Goal: Answer question/provide support: Share knowledge or assist other users

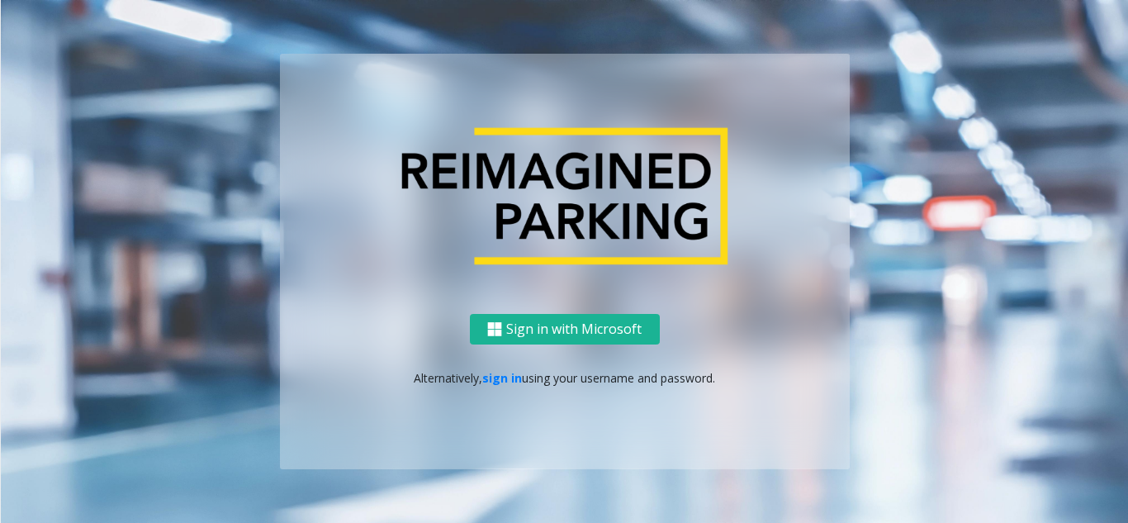
click at [499, 372] on link "sign in" at bounding box center [502, 378] width 40 height 16
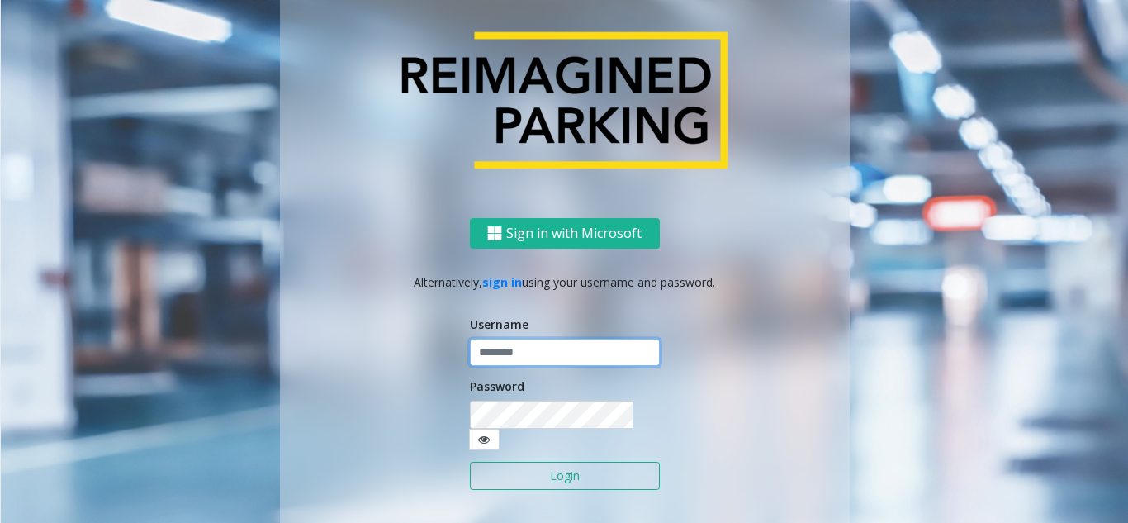
click at [513, 363] on input "text" at bounding box center [565, 352] width 190 height 28
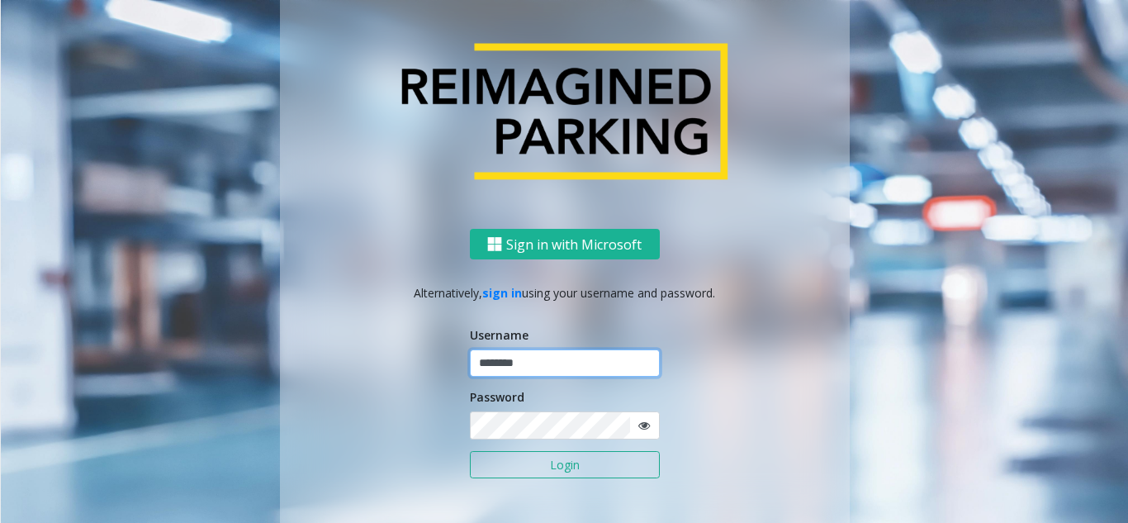
type input "********"
click at [470, 451] on button "Login" at bounding box center [565, 465] width 190 height 28
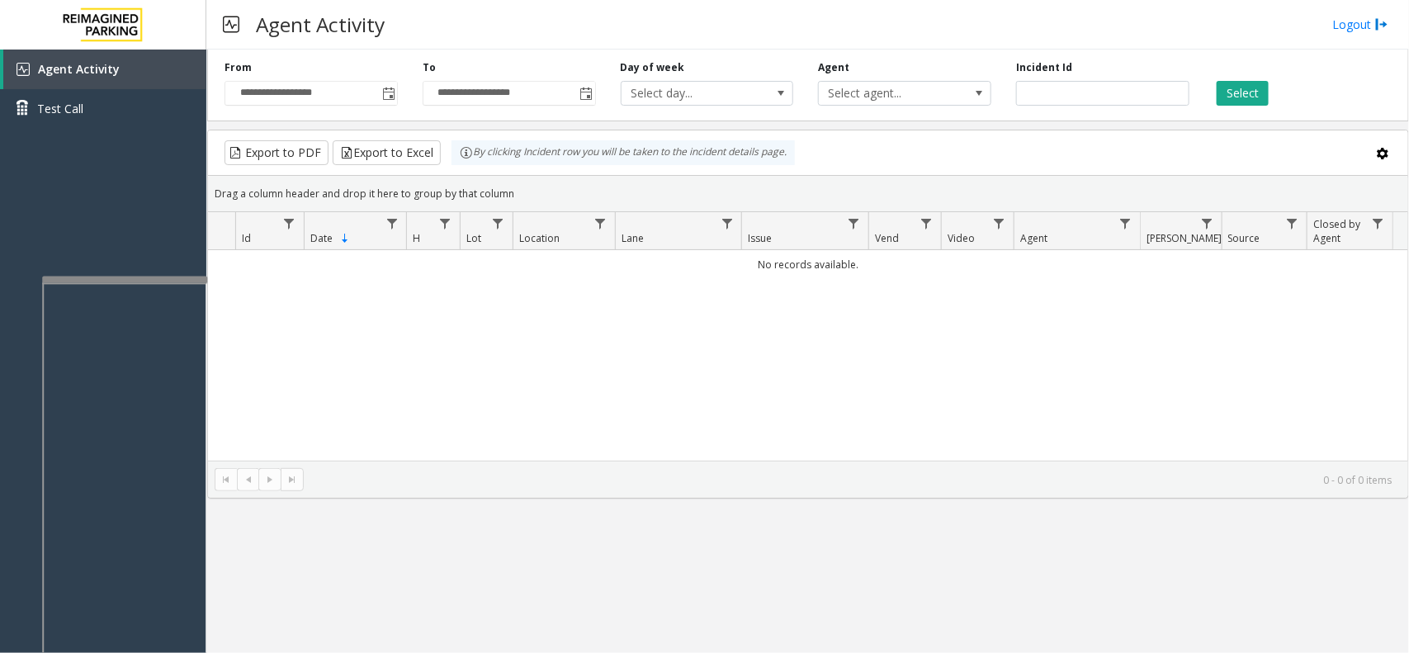
click at [139, 277] on div at bounding box center [124, 280] width 165 height 7
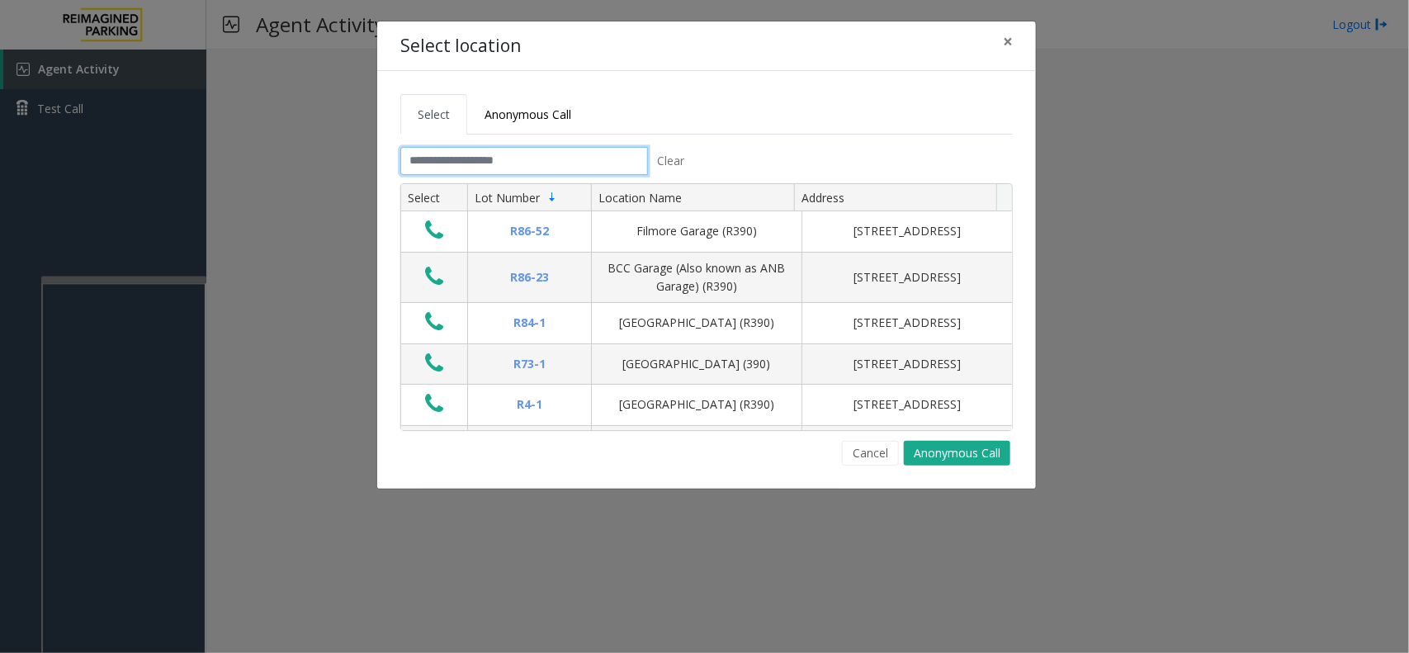
click at [512, 168] on input "text" at bounding box center [524, 161] width 248 height 28
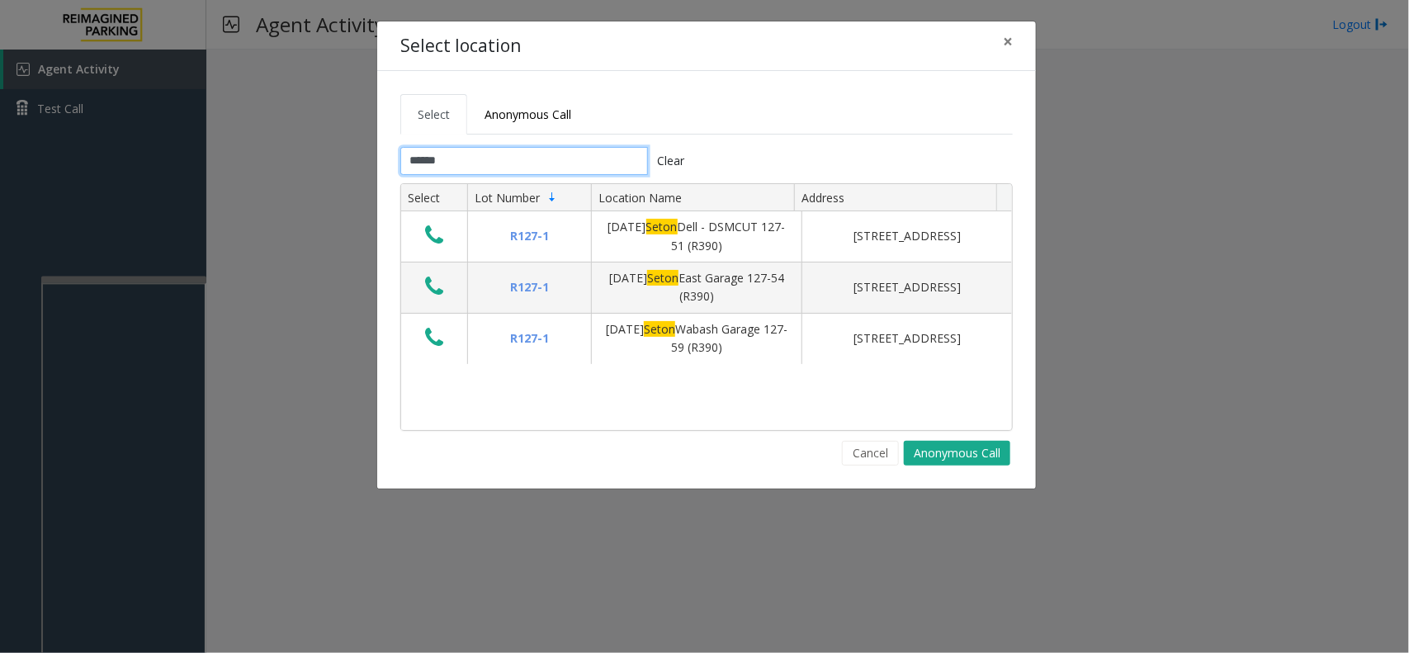
type input "*****"
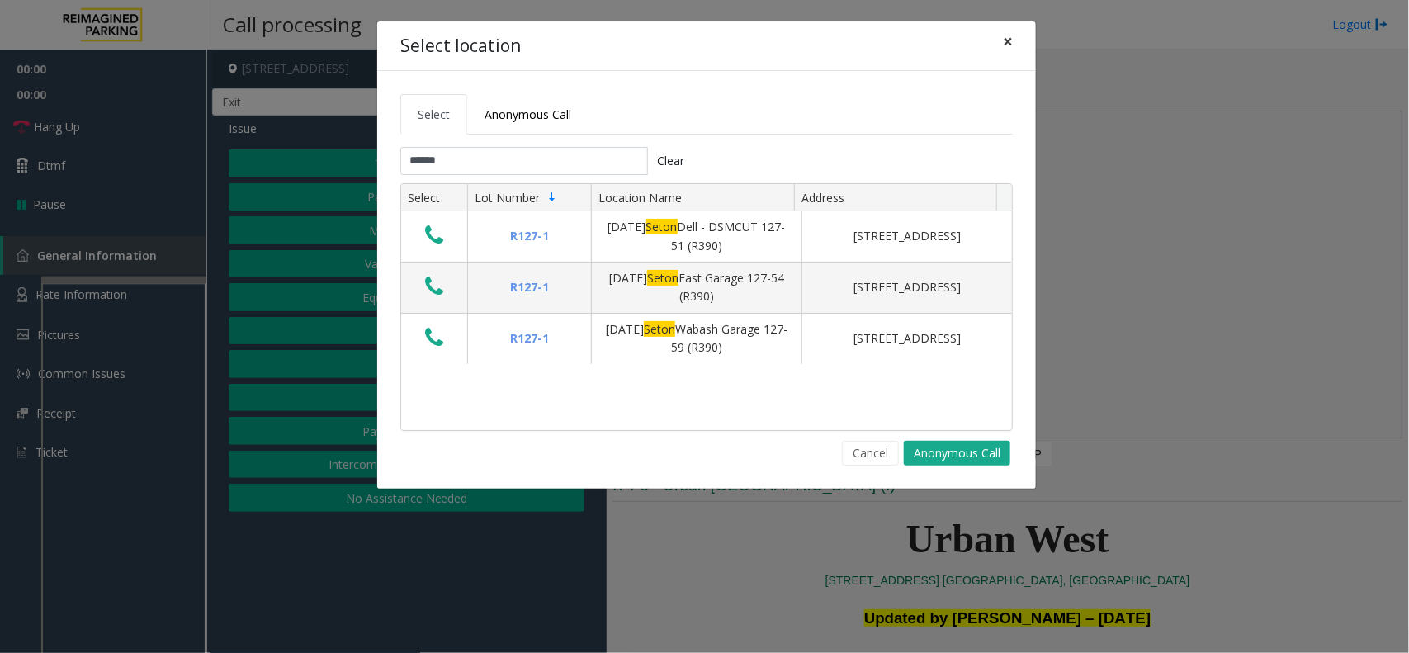
click at [999, 29] on button "×" at bounding box center [1007, 41] width 33 height 40
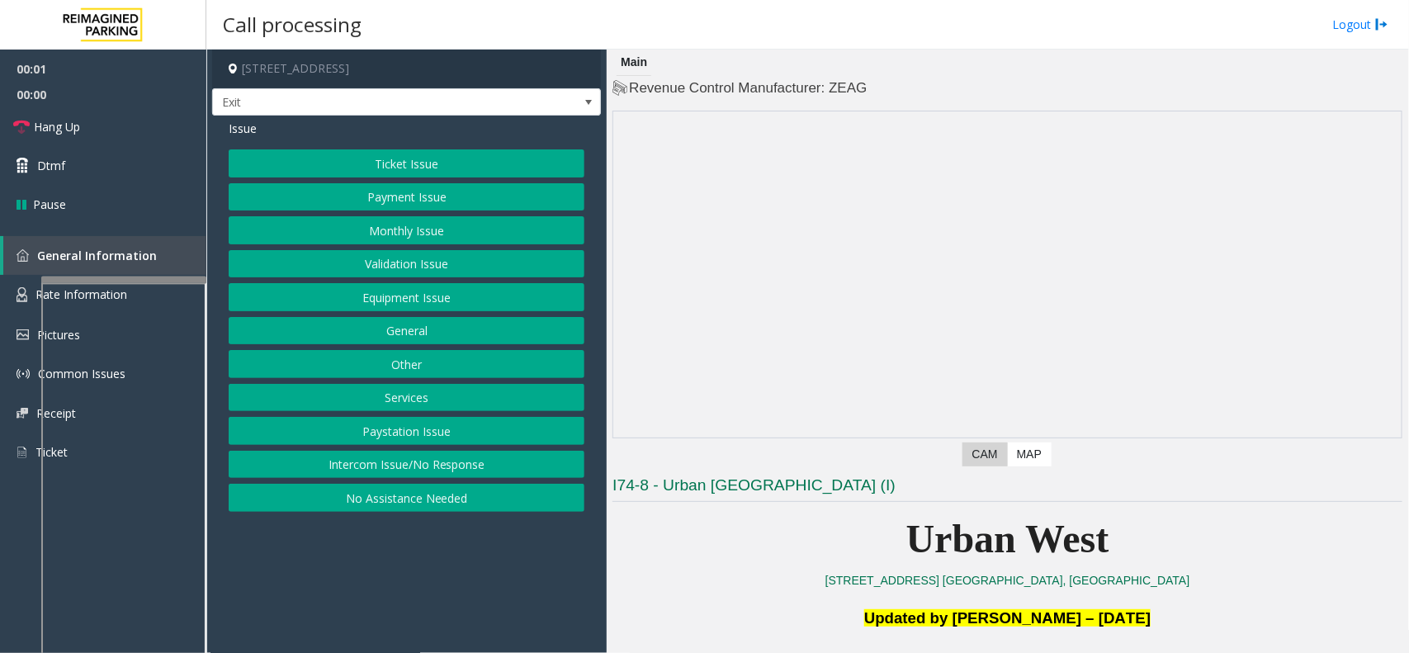
scroll to position [413, 0]
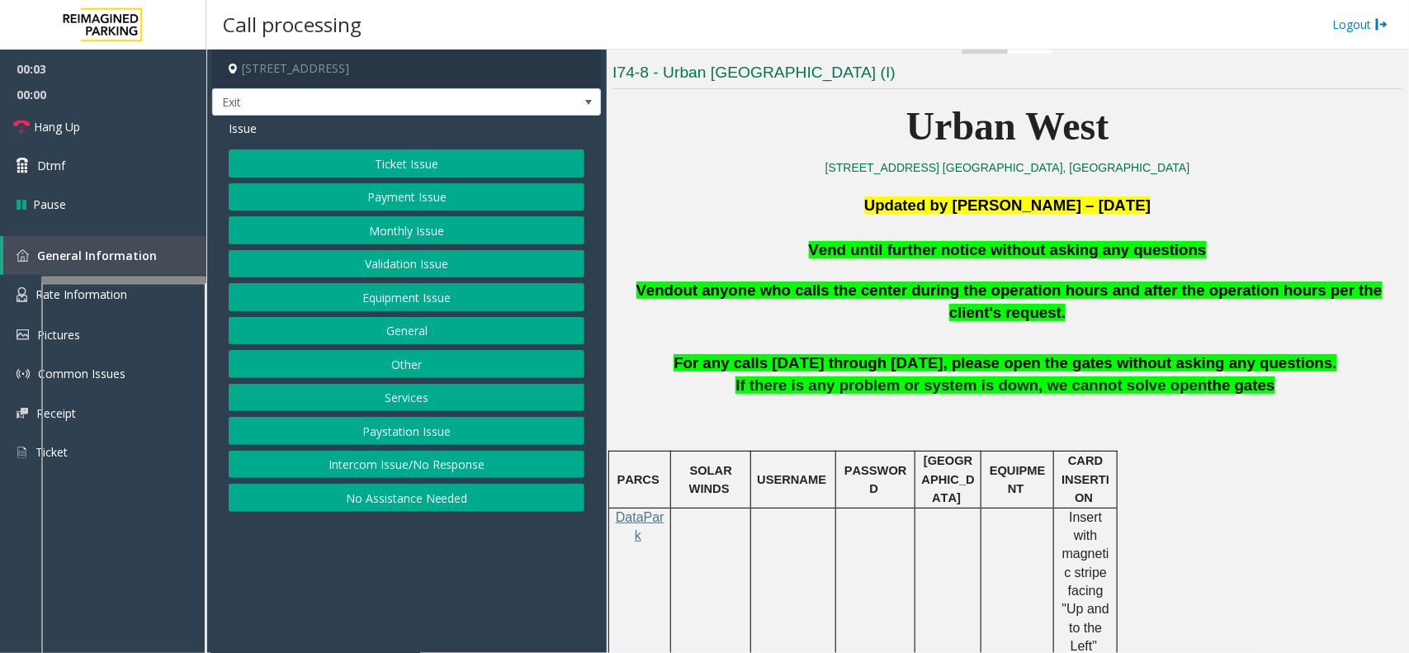
click at [454, 294] on button "Equipment Issue" at bounding box center [407, 297] width 356 height 28
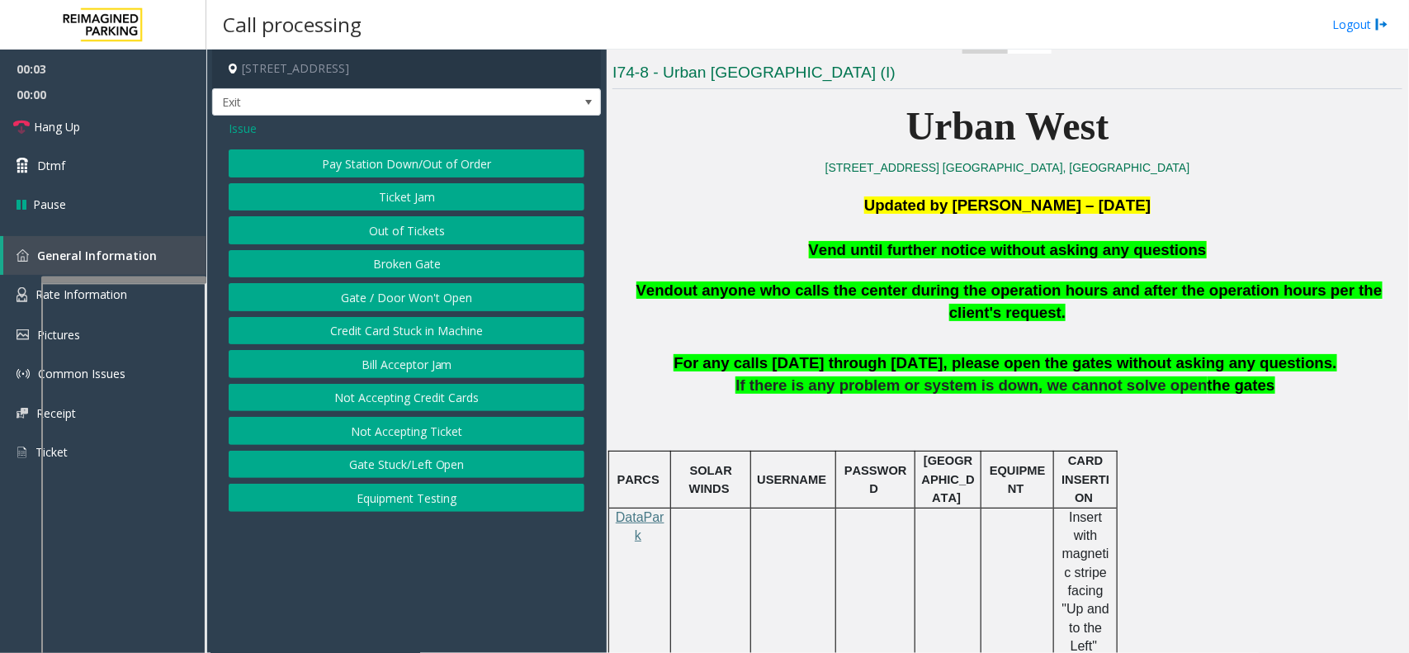
click at [454, 294] on button "Gate / Door Won't Open" at bounding box center [407, 297] width 356 height 28
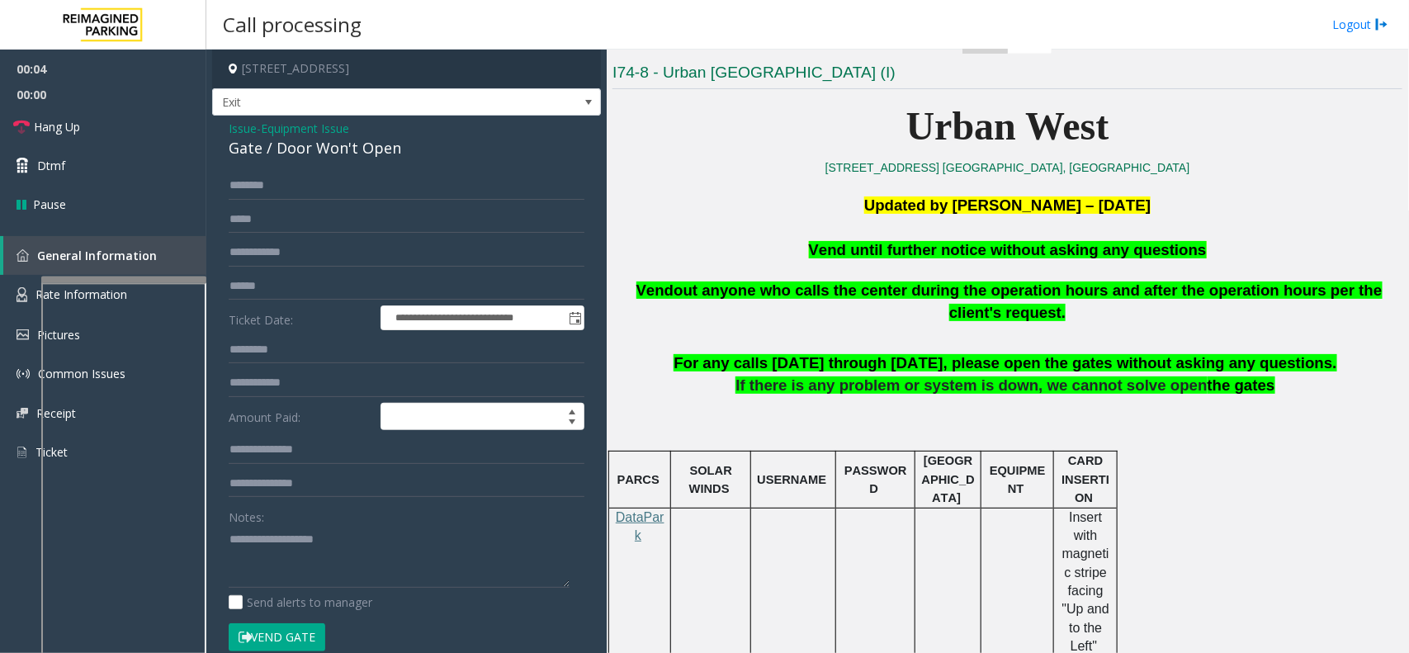
click at [277, 522] on button "Vend Gate" at bounding box center [277, 637] width 97 height 28
click at [923, 248] on span "Vend until further notice without asking any questions" at bounding box center [1008, 249] width 398 height 17
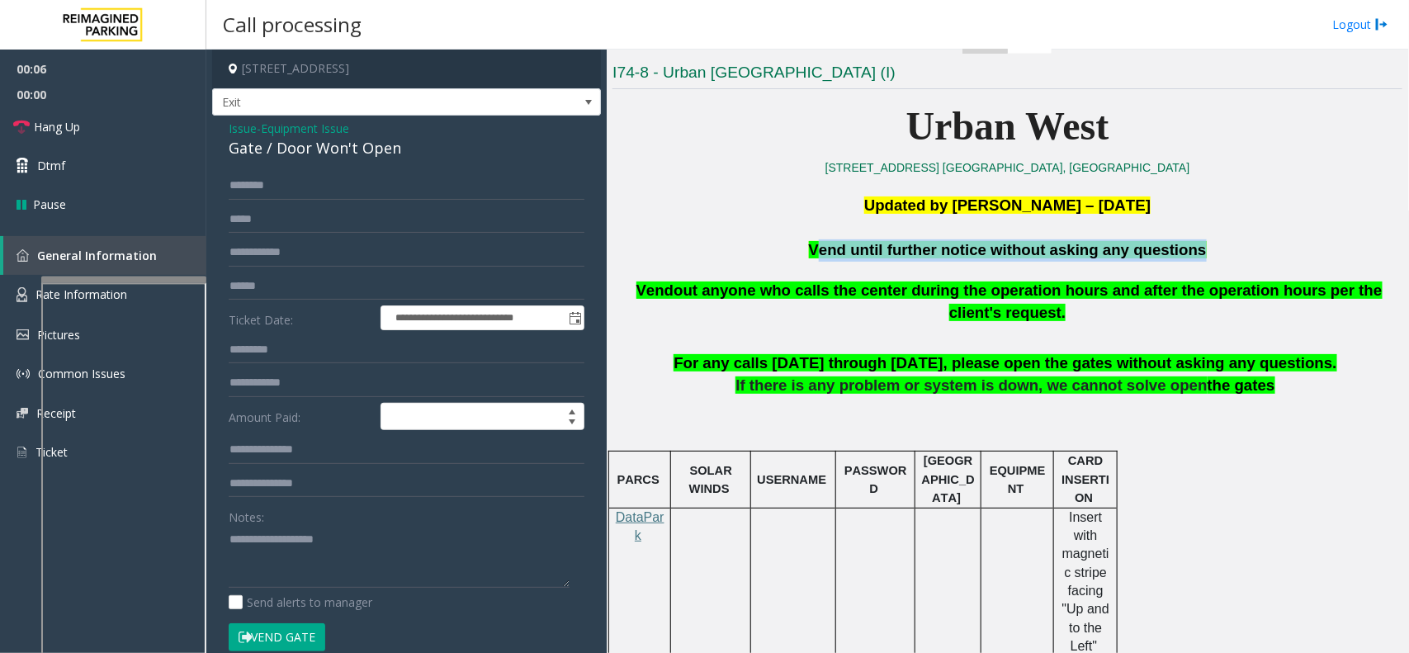
click at [923, 248] on span "Vend until further notice without asking any questions" at bounding box center [1008, 249] width 398 height 17
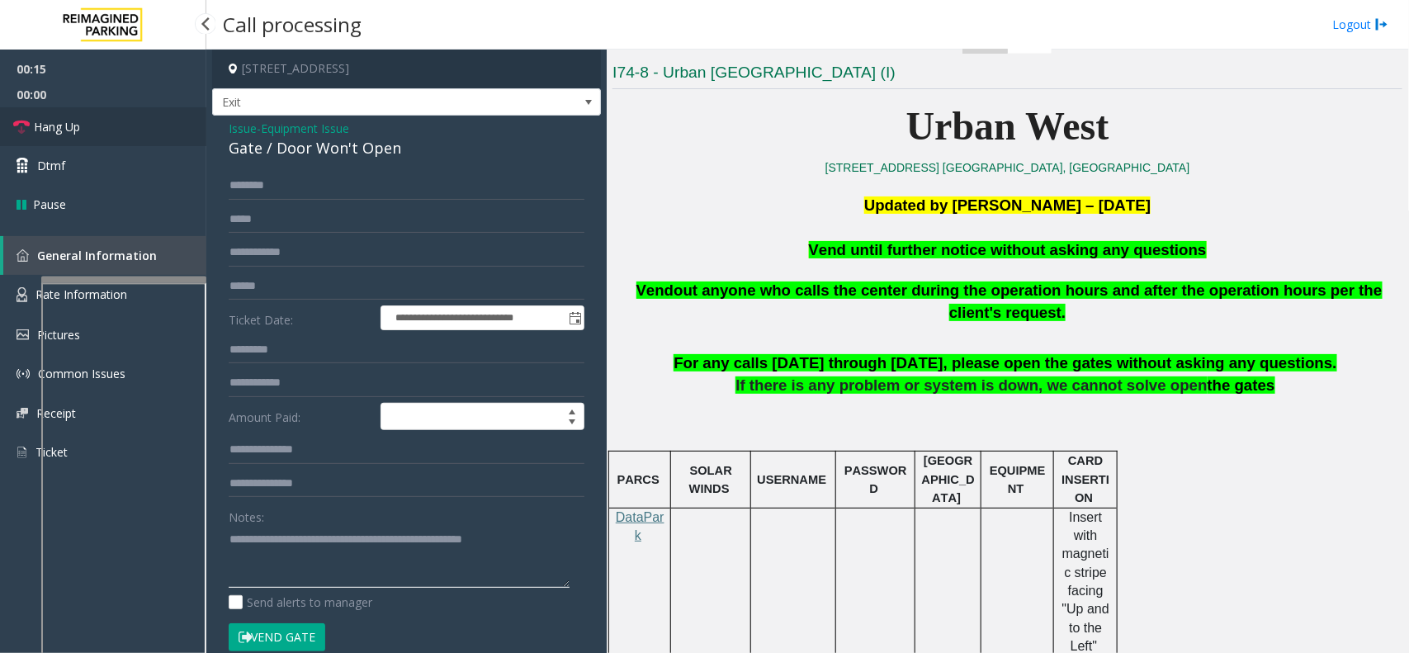
type textarea "**********"
click at [157, 138] on link "Hang Up" at bounding box center [103, 126] width 206 height 39
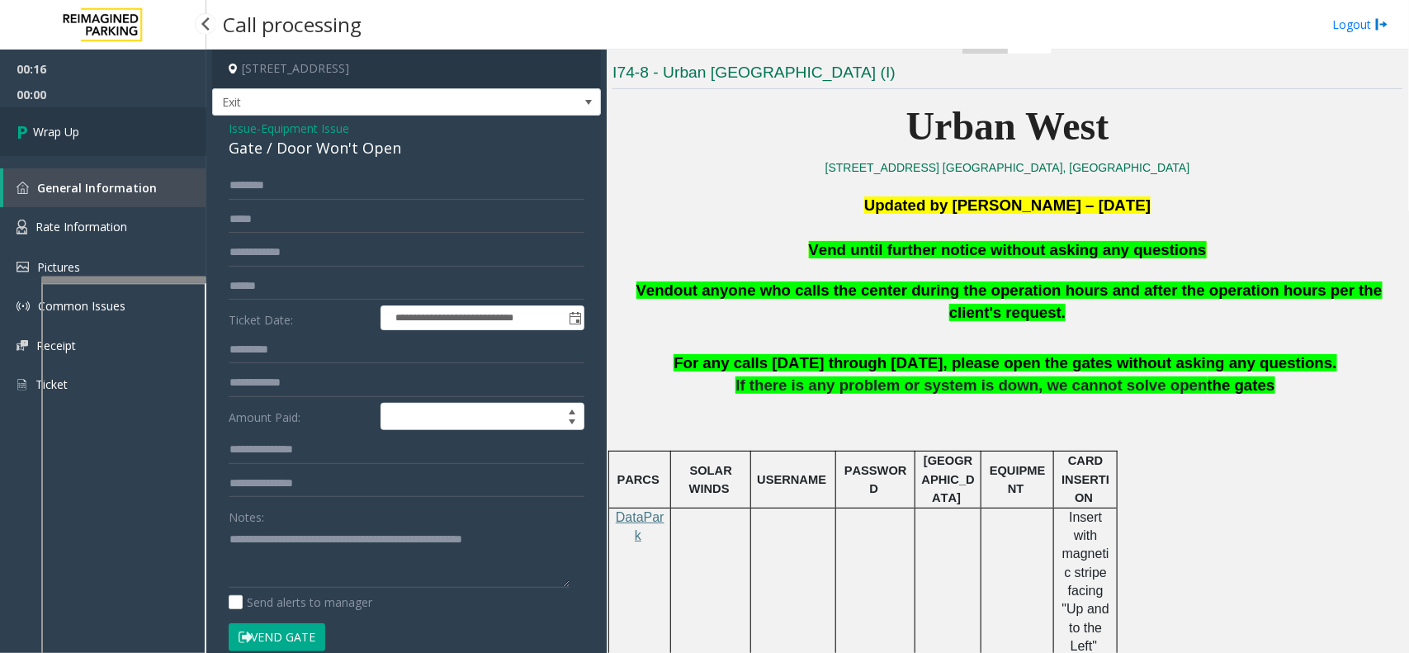
click at [158, 138] on link "Wrap Up" at bounding box center [103, 131] width 206 height 49
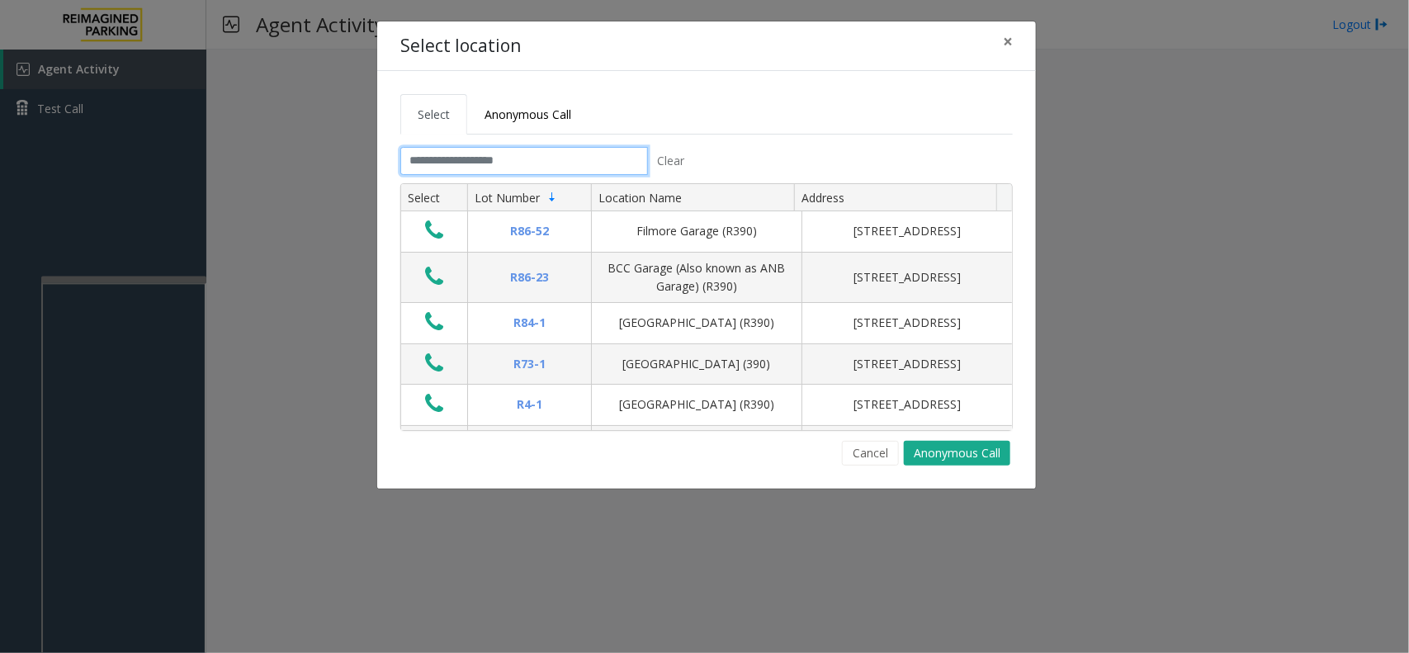
drag, startPoint x: 563, startPoint y: 153, endPoint x: 557, endPoint y: 165, distance: 13.7
click at [561, 158] on input "text" at bounding box center [524, 161] width 248 height 28
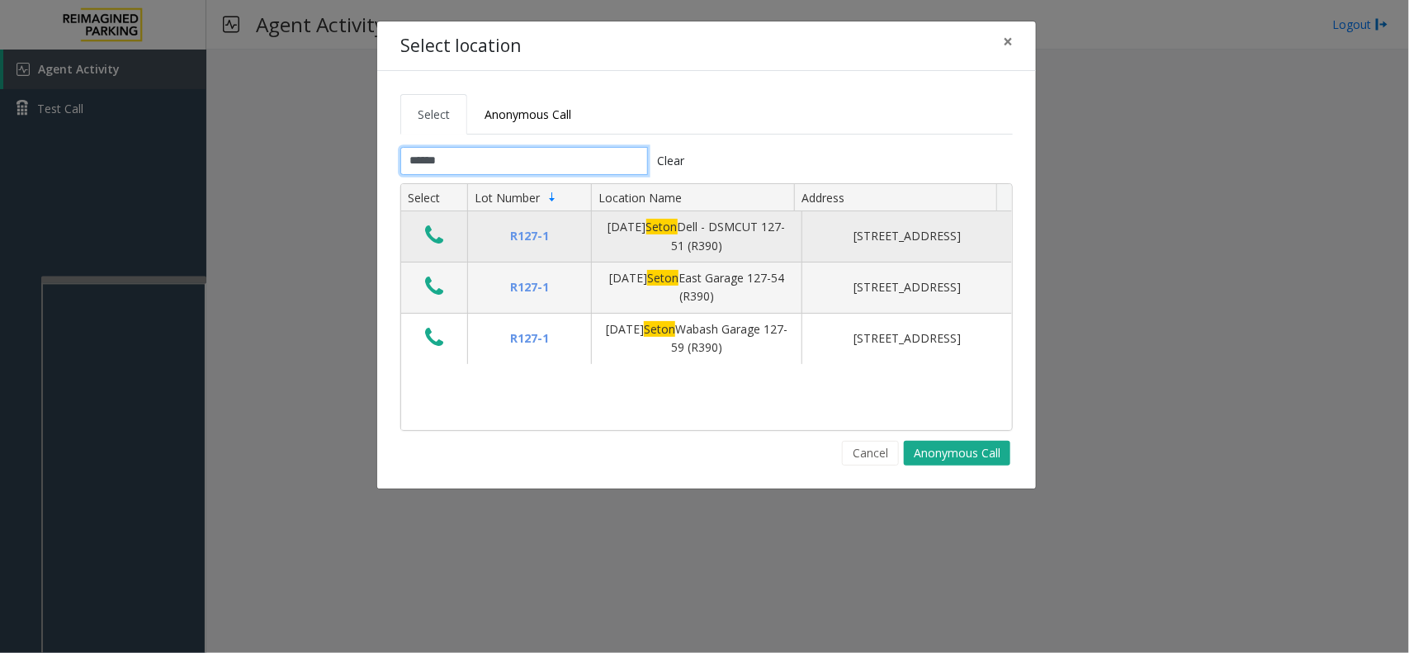
type input "*****"
click at [428, 239] on icon "Data table" at bounding box center [434, 235] width 18 height 23
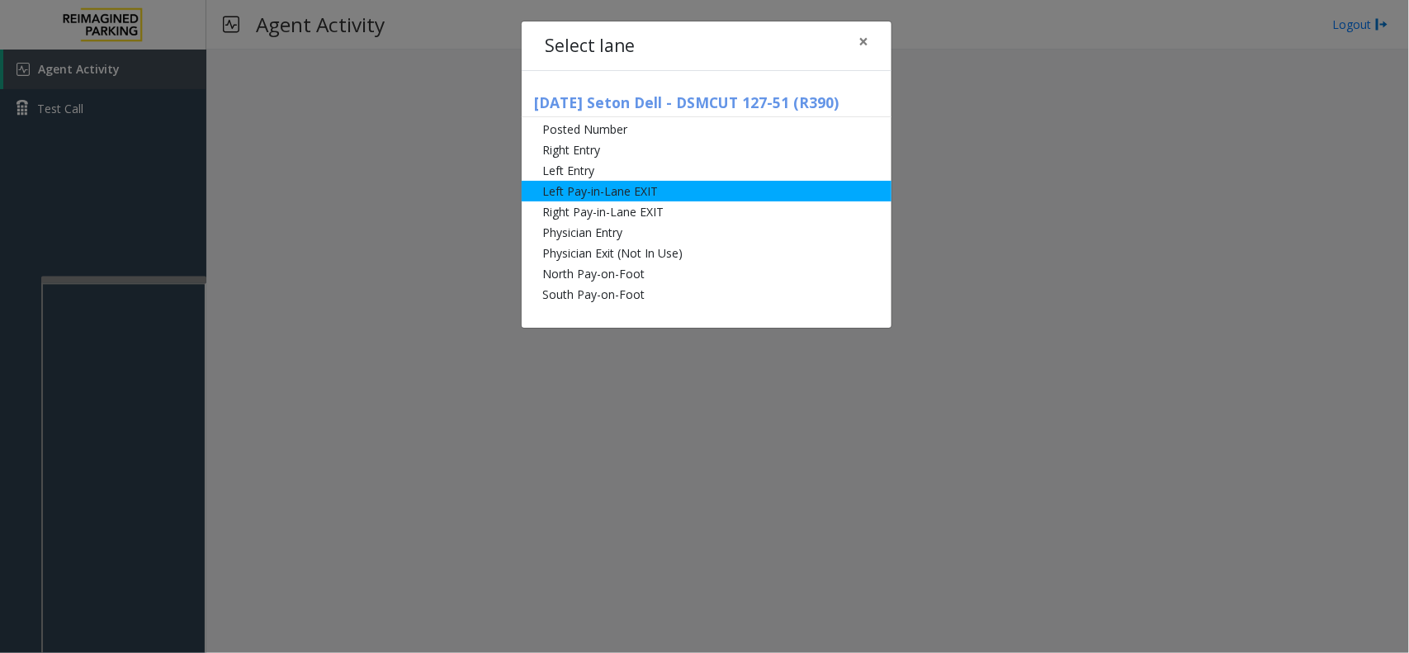
click at [655, 194] on li "Left Pay-in-Lane EXIT" at bounding box center [707, 191] width 370 height 21
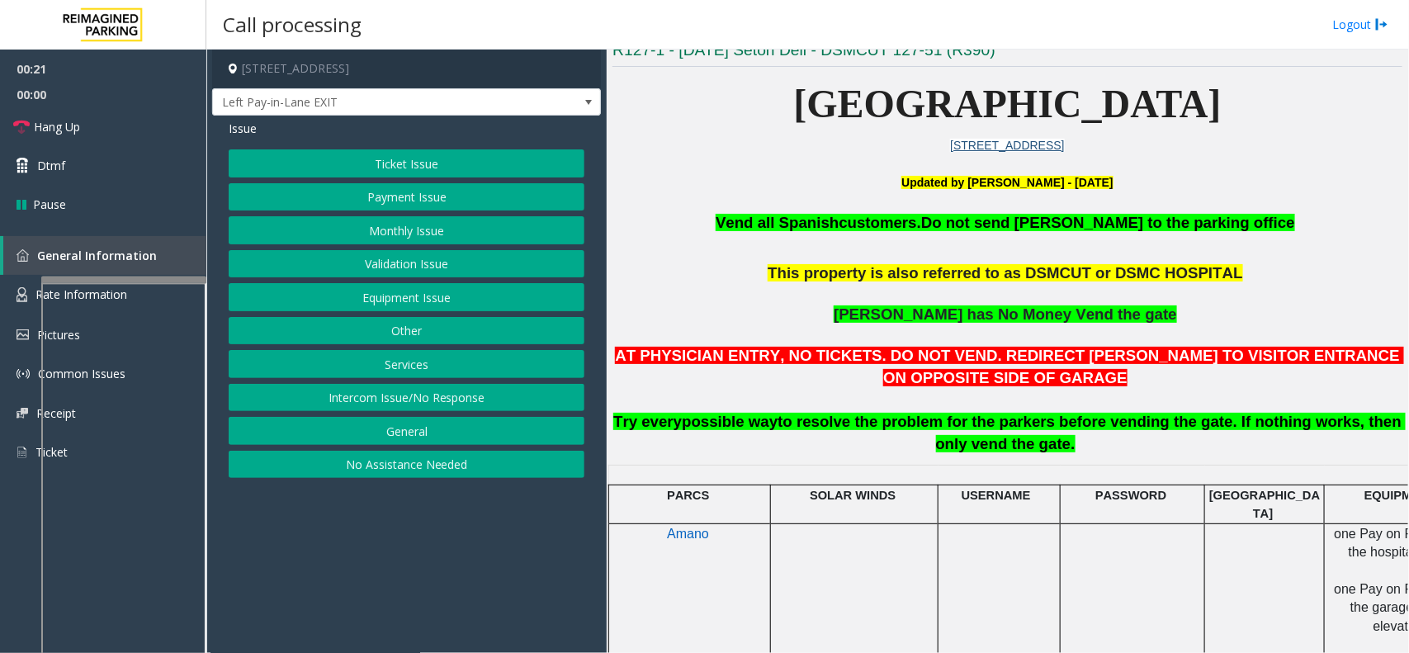
scroll to position [516, 0]
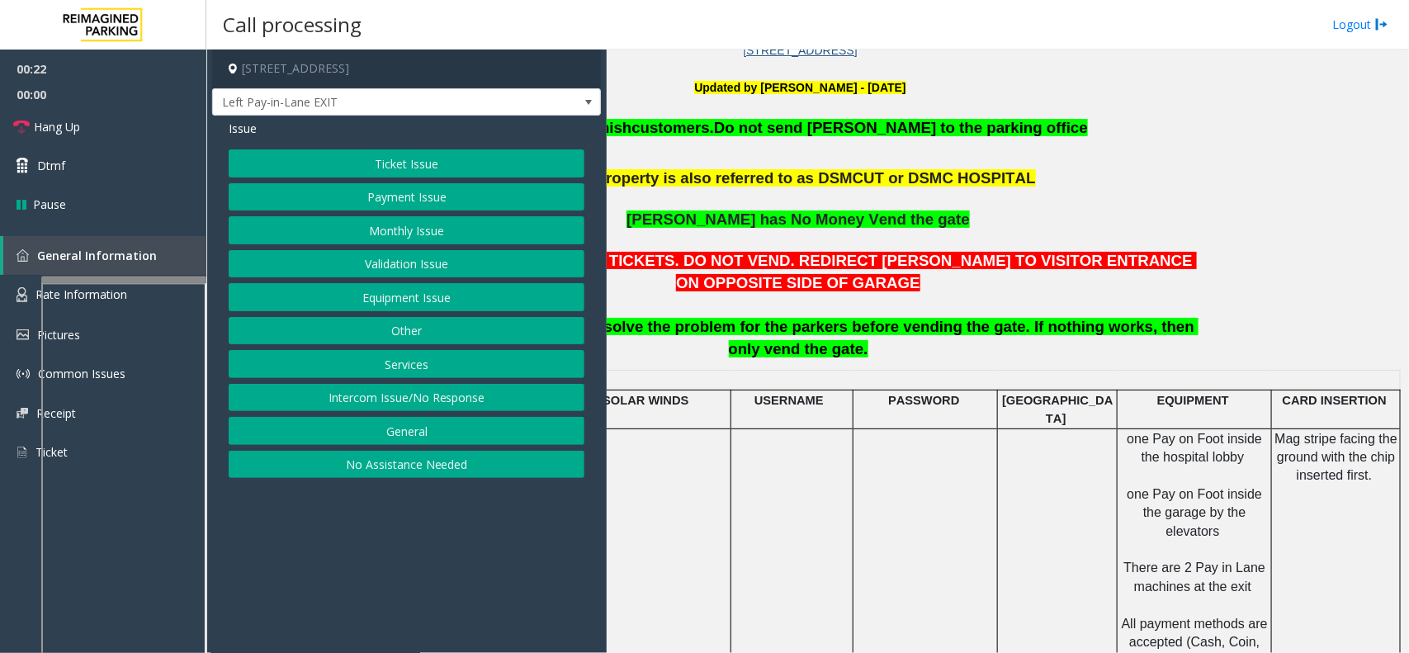
drag, startPoint x: 757, startPoint y: 394, endPoint x: 892, endPoint y: 376, distance: 135.8
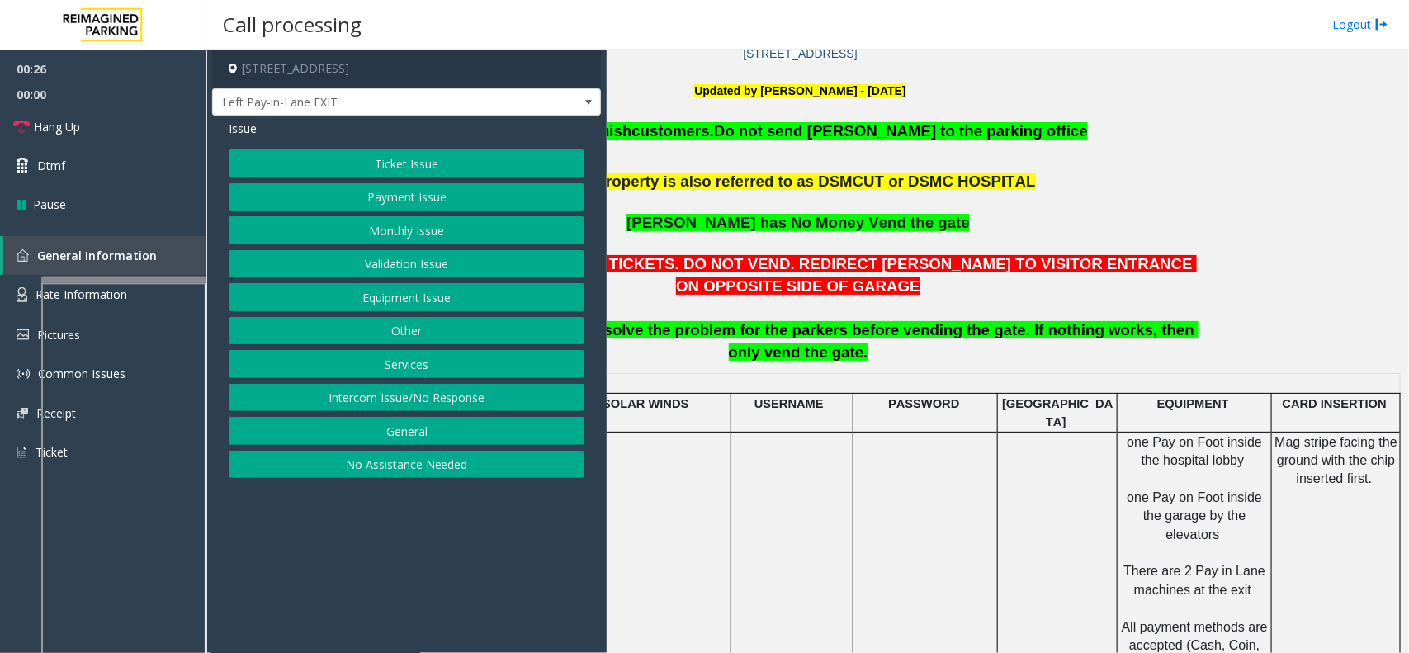
click at [469, 203] on button "Payment Issue" at bounding box center [407, 197] width 356 height 28
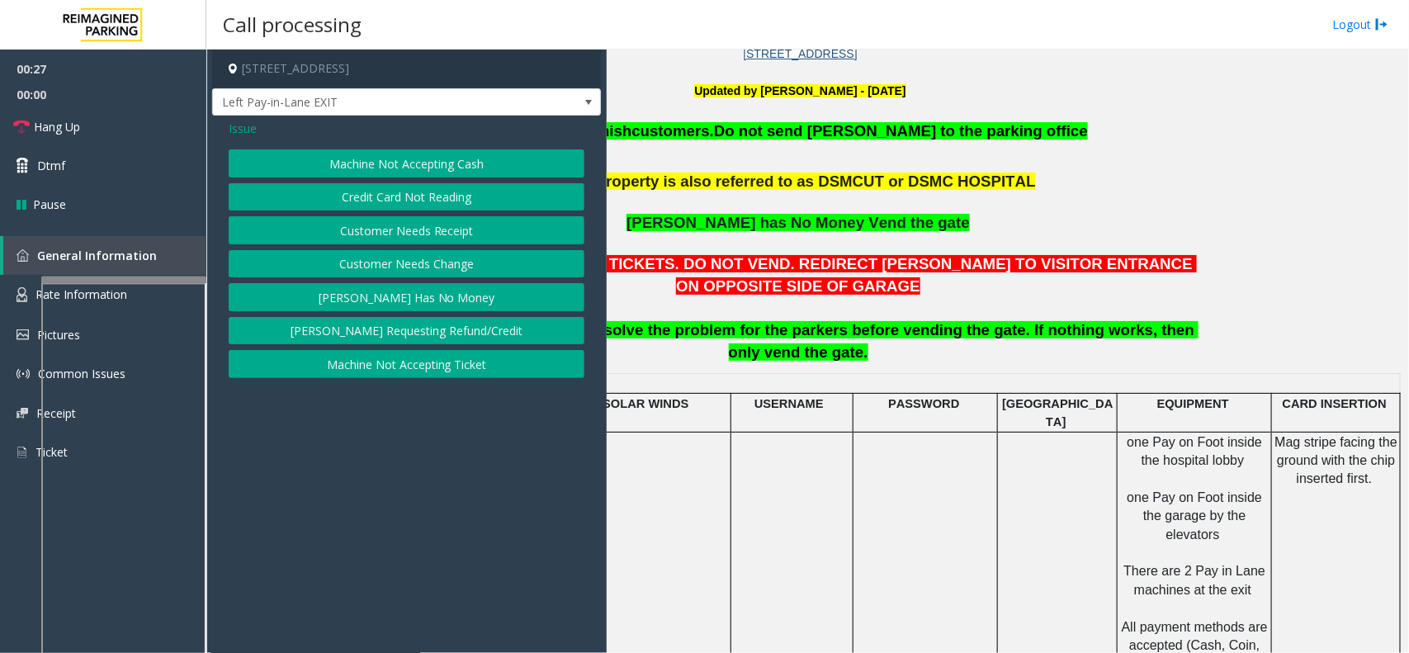
click at [440, 234] on button "Customer Needs Receipt" at bounding box center [407, 230] width 356 height 28
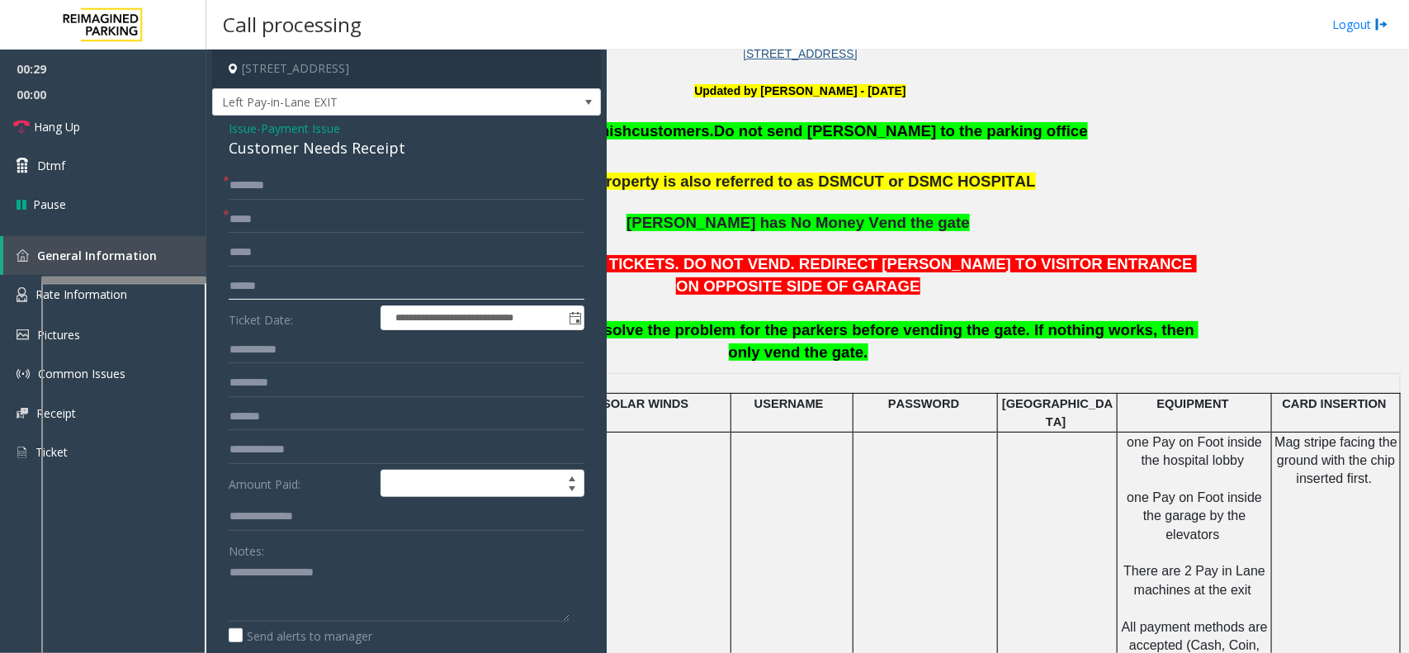
click at [308, 281] on input "text" at bounding box center [407, 286] width 356 height 28
click at [320, 126] on span "Payment Issue" at bounding box center [300, 128] width 79 height 17
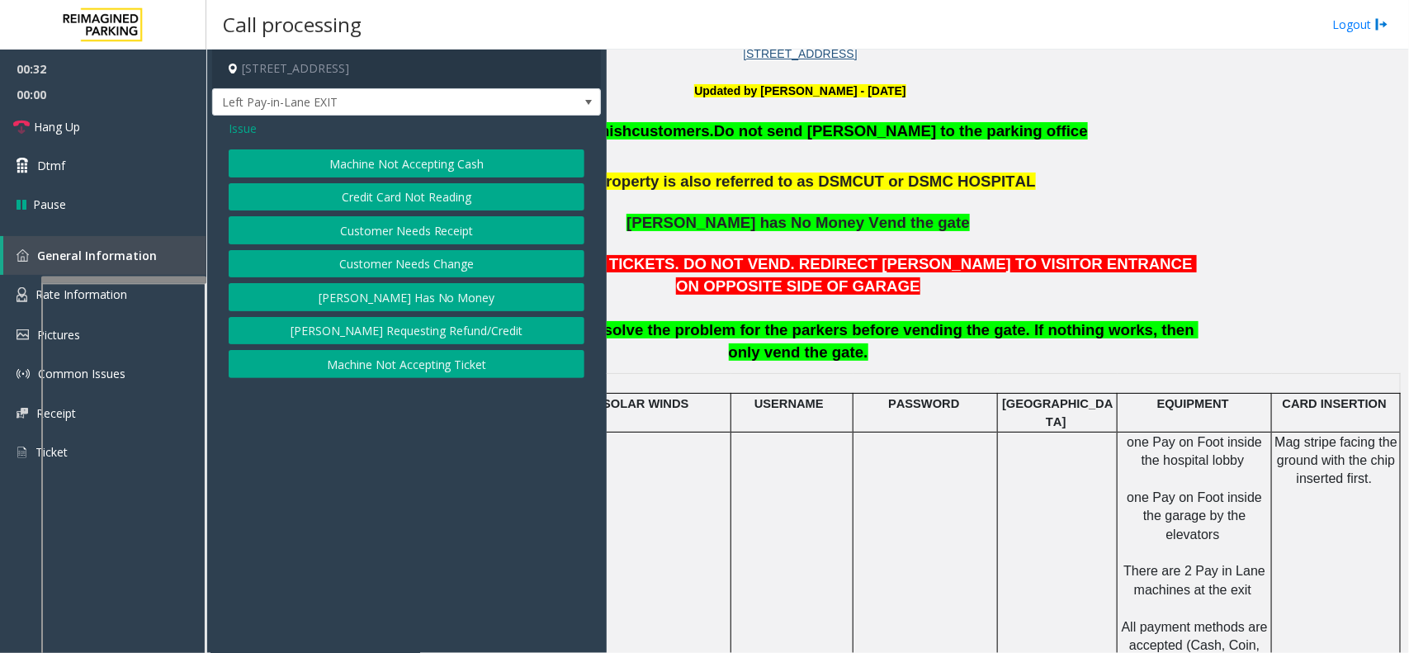
click at [392, 192] on button "Credit Card Not Reading" at bounding box center [407, 197] width 356 height 28
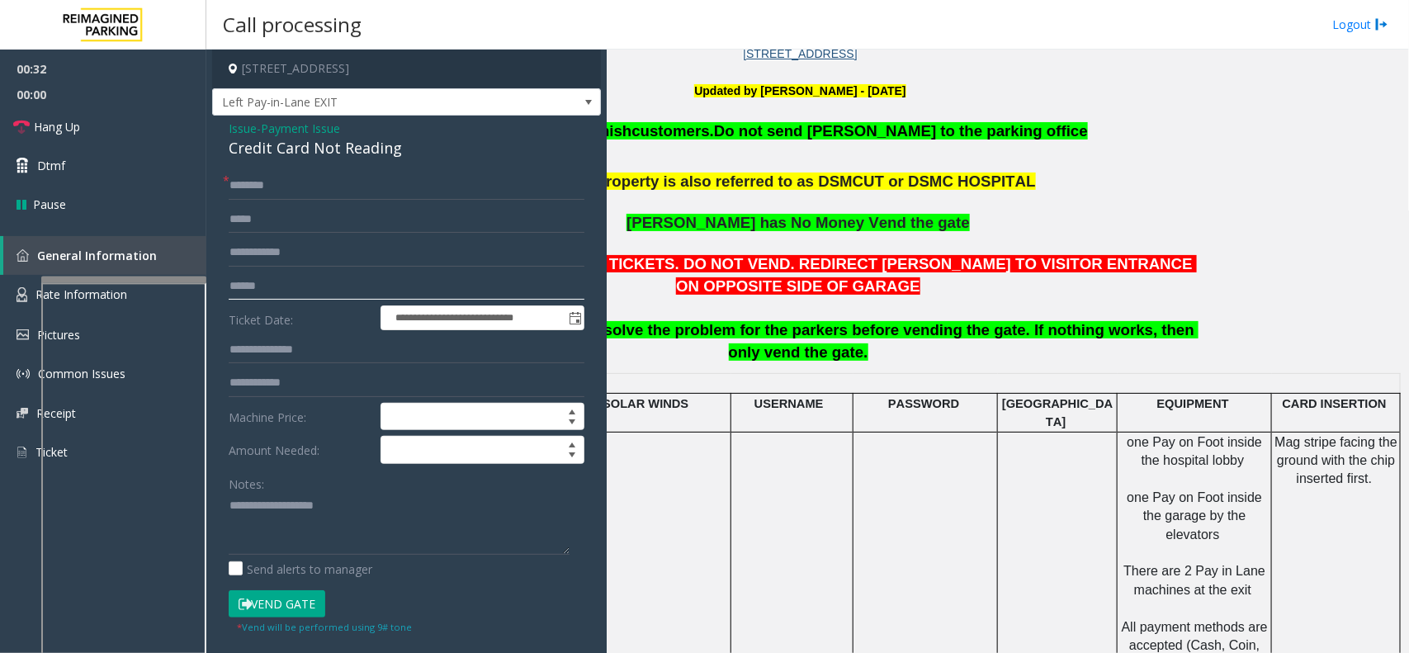
click at [286, 278] on input "text" at bounding box center [407, 286] width 356 height 28
click at [273, 522] on button "Vend Gate" at bounding box center [277, 604] width 97 height 28
click at [388, 196] on input "text" at bounding box center [407, 186] width 356 height 28
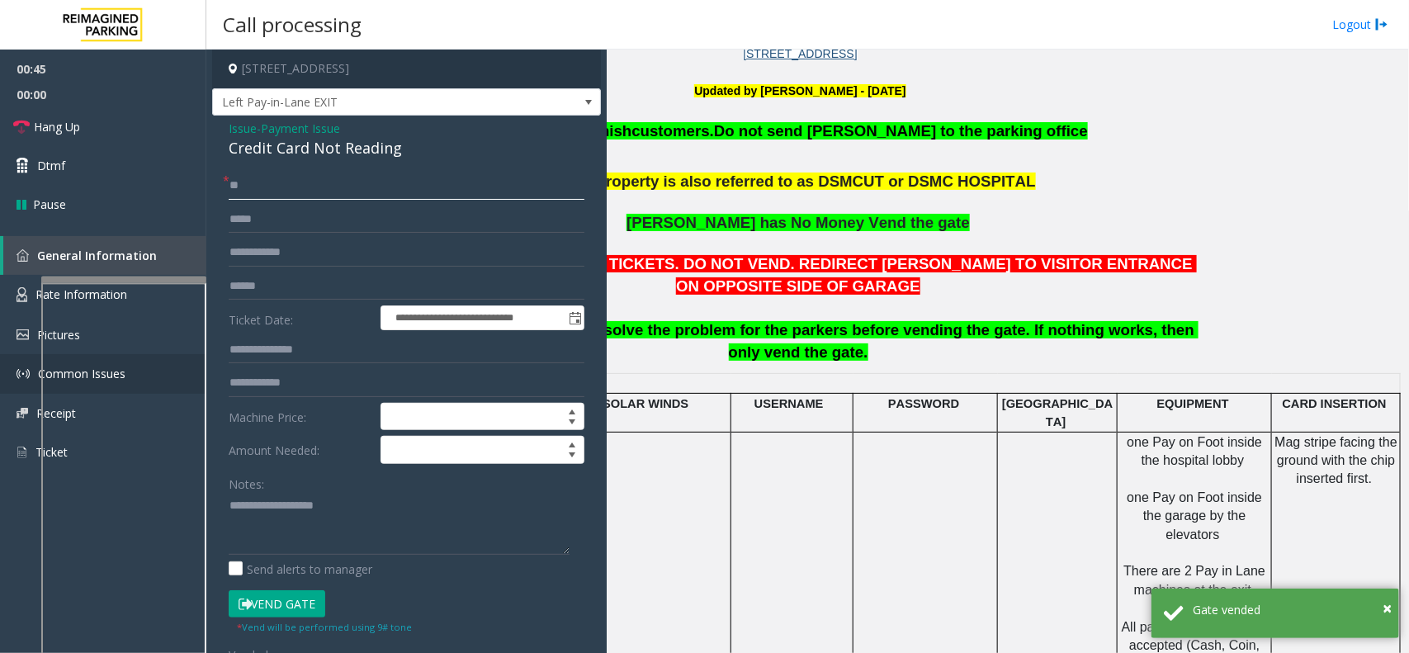
type input "**"
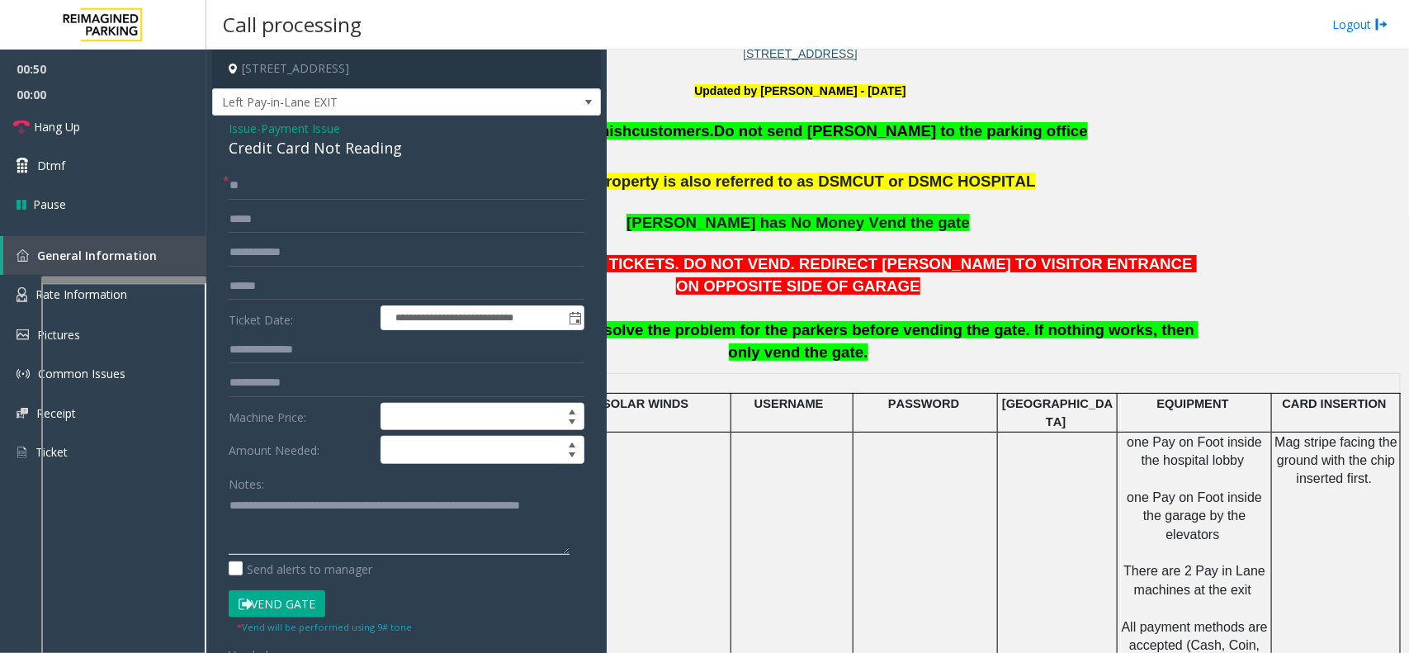
click at [229, 504] on textarea at bounding box center [399, 524] width 341 height 62
click at [235, 510] on textarea at bounding box center [399, 524] width 341 height 62
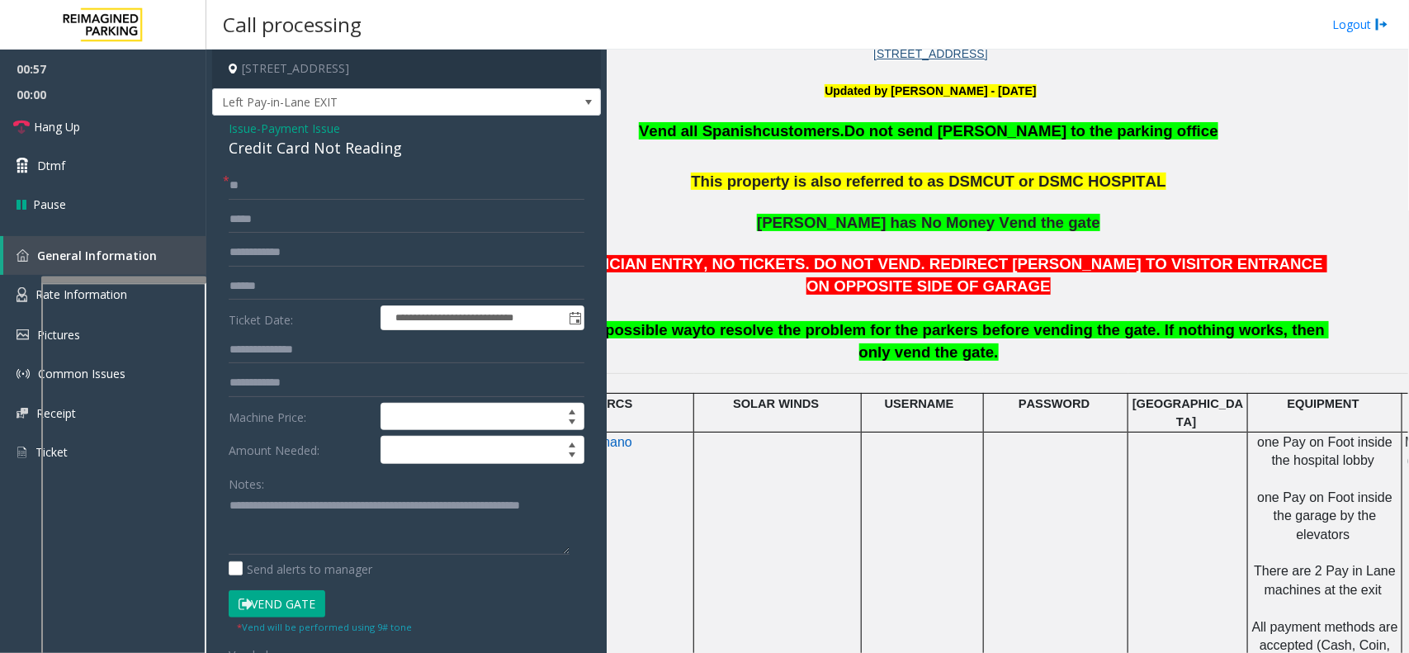
scroll to position [504, 0]
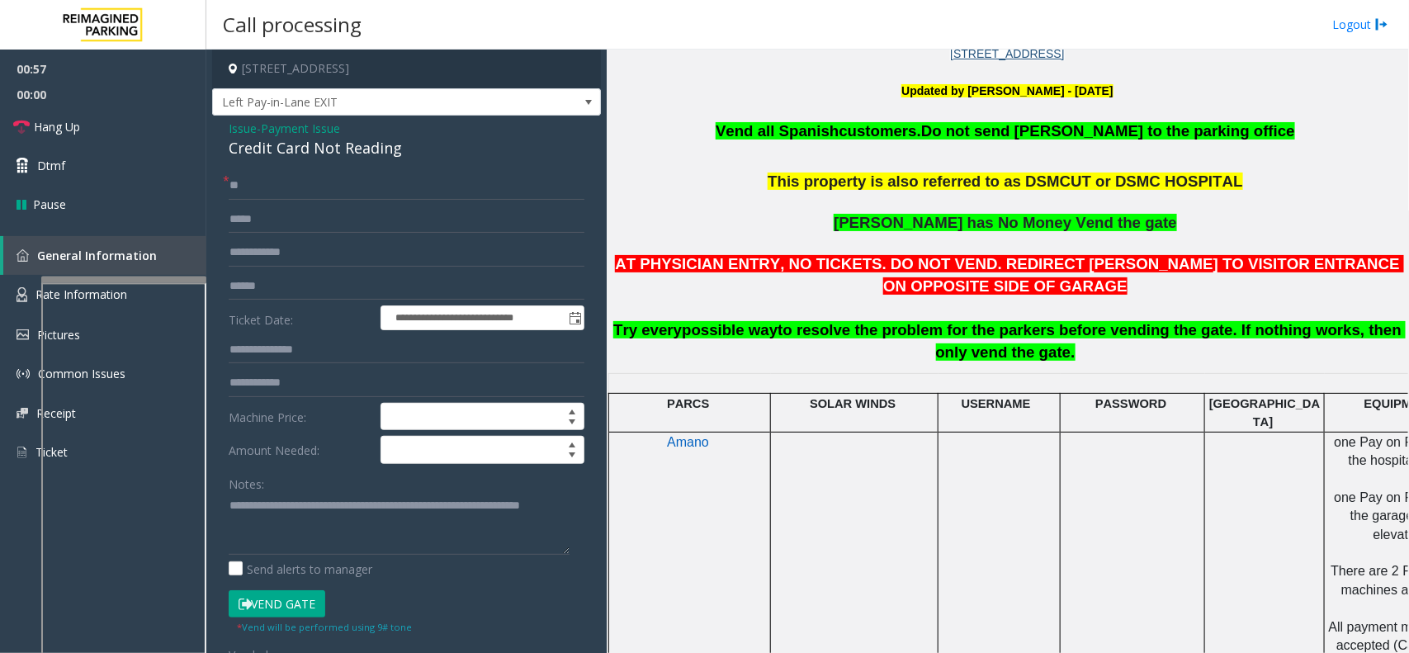
drag, startPoint x: 826, startPoint y: 365, endPoint x: 712, endPoint y: 373, distance: 114.2
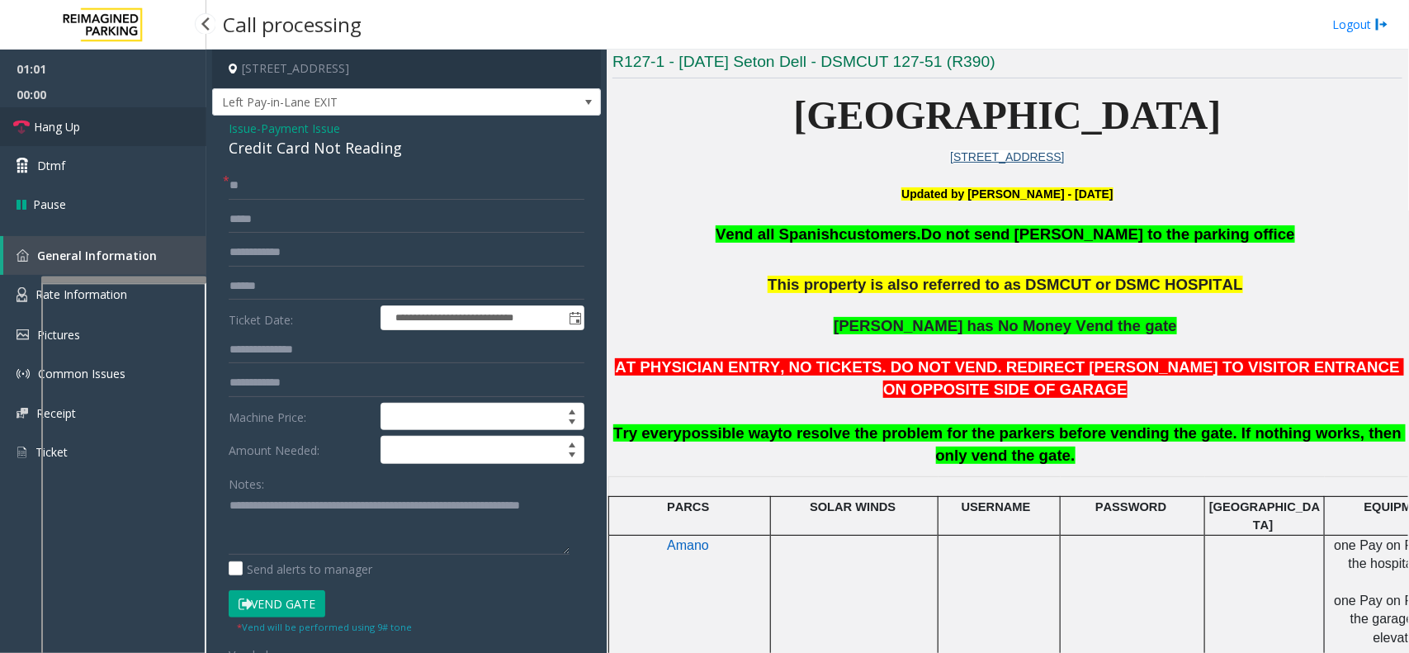
click at [172, 128] on link "Hang Up" at bounding box center [103, 126] width 206 height 39
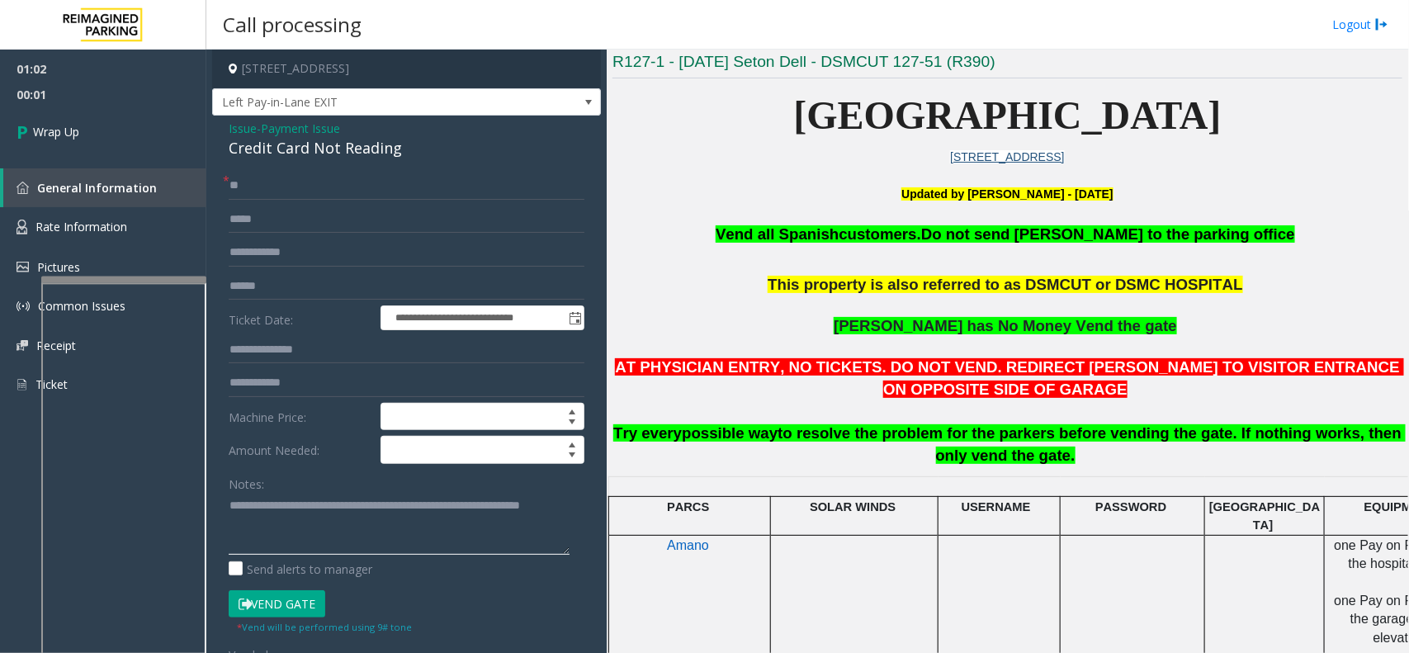
click at [233, 512] on textarea at bounding box center [399, 524] width 341 height 62
drag, startPoint x: 232, startPoint y: 506, endPoint x: 344, endPoint y: 508, distance: 112.3
click at [239, 506] on textarea at bounding box center [399, 524] width 341 height 62
click at [287, 138] on div "Credit Card Not Reading" at bounding box center [407, 148] width 356 height 22
click at [291, 144] on div "Credit Card Not Reading" at bounding box center [407, 148] width 356 height 22
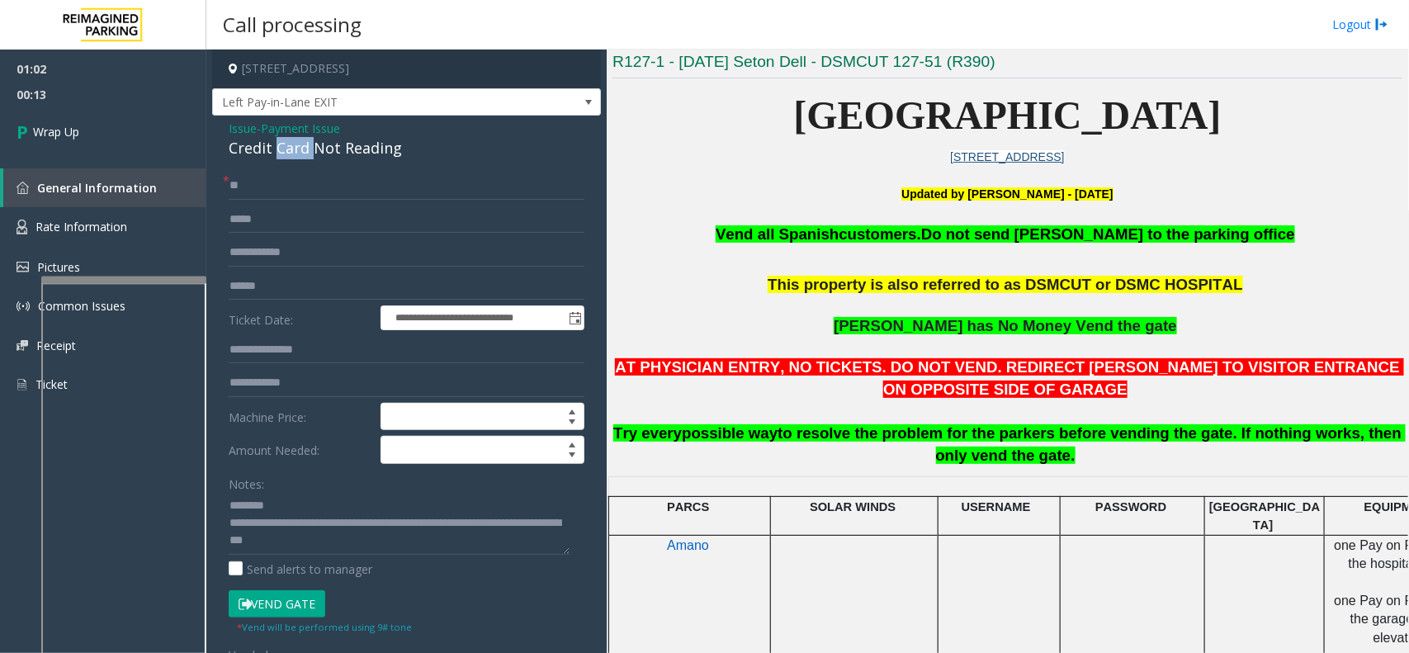
click at [291, 144] on div "Credit Card Not Reading" at bounding box center [407, 148] width 356 height 22
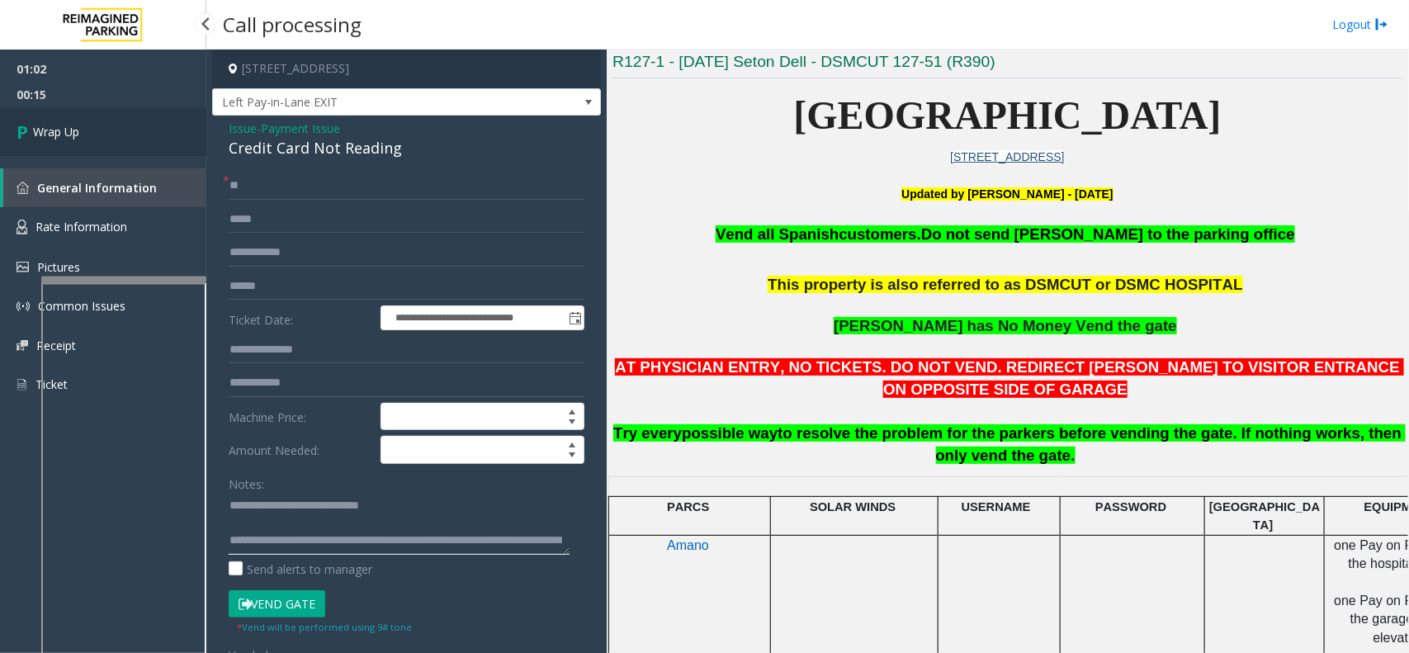
type textarea "**********"
click at [135, 145] on link "Wrap Up" at bounding box center [103, 131] width 206 height 49
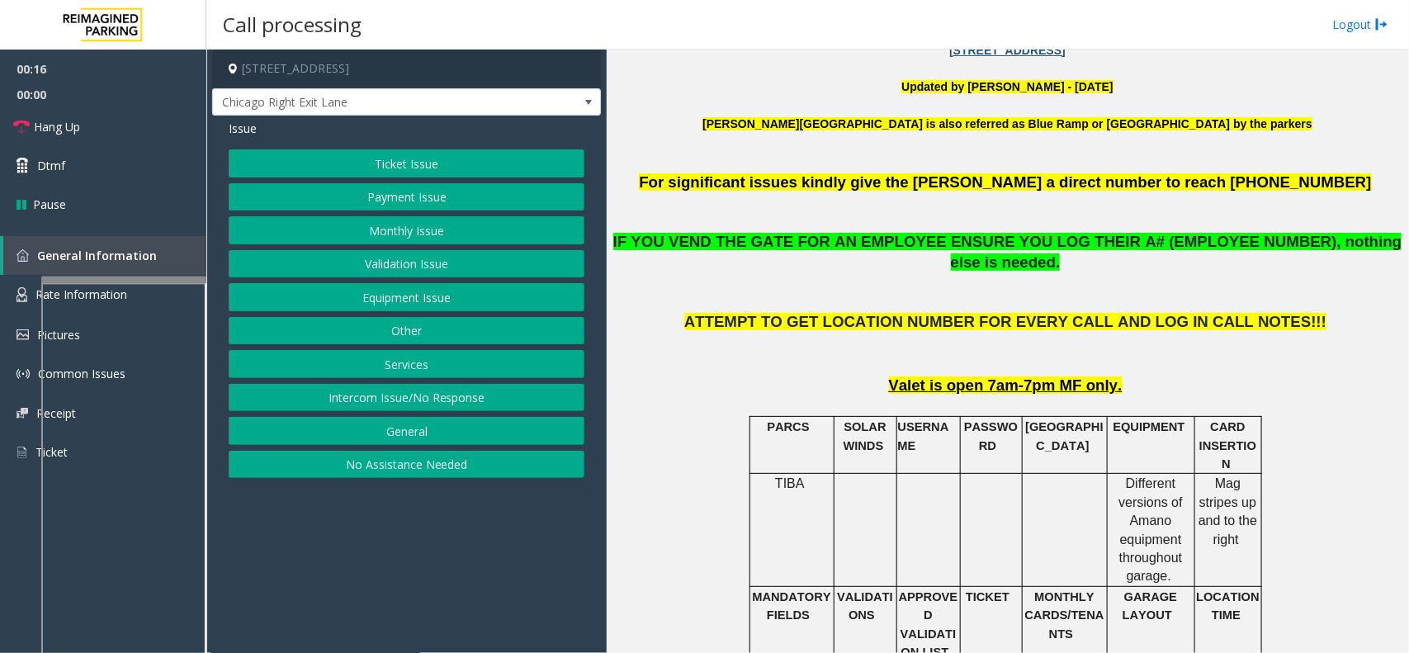
scroll to position [413, 0]
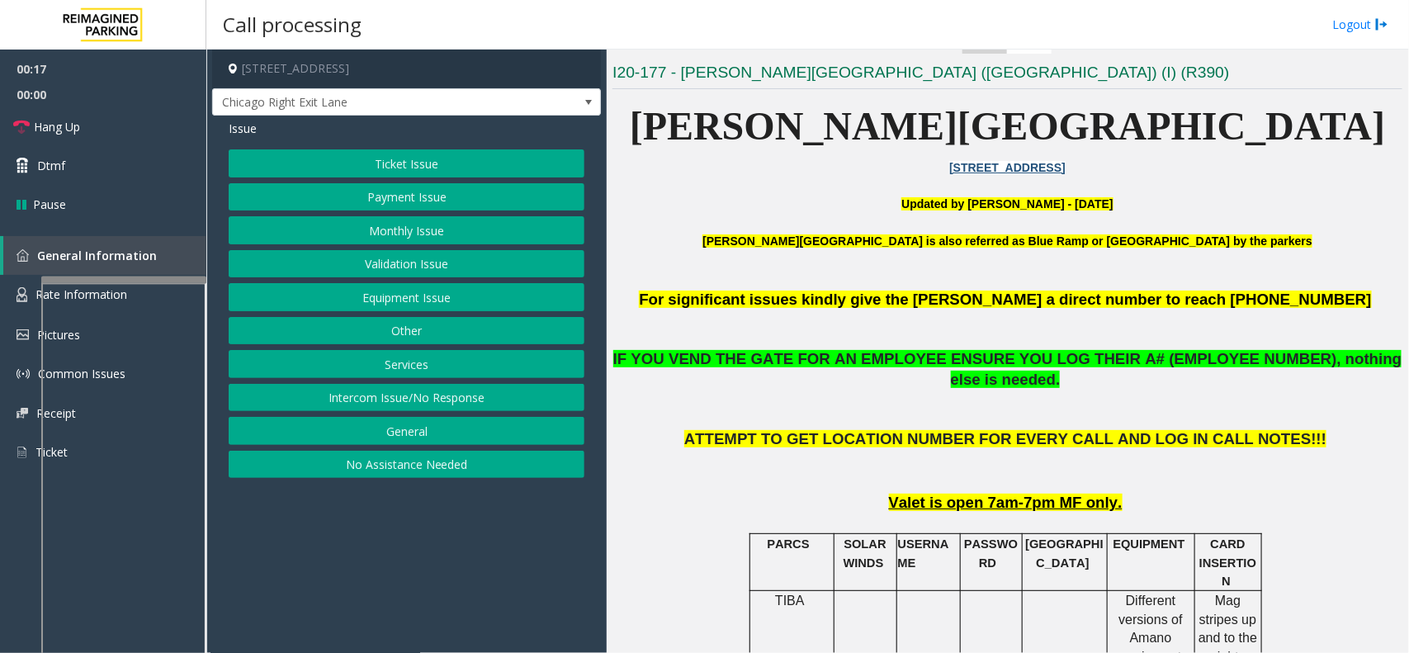
click at [415, 165] on button "Ticket Issue" at bounding box center [407, 163] width 356 height 28
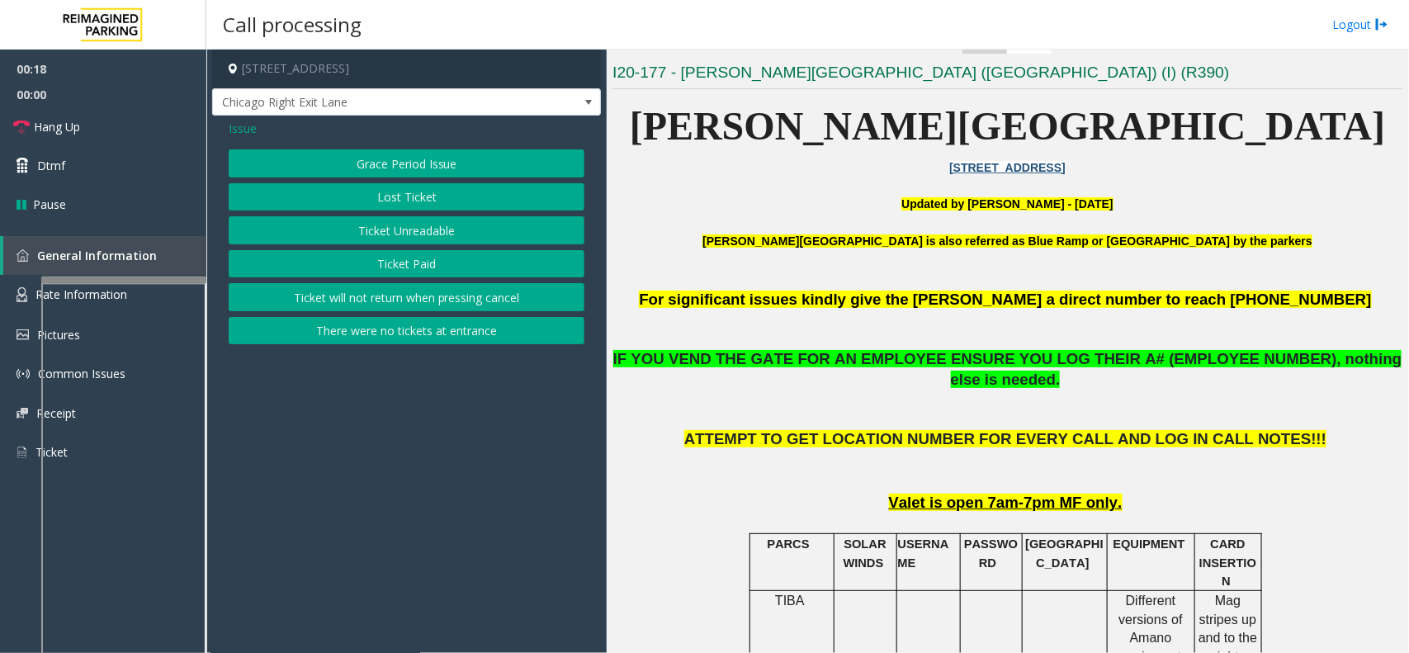
click at [427, 225] on button "Ticket Unreadable" at bounding box center [407, 230] width 356 height 28
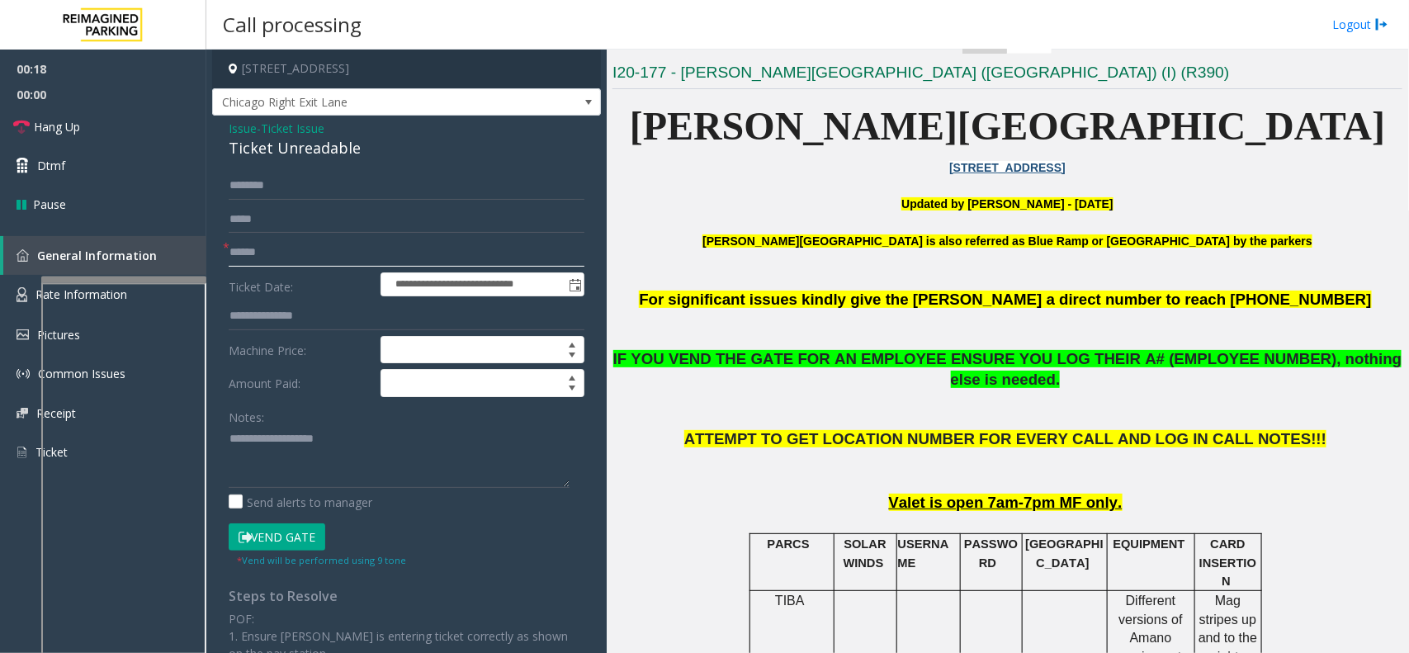
click at [308, 265] on input "text" at bounding box center [407, 253] width 356 height 28
click at [285, 158] on div "Ticket Unreadable" at bounding box center [407, 148] width 356 height 22
click at [323, 467] on textarea at bounding box center [399, 457] width 341 height 62
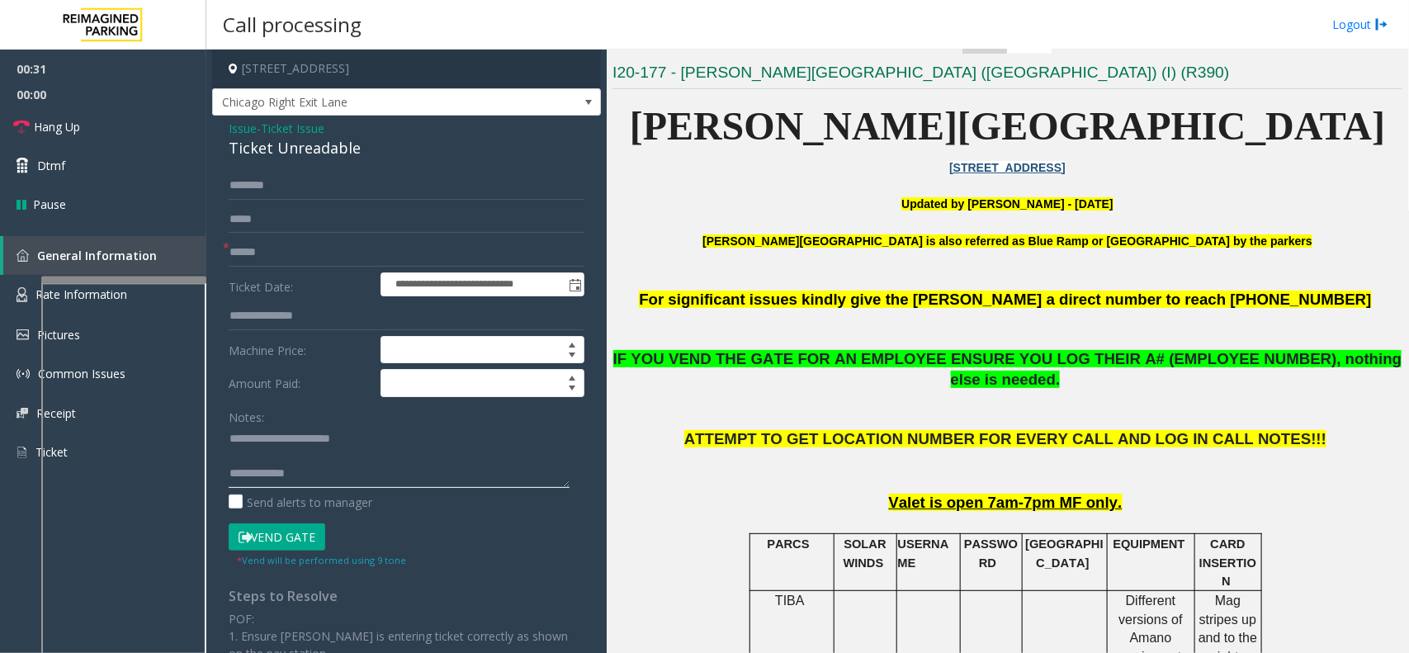
type textarea "**********"
click at [254, 245] on input "text" at bounding box center [407, 253] width 356 height 28
click at [249, 253] on input "text" at bounding box center [407, 253] width 356 height 28
type input "**"
click at [286, 520] on form "**********" at bounding box center [407, 370] width 356 height 396
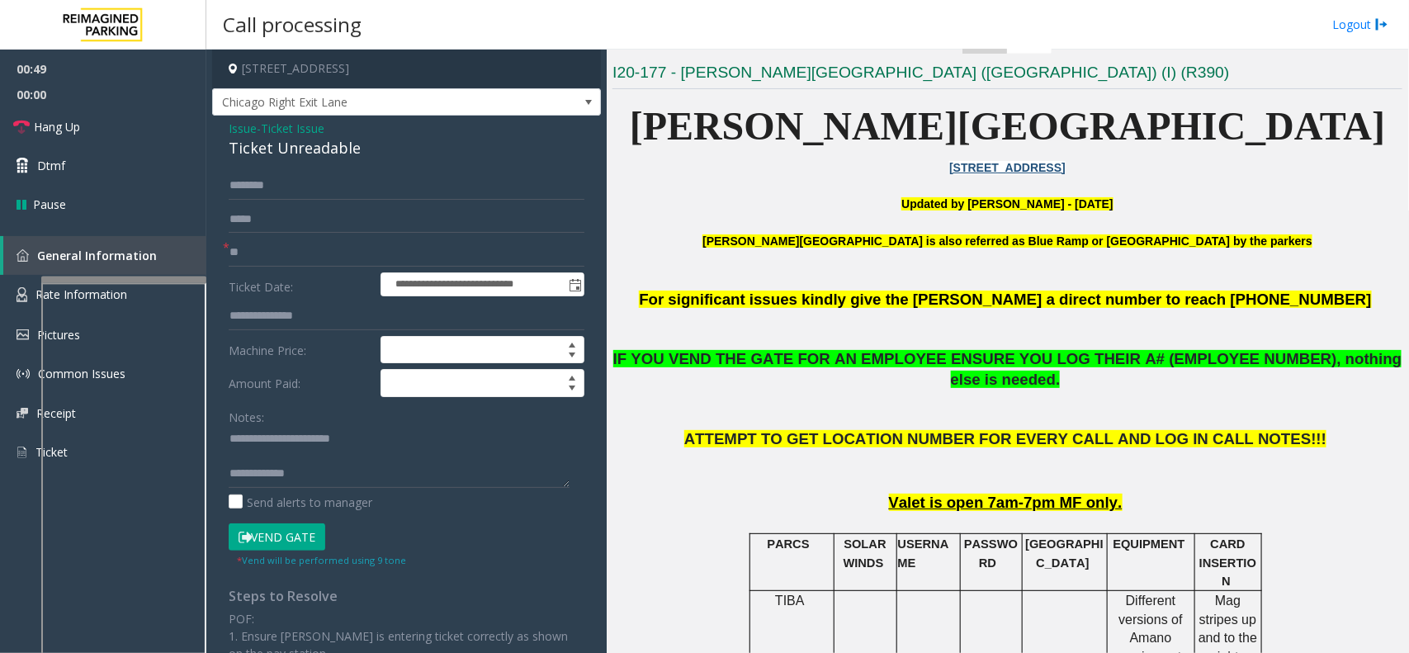
click at [279, 522] on button "Vend Gate" at bounding box center [277, 537] width 97 height 28
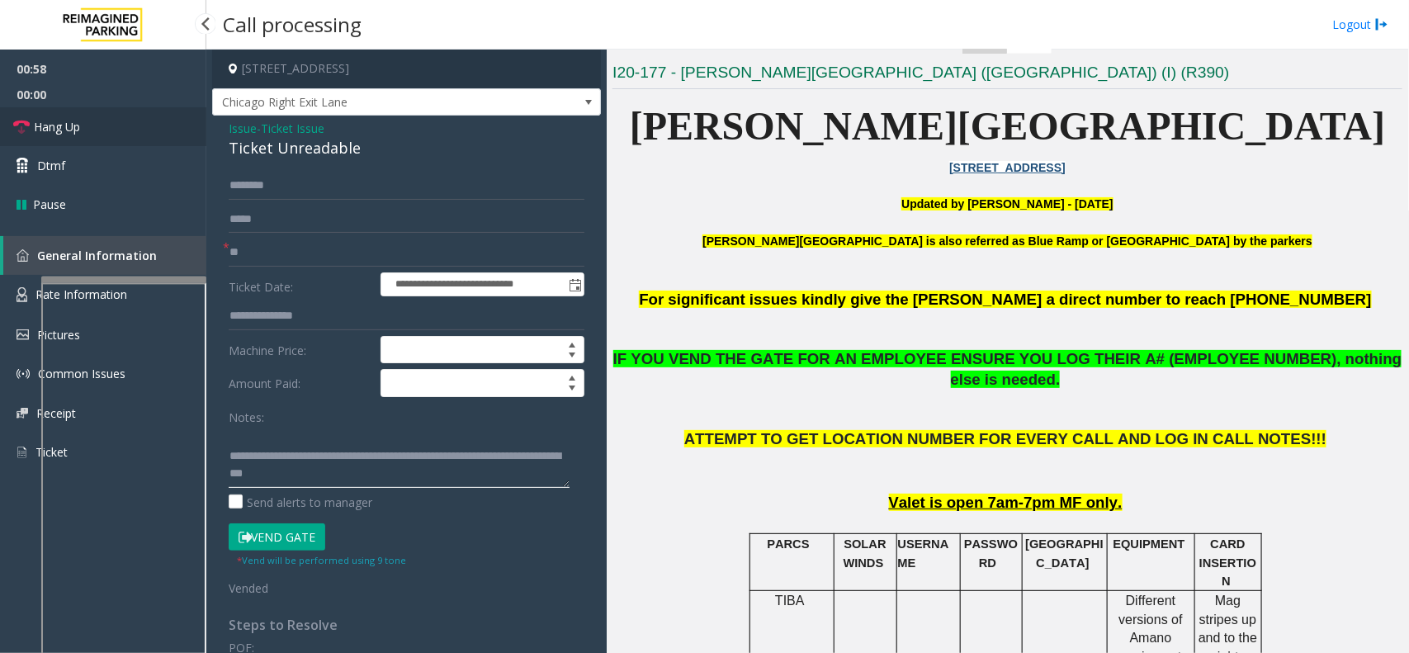
type textarea "**********"
click at [169, 128] on link "Hang Up" at bounding box center [103, 126] width 206 height 39
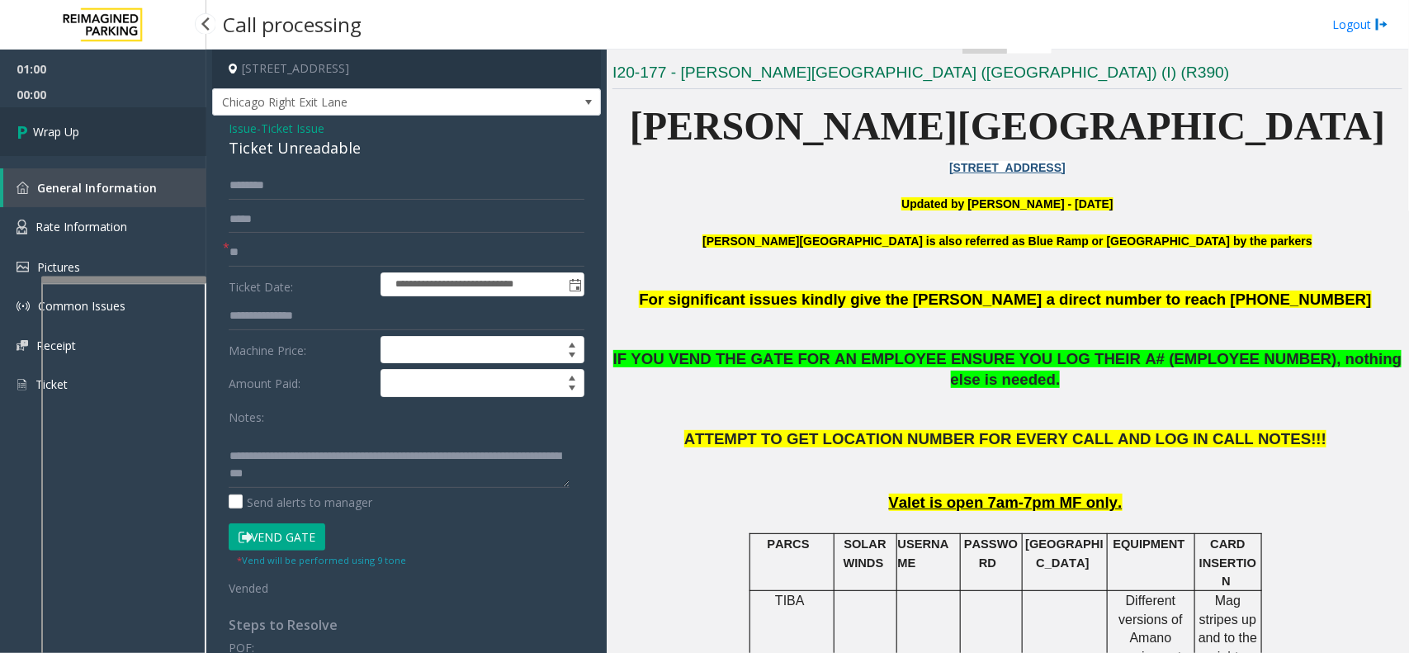
click at [96, 125] on link "Wrap Up" at bounding box center [103, 131] width 206 height 49
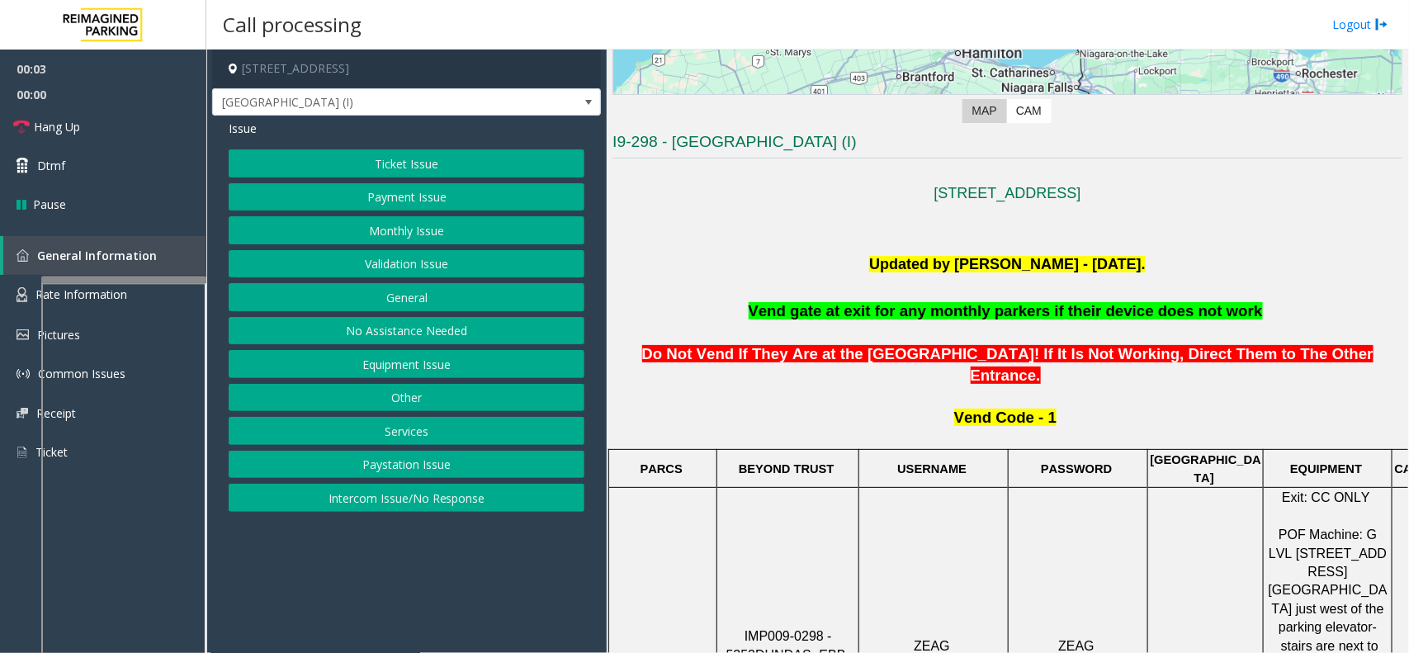
scroll to position [310, 0]
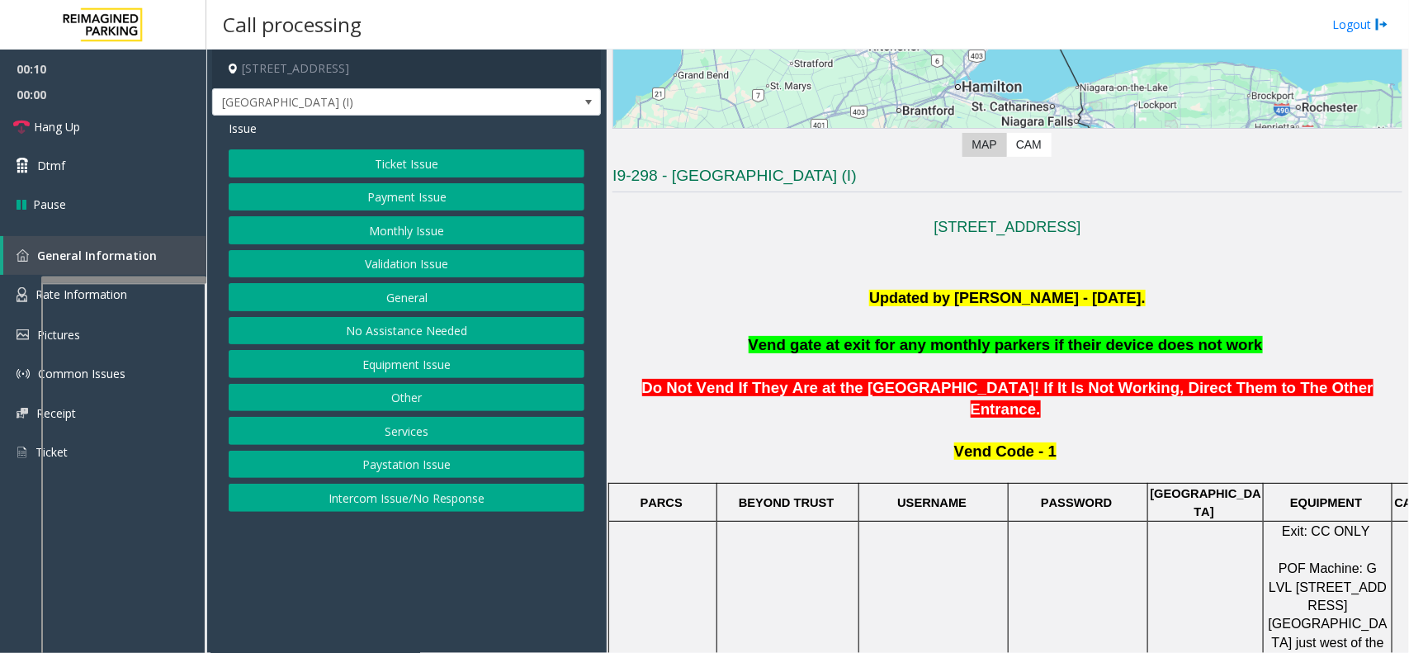
drag, startPoint x: 397, startPoint y: 498, endPoint x: 406, endPoint y: 246, distance: 251.9
click at [400, 481] on div "Ticket Issue Payment Issue Monthly Issue Validation Issue General No Assistance…" at bounding box center [407, 330] width 356 height 362
click at [403, 500] on button "Intercom Issue/No Response" at bounding box center [407, 498] width 356 height 28
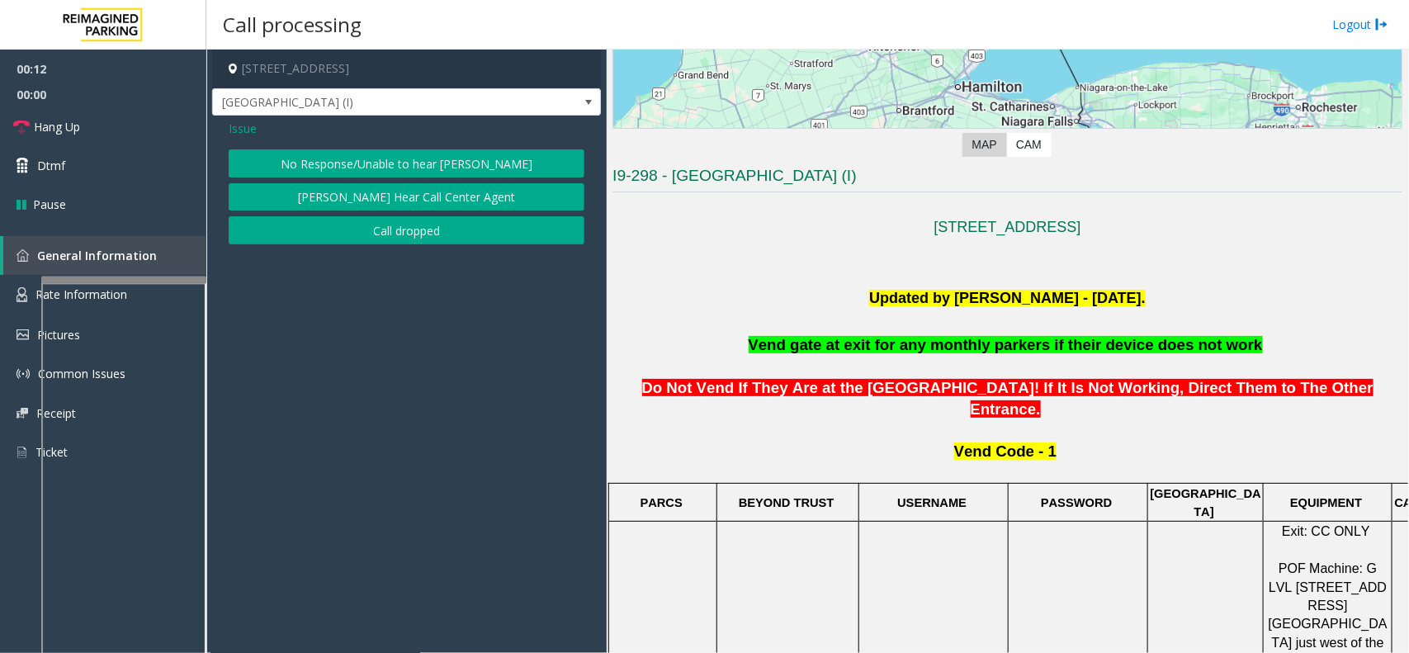
click at [413, 158] on button "No Response/Unable to hear [PERSON_NAME]" at bounding box center [407, 163] width 356 height 28
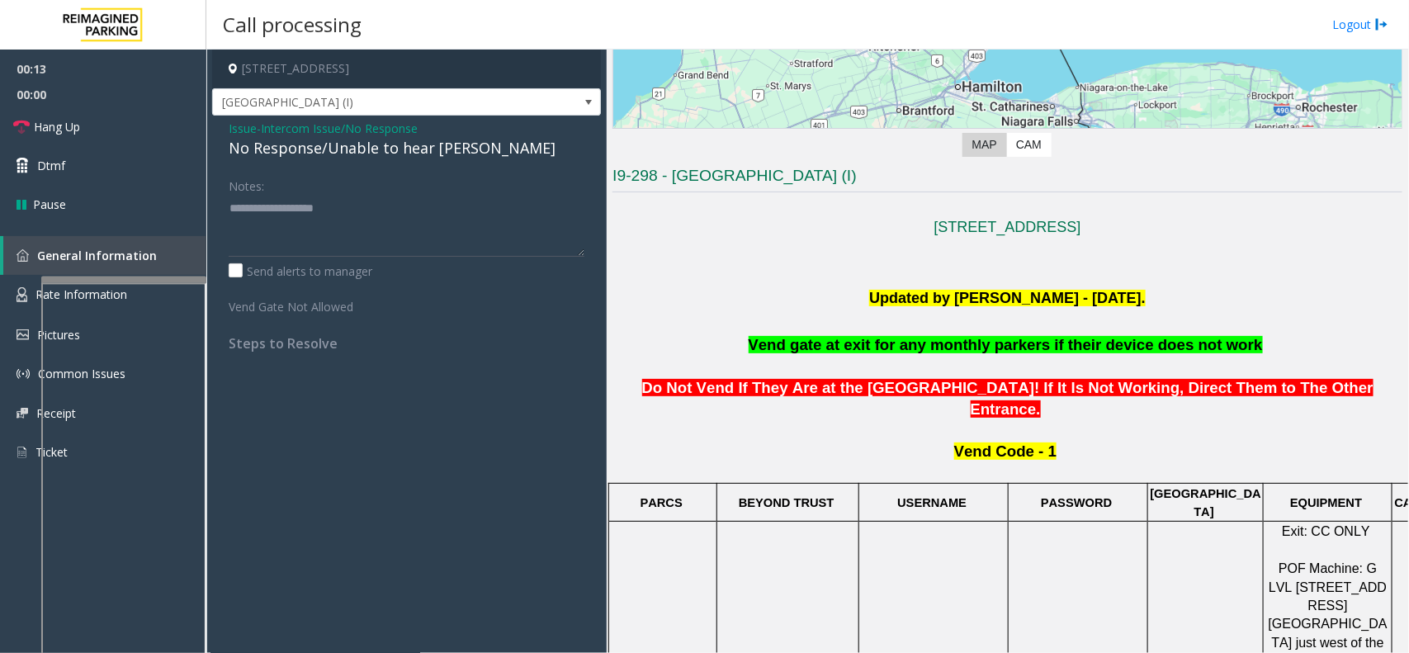
click at [356, 150] on div "No Response/Unable to hear [PERSON_NAME]" at bounding box center [407, 148] width 356 height 22
type textarea "**********"
click at [130, 129] on link "Hang Up" at bounding box center [103, 126] width 206 height 39
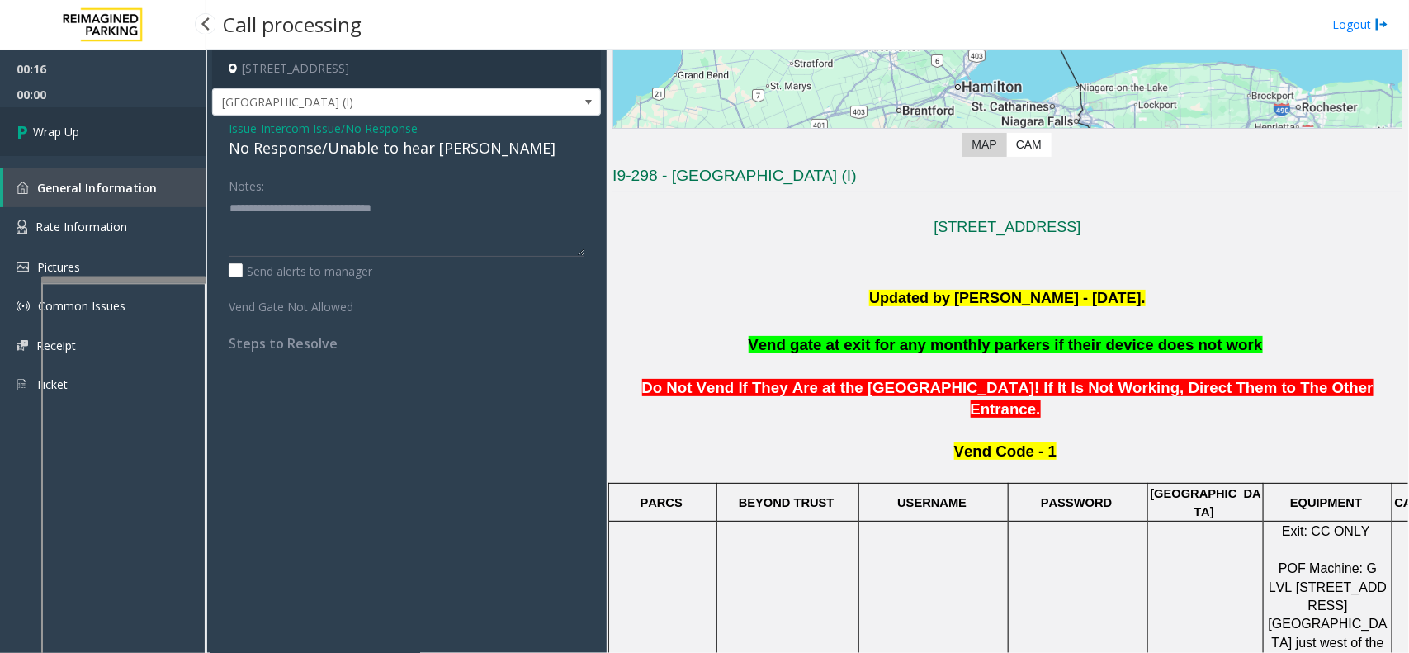
click at [114, 129] on link "Wrap Up" at bounding box center [103, 131] width 206 height 49
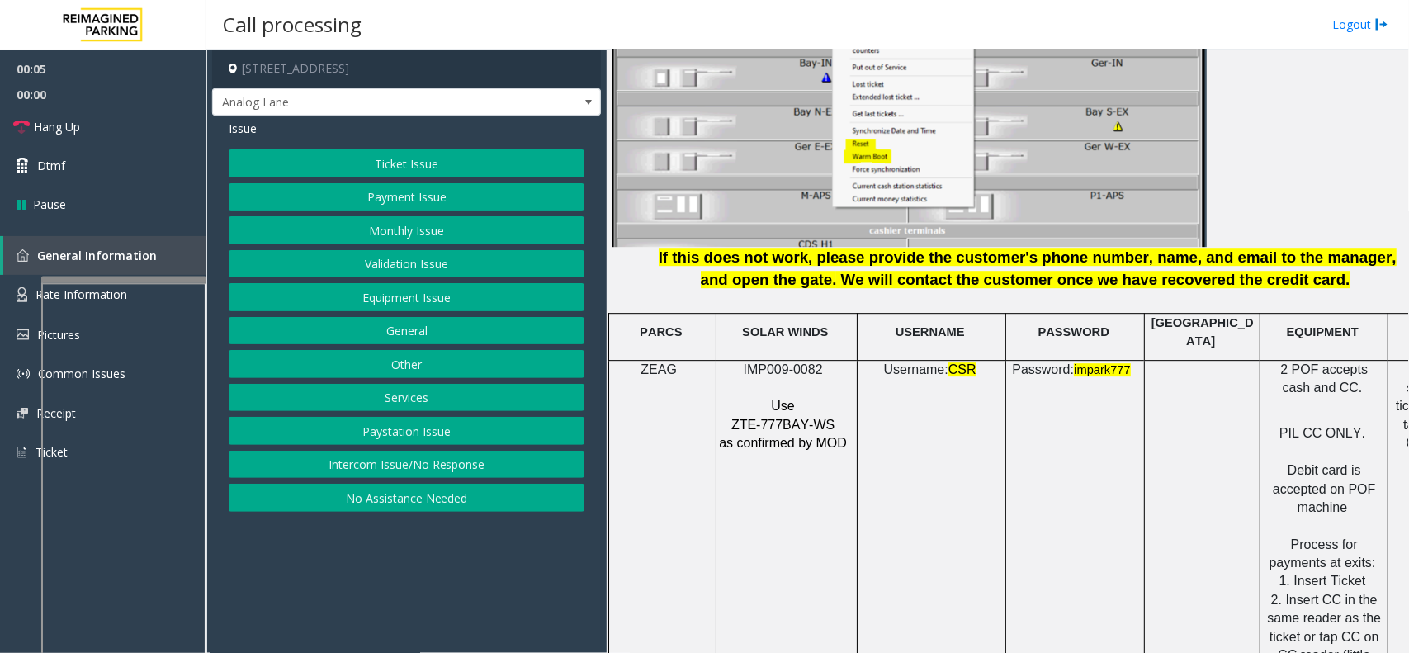
scroll to position [2064, 0]
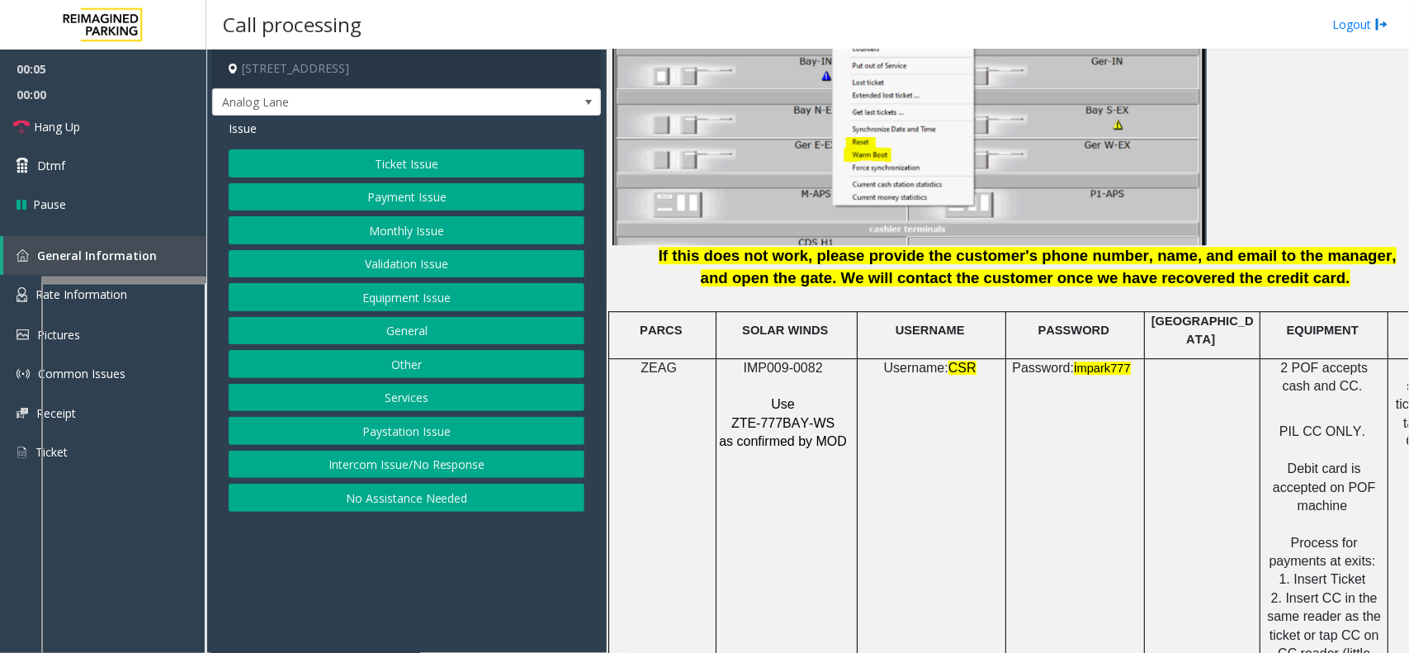
click at [778, 361] on span "IMP009-0082" at bounding box center [783, 368] width 79 height 14
copy p "IMP009-0082"
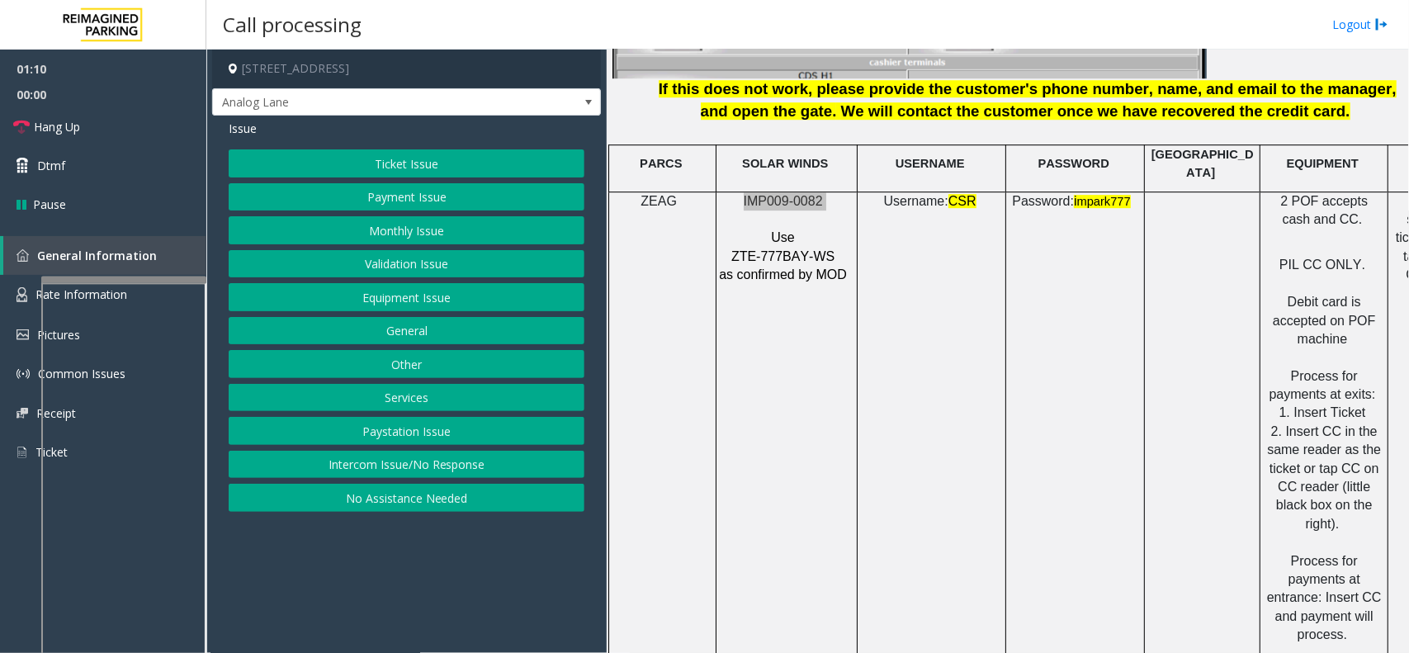
scroll to position [2127, 0]
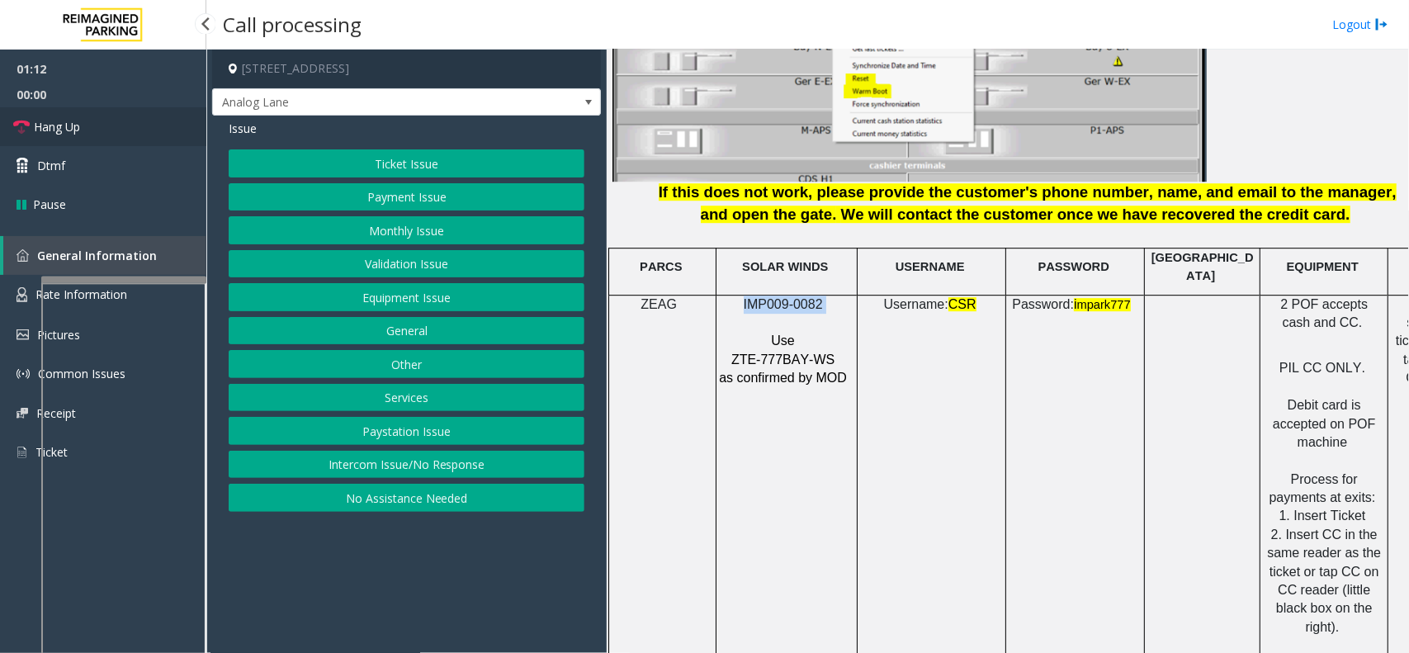
click at [133, 137] on link "Hang Up" at bounding box center [103, 126] width 206 height 39
click at [423, 299] on button "Equipment Issue" at bounding box center [407, 297] width 356 height 28
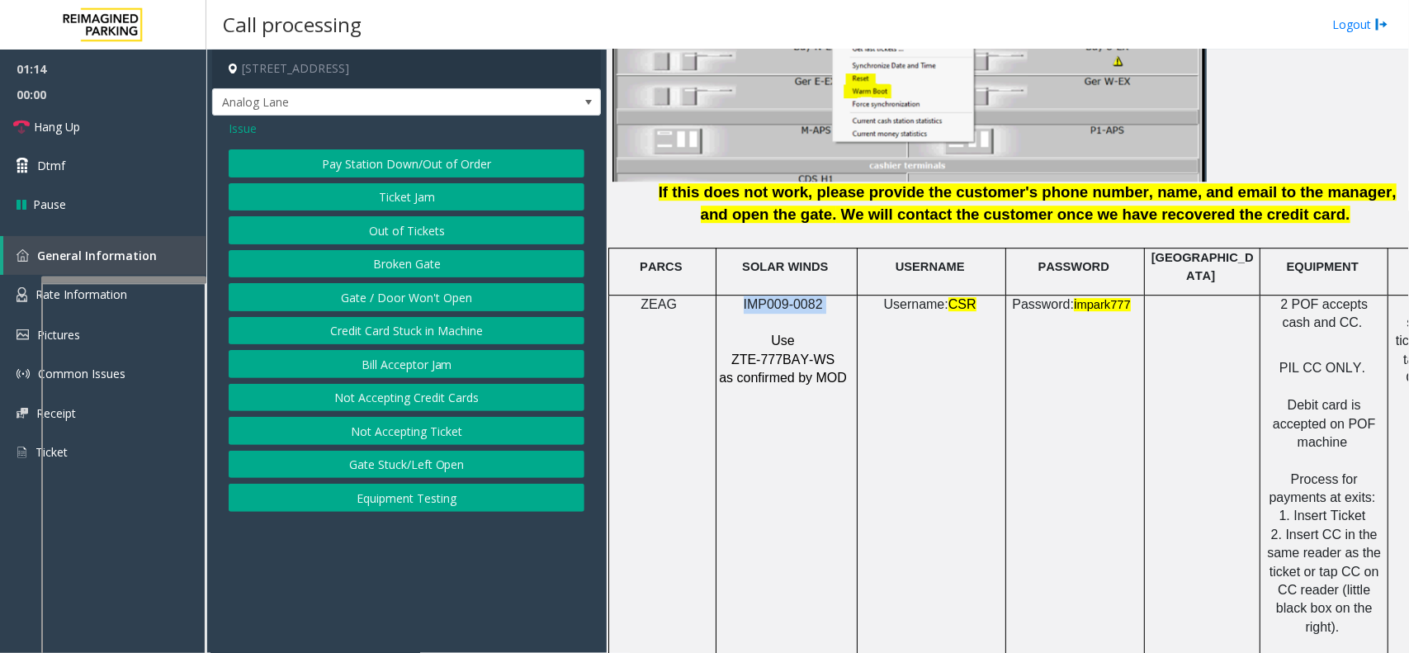
click at [423, 299] on button "Gate / Door Won't Open" at bounding box center [407, 297] width 356 height 28
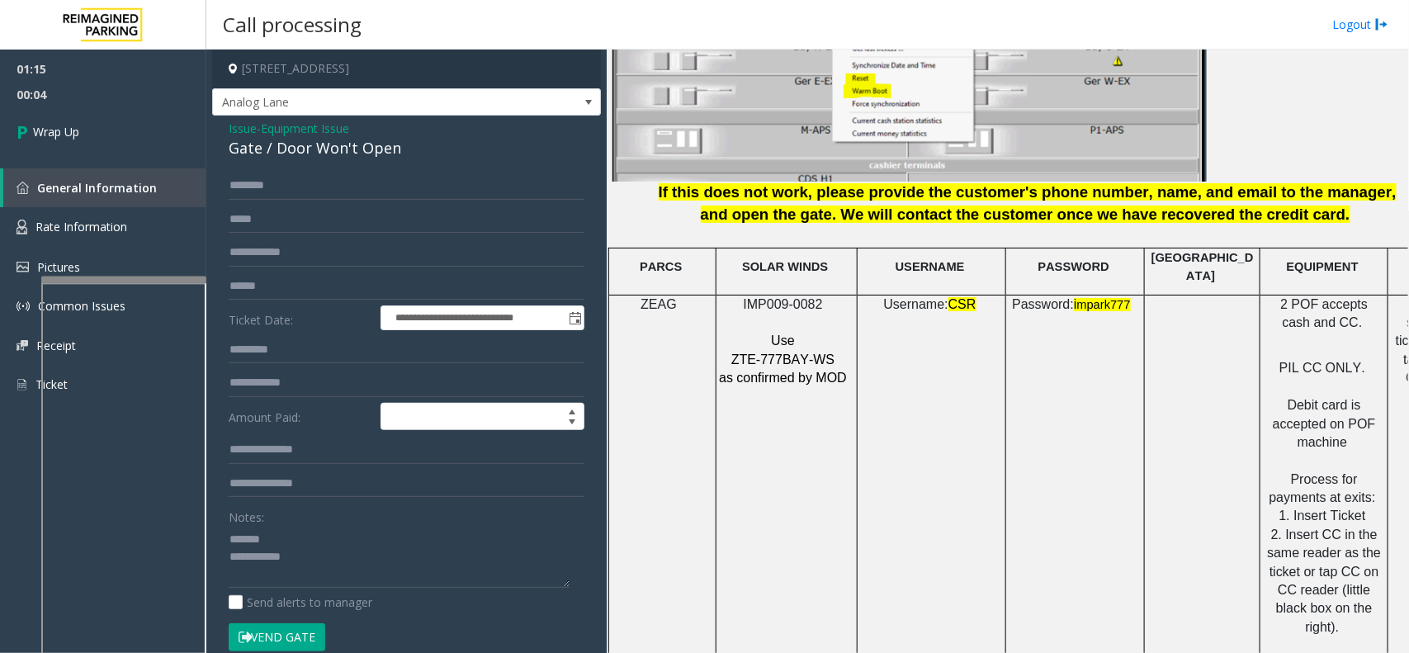
click at [307, 154] on div "Gate / Door Won't Open" at bounding box center [407, 148] width 356 height 22
click at [337, 522] on textarea at bounding box center [399, 557] width 341 height 62
click at [357, 522] on textarea at bounding box center [399, 557] width 341 height 62
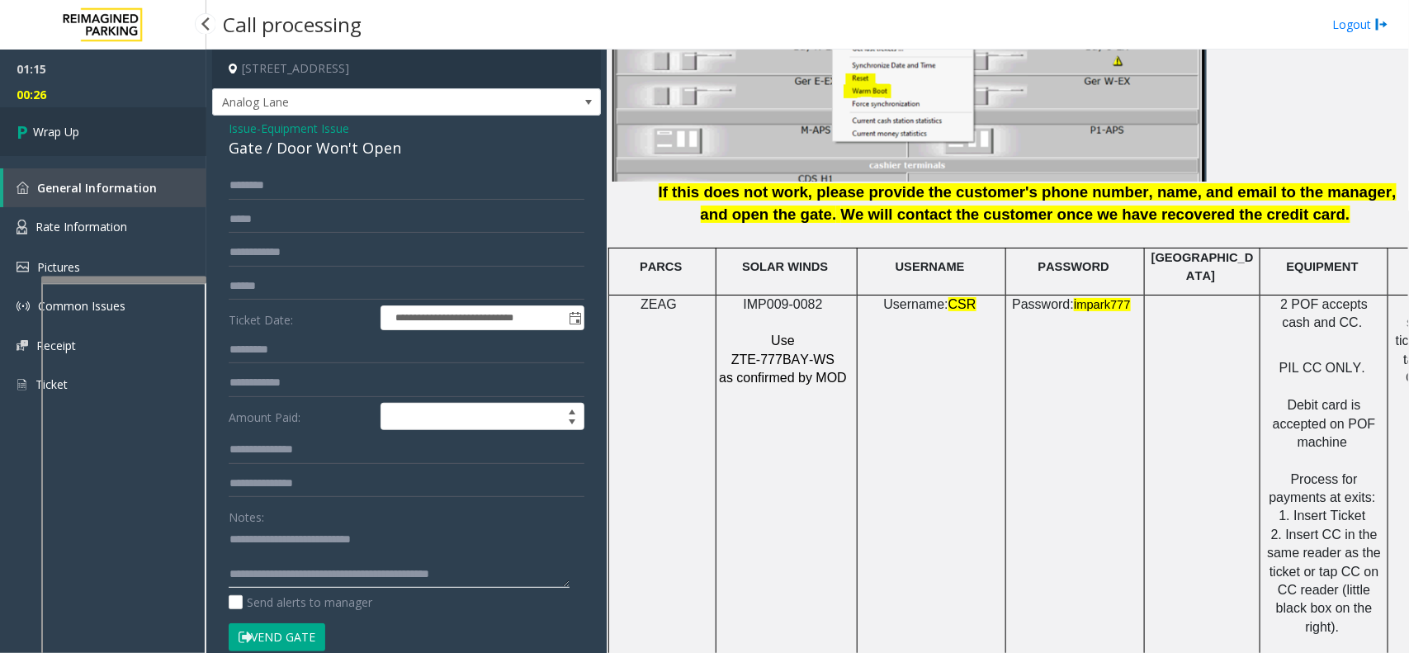
type textarea "**********"
click at [139, 149] on link "Wrap Up" at bounding box center [103, 131] width 206 height 49
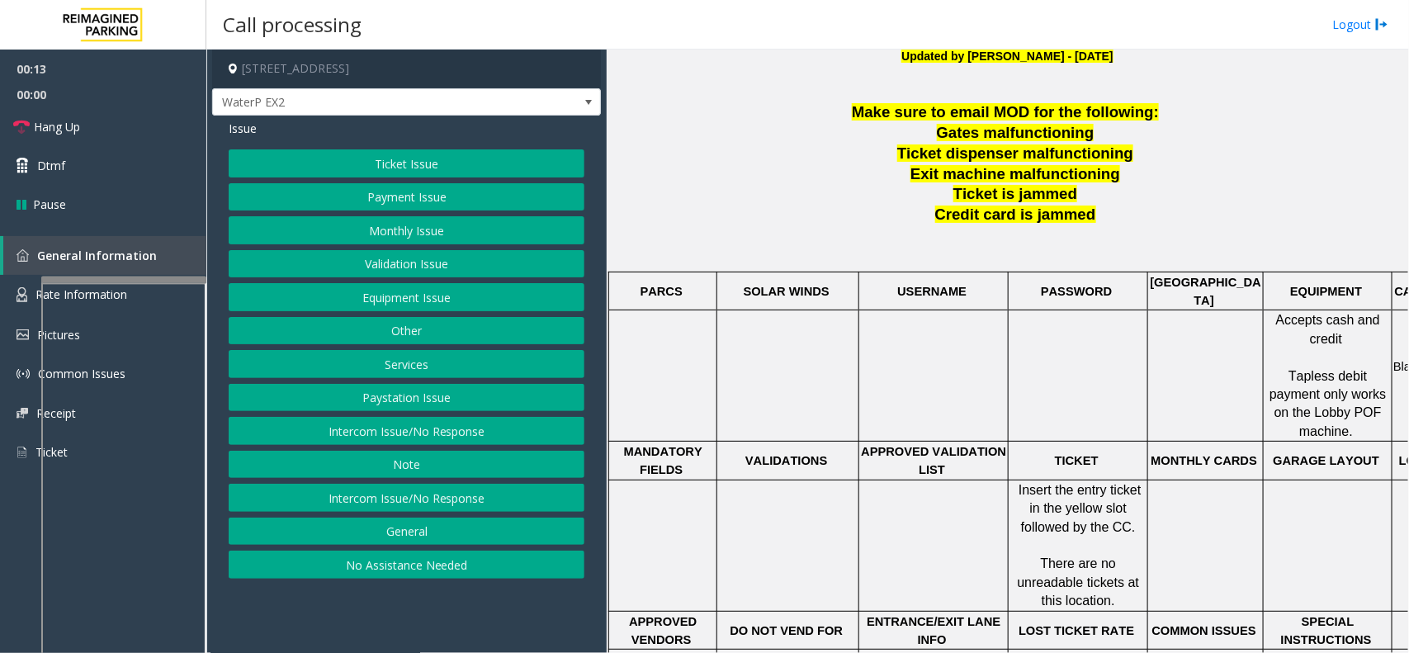
scroll to position [619, 0]
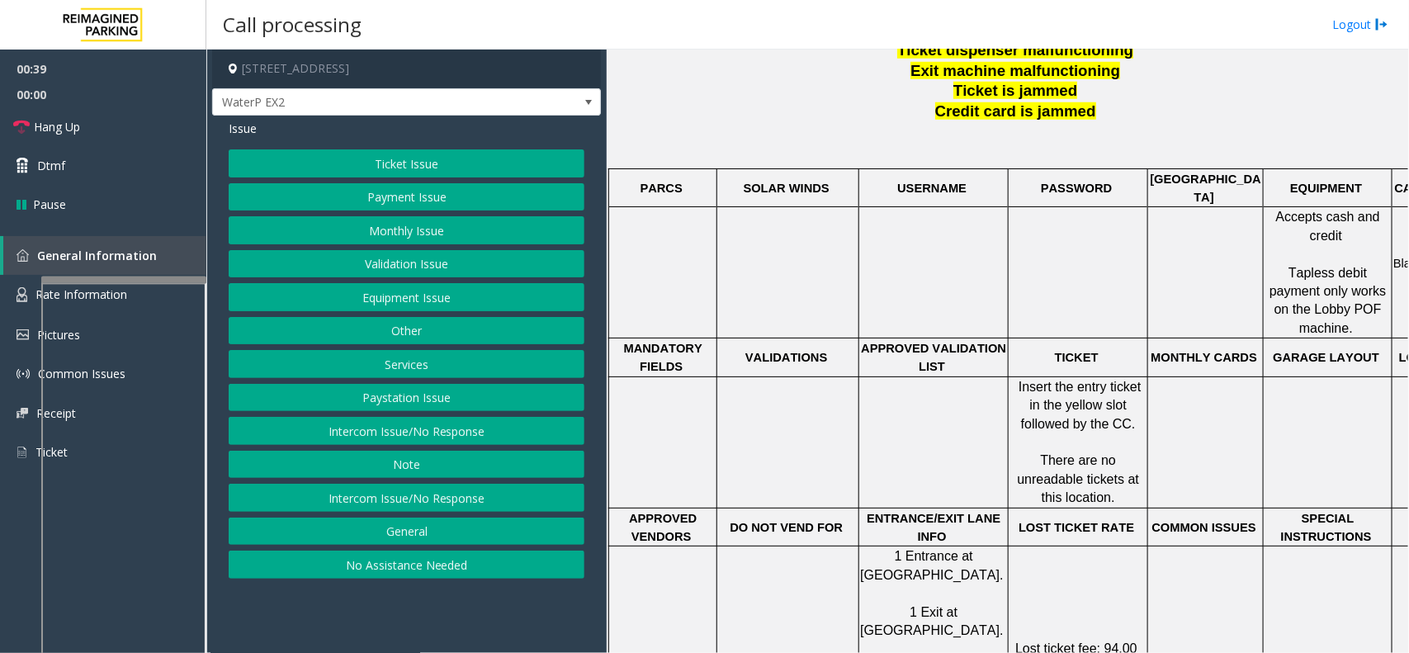
click at [533, 171] on button "Ticket Issue" at bounding box center [407, 163] width 356 height 28
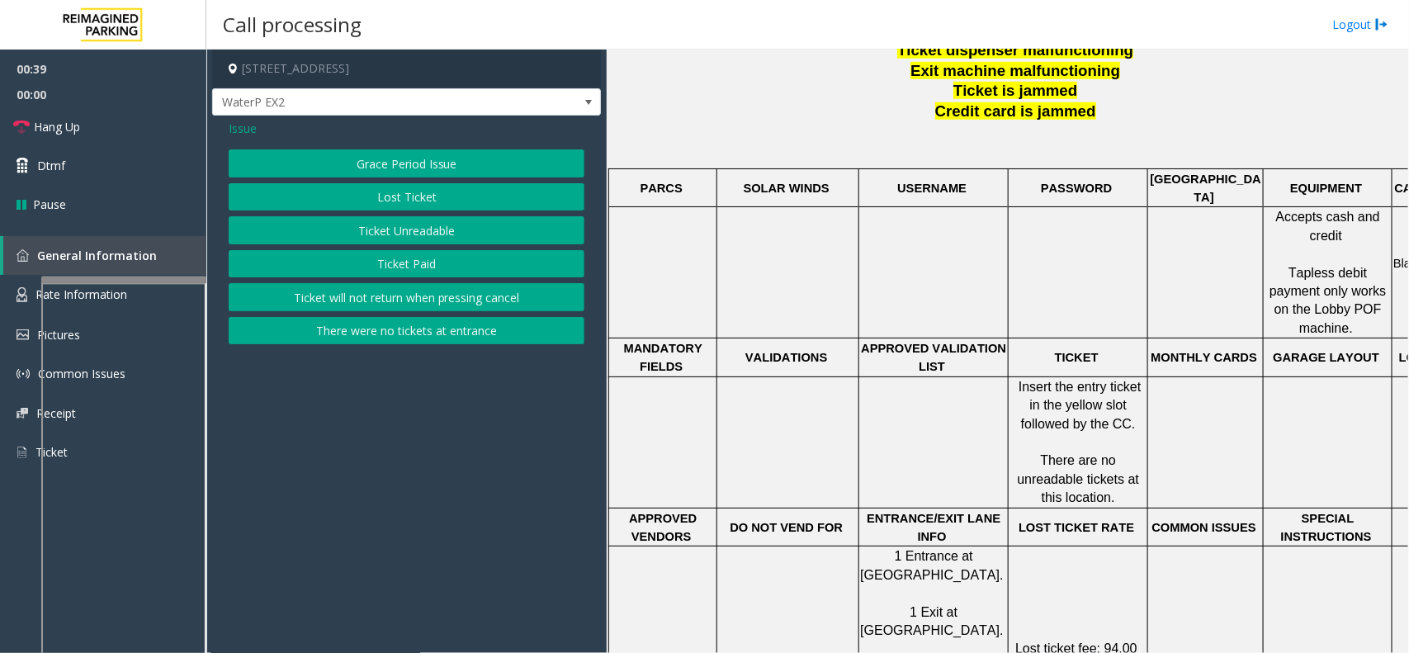
click at [458, 244] on button "Ticket Unreadable" at bounding box center [407, 230] width 356 height 28
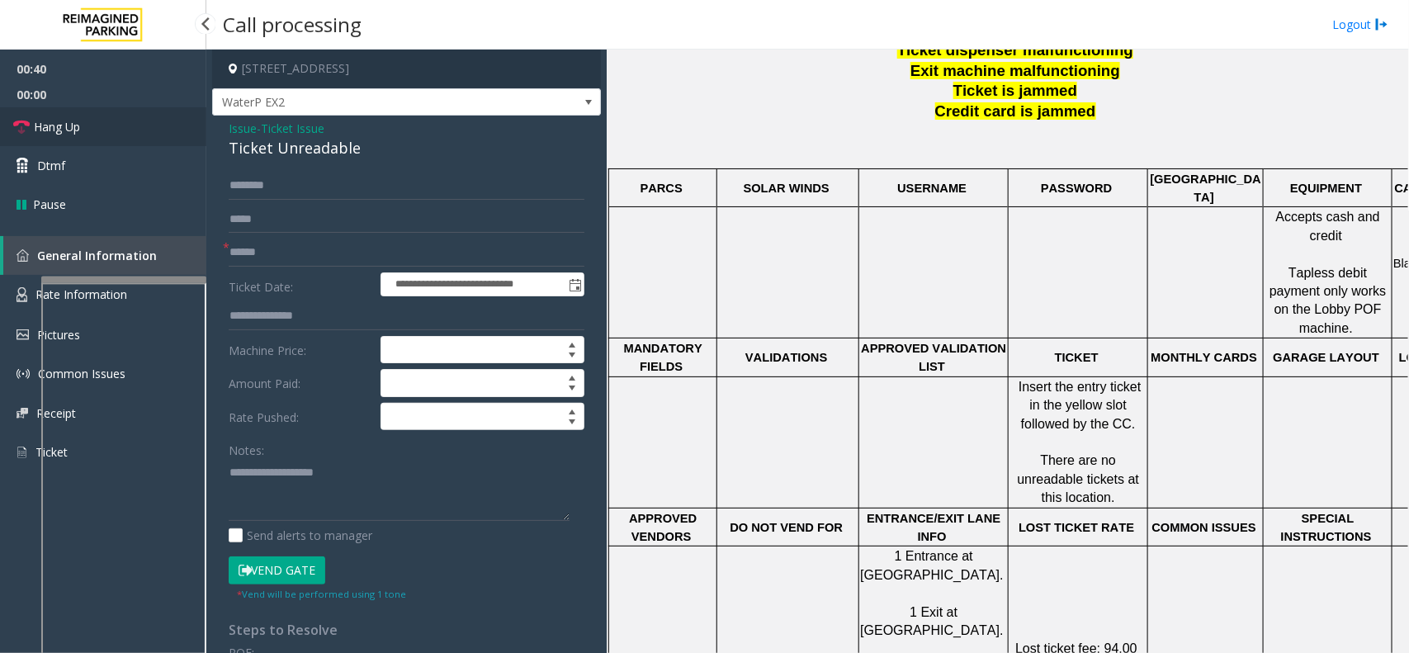
click at [128, 134] on link "Hang Up" at bounding box center [103, 126] width 206 height 39
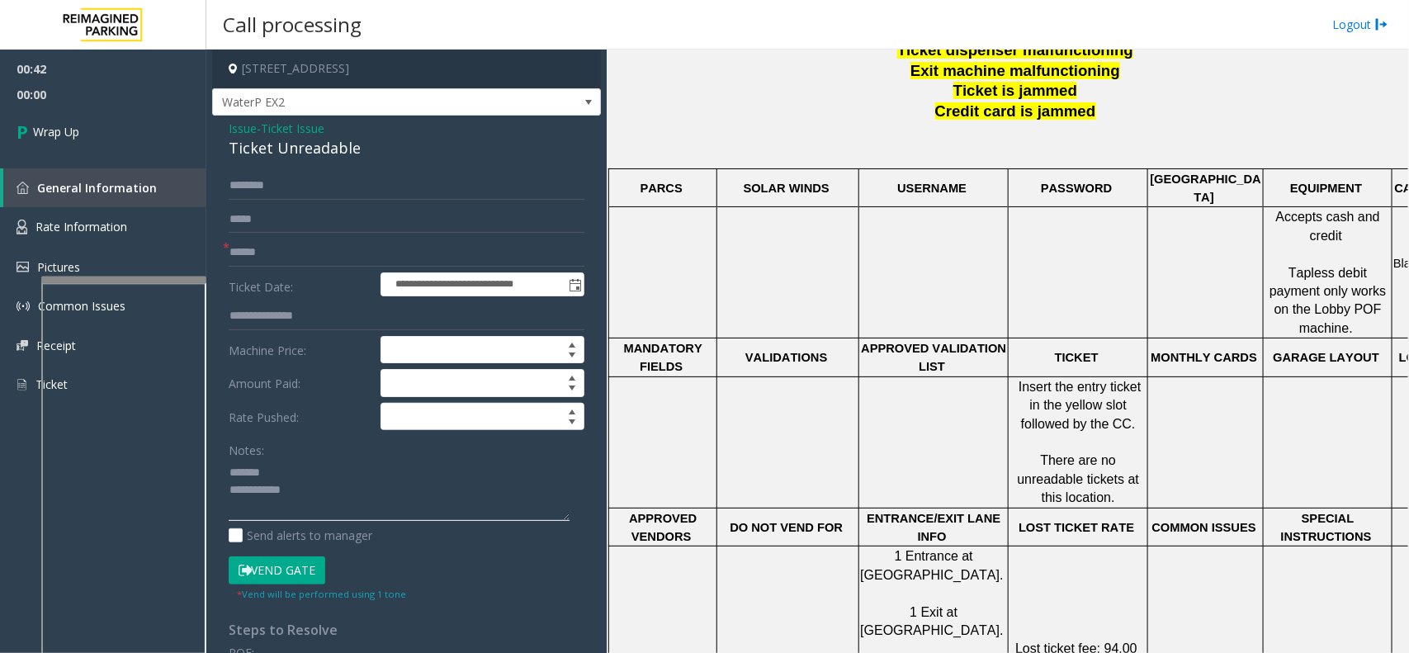
type textarea "**********"
click at [253, 253] on input "text" at bounding box center [407, 253] width 356 height 28
type input "**"
click at [306, 153] on div "Ticket Unreadable" at bounding box center [407, 148] width 356 height 22
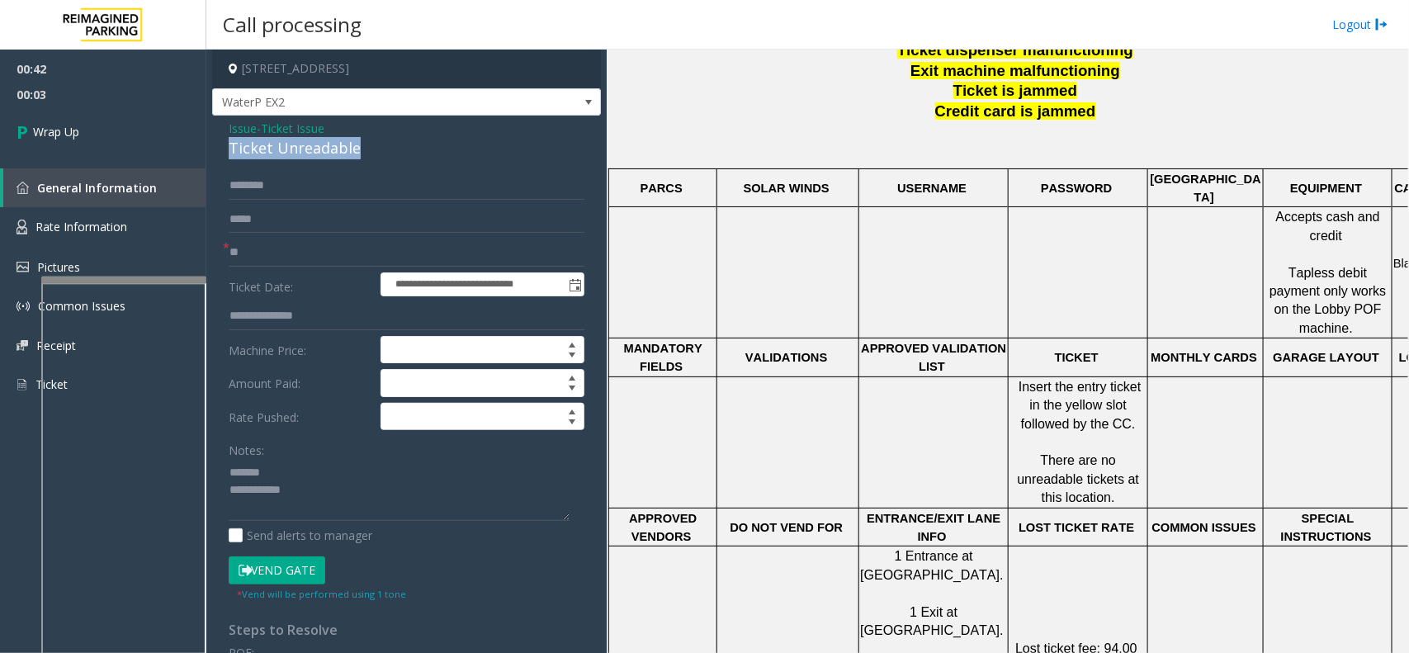
click at [306, 153] on div "Ticket Unreadable" at bounding box center [407, 148] width 356 height 22
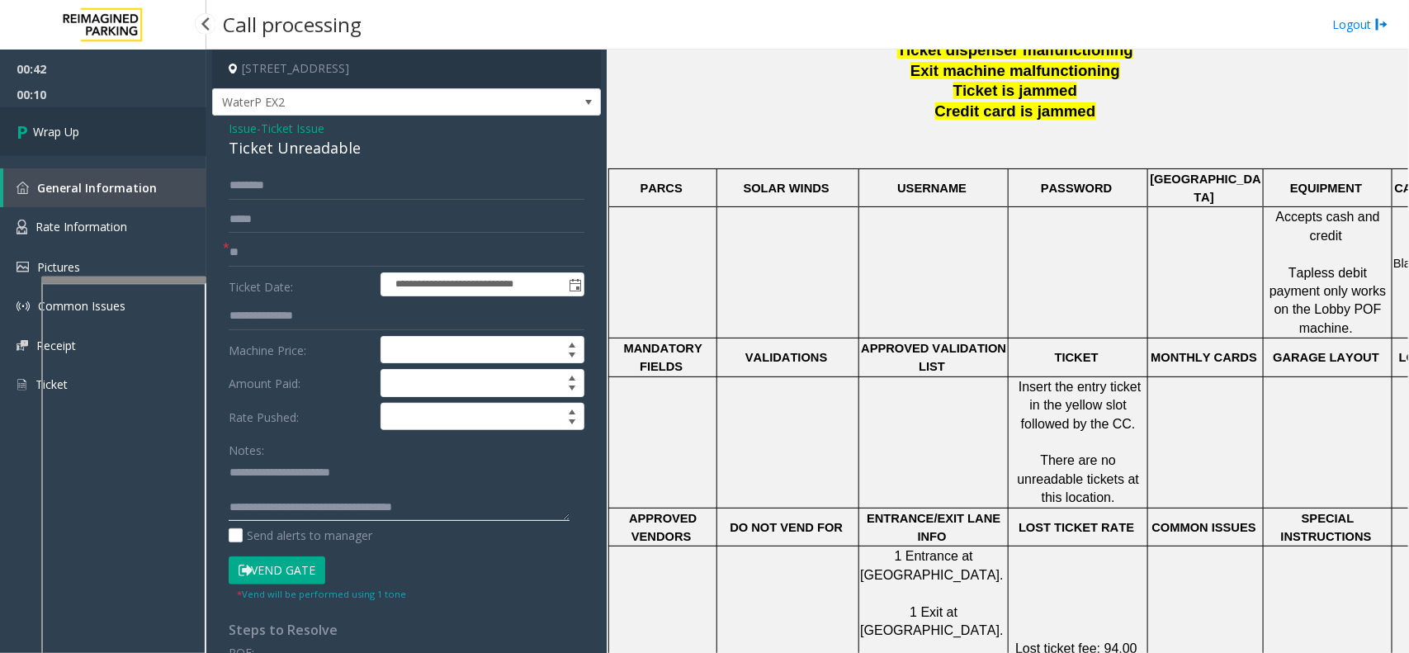
type textarea "**********"
click at [125, 129] on link "Wrap Up" at bounding box center [103, 131] width 206 height 49
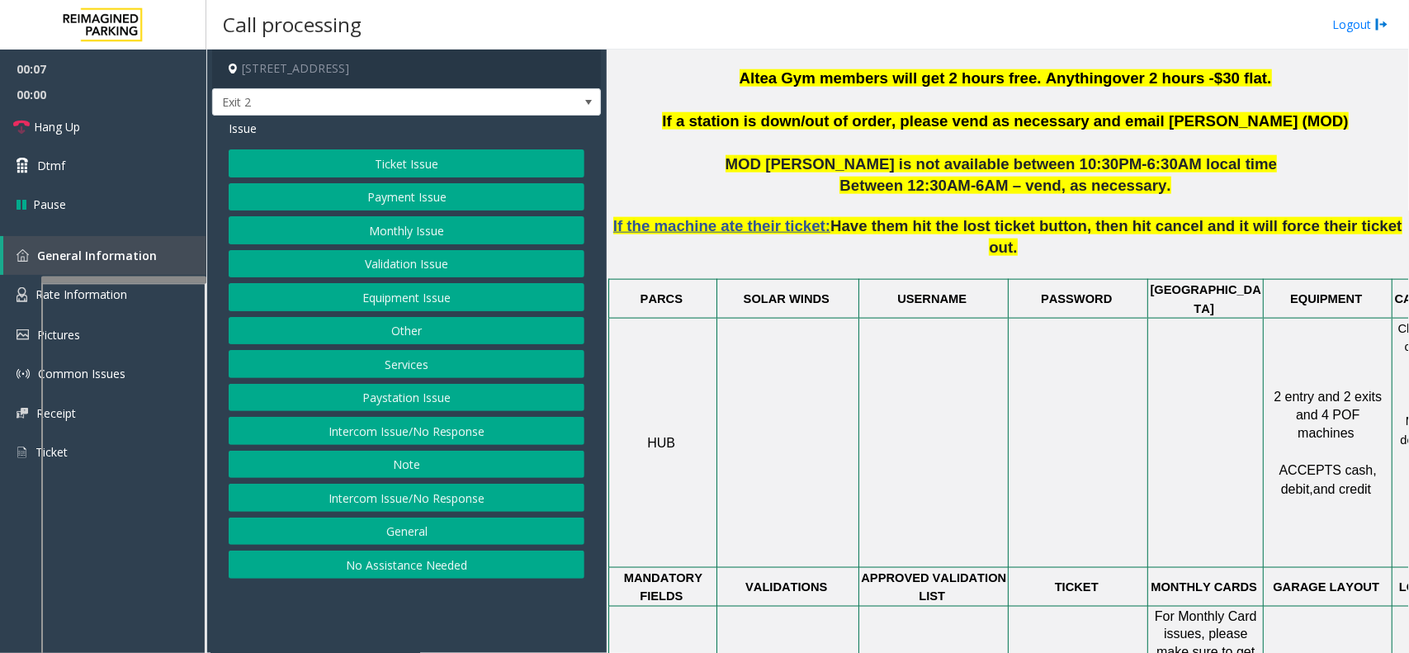
scroll to position [929, 0]
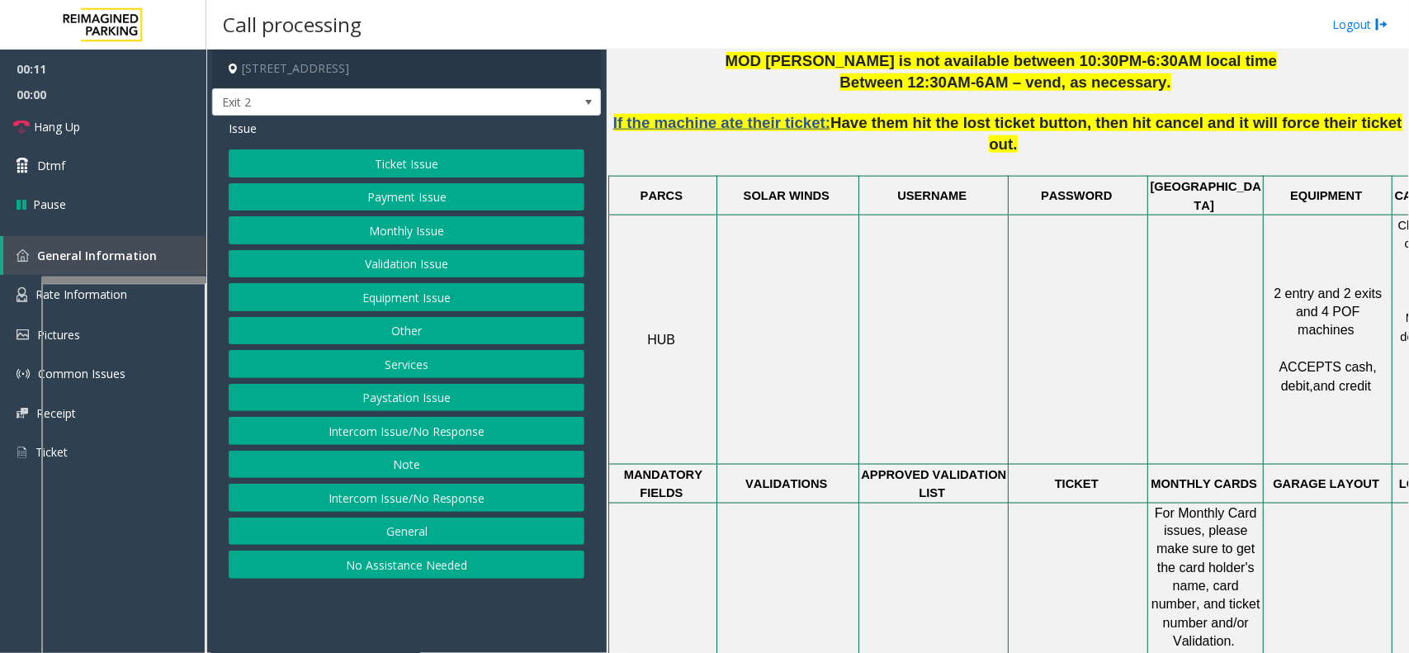
click at [357, 493] on button "Intercom Issue/No Response" at bounding box center [407, 498] width 356 height 28
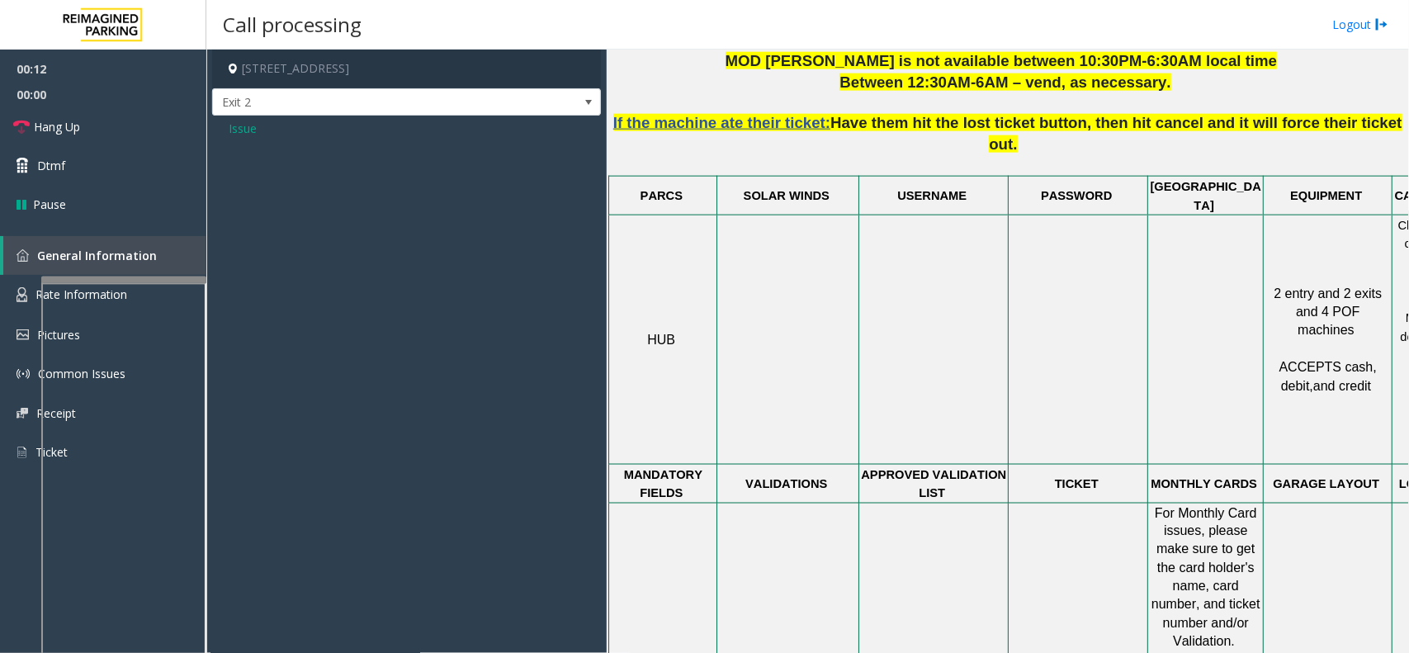
click at [229, 147] on div "Issue" at bounding box center [406, 135] width 389 height 38
click at [236, 132] on span "Issue" at bounding box center [243, 128] width 28 height 17
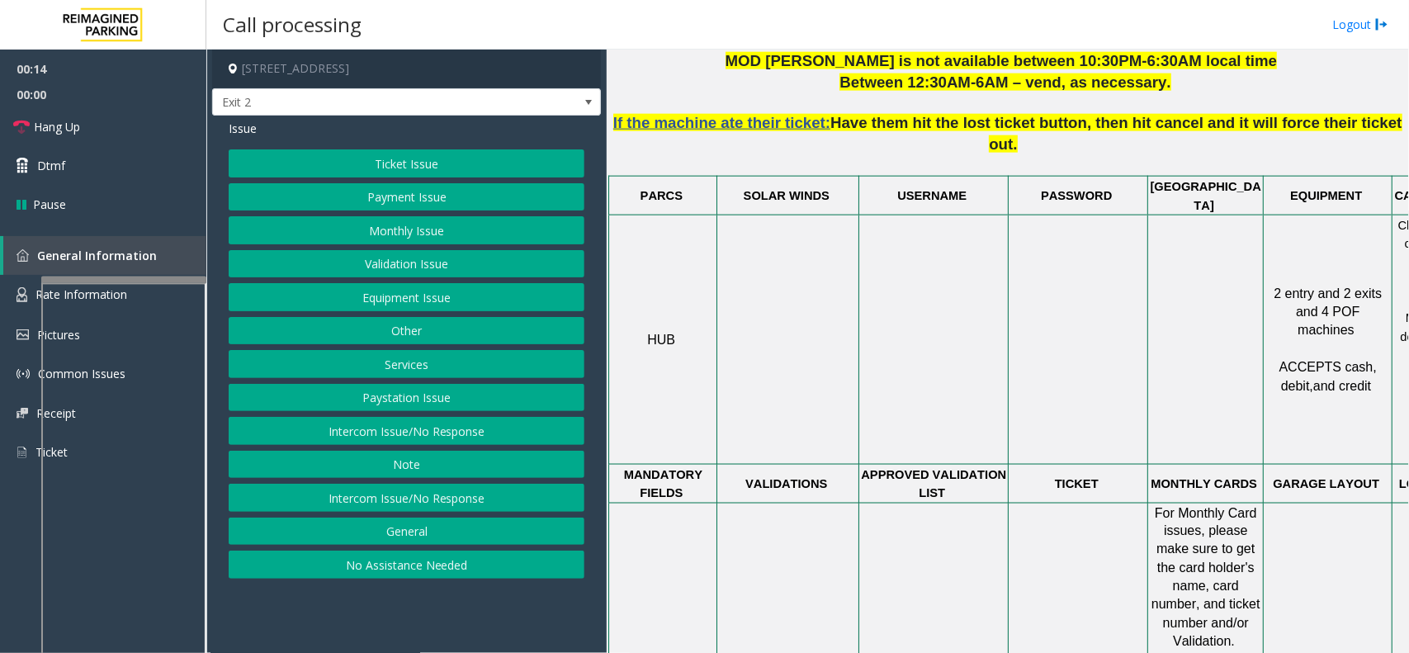
click at [414, 440] on button "Intercom Issue/No Response" at bounding box center [407, 431] width 356 height 28
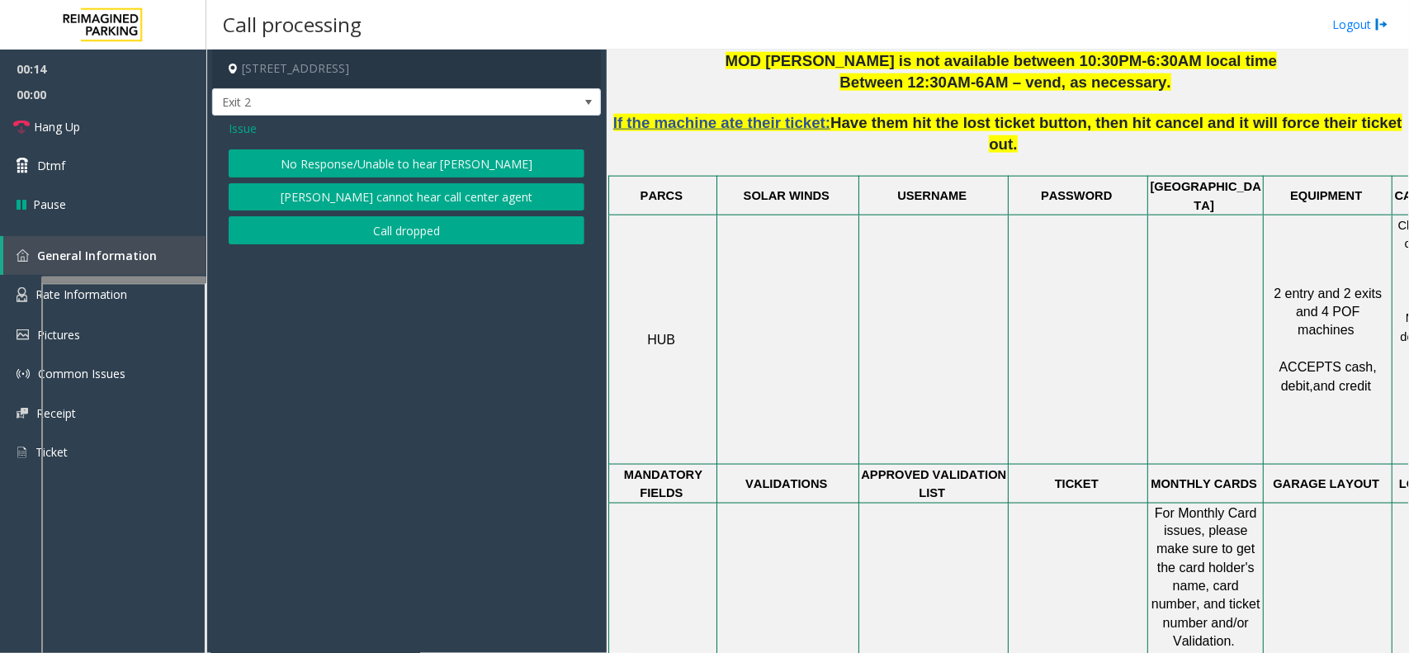
click at [332, 163] on button "No Response/Unable to hear [PERSON_NAME]" at bounding box center [407, 163] width 356 height 28
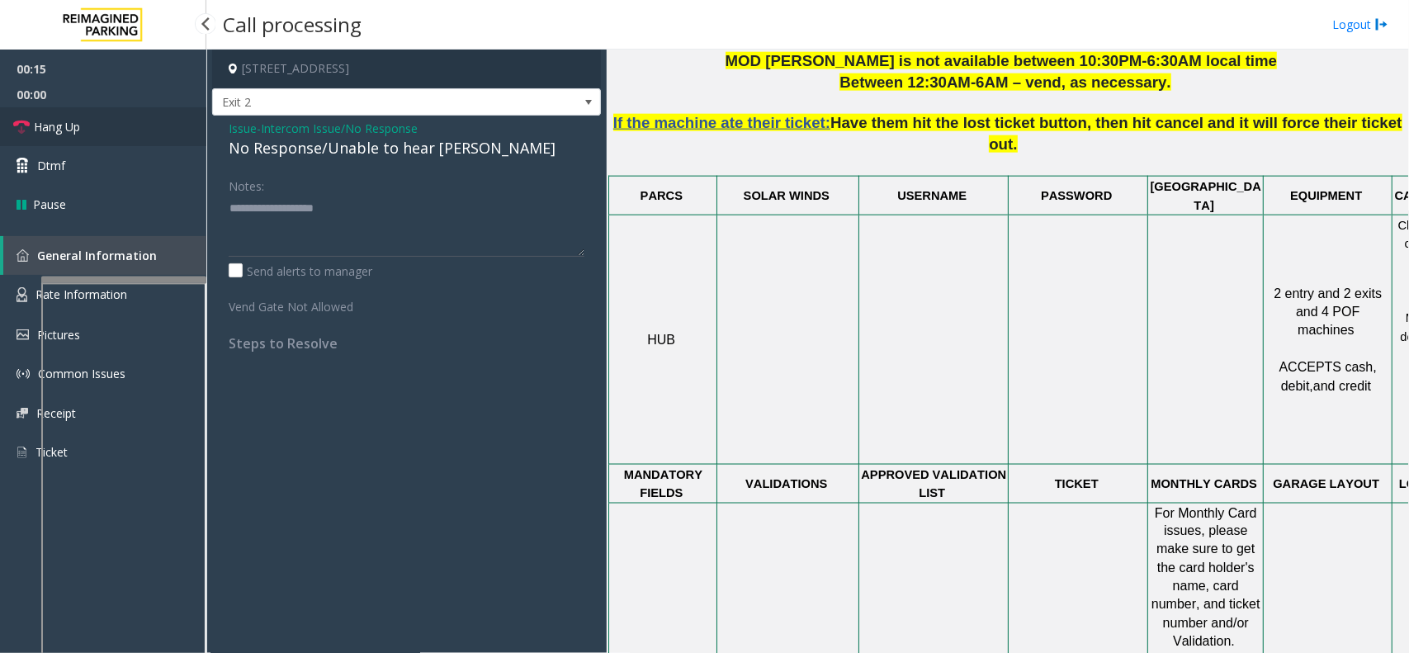
click at [139, 134] on link "Hang Up" at bounding box center [103, 126] width 206 height 39
click at [310, 154] on div "No Response/Unable to hear [PERSON_NAME]" at bounding box center [407, 148] width 356 height 22
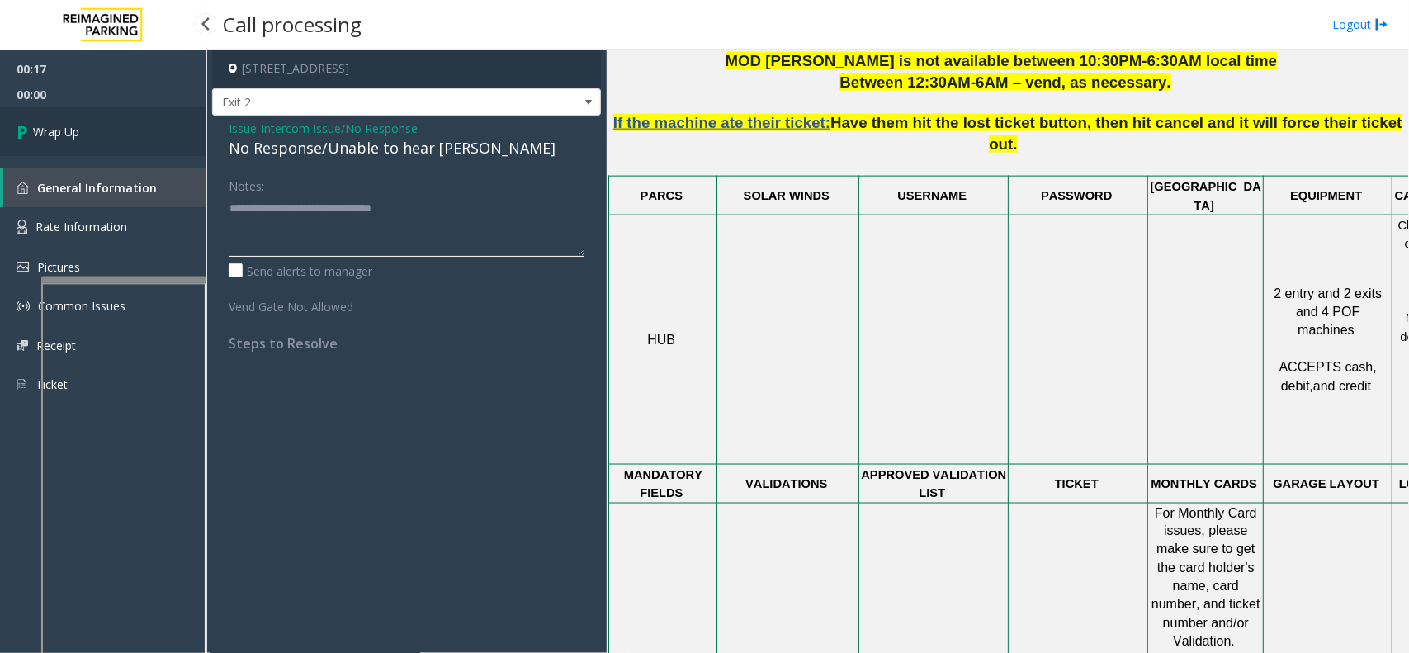
type textarea "**********"
click at [154, 134] on link "Wrap Up" at bounding box center [103, 131] width 206 height 49
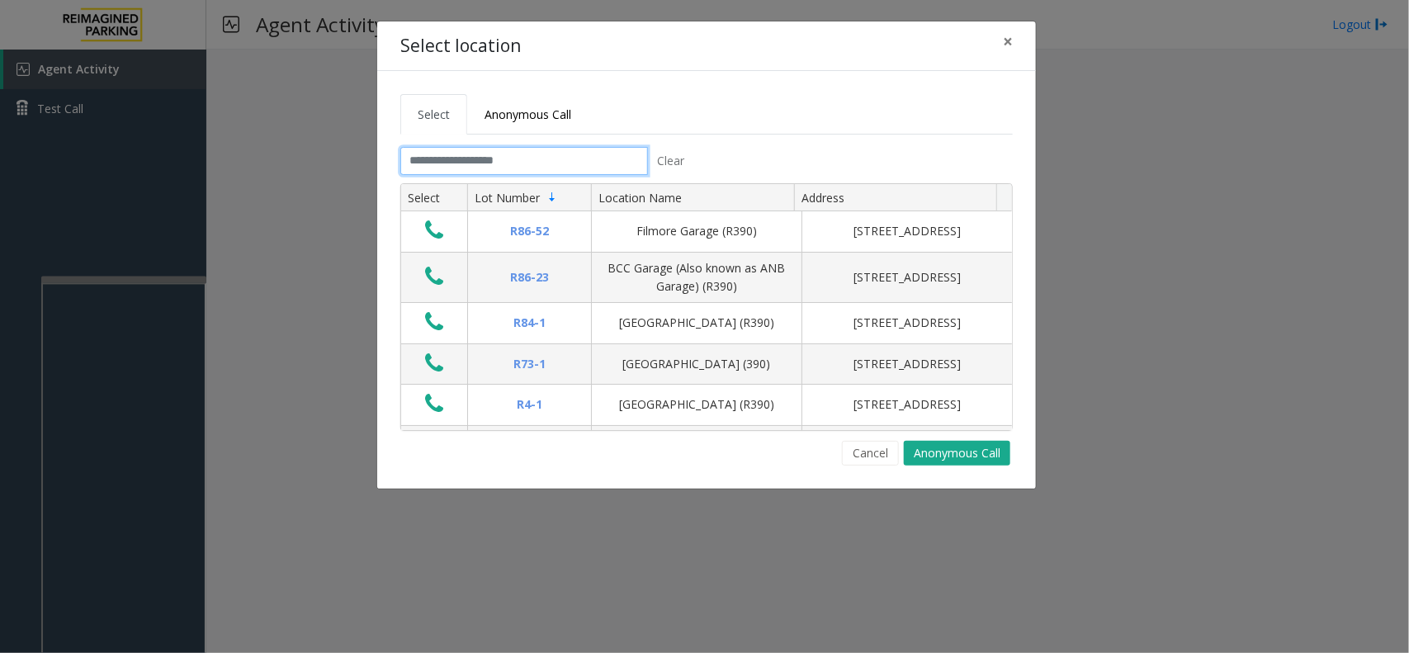
click at [572, 163] on input "text" at bounding box center [524, 161] width 248 height 28
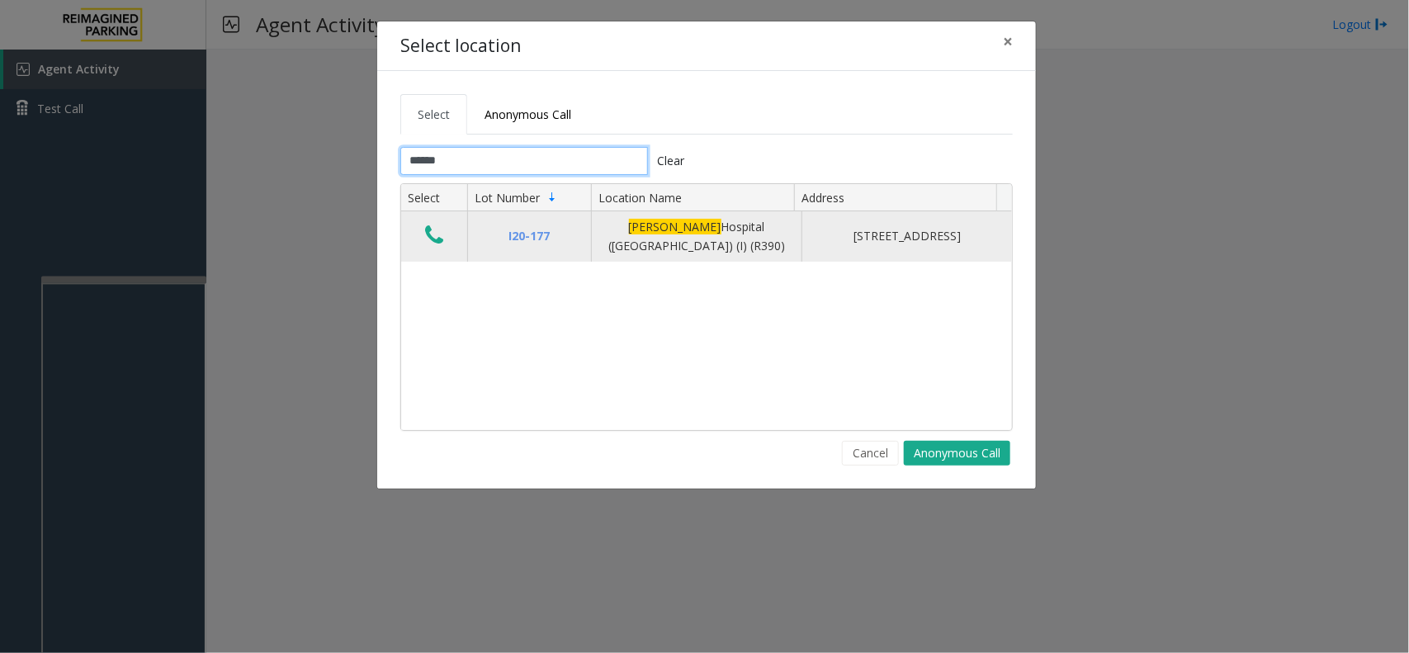
type input "******"
click at [429, 229] on icon "Data table" at bounding box center [434, 235] width 18 height 23
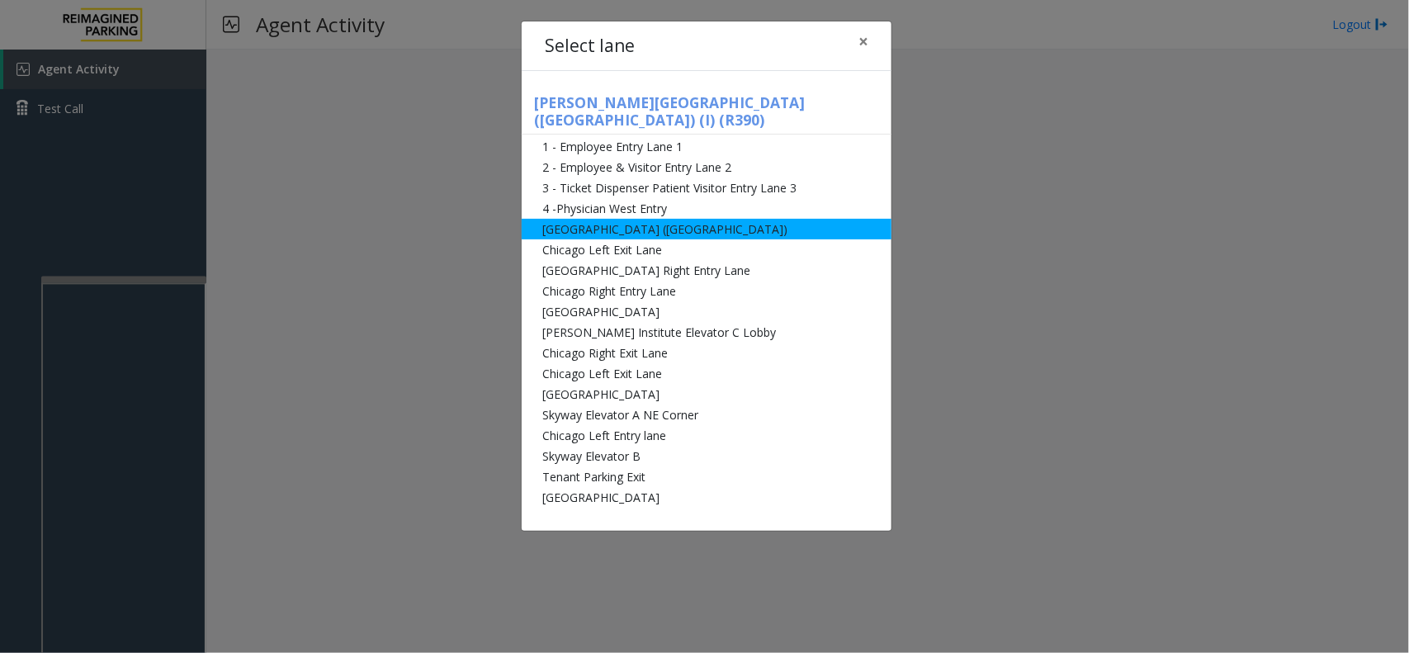
click at [587, 219] on li "[GEOGRAPHIC_DATA] ([GEOGRAPHIC_DATA])" at bounding box center [707, 229] width 370 height 21
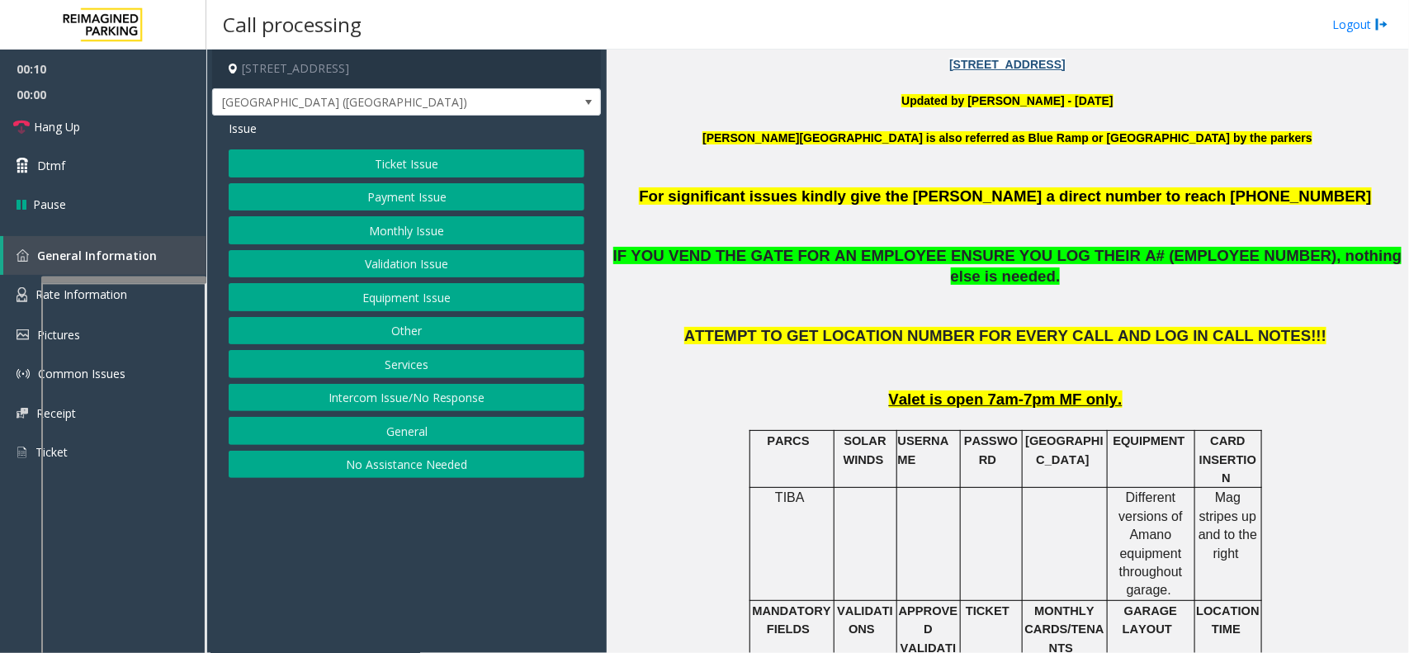
scroll to position [619, 0]
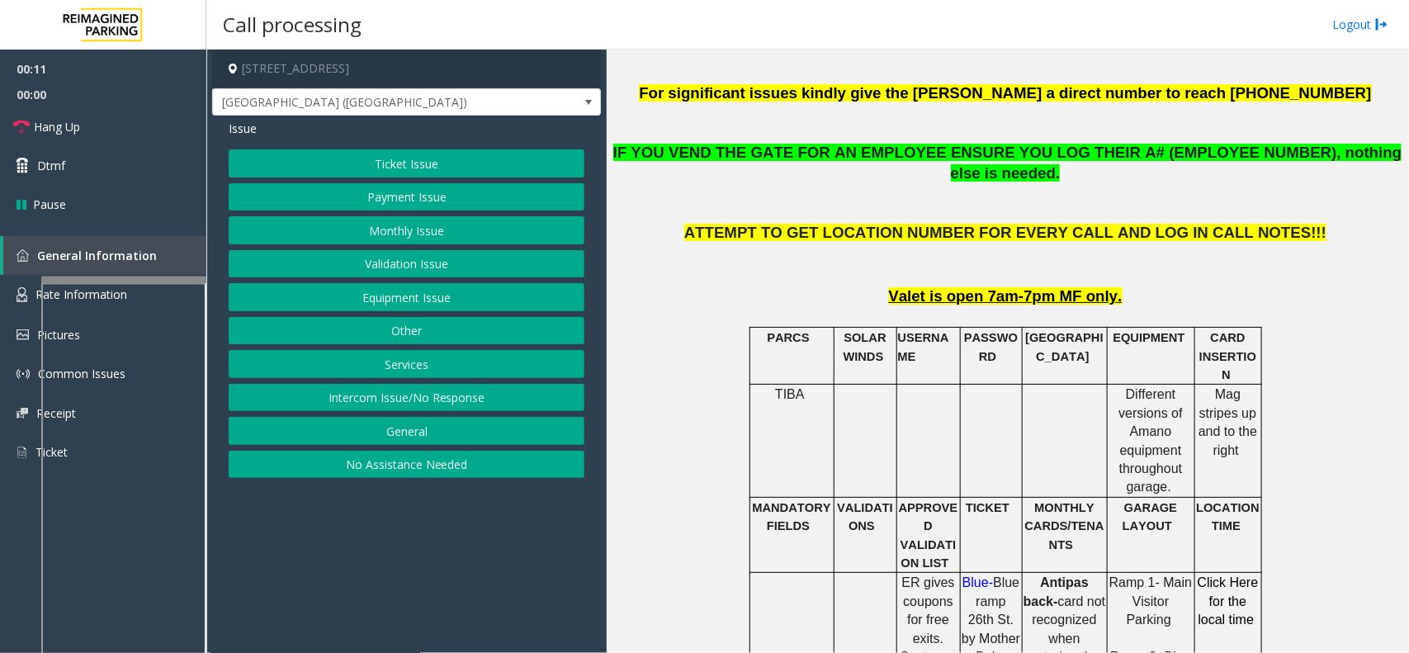
click at [534, 163] on button "Ticket Issue" at bounding box center [407, 163] width 356 height 28
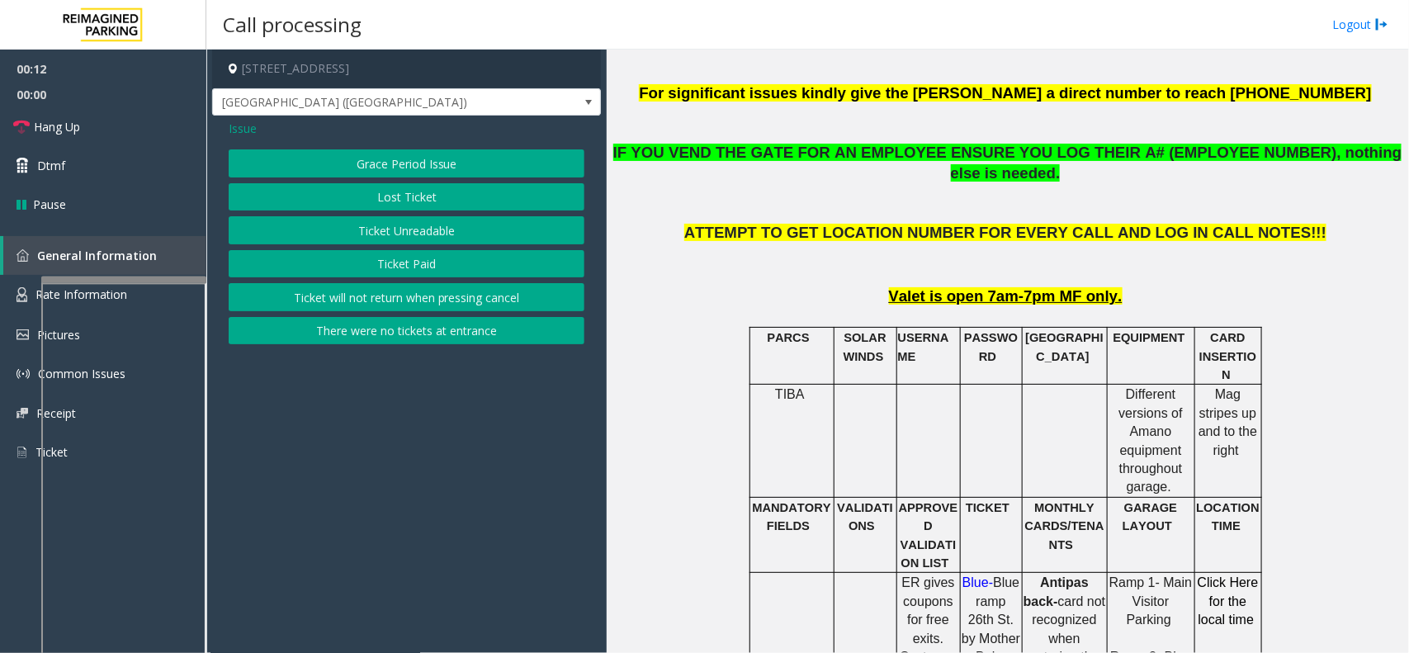
click at [439, 225] on button "Ticket Unreadable" at bounding box center [407, 230] width 356 height 28
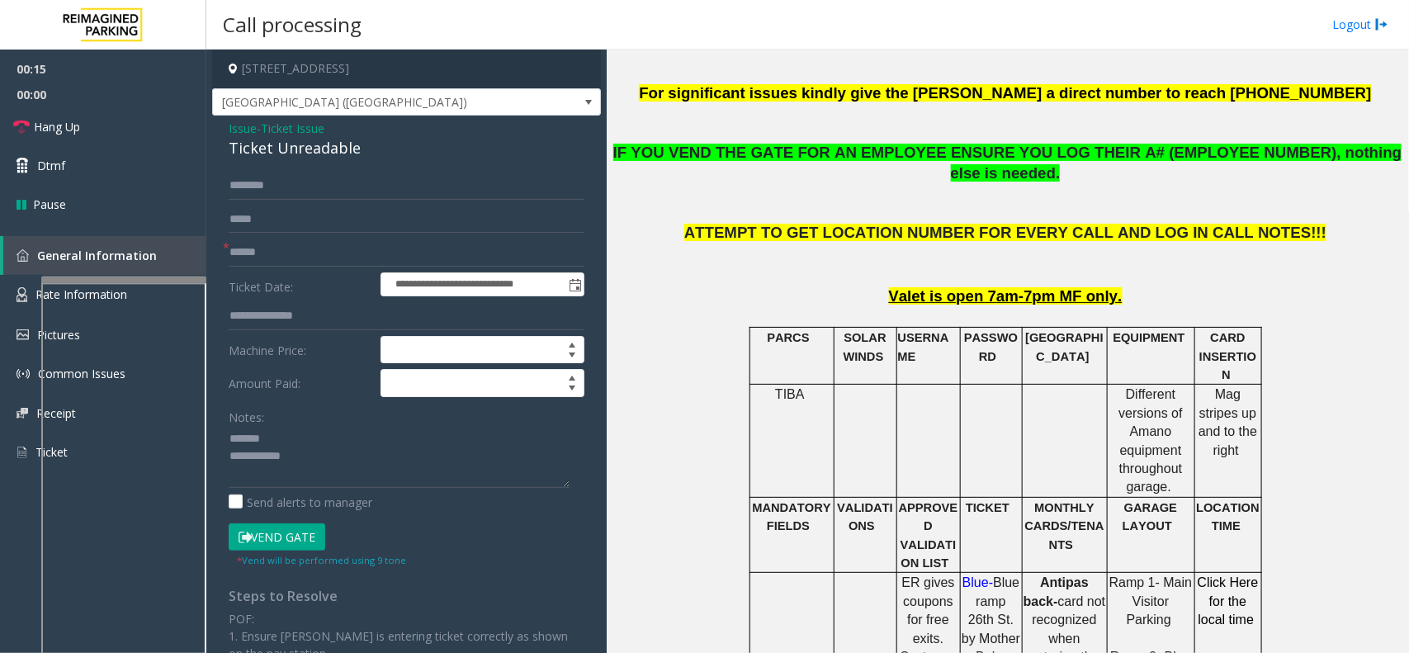
click at [289, 151] on div "Ticket Unreadable" at bounding box center [407, 148] width 356 height 22
type textarea "**********"
click at [286, 239] on input "text" at bounding box center [407, 253] width 356 height 28
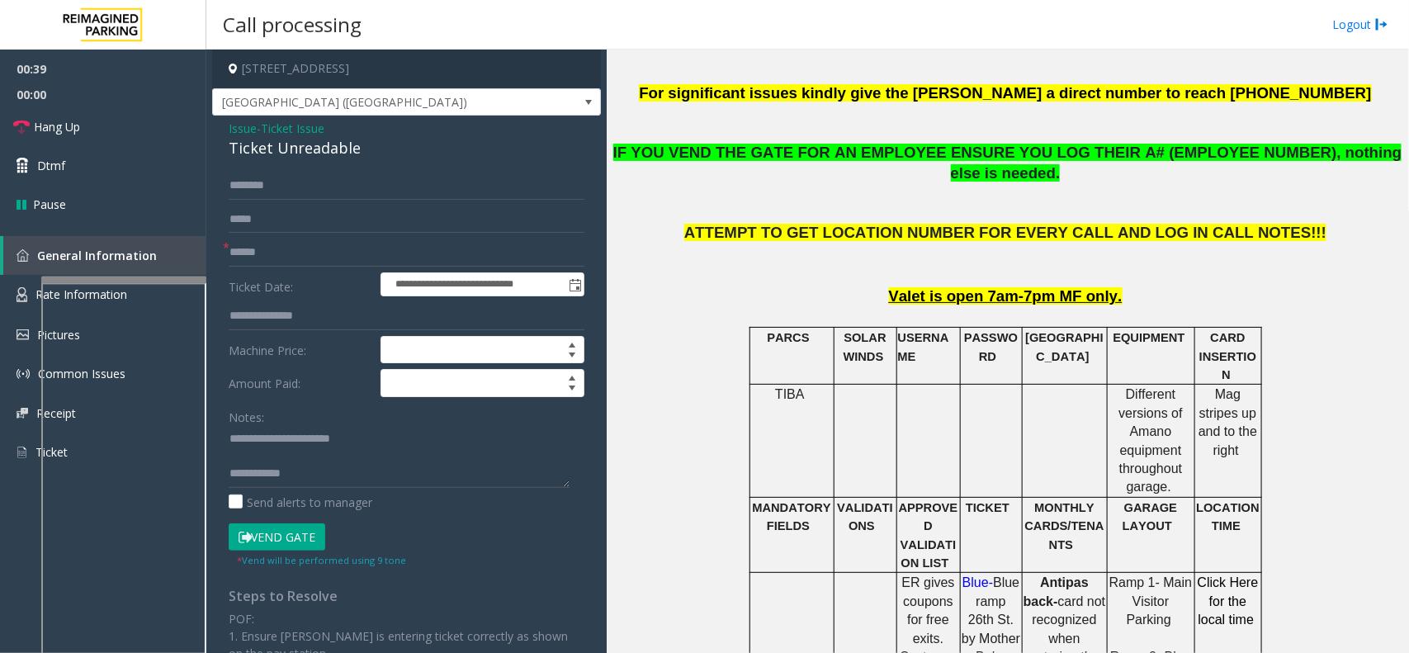
click at [256, 522] on button "Vend Gate" at bounding box center [277, 537] width 97 height 28
click at [299, 216] on input "text" at bounding box center [407, 220] width 356 height 28
click at [301, 265] on input "text" at bounding box center [407, 253] width 356 height 28
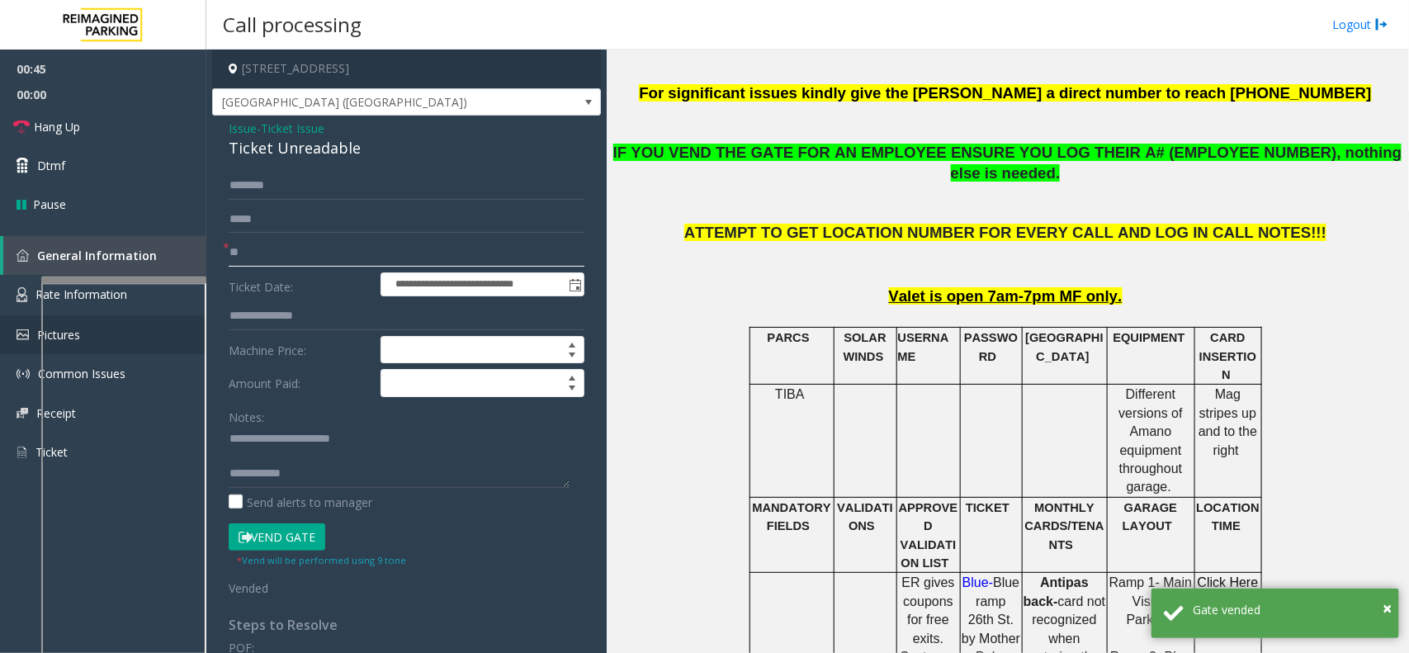
type input "**"
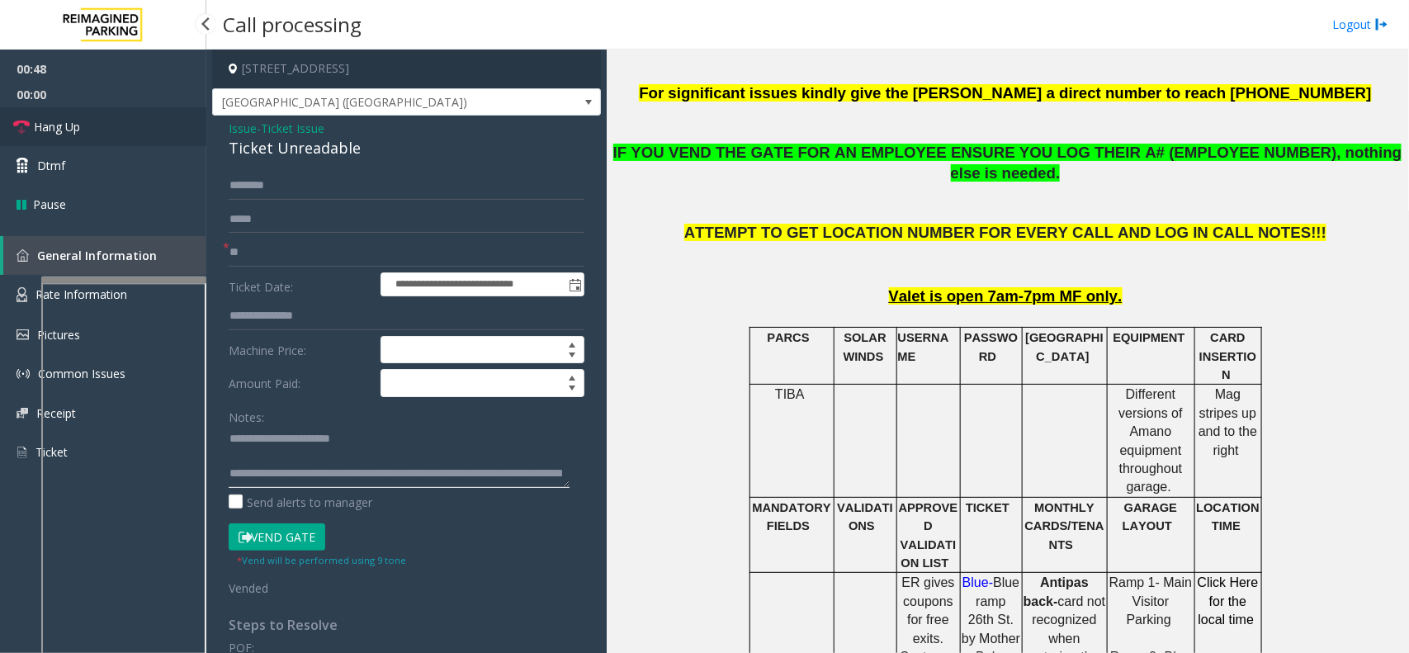
type textarea "**********"
click at [154, 132] on link "Hang Up" at bounding box center [103, 126] width 206 height 39
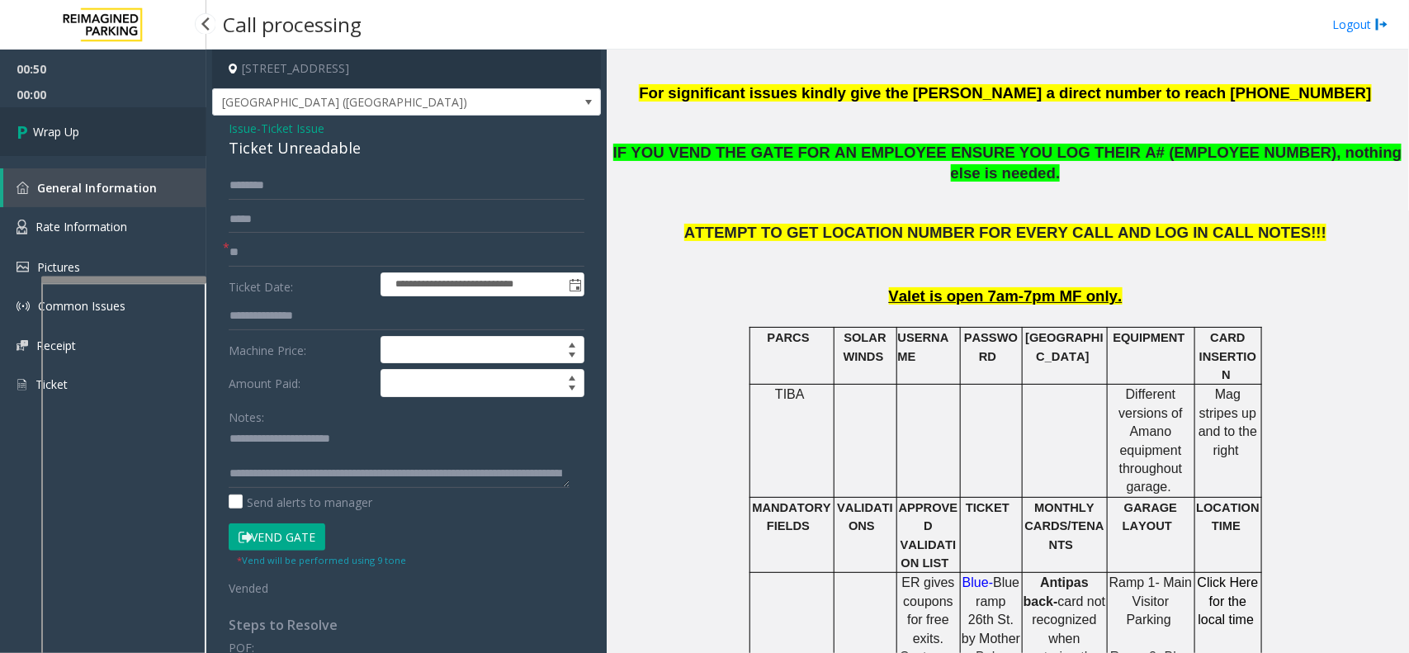
click at [154, 132] on link "Wrap Up" at bounding box center [103, 131] width 206 height 49
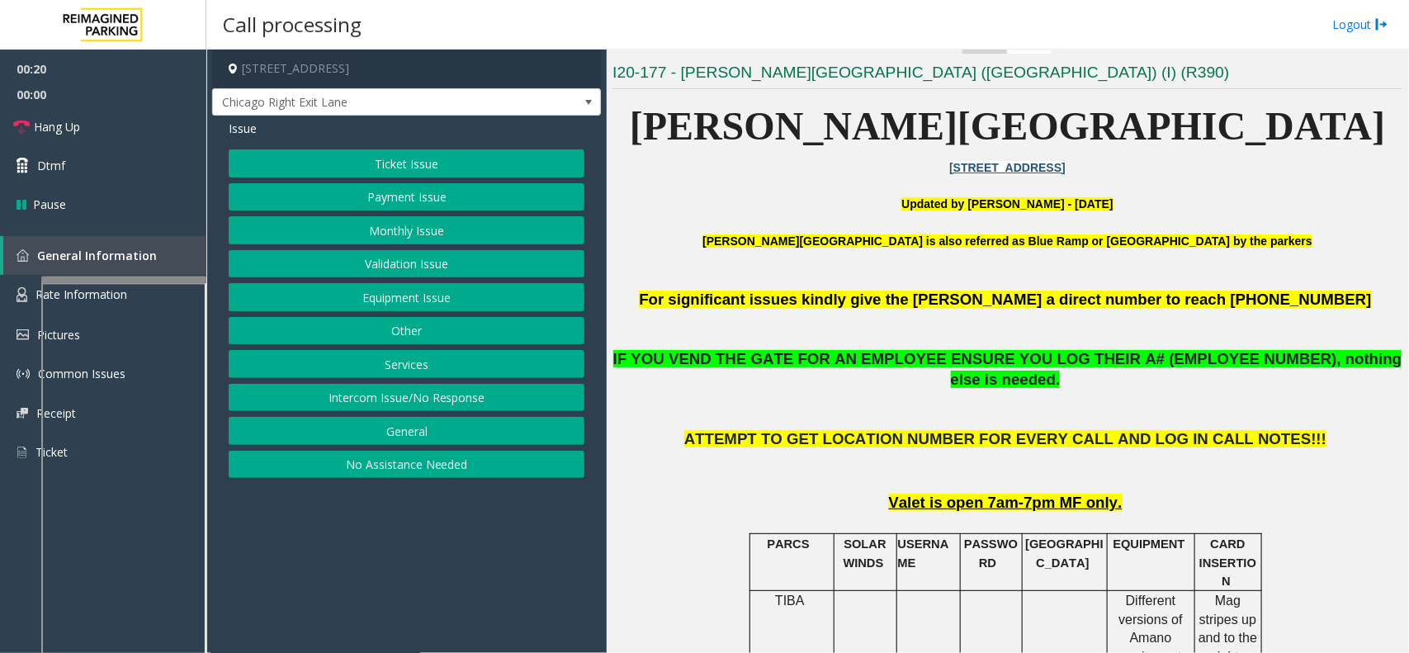
scroll to position [516, 0]
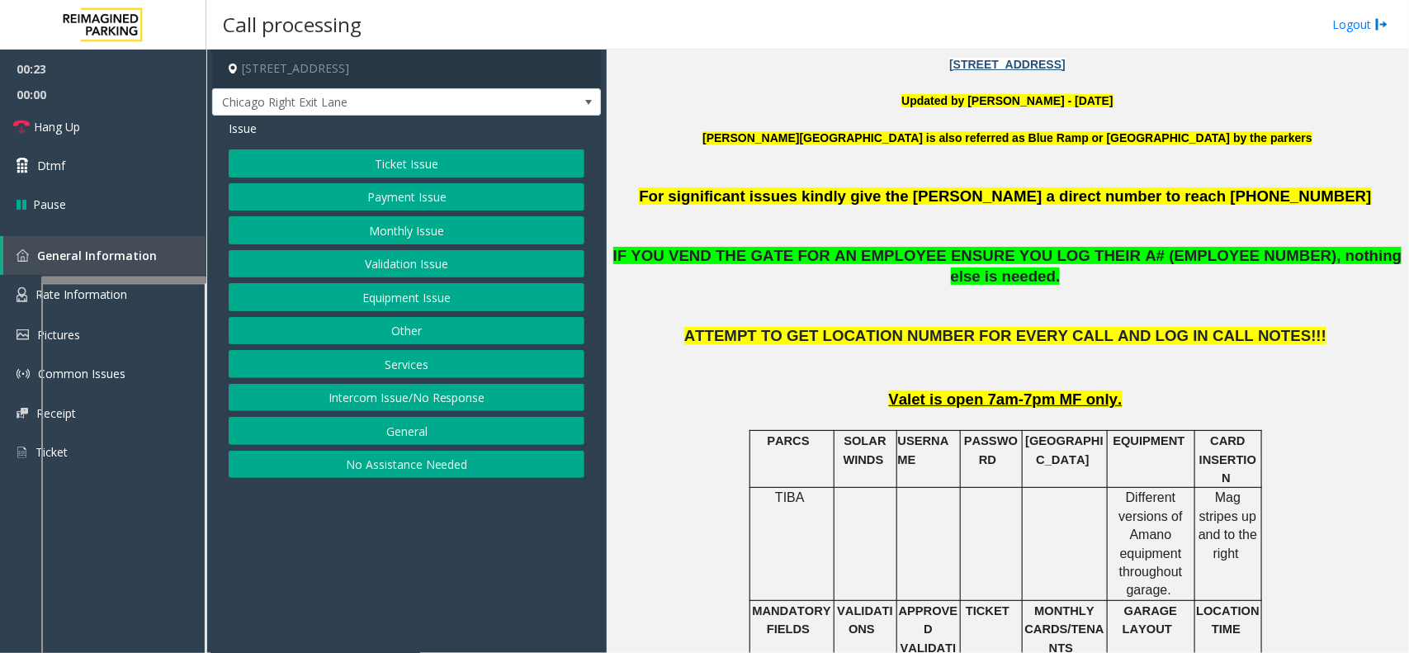
click at [509, 165] on button "Ticket Issue" at bounding box center [407, 163] width 356 height 28
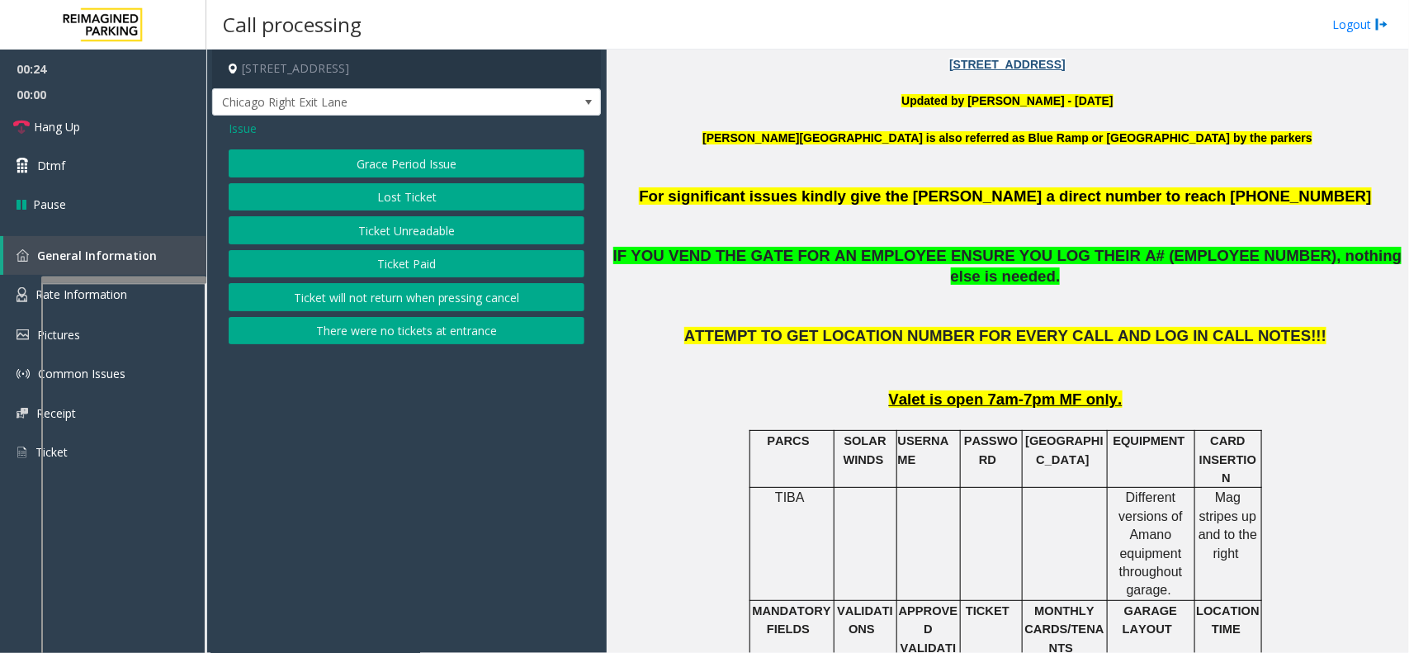
click at [446, 220] on button "Ticket Unreadable" at bounding box center [407, 230] width 356 height 28
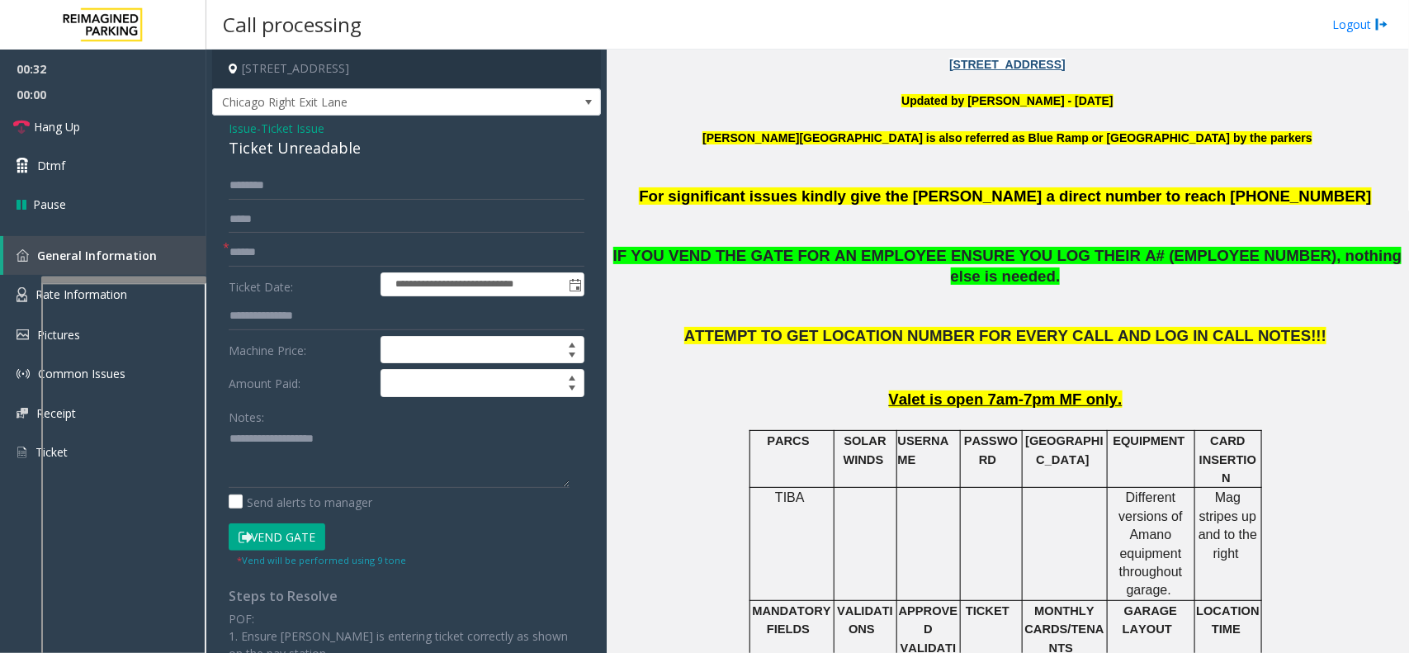
click at [293, 125] on span "Ticket Issue" at bounding box center [293, 128] width 64 height 17
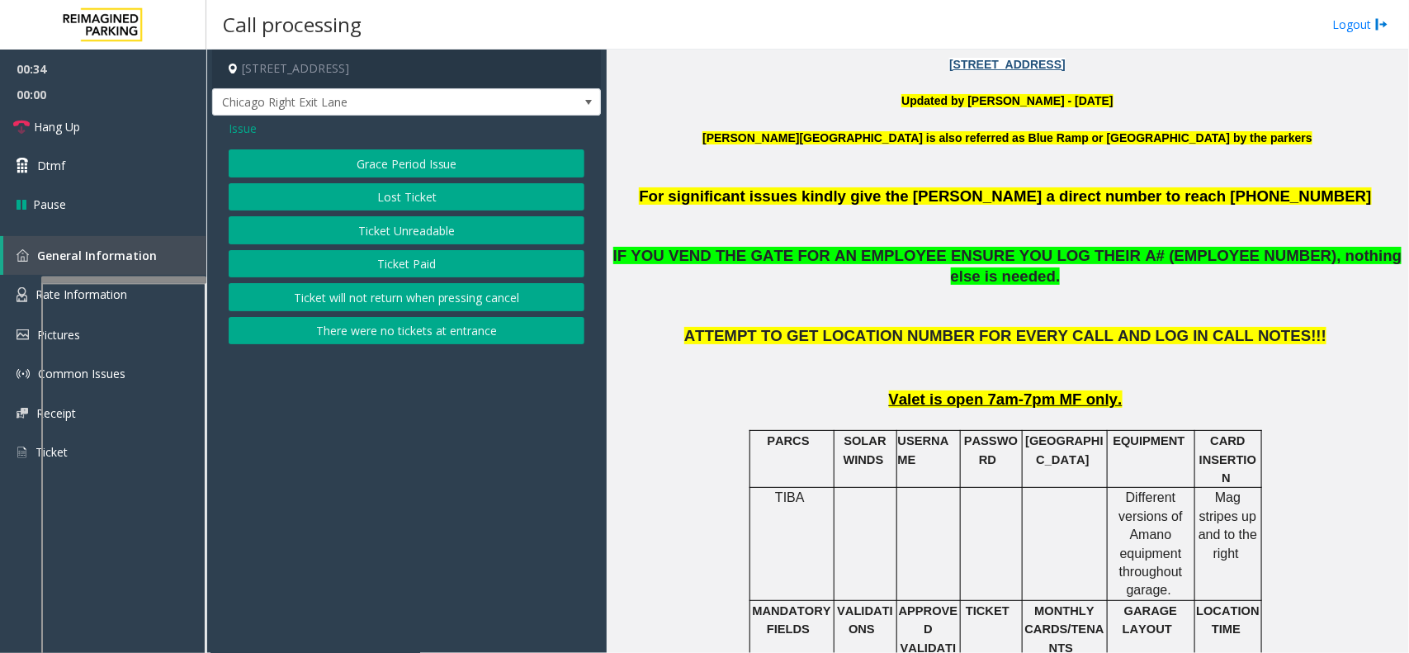
click at [236, 128] on span "Issue" at bounding box center [243, 128] width 28 height 17
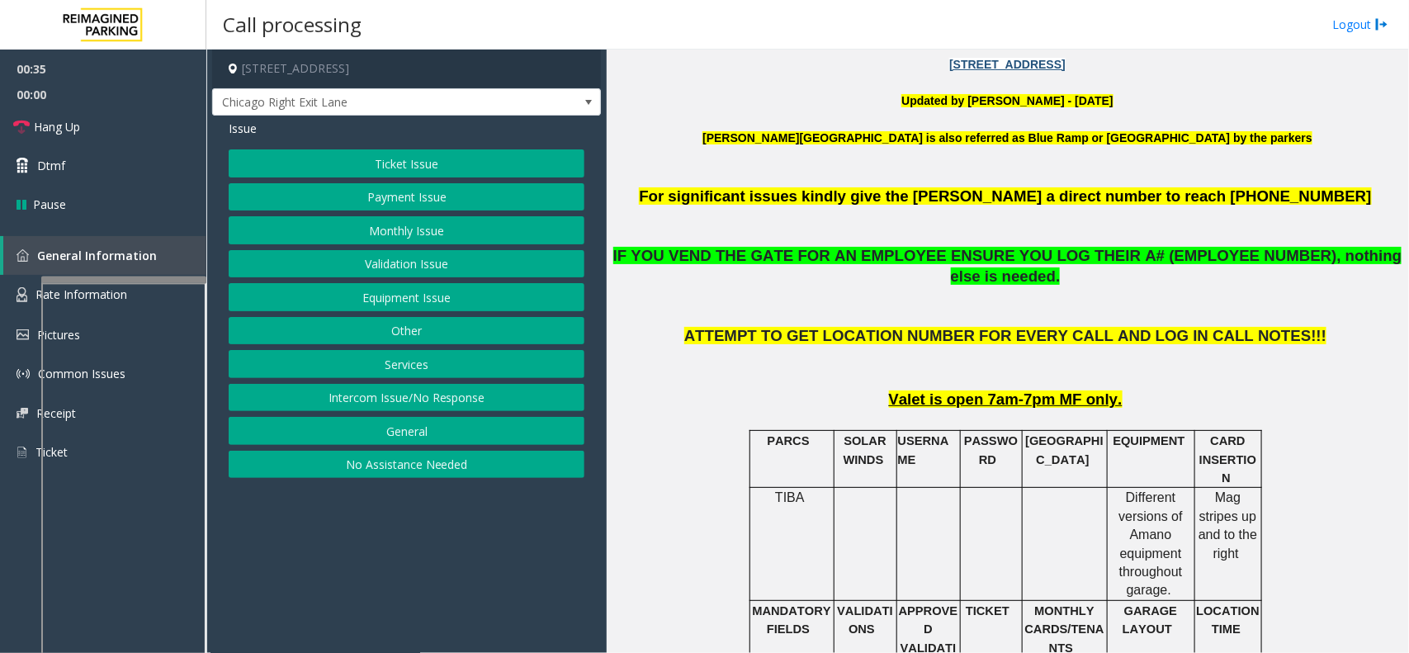
drag, startPoint x: 389, startPoint y: 215, endPoint x: 389, endPoint y: 232, distance: 16.5
click at [389, 229] on div "Ticket Issue Payment Issue Monthly Issue Validation Issue Equipment Issue Other…" at bounding box center [407, 313] width 356 height 329
click at [389, 232] on button "Monthly Issue" at bounding box center [407, 230] width 356 height 28
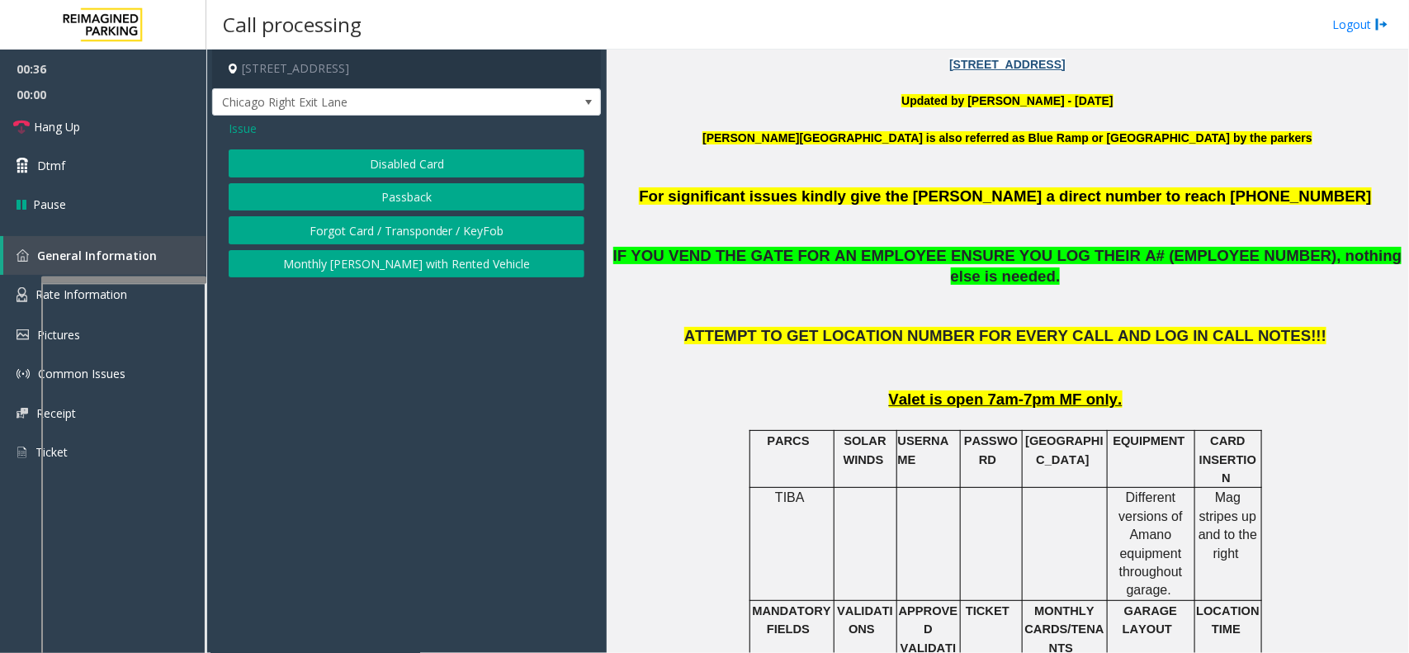
click at [392, 165] on button "Disabled Card" at bounding box center [407, 163] width 356 height 28
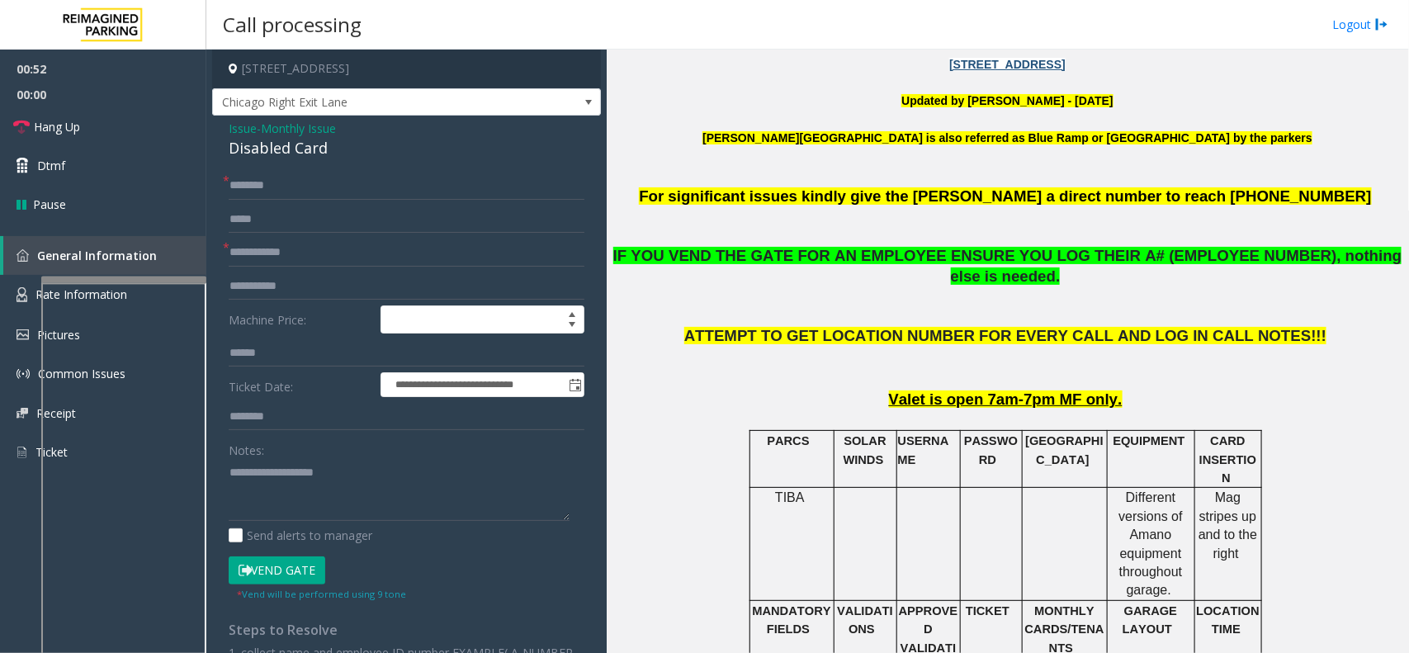
click at [241, 130] on span "Issue" at bounding box center [243, 128] width 28 height 17
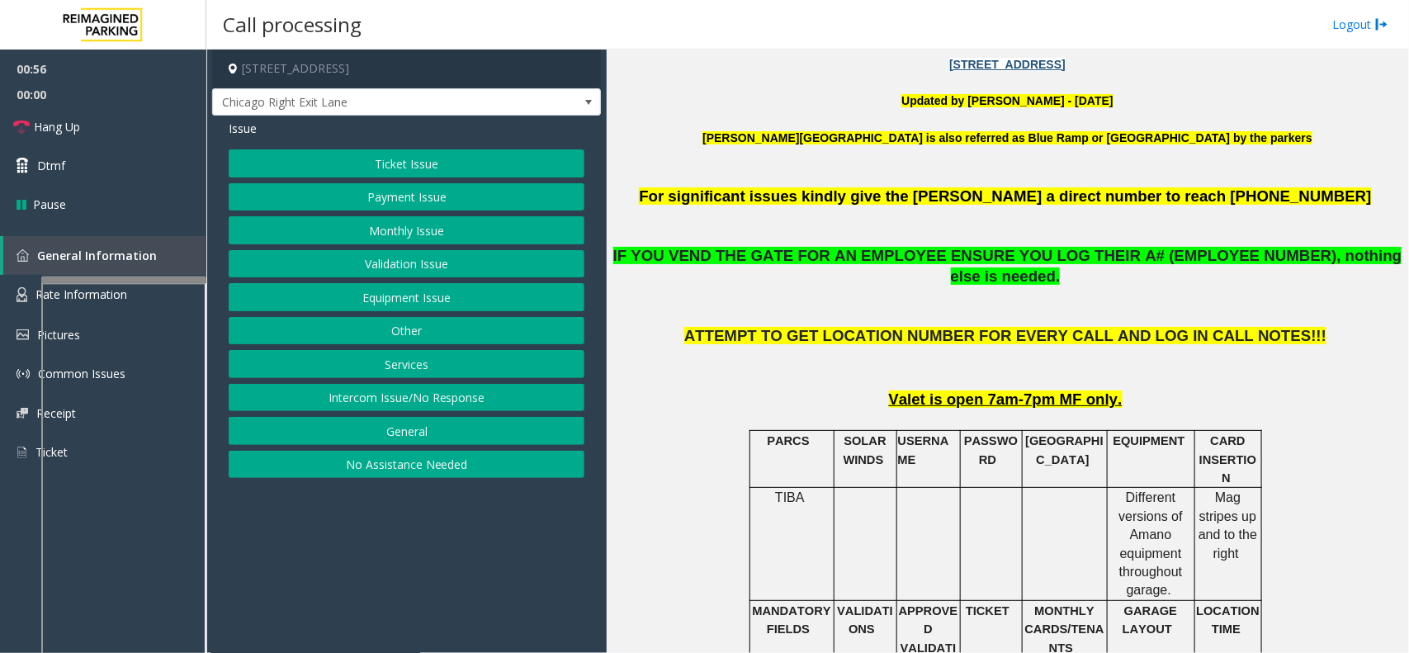
click at [384, 229] on button "Monthly Issue" at bounding box center [407, 230] width 356 height 28
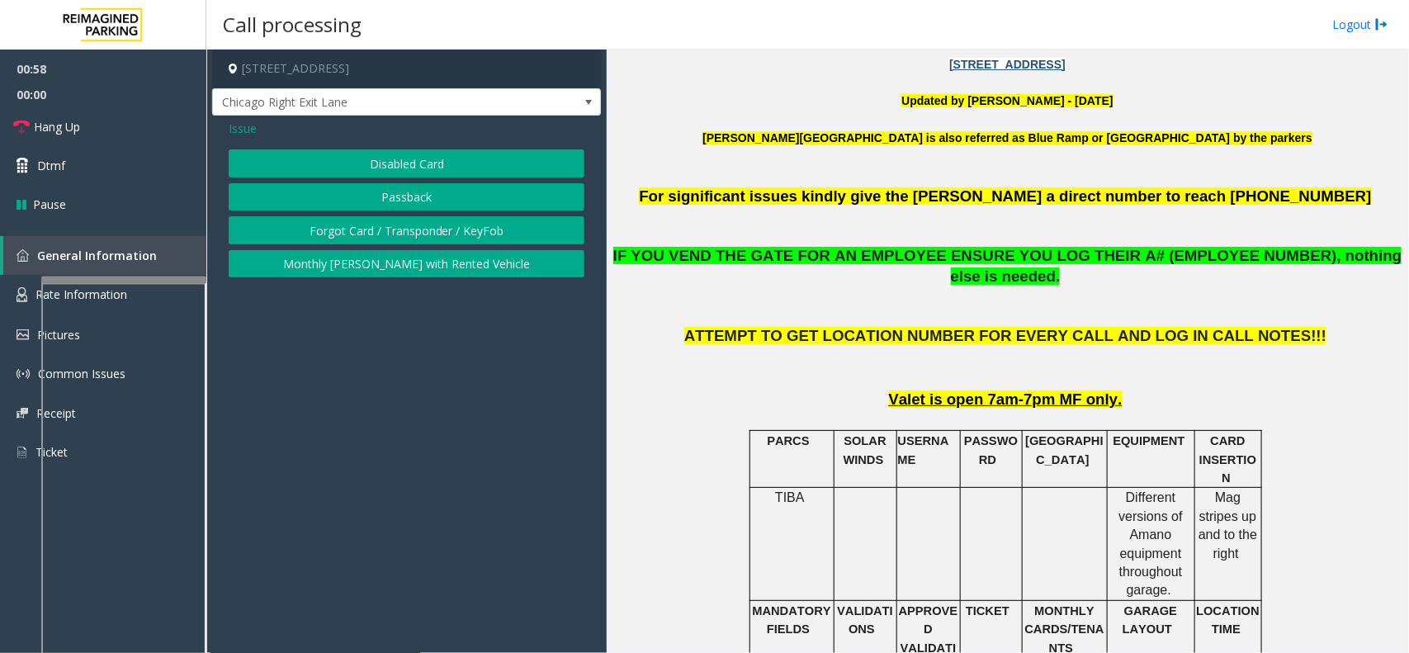
click at [250, 134] on span "Issue" at bounding box center [243, 128] width 28 height 17
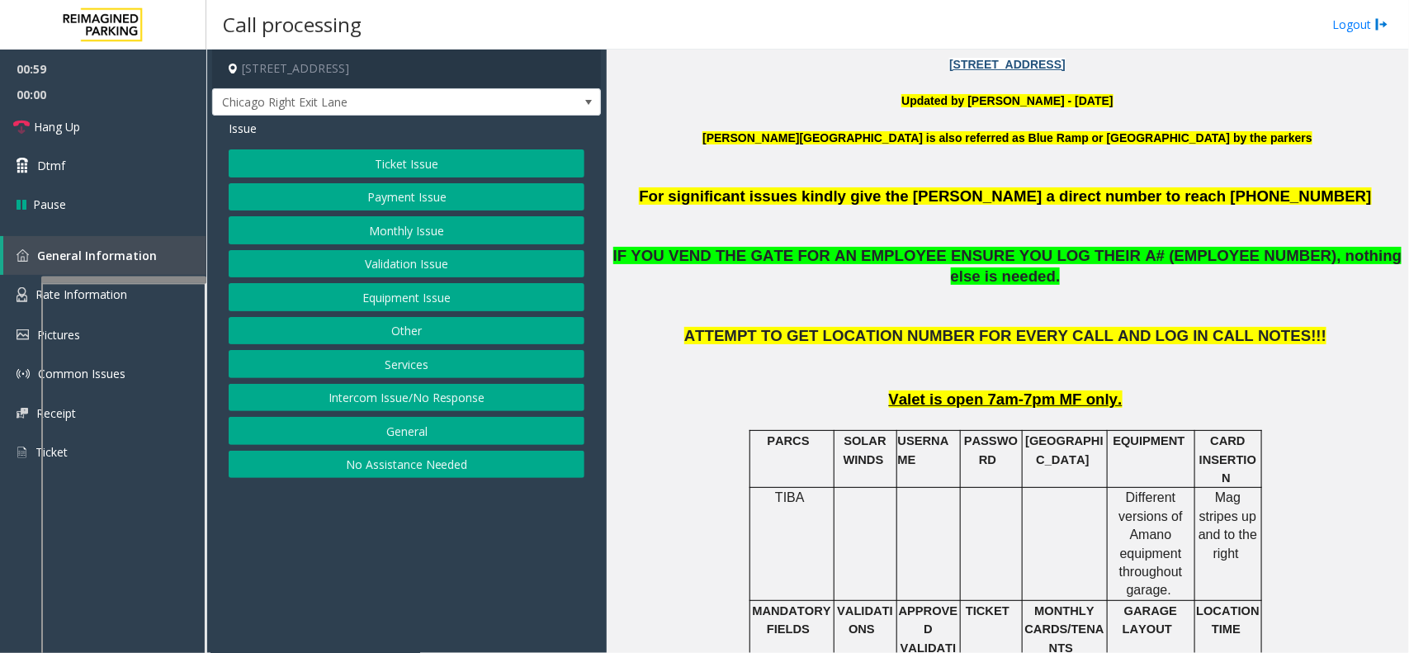
click at [384, 291] on button "Equipment Issue" at bounding box center [407, 297] width 356 height 28
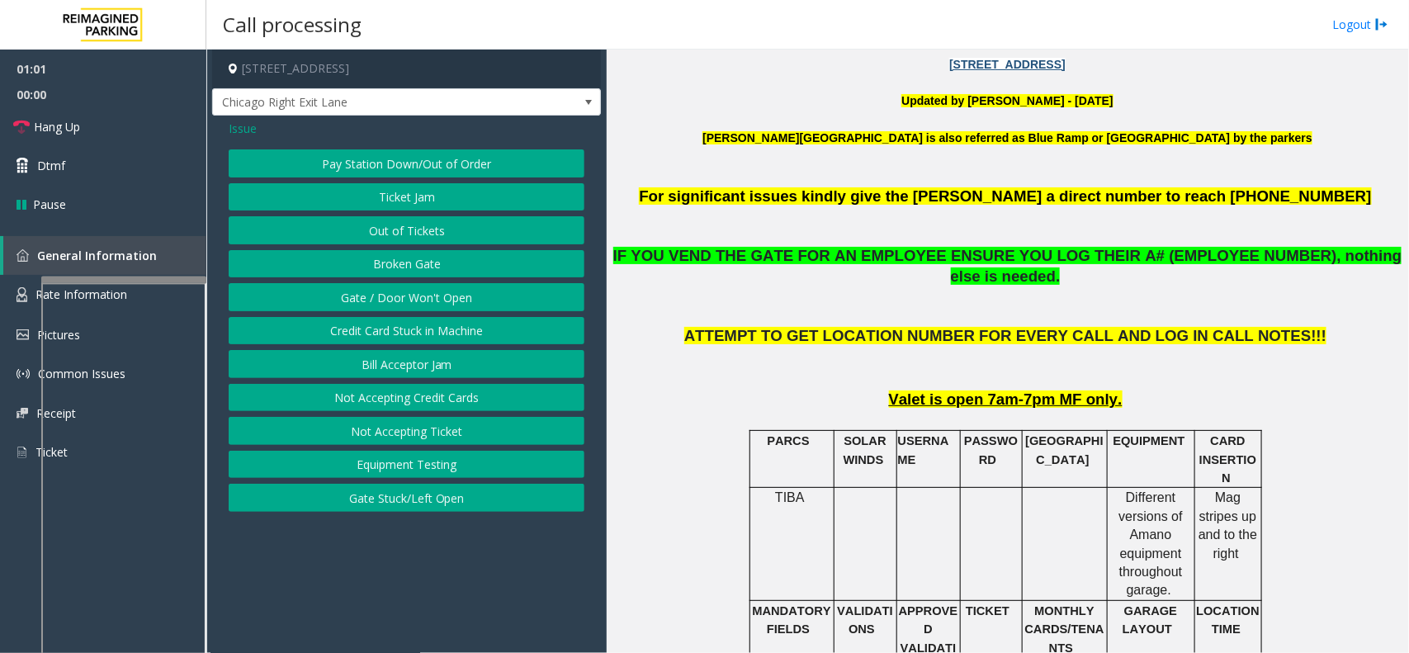
click at [373, 300] on button "Gate / Door Won't Open" at bounding box center [407, 297] width 356 height 28
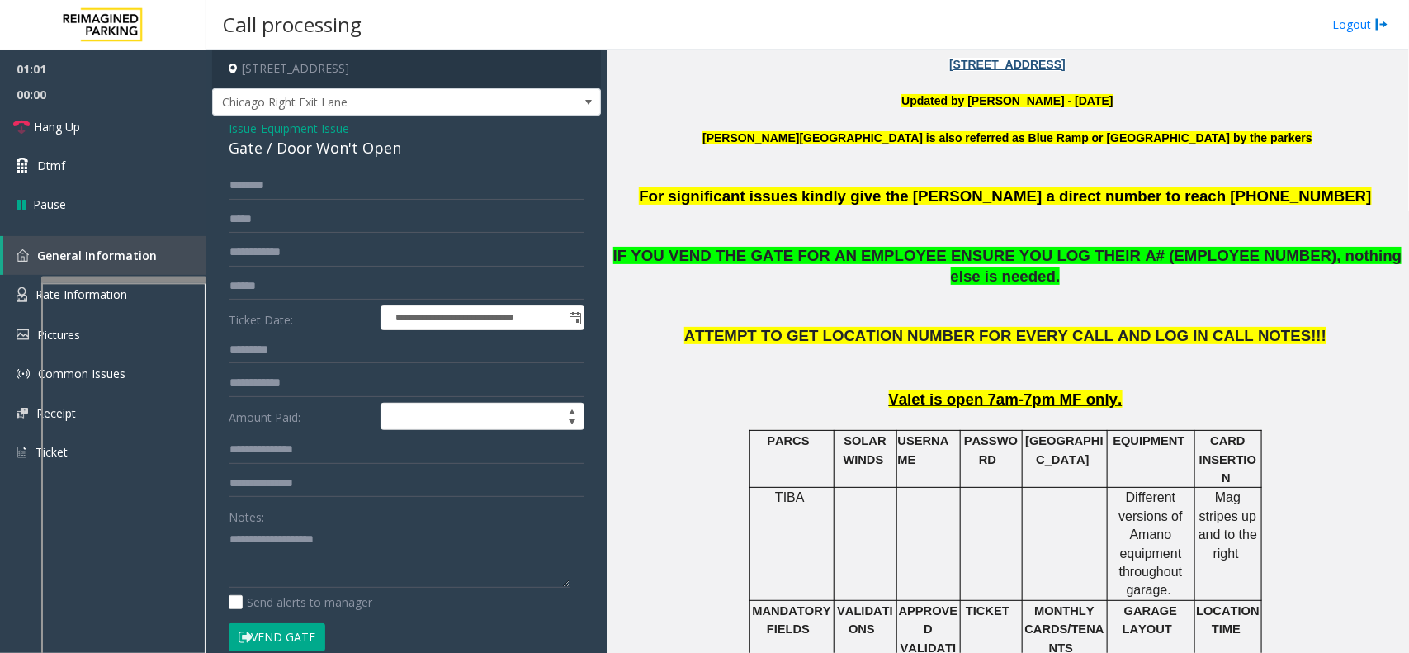
click at [266, 522] on button "Vend Gate" at bounding box center [277, 637] width 97 height 28
click at [74, 122] on span "Hang Up" at bounding box center [57, 126] width 46 height 17
click at [262, 145] on div "Gate / Door Won't Open" at bounding box center [407, 148] width 356 height 22
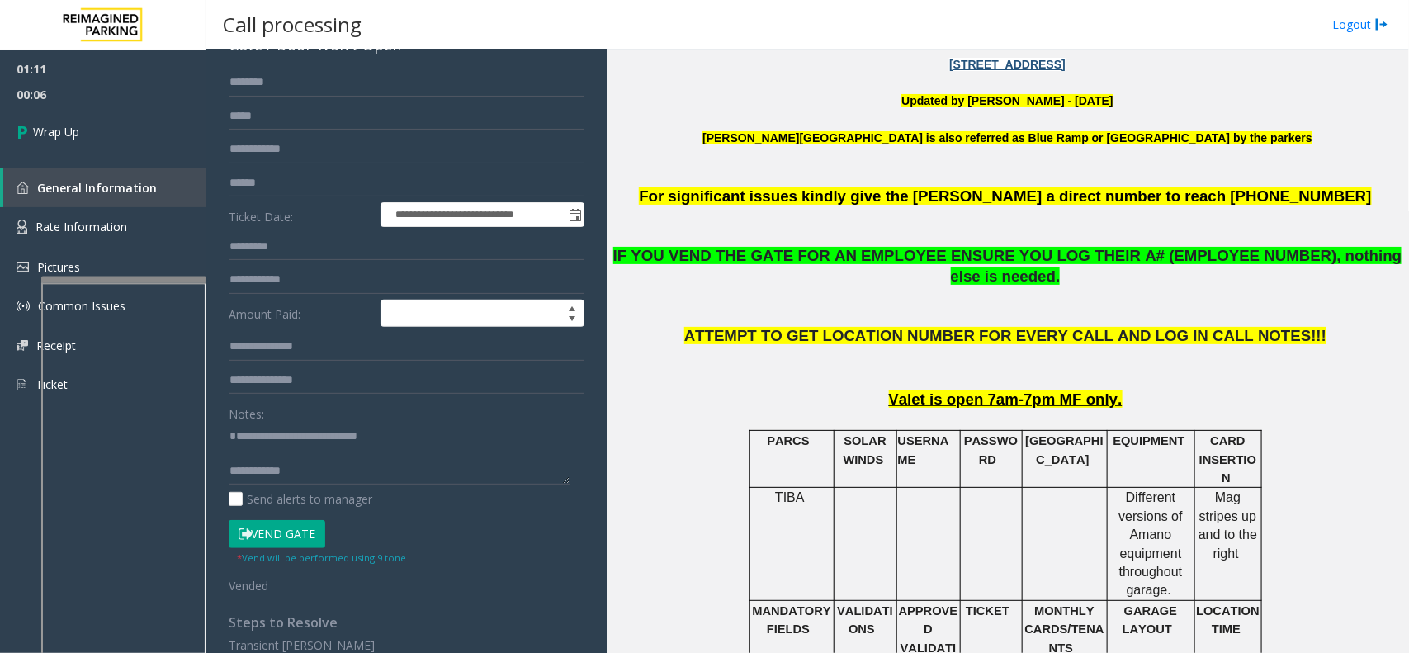
scroll to position [17, 0]
type textarea "**********"
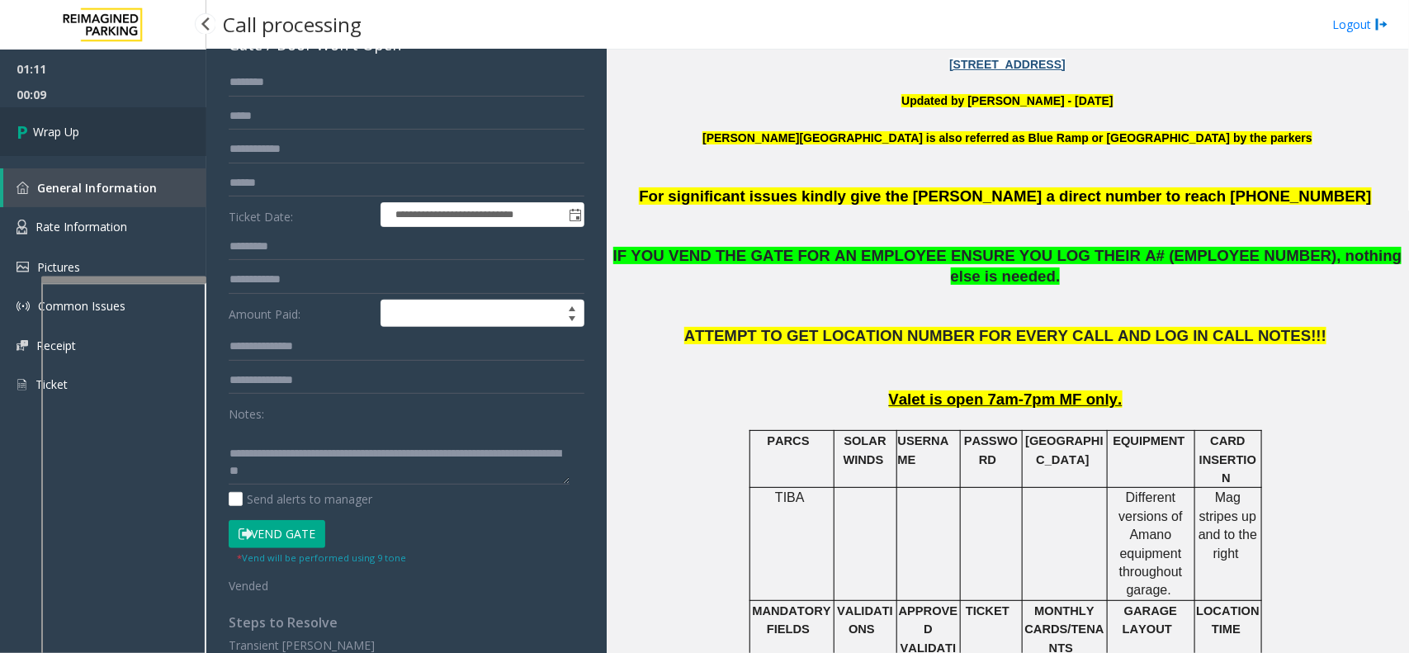
click at [166, 121] on link "Wrap Up" at bounding box center [103, 131] width 206 height 49
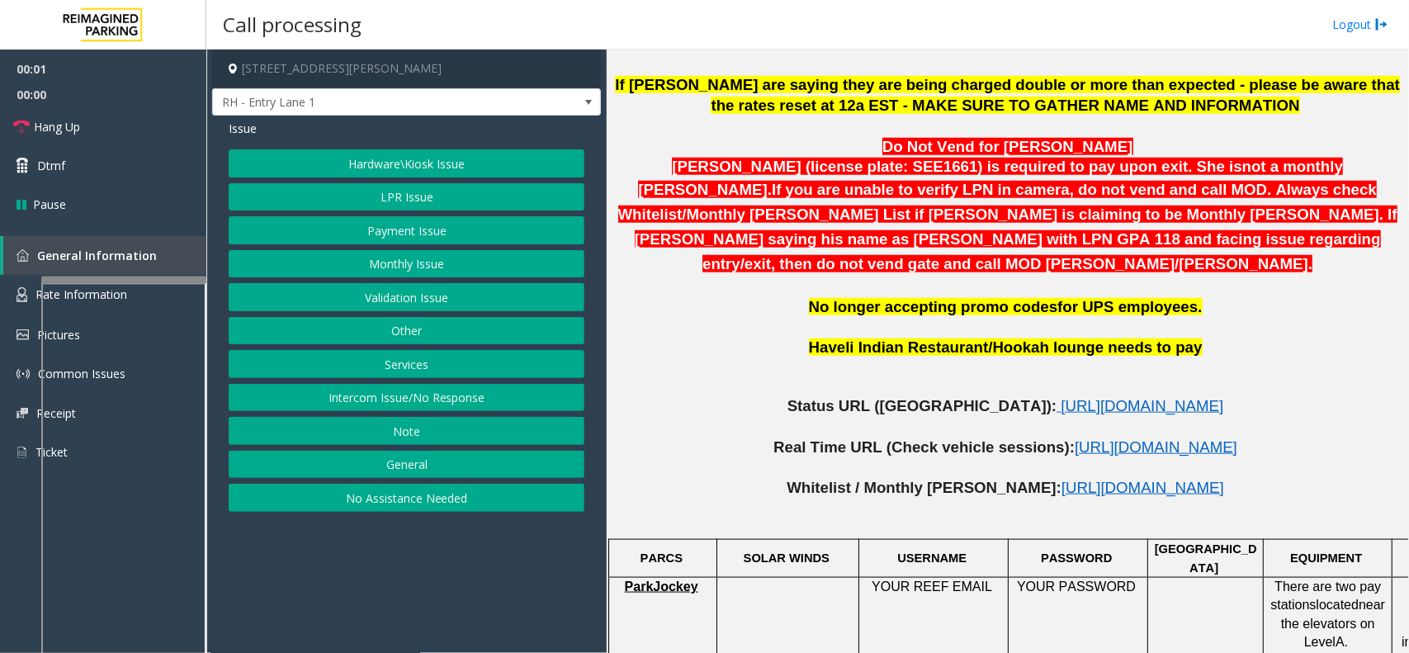
scroll to position [722, 0]
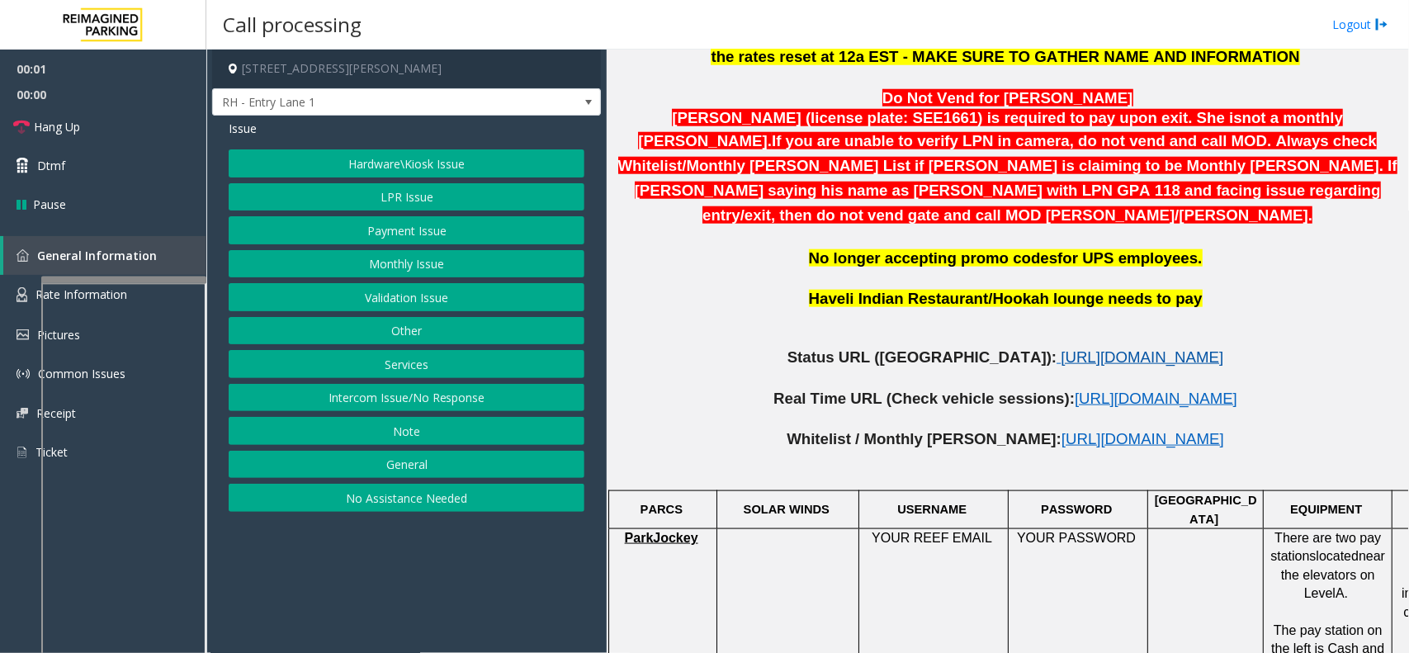
click at [1061, 348] on span "[URL][DOMAIN_NAME]" at bounding box center [1142, 356] width 163 height 17
click at [427, 393] on button "Intercom Issue/No Response" at bounding box center [407, 398] width 356 height 28
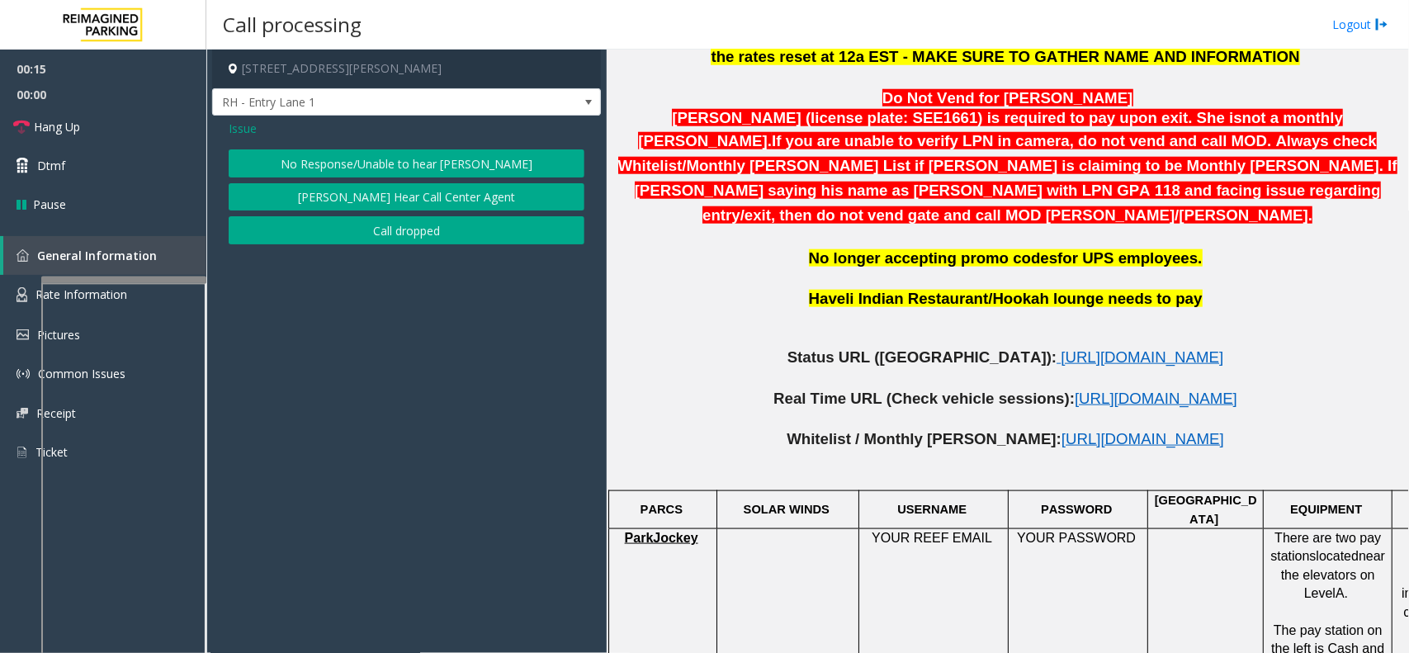
click at [440, 167] on button "No Response/Unable to hear [PERSON_NAME]" at bounding box center [407, 163] width 356 height 28
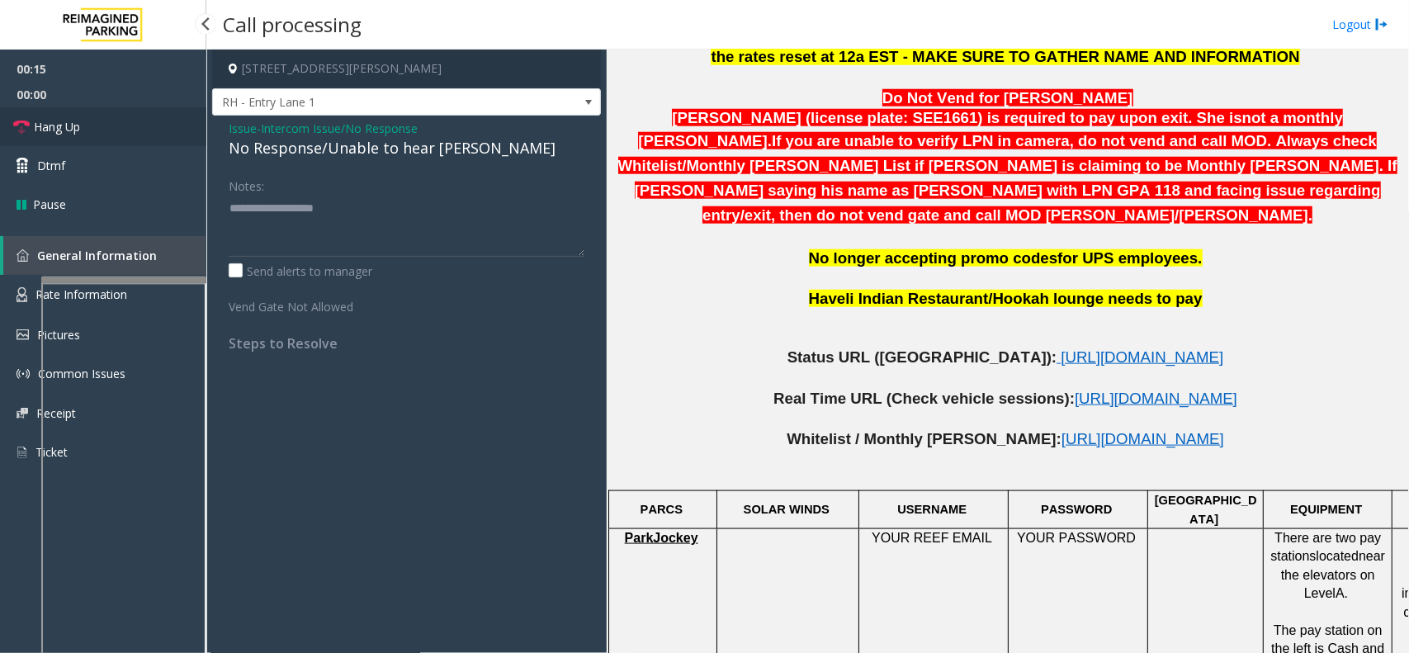
click at [141, 125] on link "Hang Up" at bounding box center [103, 126] width 206 height 39
click at [282, 149] on div "No Response/Unable to hear [PERSON_NAME]" at bounding box center [407, 148] width 356 height 22
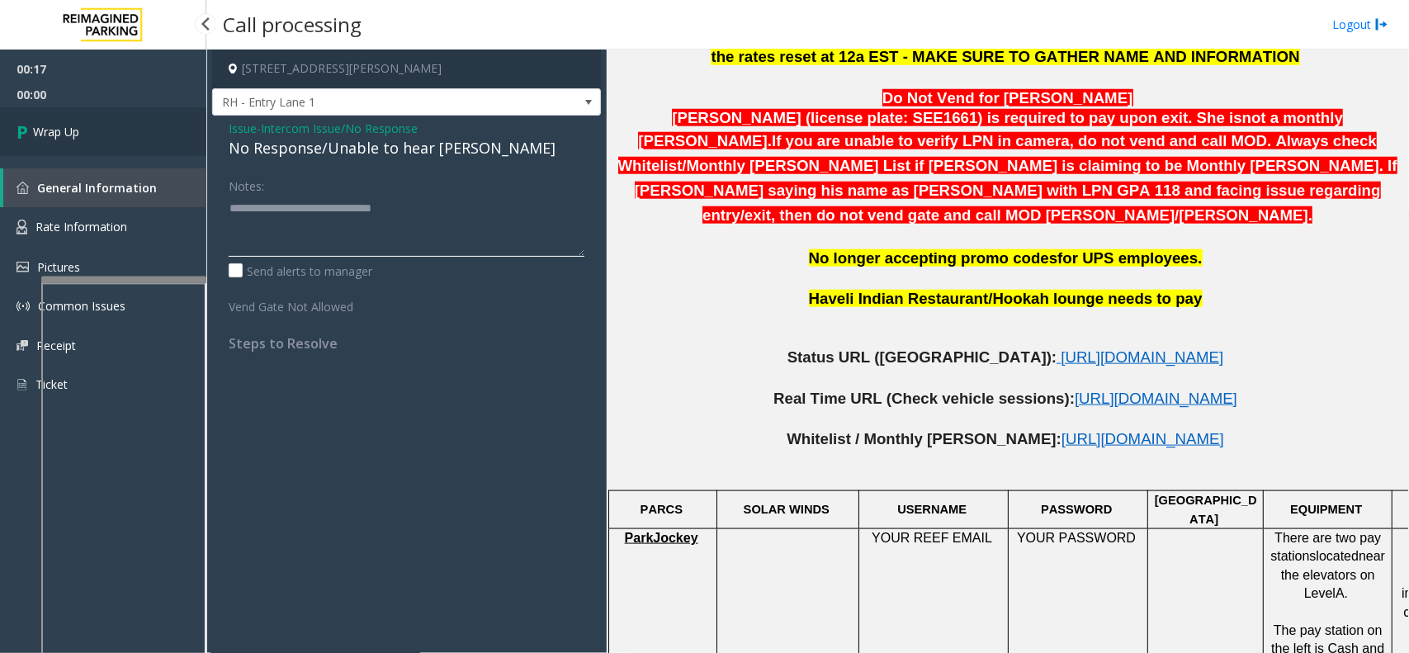
type textarea "**********"
click at [150, 130] on link "Wrap Up" at bounding box center [103, 131] width 206 height 49
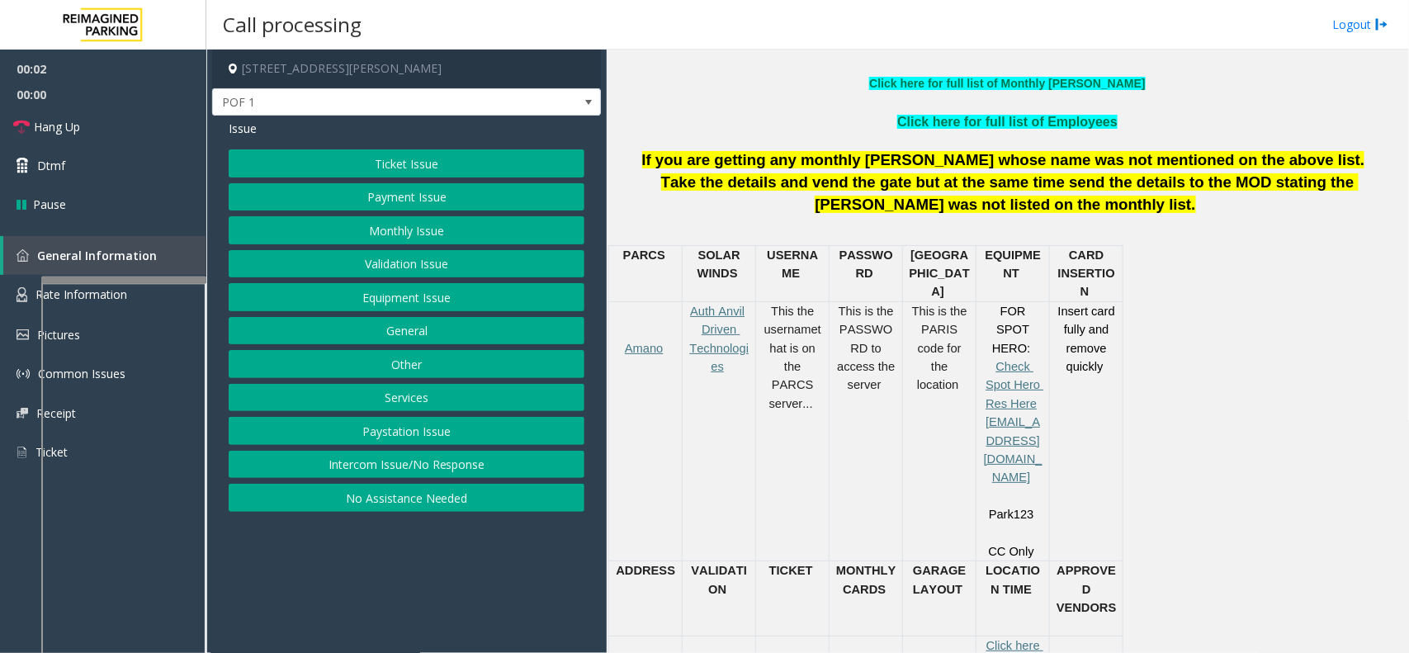
scroll to position [619, 0]
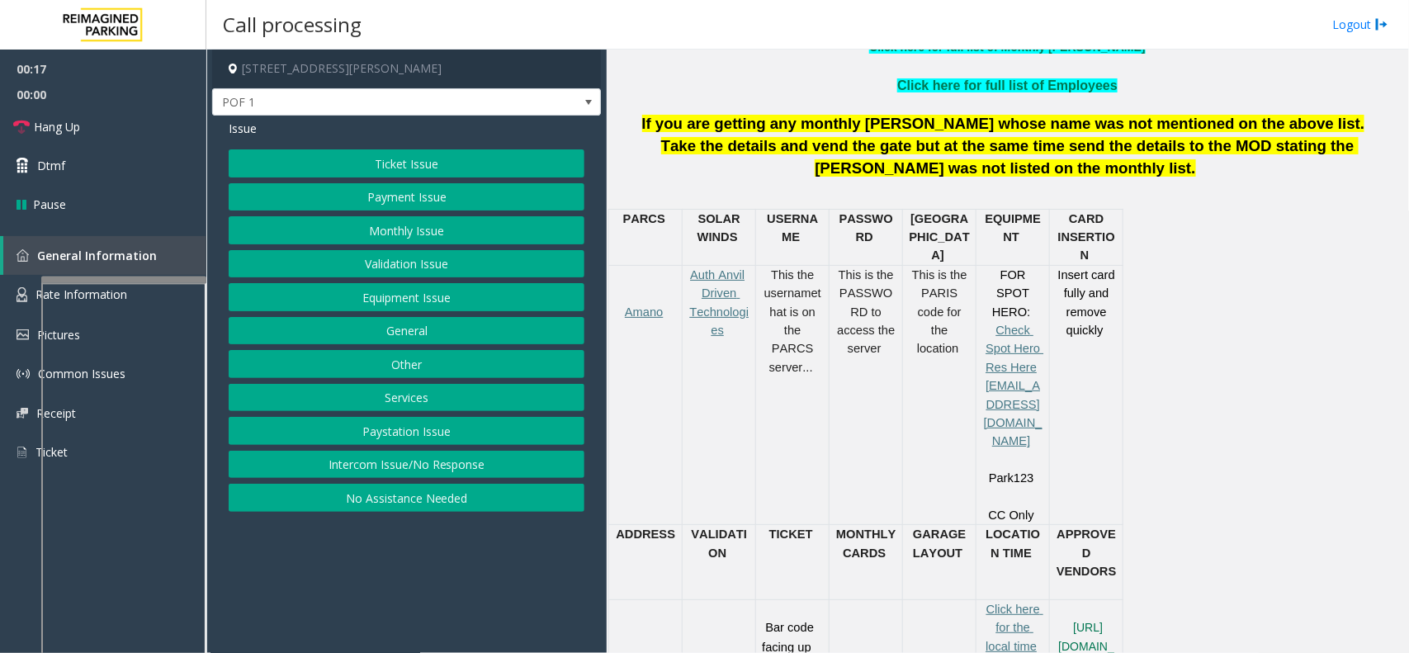
click at [534, 296] on button "Equipment Issue" at bounding box center [407, 297] width 356 height 28
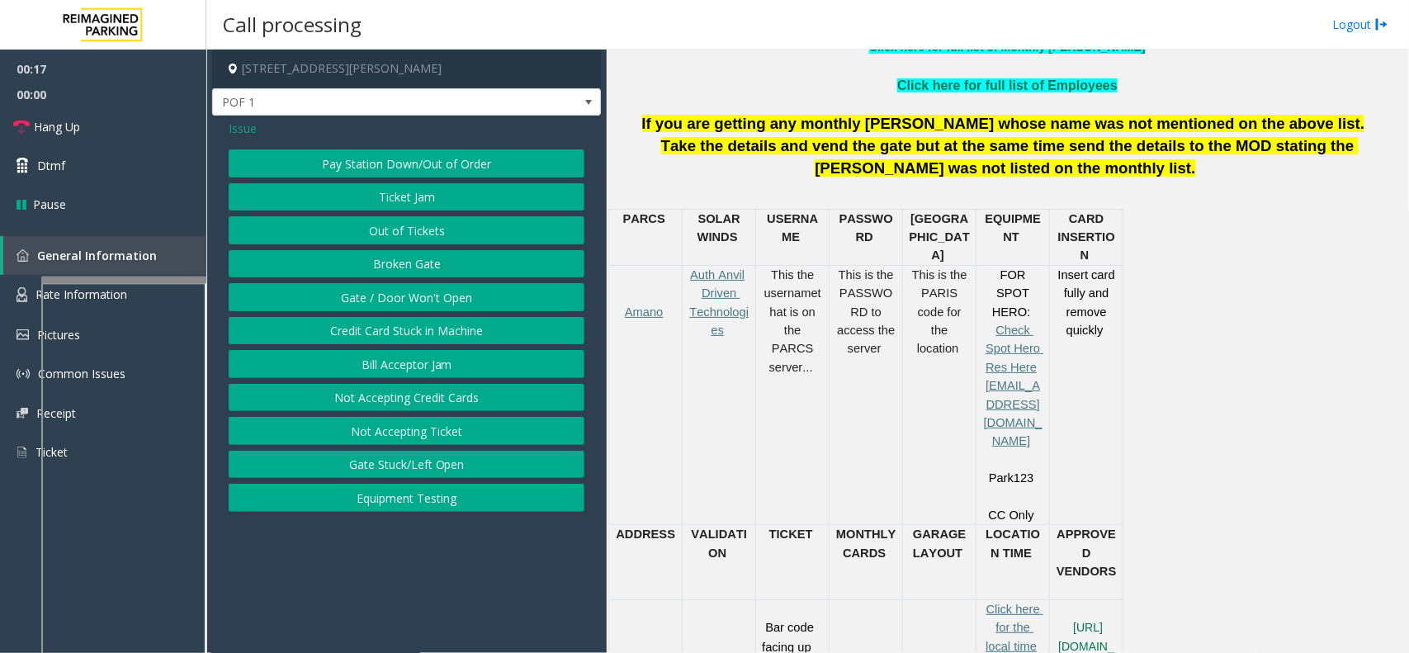
click at [460, 295] on button "Gate / Door Won't Open" at bounding box center [407, 297] width 356 height 28
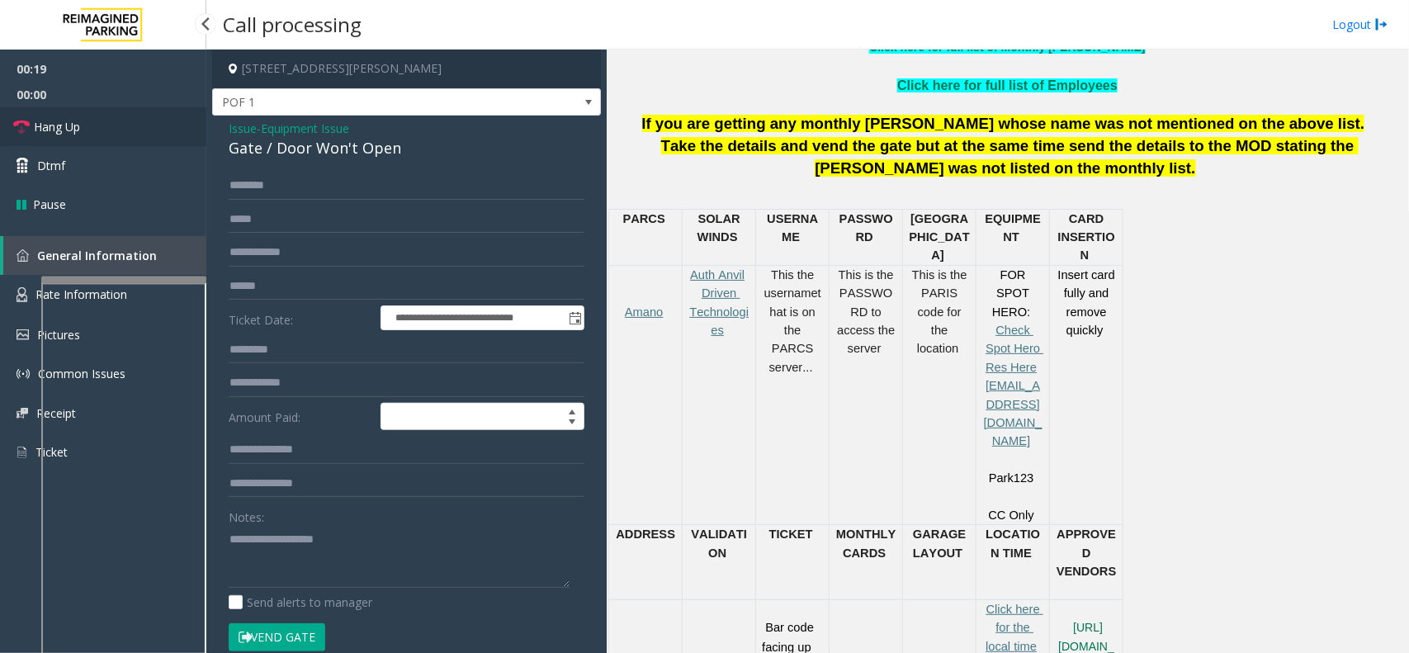
click at [165, 143] on link "Hang Up" at bounding box center [103, 126] width 206 height 39
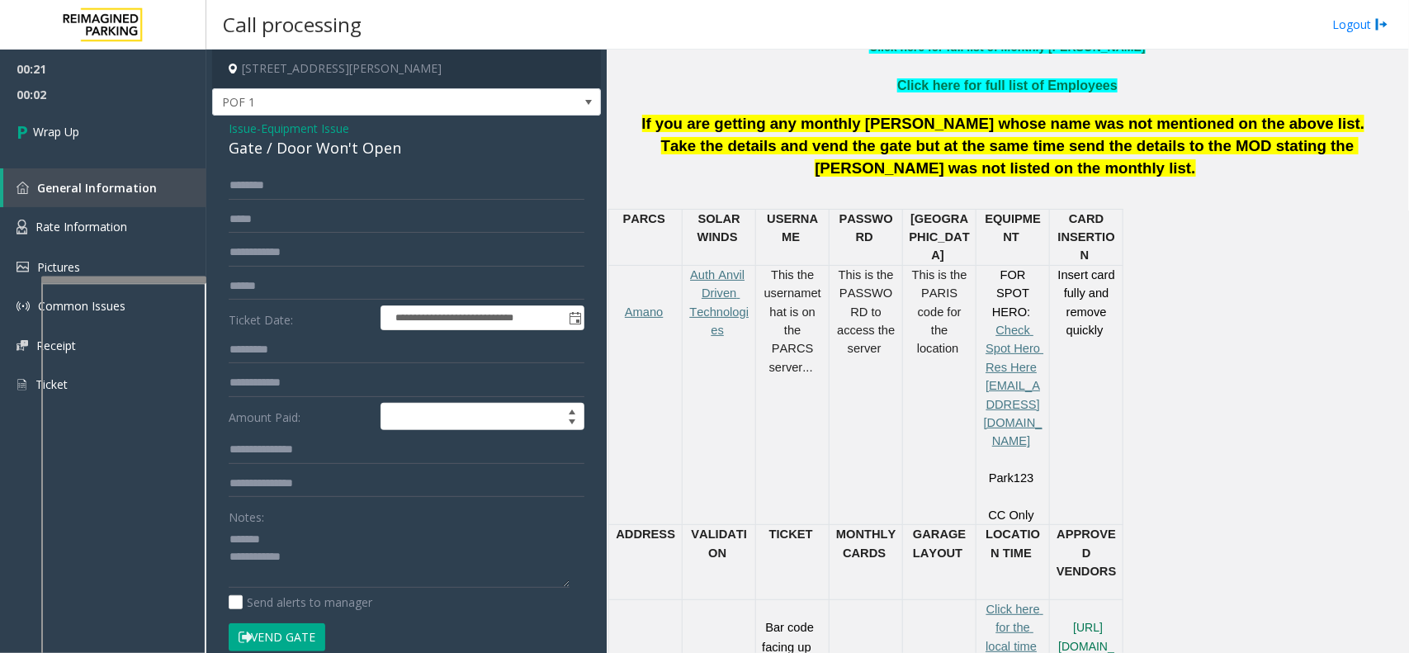
click at [343, 146] on div "Gate / Door Won't Open" at bounding box center [407, 148] width 356 height 22
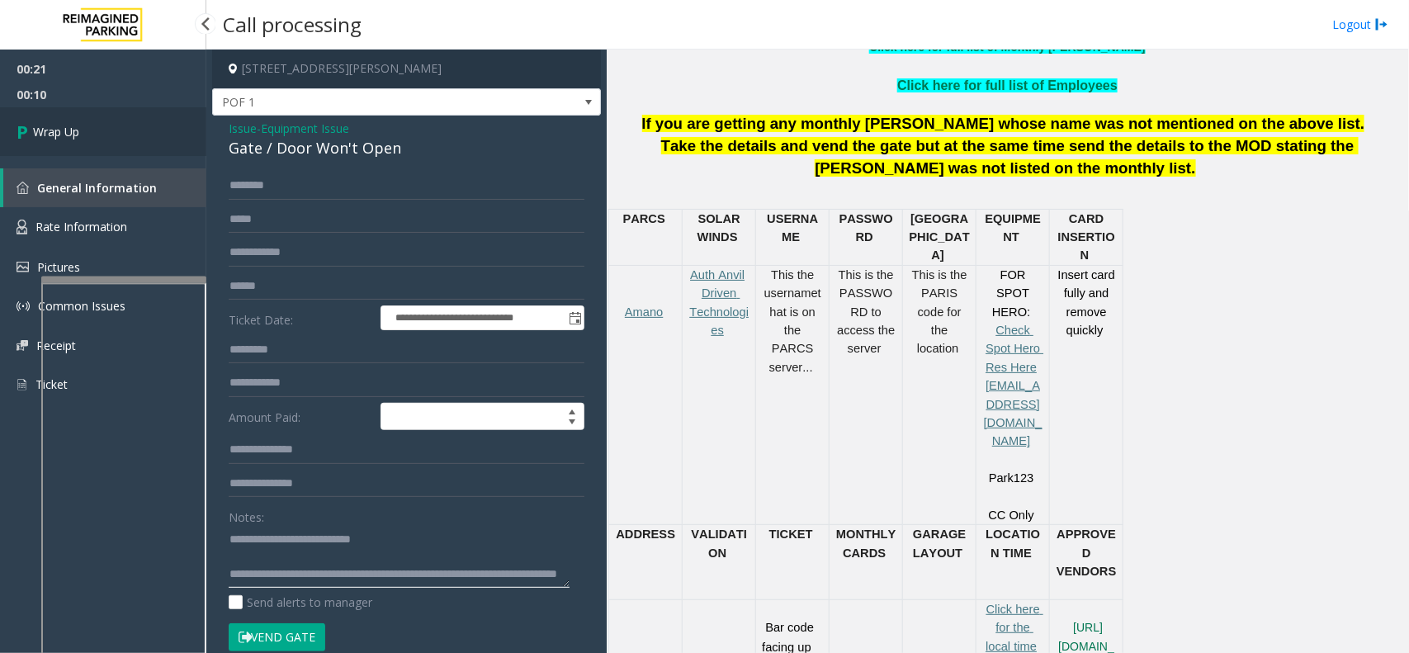
type textarea "**********"
click at [174, 151] on link "Wrap Up" at bounding box center [103, 131] width 206 height 49
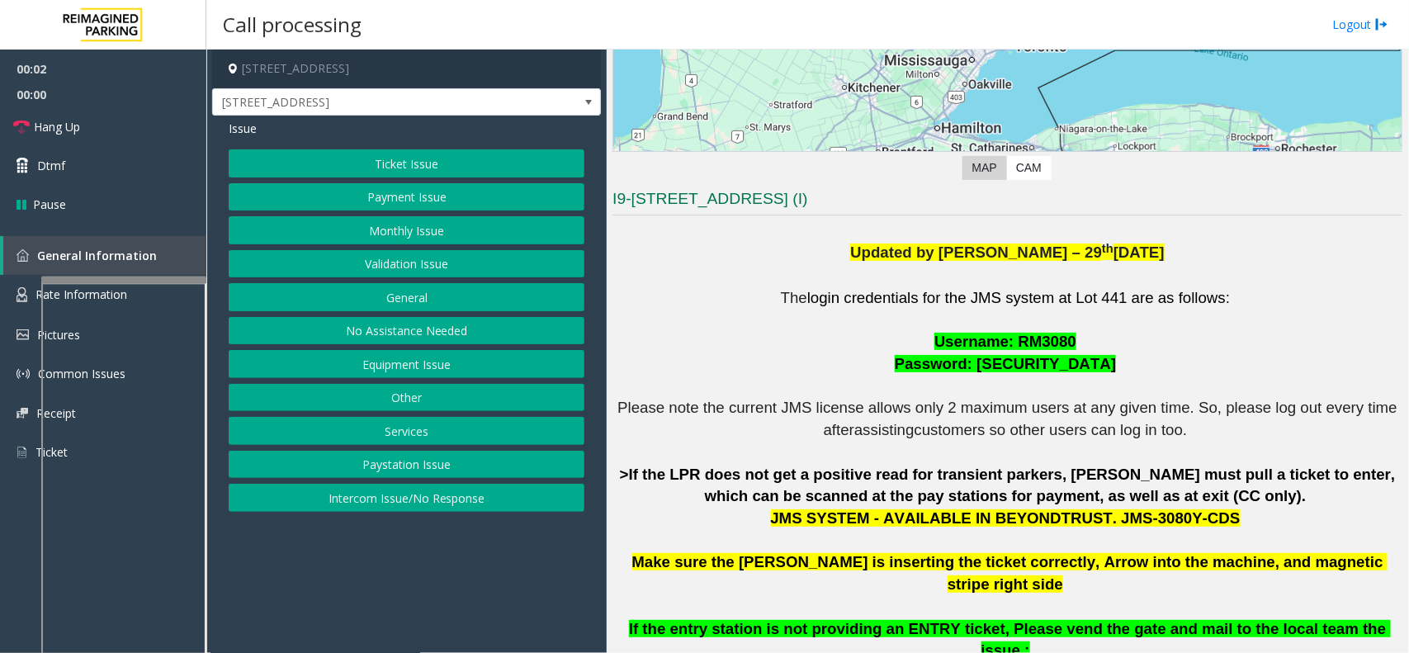
scroll to position [310, 0]
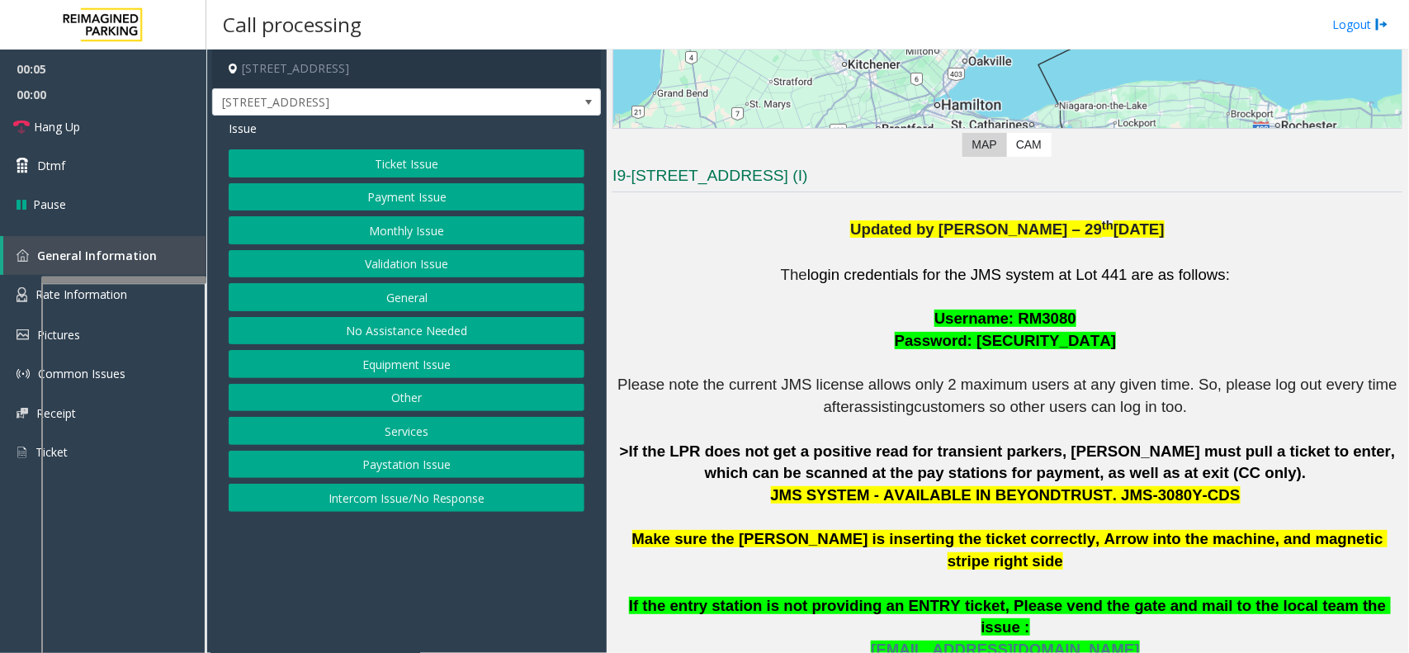
click at [365, 56] on h4 "[STREET_ADDRESS]" at bounding box center [406, 69] width 389 height 39
click at [366, 71] on h4 "[STREET_ADDRESS]" at bounding box center [406, 69] width 389 height 39
copy h4 "[GEOGRAPHIC_DATA]"
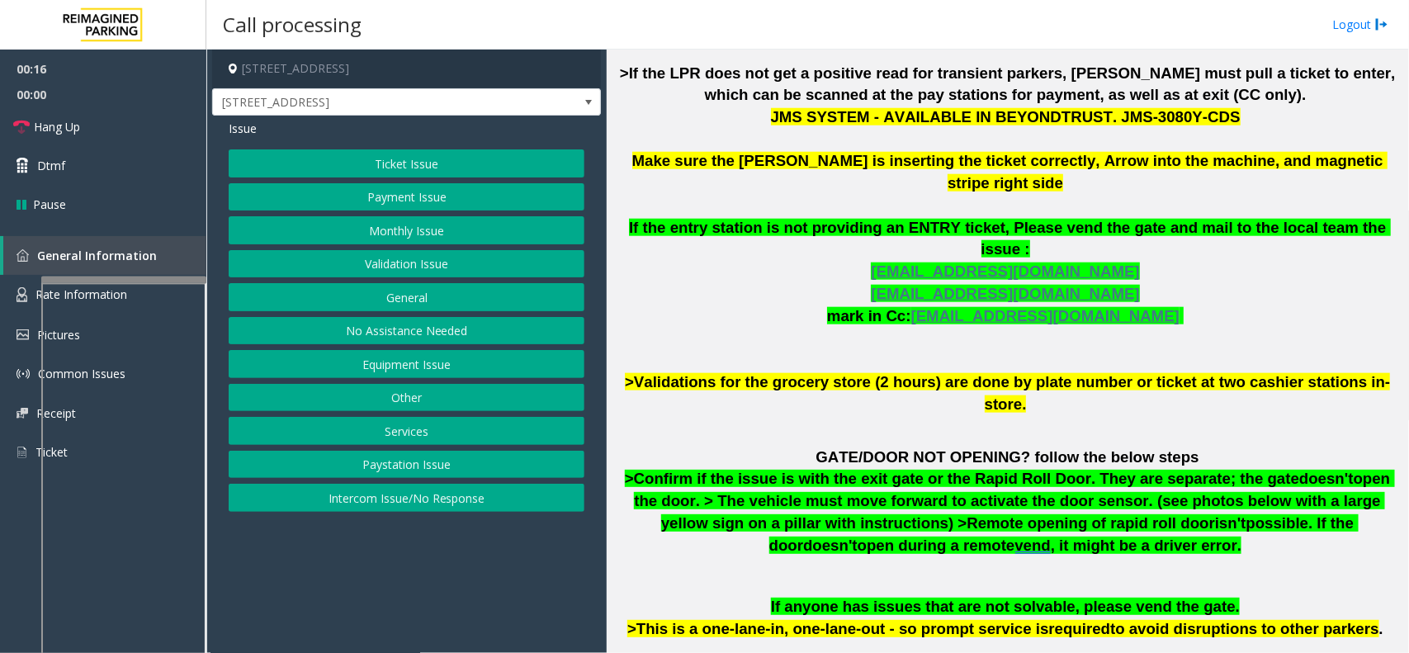
scroll to position [722, 0]
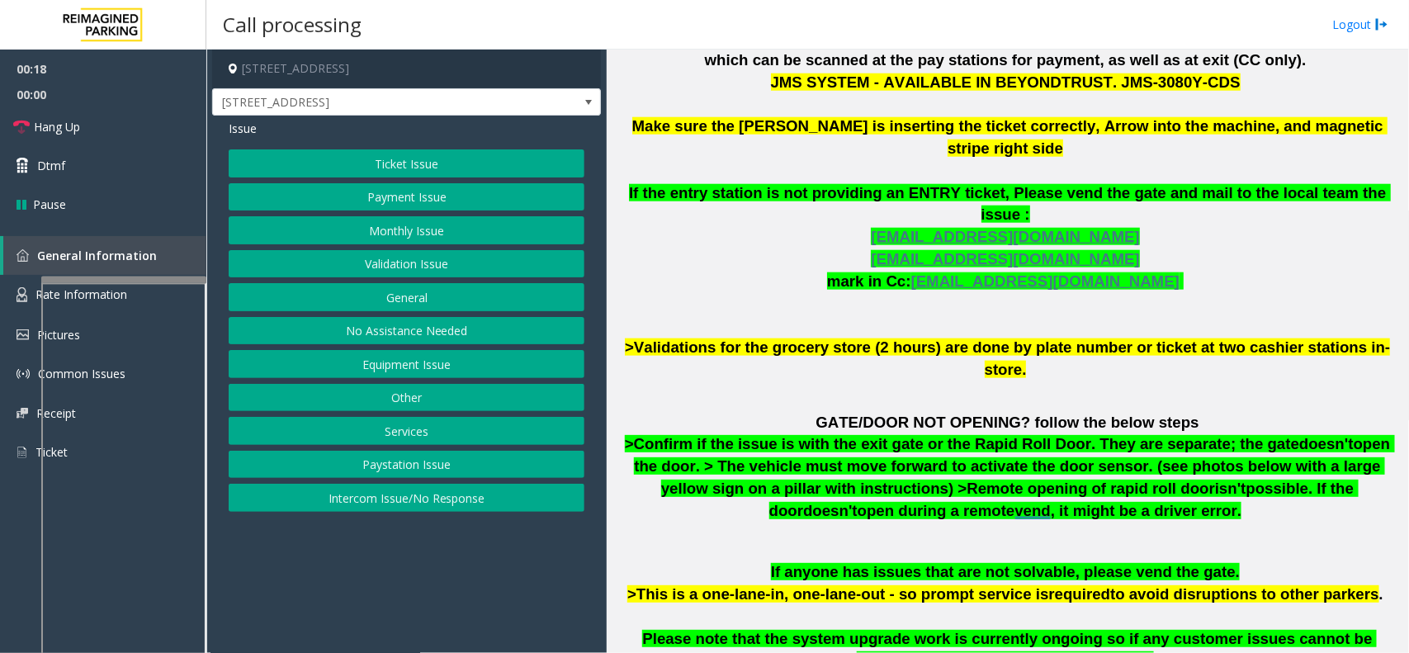
click at [479, 273] on button "Validation Issue" at bounding box center [407, 264] width 356 height 28
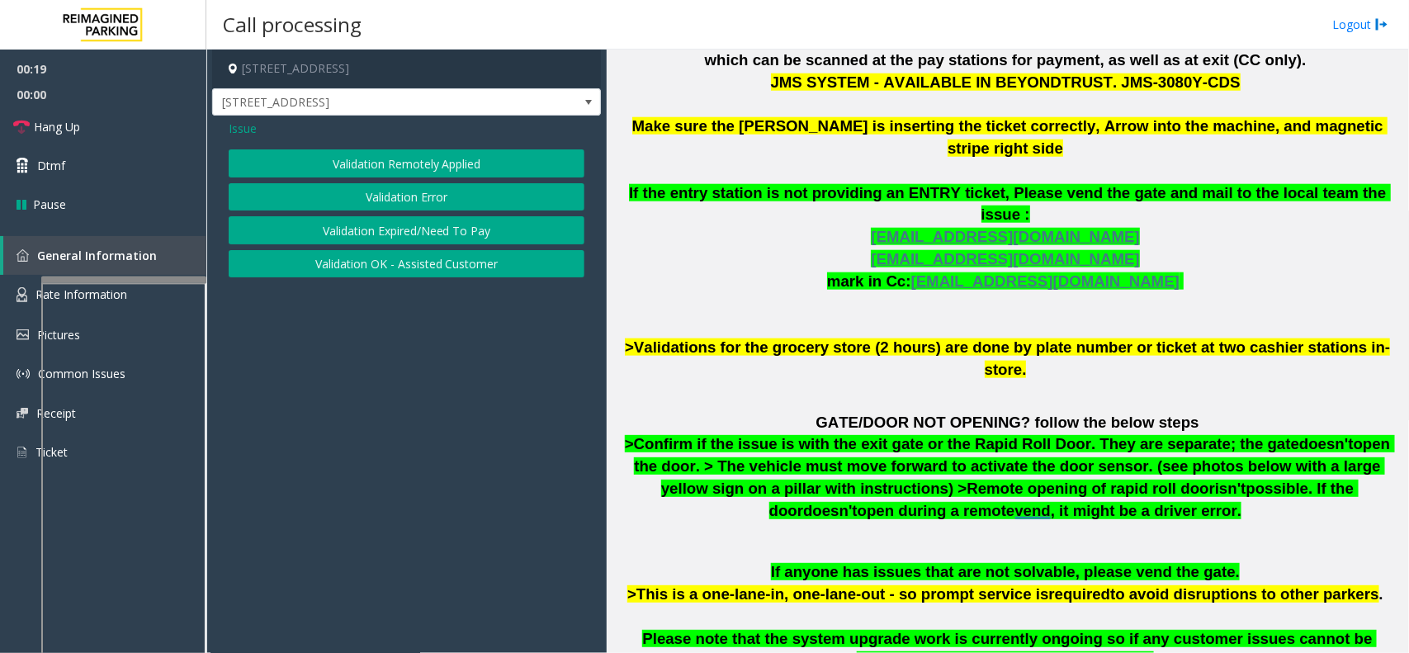
click at [483, 188] on button "Validation Error" at bounding box center [407, 197] width 356 height 28
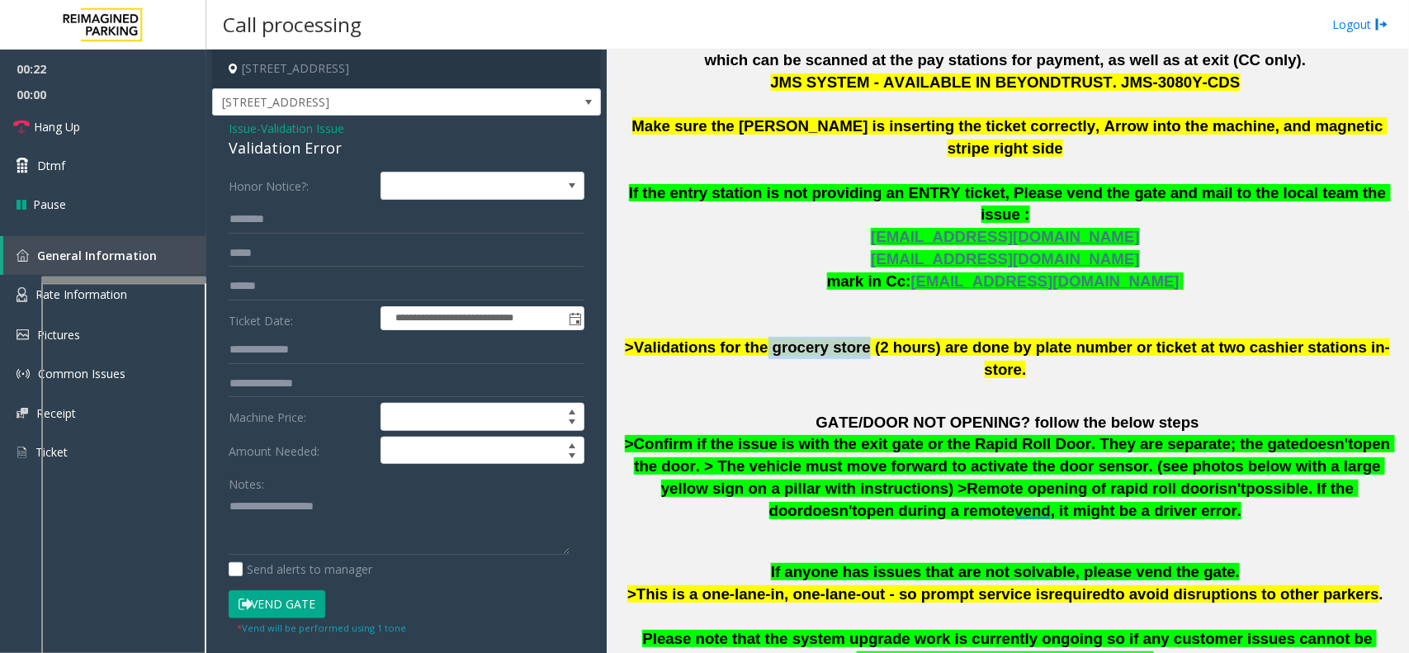
drag, startPoint x: 773, startPoint y: 308, endPoint x: 857, endPoint y: 307, distance: 84.2
click at [857, 338] on span ">Validations for the grocery store (2 hours) are done by plate number or ticket…" at bounding box center [1007, 358] width 765 height 40
drag, startPoint x: 262, startPoint y: 249, endPoint x: 244, endPoint y: 301, distance: 55.4
click at [260, 265] on input "text" at bounding box center [407, 253] width 356 height 28
click at [249, 296] on input "text" at bounding box center [407, 286] width 356 height 28
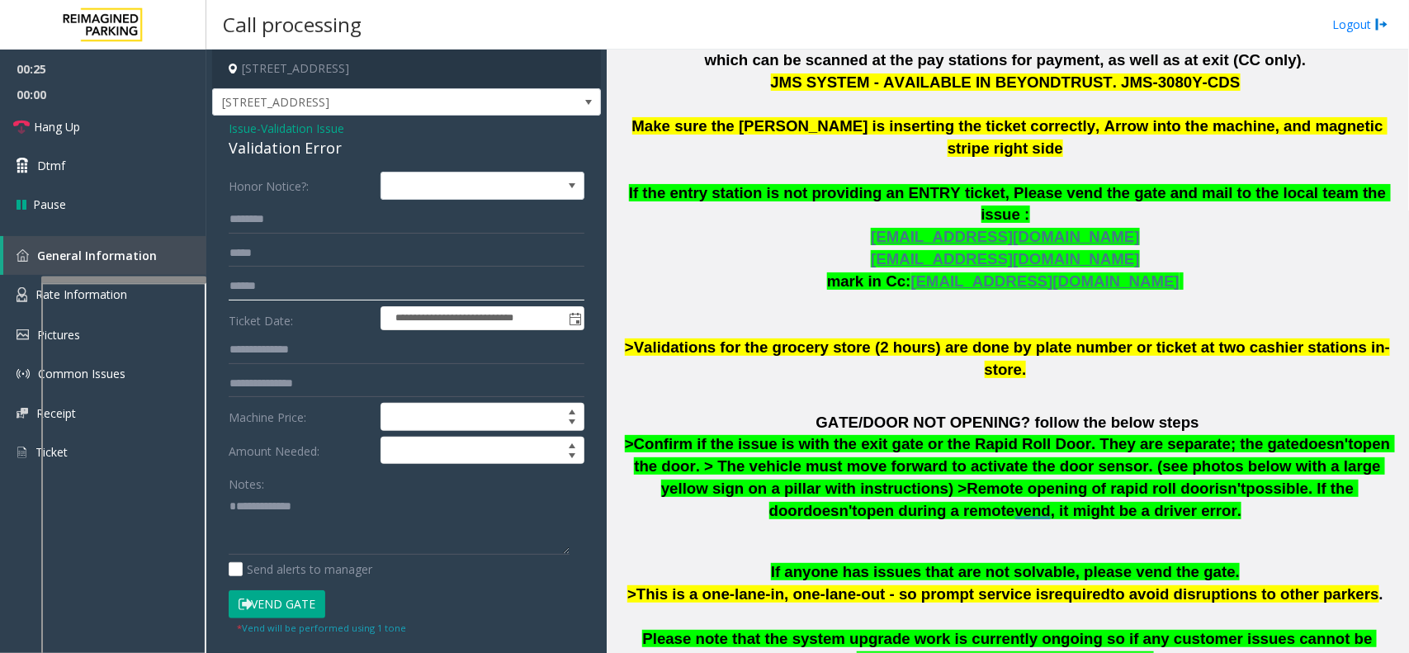
click at [249, 296] on input "text" at bounding box center [407, 286] width 356 height 28
click at [341, 509] on textarea at bounding box center [399, 524] width 341 height 62
type textarea "**********"
click at [323, 277] on input "text" at bounding box center [407, 286] width 356 height 28
type input "********"
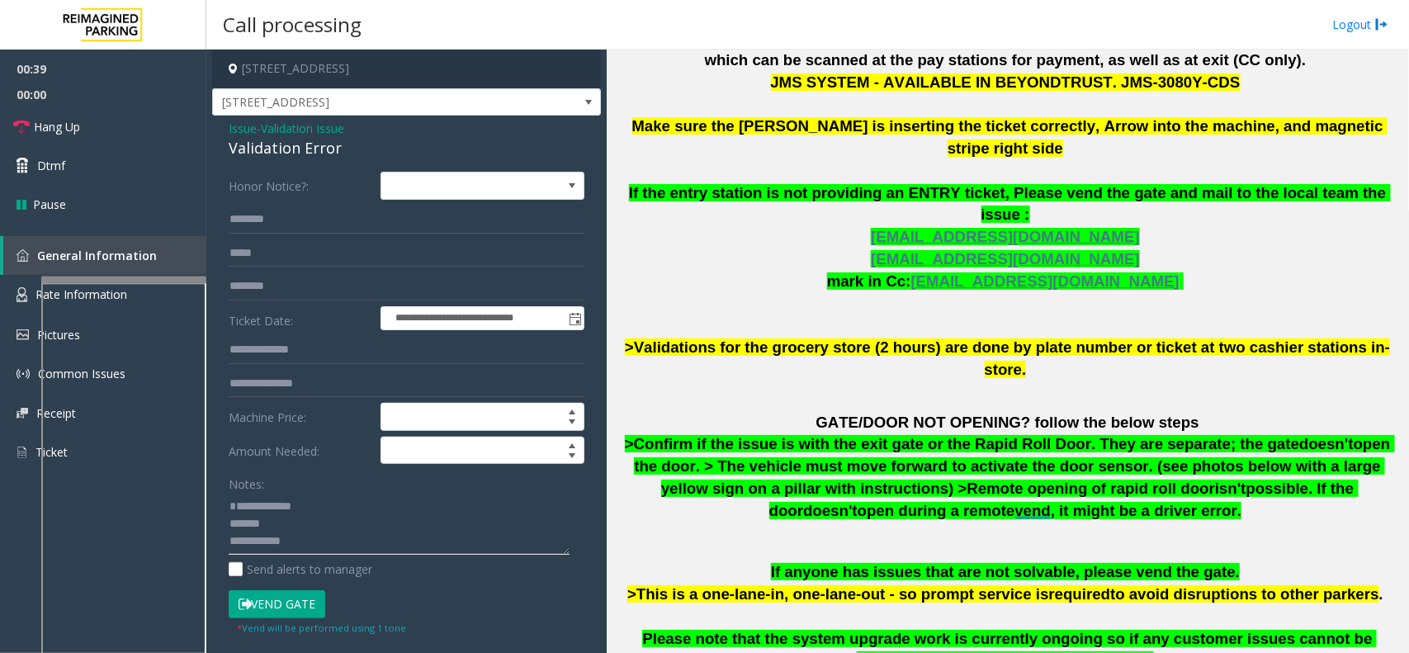
click at [322, 520] on textarea at bounding box center [399, 524] width 341 height 62
click at [306, 151] on div "Validation Error" at bounding box center [407, 148] width 356 height 22
click at [329, 522] on textarea at bounding box center [399, 524] width 341 height 62
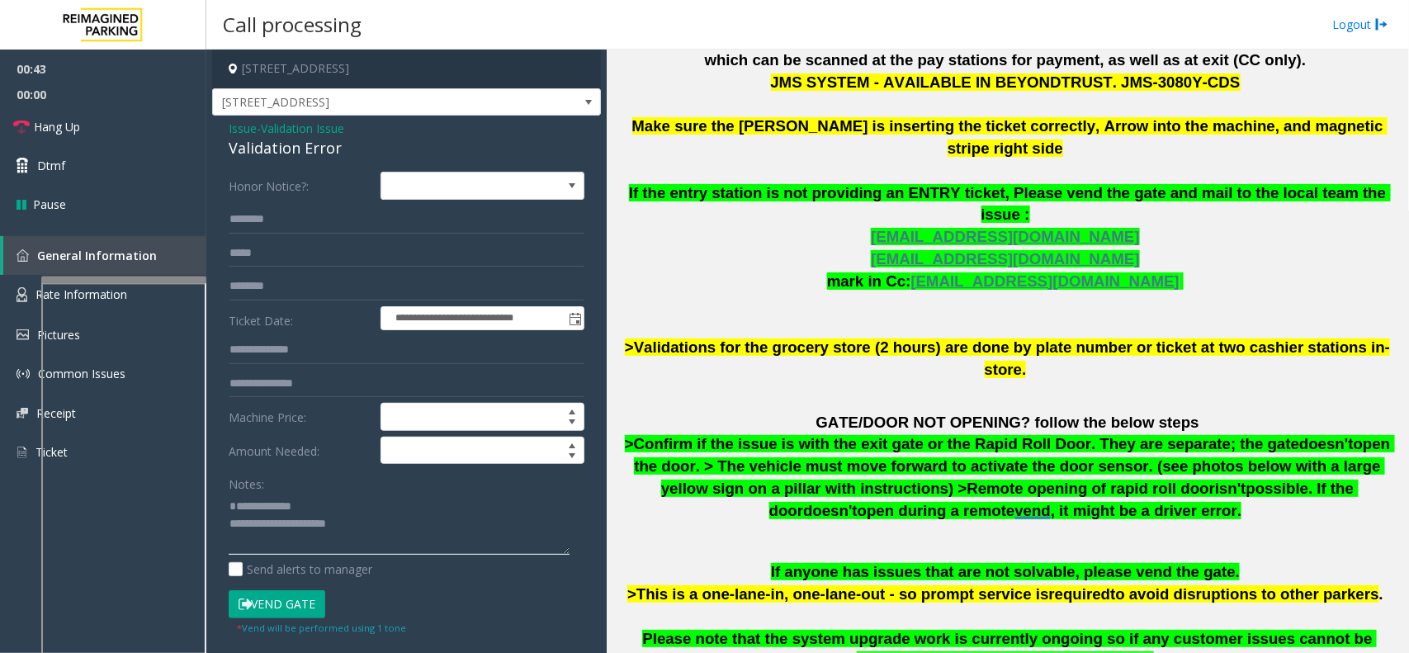
click at [318, 522] on textarea at bounding box center [399, 524] width 341 height 62
type textarea "**********"
drag, startPoint x: 410, startPoint y: 219, endPoint x: 372, endPoint y: 238, distance: 42.5
click at [392, 236] on form "**********" at bounding box center [407, 403] width 356 height 463
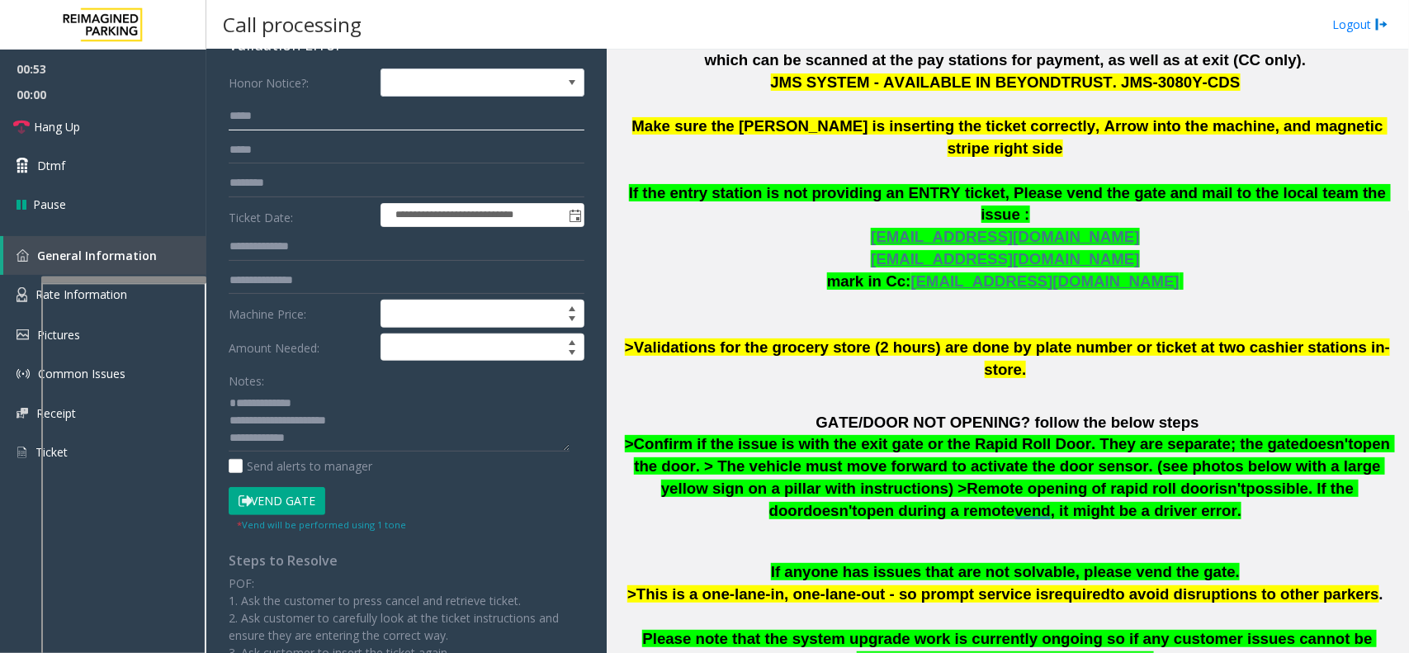
scroll to position [17, 0]
type input "*****"
click at [341, 423] on textarea at bounding box center [399, 421] width 341 height 62
type textarea "**********"
click at [277, 497] on button "Vend Gate" at bounding box center [277, 501] width 97 height 28
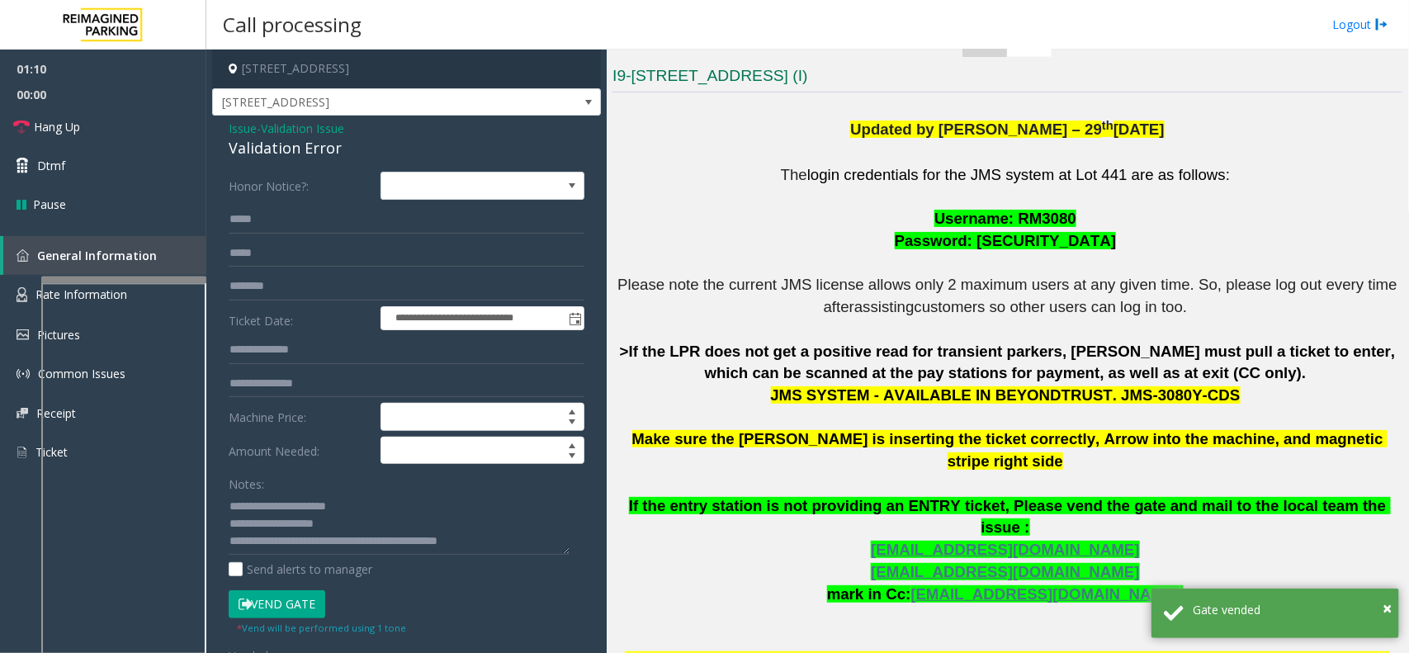
scroll to position [393, 0]
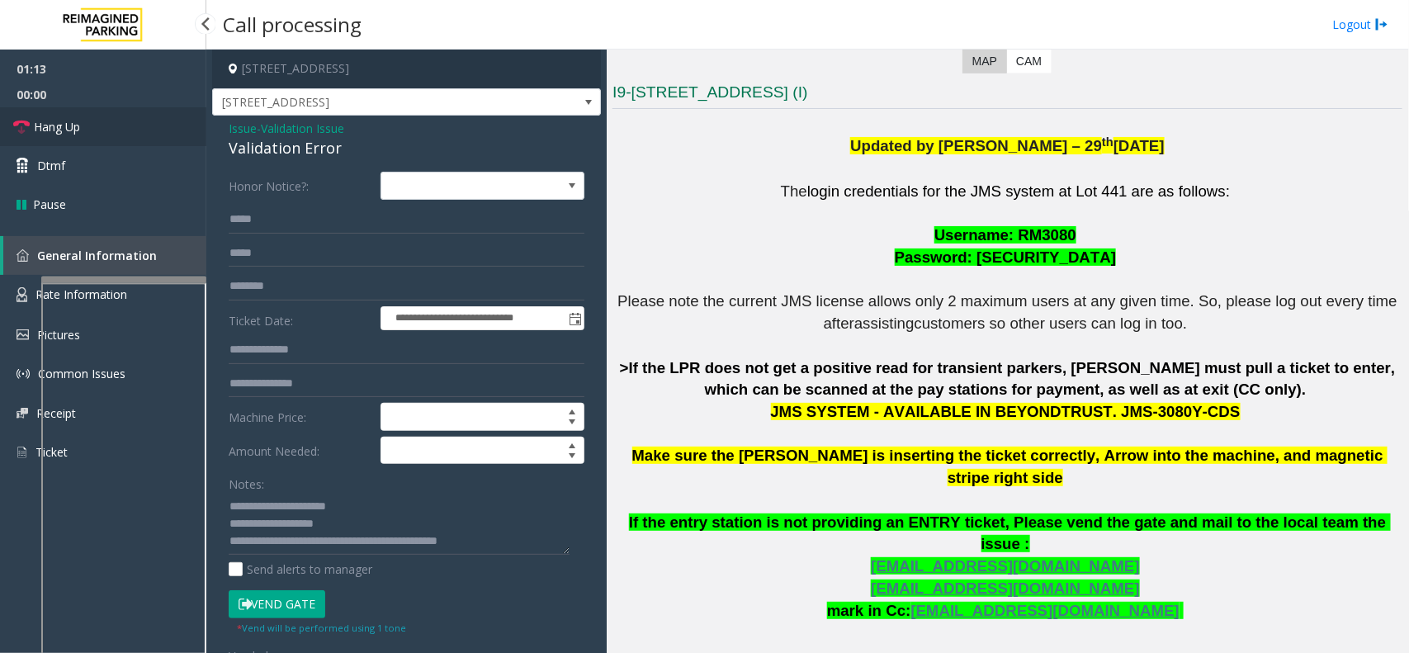
click at [155, 130] on link "Hang Up" at bounding box center [103, 126] width 206 height 39
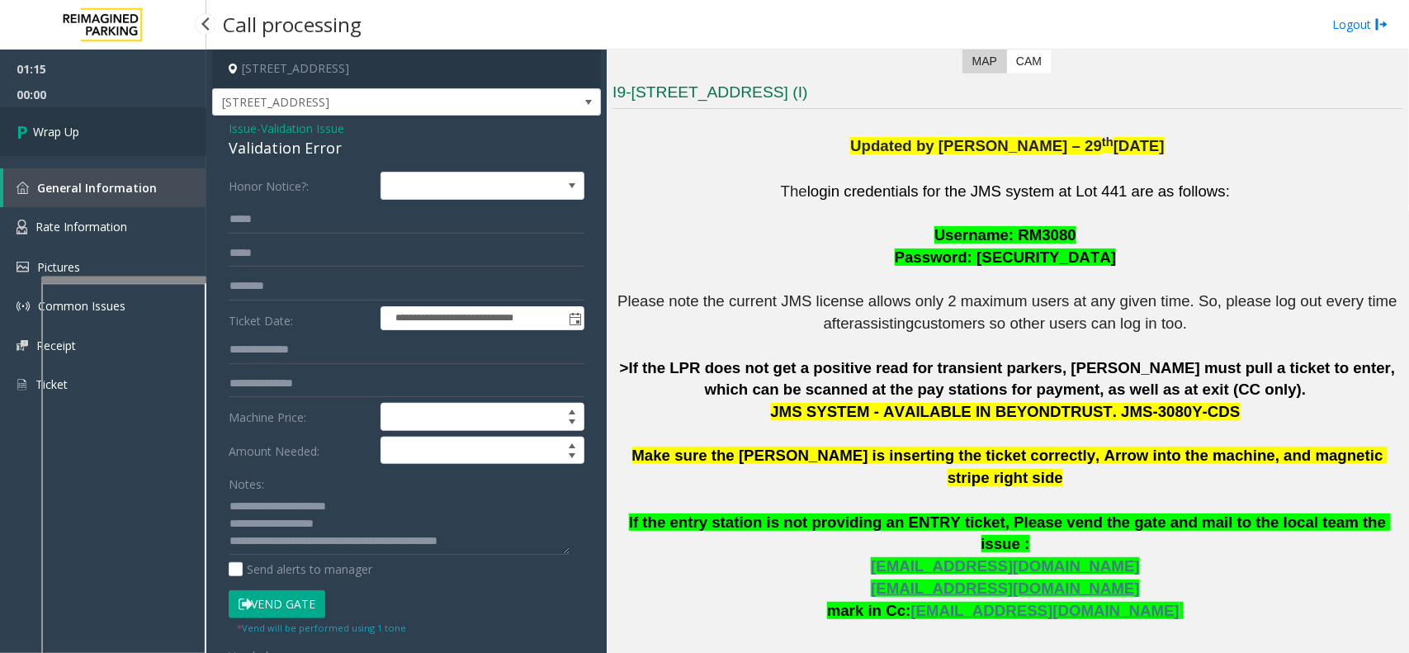
click at [93, 134] on link "Wrap Up" at bounding box center [103, 131] width 206 height 49
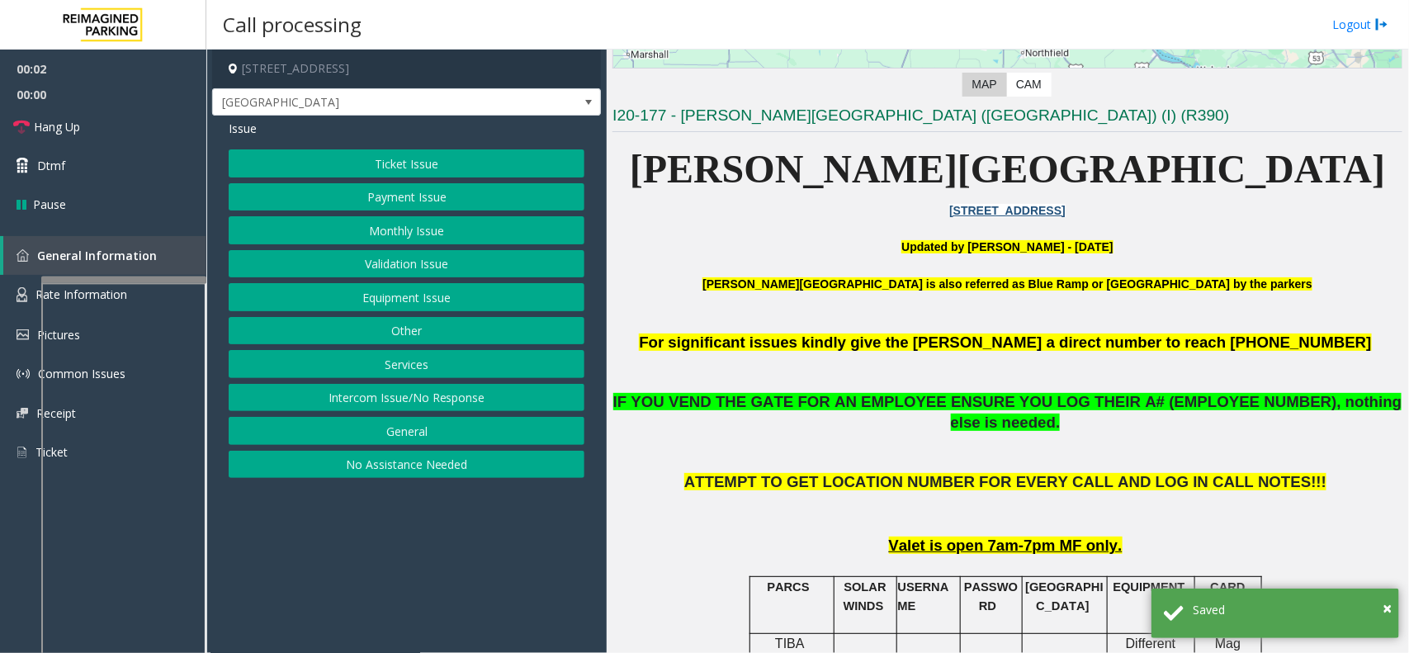
scroll to position [413, 0]
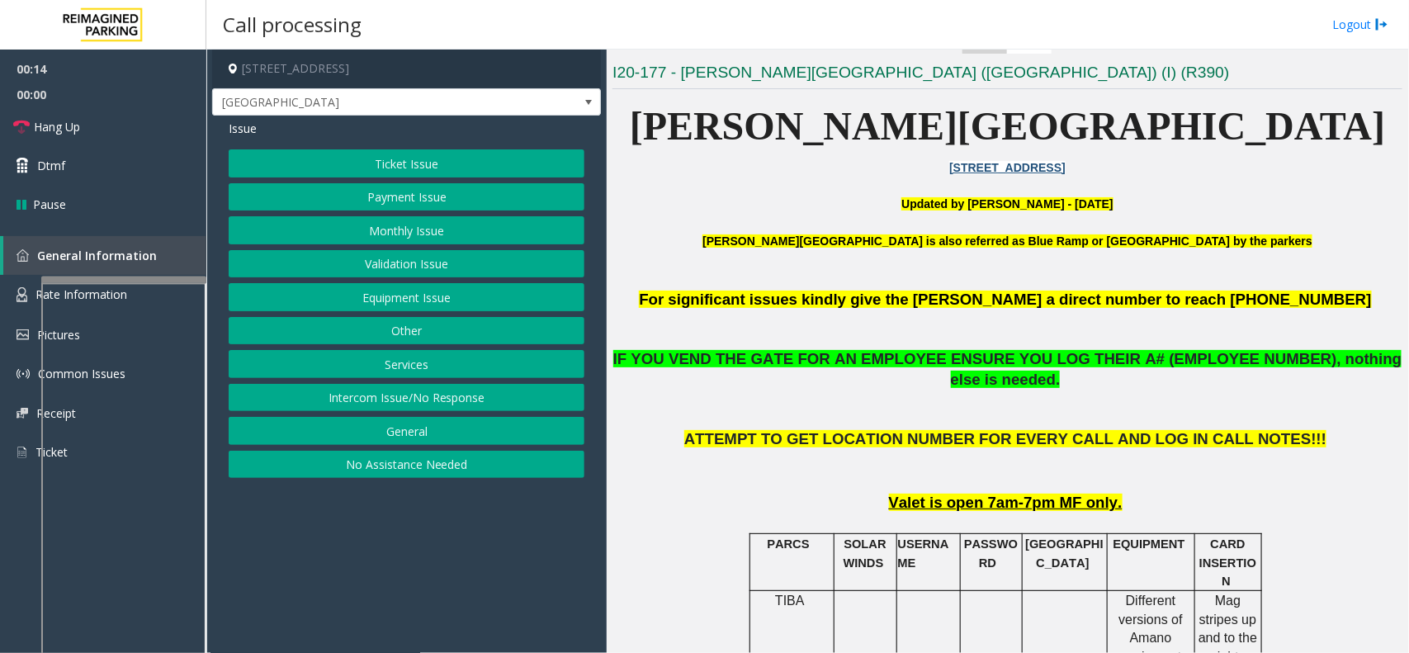
click at [403, 228] on button "Monthly Issue" at bounding box center [407, 230] width 356 height 28
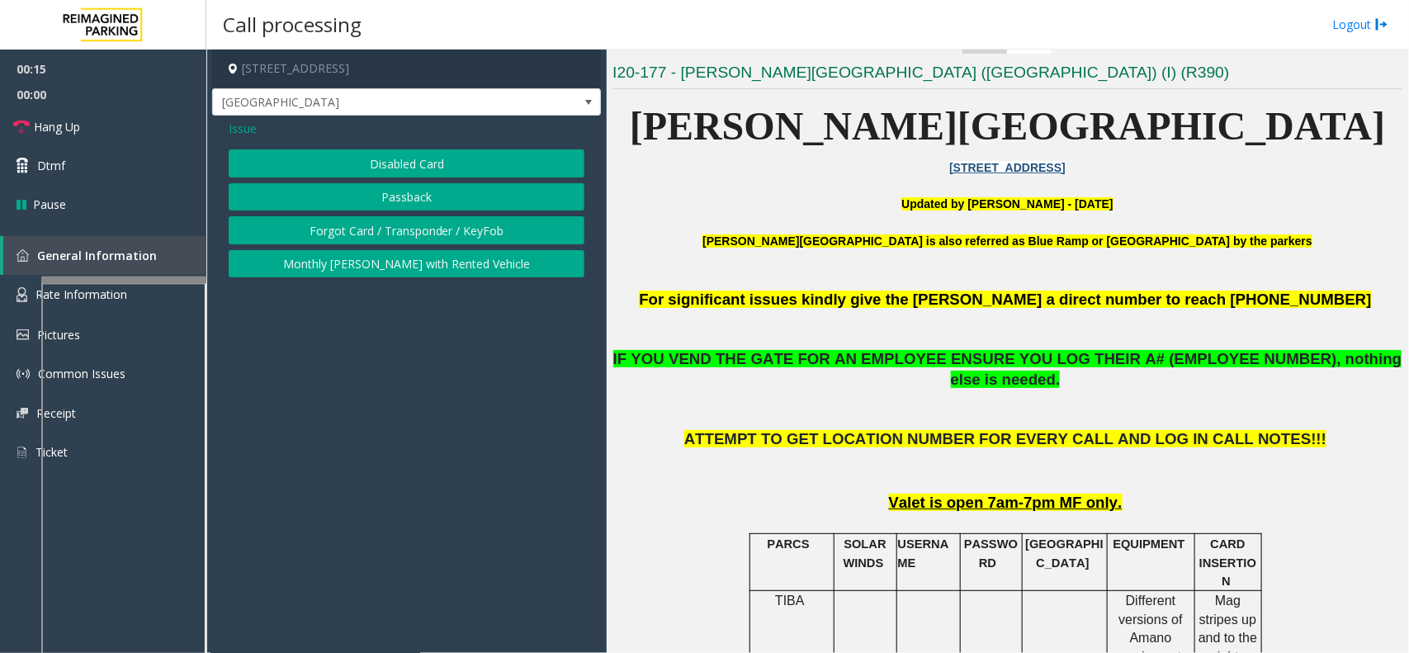
click at [410, 166] on button "Disabled Card" at bounding box center [407, 163] width 356 height 28
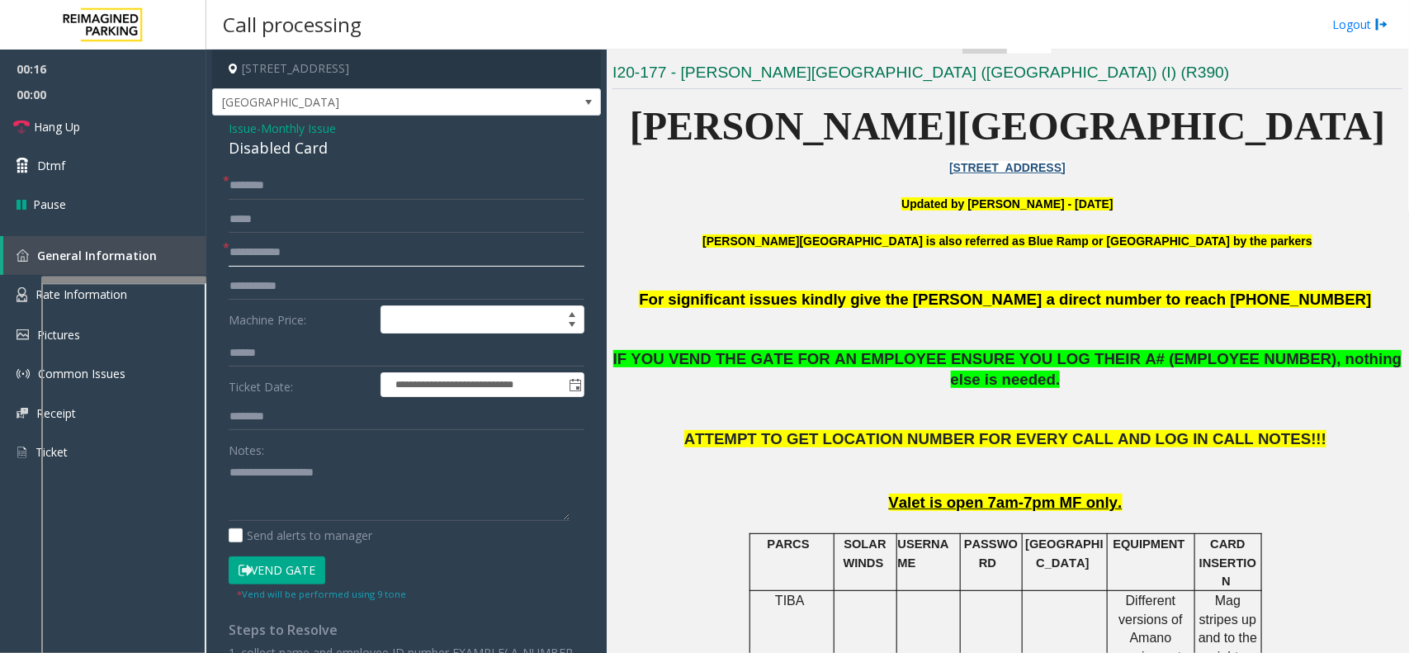
click at [320, 256] on input "text" at bounding box center [407, 253] width 356 height 28
type textarea "**********"
click at [282, 258] on input "text" at bounding box center [407, 253] width 356 height 28
click at [262, 147] on div "Disabled Card" at bounding box center [407, 148] width 356 height 22
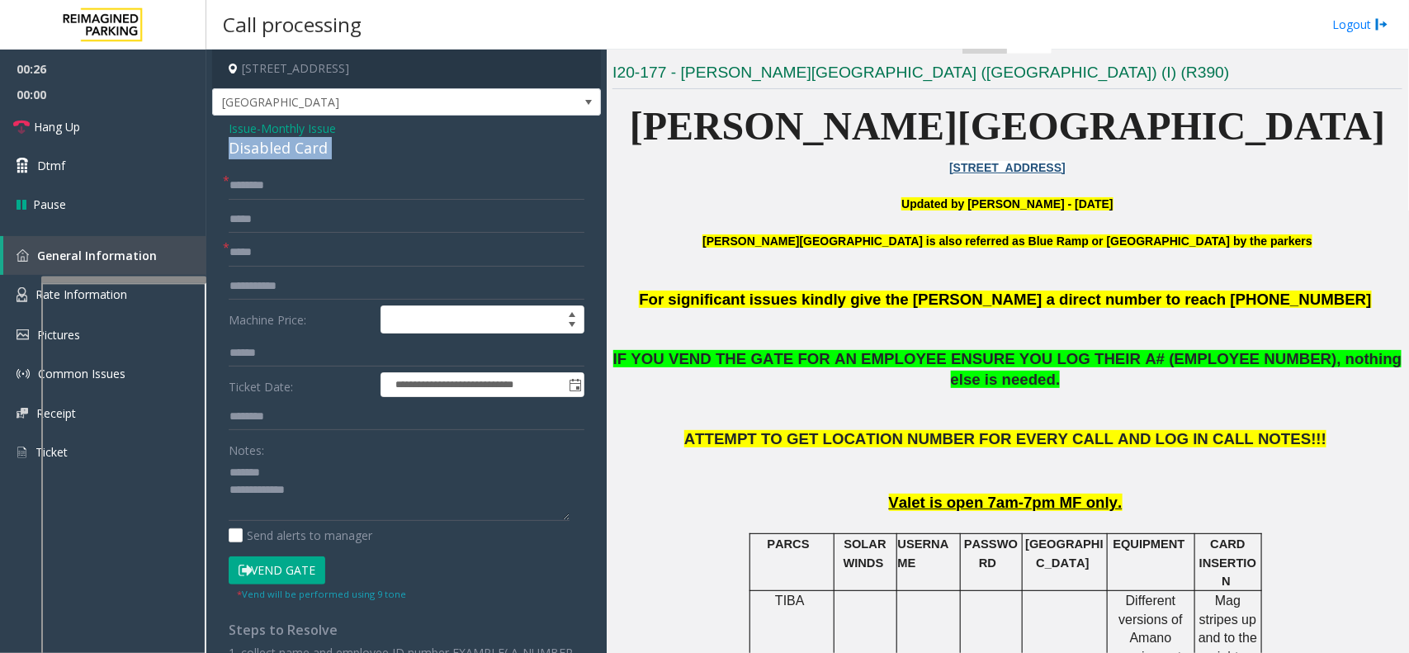
click at [262, 147] on div "Disabled Card" at bounding box center [407, 148] width 356 height 22
click at [244, 250] on input "*****" at bounding box center [407, 253] width 356 height 28
click at [253, 248] on input "******" at bounding box center [407, 253] width 356 height 28
click at [264, 248] on input "******" at bounding box center [407, 253] width 356 height 28
type input "*******"
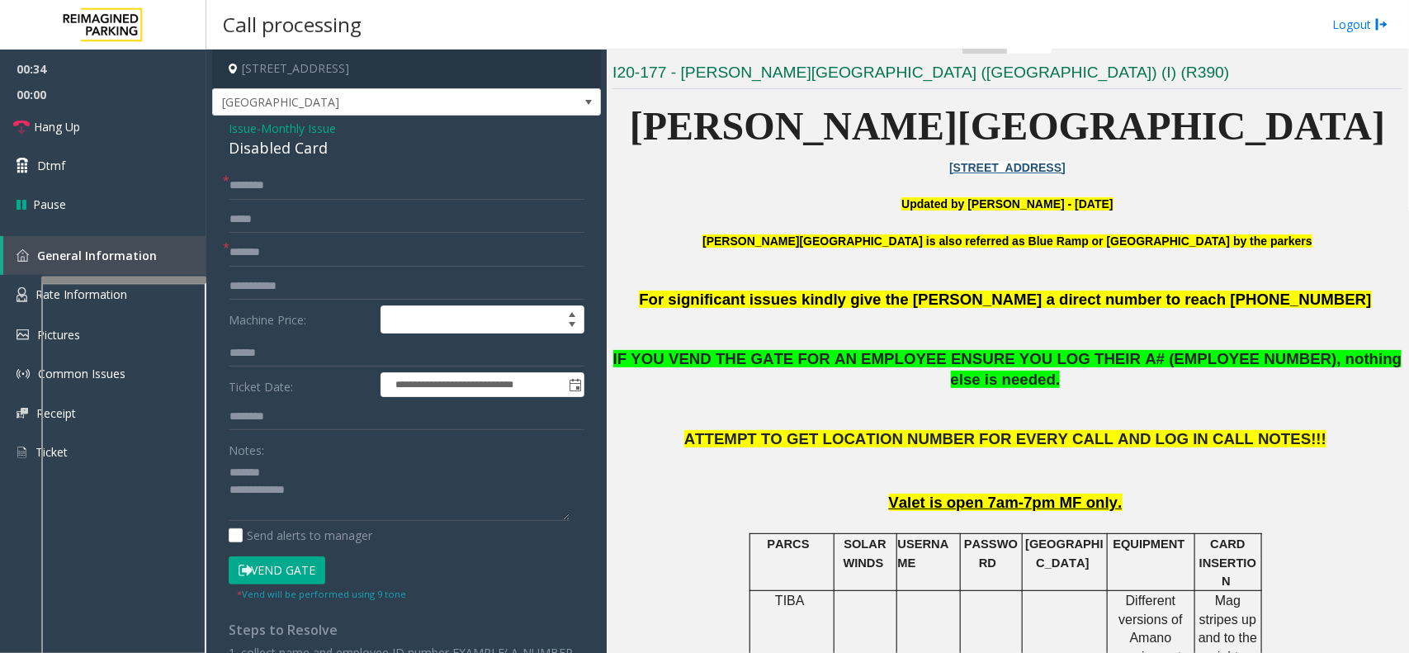
click at [273, 201] on form "**********" at bounding box center [407, 386] width 356 height 429
click at [272, 192] on input "text" at bounding box center [407, 186] width 356 height 28
click at [267, 154] on div "Disabled Card" at bounding box center [407, 148] width 356 height 22
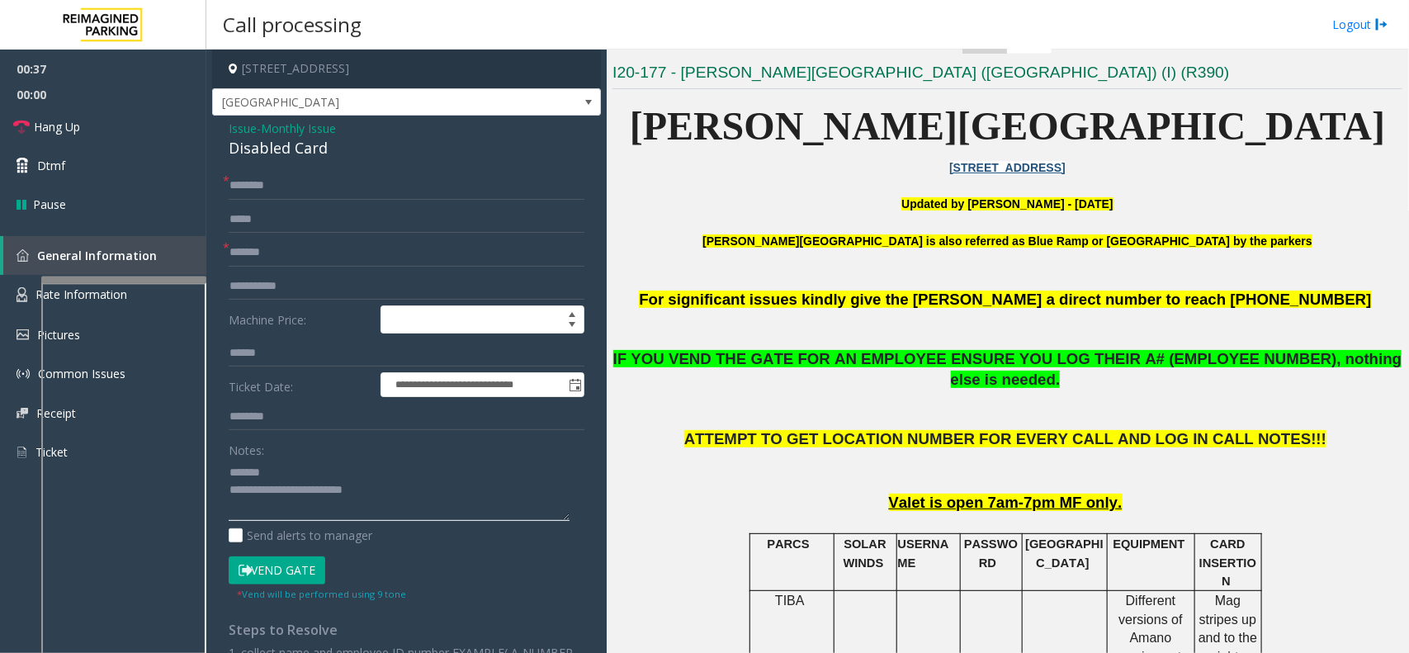
click at [363, 504] on textarea at bounding box center [399, 490] width 341 height 62
click at [298, 485] on textarea at bounding box center [399, 490] width 341 height 62
drag, startPoint x: 291, startPoint y: 489, endPoint x: 378, endPoint y: 485, distance: 86.8
click at [378, 485] on textarea at bounding box center [399, 490] width 341 height 62
type textarea "**********"
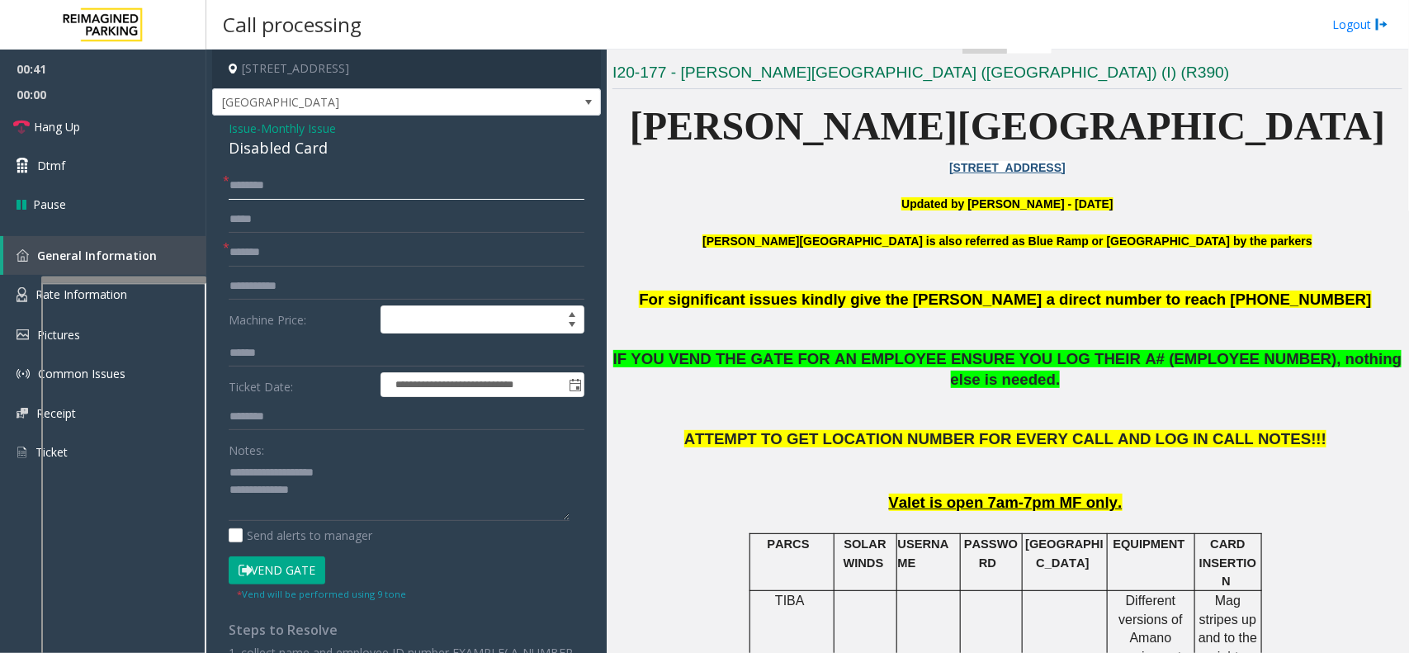
click at [278, 191] on input "text" at bounding box center [407, 186] width 356 height 28
type input "*"
type input "**"
click at [274, 522] on button "Vend Gate" at bounding box center [277, 570] width 97 height 28
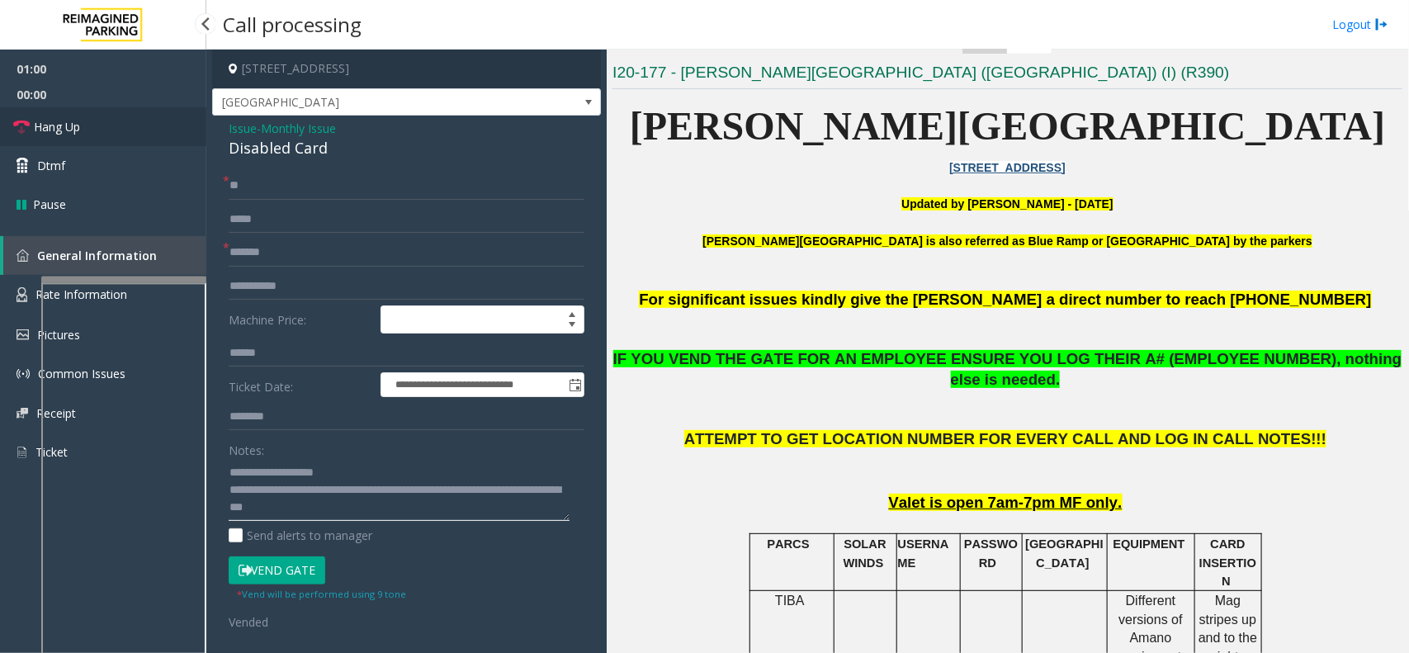
type textarea "**********"
click at [109, 122] on link "Hang Up" at bounding box center [103, 126] width 206 height 39
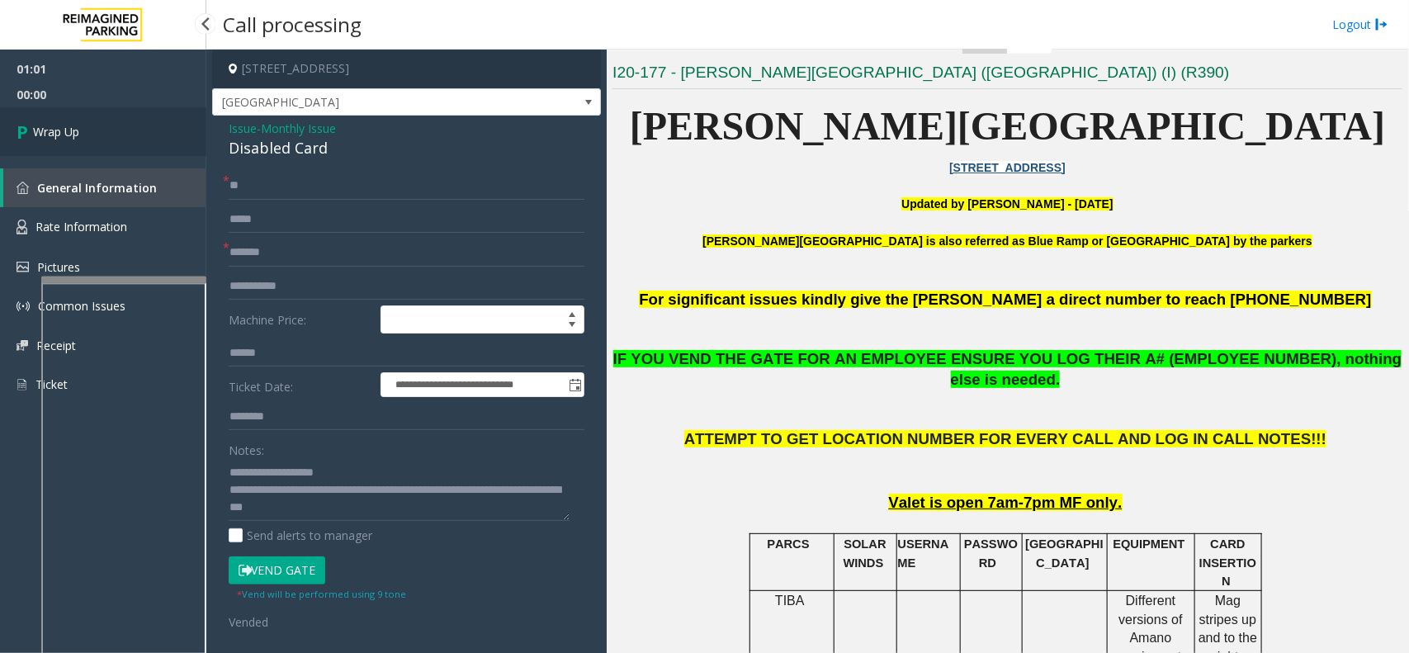
click at [95, 134] on link "Wrap Up" at bounding box center [103, 131] width 206 height 49
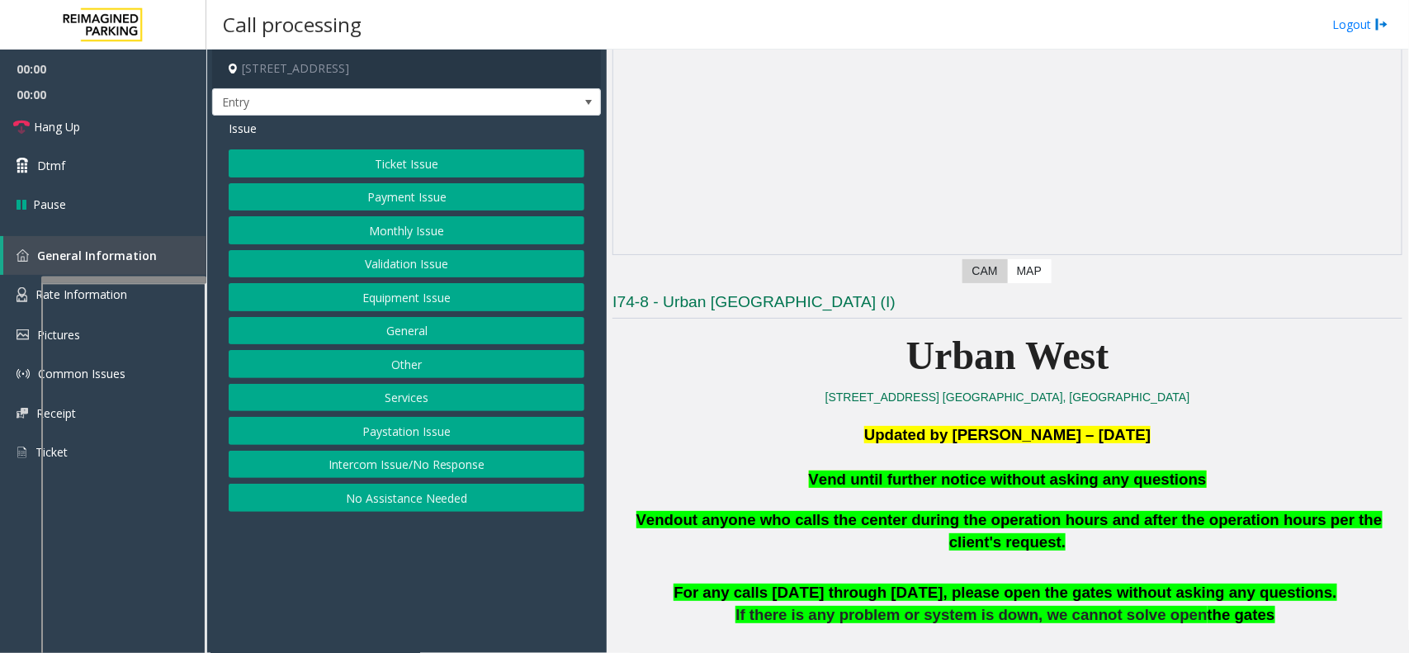
scroll to position [206, 0]
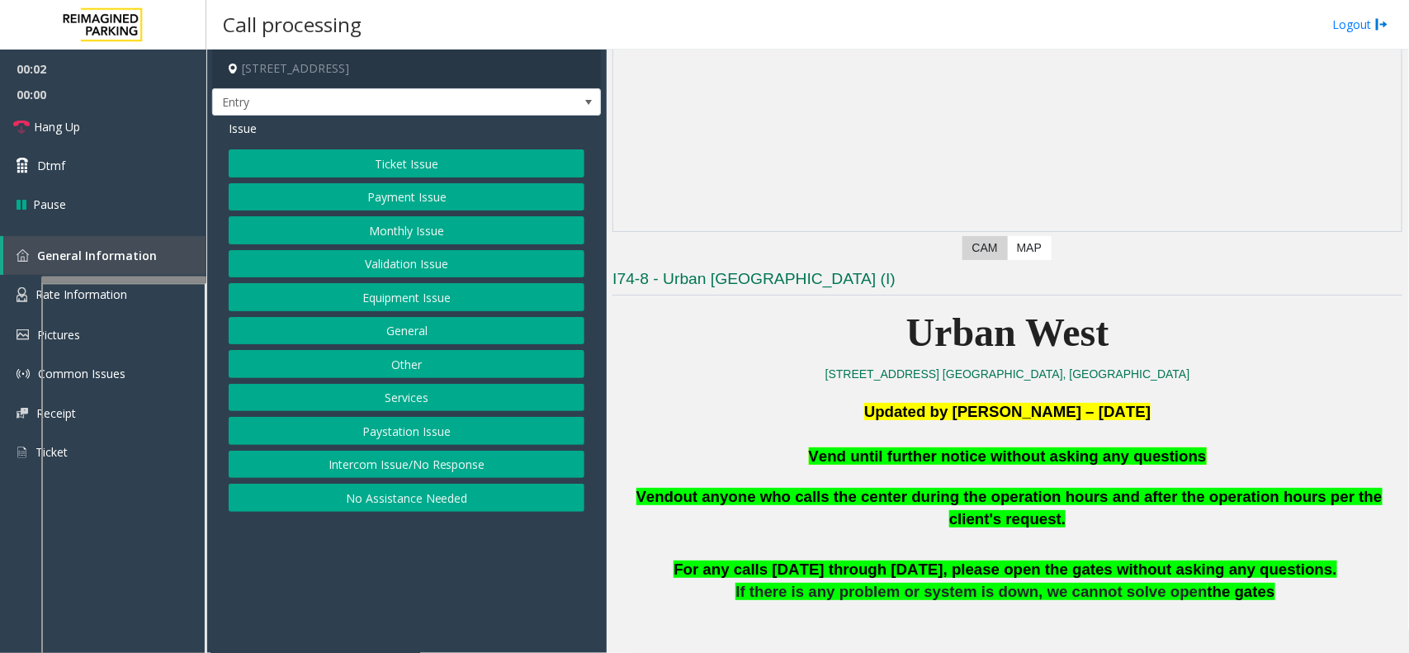
click at [493, 286] on button "Equipment Issue" at bounding box center [407, 297] width 356 height 28
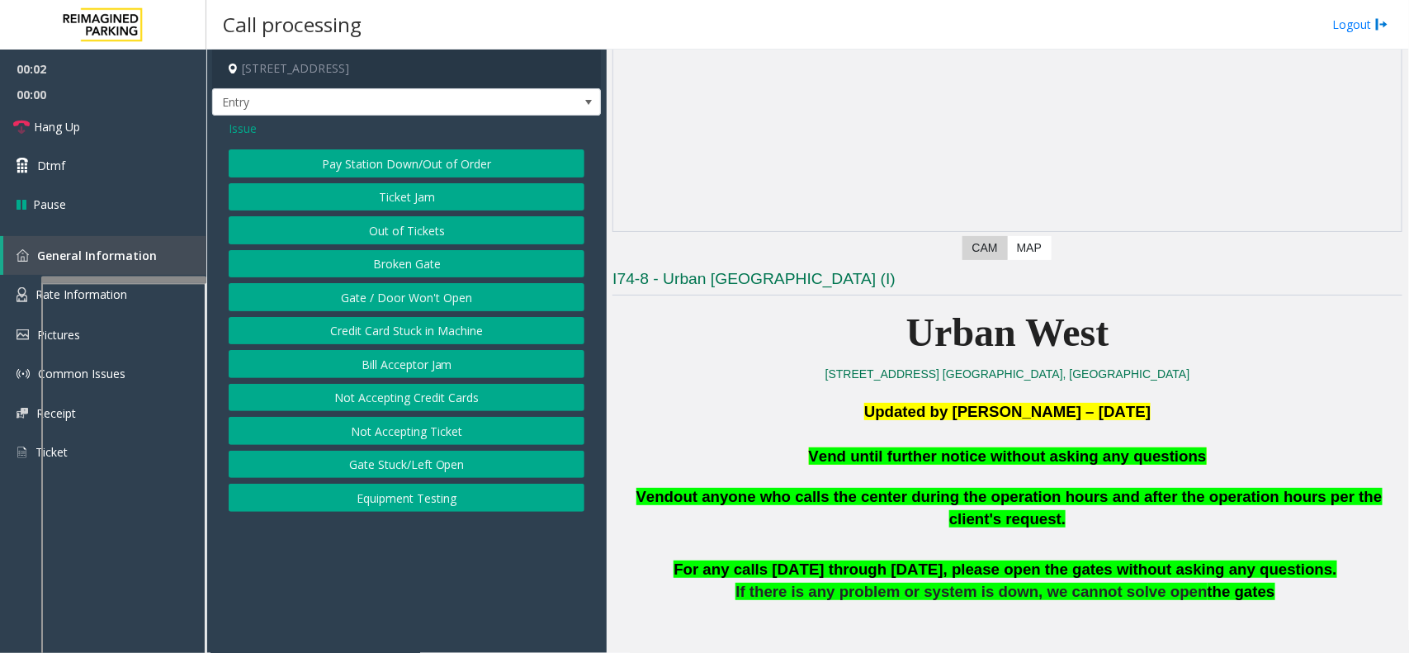
click at [493, 286] on button "Gate / Door Won't Open" at bounding box center [407, 297] width 356 height 28
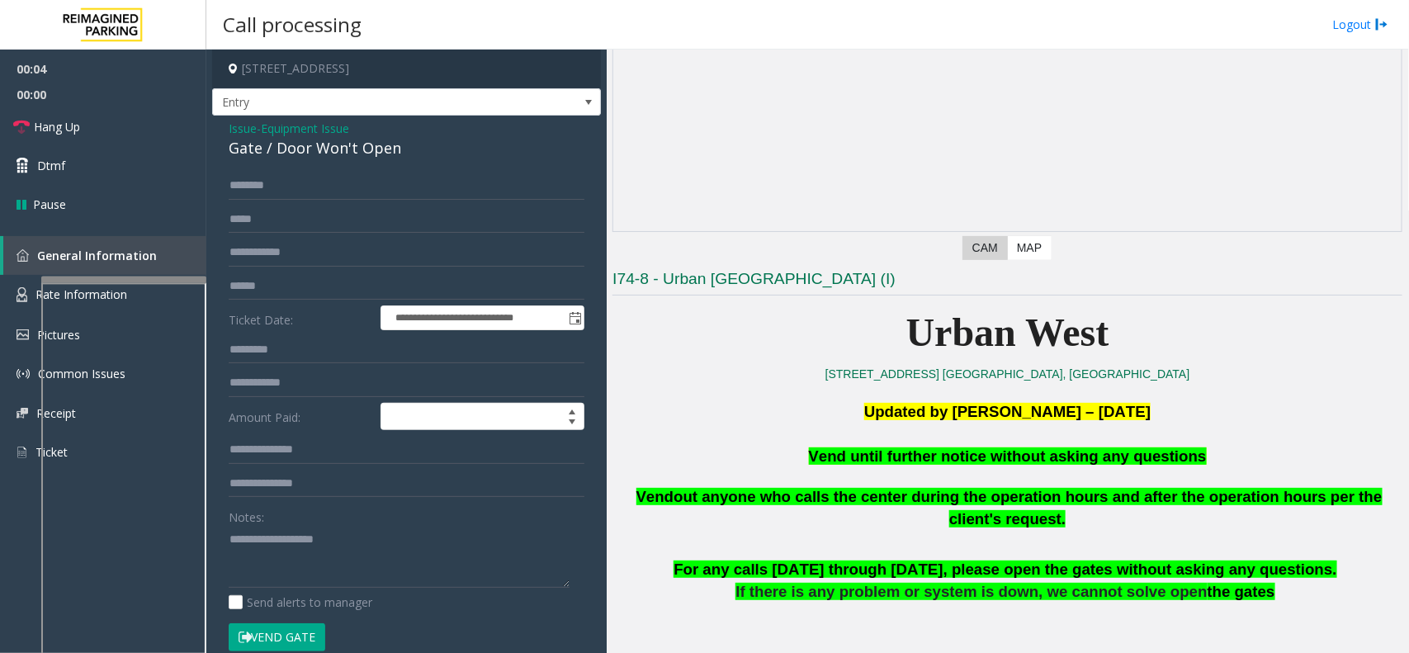
click at [301, 522] on form "**********" at bounding box center [407, 420] width 356 height 496
click at [301, 522] on button "Vend Gate" at bounding box center [277, 637] width 97 height 28
click at [876, 468] on p "Vend out anyone who calls the center during the operation hours and after the o…" at bounding box center [1007, 509] width 790 height 83
click at [879, 465] on span "Vend until further notice without asking any questions" at bounding box center [1008, 455] width 398 height 17
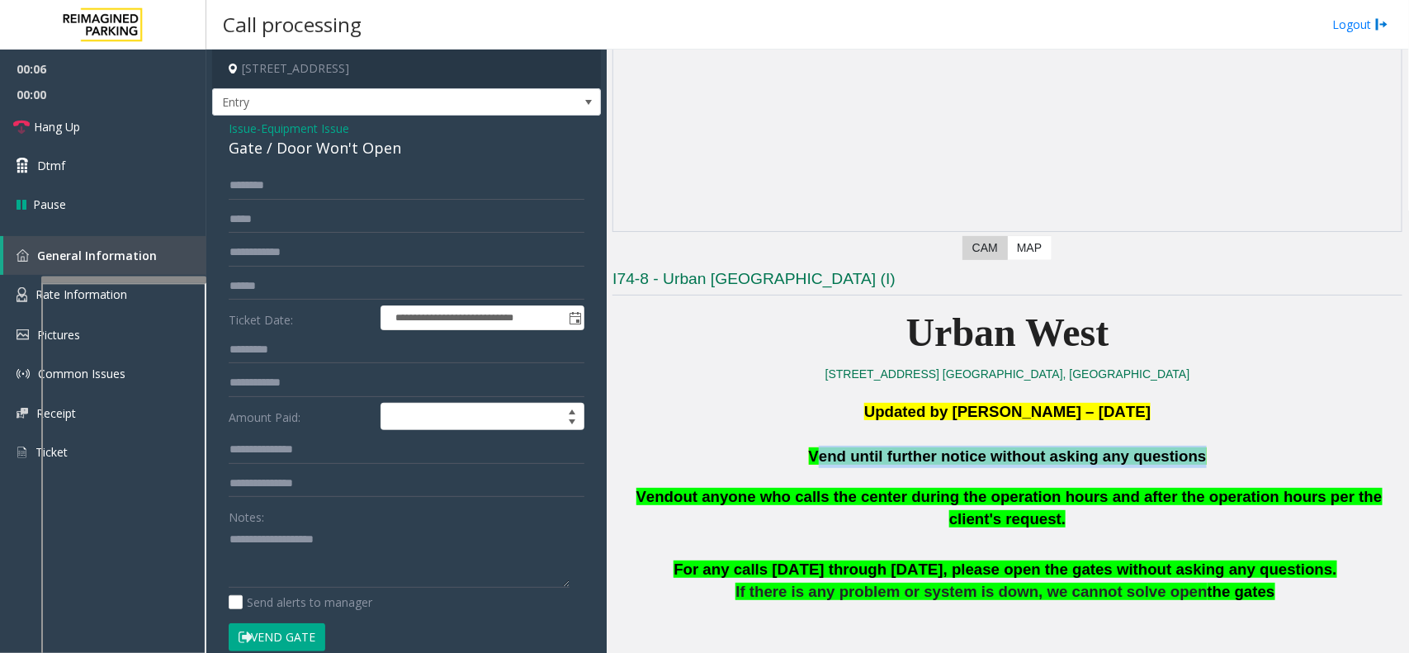
click at [879, 465] on span "Vend until further notice without asking any questions" at bounding box center [1008, 455] width 398 height 17
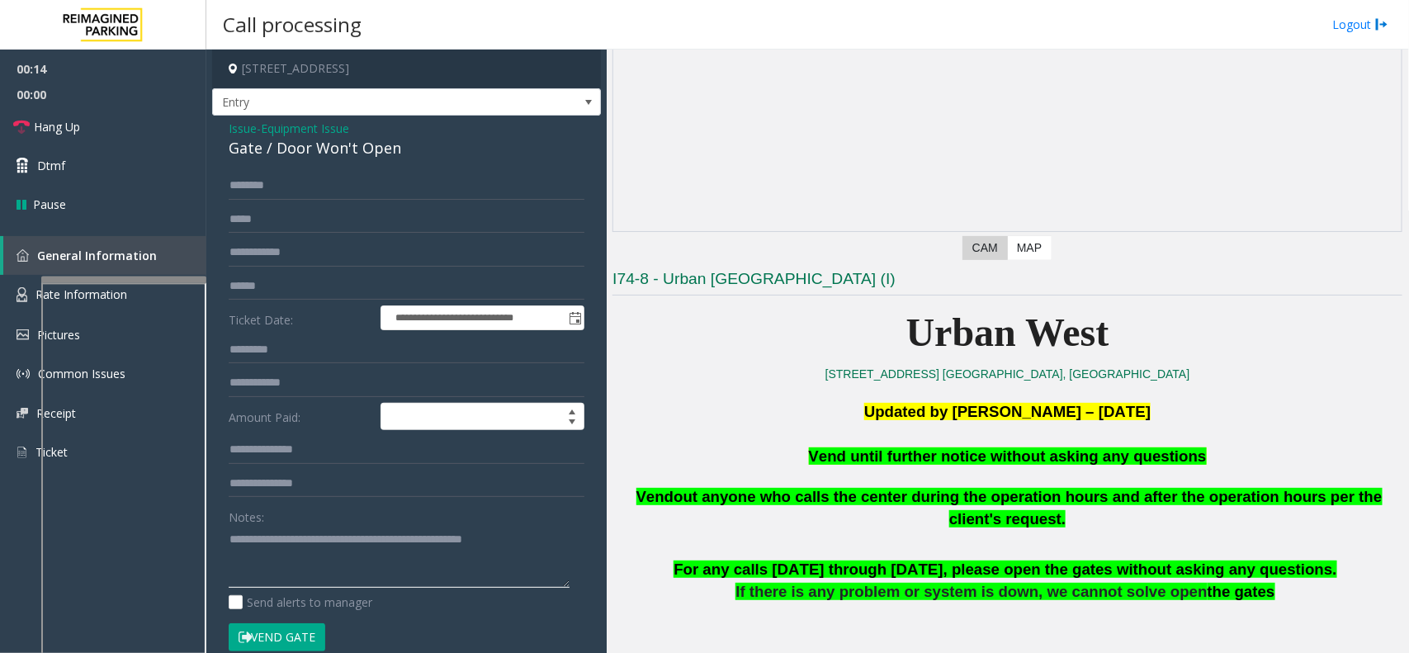
type textarea "**********"
click at [791, 446] on p "Vend until further notice without asking any questions" at bounding box center [1007, 457] width 790 height 22
click at [139, 118] on link "Hang Up" at bounding box center [103, 126] width 206 height 39
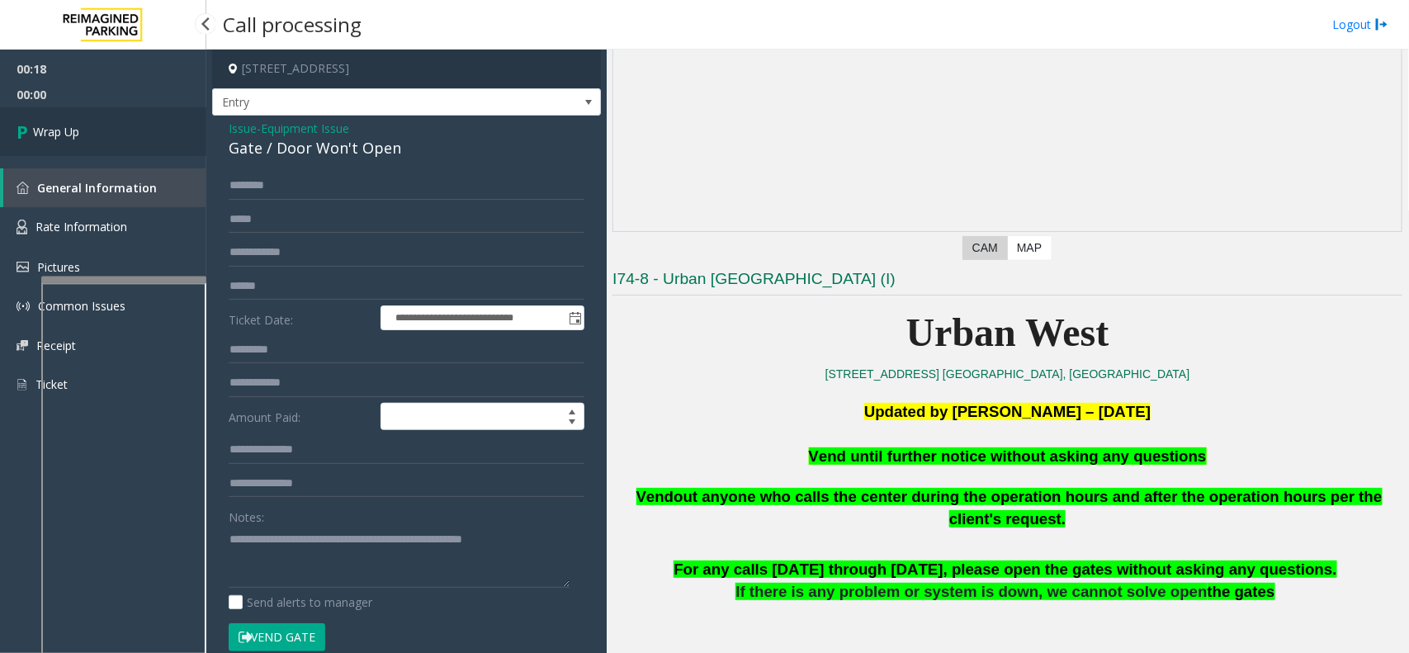
click at [117, 139] on link "Wrap Up" at bounding box center [103, 131] width 206 height 49
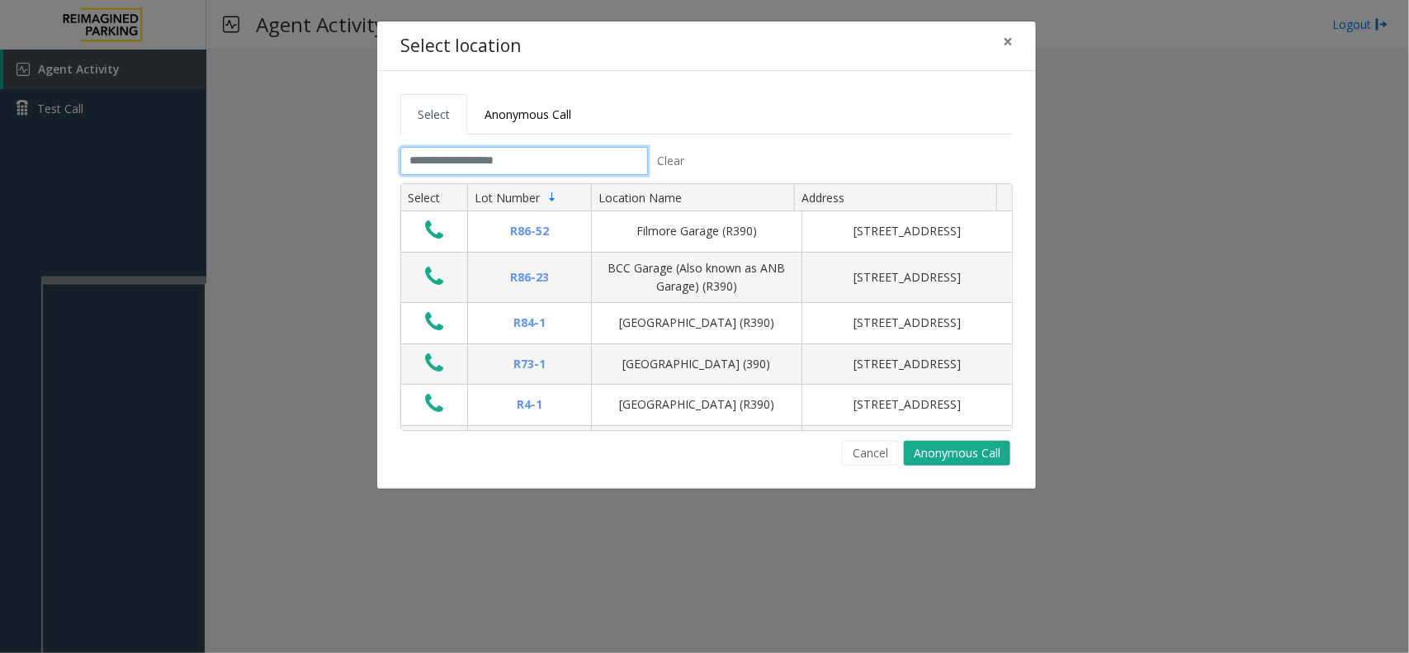
click at [480, 163] on input "text" at bounding box center [524, 161] width 248 height 28
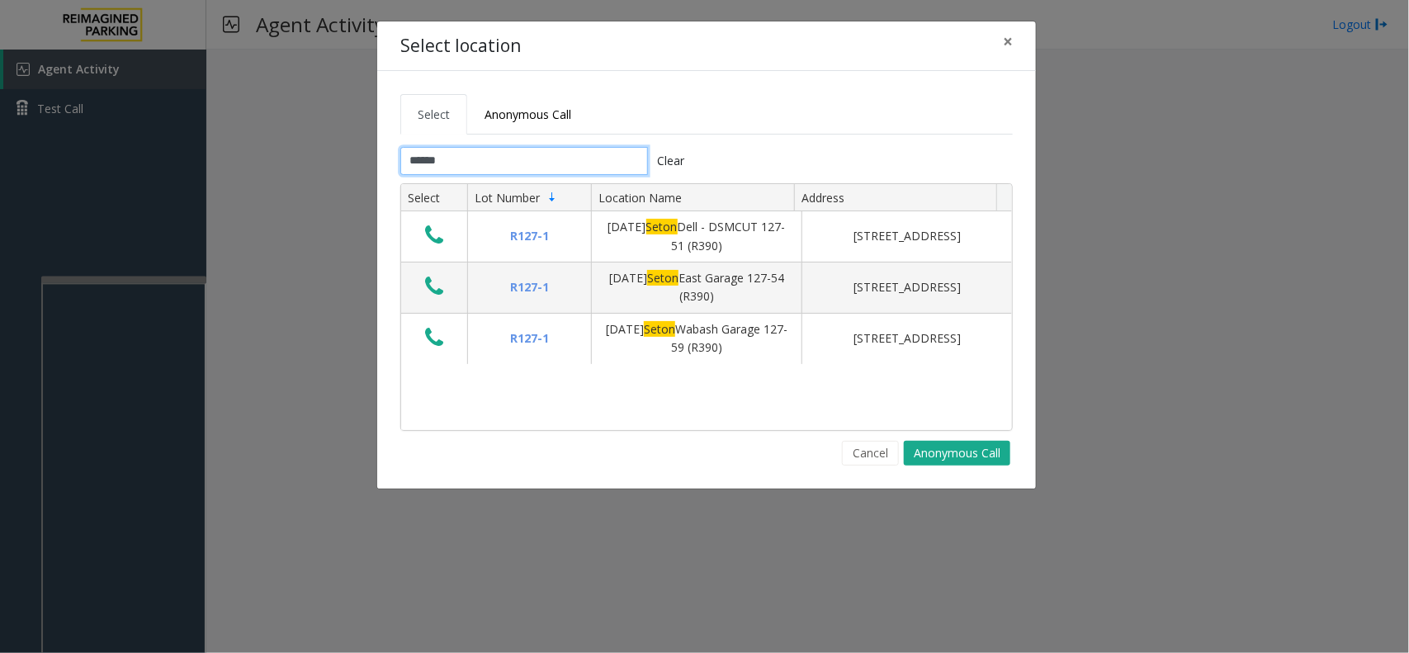
type input "*****"
click at [1033, 30] on div "Select location ×" at bounding box center [706, 46] width 659 height 50
click at [1016, 35] on button "×" at bounding box center [1007, 41] width 33 height 40
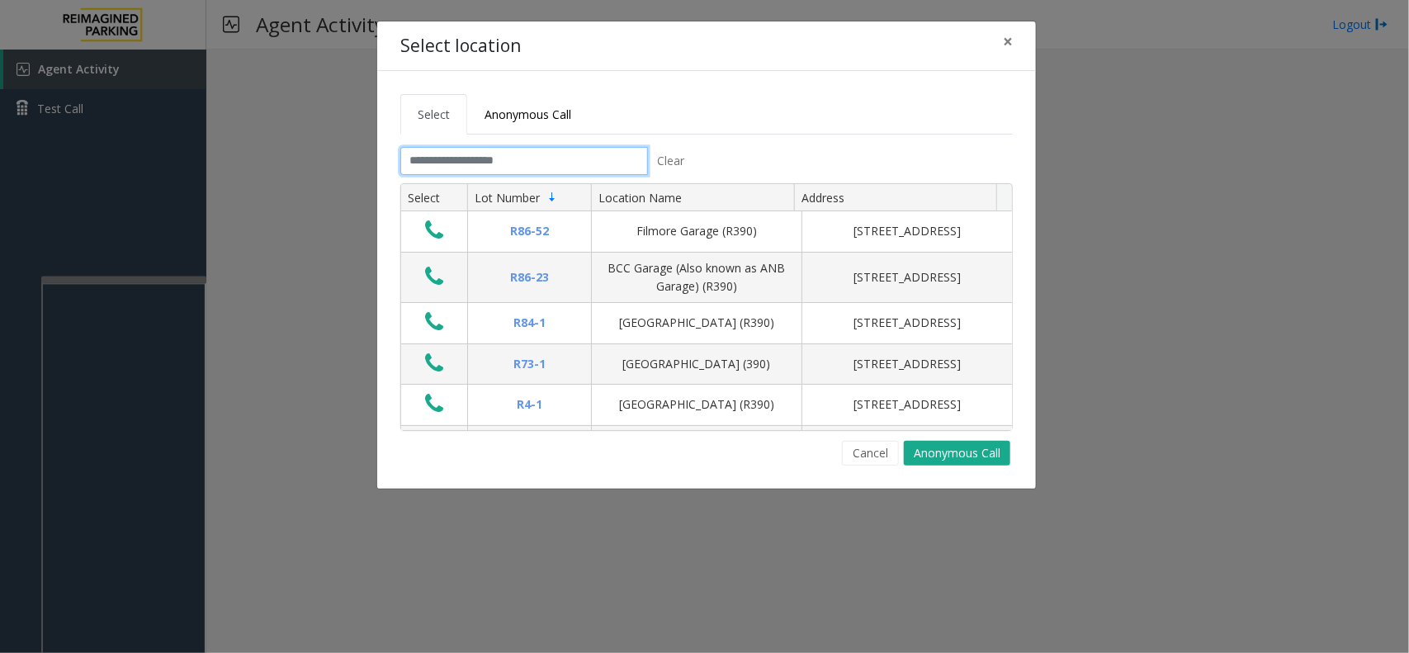
click at [532, 161] on input "text" at bounding box center [524, 161] width 248 height 28
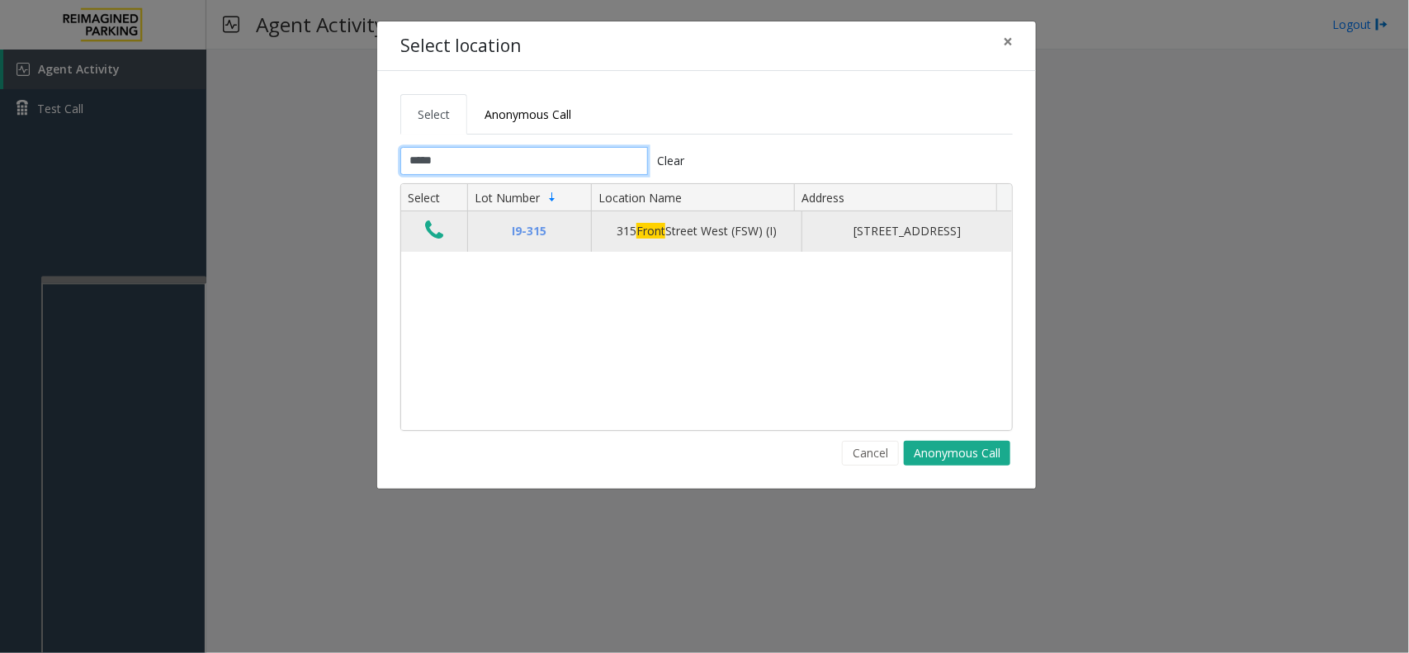
type input "*****"
click at [437, 232] on icon "Data table" at bounding box center [434, 230] width 18 height 23
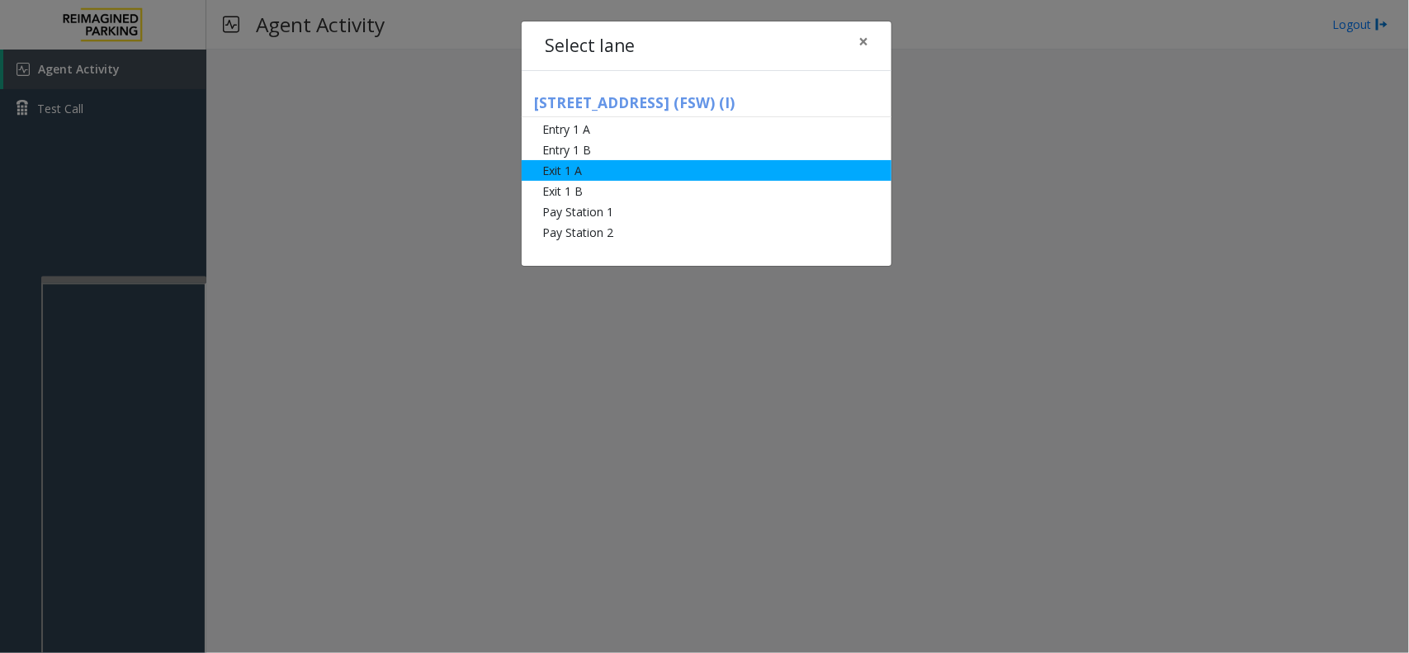
click at [628, 179] on li "Exit 1 A" at bounding box center [707, 170] width 370 height 21
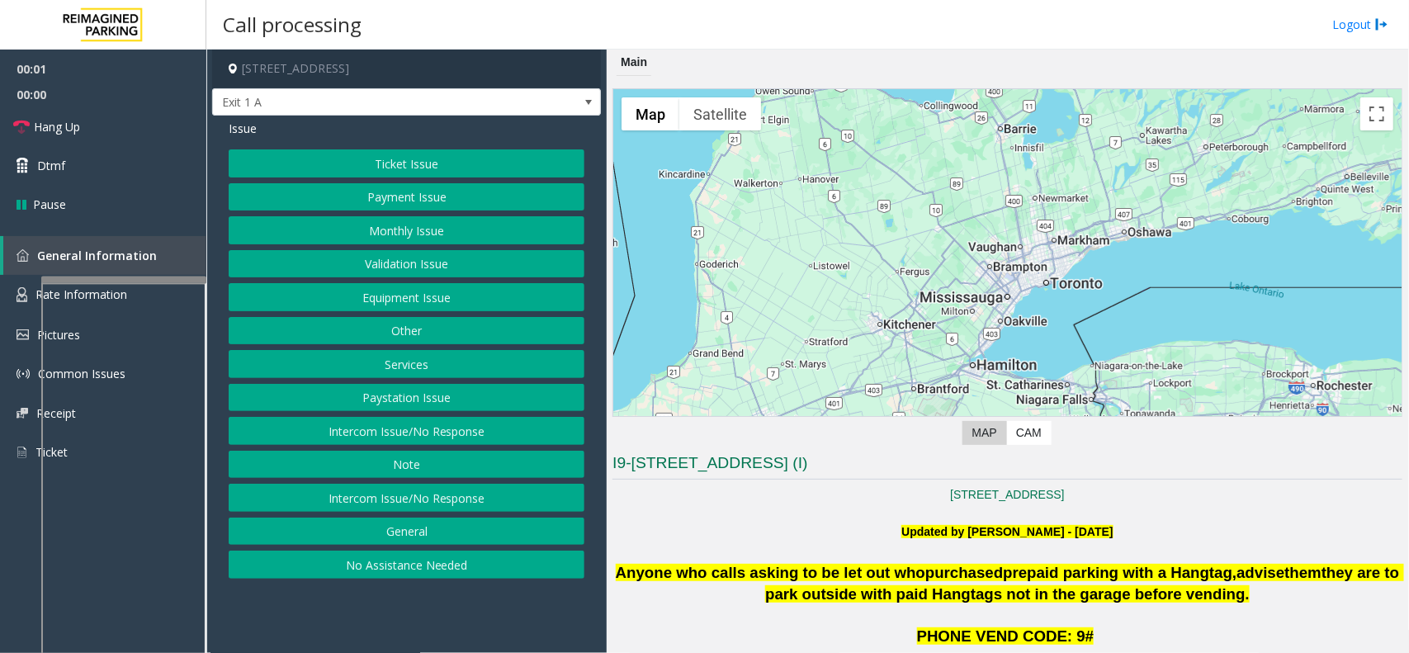
click at [425, 370] on button "Services" at bounding box center [407, 364] width 356 height 28
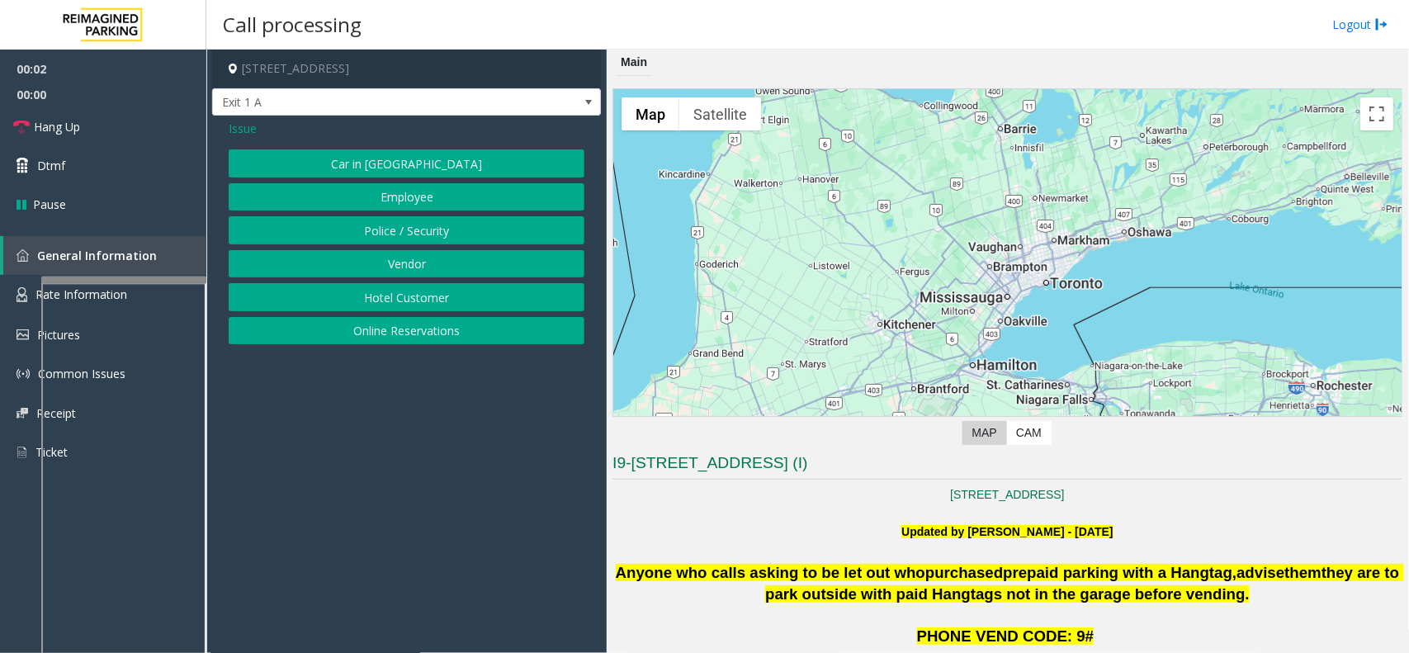
click at [439, 326] on button "Online Reservations" at bounding box center [407, 331] width 356 height 28
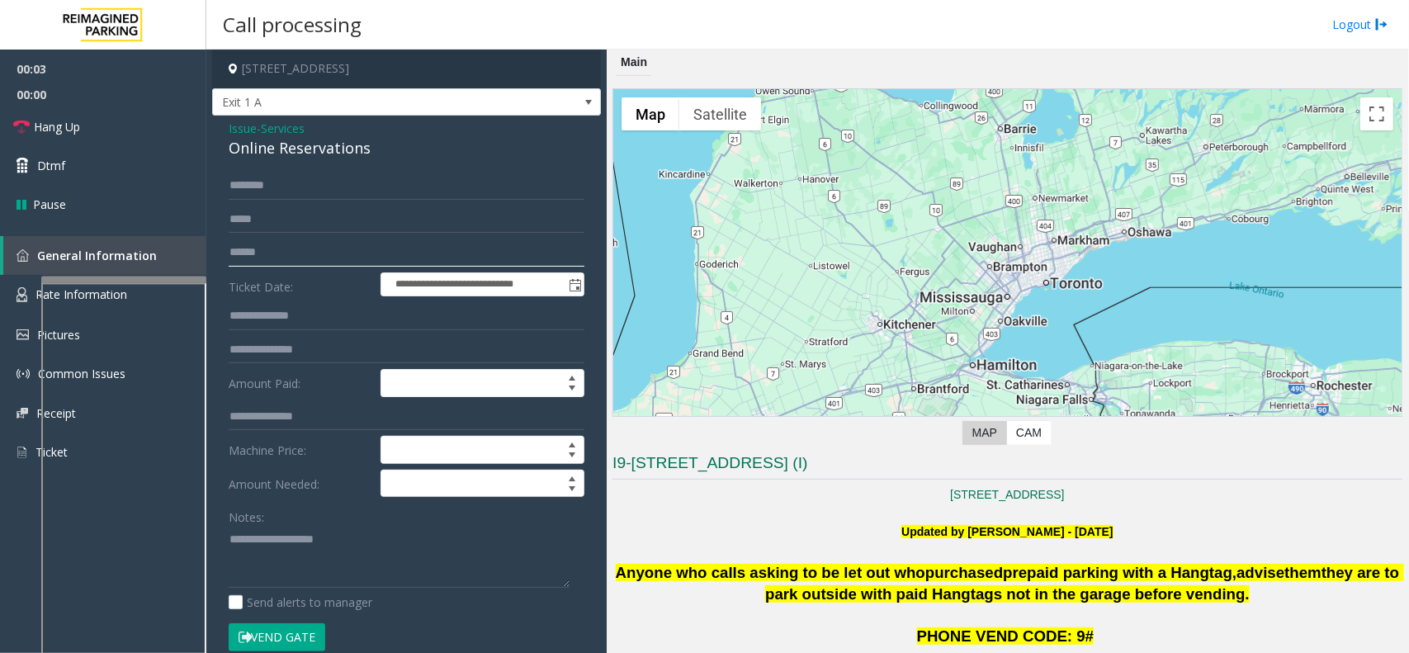
click at [371, 258] on input "text" at bounding box center [407, 253] width 356 height 28
type textarea "**********"
click at [298, 249] on input "text" at bounding box center [407, 253] width 356 height 28
type input "********"
click at [265, 522] on button "Vend Gate" at bounding box center [277, 637] width 97 height 28
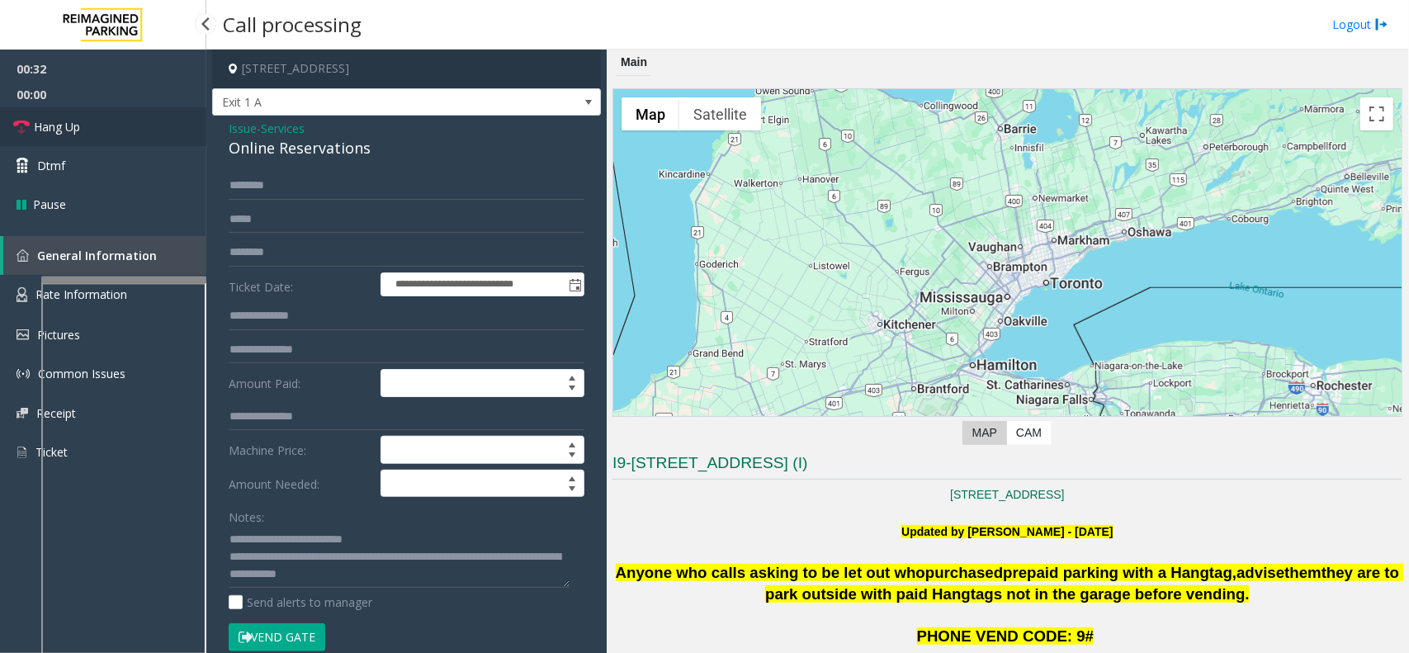
click at [180, 114] on link "Hang Up" at bounding box center [103, 126] width 206 height 39
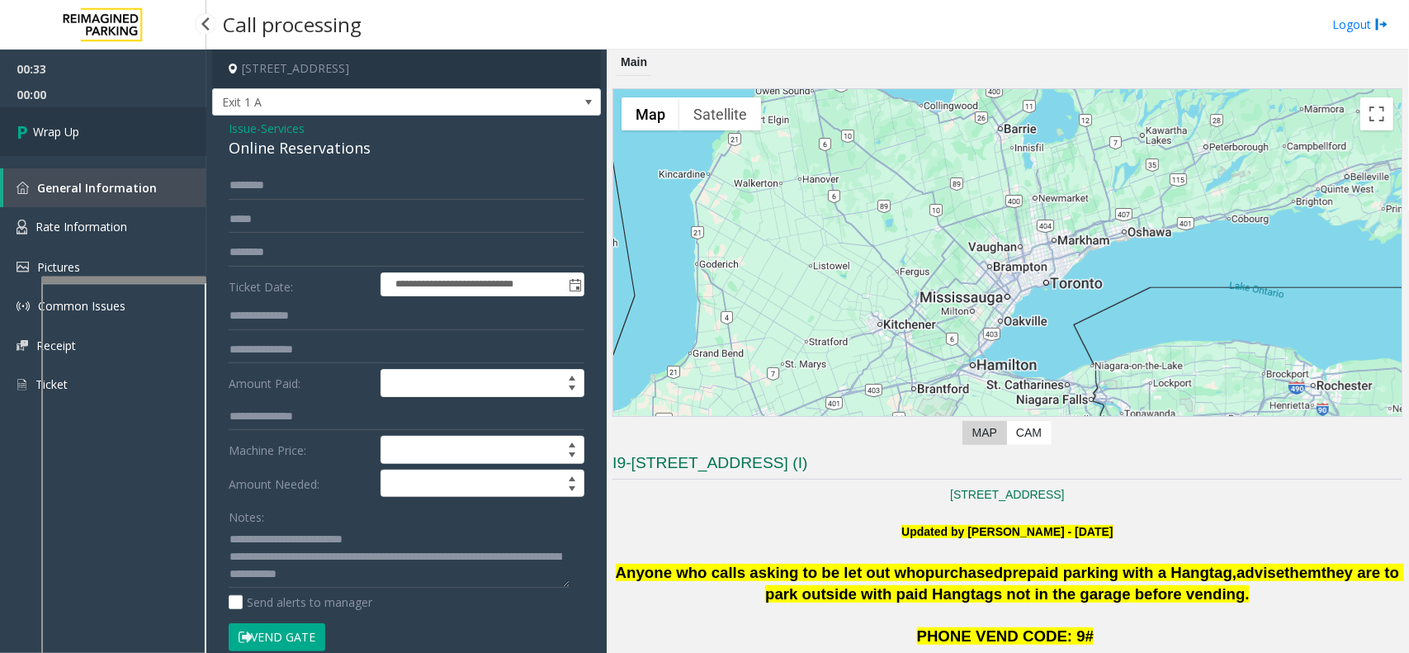
click at [157, 139] on link "Wrap Up" at bounding box center [103, 131] width 206 height 49
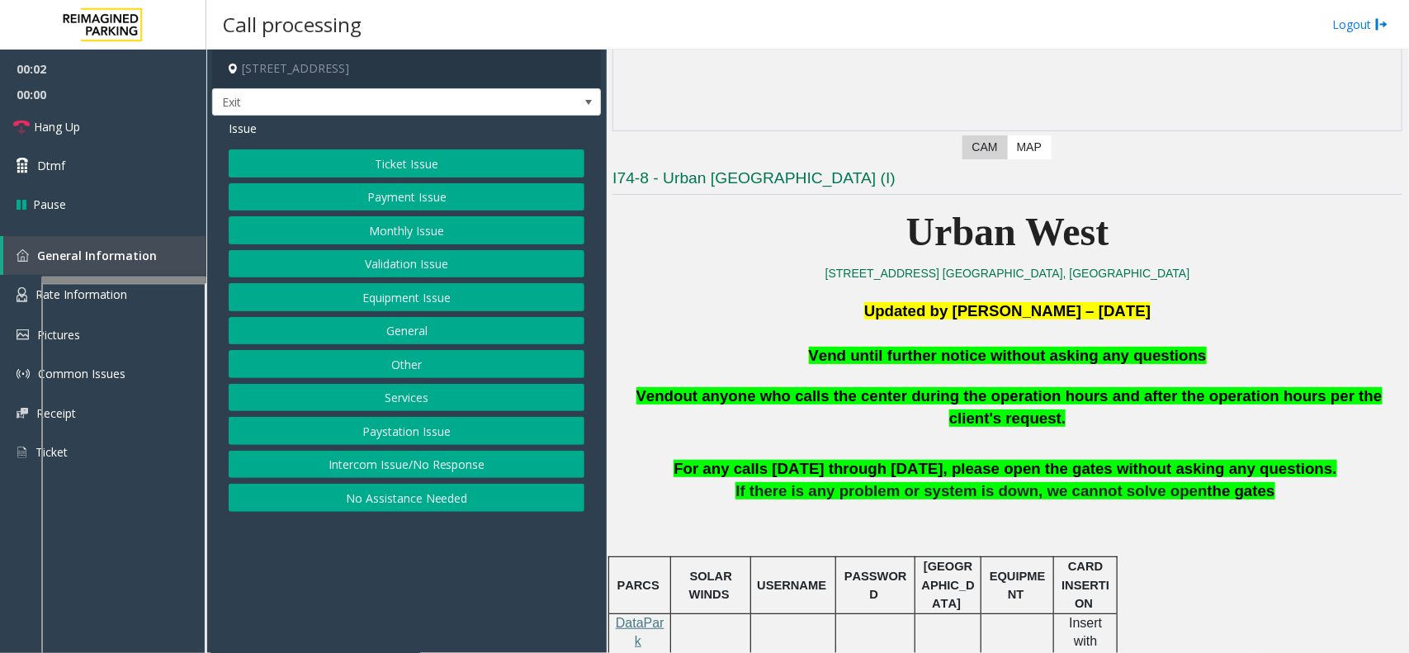
scroll to position [310, 0]
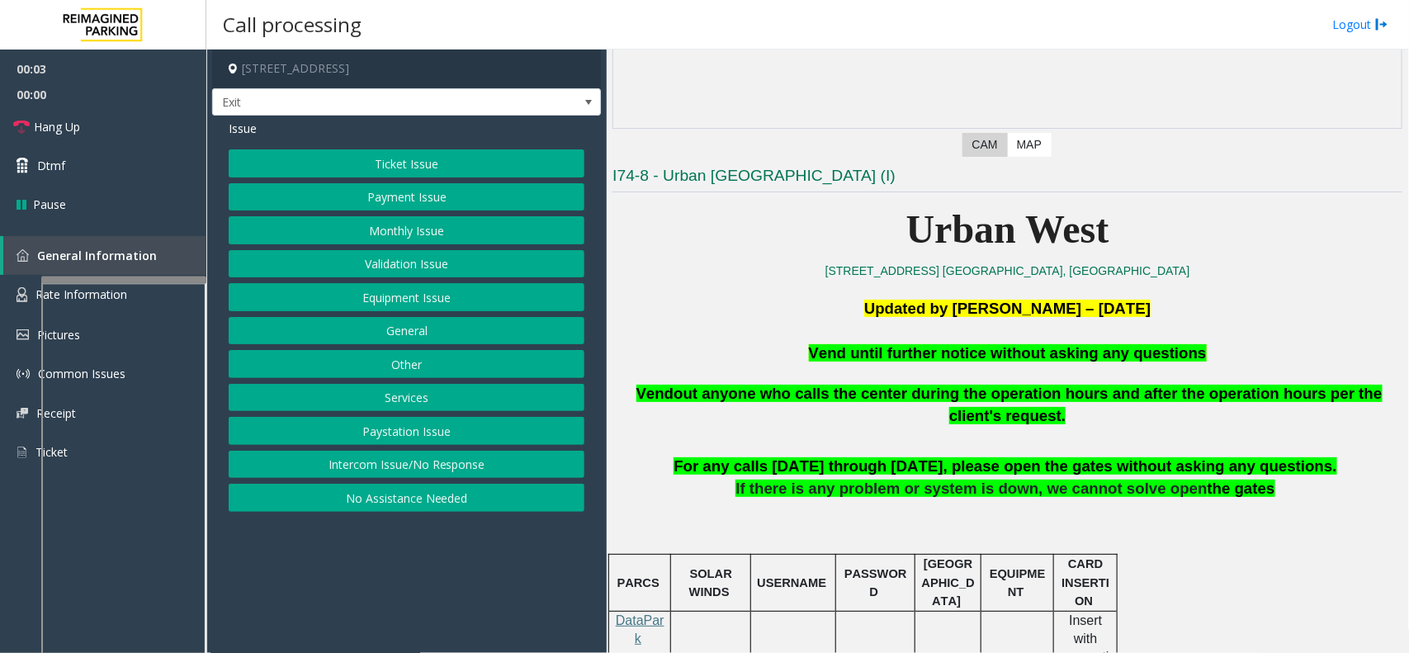
click at [410, 297] on button "Equipment Issue" at bounding box center [407, 297] width 356 height 28
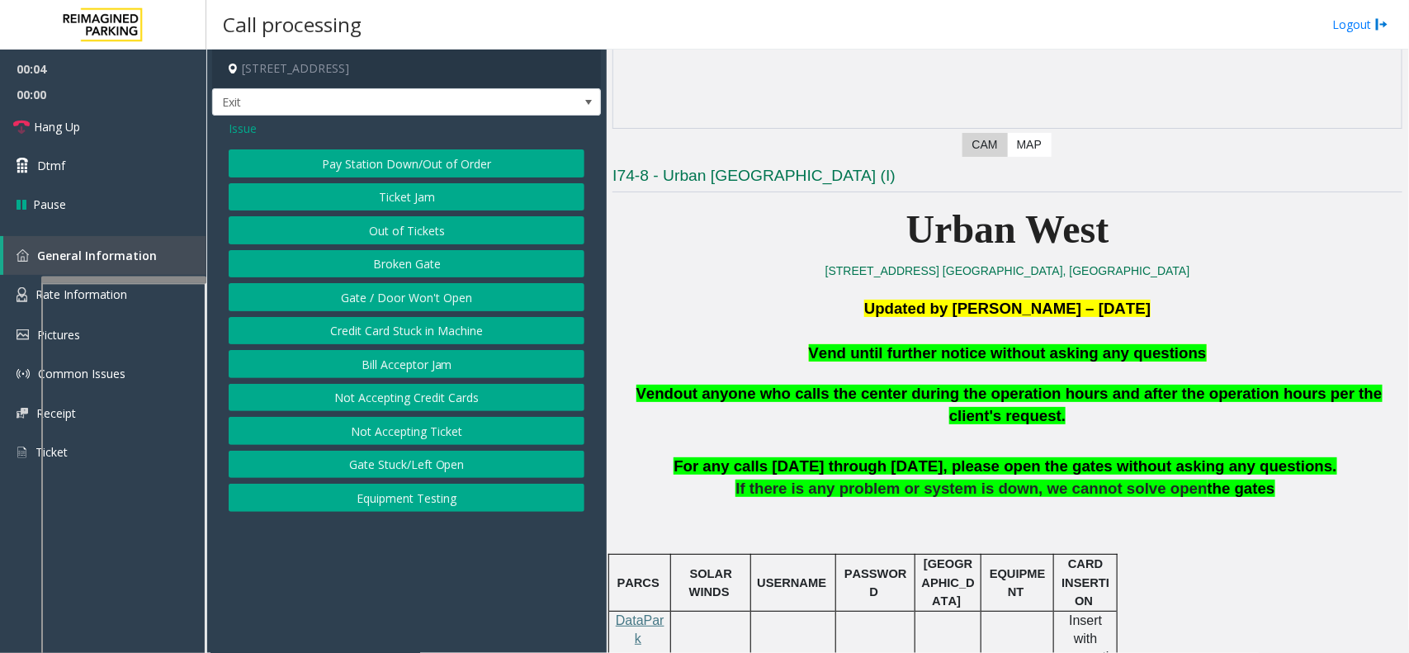
click at [411, 291] on button "Gate / Door Won't Open" at bounding box center [407, 297] width 356 height 28
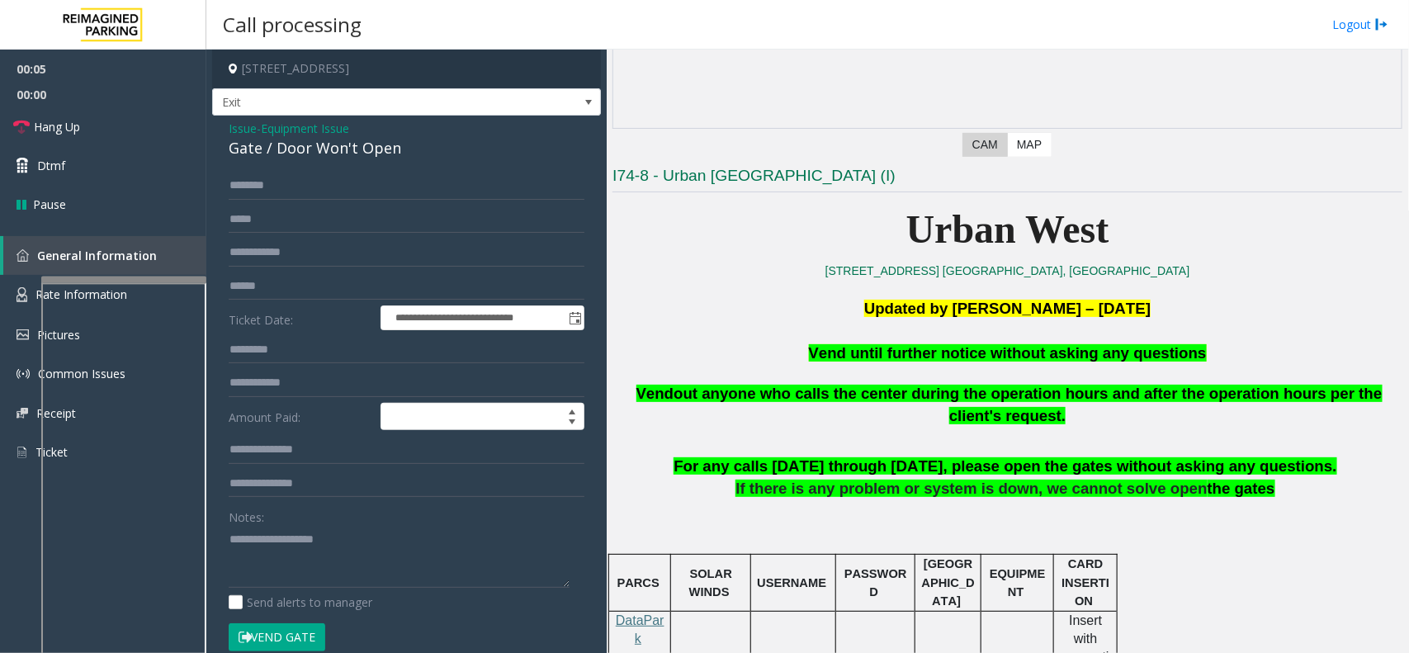
click at [310, 522] on button "Vend Gate" at bounding box center [277, 637] width 97 height 28
click at [929, 348] on span "Vend until further notice without asking any questions" at bounding box center [1008, 352] width 398 height 17
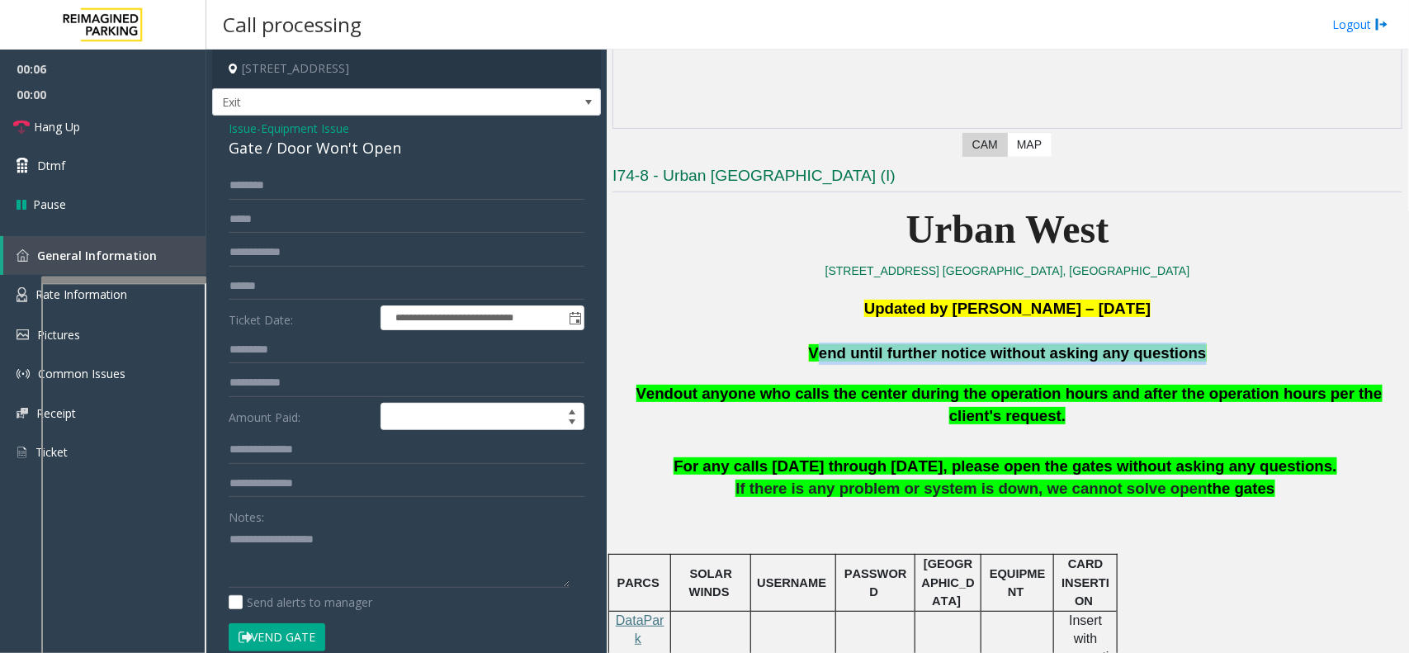
click at [929, 348] on span "Vend until further notice without asking any questions" at bounding box center [1008, 352] width 398 height 17
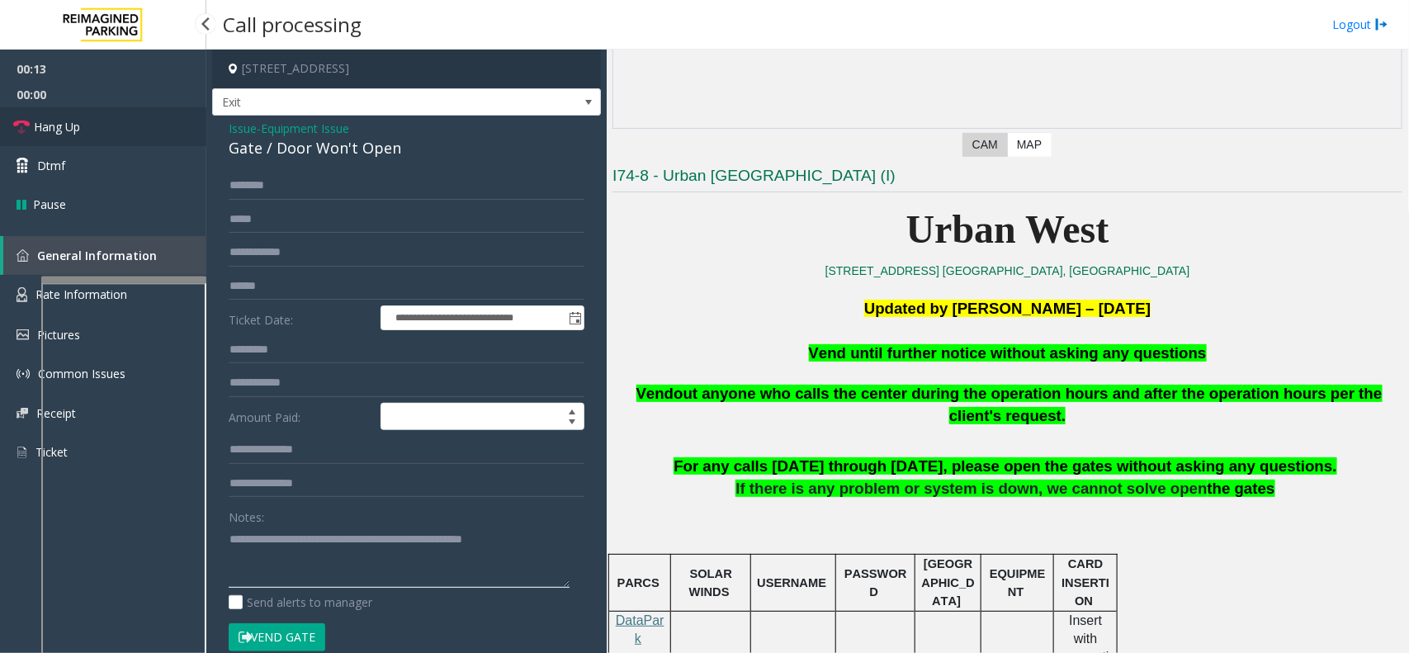
type textarea "**********"
click at [158, 121] on link "Hang Up" at bounding box center [103, 126] width 206 height 39
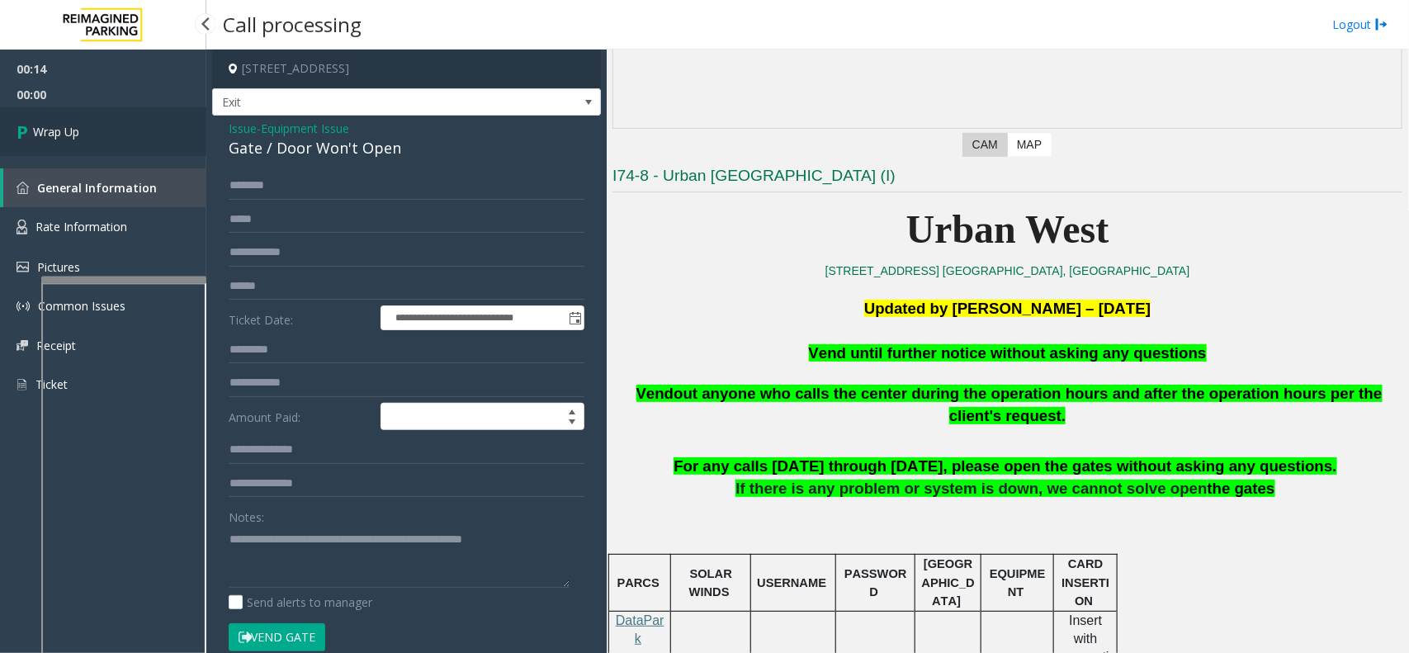
click at [121, 135] on link "Wrap Up" at bounding box center [103, 131] width 206 height 49
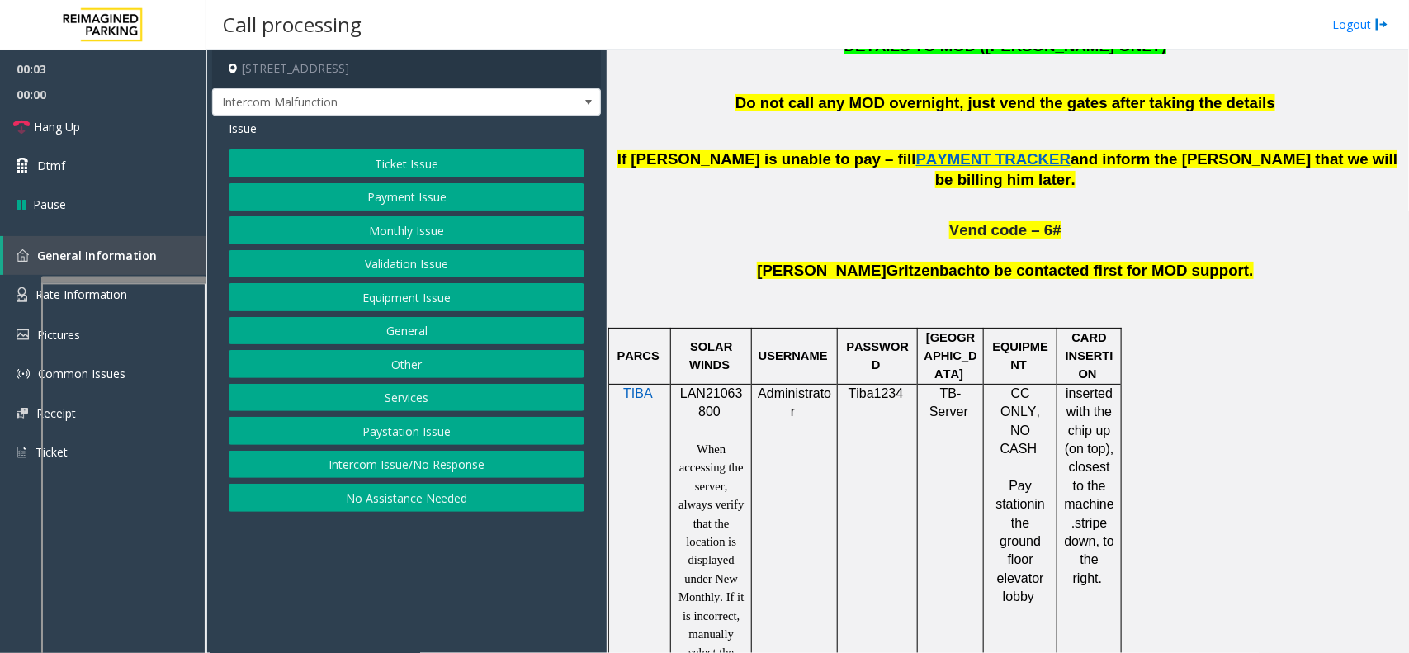
scroll to position [929, 0]
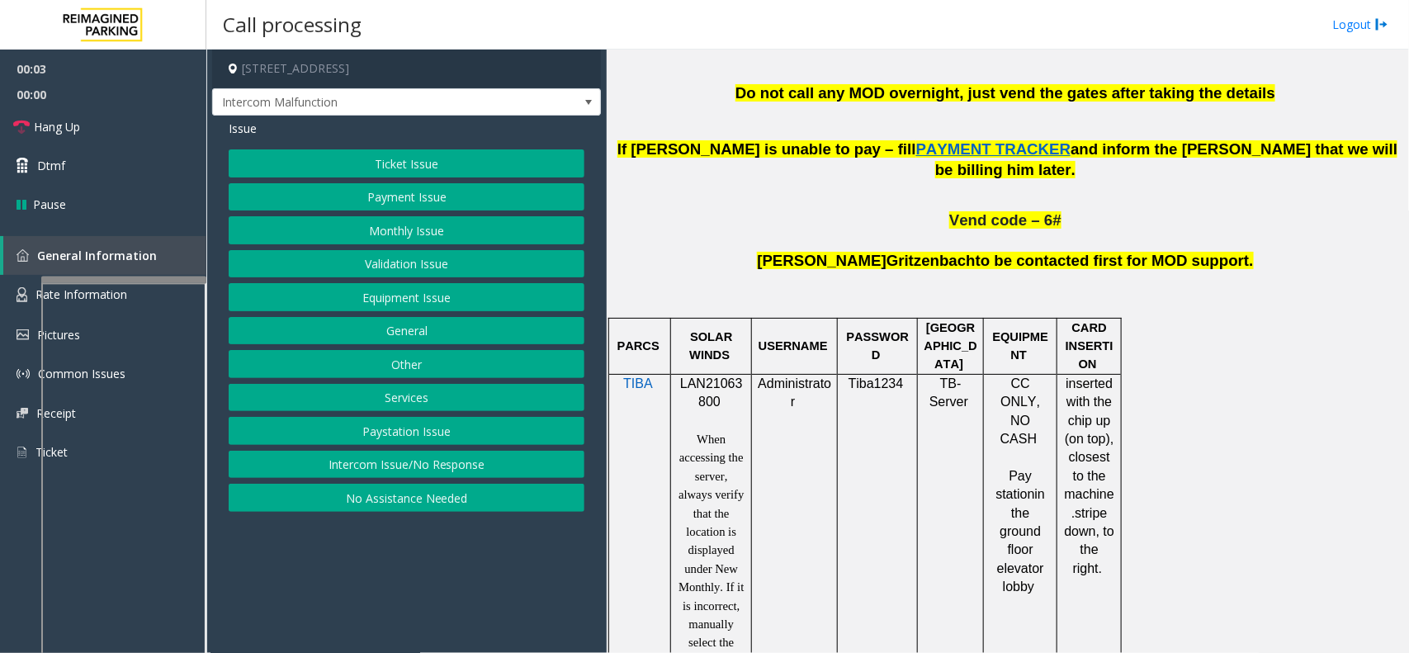
click at [737, 371] on div at bounding box center [711, 374] width 81 height 6
click at [715, 376] on span "LAN21063800" at bounding box center [711, 392] width 63 height 32
copy p "LAN21063800"
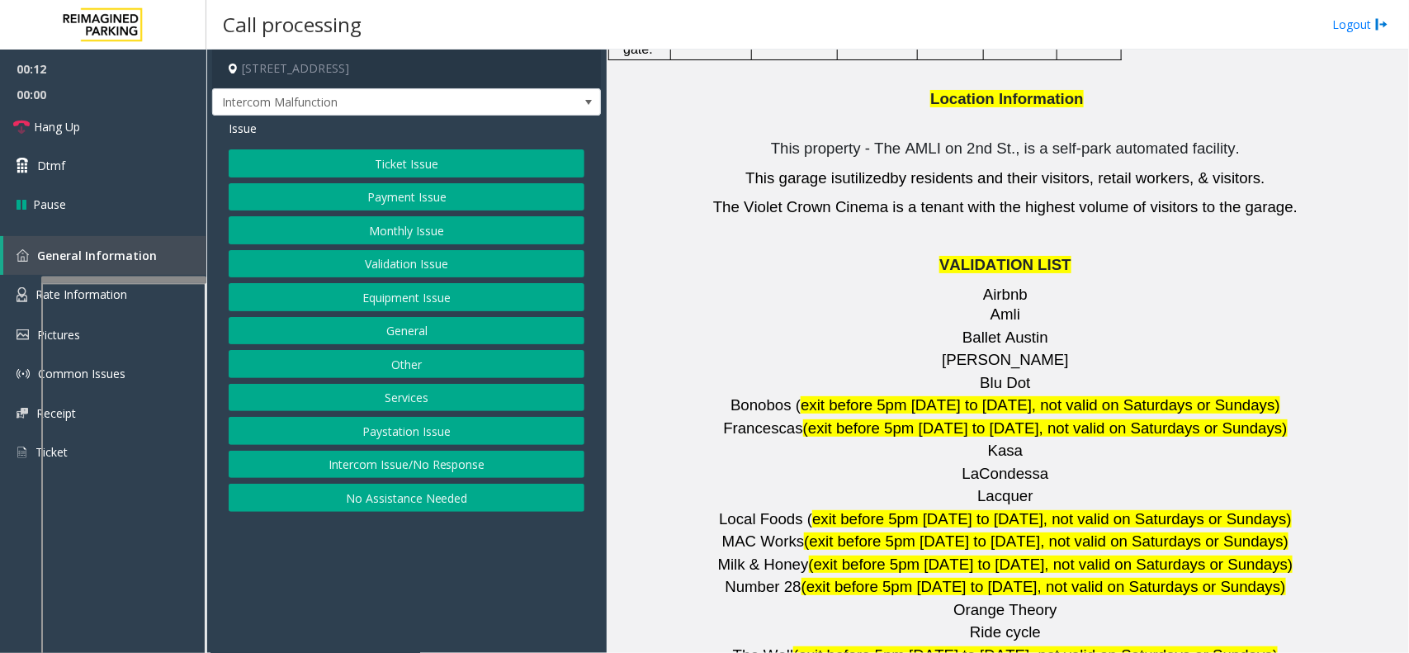
scroll to position [2270, 0]
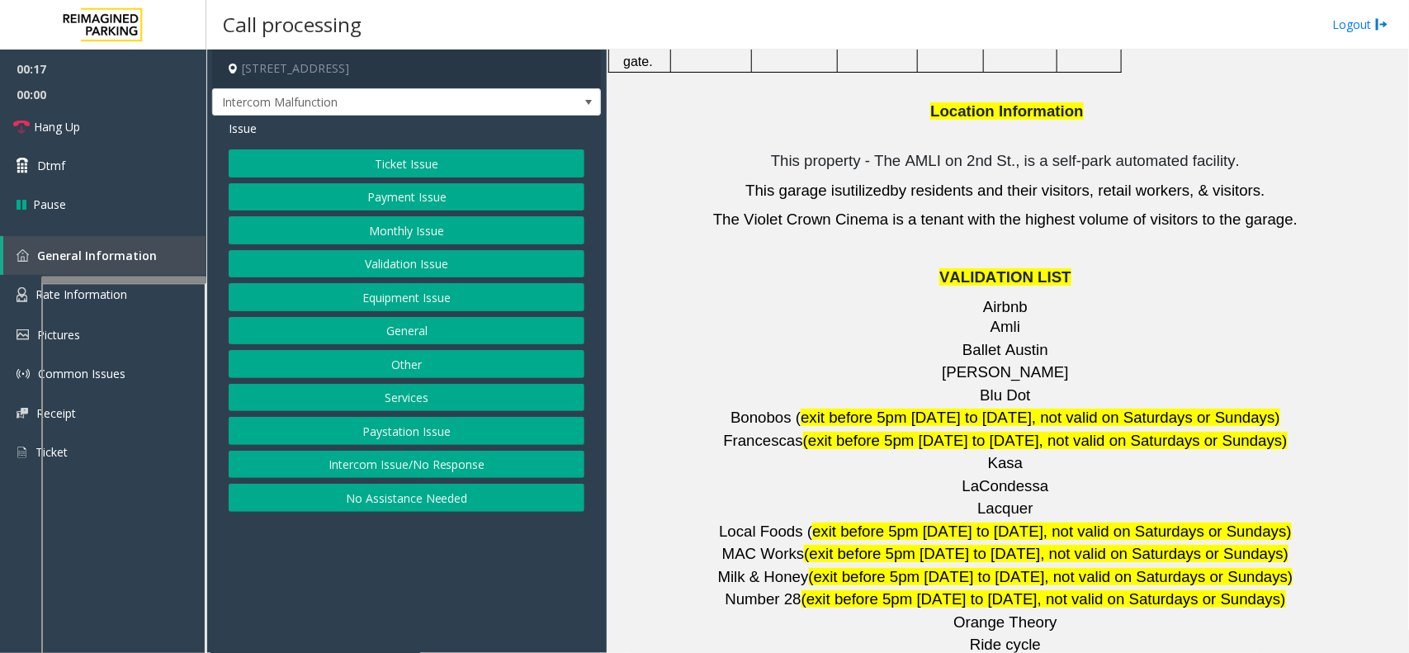
click at [422, 264] on button "Validation Issue" at bounding box center [407, 264] width 356 height 28
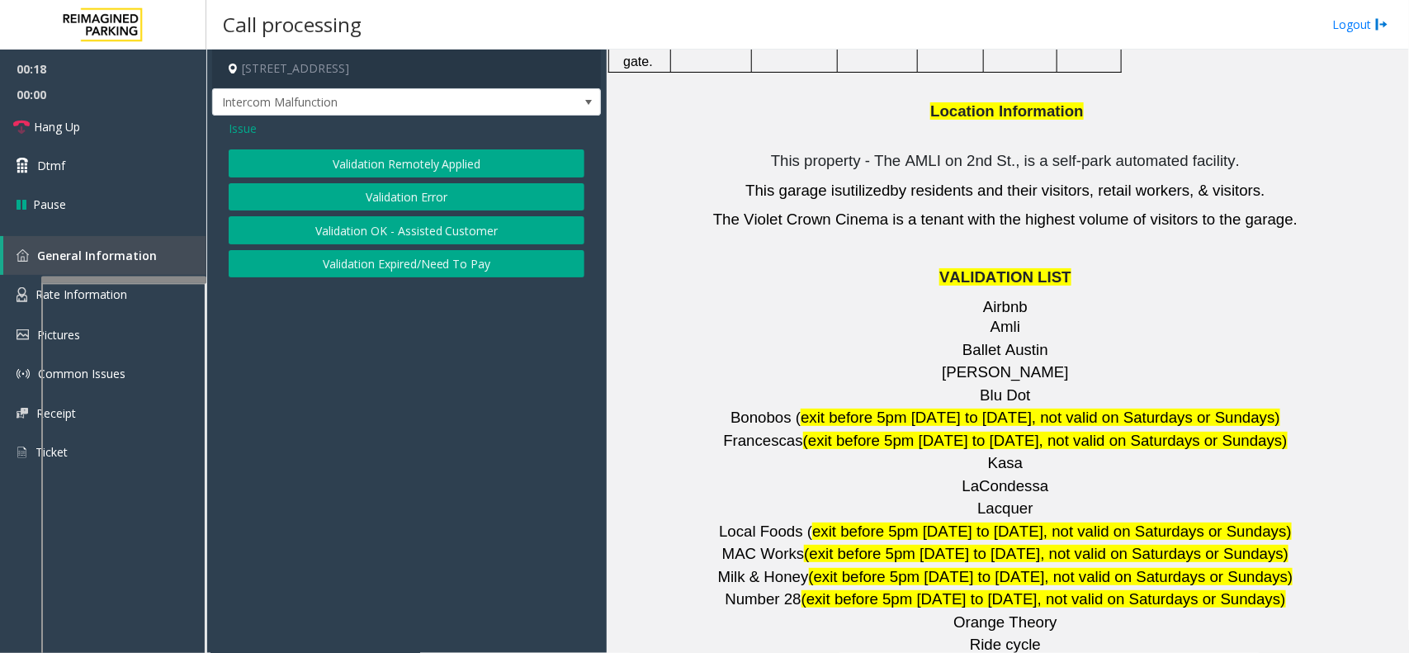
click at [446, 195] on button "Validation Error" at bounding box center [407, 197] width 356 height 28
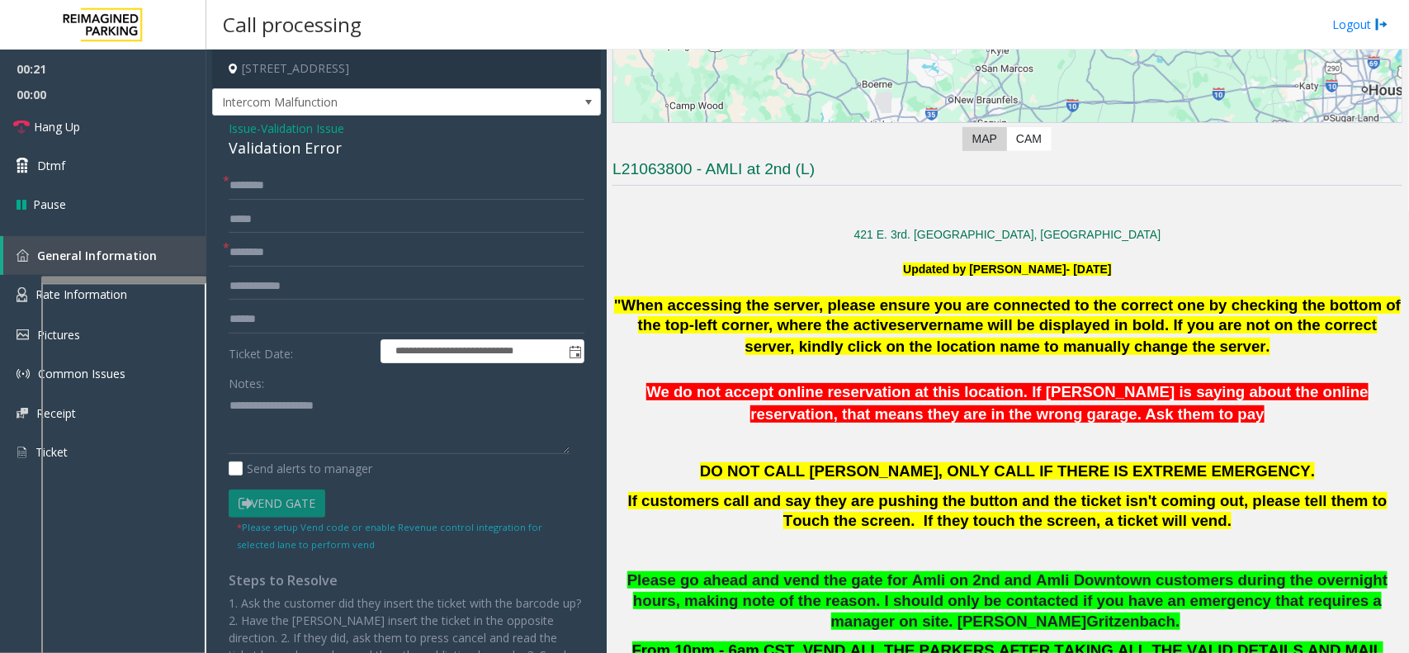
scroll to position [103, 0]
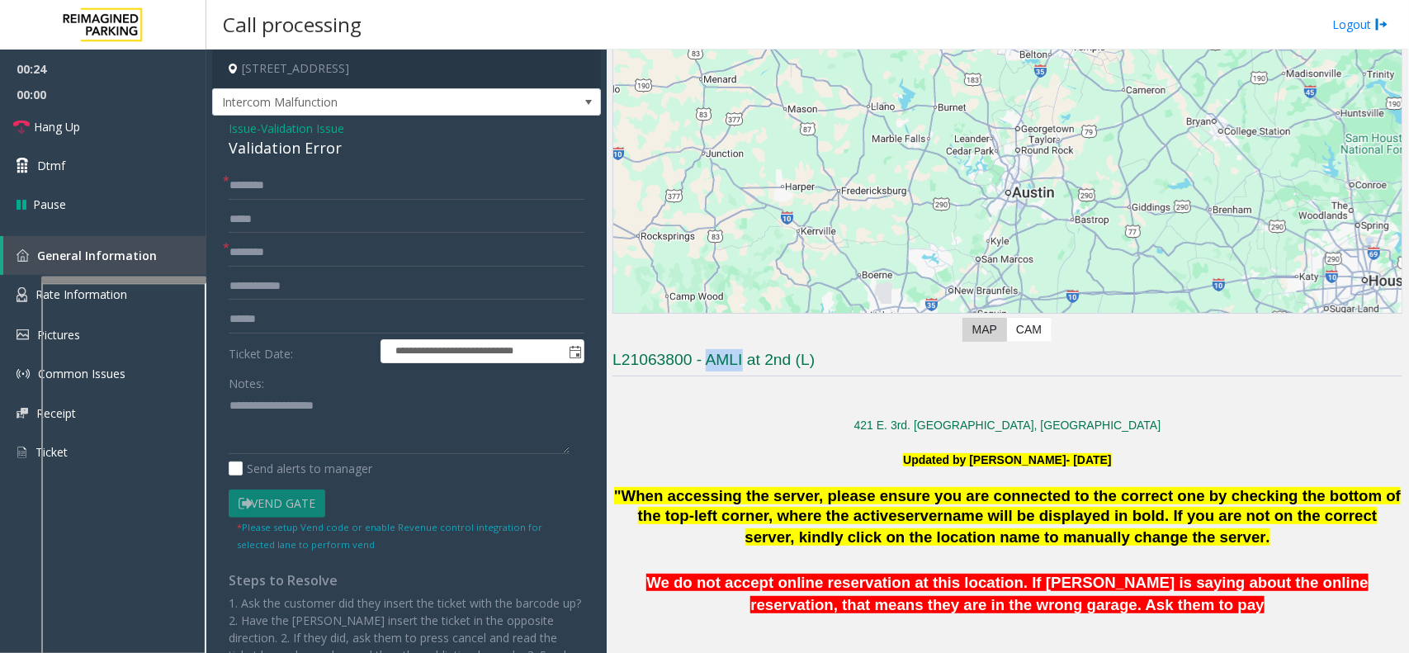
drag, startPoint x: 706, startPoint y: 360, endPoint x: 744, endPoint y: 363, distance: 38.1
click at [744, 363] on h3 "L21063800 - AMLI at 2nd (L)" at bounding box center [1007, 362] width 790 height 27
type input "****"
click at [283, 327] on input "text" at bounding box center [407, 319] width 356 height 28
click at [238, 320] on input "text" at bounding box center [407, 319] width 356 height 28
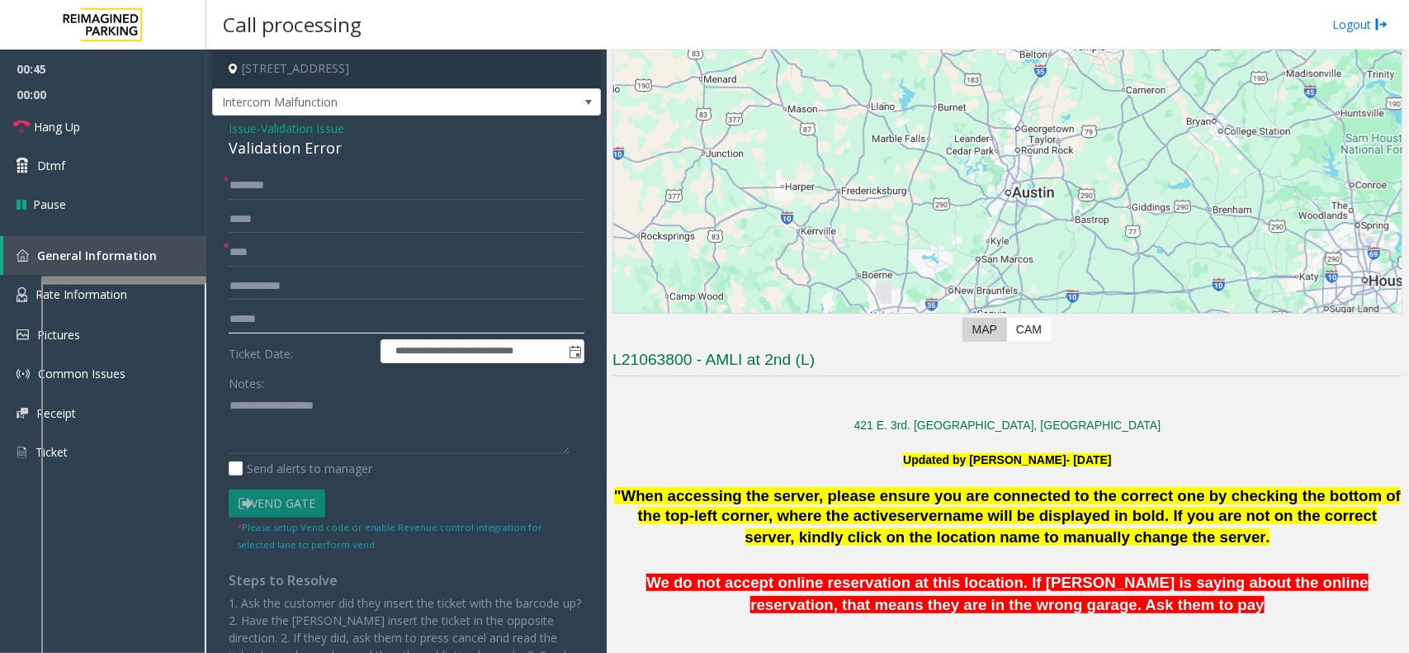
type input "******"
click at [285, 386] on div "Notes:" at bounding box center [407, 411] width 356 height 85
click at [268, 398] on textarea at bounding box center [399, 423] width 341 height 62
type textarea "**********"
click at [285, 184] on input "text" at bounding box center [407, 186] width 356 height 28
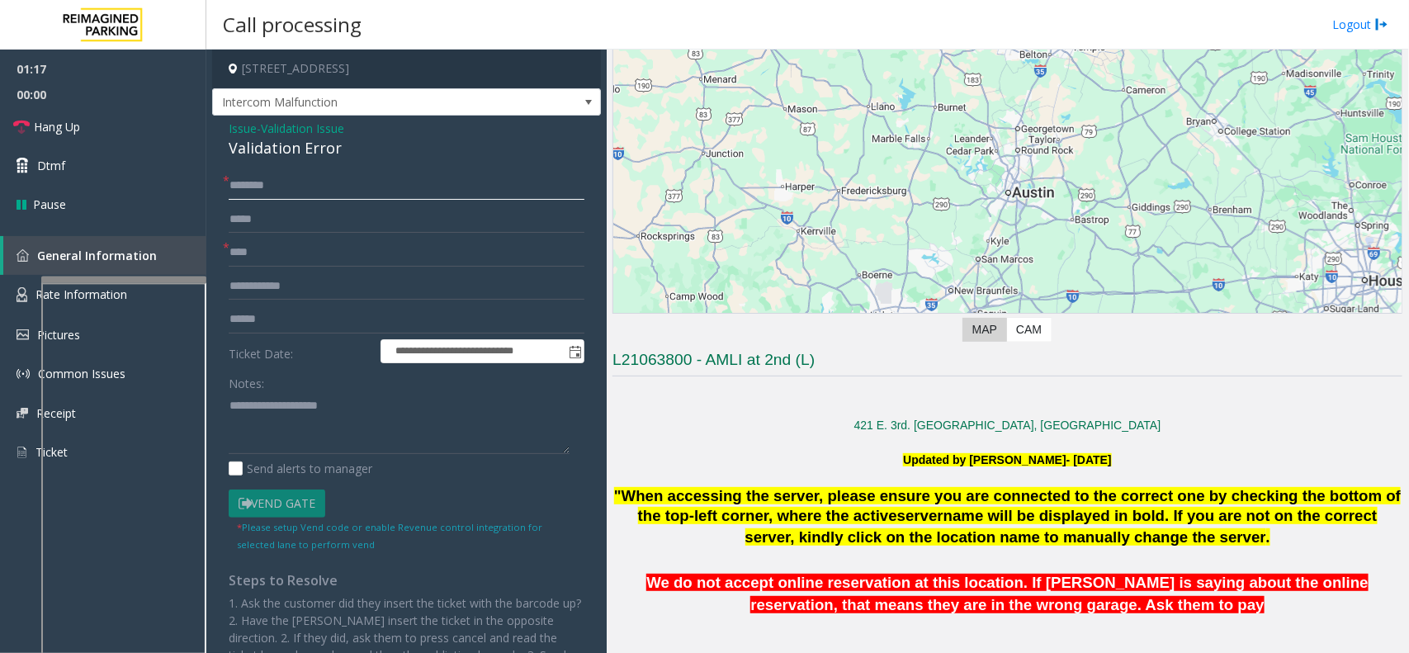
click at [307, 182] on input "text" at bounding box center [407, 186] width 356 height 28
type input "*"
type input "**"
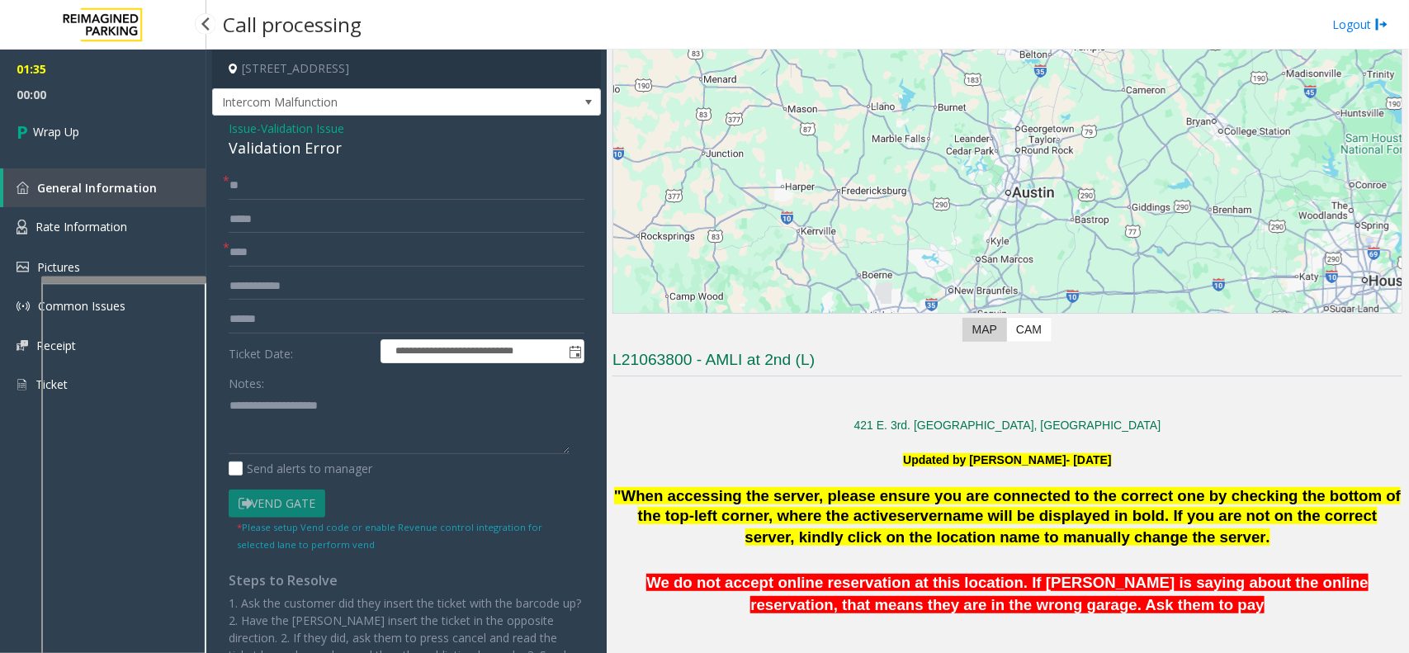
click at [154, 135] on link "Wrap Up" at bounding box center [103, 131] width 206 height 49
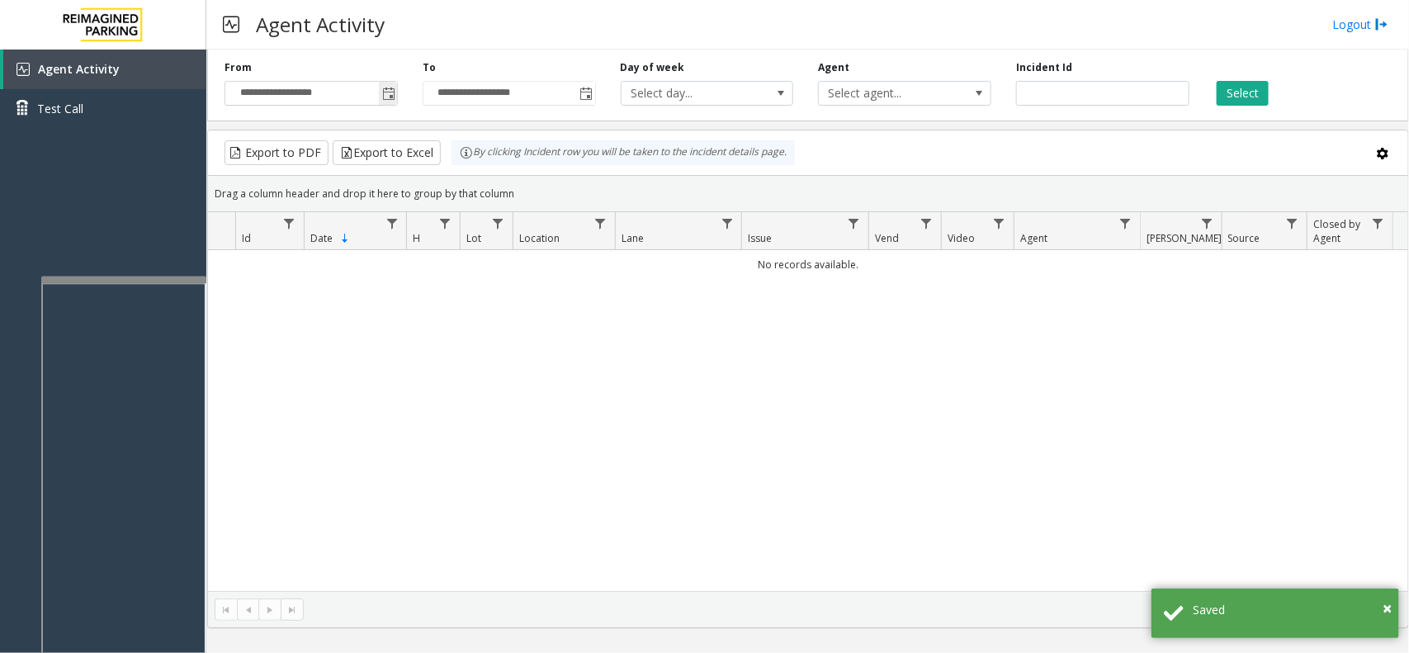
click at [392, 93] on span "Toggle popup" at bounding box center [388, 93] width 13 height 13
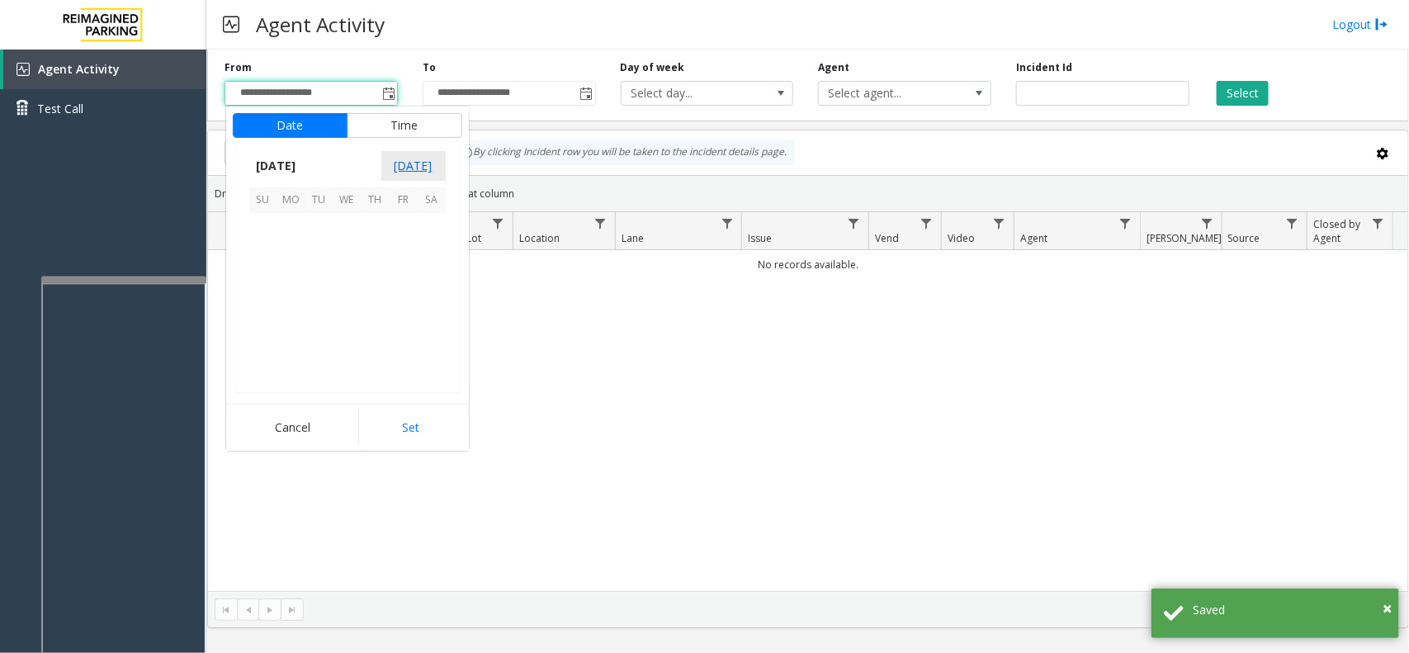
scroll to position [295930, 0]
click at [267, 338] on span "24" at bounding box center [263, 340] width 28 height 28
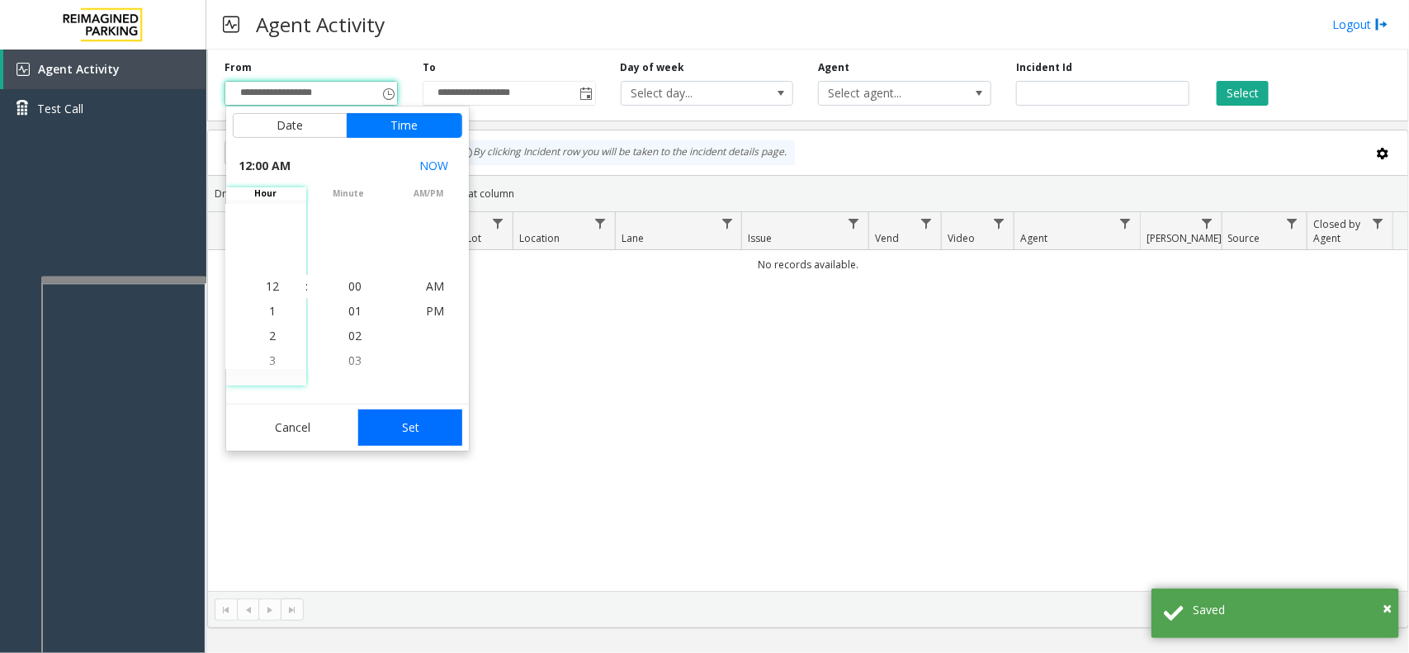
click at [426, 415] on button "Set" at bounding box center [410, 427] width 104 height 36
type input "**********"
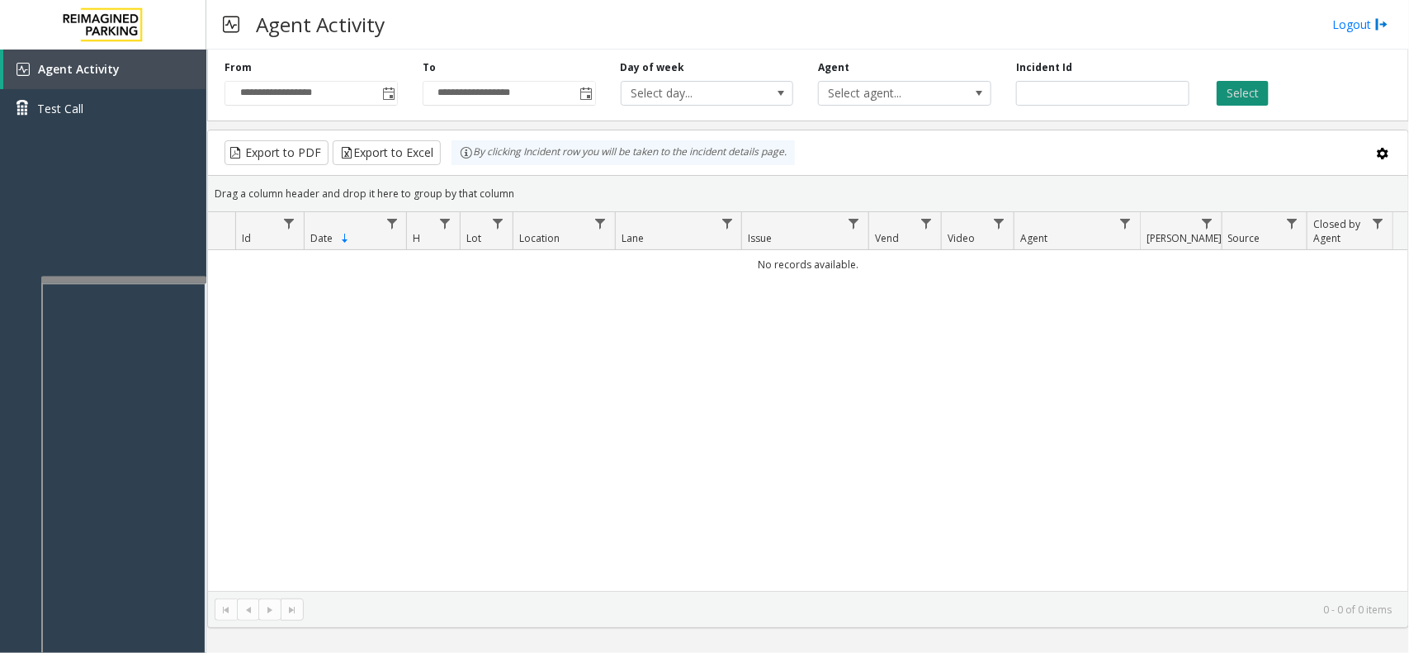
click at [1127, 97] on button "Select" at bounding box center [1243, 93] width 52 height 25
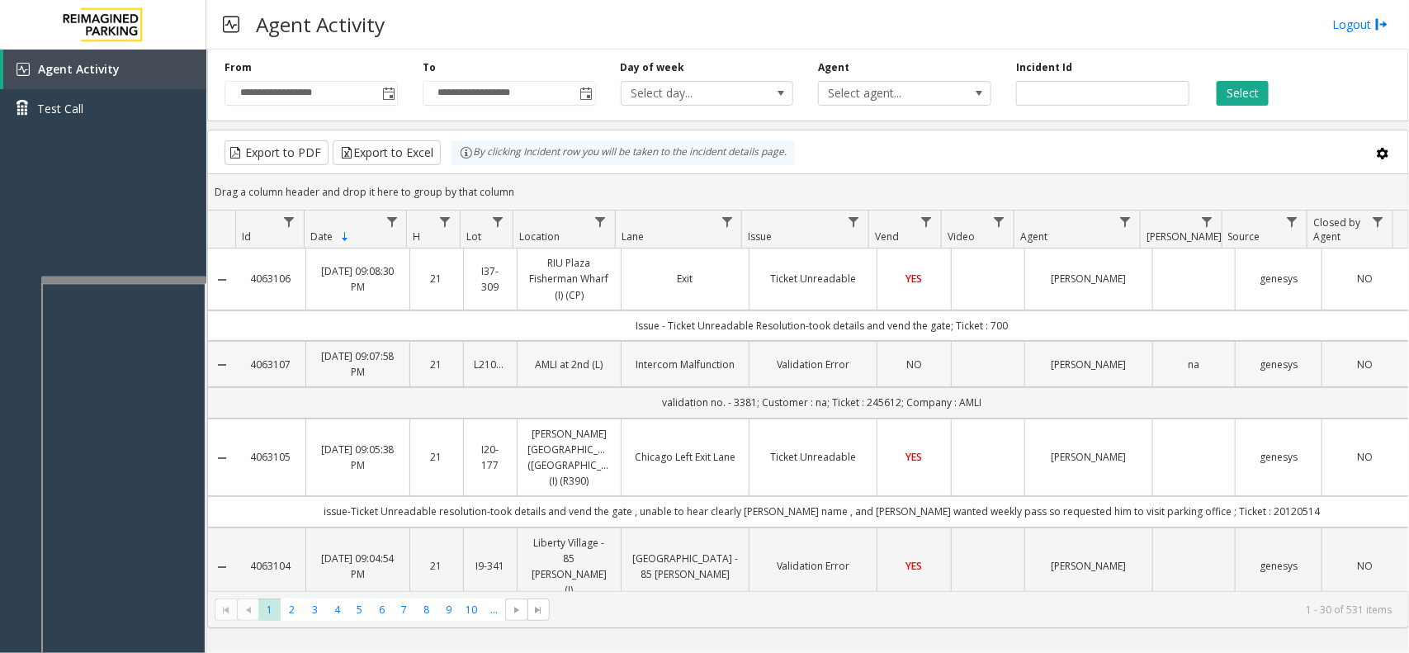
click at [749, 371] on td "Validation Error" at bounding box center [813, 364] width 128 height 46
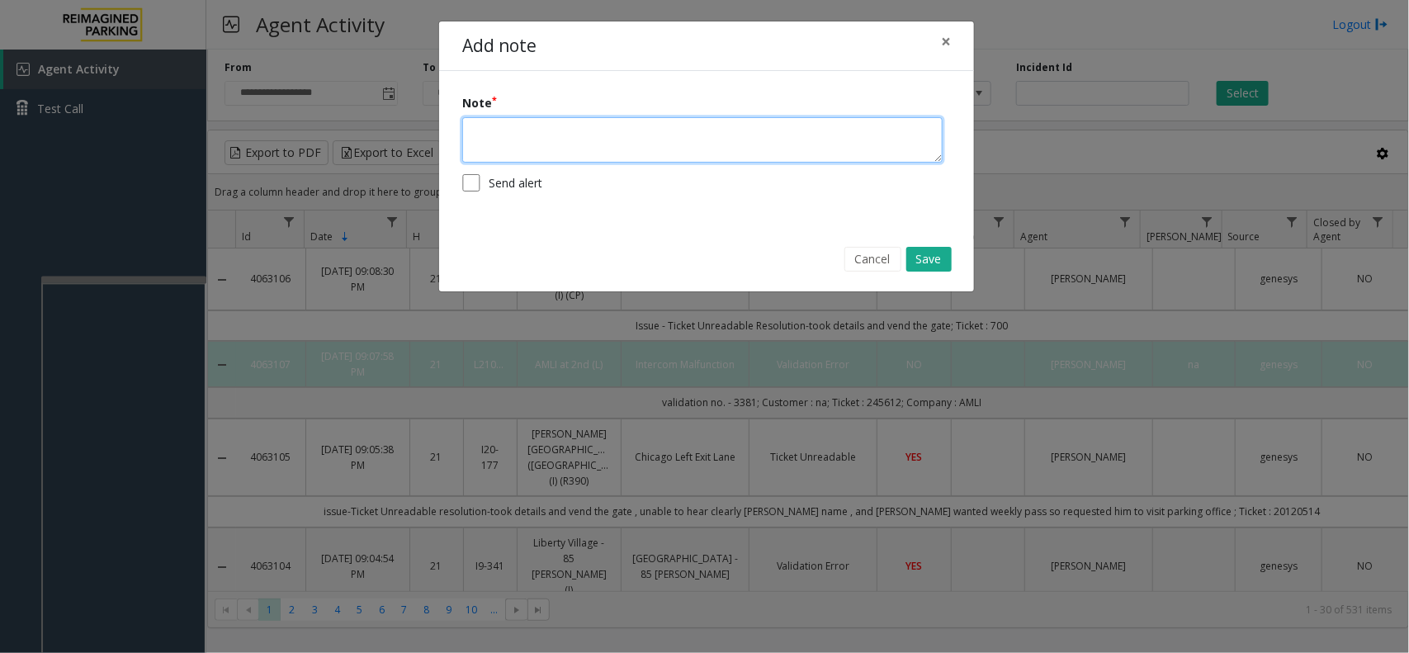
click at [695, 122] on textarea at bounding box center [702, 139] width 480 height 45
click at [528, 133] on textarea "*******" at bounding box center [702, 139] width 480 height 45
type textarea "*"
click at [530, 125] on textarea "**********" at bounding box center [702, 139] width 480 height 45
click at [560, 154] on textarea "**********" at bounding box center [702, 139] width 480 height 45
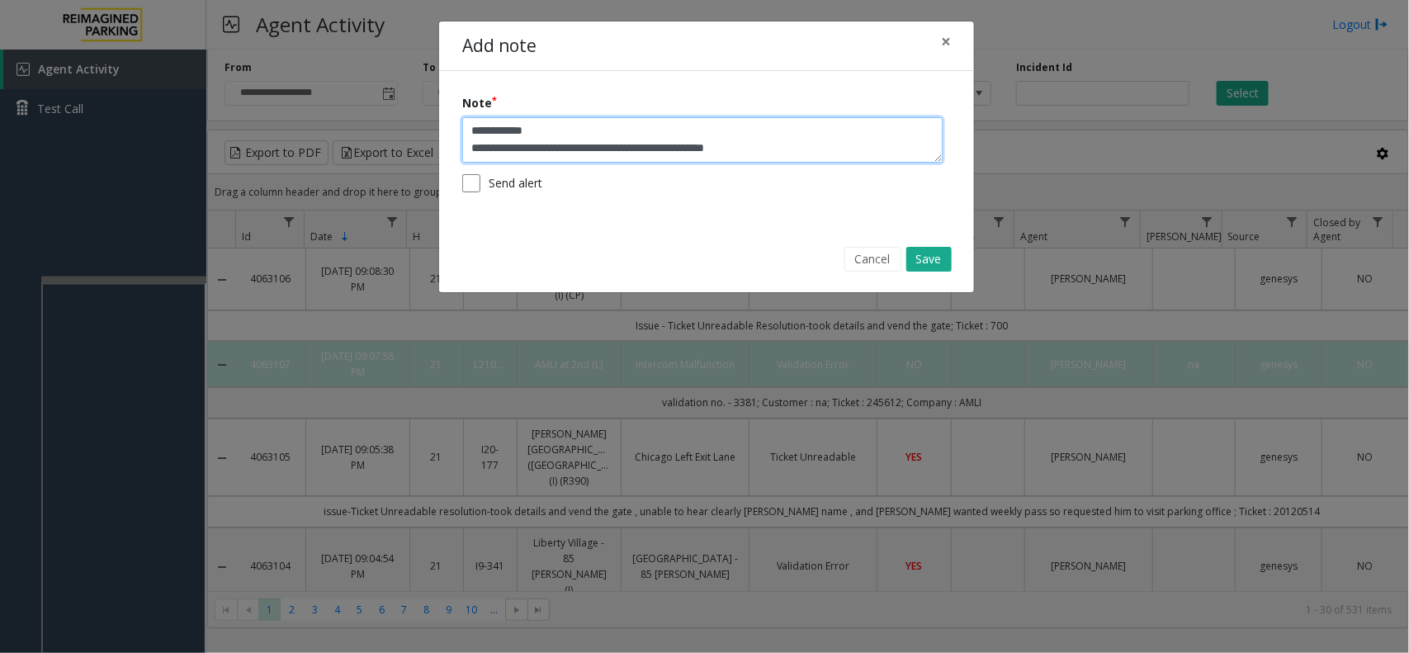
scroll to position [35, 0]
type textarea "**********"
click at [929, 253] on button "Save" at bounding box center [928, 259] width 45 height 25
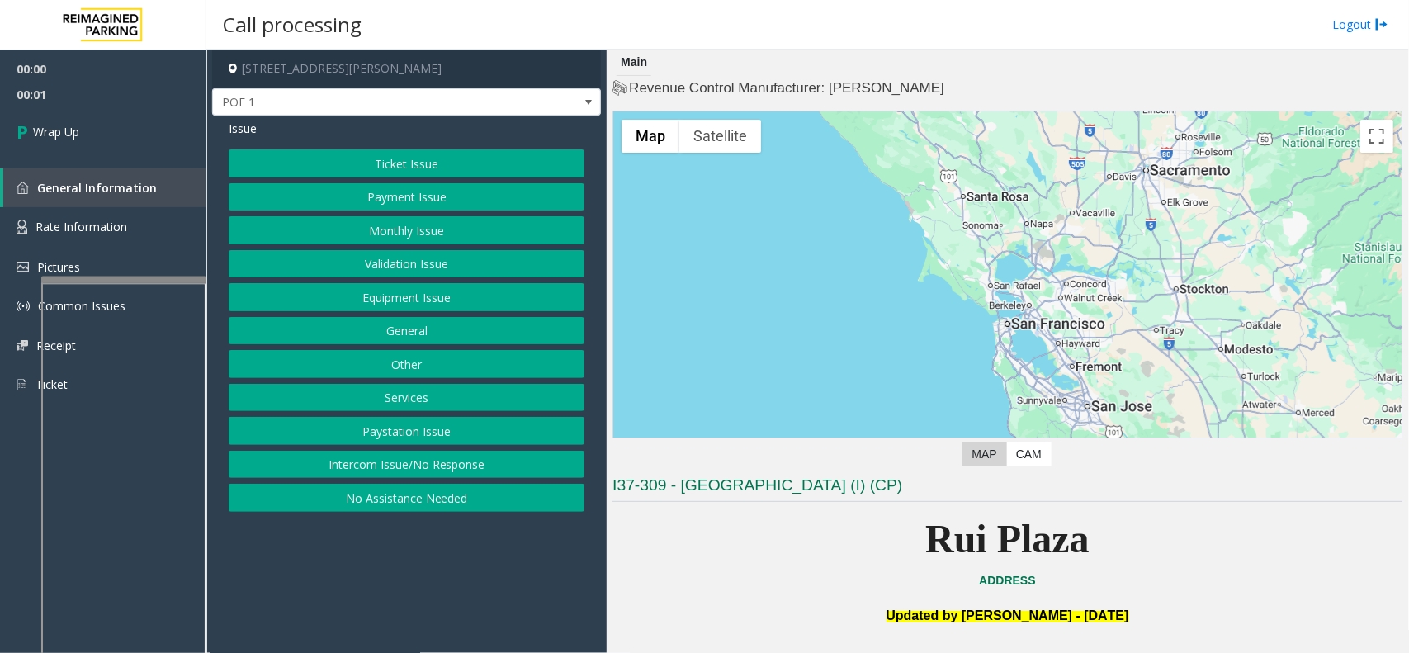
click at [461, 458] on button "Intercom Issue/No Response" at bounding box center [407, 465] width 356 height 28
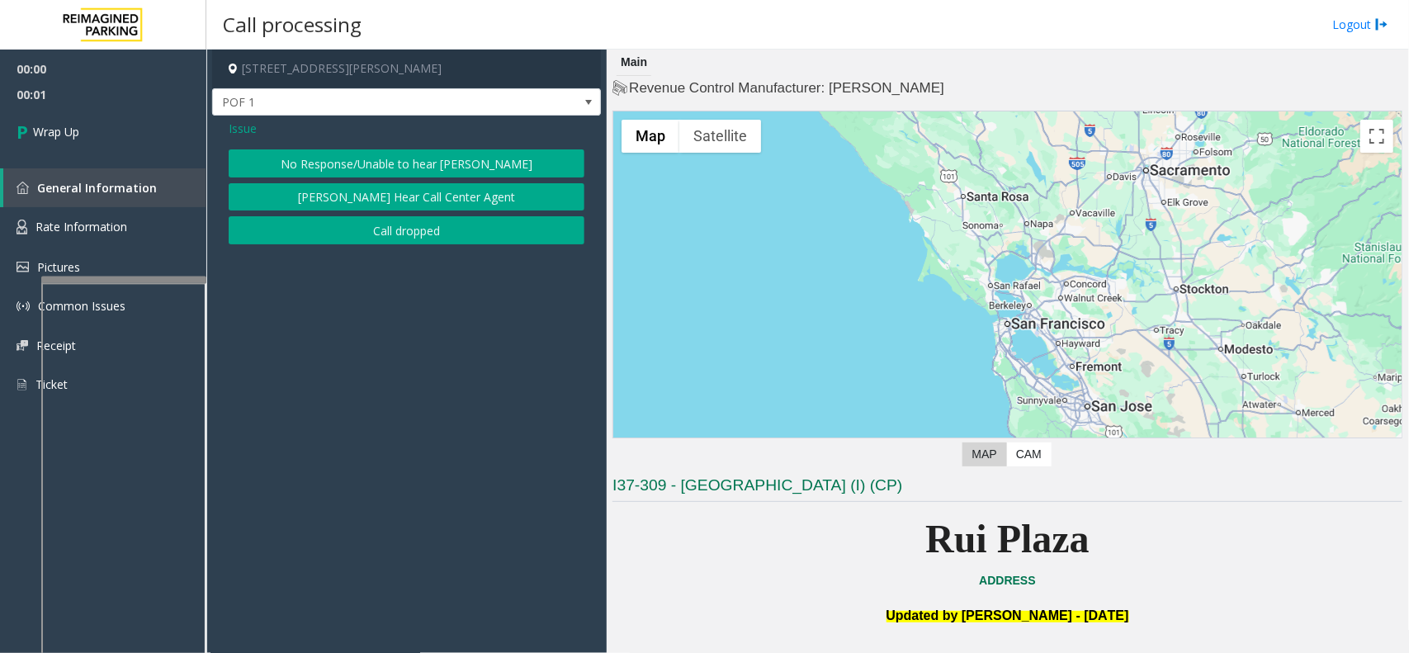
click at [451, 242] on button "Call dropped" at bounding box center [407, 230] width 356 height 28
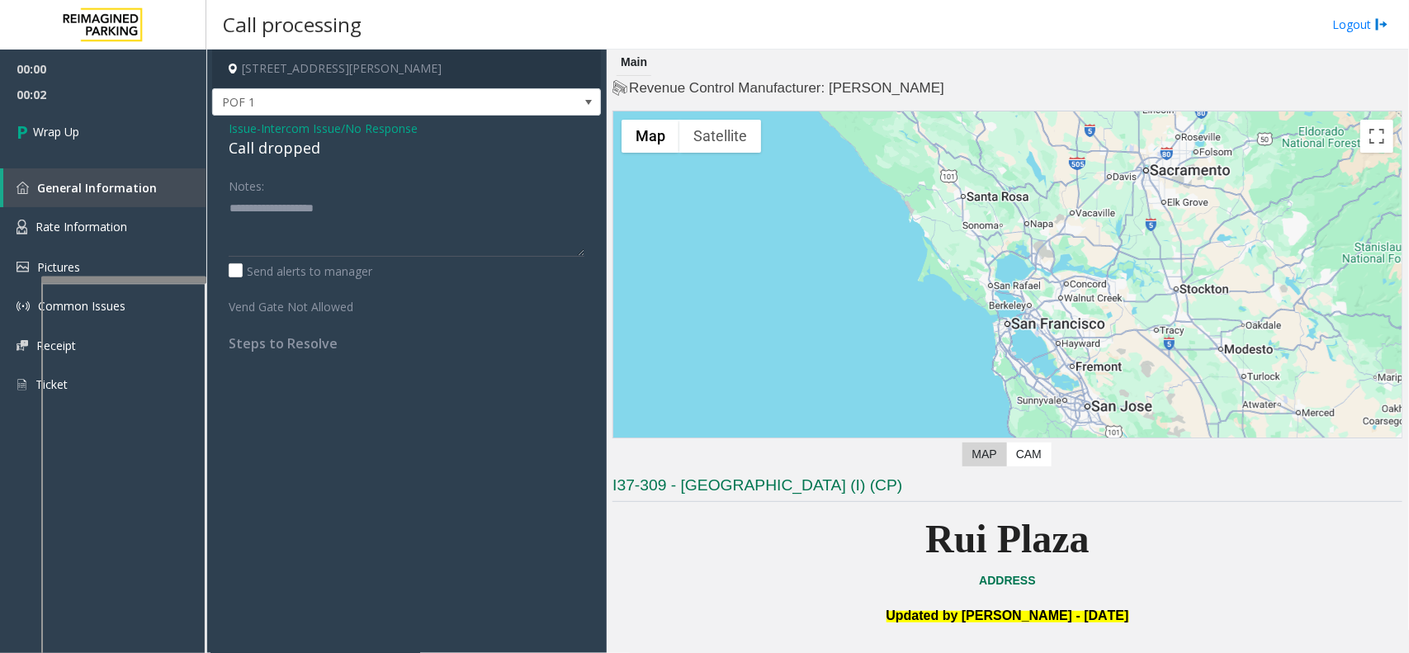
click at [275, 155] on div "Call dropped" at bounding box center [407, 148] width 356 height 22
type textarea "**********"
click at [158, 117] on link "Wrap Up" at bounding box center [103, 131] width 206 height 49
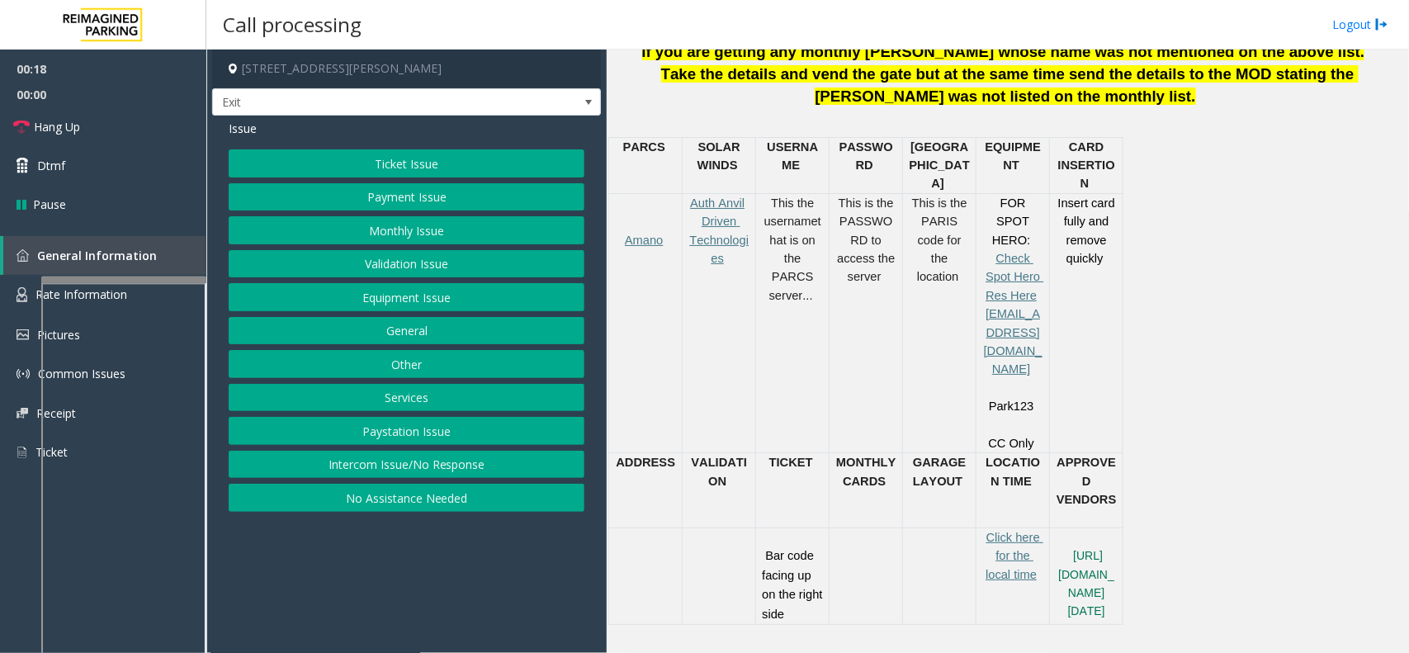
scroll to position [722, 0]
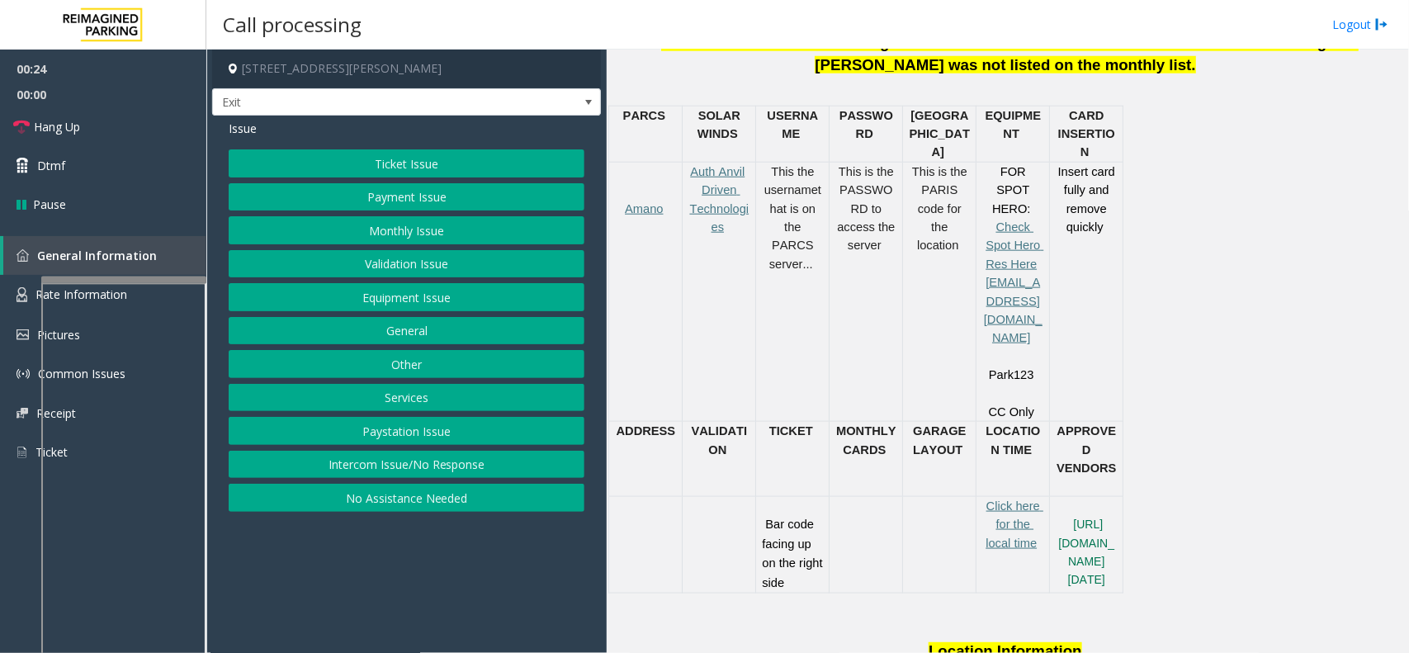
click at [373, 180] on div "Ticket Issue Payment Issue Monthly Issue Validation Issue Equipment Issue Gener…" at bounding box center [407, 330] width 356 height 362
click at [406, 162] on button "Ticket Issue" at bounding box center [407, 163] width 356 height 28
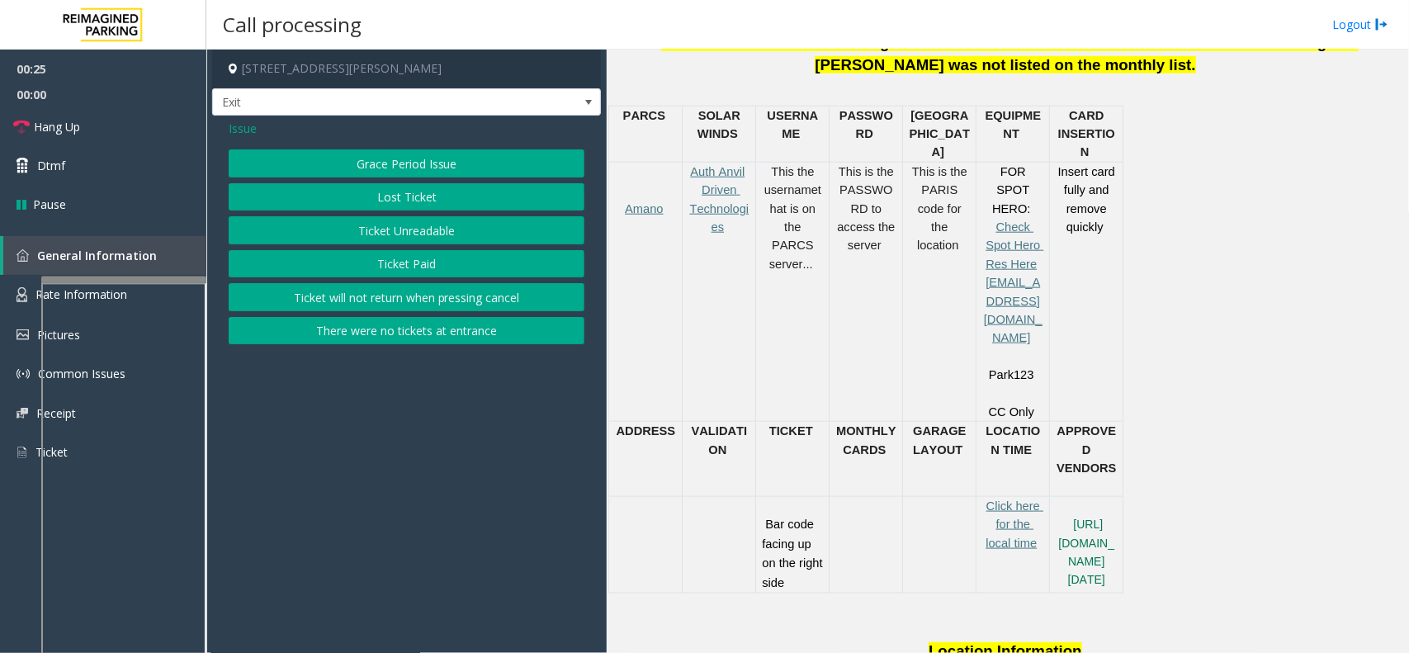
click at [425, 235] on button "Ticket Unreadable" at bounding box center [407, 230] width 356 height 28
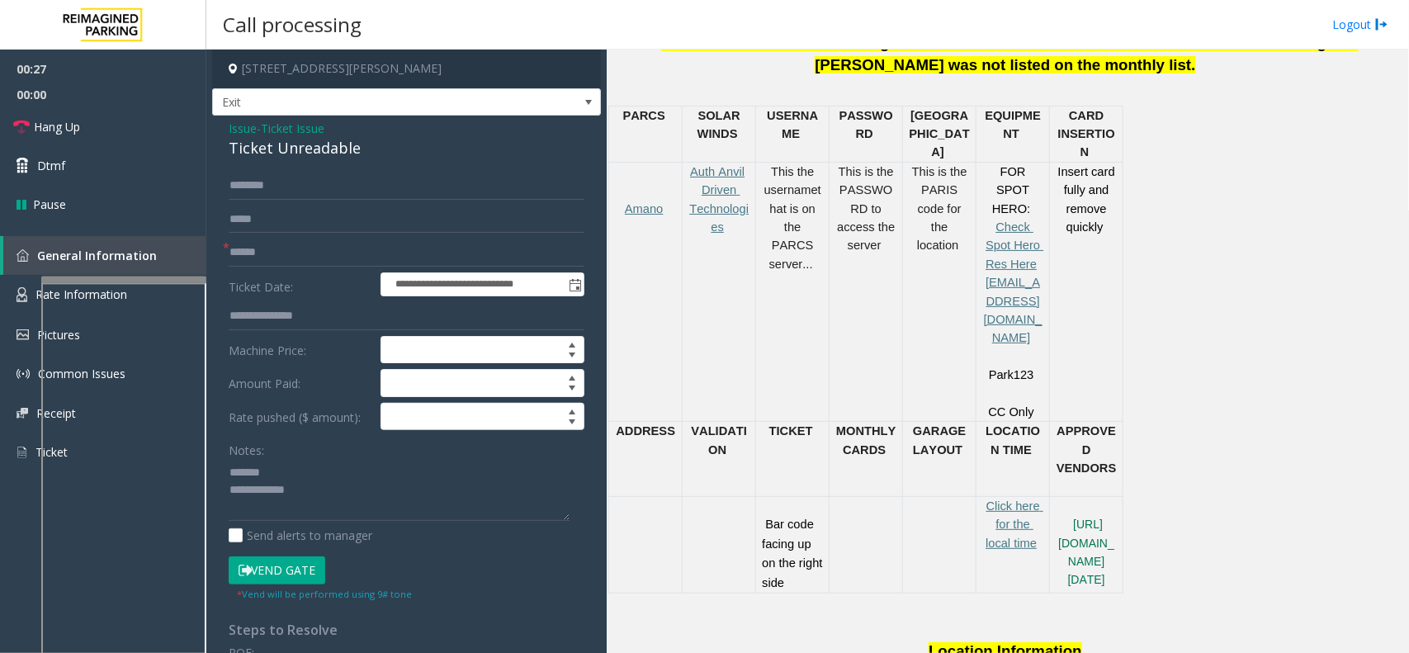
click at [296, 154] on div "Ticket Unreadable" at bounding box center [407, 148] width 356 height 22
click at [323, 256] on input "text" at bounding box center [407, 253] width 356 height 28
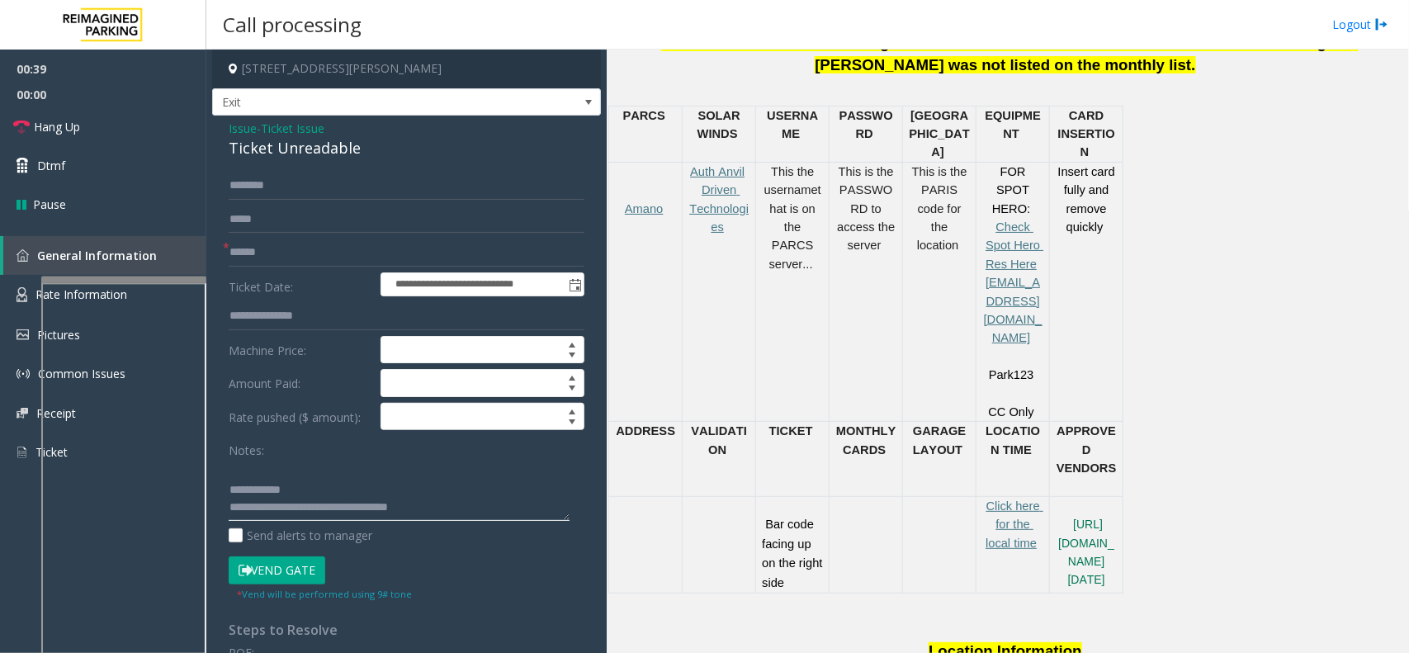
click at [300, 505] on textarea at bounding box center [399, 490] width 341 height 62
type textarea "**********"
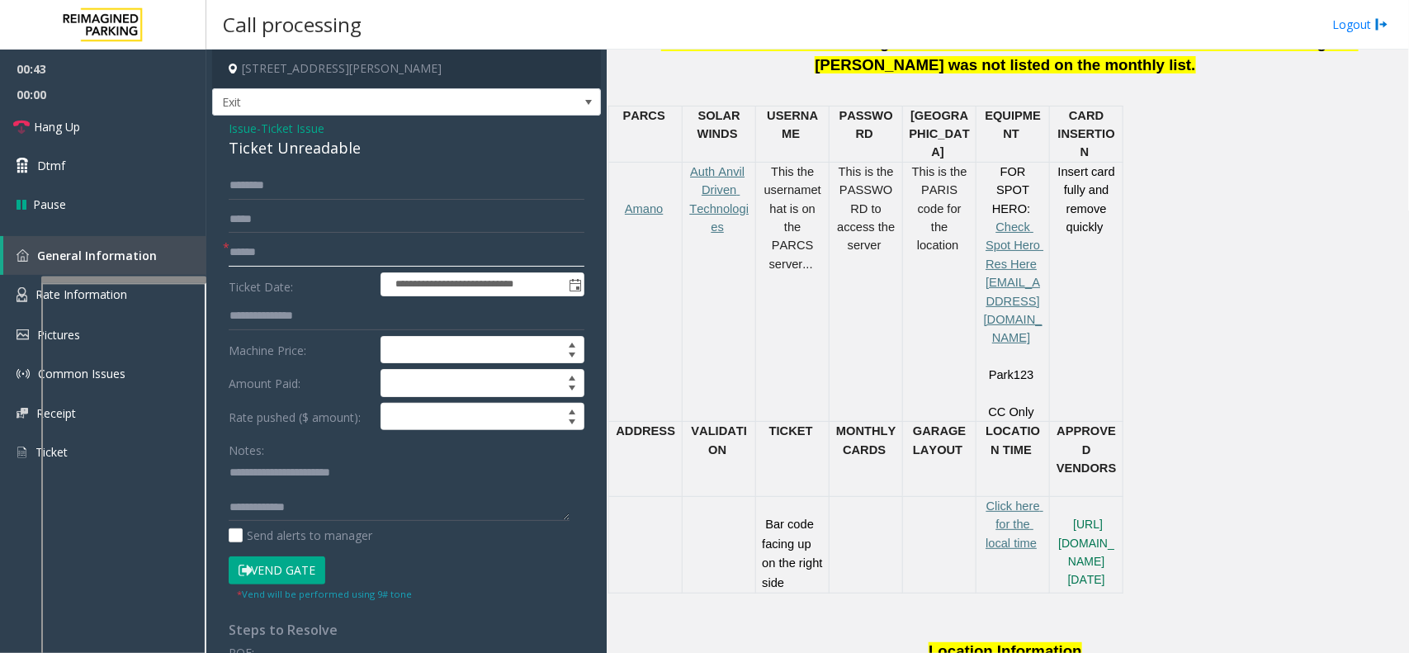
click at [343, 265] on input "text" at bounding box center [407, 253] width 356 height 28
type input "**"
click at [125, 135] on link "Hang Up" at bounding box center [103, 126] width 206 height 39
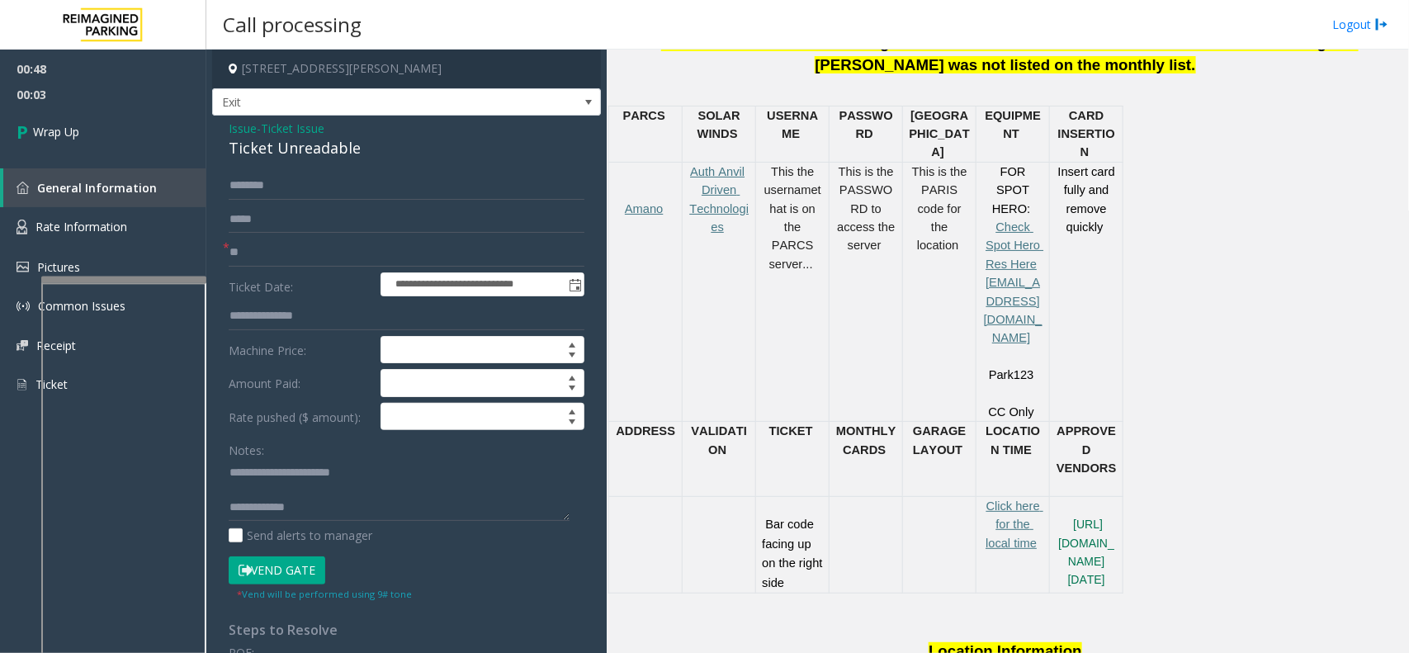
scroll to position [17, 0]
type textarea "**********"
click at [126, 146] on link "Wrap Up" at bounding box center [103, 131] width 206 height 49
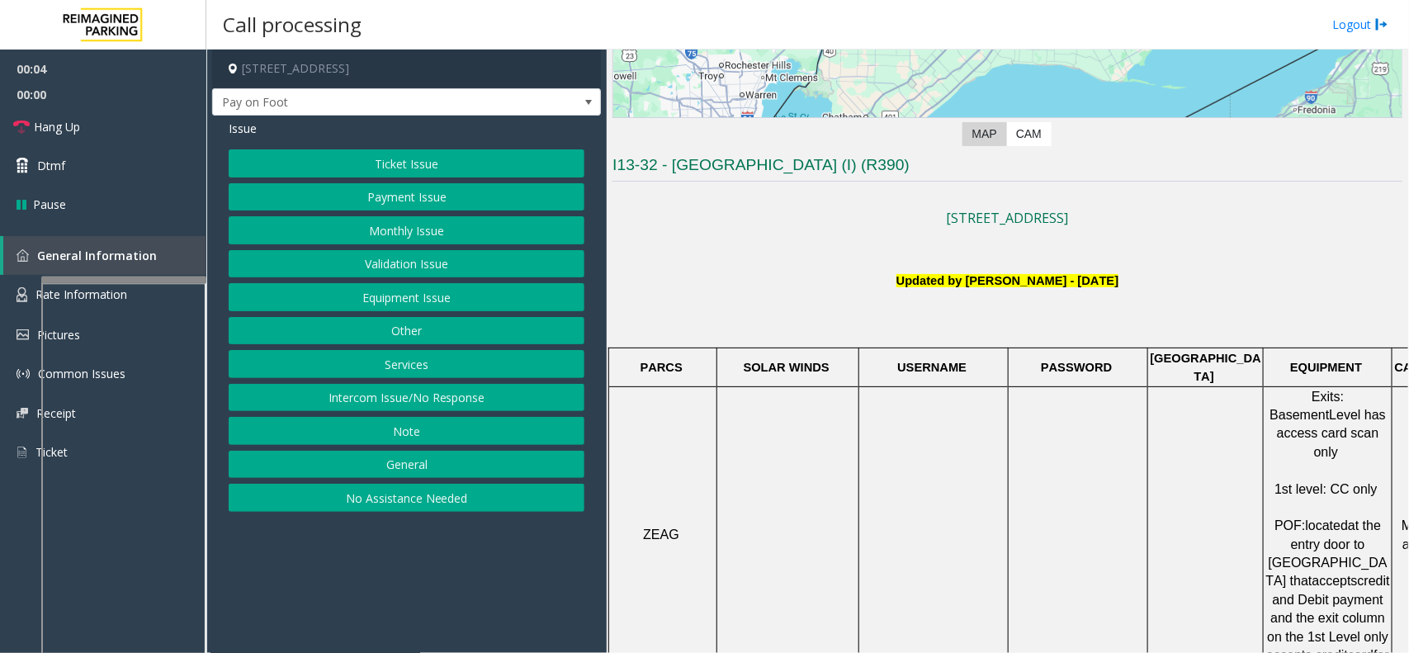
scroll to position [219, 0]
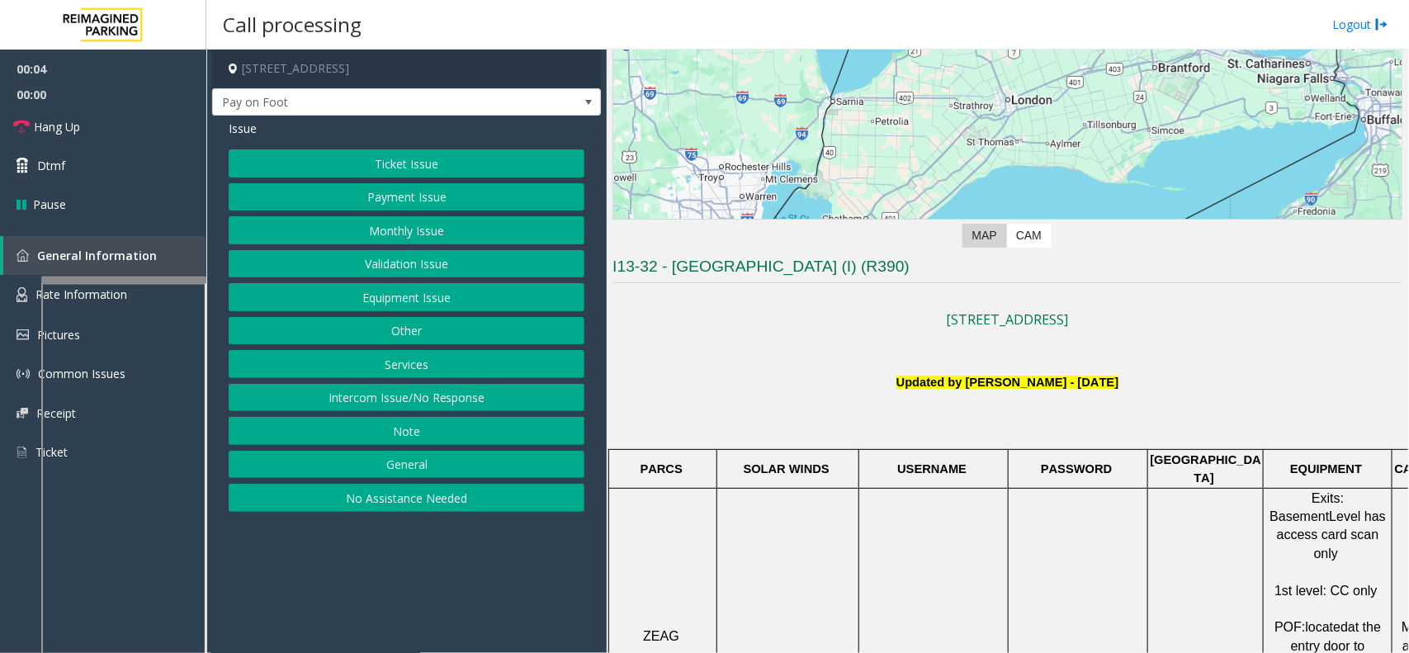
drag, startPoint x: 1074, startPoint y: 446, endPoint x: 1053, endPoint y: 369, distance: 79.5
click at [473, 398] on button "Intercom Issue/No Response" at bounding box center [407, 398] width 356 height 28
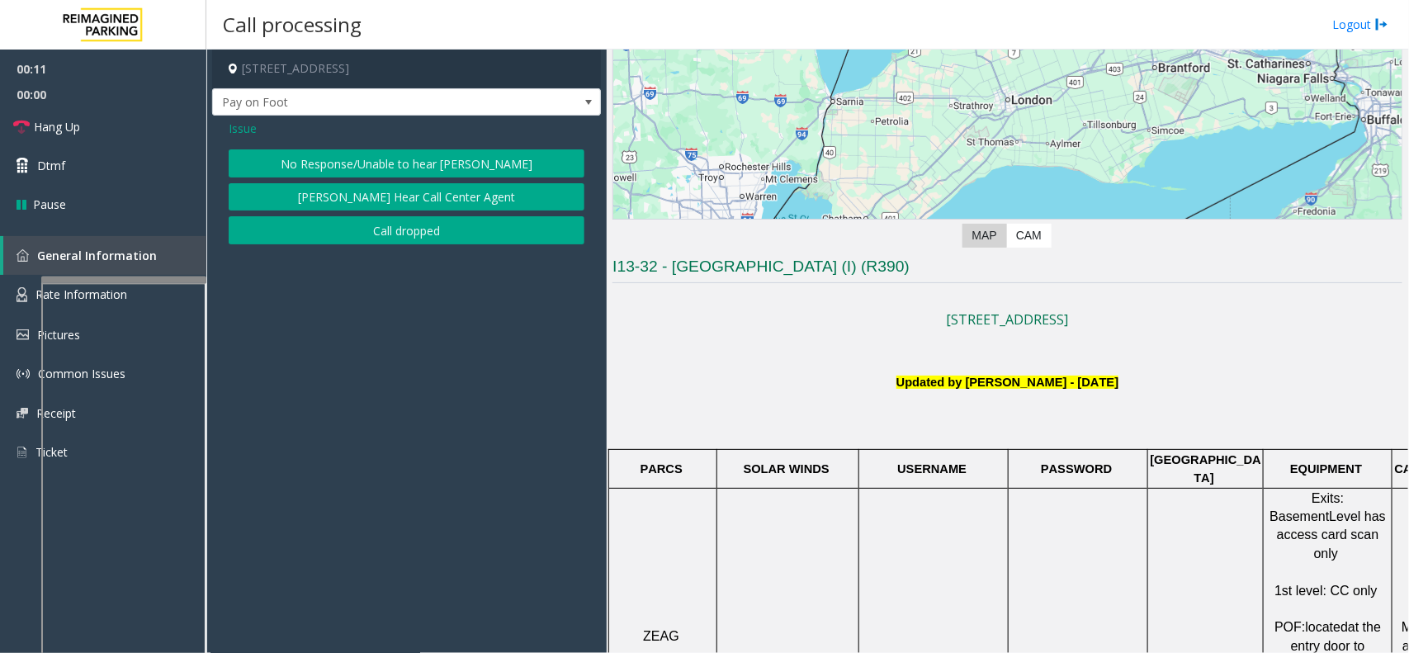
click at [417, 182] on div "No Response/Unable to hear [PERSON_NAME] Cannot Hear Call Center Agent Call dro…" at bounding box center [407, 196] width 356 height 95
click at [423, 167] on button "No Response/Unable to hear [PERSON_NAME]" at bounding box center [407, 163] width 356 height 28
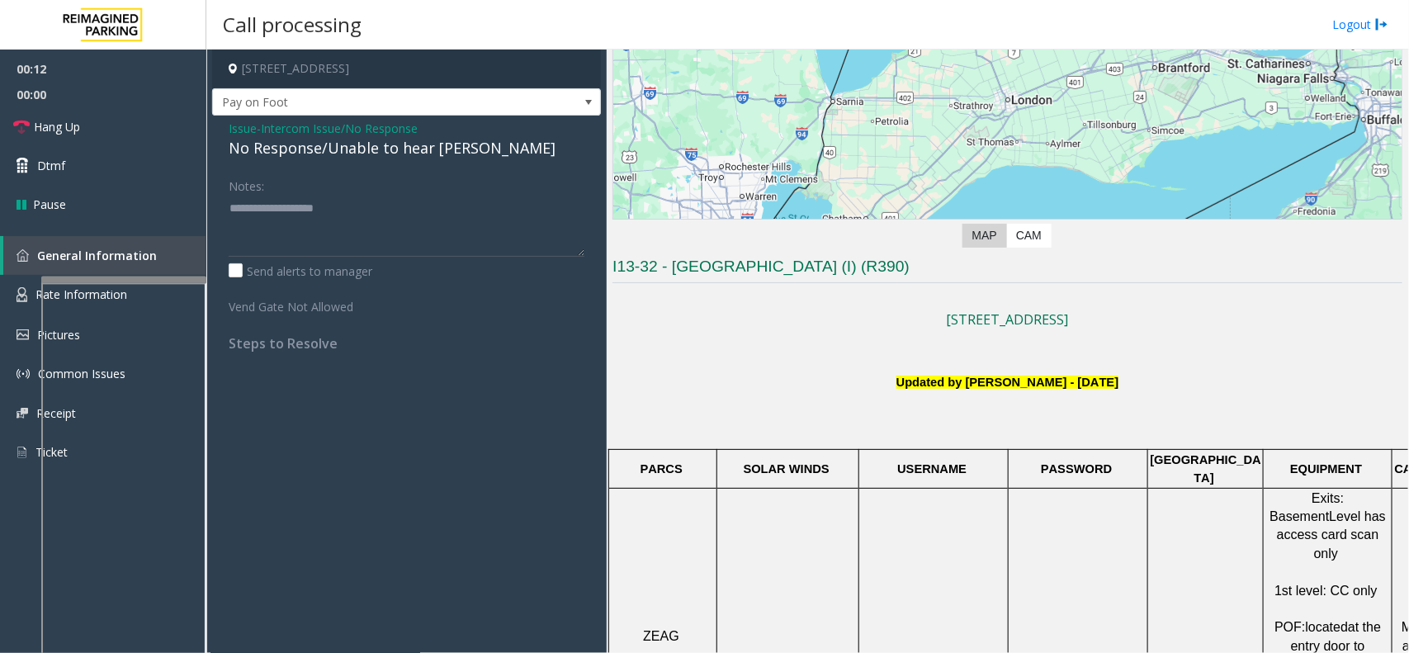
click at [389, 154] on div "No Response/Unable to hear [PERSON_NAME]" at bounding box center [407, 148] width 356 height 22
type textarea "**********"
click at [120, 125] on link "Hang Up" at bounding box center [103, 126] width 206 height 39
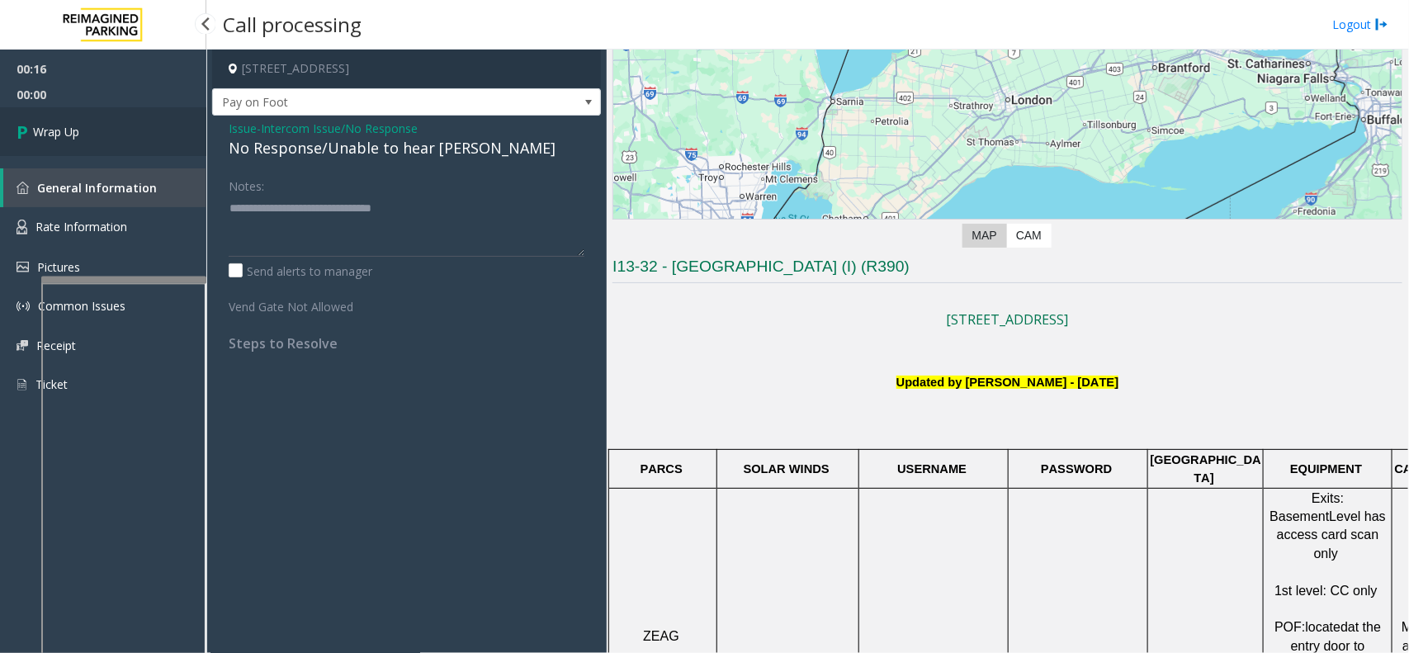
click at [79, 133] on span "Wrap Up" at bounding box center [56, 131] width 46 height 17
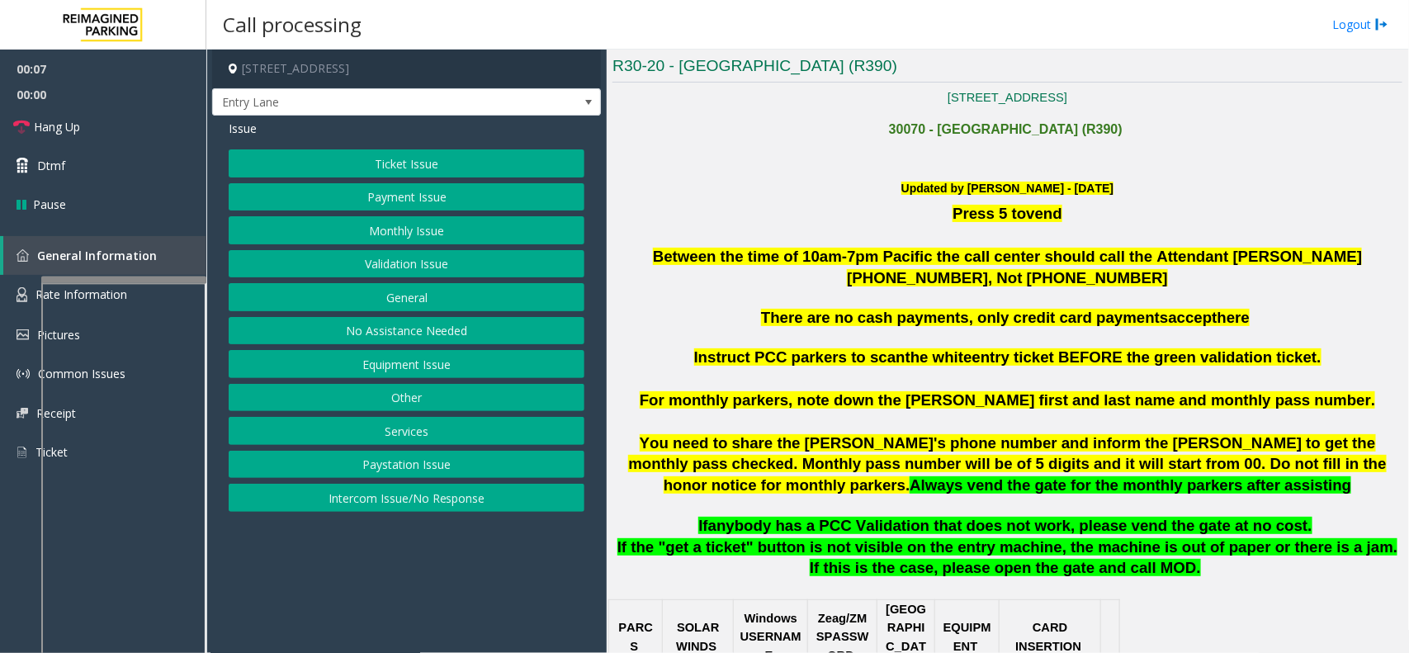
scroll to position [413, 0]
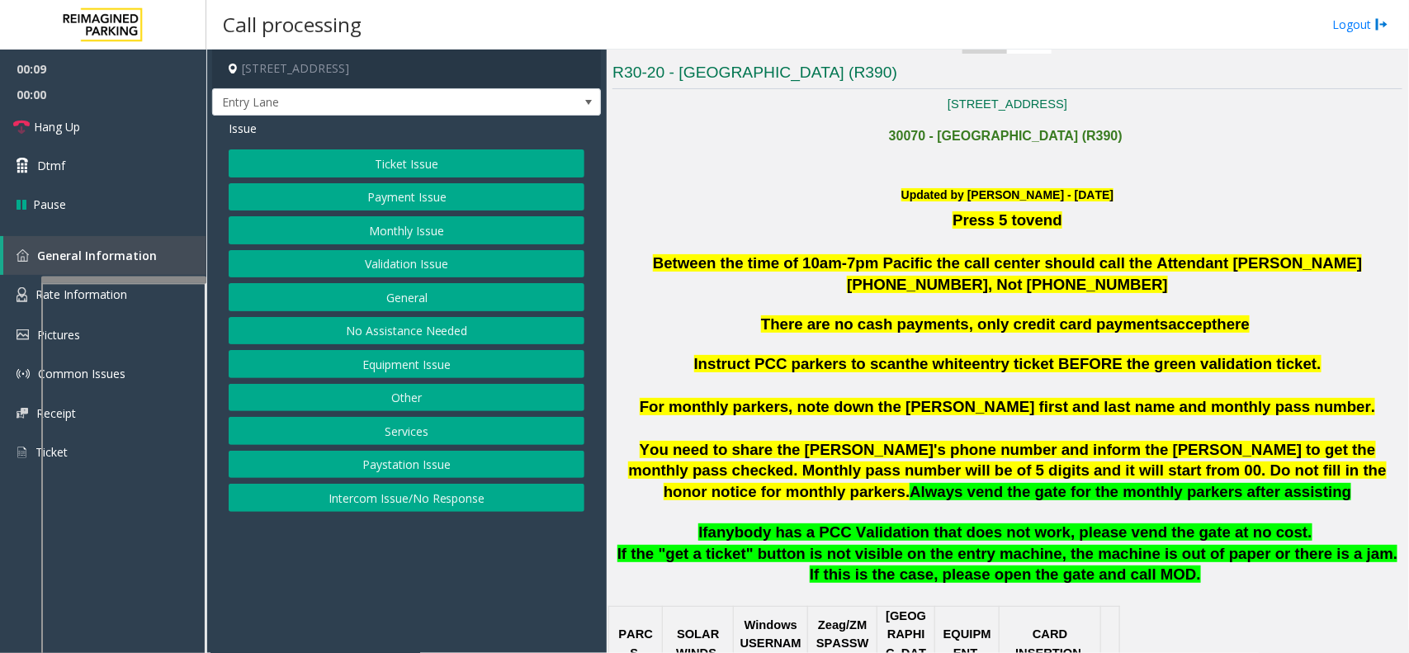
click at [466, 505] on button "Intercom Issue/No Response" at bounding box center [407, 498] width 356 height 28
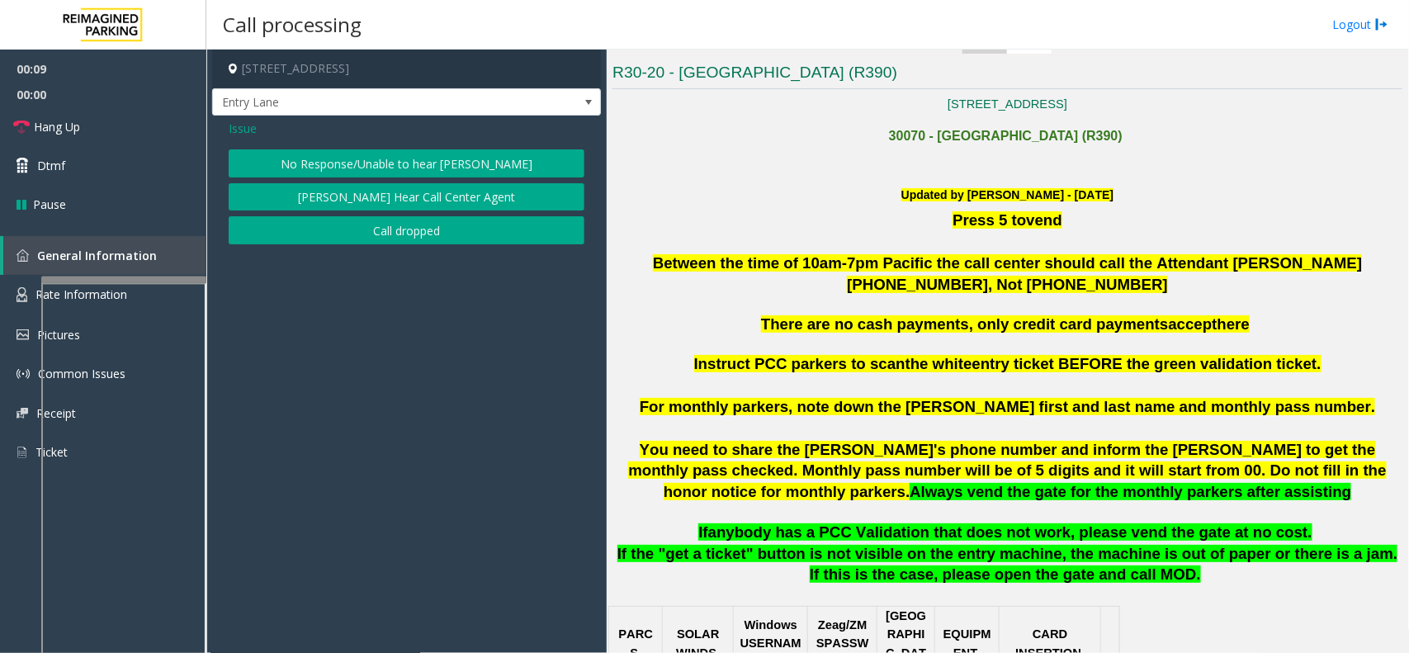
click at [392, 153] on button "No Response/Unable to hear [PERSON_NAME]" at bounding box center [407, 163] width 356 height 28
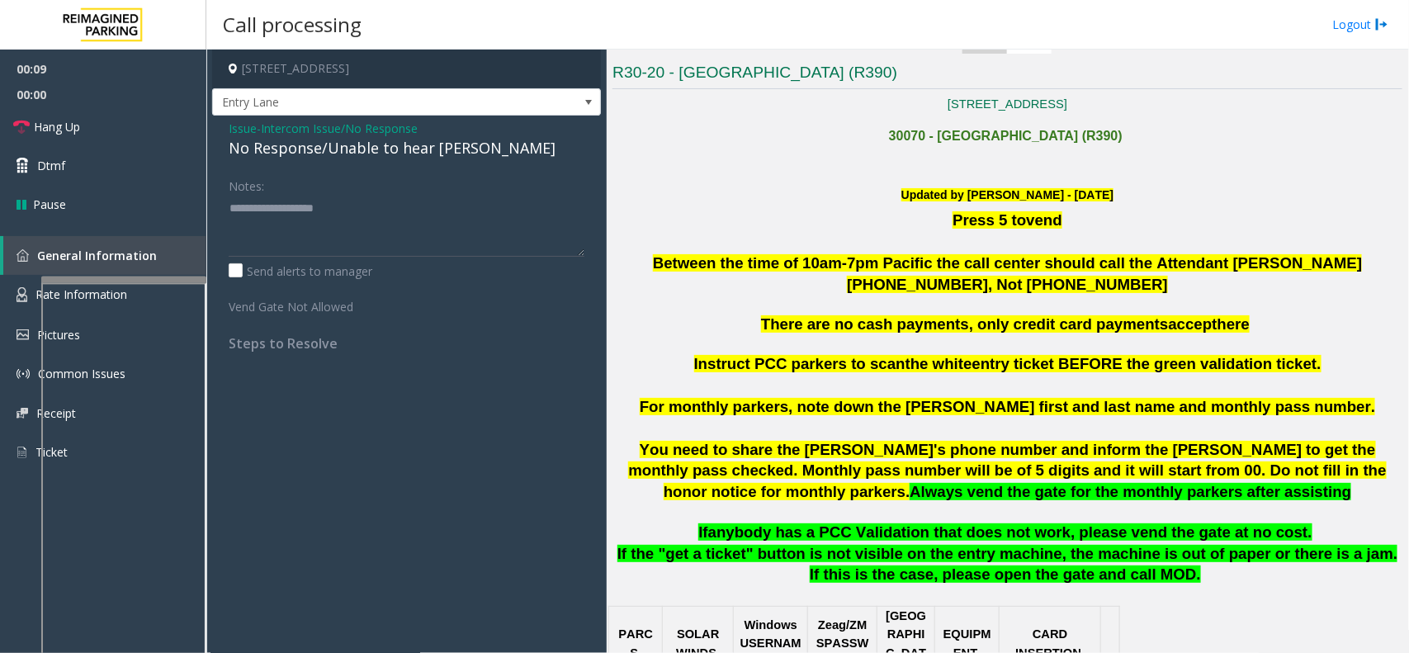
click at [390, 158] on div "No Response/Unable to hear [PERSON_NAME]" at bounding box center [407, 148] width 356 height 22
click at [398, 154] on div "No Response/Unable to hear [PERSON_NAME]" at bounding box center [407, 148] width 356 height 22
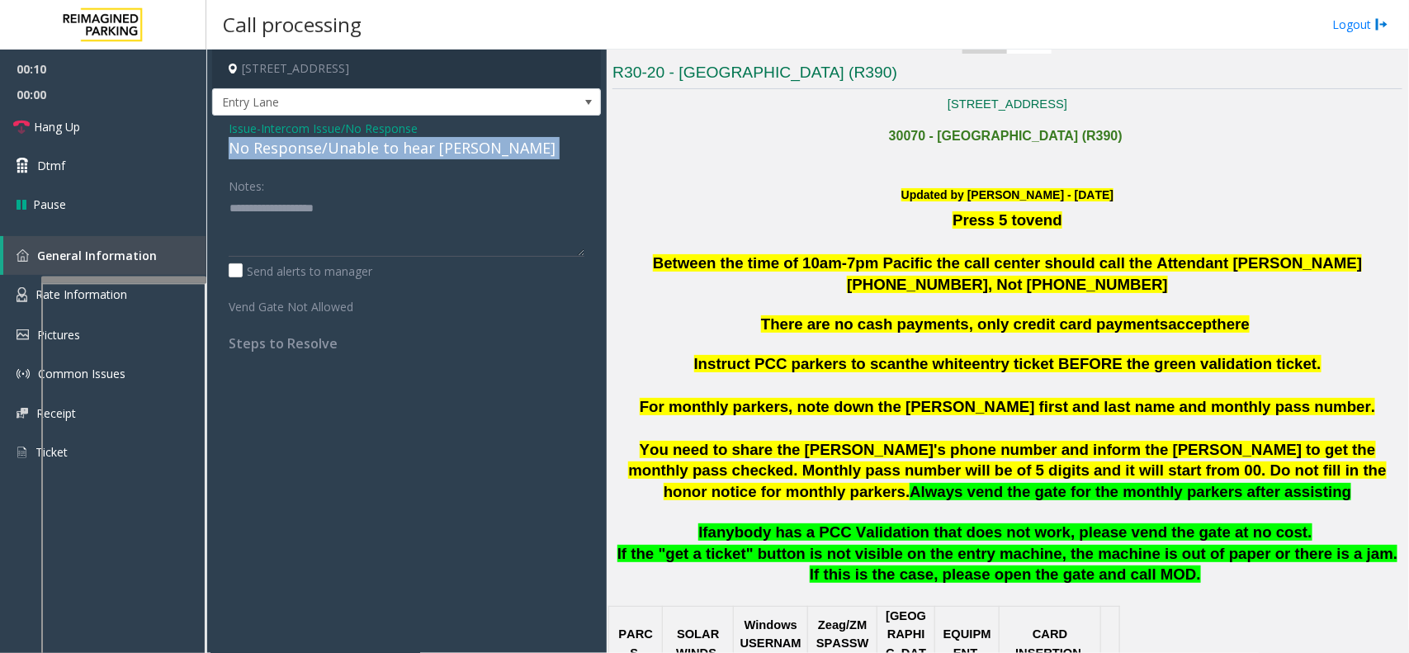
click at [398, 154] on div "No Response/Unable to hear [PERSON_NAME]" at bounding box center [407, 148] width 356 height 22
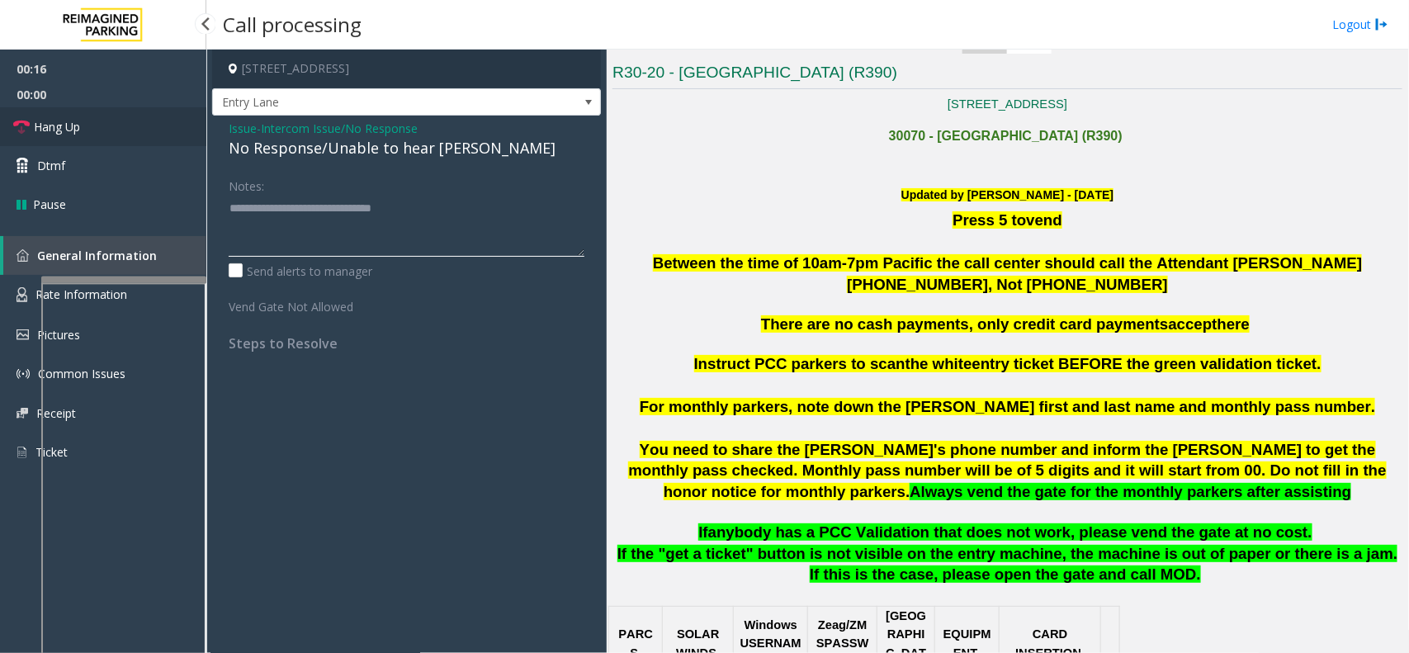
type textarea "**********"
click at [154, 130] on link "Hang Up" at bounding box center [103, 126] width 206 height 39
click at [114, 128] on link "Hang Up" at bounding box center [103, 126] width 206 height 39
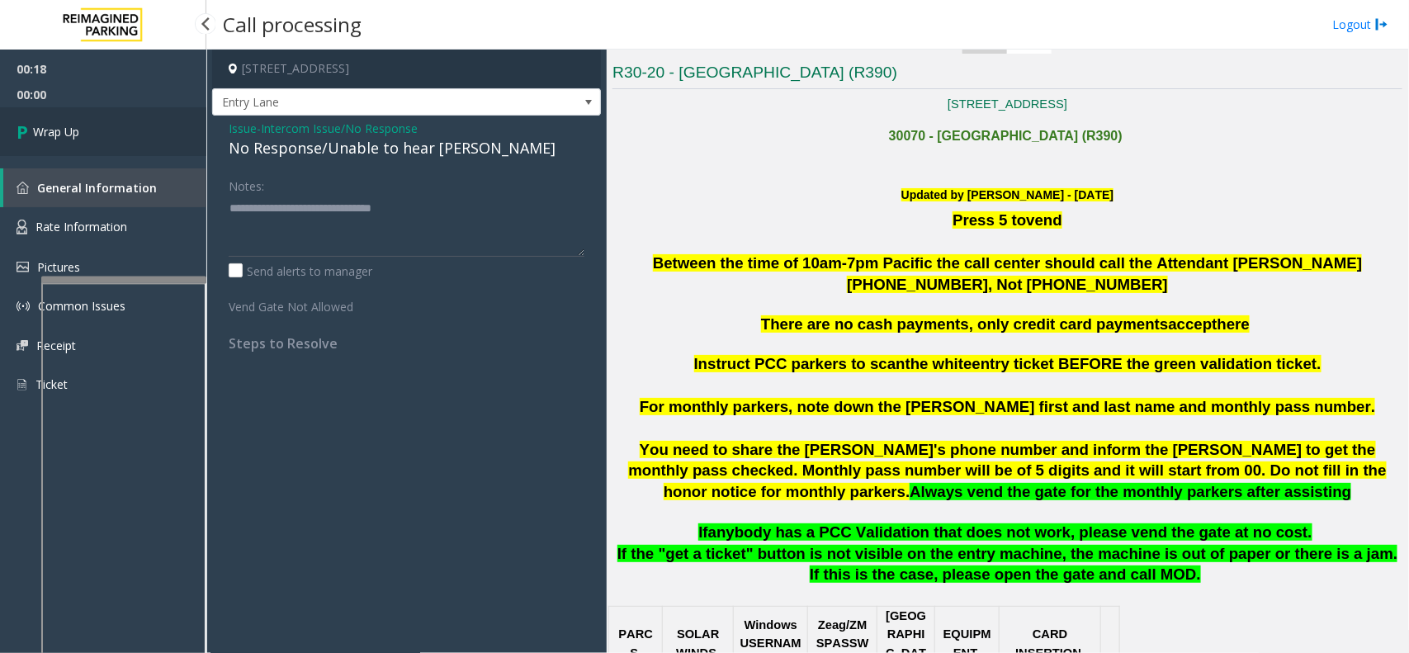
click at [114, 128] on link "Wrap Up" at bounding box center [103, 131] width 206 height 49
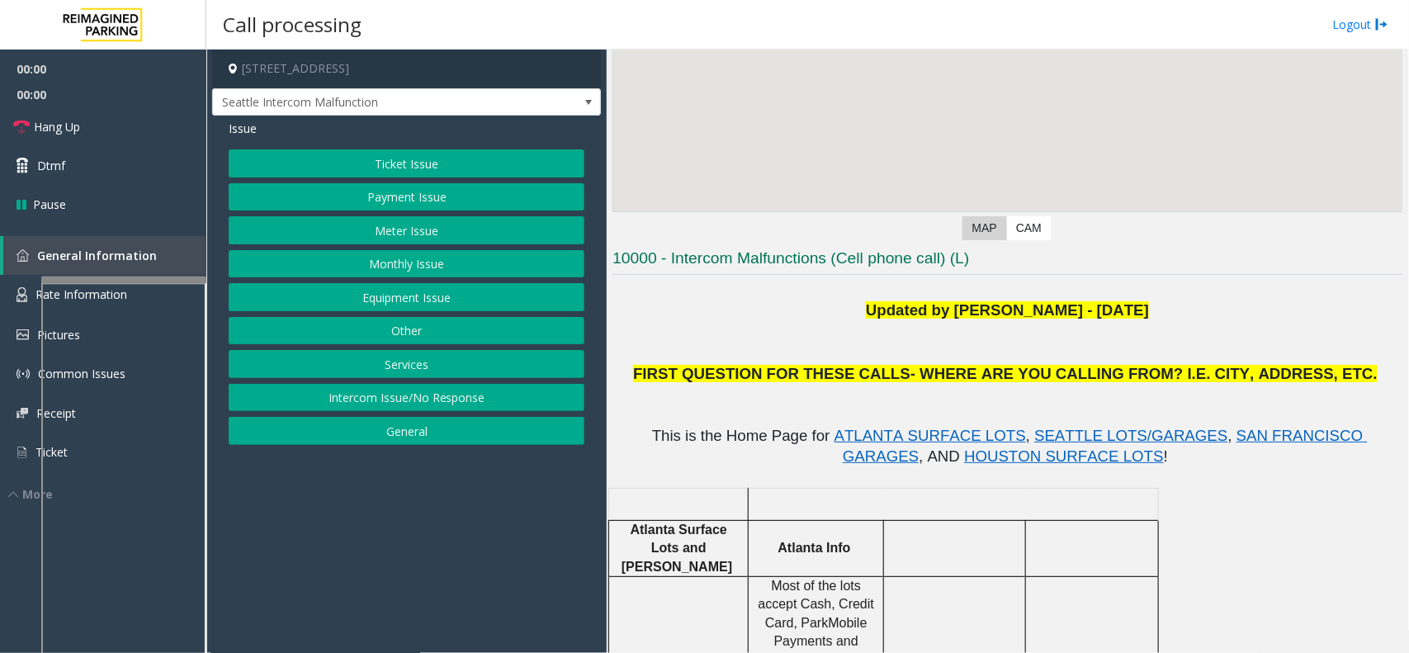
scroll to position [206, 0]
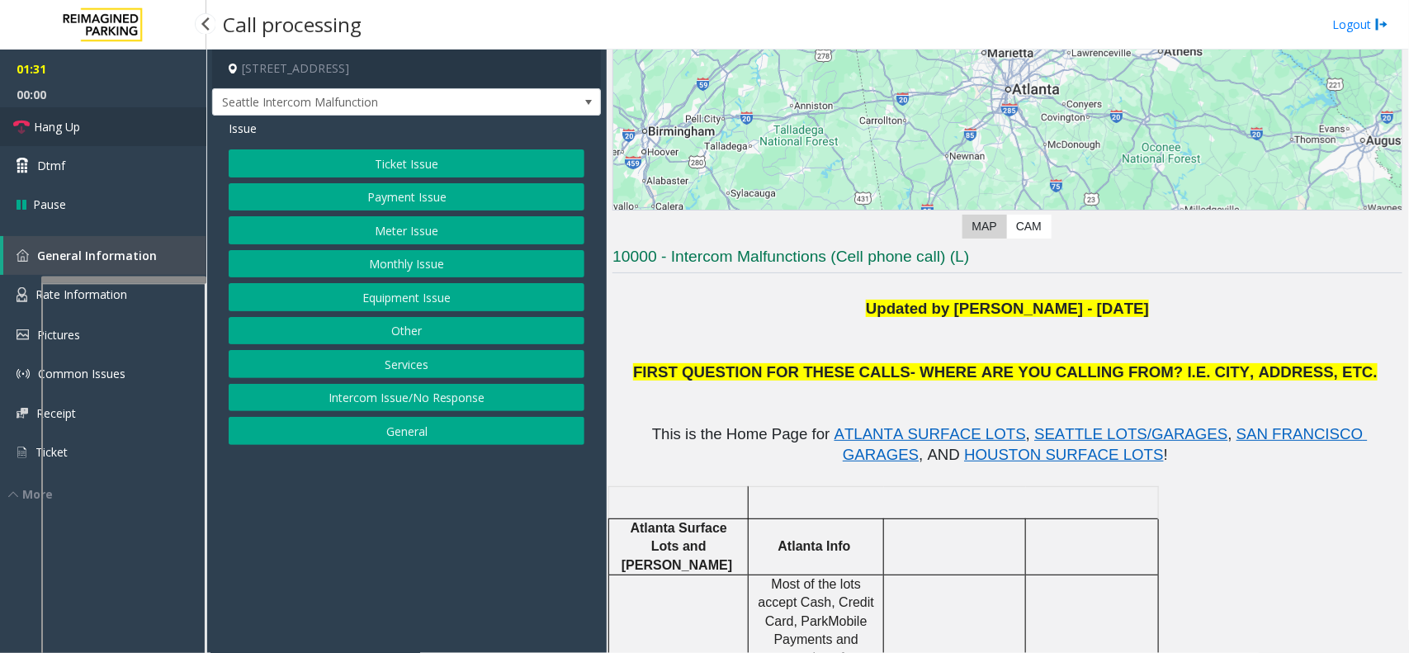
click at [140, 130] on link "Hang Up" at bounding box center [103, 126] width 206 height 39
click at [404, 291] on div "Ticket Issue Payment Issue Meter Issue Monthly Issue Equipment Issue Other Serv…" at bounding box center [407, 297] width 356 height 296
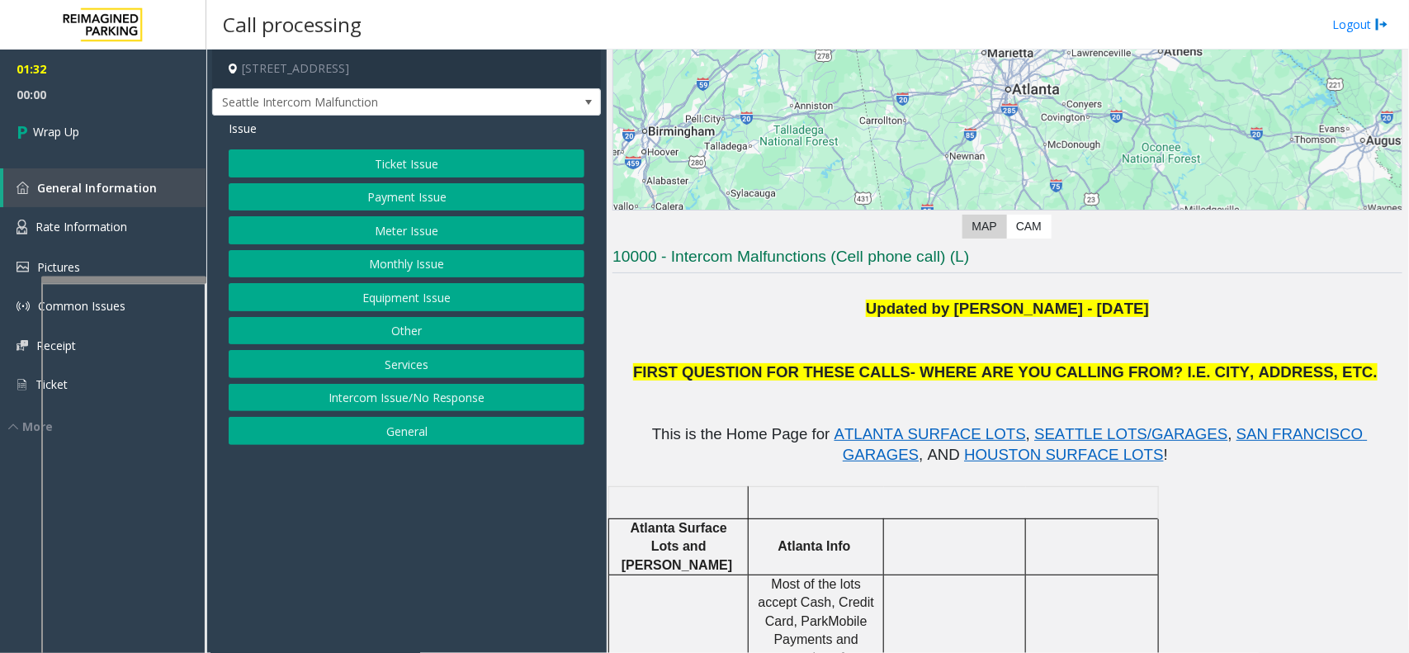
click at [404, 291] on button "Equipment Issue" at bounding box center [407, 297] width 356 height 28
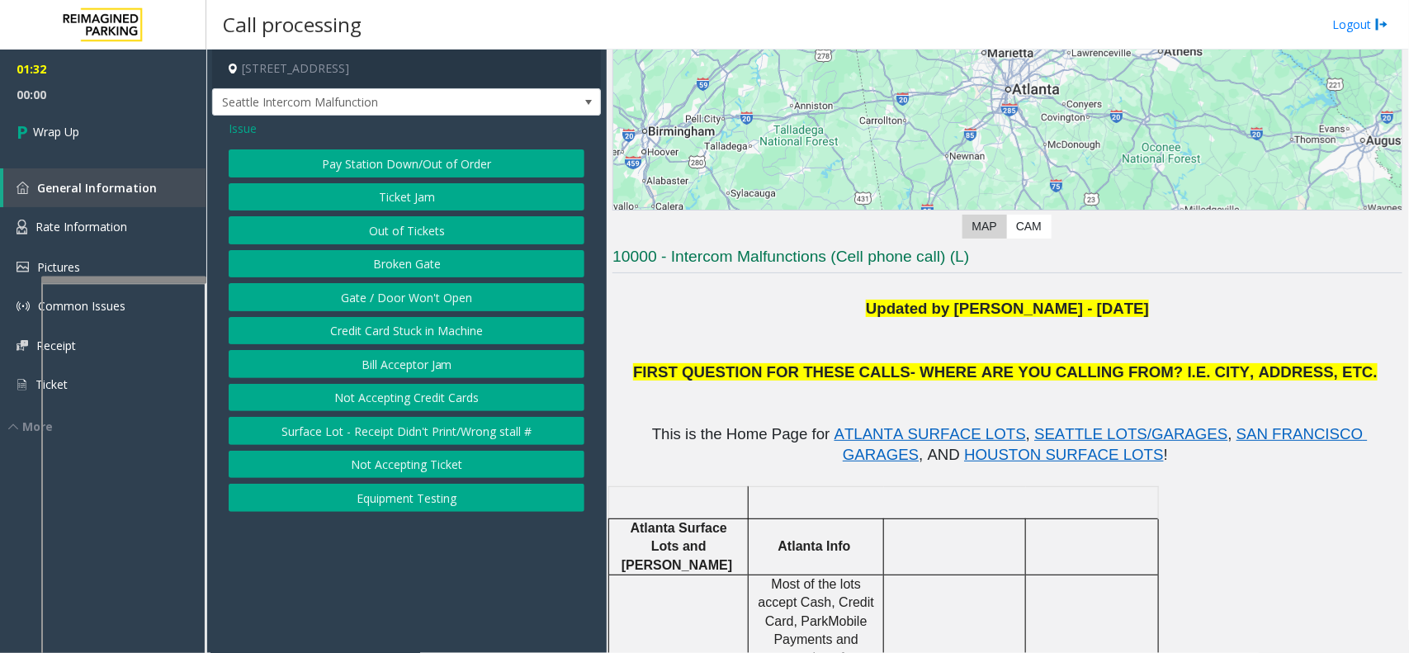
click at [403, 275] on button "Broken Gate" at bounding box center [407, 264] width 356 height 28
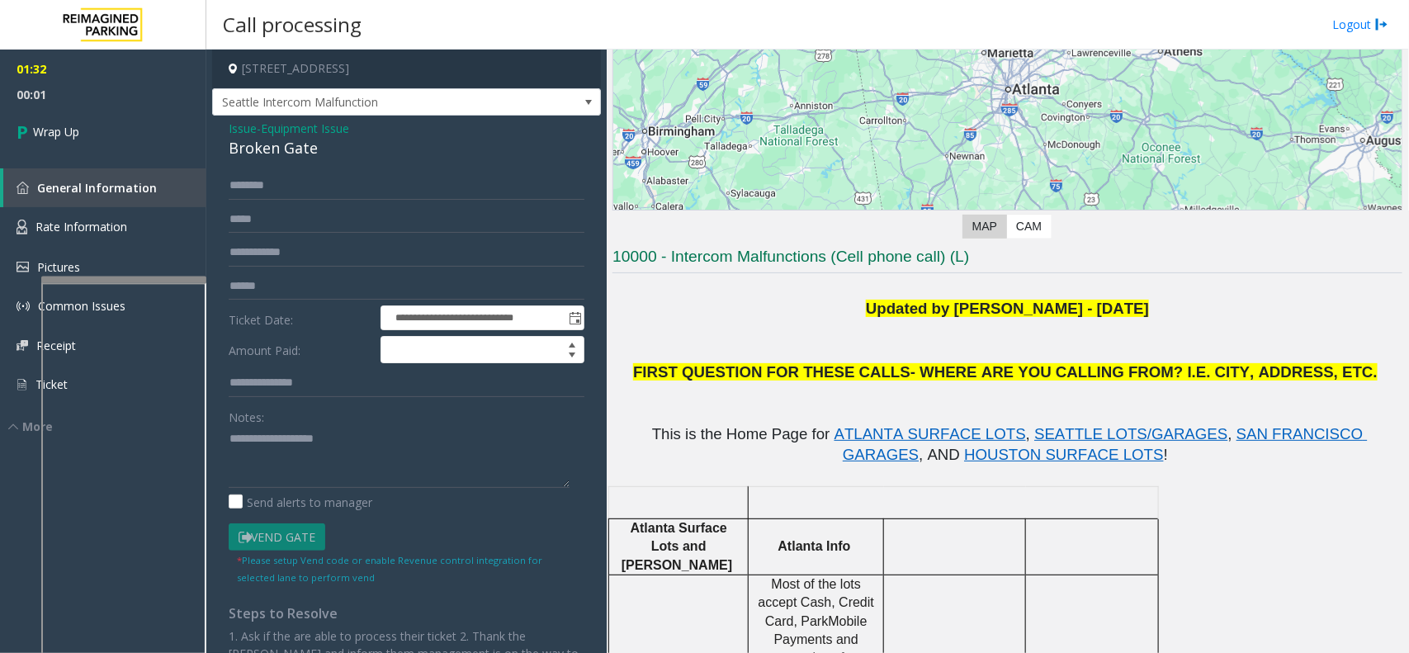
click at [277, 130] on span "Equipment Issue" at bounding box center [305, 128] width 88 height 17
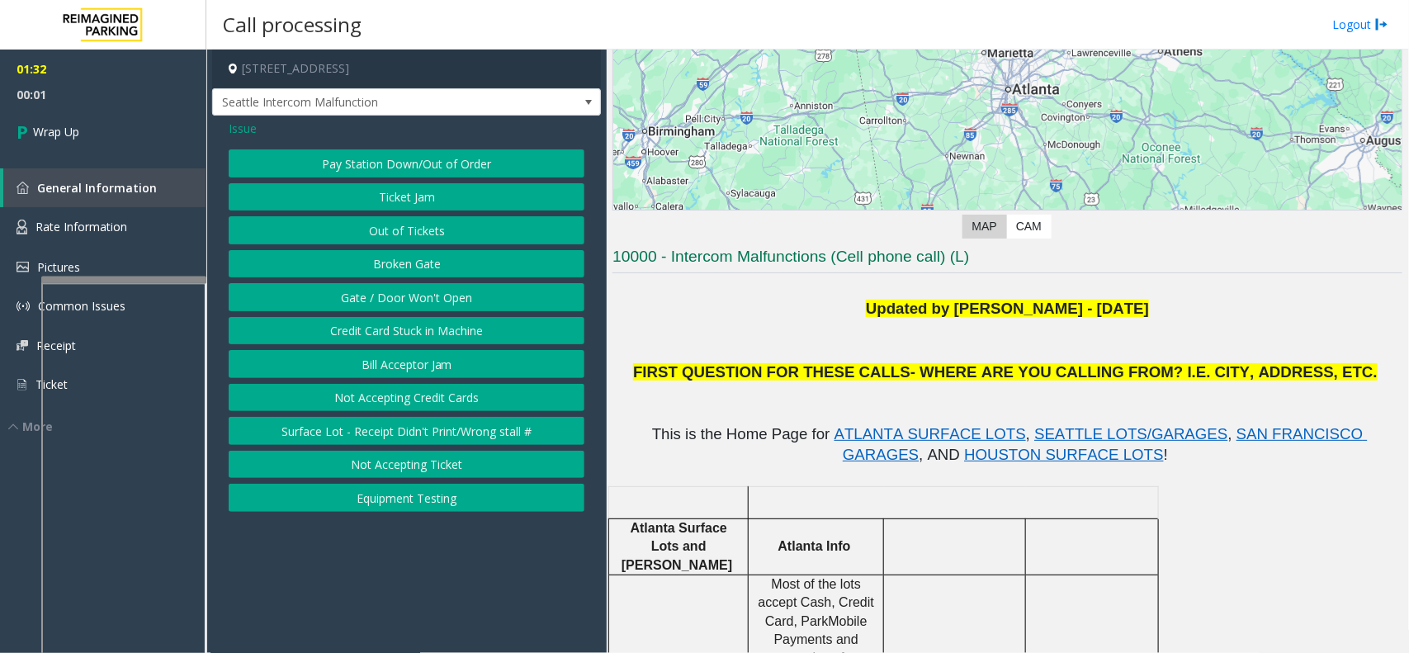
click at [366, 296] on button "Gate / Door Won't Open" at bounding box center [407, 297] width 356 height 28
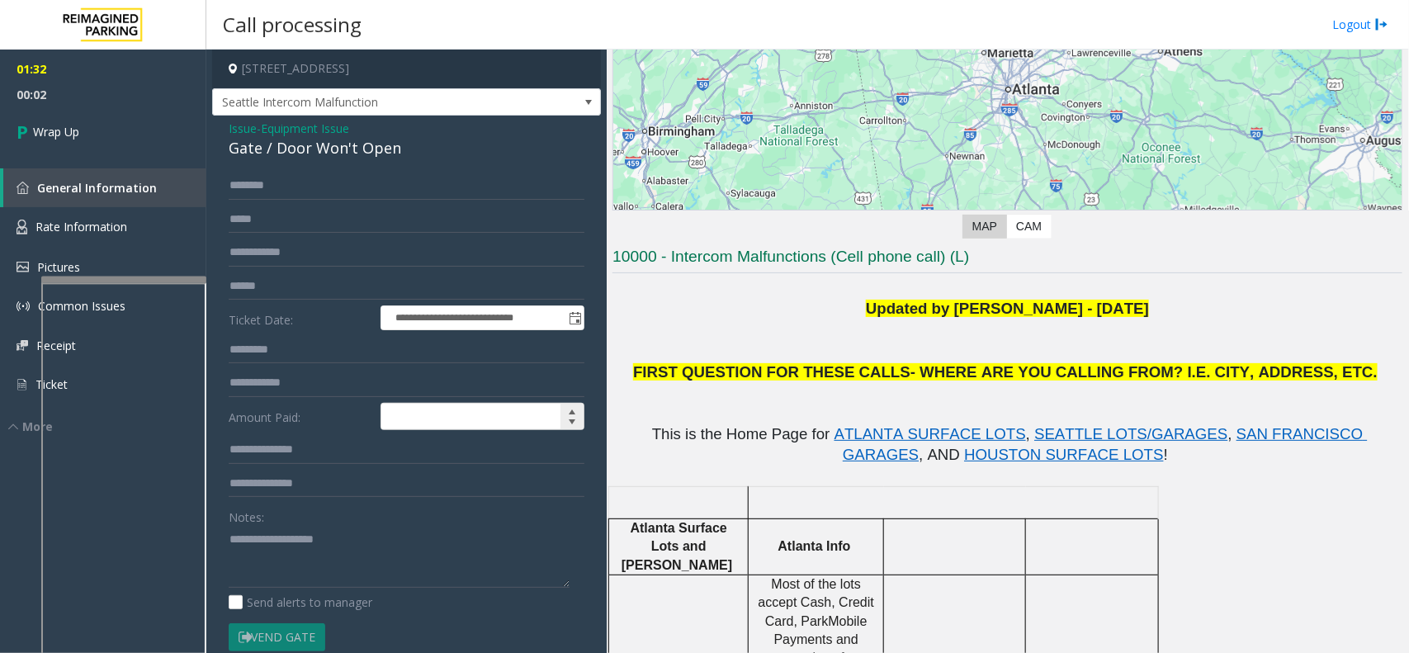
click at [493, 409] on input at bounding box center [482, 417] width 202 height 26
click at [326, 522] on textarea at bounding box center [399, 557] width 341 height 62
click at [270, 154] on div "Gate / Door Won't Open" at bounding box center [407, 148] width 356 height 22
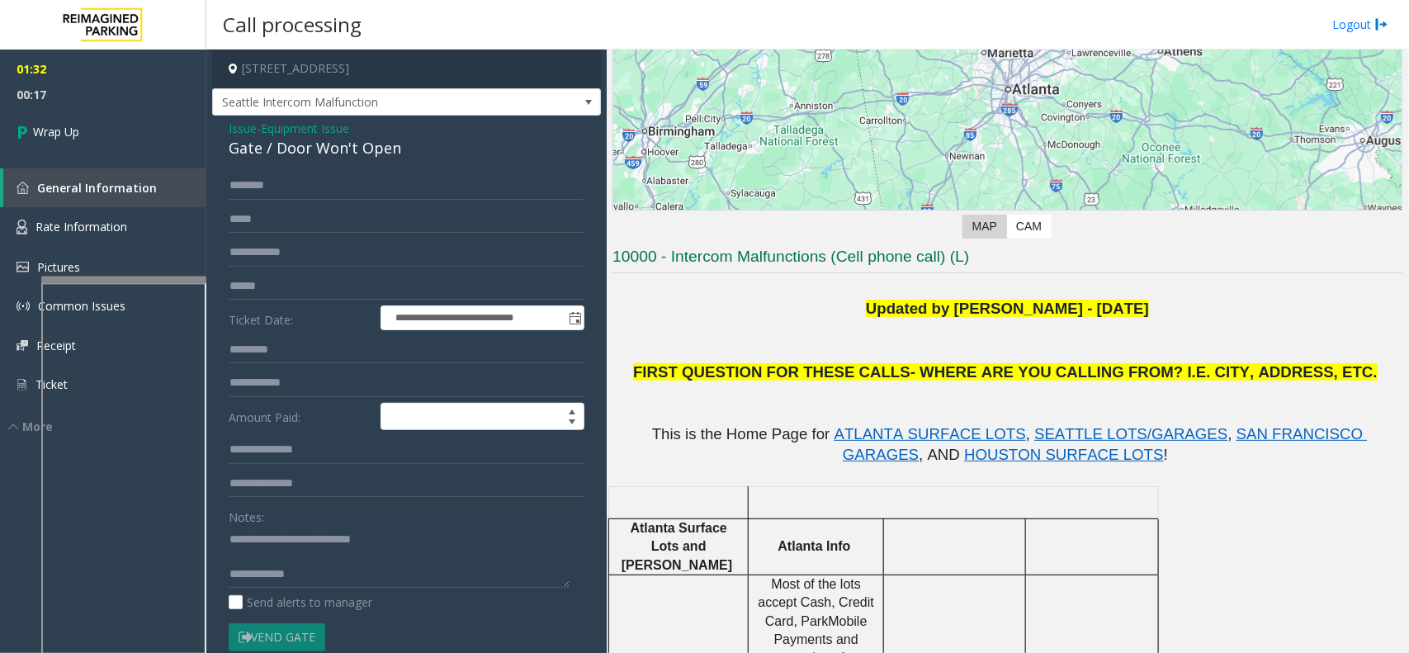
scroll to position [17, 0]
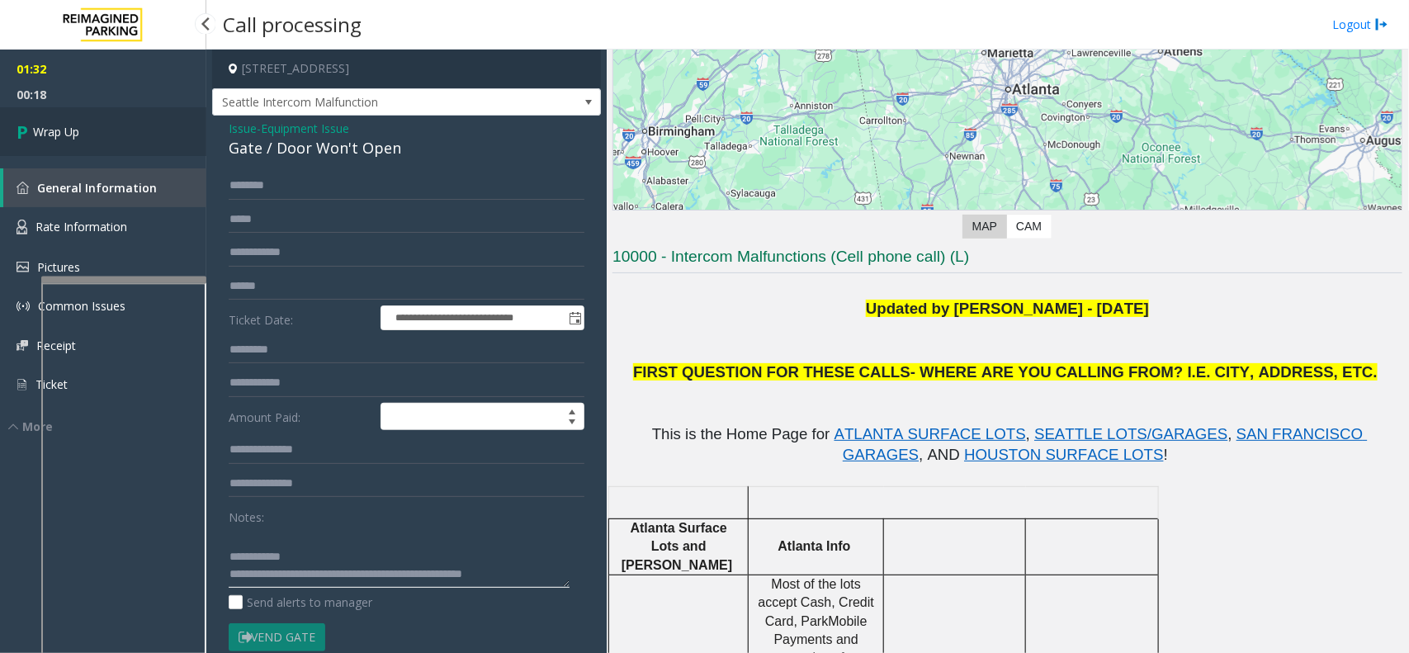
type textarea "**********"
click at [107, 143] on link "Wrap Up" at bounding box center [103, 131] width 206 height 49
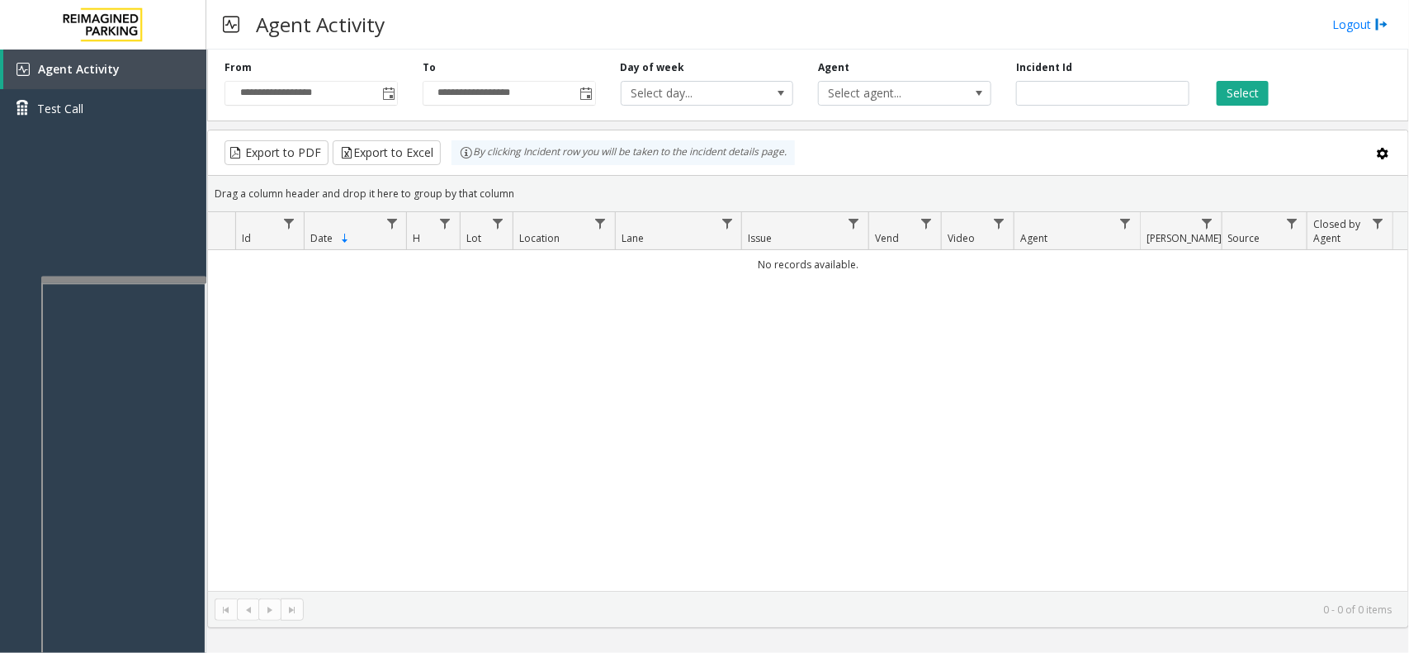
click at [269, 261] on td "No records available." at bounding box center [808, 264] width 1200 height 29
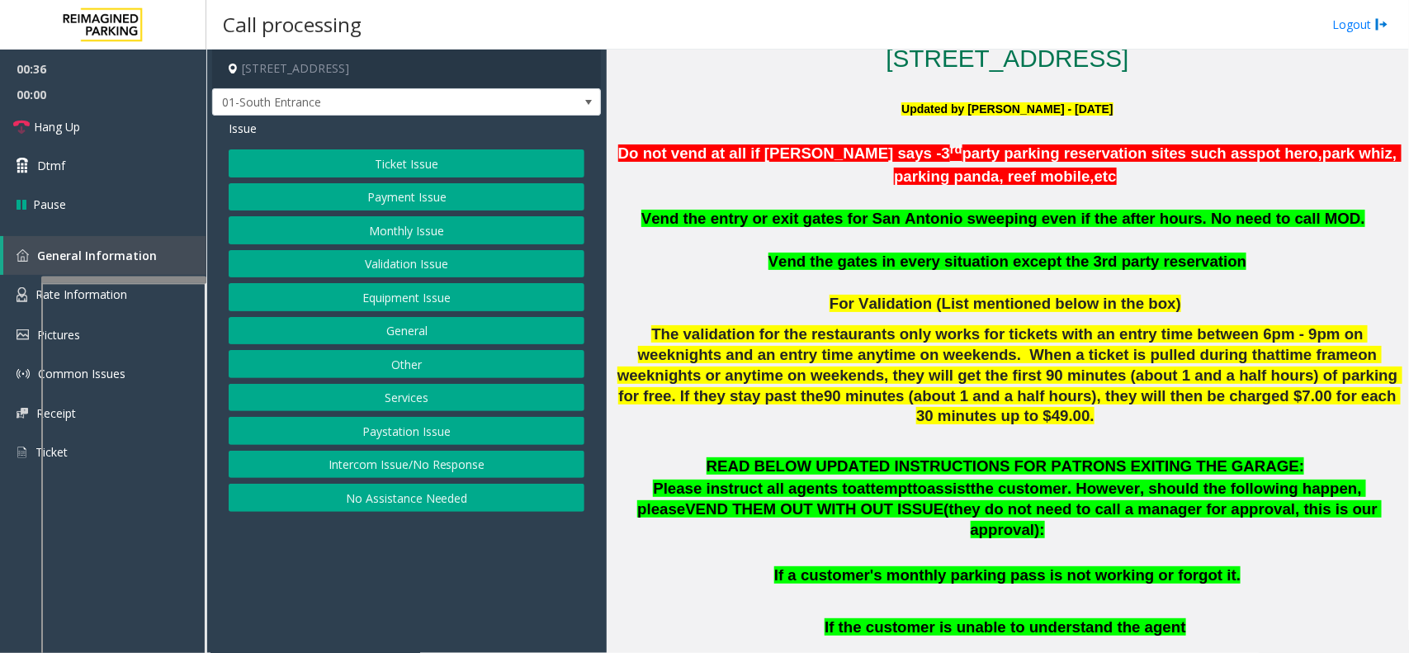
scroll to position [413, 0]
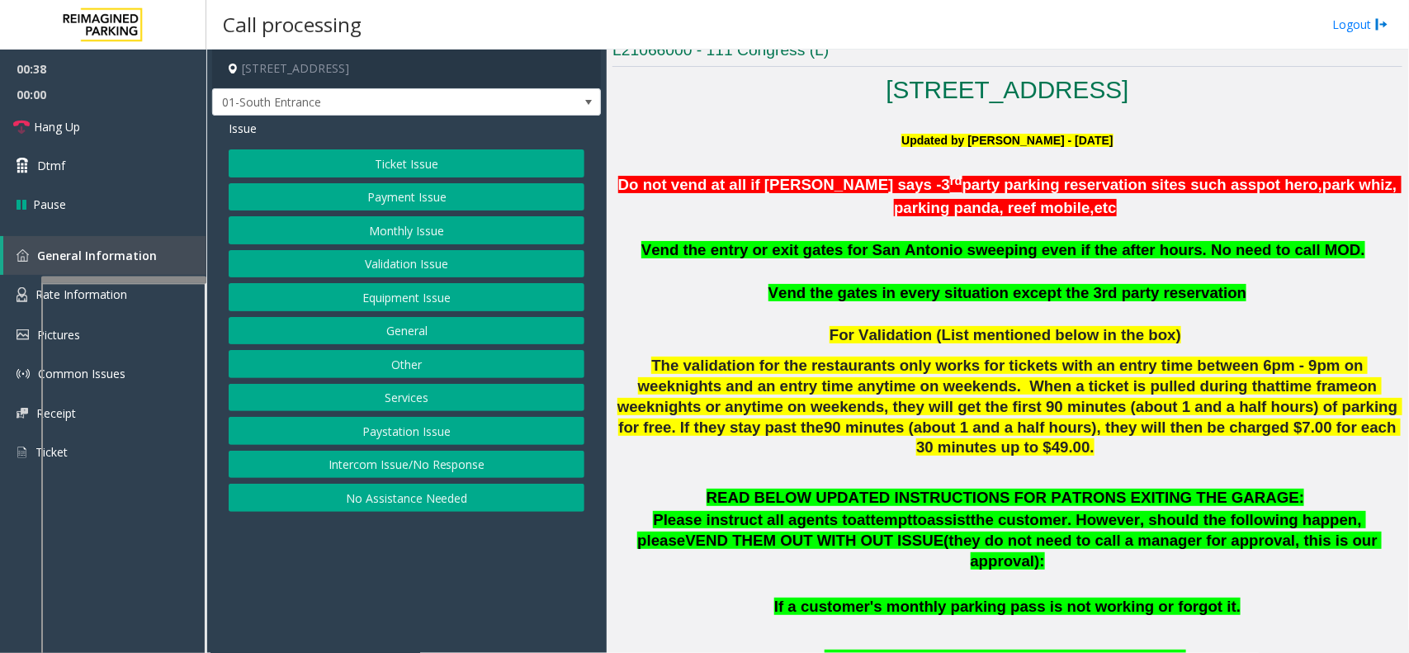
click at [390, 290] on button "Equipment Issue" at bounding box center [407, 297] width 356 height 28
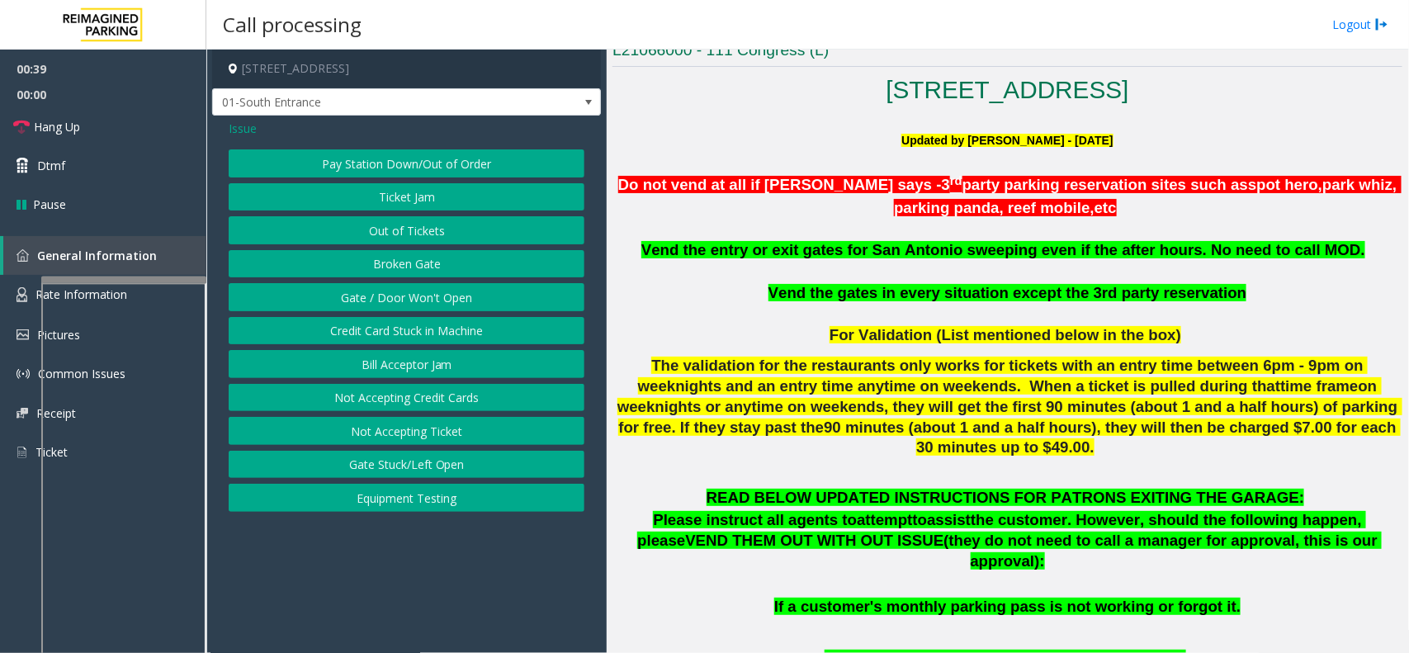
click at [234, 132] on span "Issue" at bounding box center [243, 128] width 28 height 17
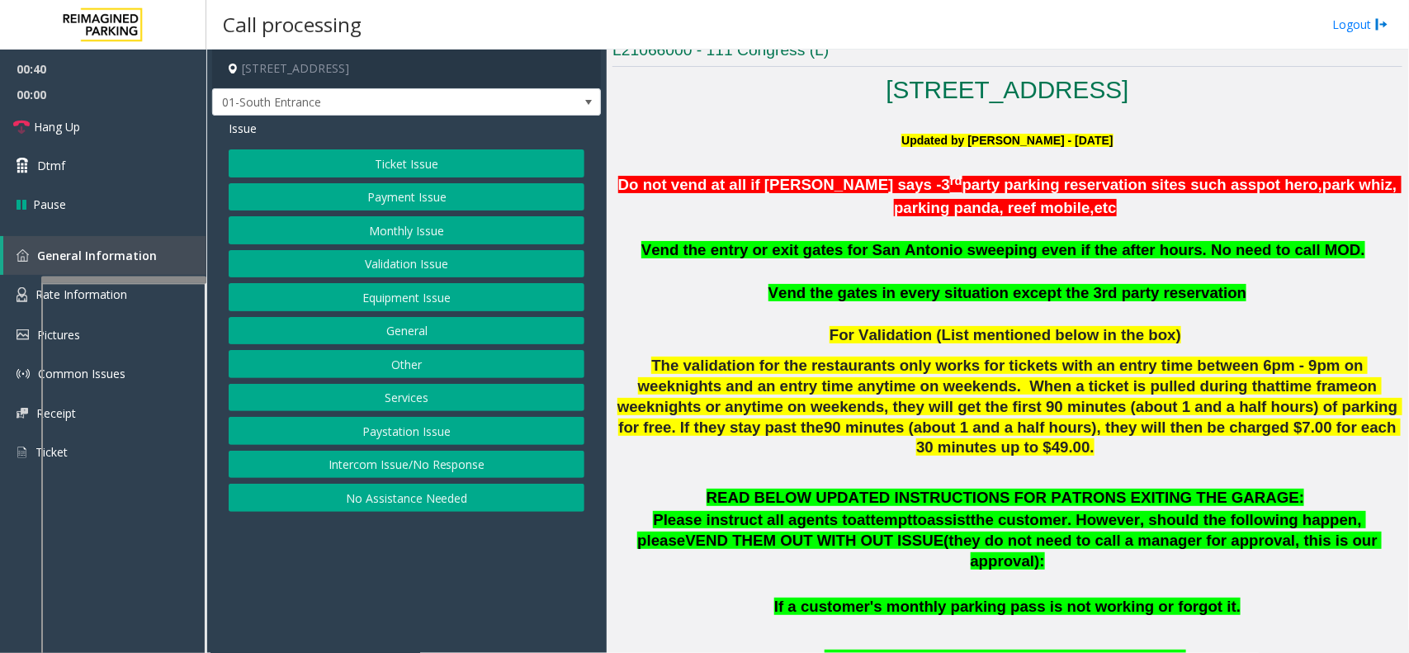
click at [310, 150] on button "Ticket Issue" at bounding box center [407, 163] width 356 height 28
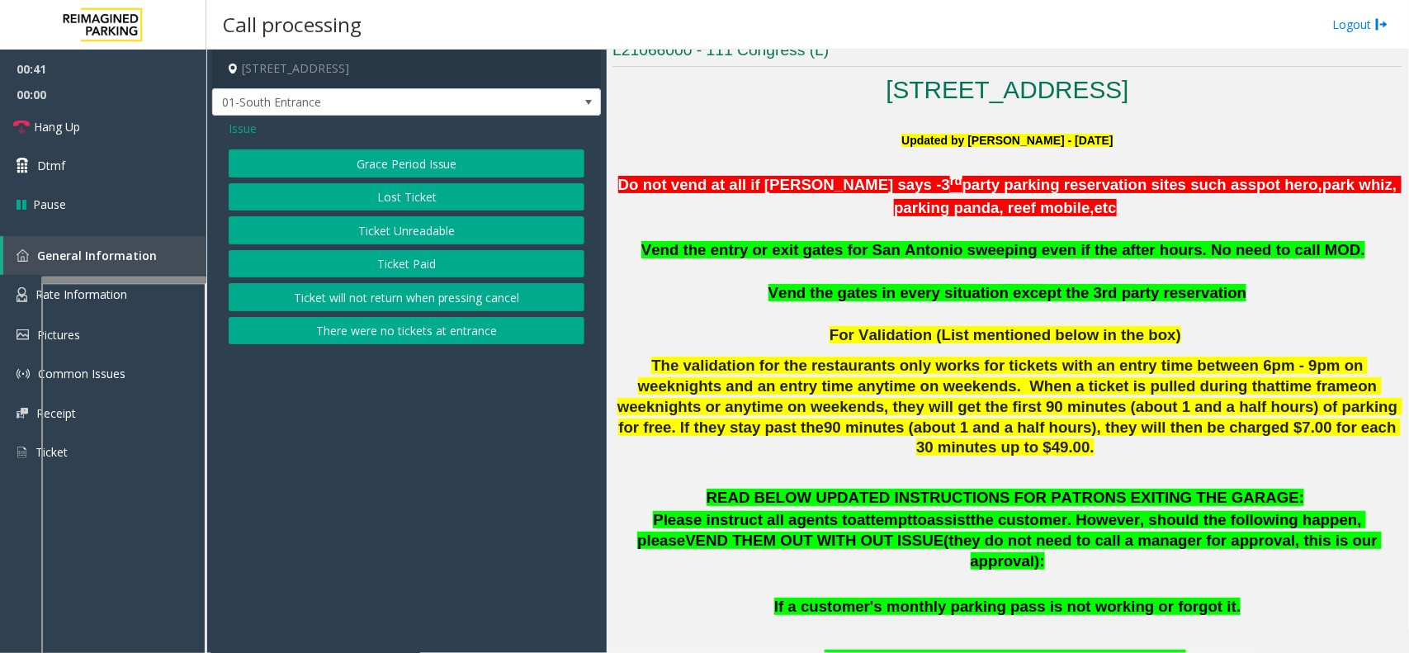
click at [381, 315] on div "Grace Period Issue Lost Ticket Ticket Unreadable Ticket Paid Ticket will not re…" at bounding box center [407, 246] width 356 height 195
click at [370, 324] on button "There were no tickets at entrance" at bounding box center [407, 331] width 356 height 28
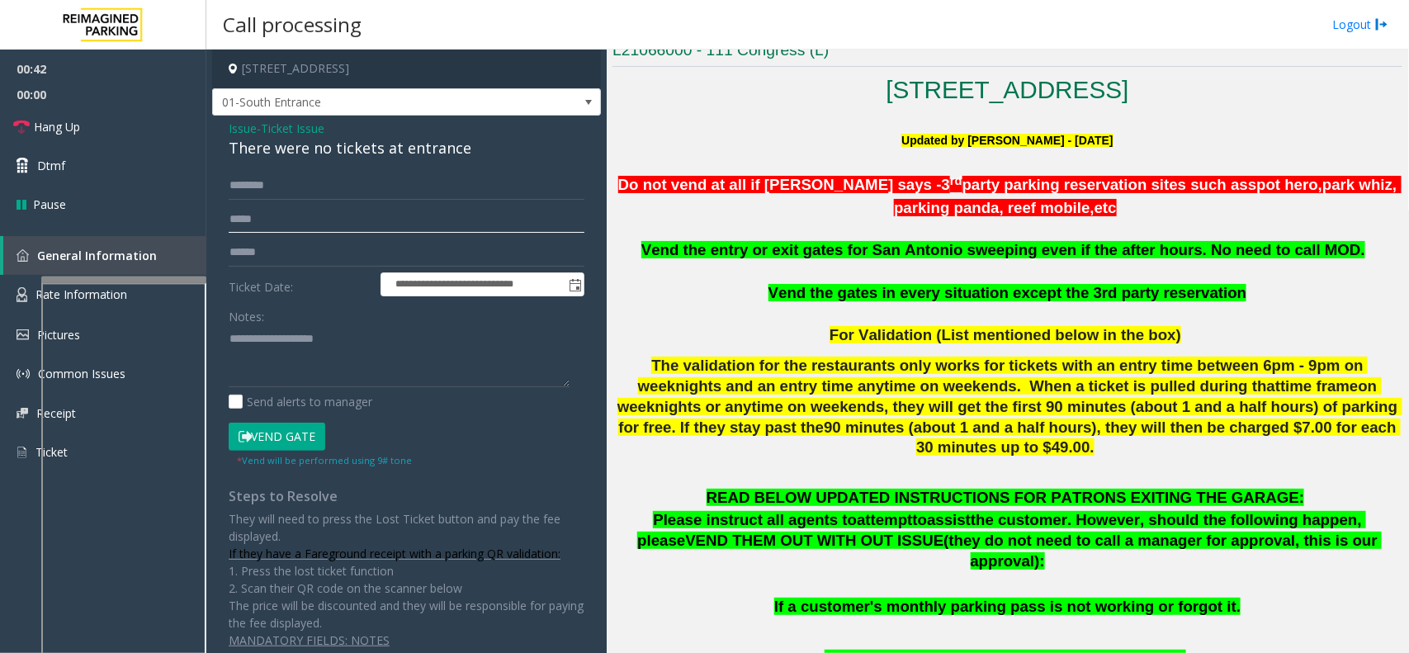
click at [308, 206] on input "text" at bounding box center [407, 220] width 356 height 28
click at [312, 186] on input "text" at bounding box center [407, 186] width 356 height 28
type input "*"
type input "***"
click at [270, 426] on button "Vend Gate" at bounding box center [277, 437] width 97 height 28
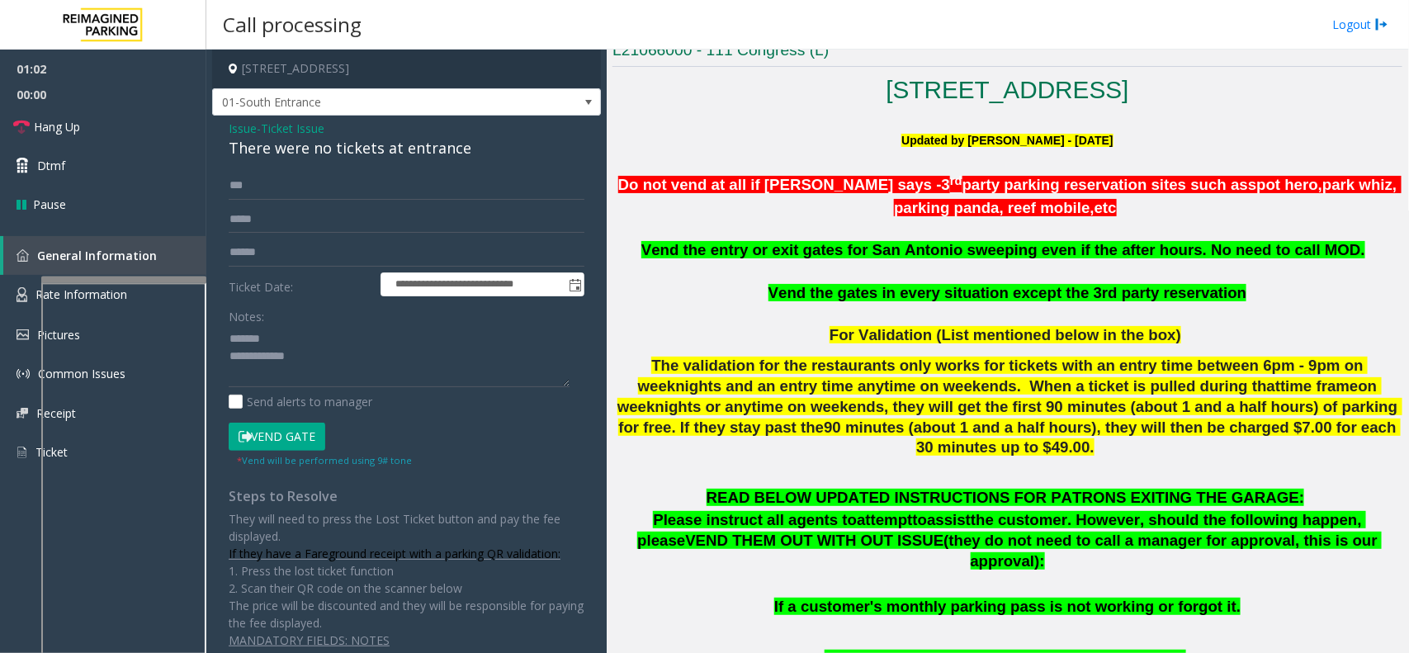
click at [335, 161] on div "**********" at bounding box center [406, 390] width 389 height 549
click at [345, 147] on div "There were no tickets at entrance" at bounding box center [407, 148] width 356 height 22
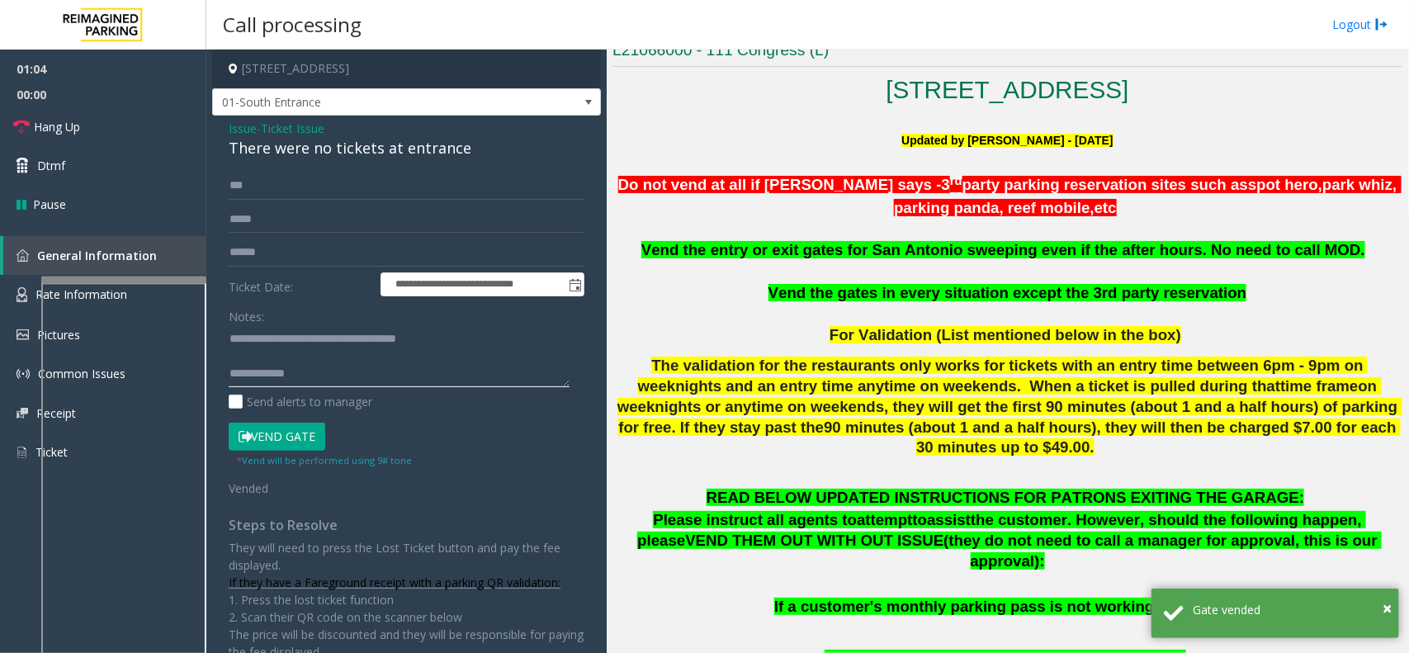
click at [442, 371] on textarea at bounding box center [399, 356] width 341 height 62
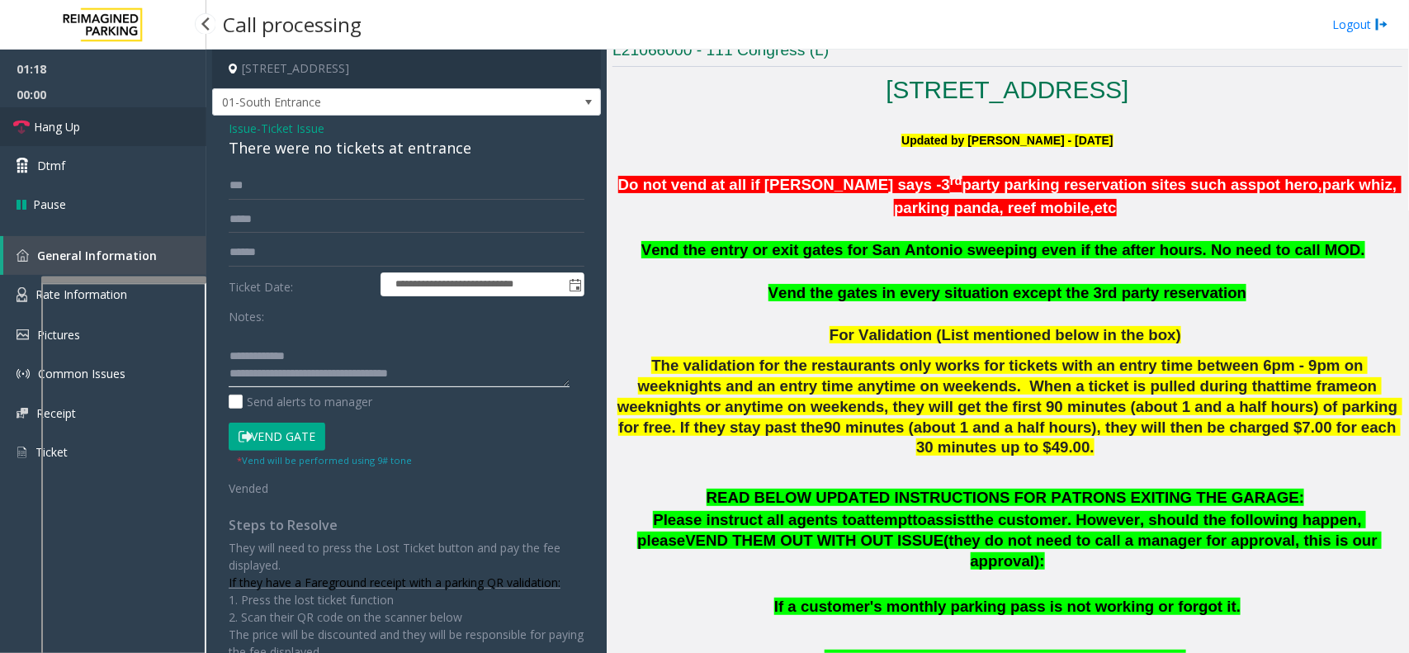
type textarea "**********"
click at [166, 132] on link "Hang Up" at bounding box center [103, 126] width 206 height 39
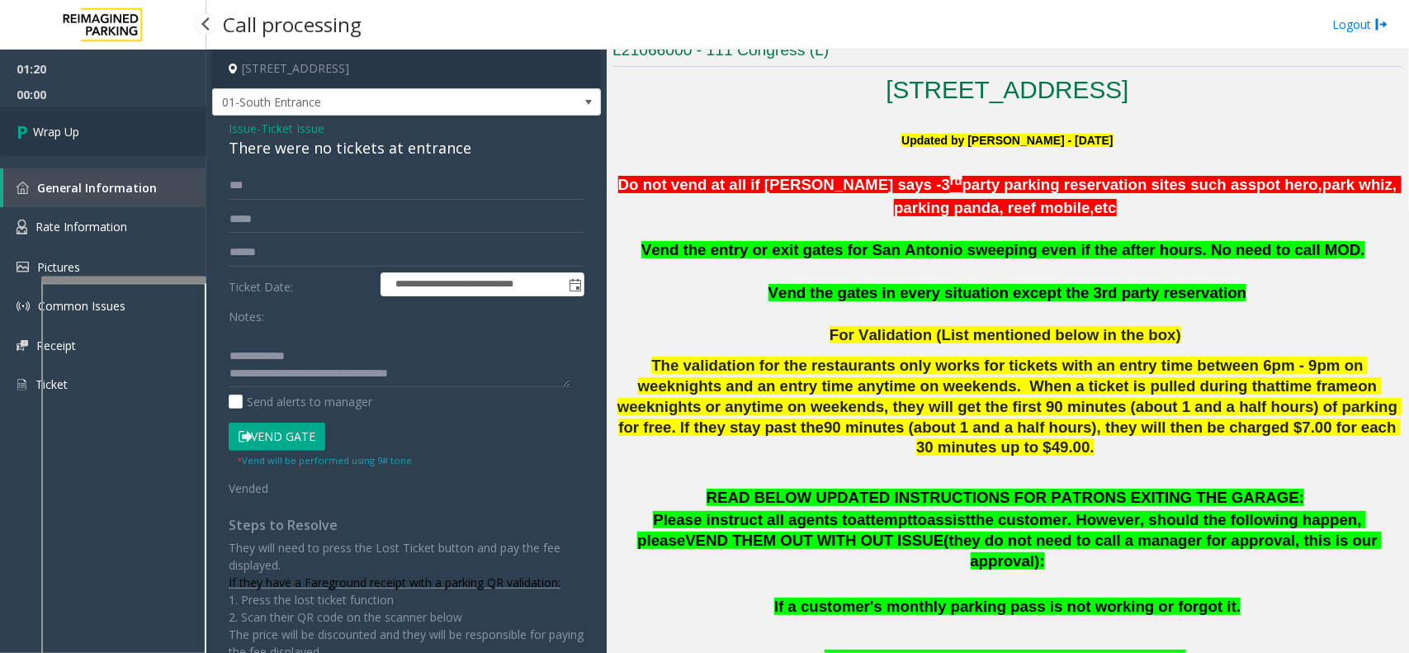
click at [166, 132] on link "Wrap Up" at bounding box center [103, 131] width 206 height 49
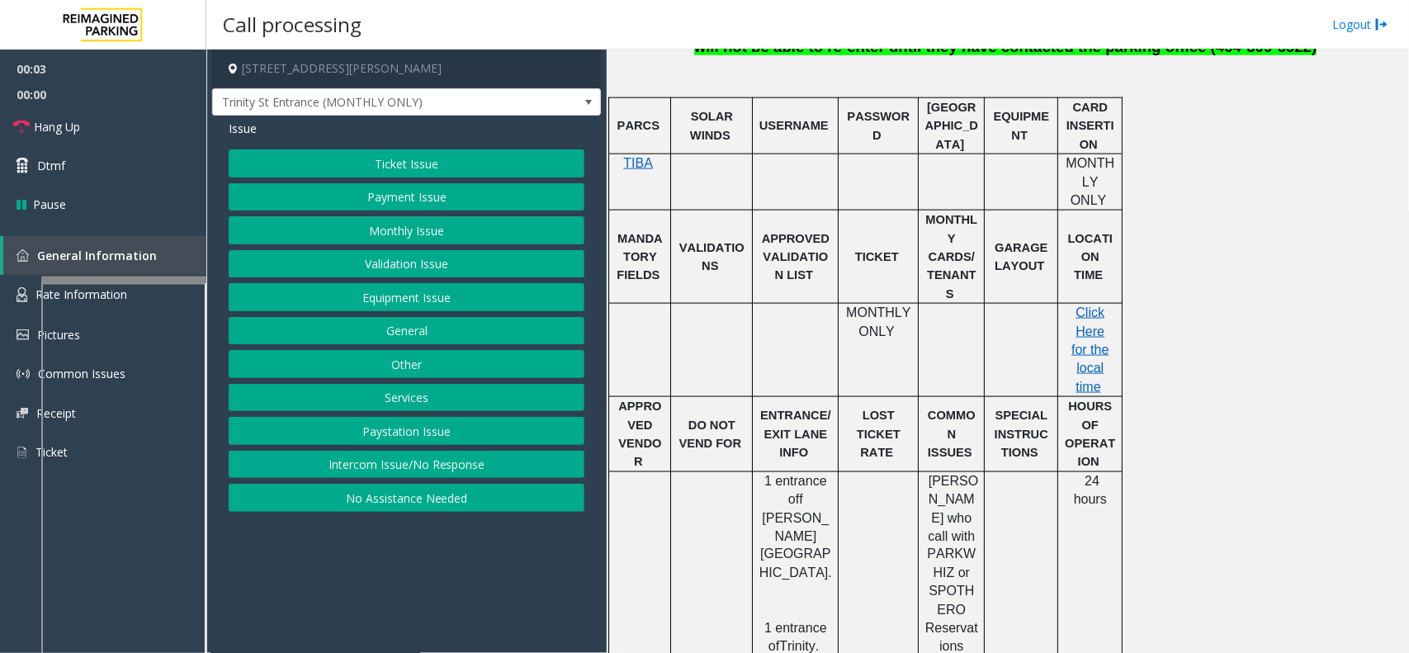
scroll to position [929, 0]
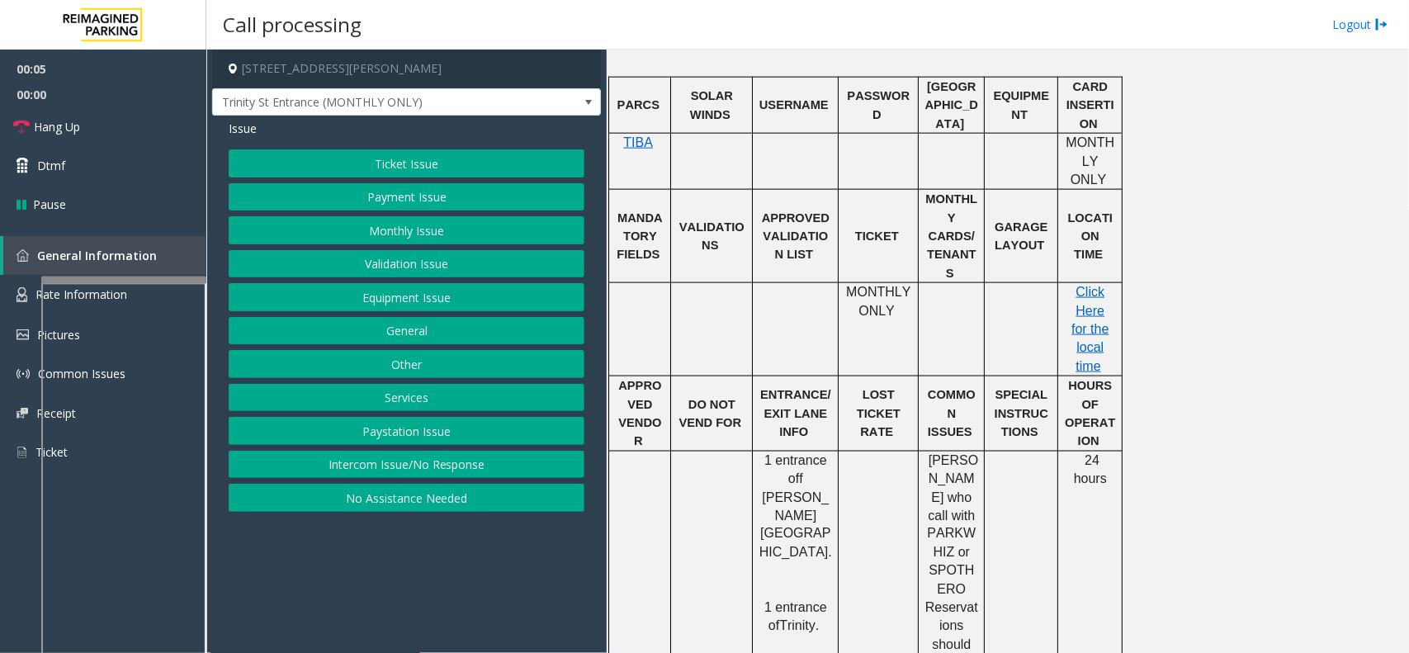
click at [492, 451] on div "Ticket Issue Payment Issue Monthly Issue Validation Issue Equipment Issue Gener…" at bounding box center [407, 330] width 356 height 362
click at [488, 456] on button "Intercom Issue/No Response" at bounding box center [407, 465] width 356 height 28
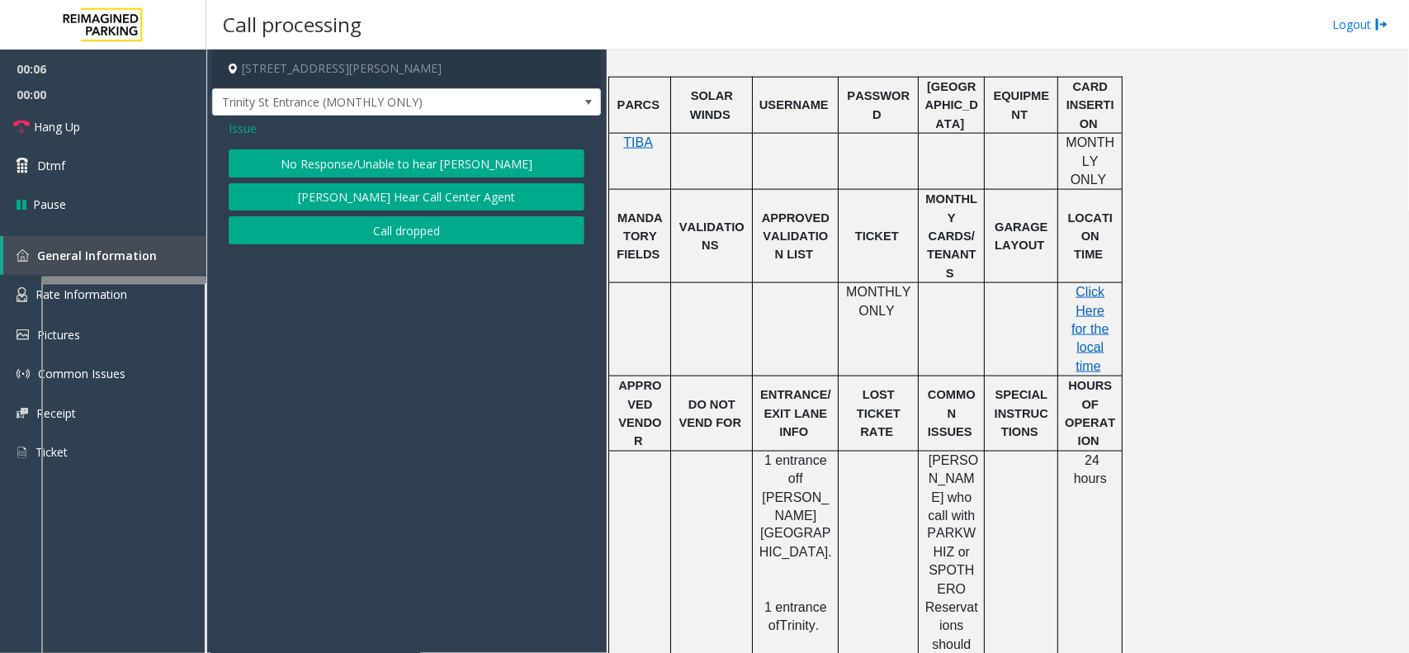
click at [442, 171] on button "No Response/Unable to hear [PERSON_NAME]" at bounding box center [407, 163] width 356 height 28
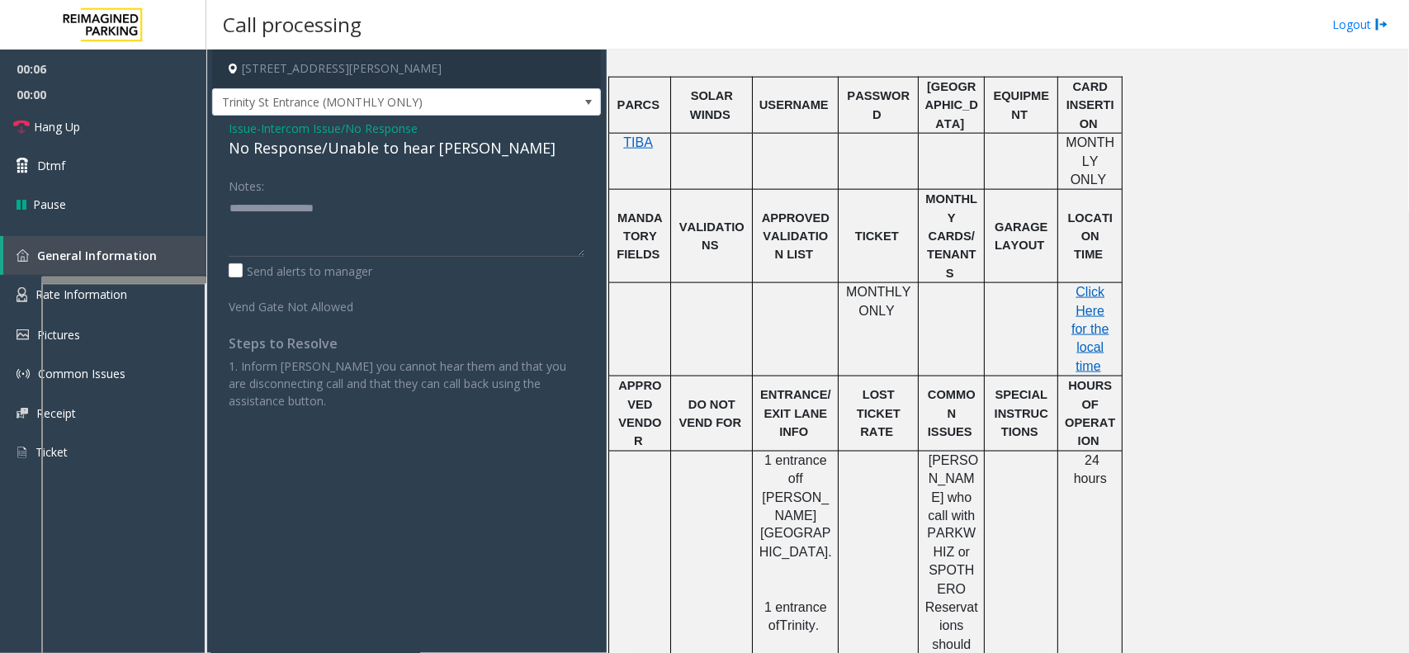
click at [434, 149] on div "No Response/Unable to hear [PERSON_NAME]" at bounding box center [407, 148] width 356 height 22
type textarea "**********"
click at [120, 118] on link "Hang Up" at bounding box center [103, 126] width 206 height 39
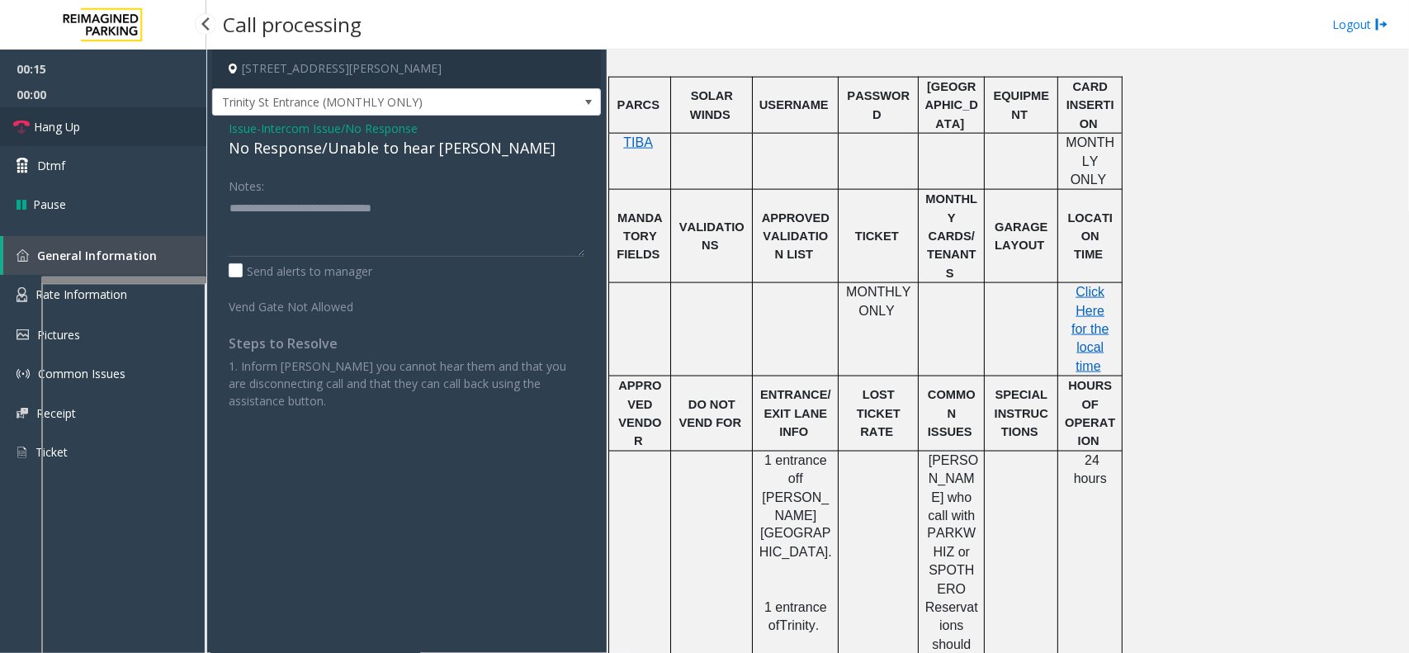
click at [120, 118] on link "Hang Up" at bounding box center [103, 126] width 206 height 39
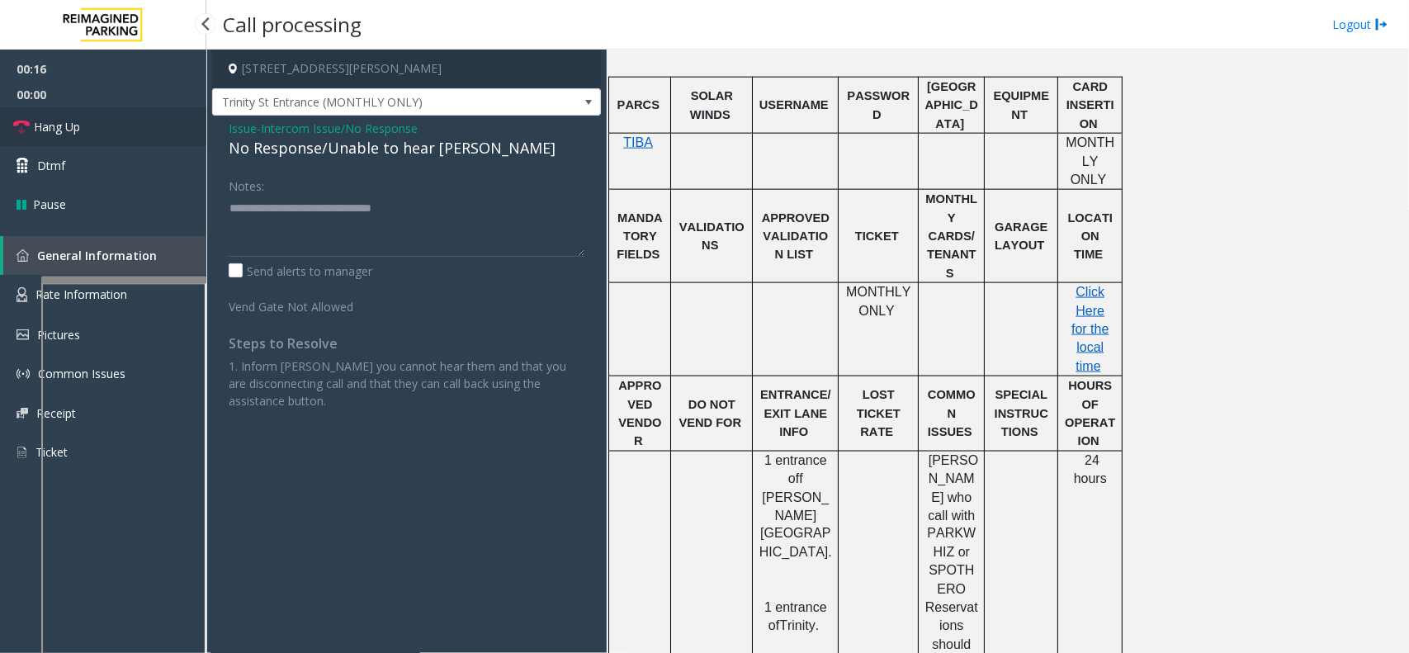
click at [120, 118] on link "Hang Up" at bounding box center [103, 126] width 206 height 39
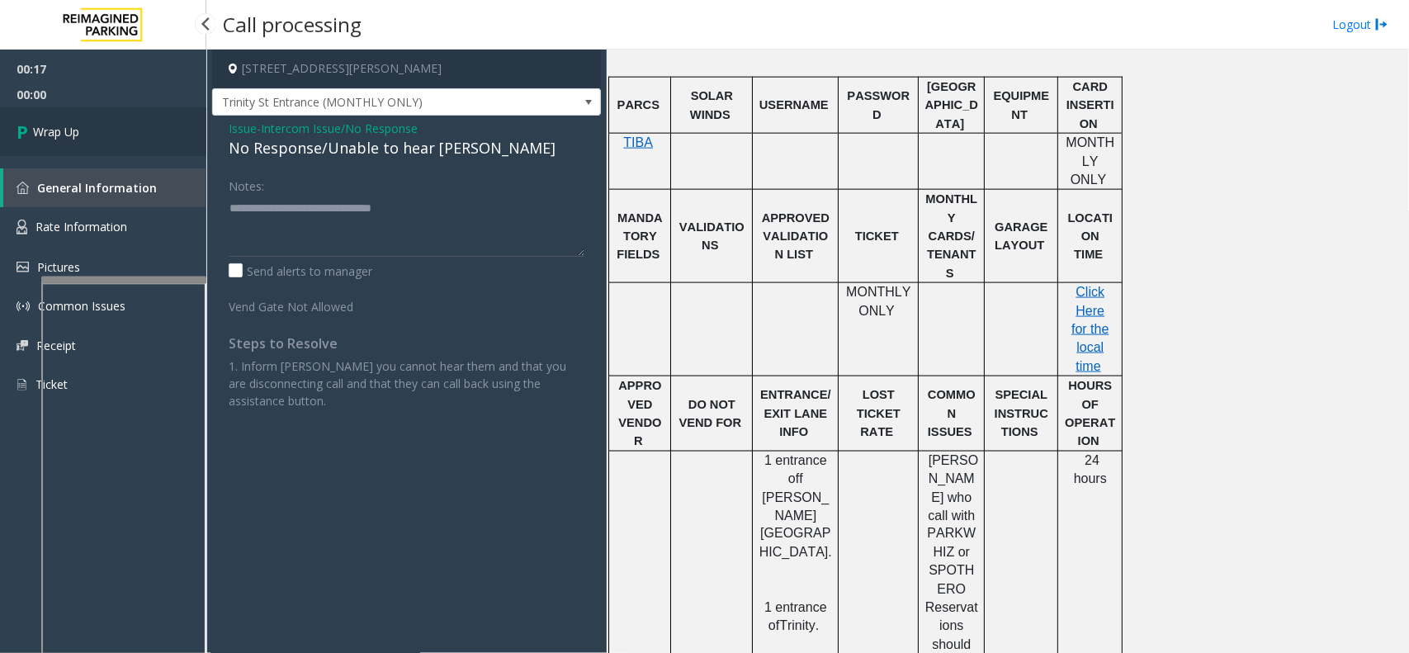
click at [120, 118] on link "Wrap Up" at bounding box center [103, 131] width 206 height 49
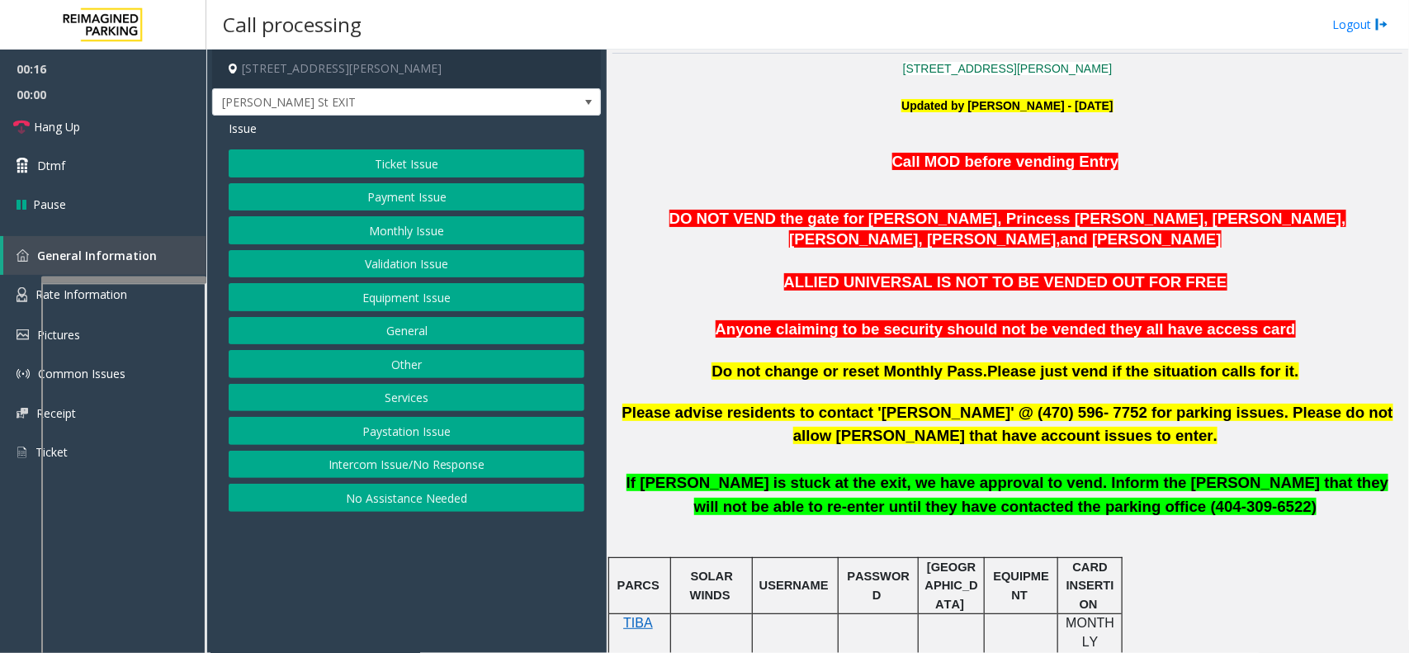
scroll to position [413, 0]
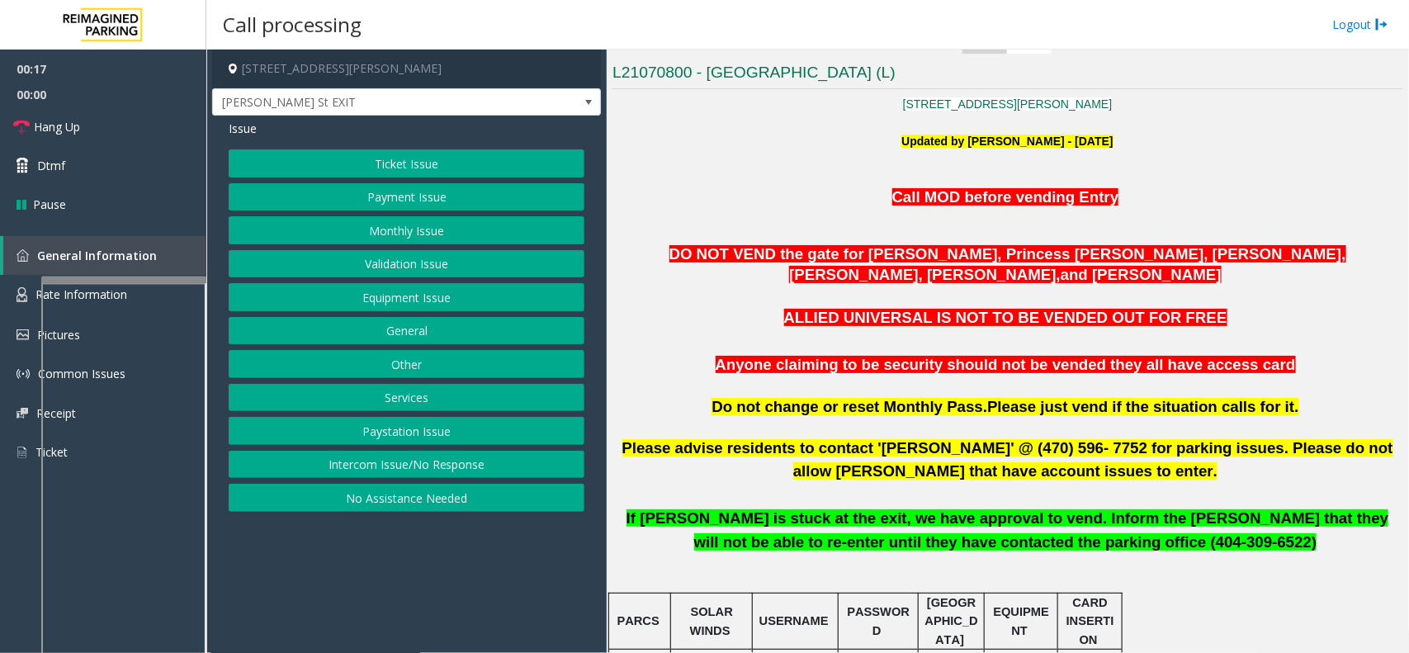
click at [415, 233] on button "Monthly Issue" at bounding box center [407, 230] width 356 height 28
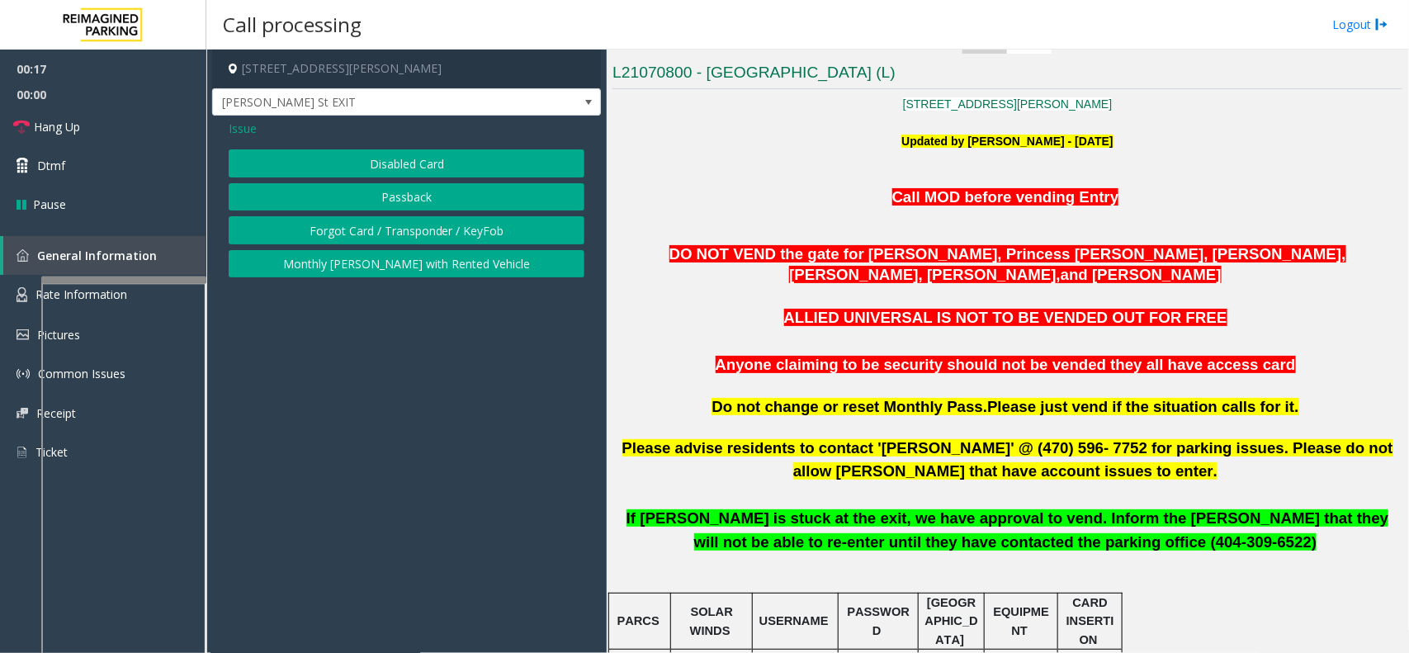
click at [406, 155] on button "Disabled Card" at bounding box center [407, 163] width 356 height 28
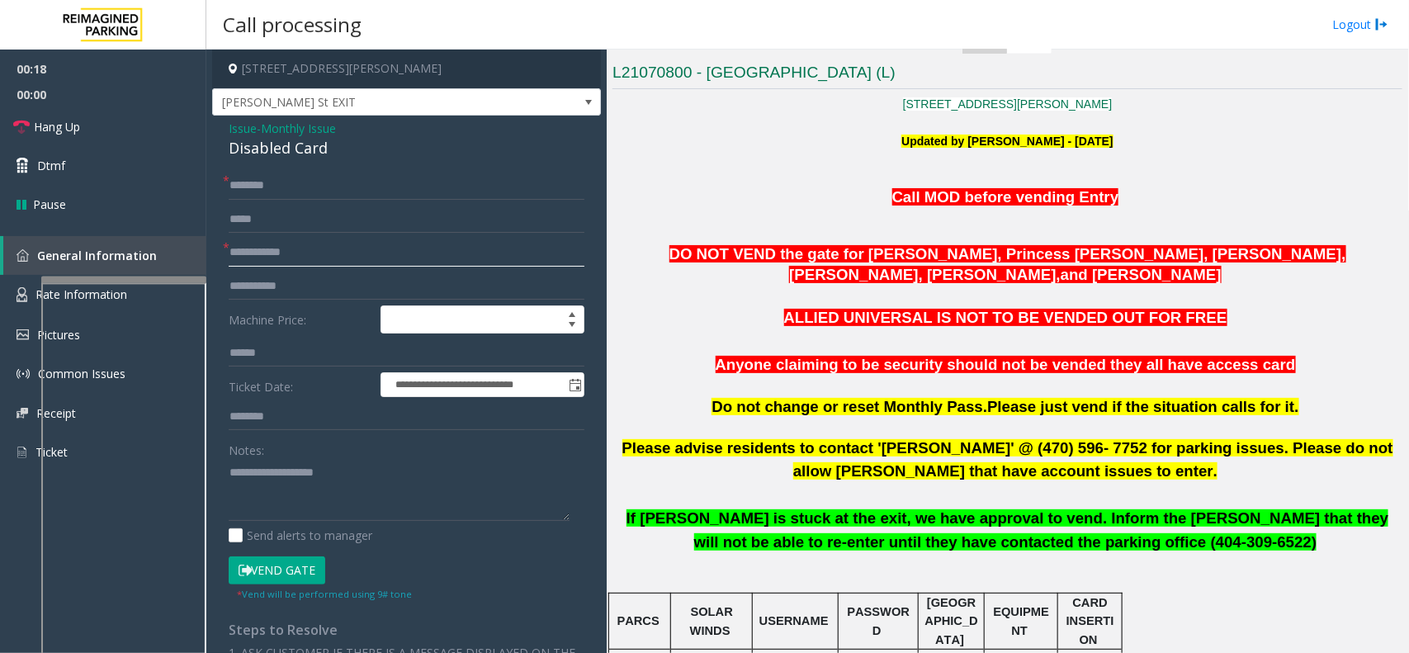
click at [265, 253] on input "text" at bounding box center [407, 253] width 356 height 28
click at [300, 253] on input "text" at bounding box center [407, 253] width 356 height 28
click at [291, 140] on div "Disabled Card" at bounding box center [407, 148] width 356 height 22
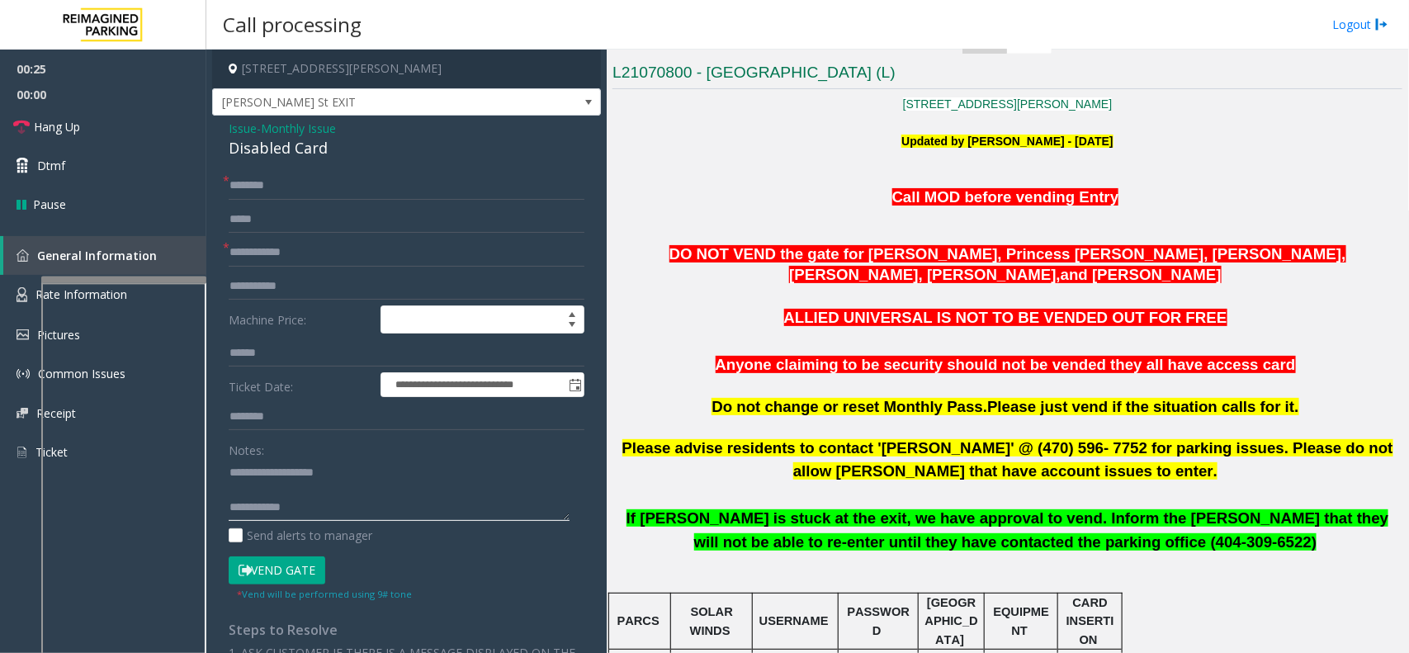
type textarea "**********"
click at [290, 256] on input "text" at bounding box center [407, 253] width 356 height 28
type input "**********"
click at [283, 200] on form "**********" at bounding box center [407, 386] width 356 height 429
click at [283, 192] on input "text" at bounding box center [407, 186] width 356 height 28
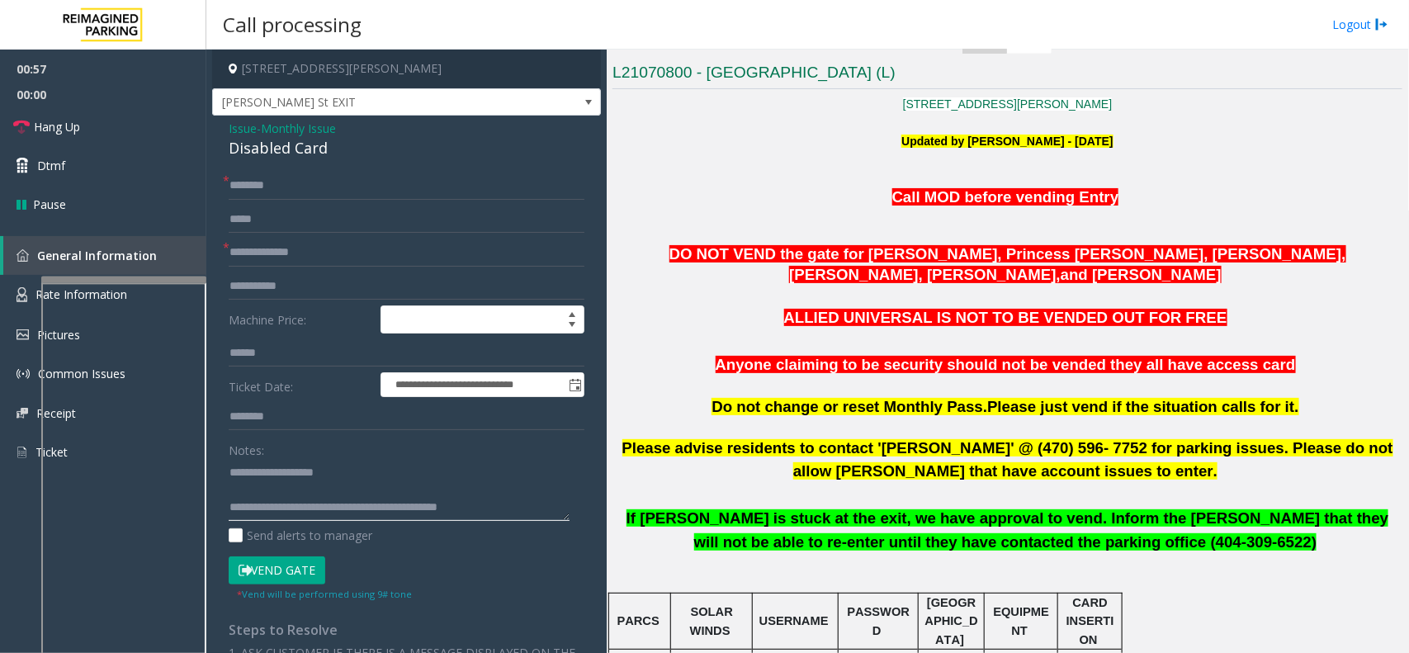
type textarea "**********"
click at [312, 194] on input "text" at bounding box center [407, 186] width 356 height 28
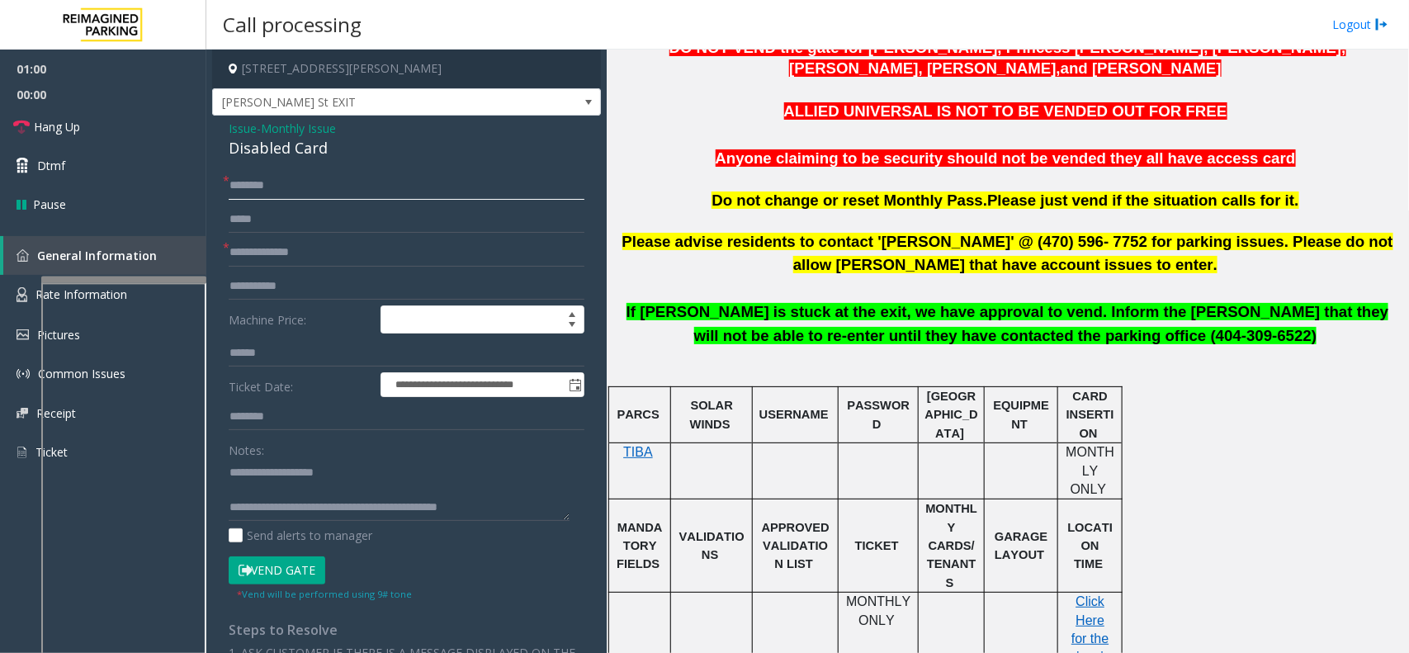
scroll to position [103, 0]
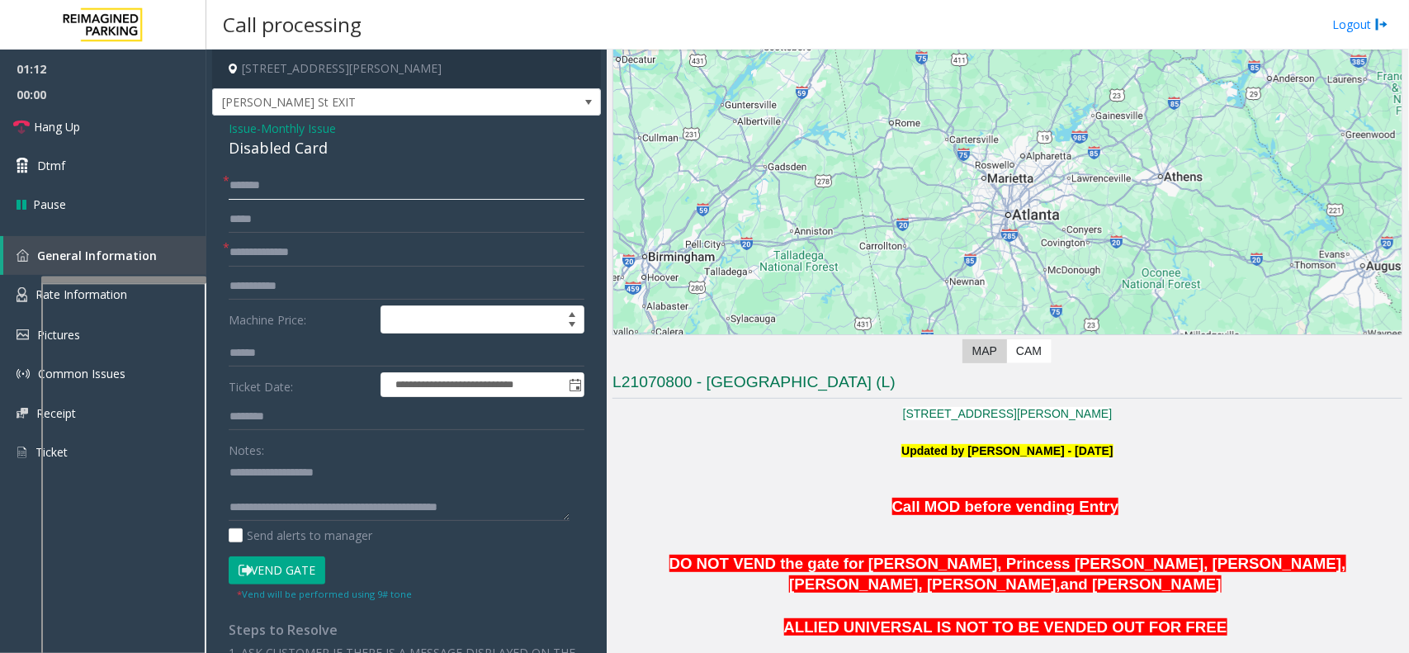
click at [248, 182] on input "*******" at bounding box center [407, 186] width 356 height 28
click at [254, 182] on input "*******" at bounding box center [407, 186] width 356 height 28
click at [260, 187] on input "*******" at bounding box center [407, 186] width 356 height 28
click at [264, 184] on input "*******" at bounding box center [407, 186] width 356 height 28
click at [277, 184] on input "*******" at bounding box center [407, 186] width 356 height 28
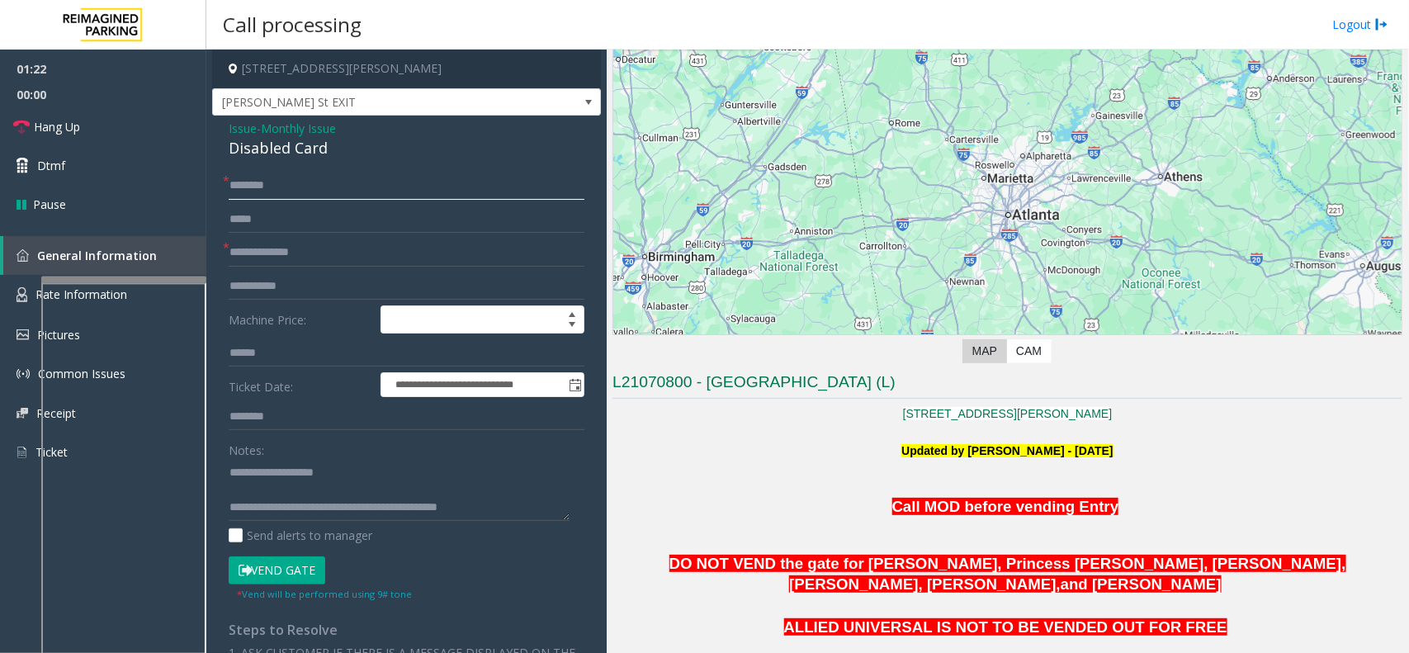
click at [242, 182] on input "*******" at bounding box center [407, 186] width 356 height 28
click at [277, 182] on input "*******" at bounding box center [407, 186] width 356 height 28
click at [235, 182] on input "*******" at bounding box center [407, 186] width 356 height 28
click at [238, 186] on input "*******" at bounding box center [407, 186] width 356 height 28
click at [261, 183] on input "*******" at bounding box center [407, 186] width 356 height 28
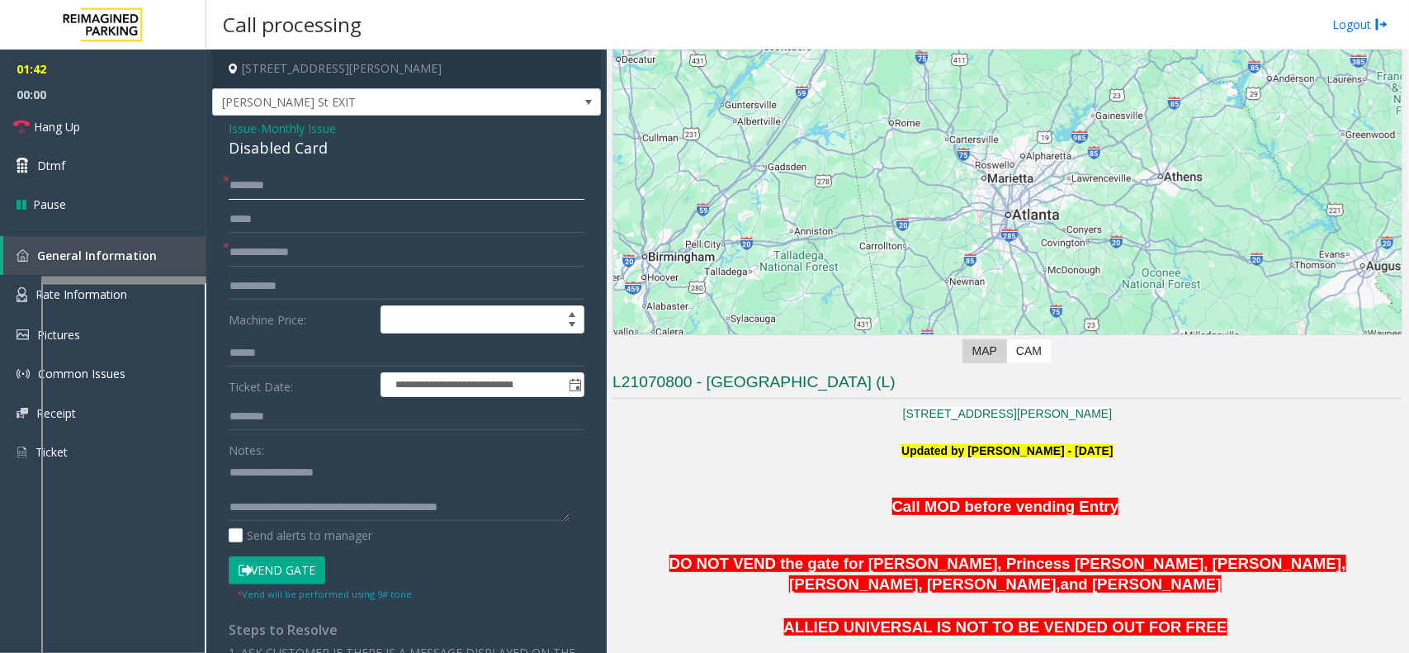
click at [266, 183] on input "*******" at bounding box center [407, 186] width 356 height 28
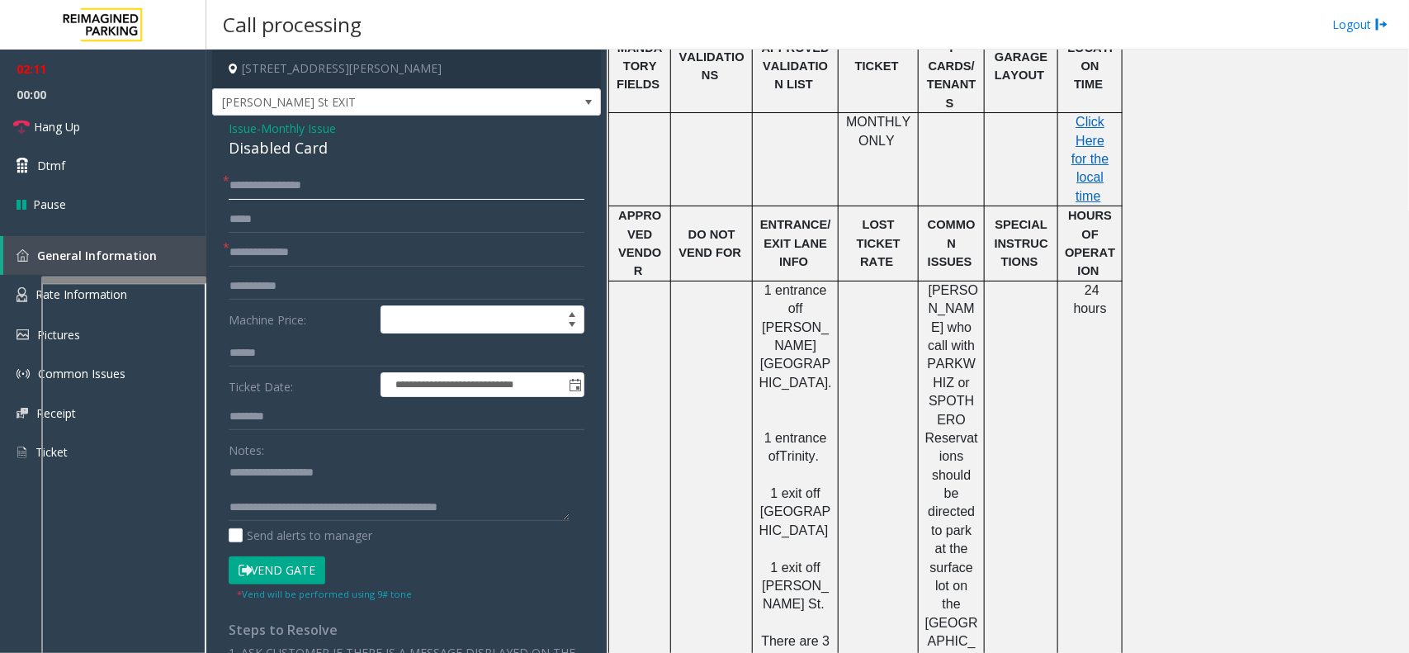
scroll to position [1135, 0]
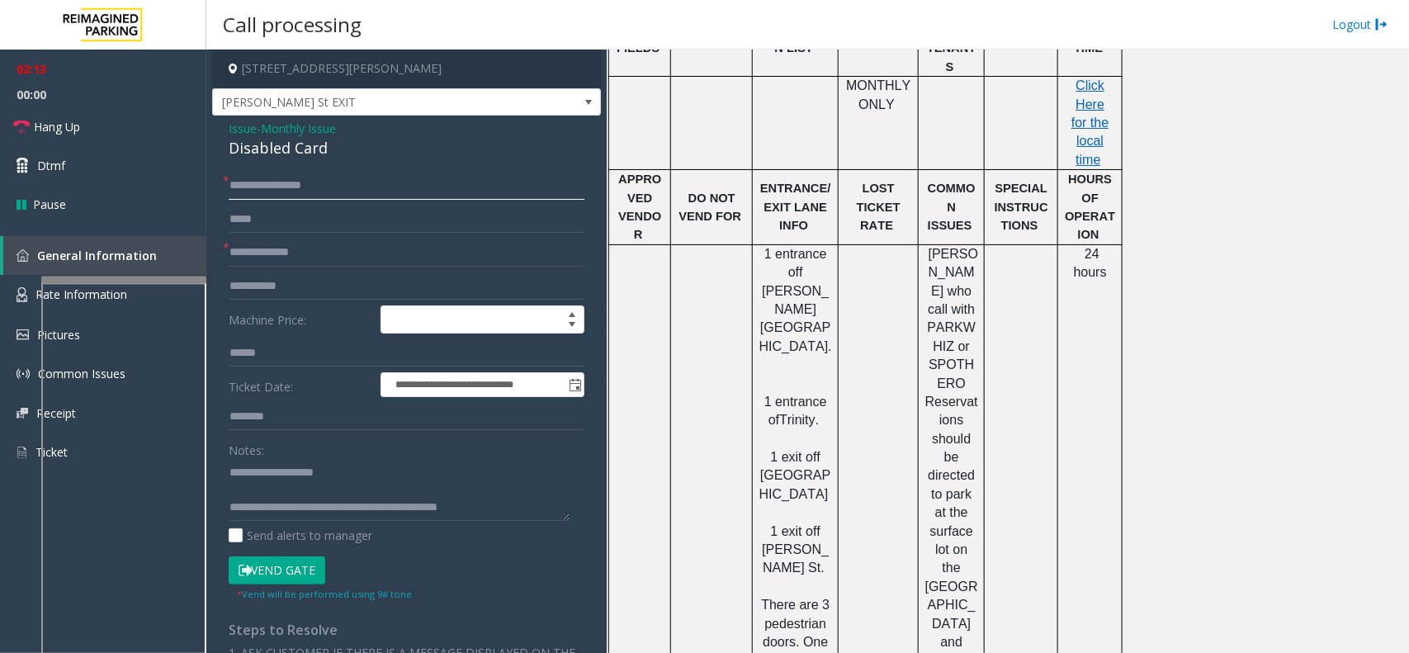
click at [277, 190] on input "**********" at bounding box center [407, 186] width 356 height 28
click at [281, 184] on input "**********" at bounding box center [407, 186] width 356 height 28
click at [283, 182] on input "**********" at bounding box center [407, 186] width 356 height 28
click at [290, 182] on input "**********" at bounding box center [407, 186] width 356 height 28
click at [291, 184] on input "**********" at bounding box center [407, 186] width 356 height 28
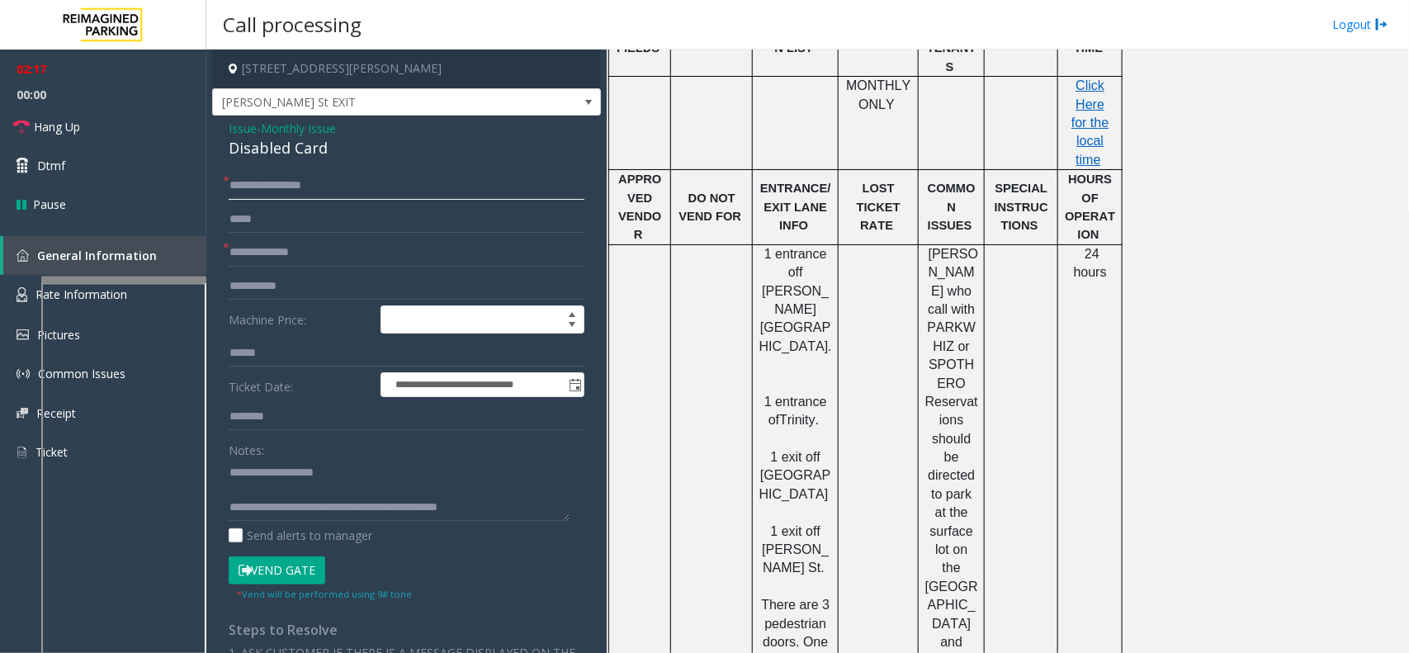
click at [297, 184] on input "**********" at bounding box center [407, 186] width 356 height 28
click at [297, 182] on input "**********" at bounding box center [407, 186] width 356 height 28
click at [301, 183] on input "**********" at bounding box center [407, 186] width 356 height 28
click at [305, 183] on input "**********" at bounding box center [407, 186] width 356 height 28
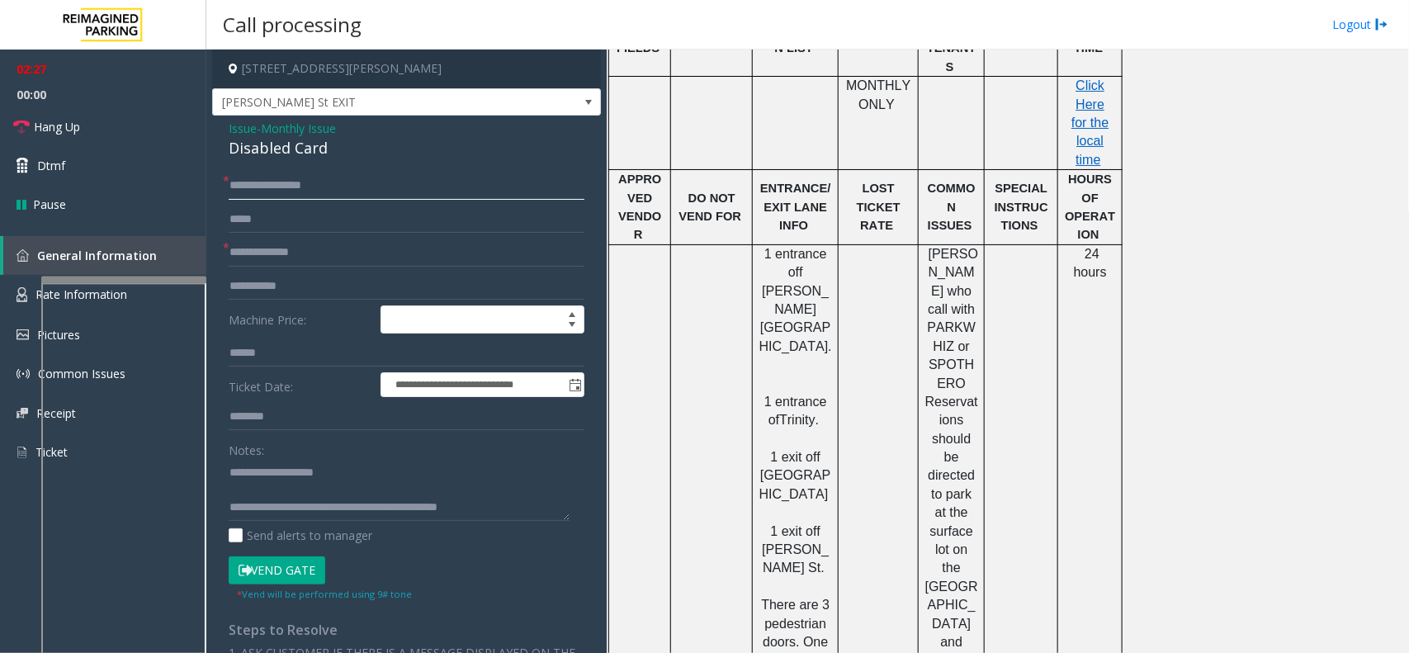
click at [314, 187] on input "**********" at bounding box center [407, 186] width 356 height 28
click at [329, 183] on input "**********" at bounding box center [407, 186] width 356 height 28
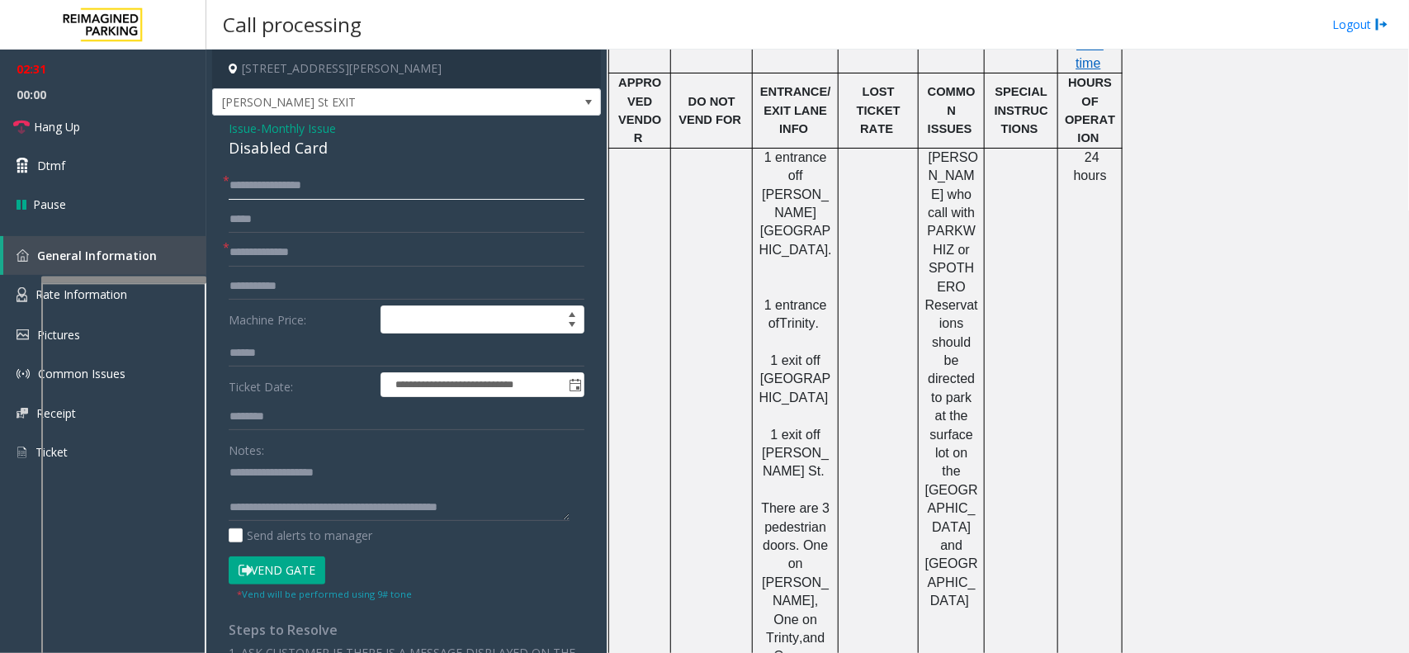
scroll to position [1238, 0]
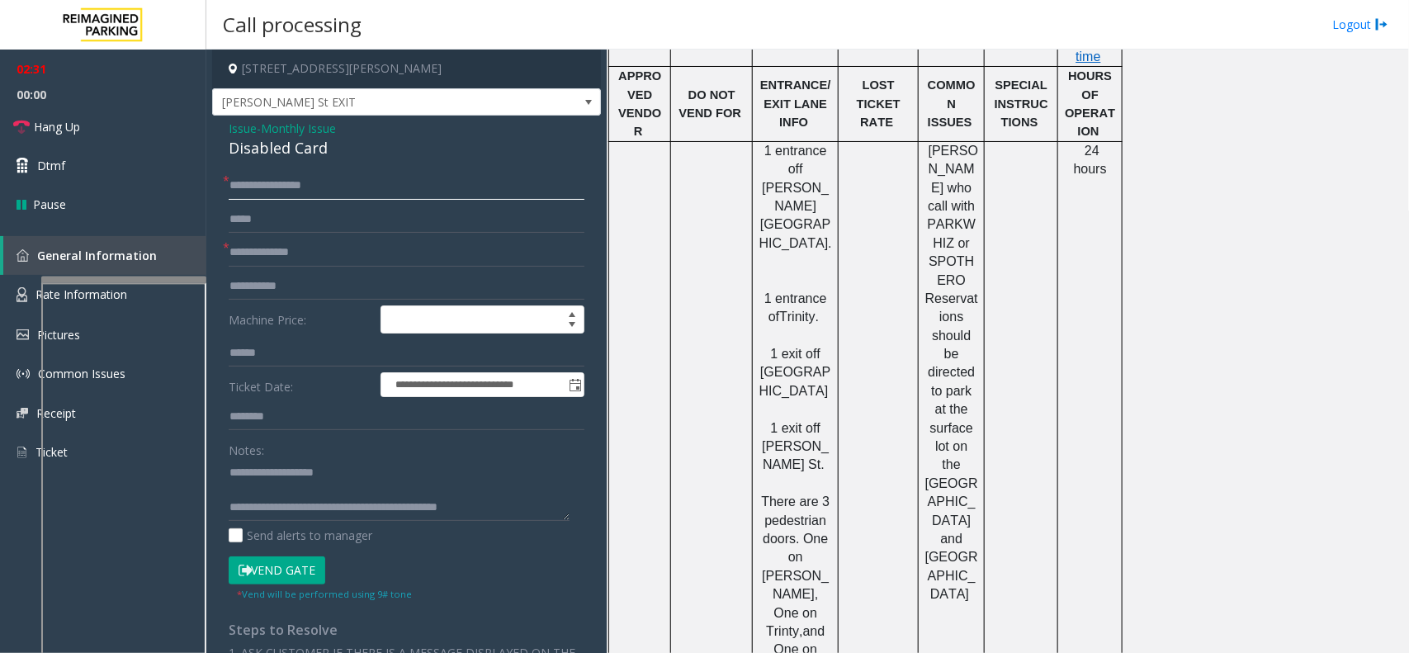
type input "**********"
drag, startPoint x: 291, startPoint y: 555, endPoint x: 295, endPoint y: 562, distance: 8.5
click at [295, 522] on form "**********" at bounding box center [407, 386] width 356 height 429
click at [295, 522] on button "Vend Gate" at bounding box center [277, 570] width 97 height 28
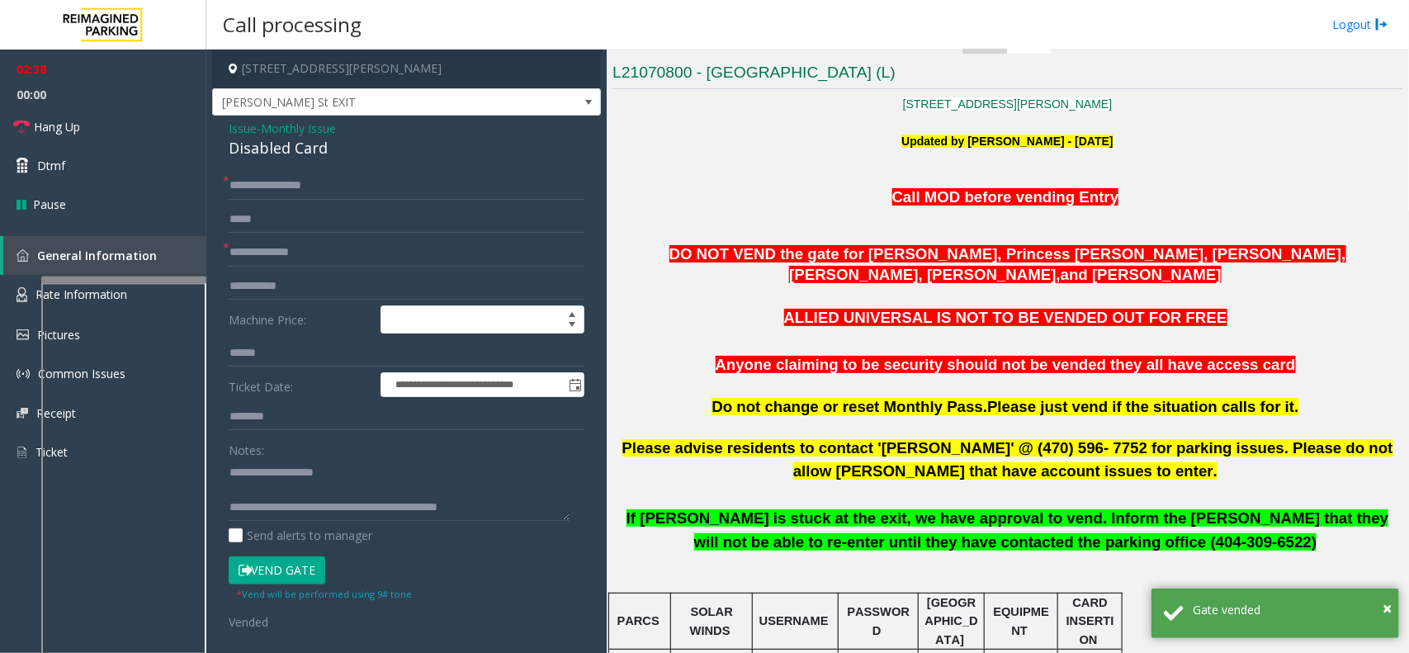
scroll to position [310, 0]
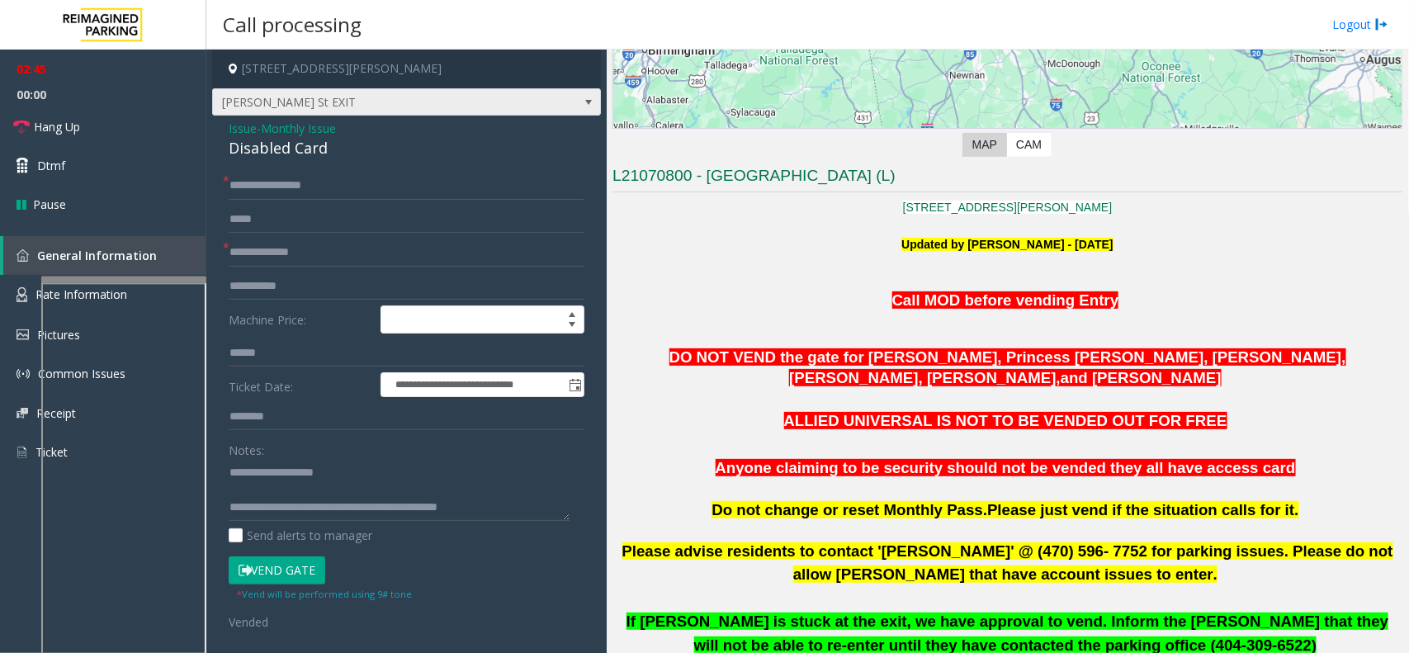
click at [480, 105] on span "[PERSON_NAME] St EXIT" at bounding box center [368, 102] width 310 height 26
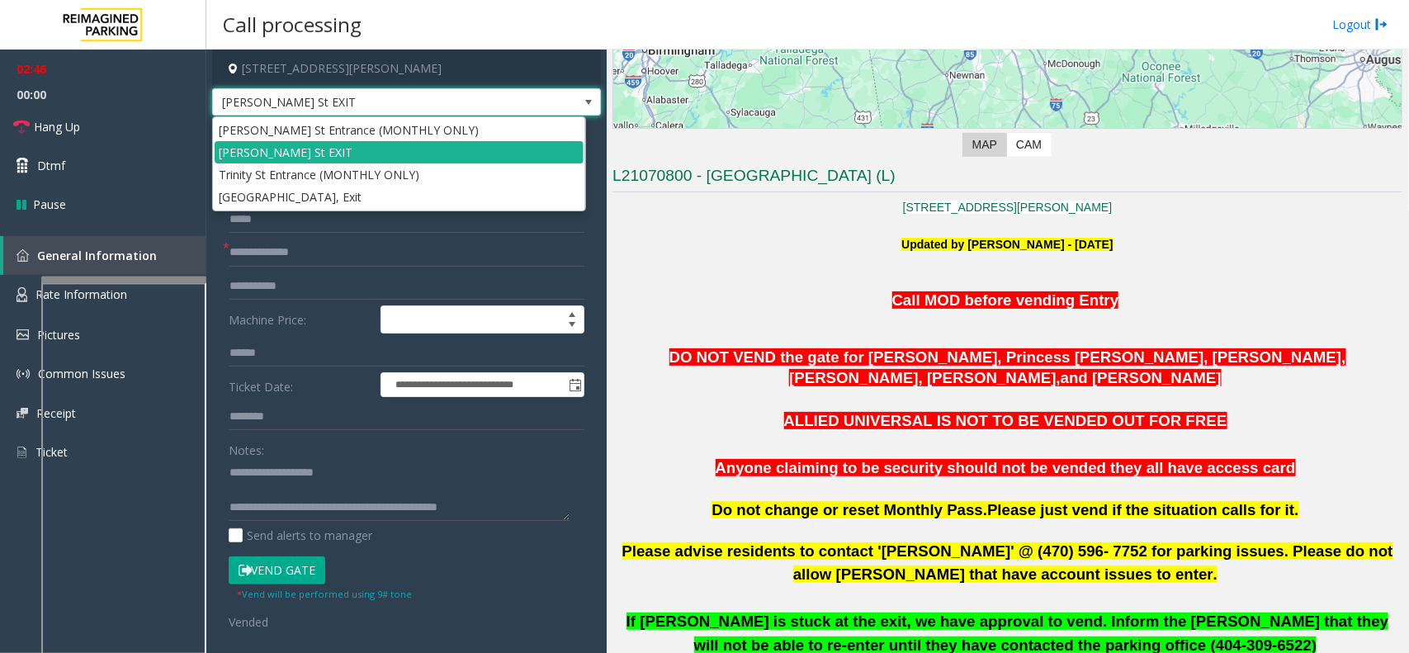
click at [480, 105] on span "[PERSON_NAME] St EXIT" at bounding box center [368, 102] width 310 height 26
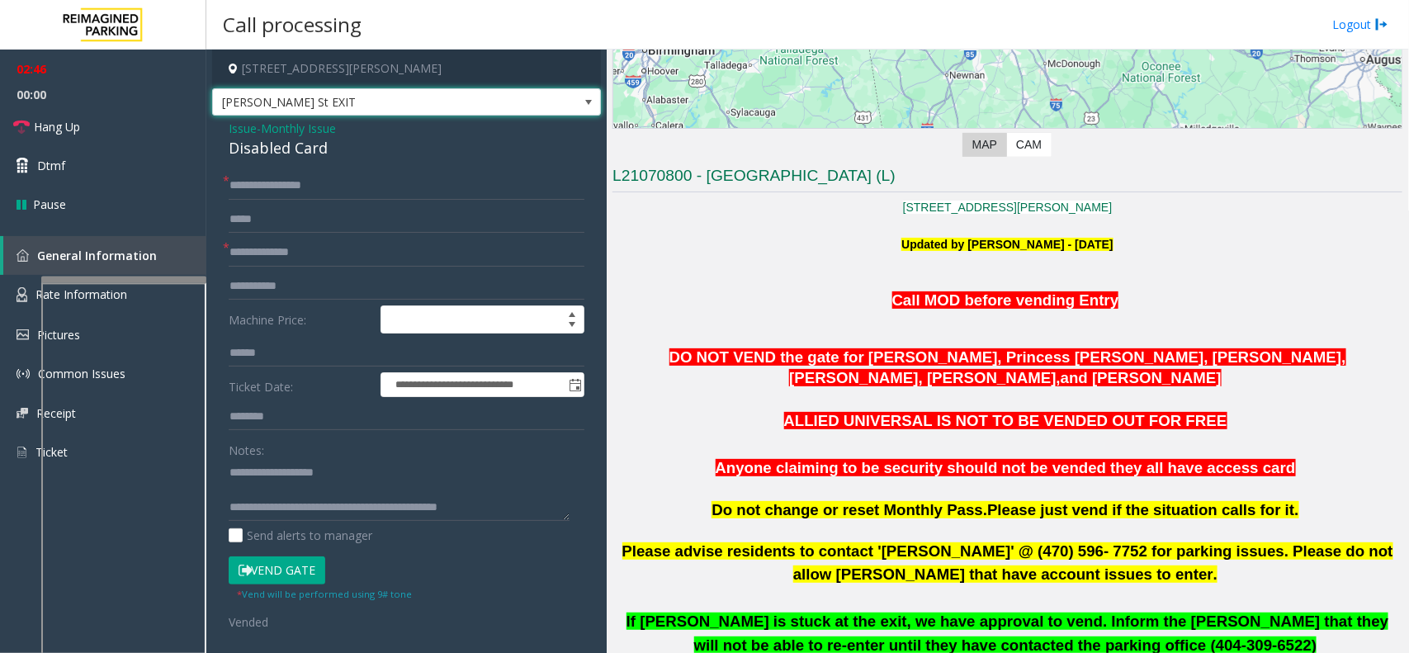
click at [480, 105] on span "[PERSON_NAME] St EXIT" at bounding box center [368, 102] width 310 height 26
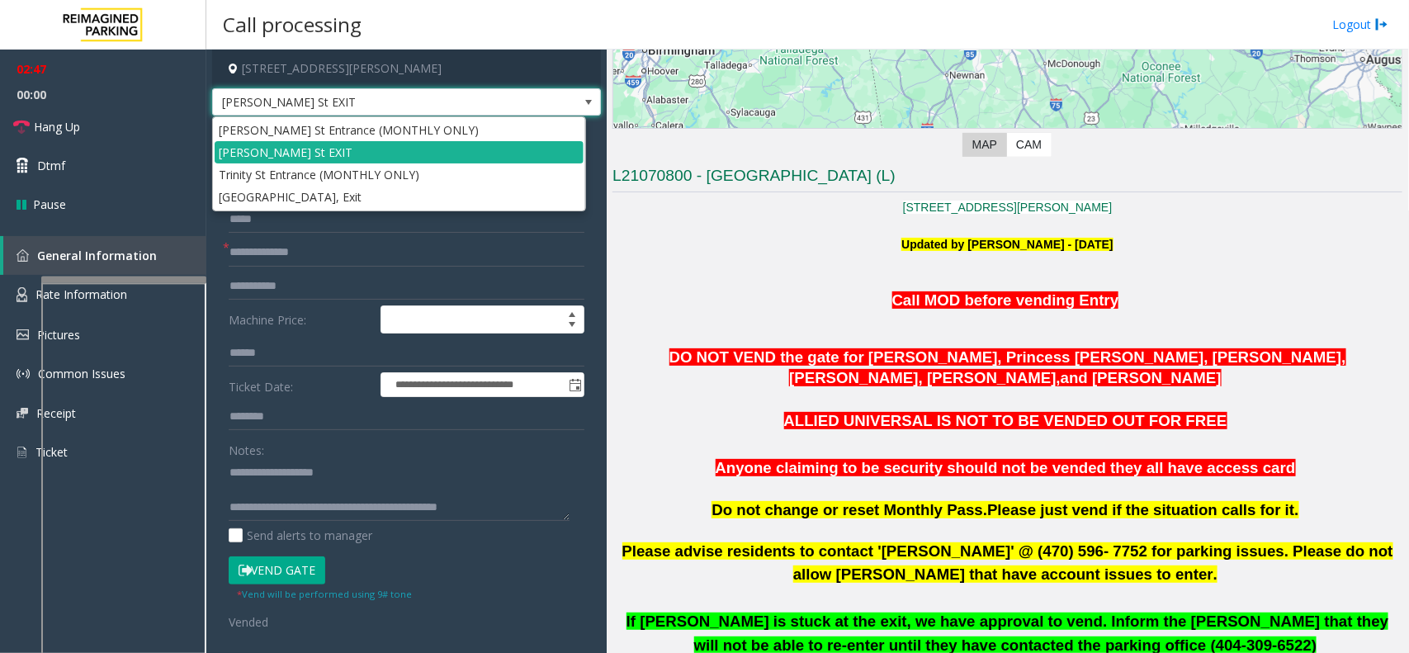
click at [480, 105] on span "[PERSON_NAME] St EXIT" at bounding box center [368, 102] width 310 height 26
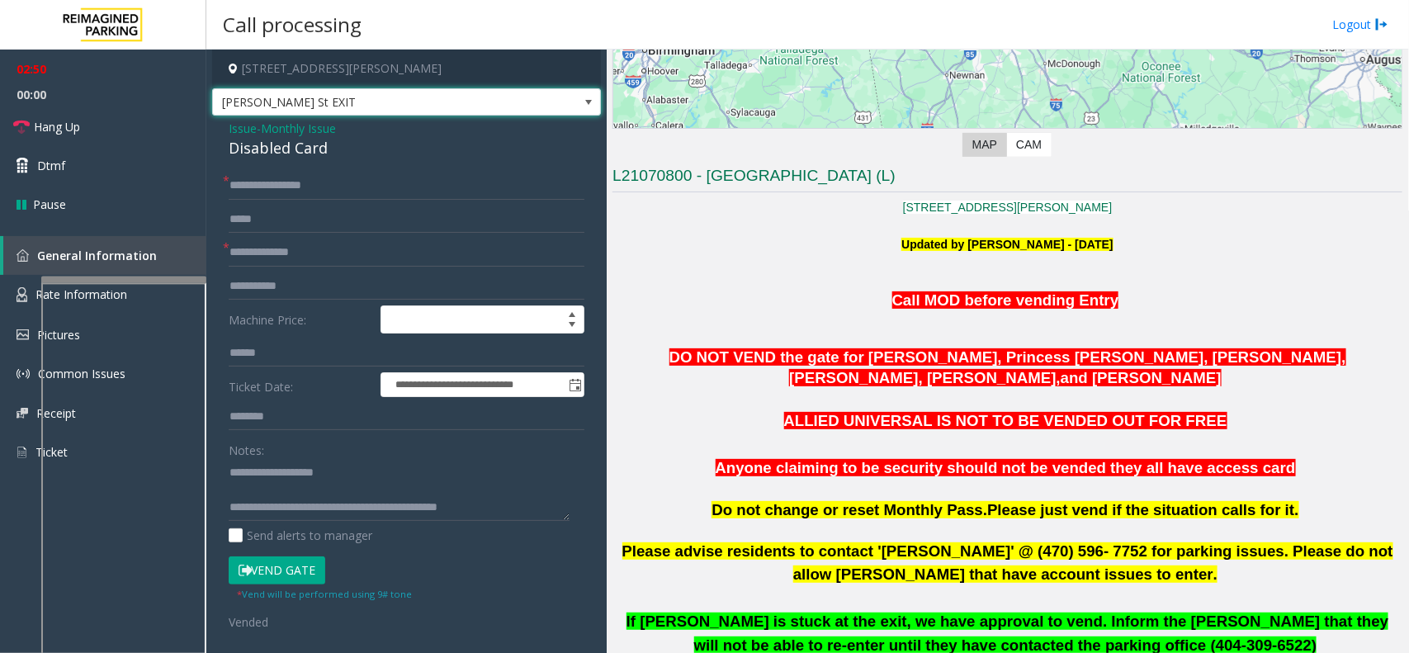
click at [480, 105] on span "[PERSON_NAME] St EXIT" at bounding box center [368, 102] width 310 height 26
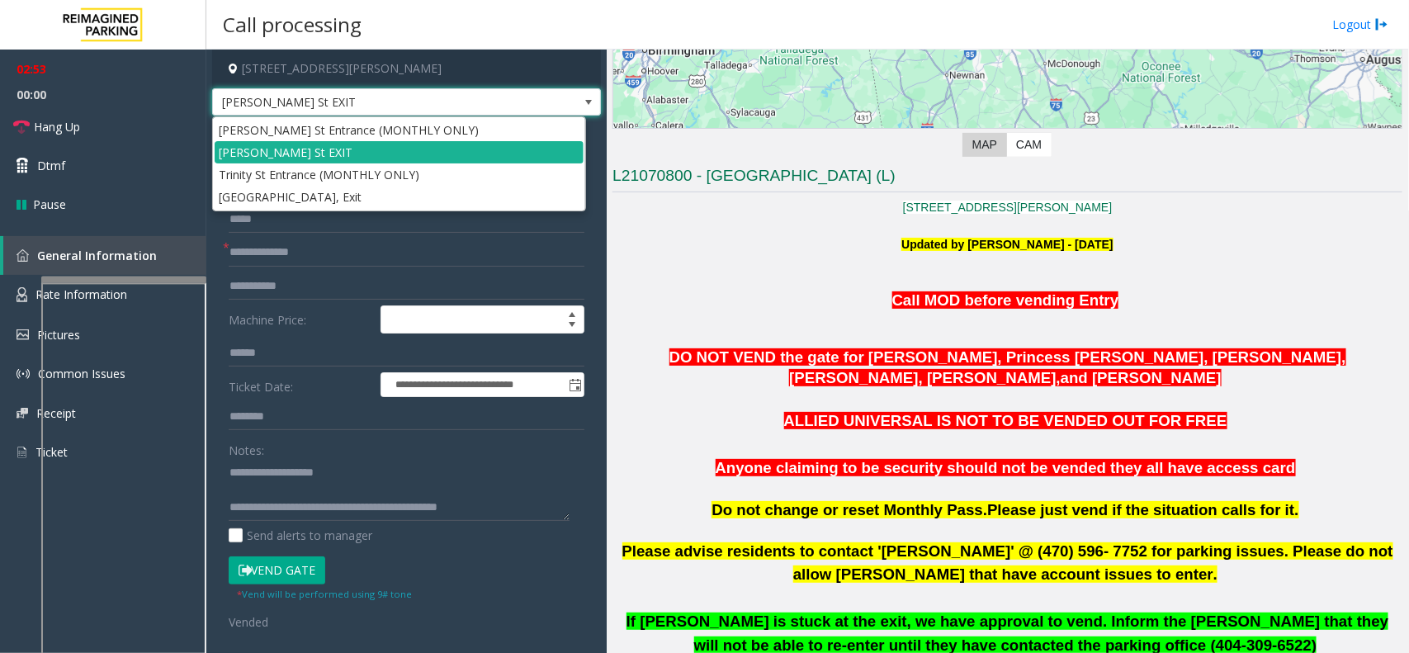
click at [480, 105] on span "[PERSON_NAME] St EXIT" at bounding box center [368, 102] width 310 height 26
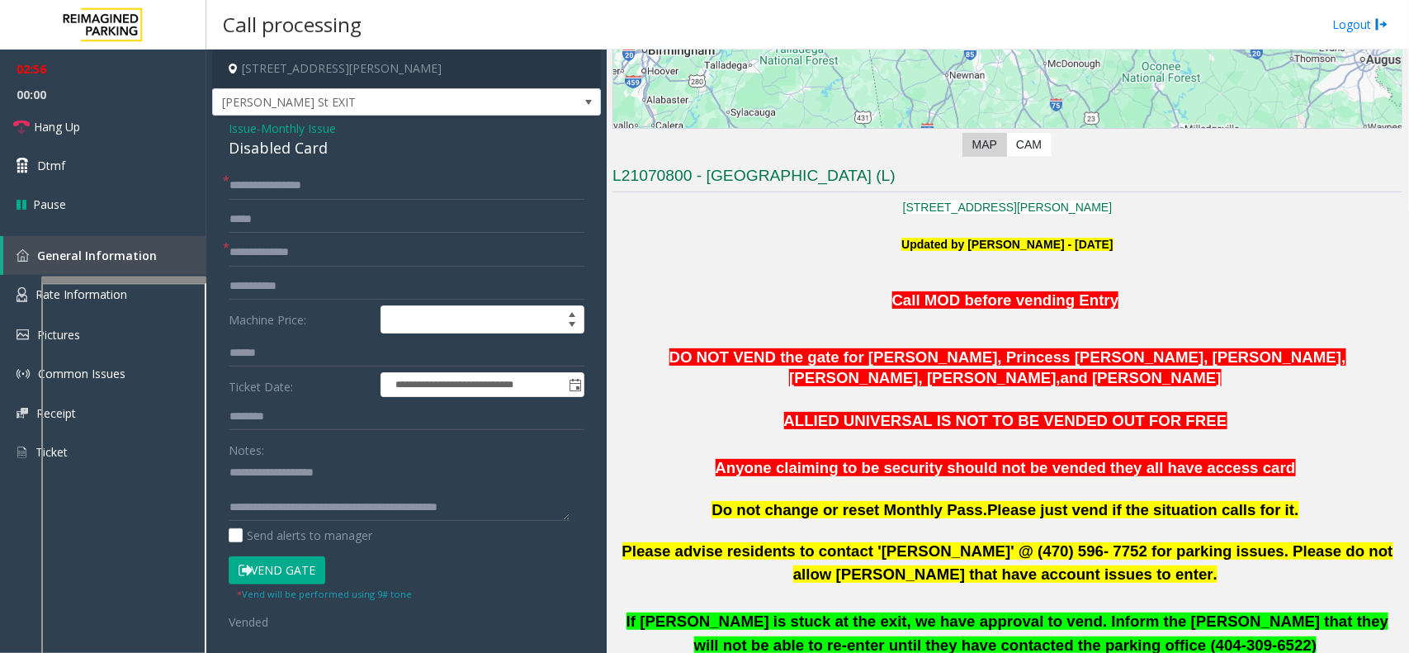
click at [316, 522] on button "Vend Gate" at bounding box center [277, 570] width 97 height 28
click at [135, 139] on link "Hang Up" at bounding box center [103, 126] width 206 height 39
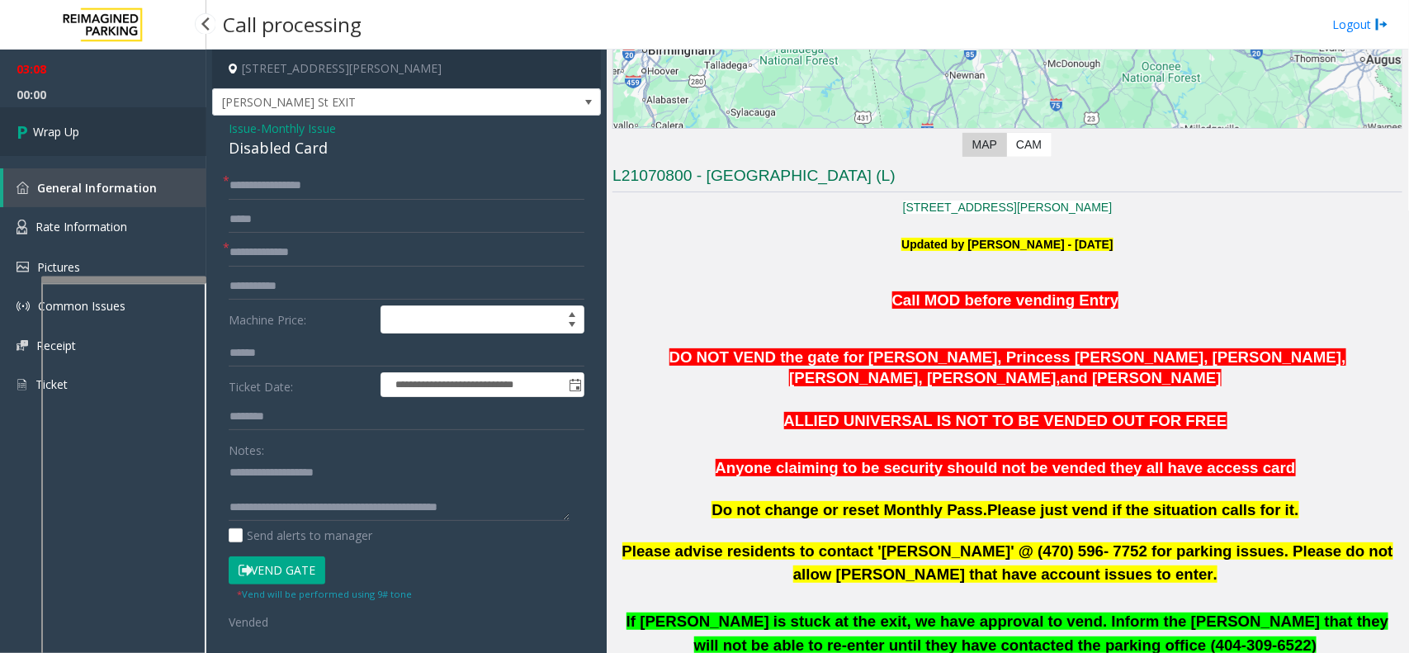
click at [135, 139] on link "Wrap Up" at bounding box center [103, 131] width 206 height 49
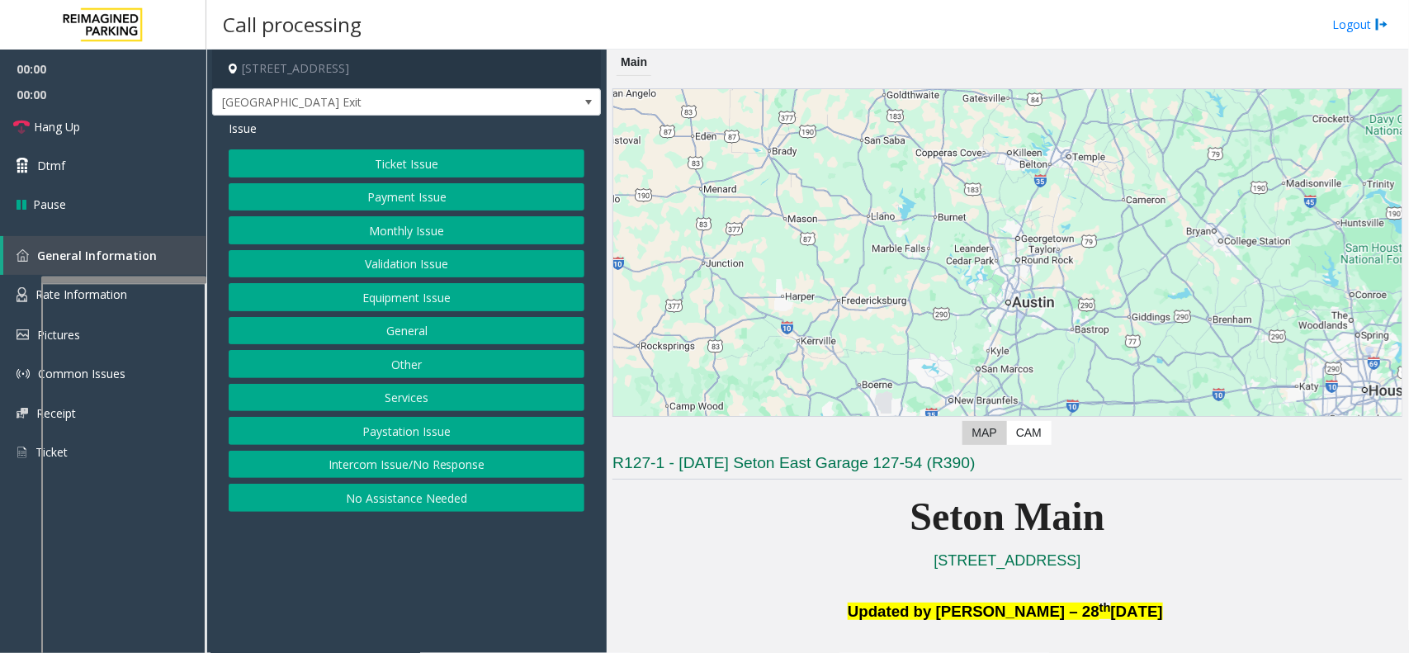
click at [421, 298] on button "Equipment Issue" at bounding box center [407, 297] width 356 height 28
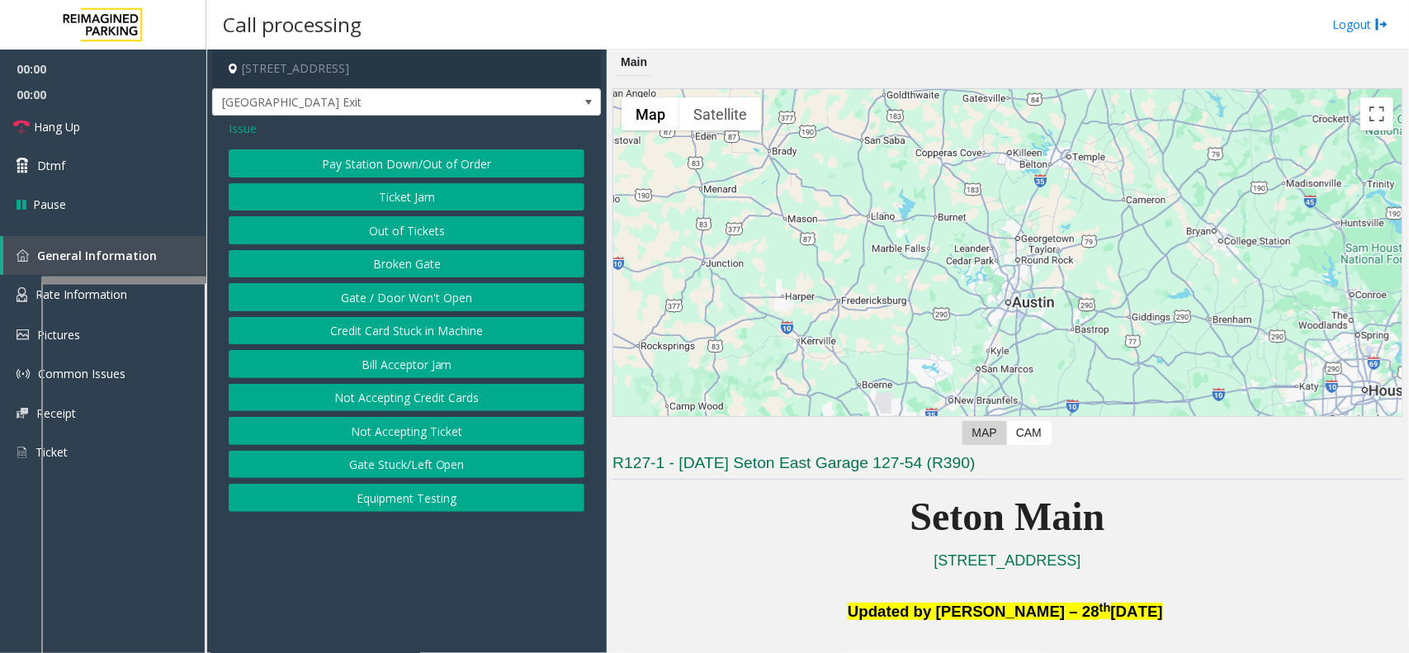
click at [421, 298] on button "Gate / Door Won't Open" at bounding box center [407, 297] width 356 height 28
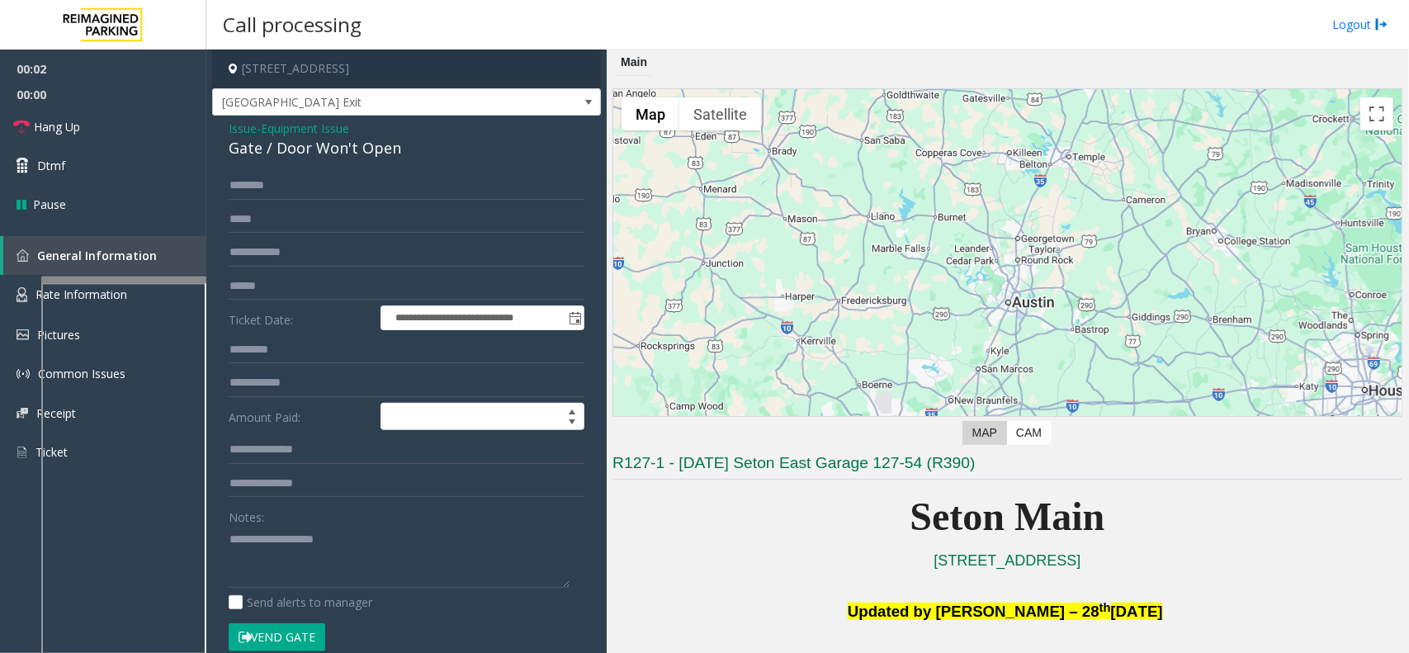
click at [289, 522] on button "Vend Gate" at bounding box center [277, 637] width 97 height 28
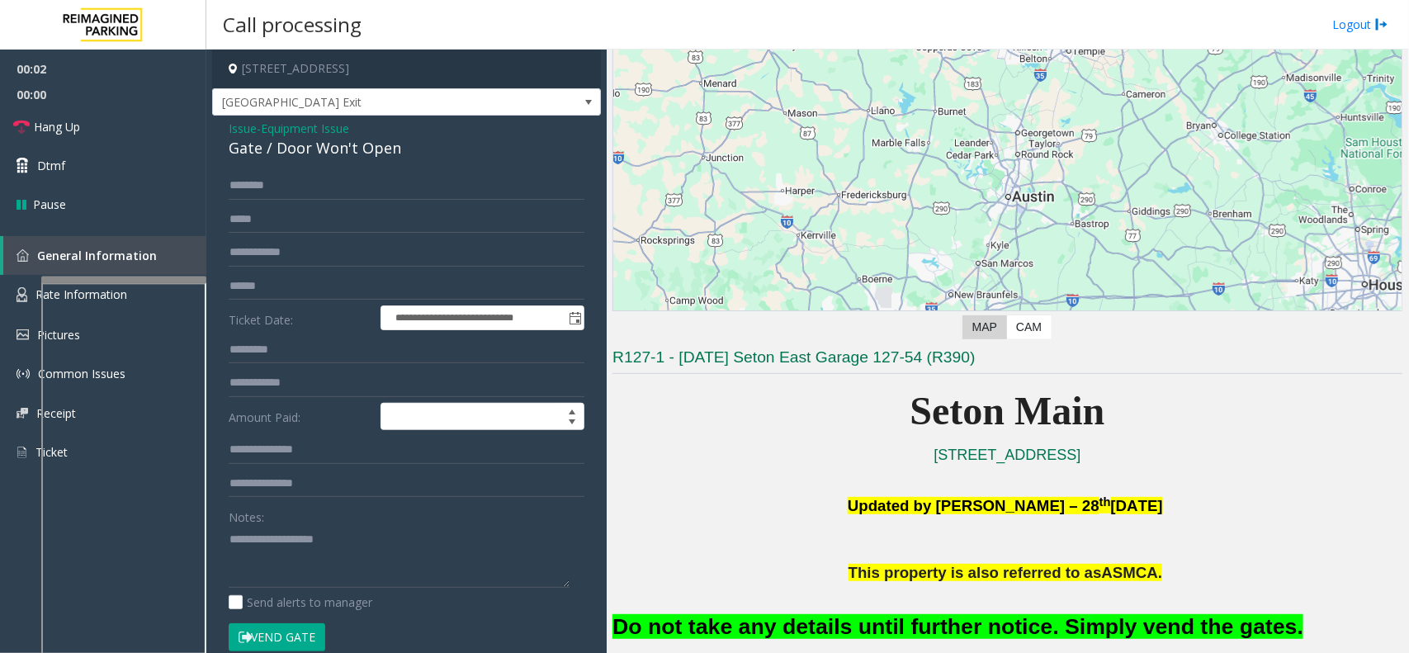
scroll to position [206, 0]
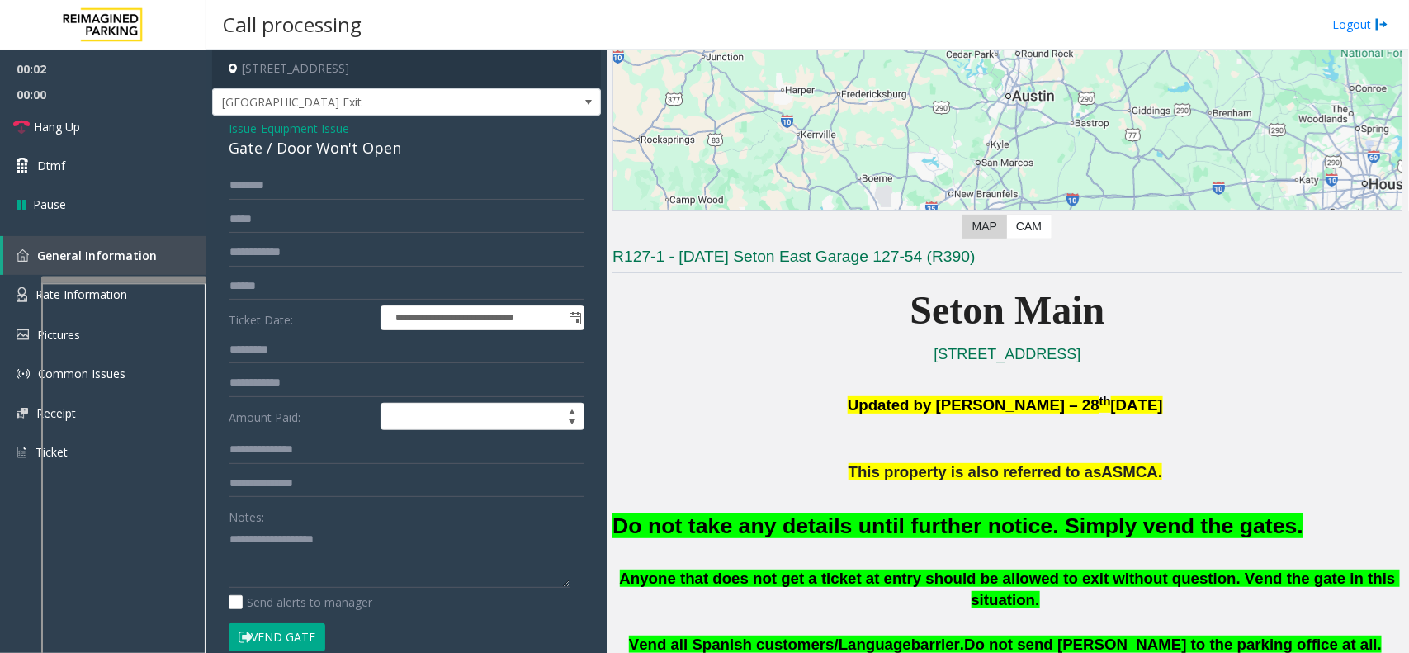
click at [864, 513] on font "Do not take any details until further notice. Simply vend the gates." at bounding box center [957, 525] width 691 height 25
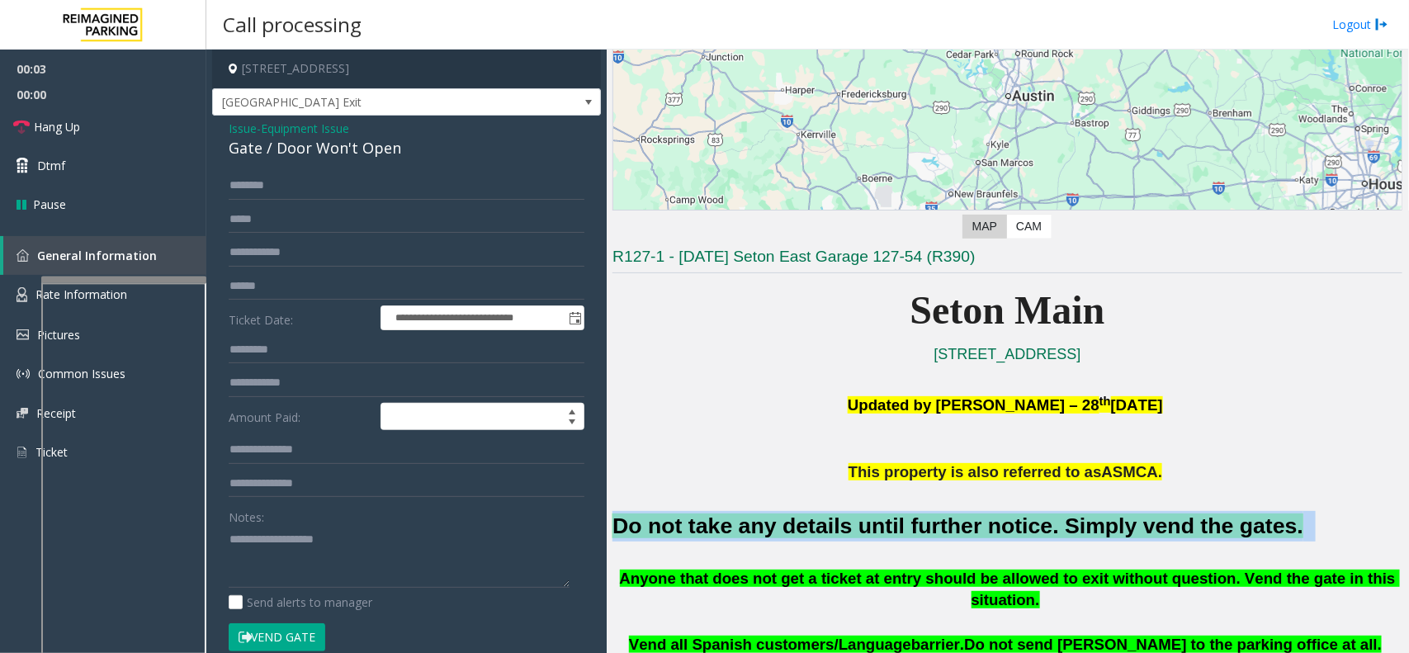
click at [864, 513] on font "Do not take any details until further notice. Simply vend the gates." at bounding box center [957, 525] width 691 height 25
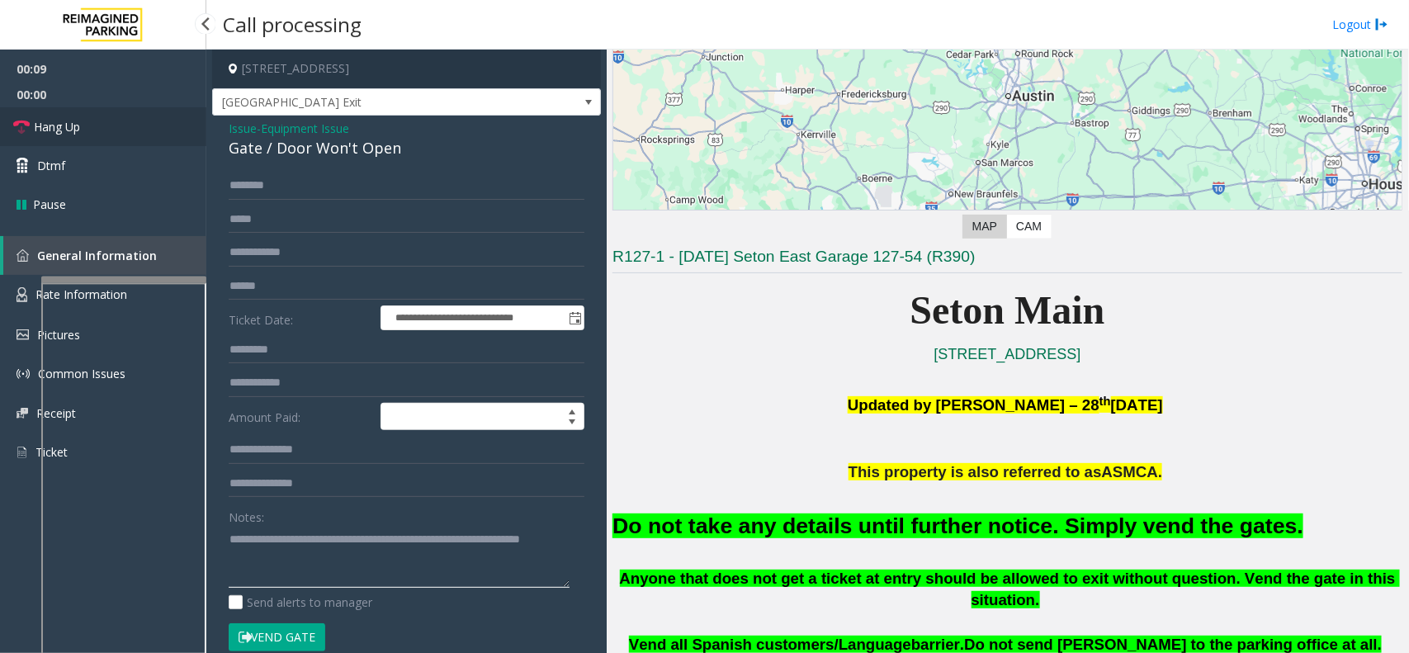
type textarea "**********"
click at [109, 132] on link "Hang Up" at bounding box center [103, 126] width 206 height 39
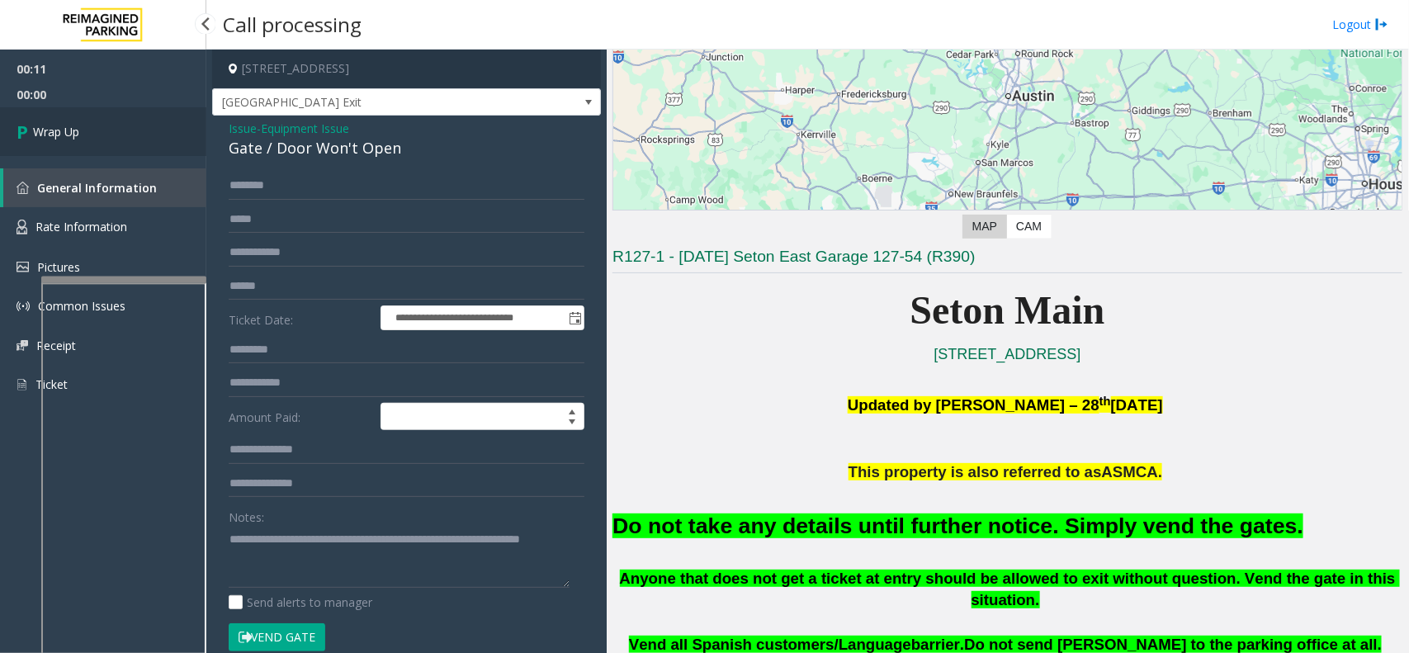
click at [97, 142] on link "Wrap Up" at bounding box center [103, 131] width 206 height 49
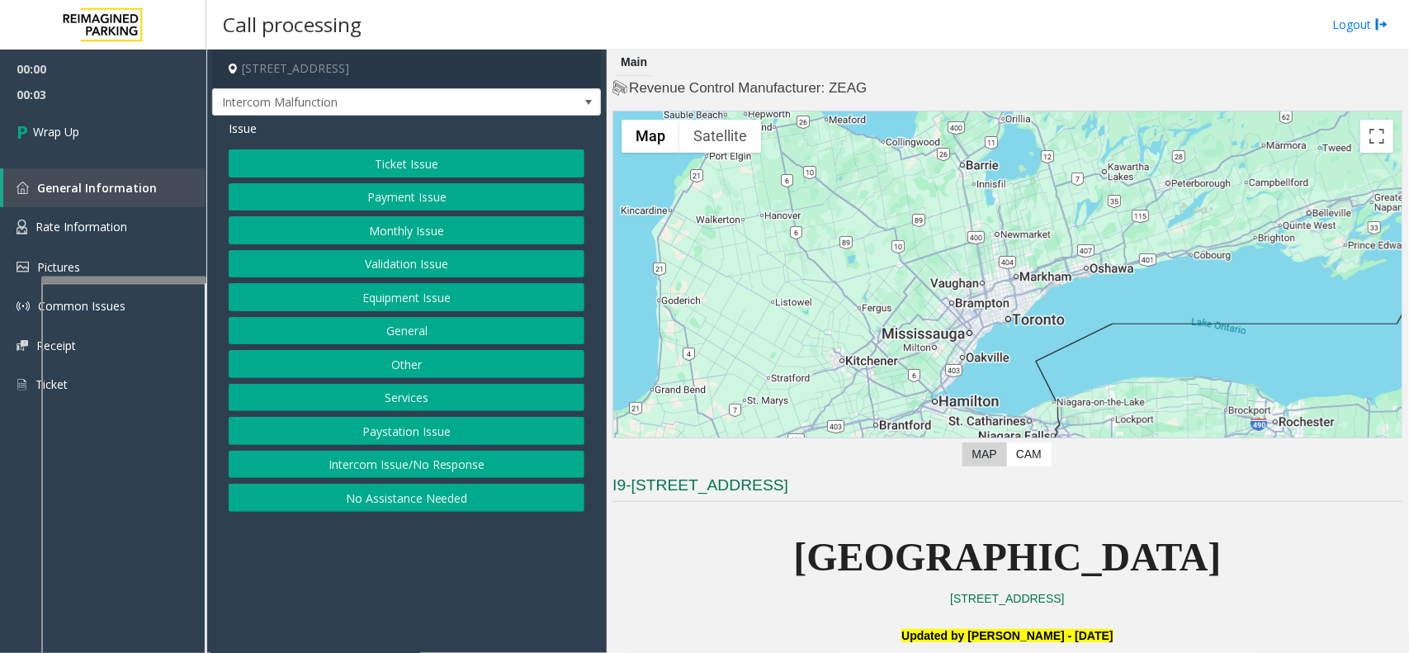
click at [513, 471] on button "Intercom Issue/No Response" at bounding box center [407, 465] width 356 height 28
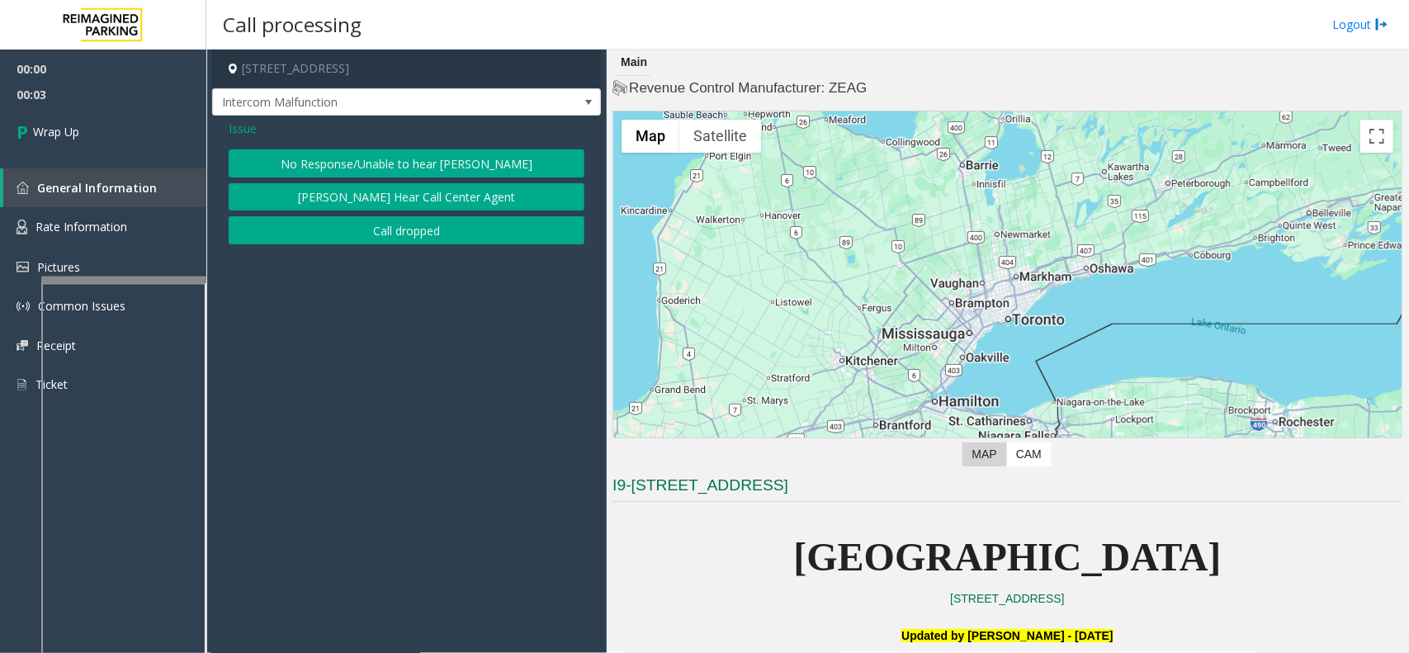
click at [406, 233] on button "Call dropped" at bounding box center [407, 230] width 356 height 28
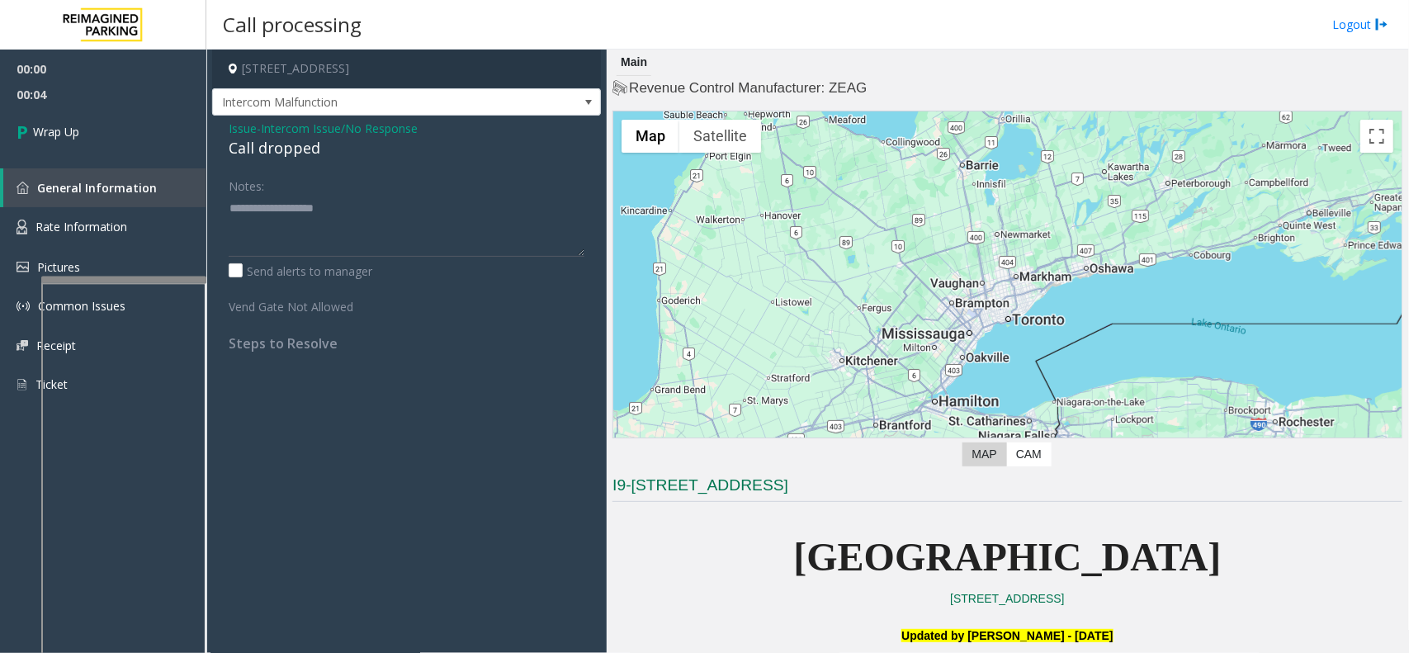
click at [287, 149] on div "Call dropped" at bounding box center [407, 148] width 356 height 22
type textarea "**********"
click at [83, 134] on link "Wrap Up" at bounding box center [103, 131] width 206 height 49
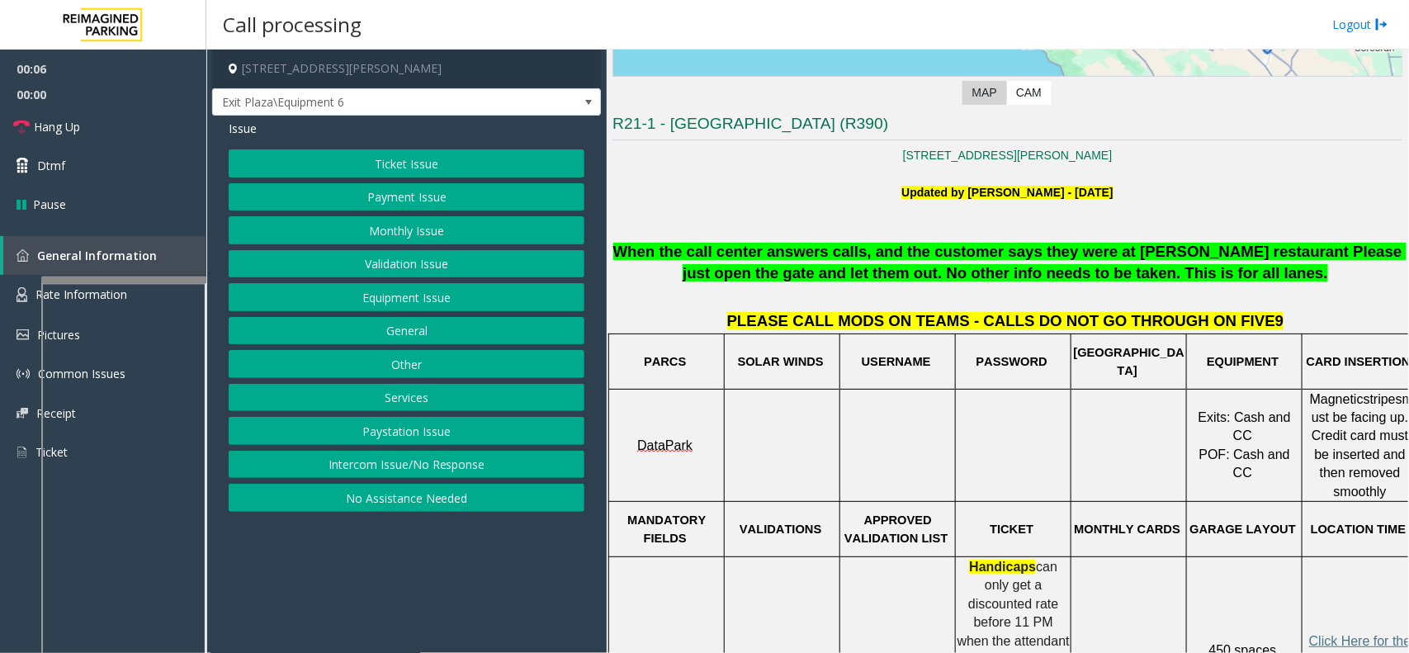
scroll to position [413, 0]
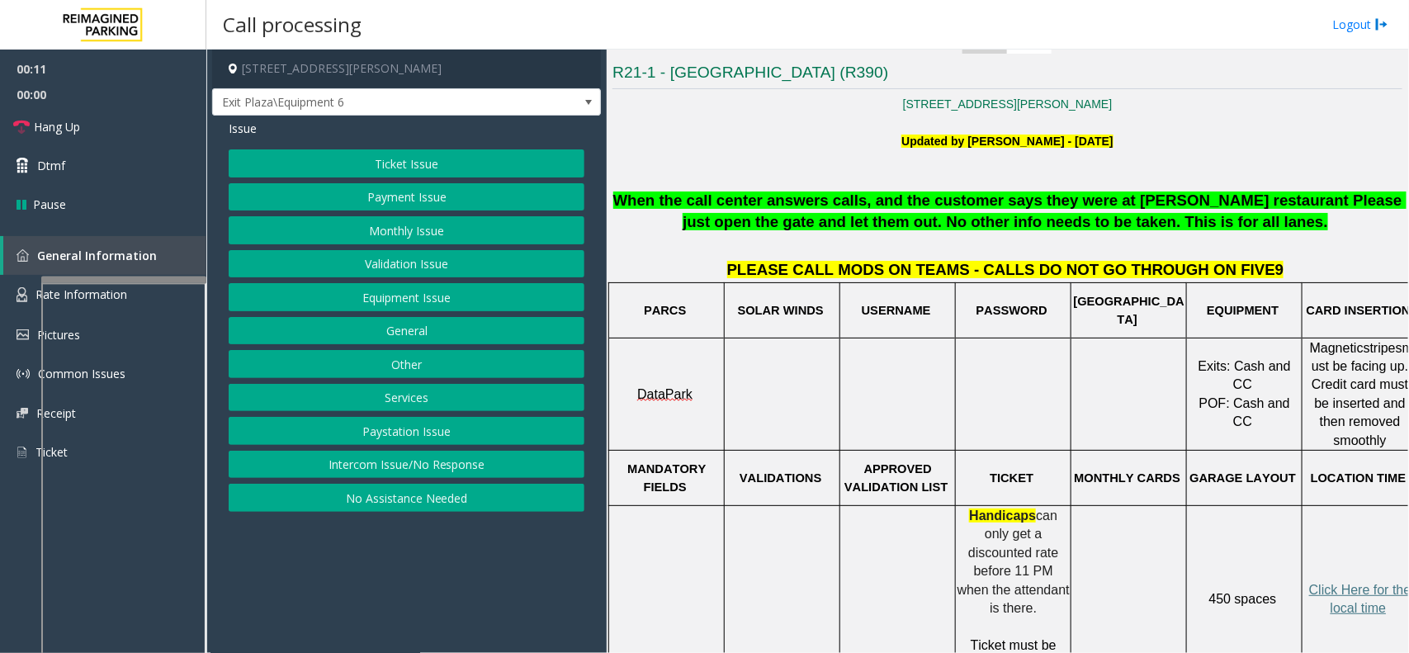
click at [513, 458] on button "Intercom Issue/No Response" at bounding box center [407, 465] width 356 height 28
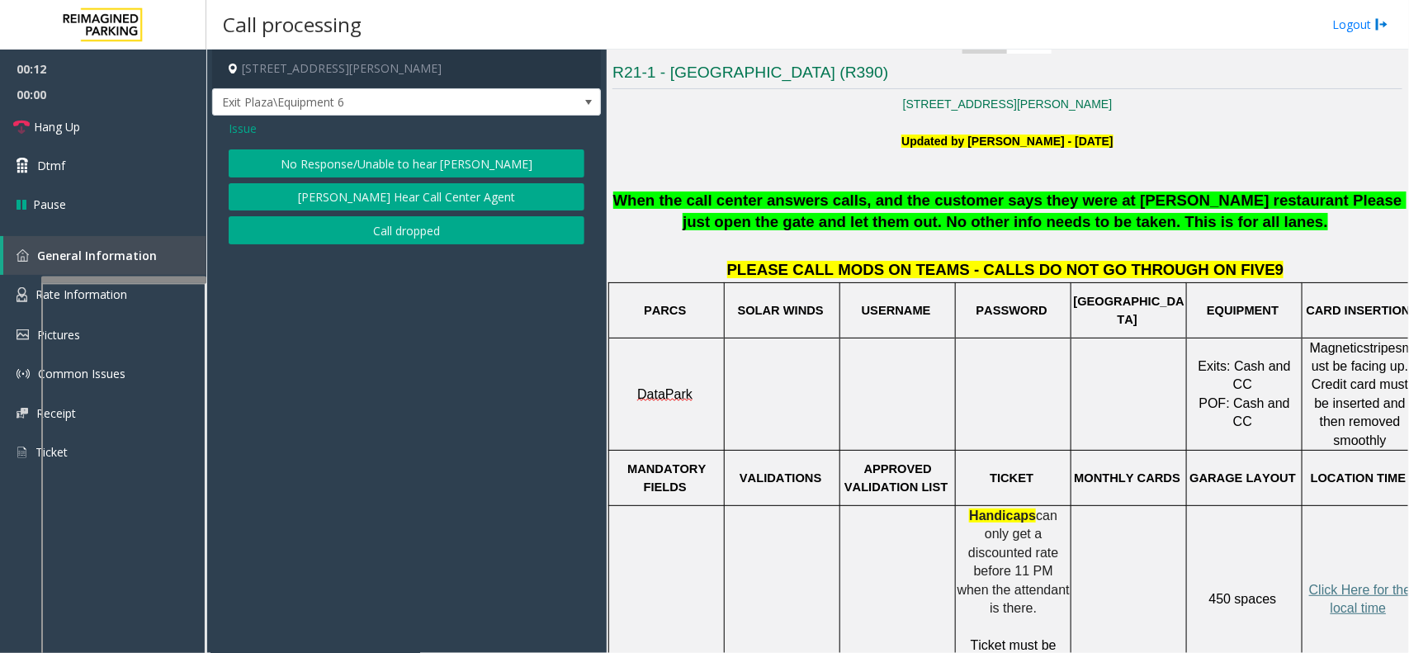
click at [480, 169] on button "No Response/Unable to hear [PERSON_NAME]" at bounding box center [407, 163] width 356 height 28
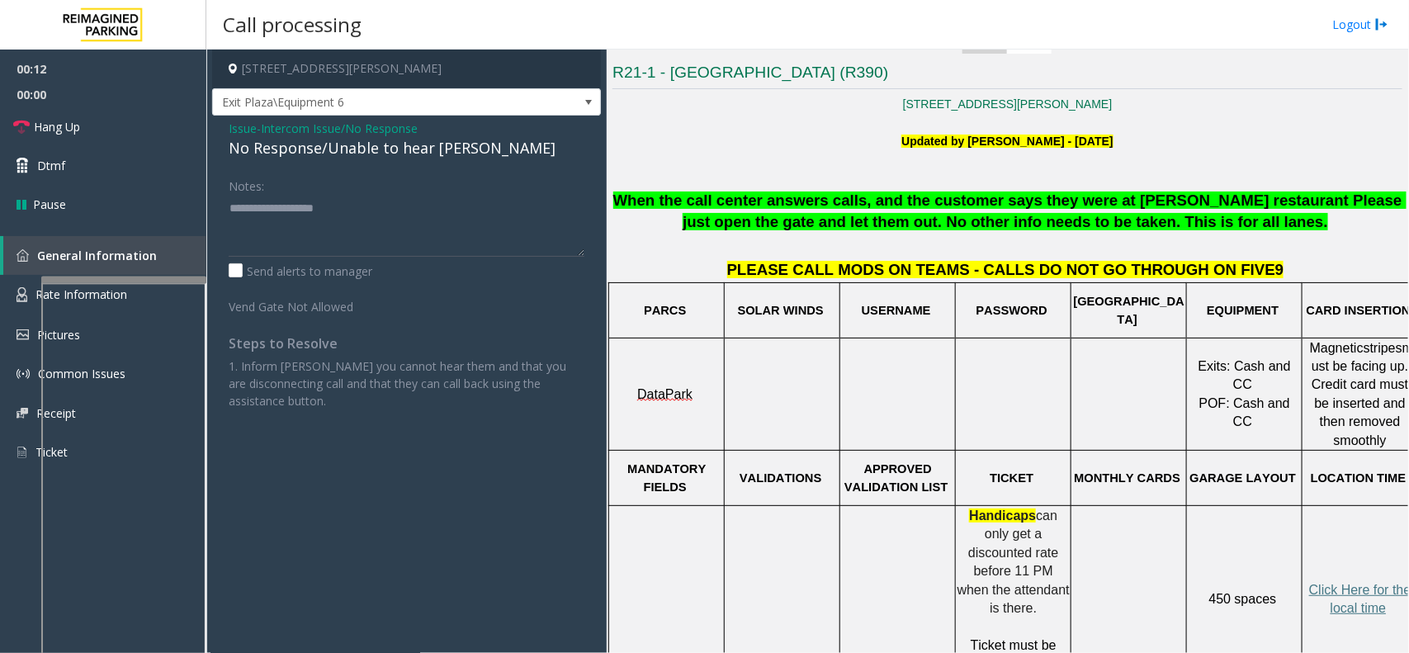
click at [395, 150] on div "No Response/Unable to hear [PERSON_NAME]" at bounding box center [407, 148] width 356 height 22
type textarea "**********"
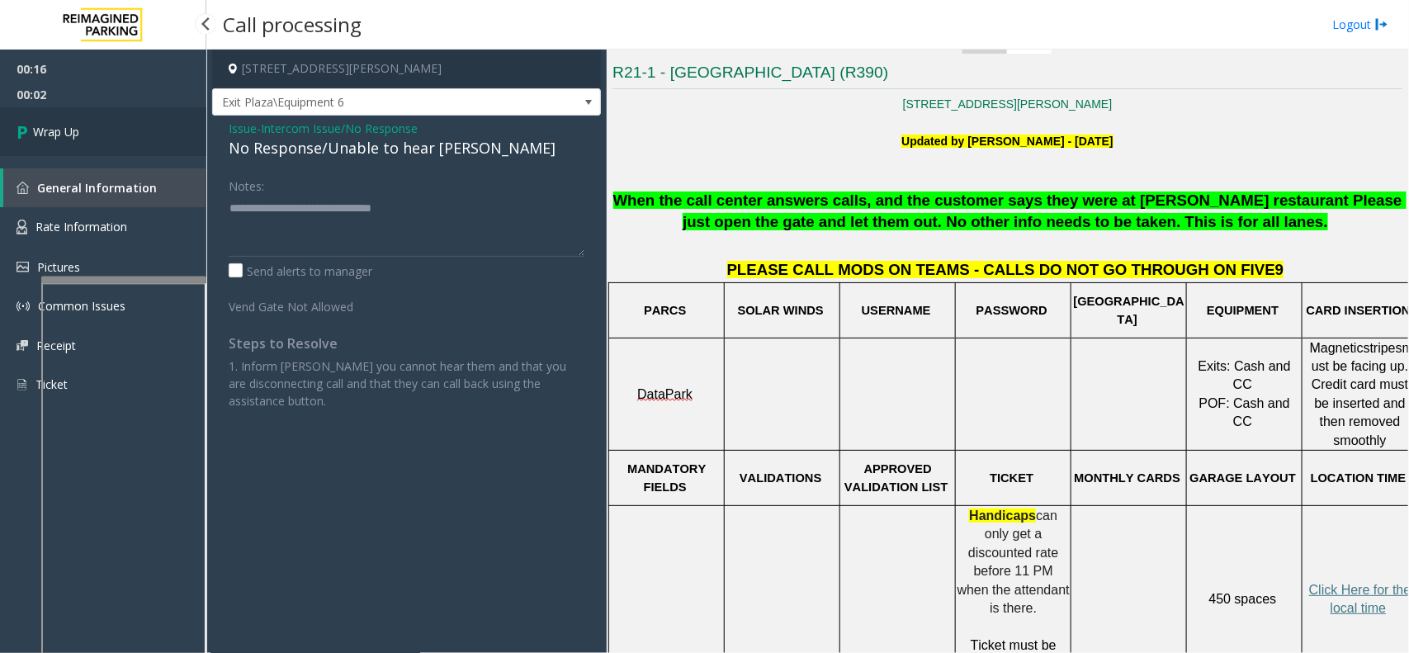
click at [87, 130] on link "Wrap Up" at bounding box center [103, 131] width 206 height 49
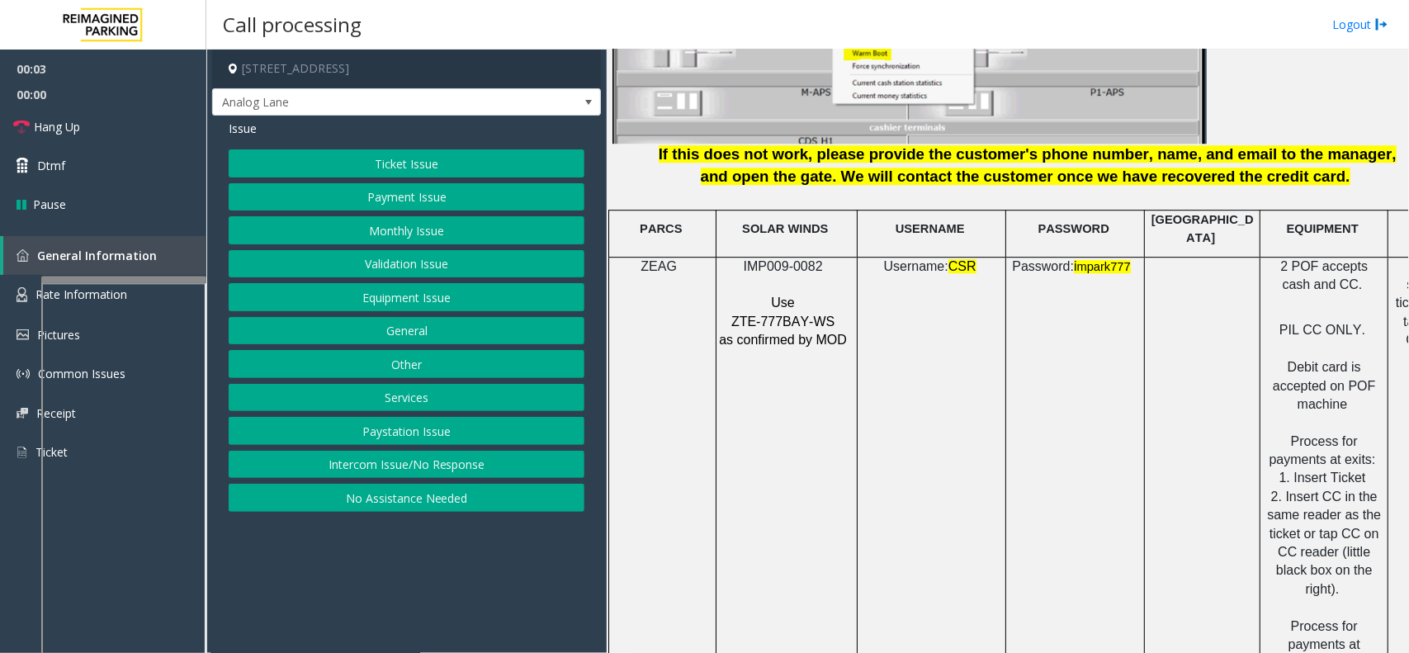
scroll to position [2167, 0]
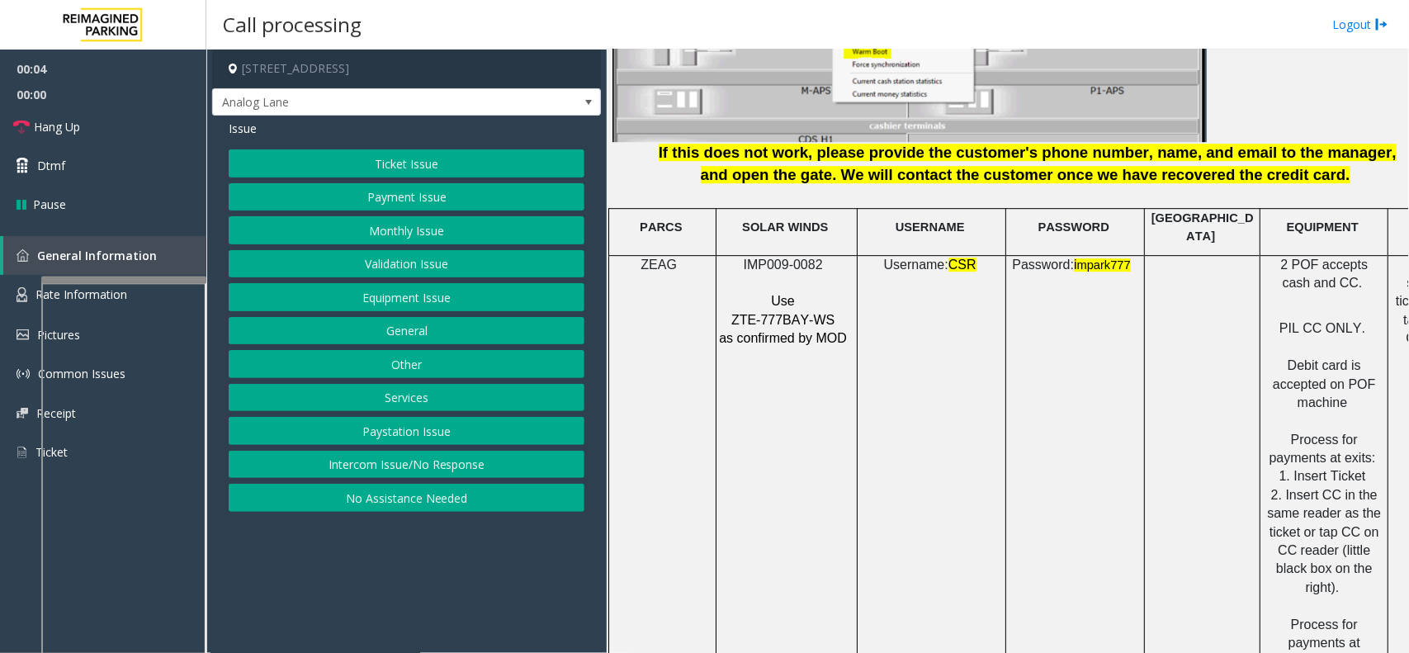
drag, startPoint x: 765, startPoint y: 236, endPoint x: 769, endPoint y: 258, distance: 22.5
click at [765, 241] on td "SOLAR WINDS" at bounding box center [787, 232] width 141 height 46
click at [769, 258] on span "IMP009-0082" at bounding box center [783, 265] width 79 height 14
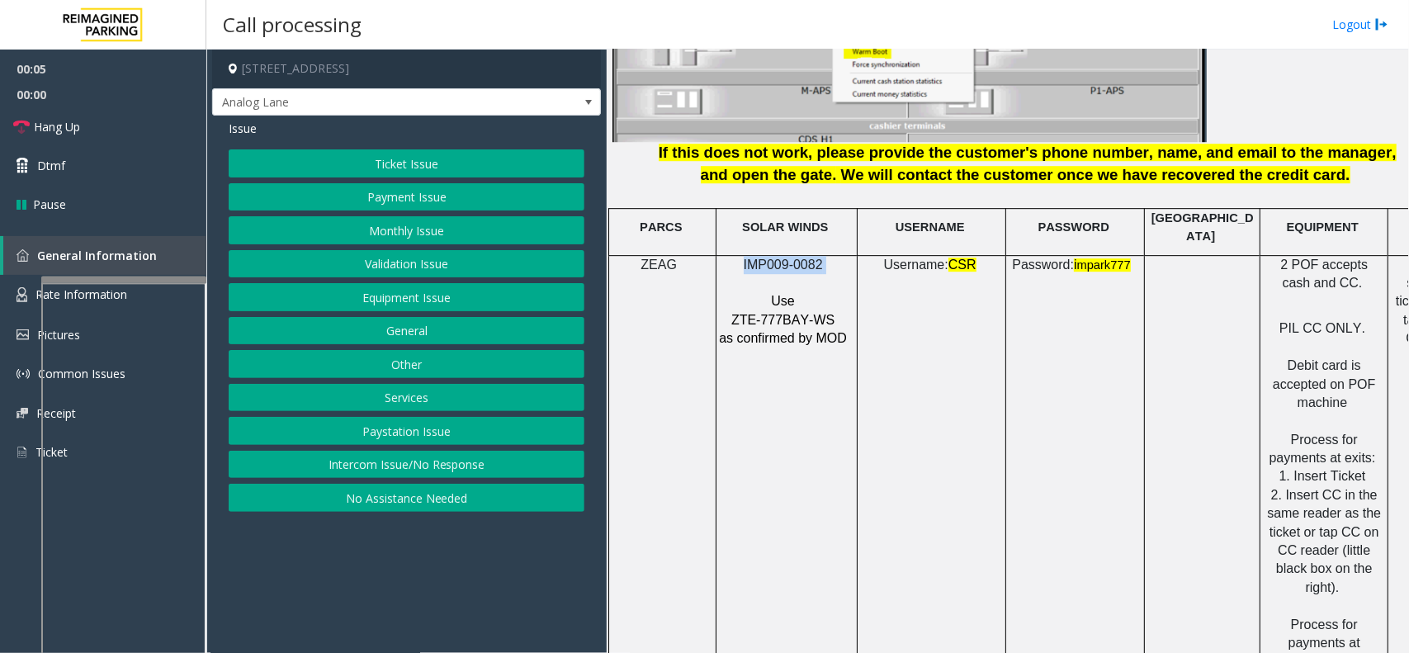
copy p "IMP009-0082"
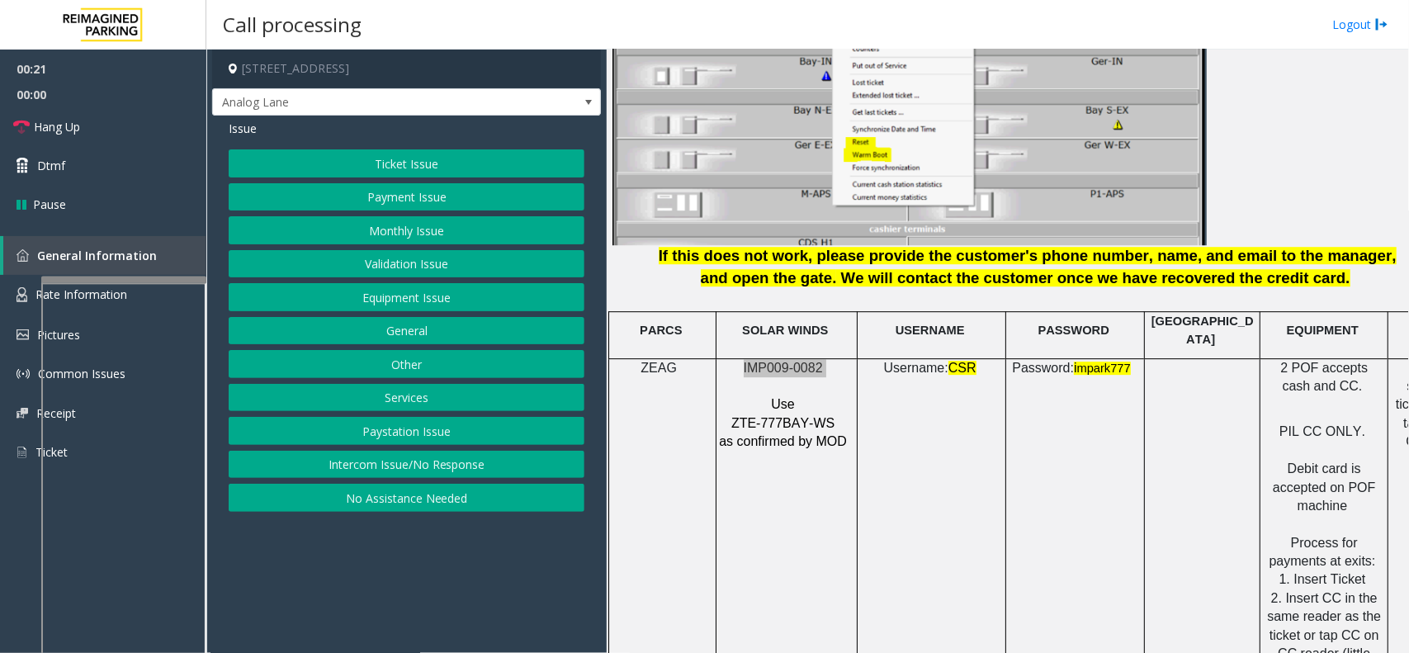
scroll to position [1651, 0]
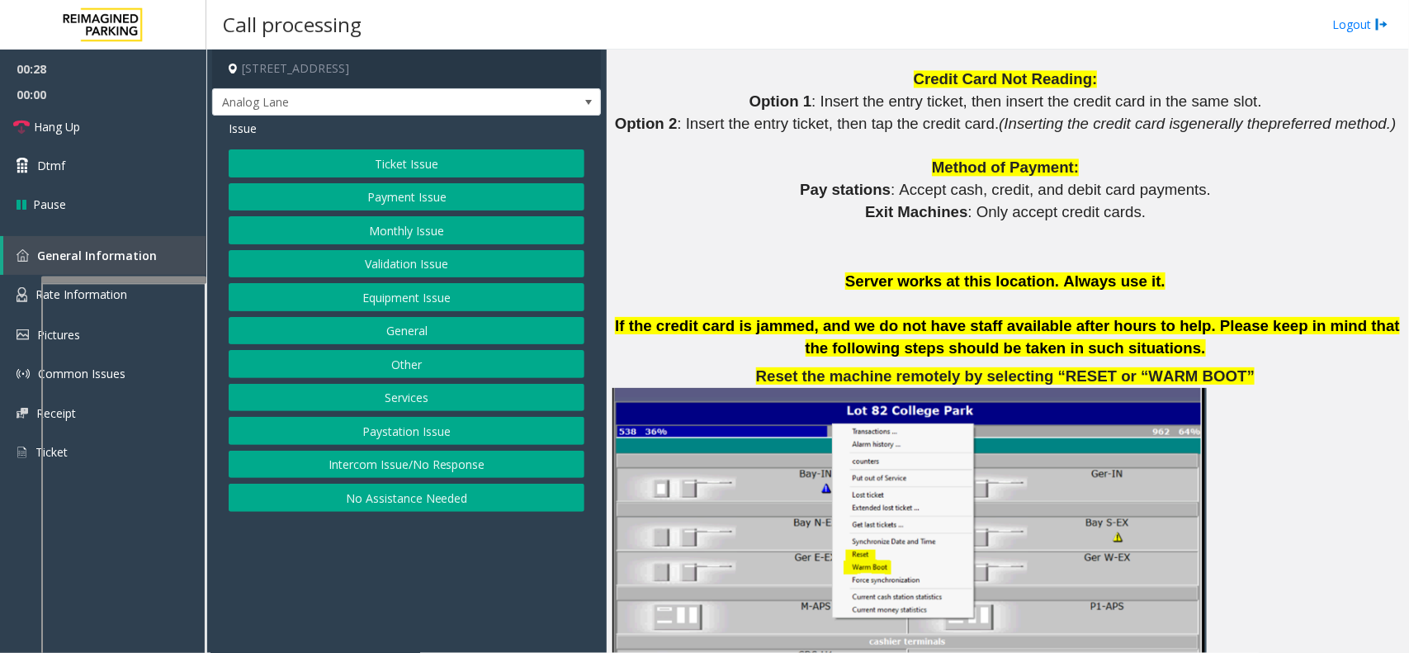
click at [335, 154] on button "Ticket Issue" at bounding box center [407, 163] width 356 height 28
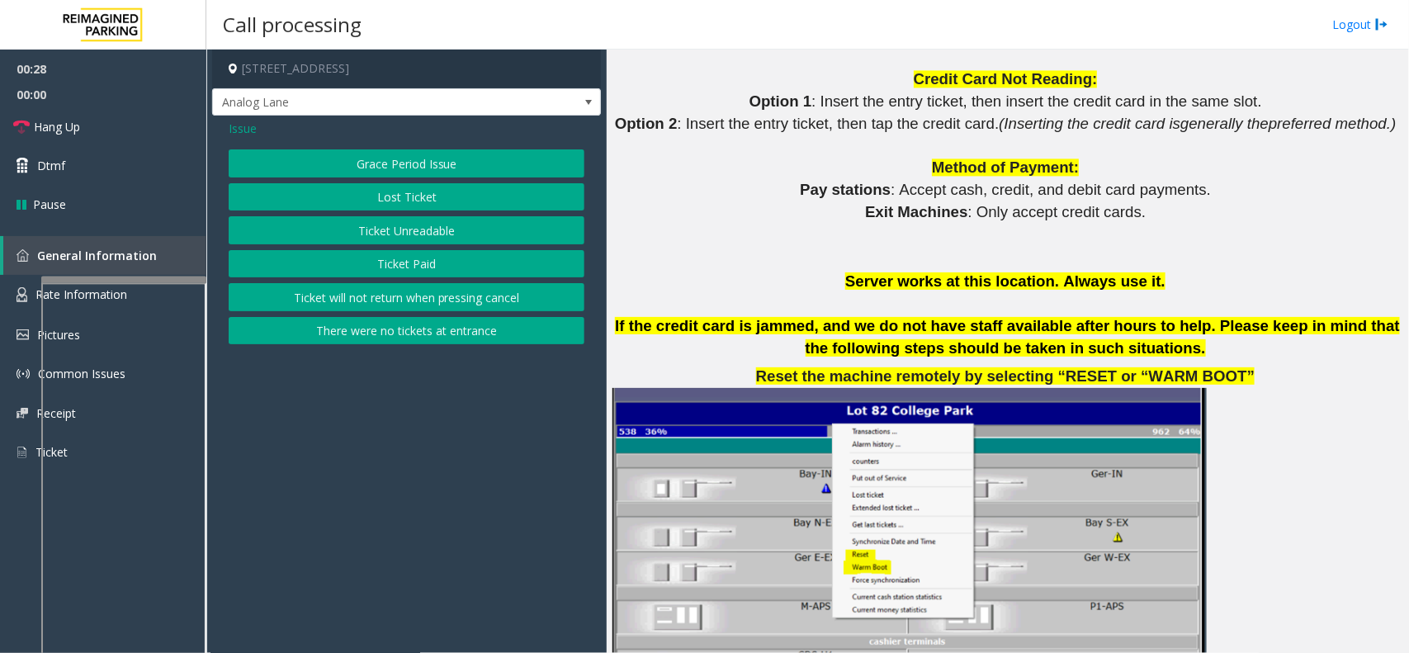
click at [406, 231] on button "Ticket Unreadable" at bounding box center [407, 230] width 356 height 28
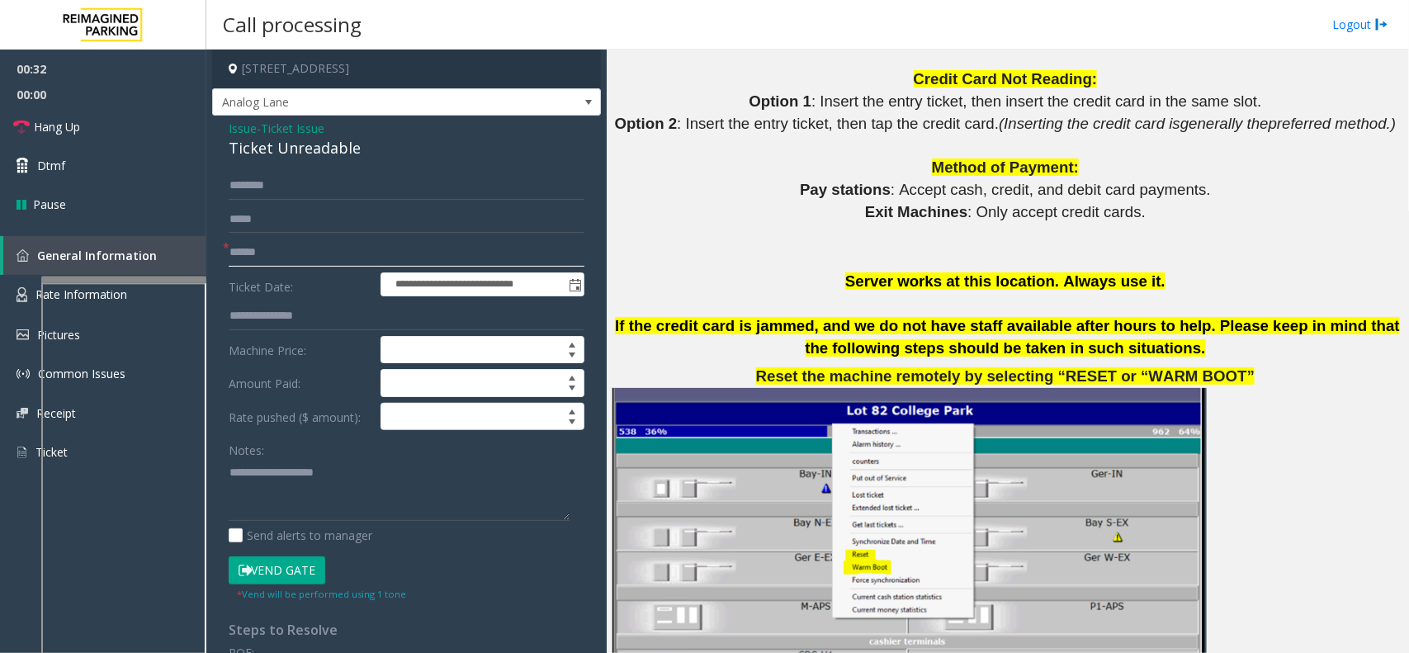
click at [314, 260] on input "text" at bounding box center [407, 253] width 356 height 28
click at [304, 150] on div "Ticket Unreadable" at bounding box center [407, 148] width 356 height 22
click at [362, 510] on textarea at bounding box center [399, 490] width 341 height 62
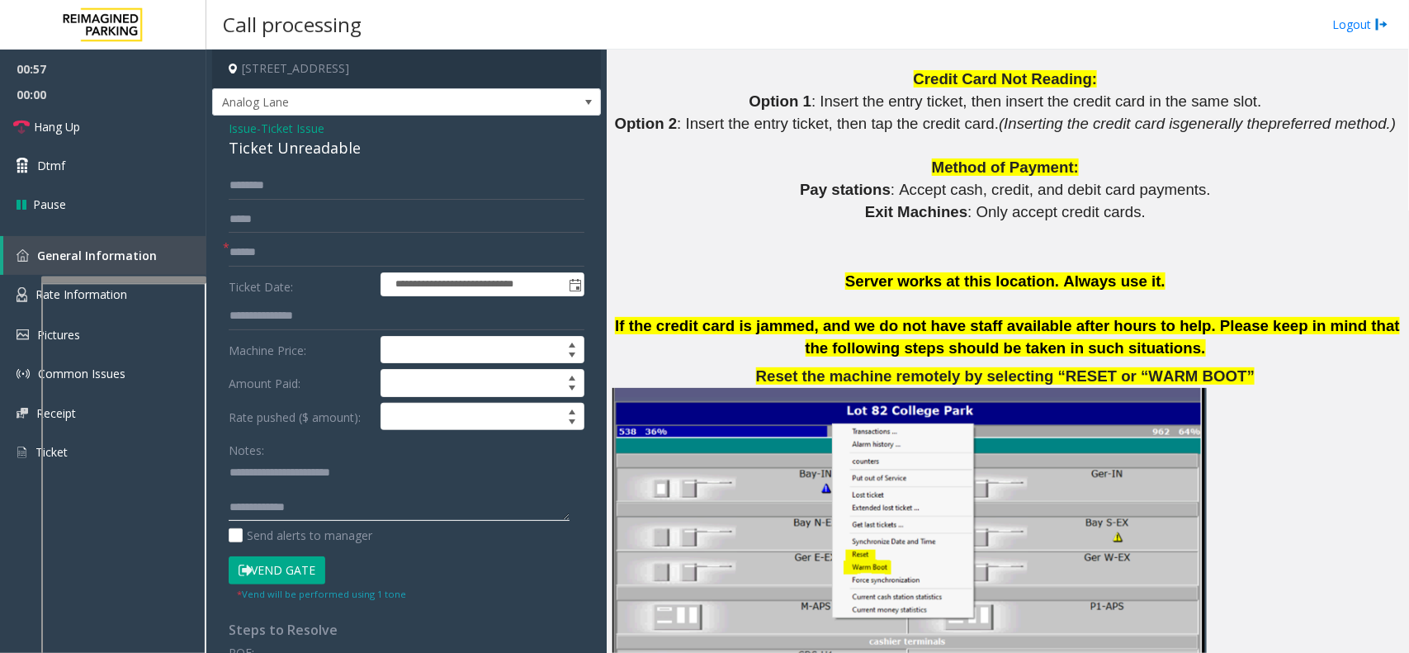
type textarea "**********"
click at [333, 220] on input "text" at bounding box center [407, 220] width 356 height 28
click at [332, 254] on input "text" at bounding box center [407, 253] width 356 height 28
type input "**"
click at [283, 196] on input "text" at bounding box center [407, 186] width 356 height 28
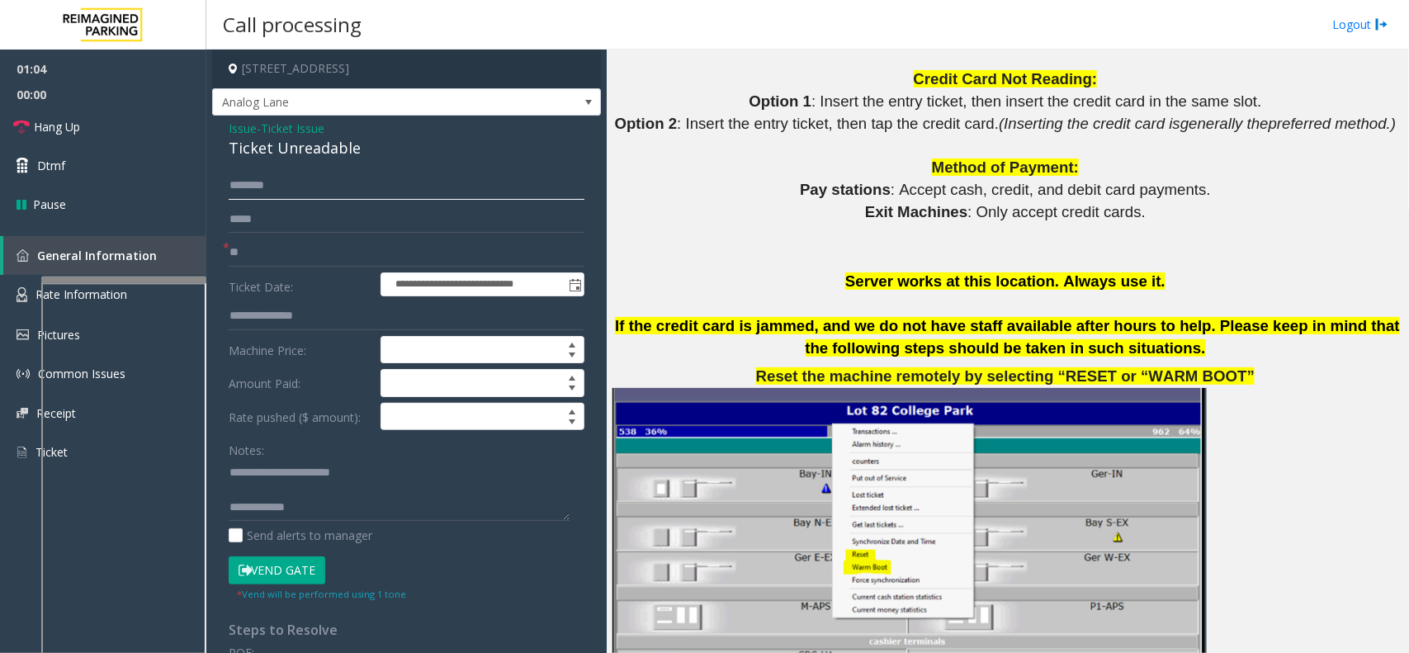
click at [279, 182] on input "text" at bounding box center [407, 186] width 356 height 28
click at [241, 178] on input "*******" at bounding box center [407, 186] width 356 height 28
type input "*******"
click at [290, 522] on button "Vend Gate" at bounding box center [277, 570] width 97 height 28
click at [324, 504] on textarea at bounding box center [399, 490] width 341 height 62
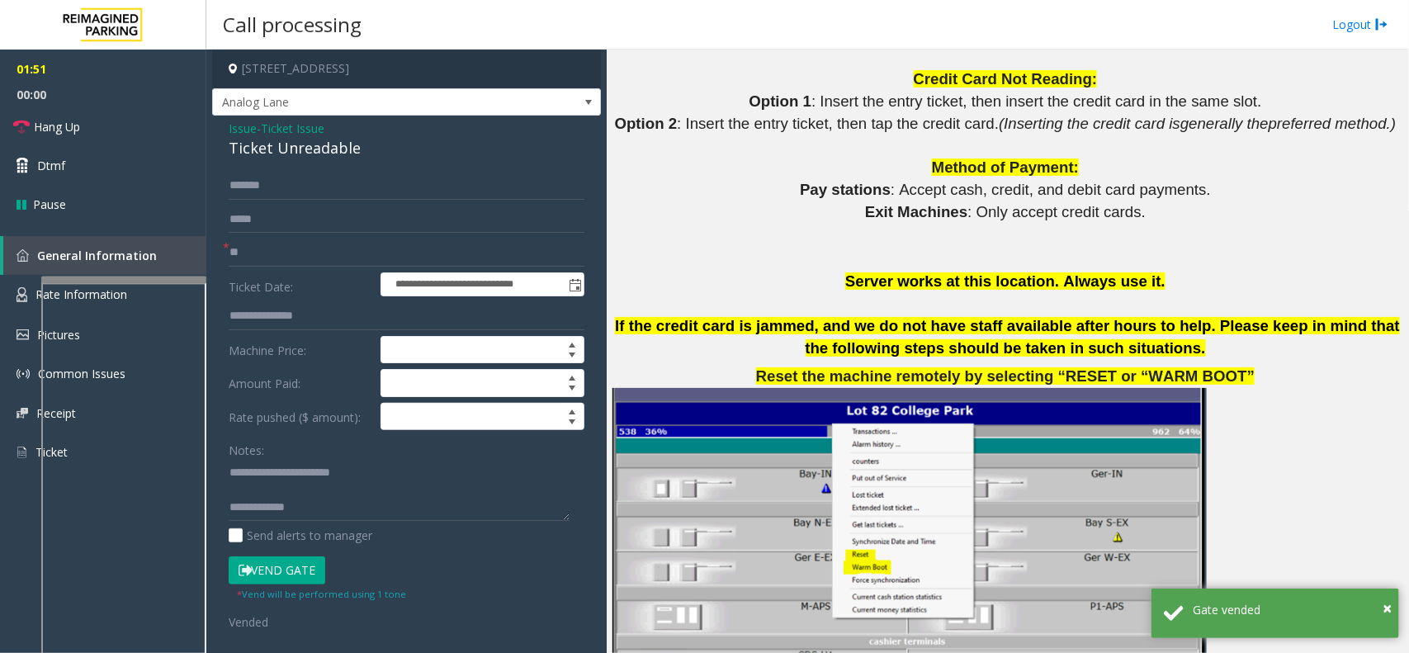
scroll to position [17, 0]
type textarea "**********"
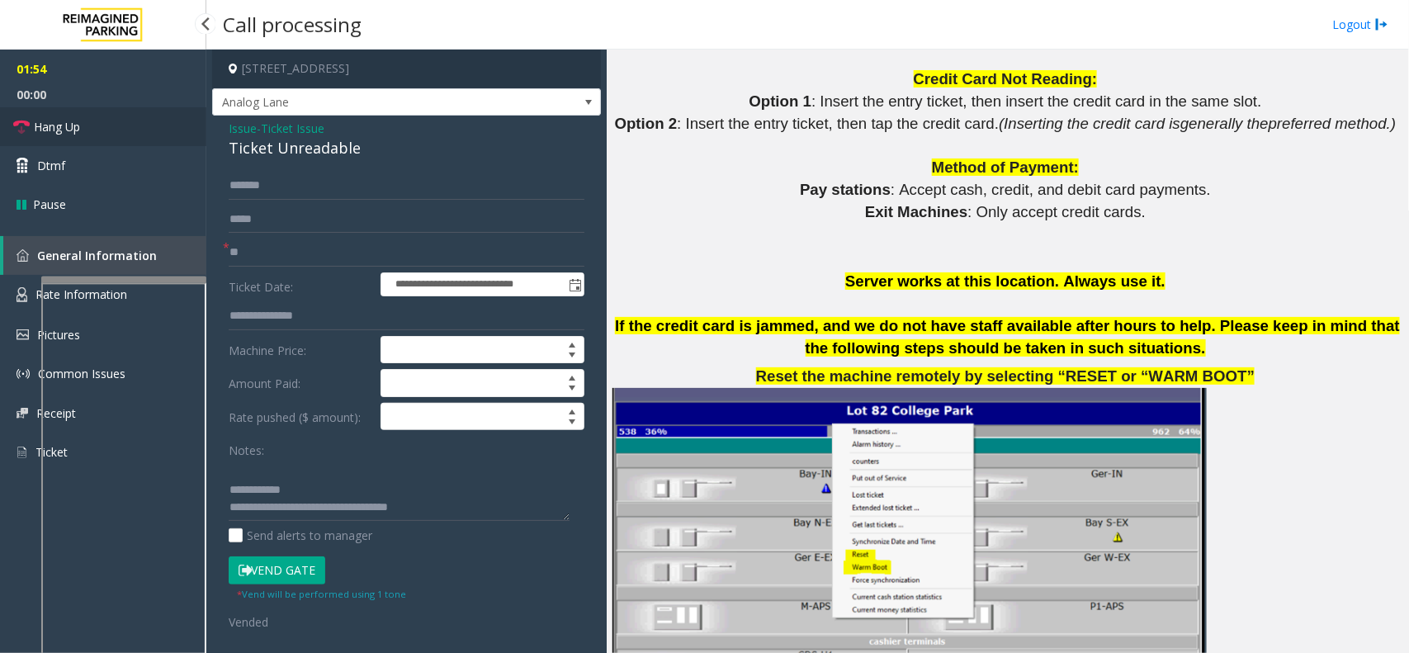
click at [110, 130] on link "Hang Up" at bounding box center [103, 126] width 206 height 39
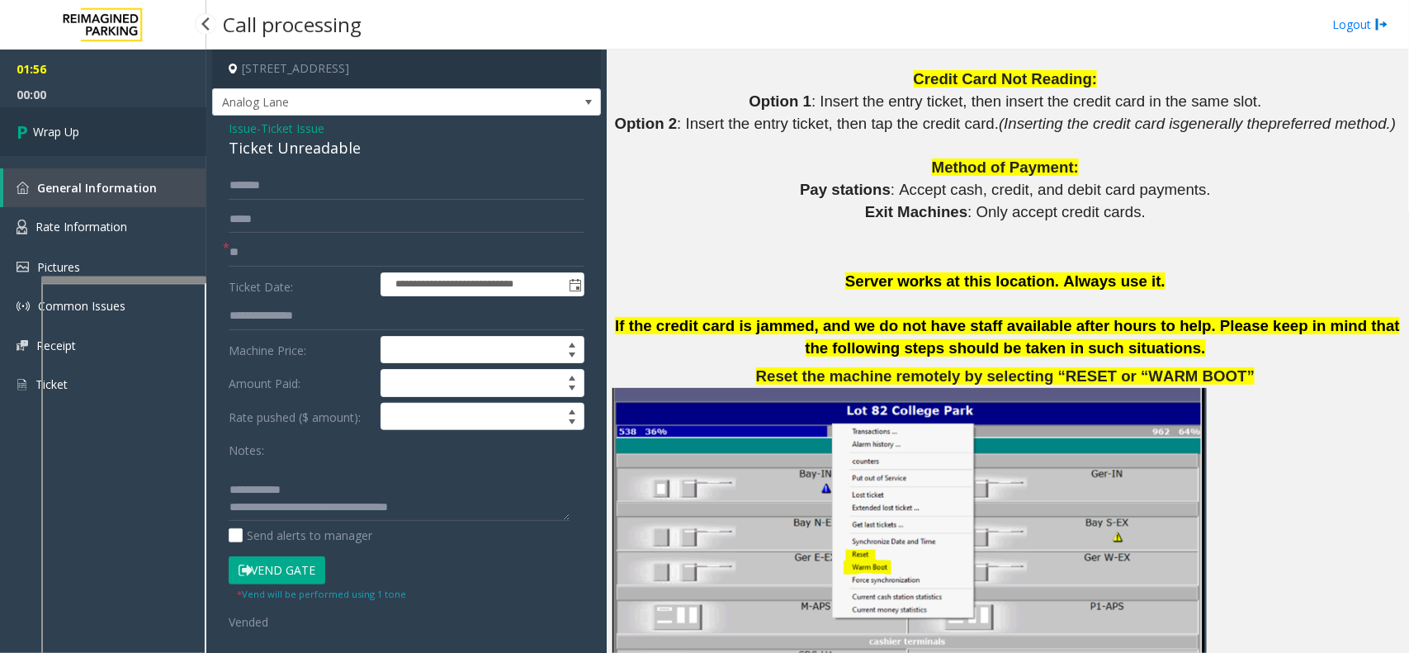
click at [110, 130] on link "Wrap Up" at bounding box center [103, 131] width 206 height 49
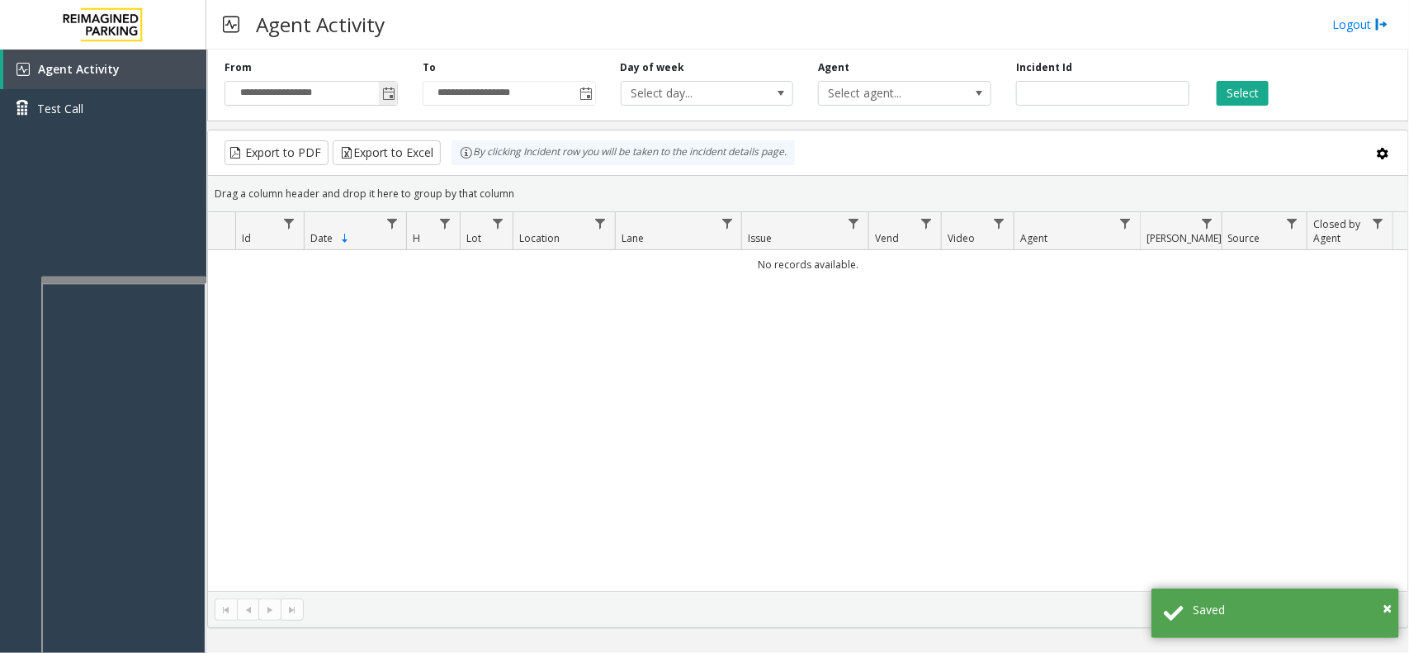
click at [392, 96] on span "Toggle popup" at bounding box center [388, 93] width 13 height 13
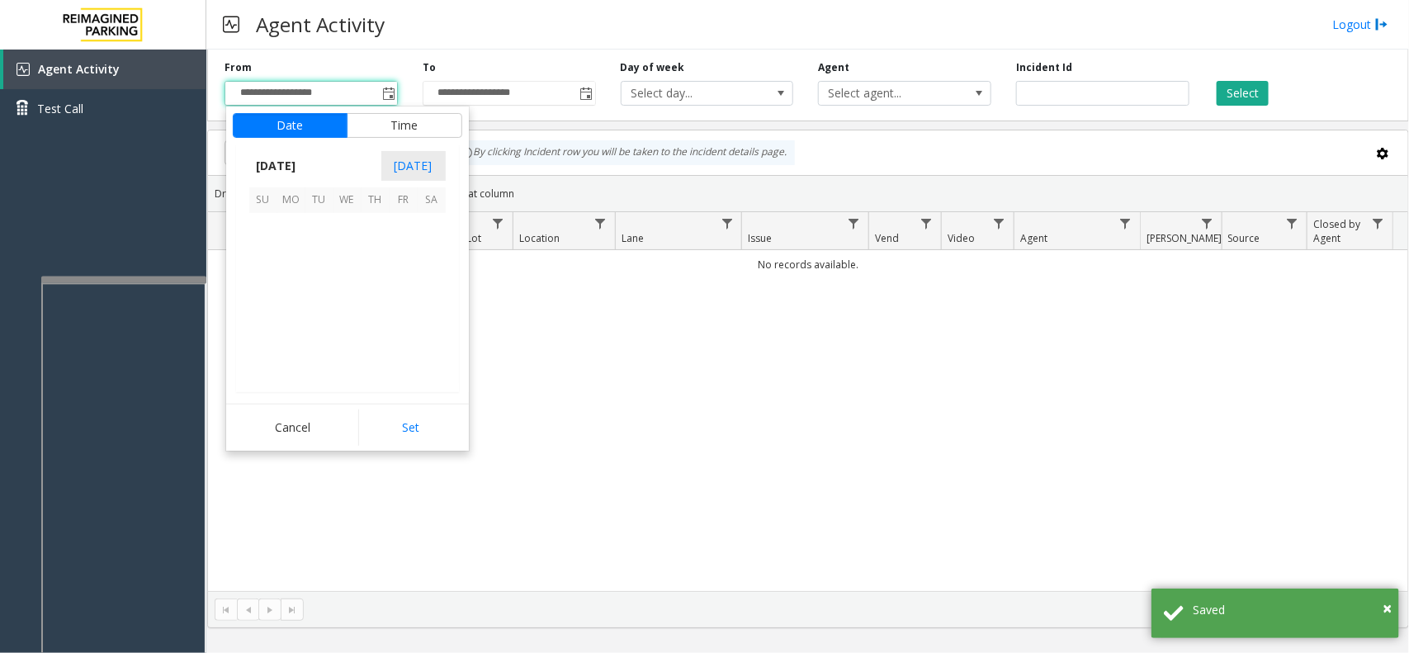
scroll to position [295930, 0]
click at [264, 343] on span "24" at bounding box center [263, 340] width 28 height 28
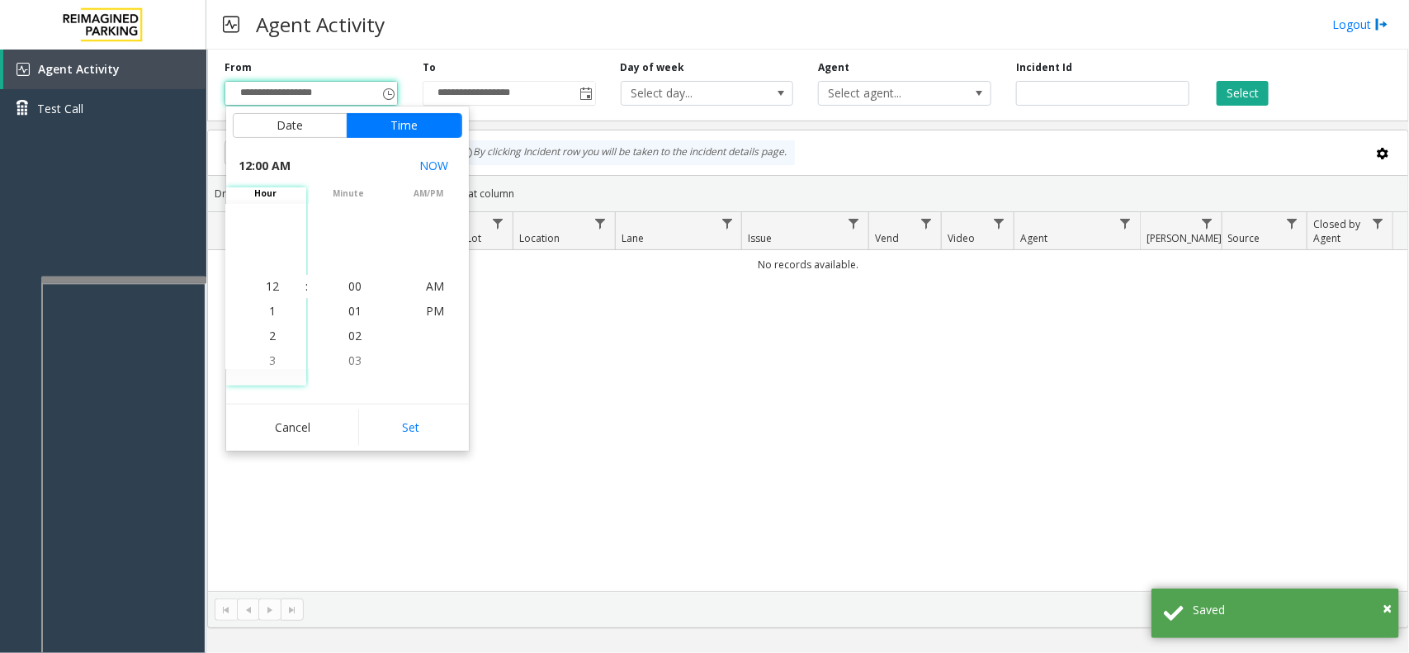
click at [421, 403] on div "Date Time [DATE] [DATE] Su Mo Tu We Th Fr Sa [DATE] 1 2 3 4 5 6 7 8 9 10 11 12 …" at bounding box center [347, 278] width 243 height 344
click at [421, 411] on button "Set" at bounding box center [410, 427] width 104 height 36
type input "**********"
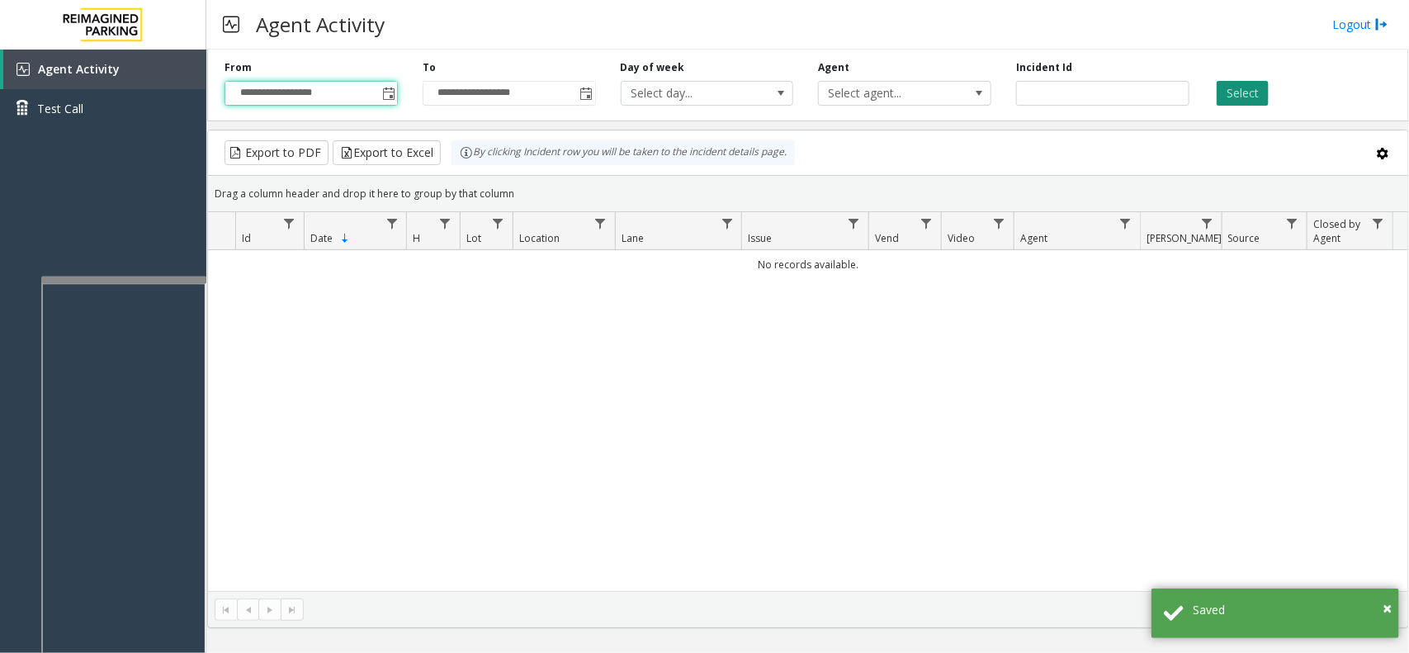
click at [1127, 92] on button "Select" at bounding box center [1243, 93] width 52 height 25
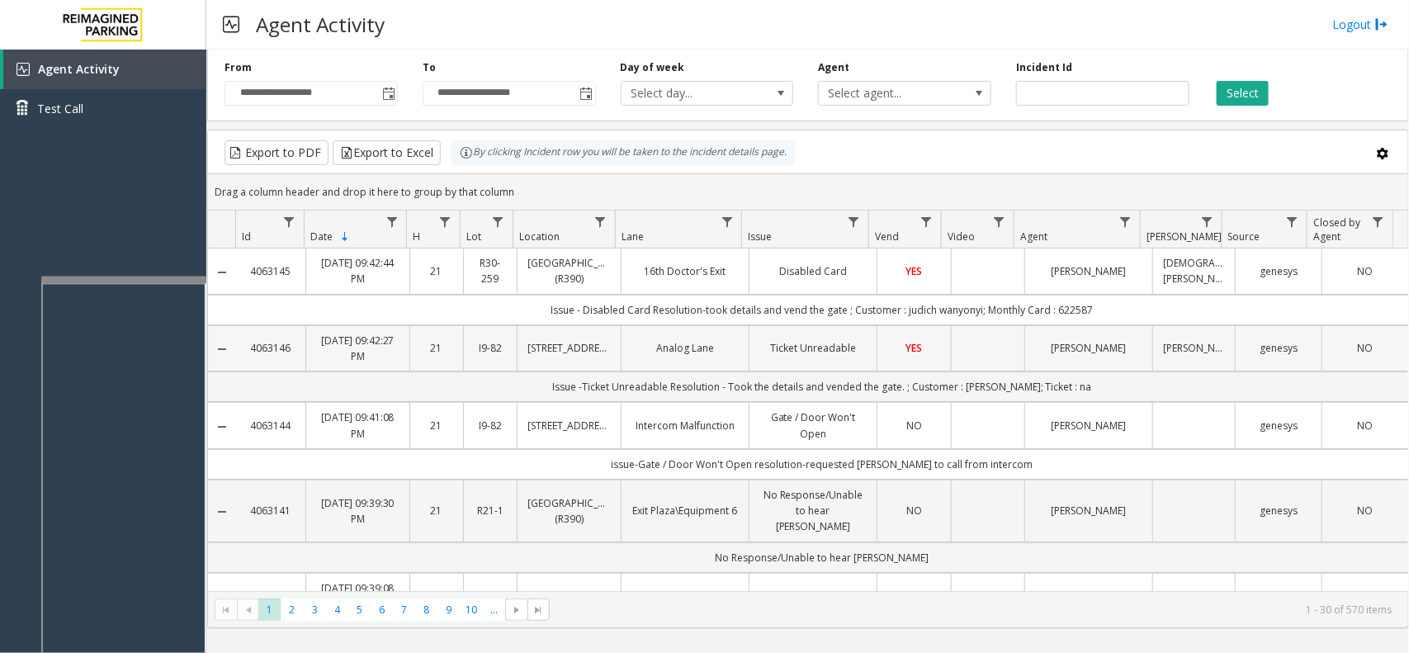
click at [749, 360] on td "Ticket Unreadable" at bounding box center [813, 348] width 128 height 46
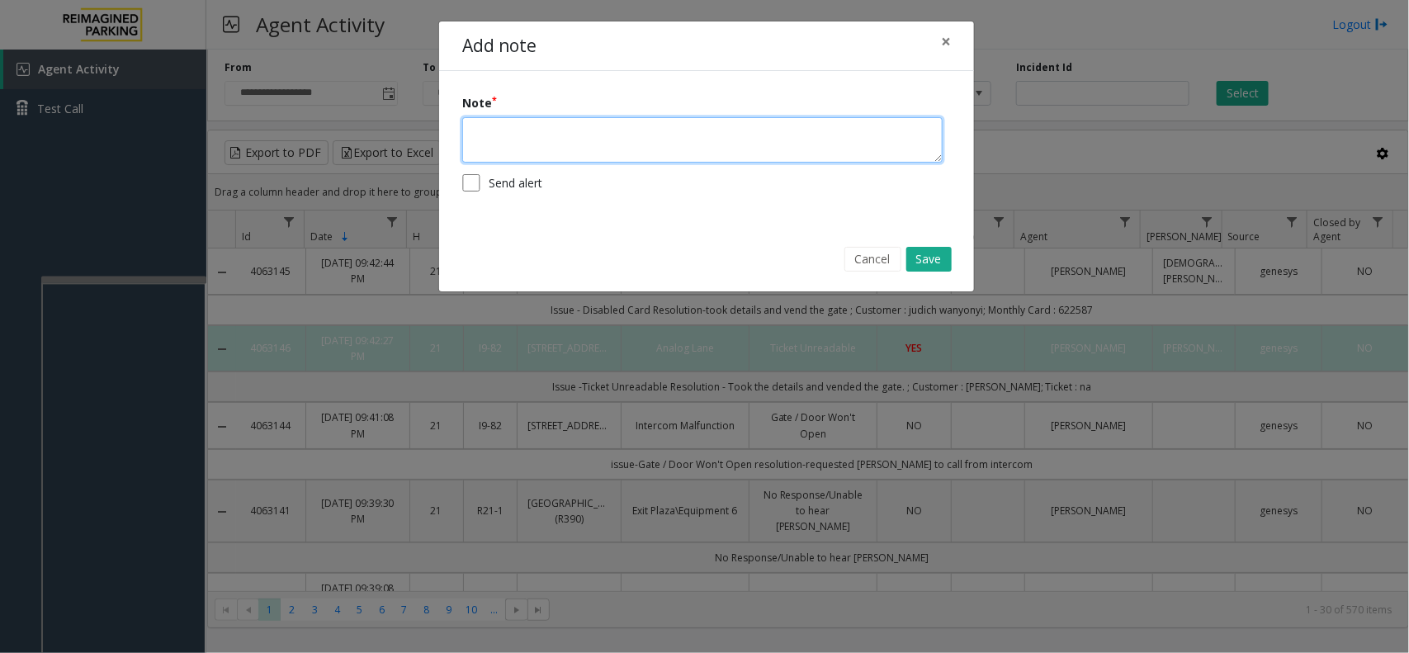
click at [603, 150] on textarea at bounding box center [702, 139] width 480 height 45
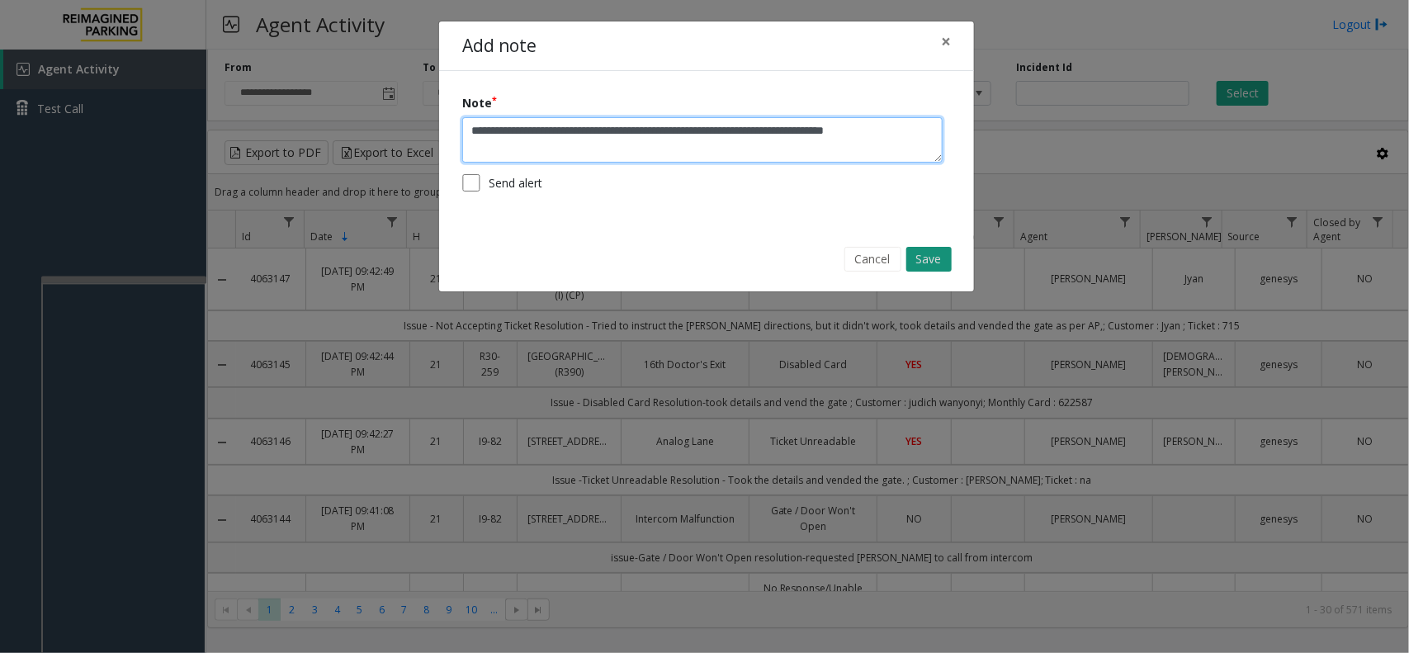
type textarea "**********"
click at [934, 257] on button "Save" at bounding box center [928, 259] width 45 height 25
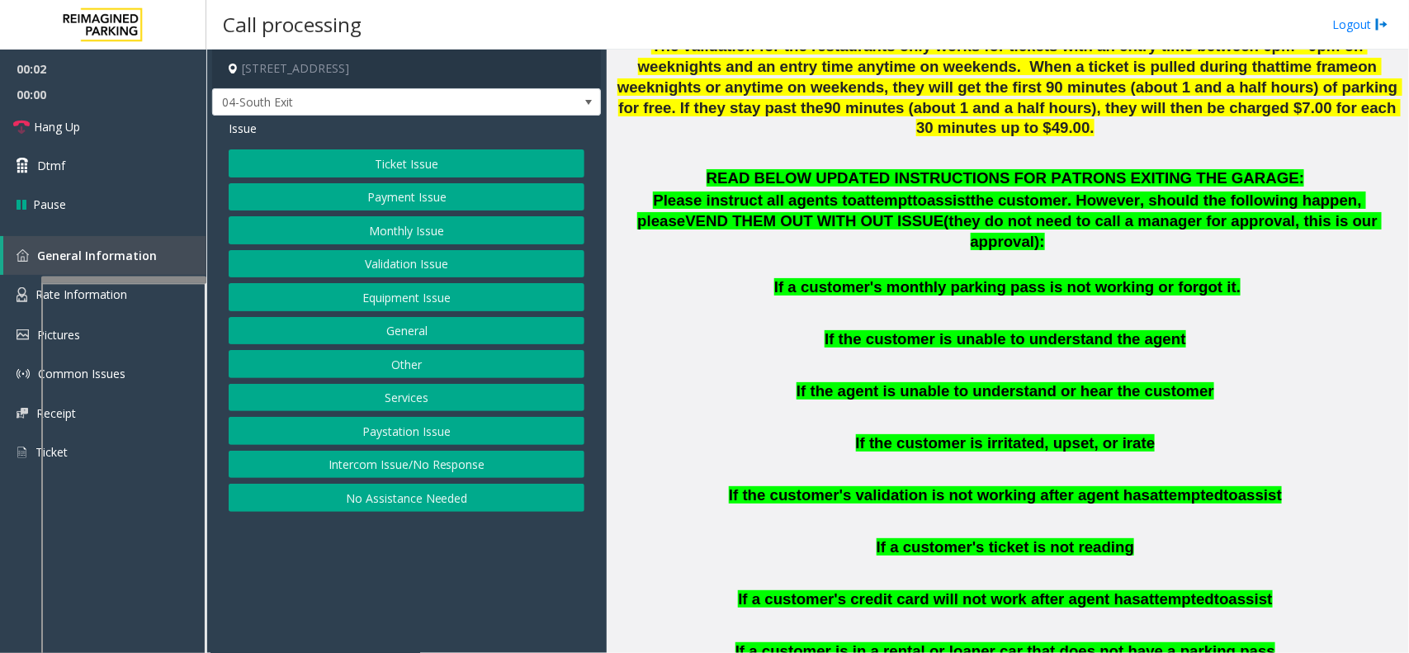
scroll to position [722, 0]
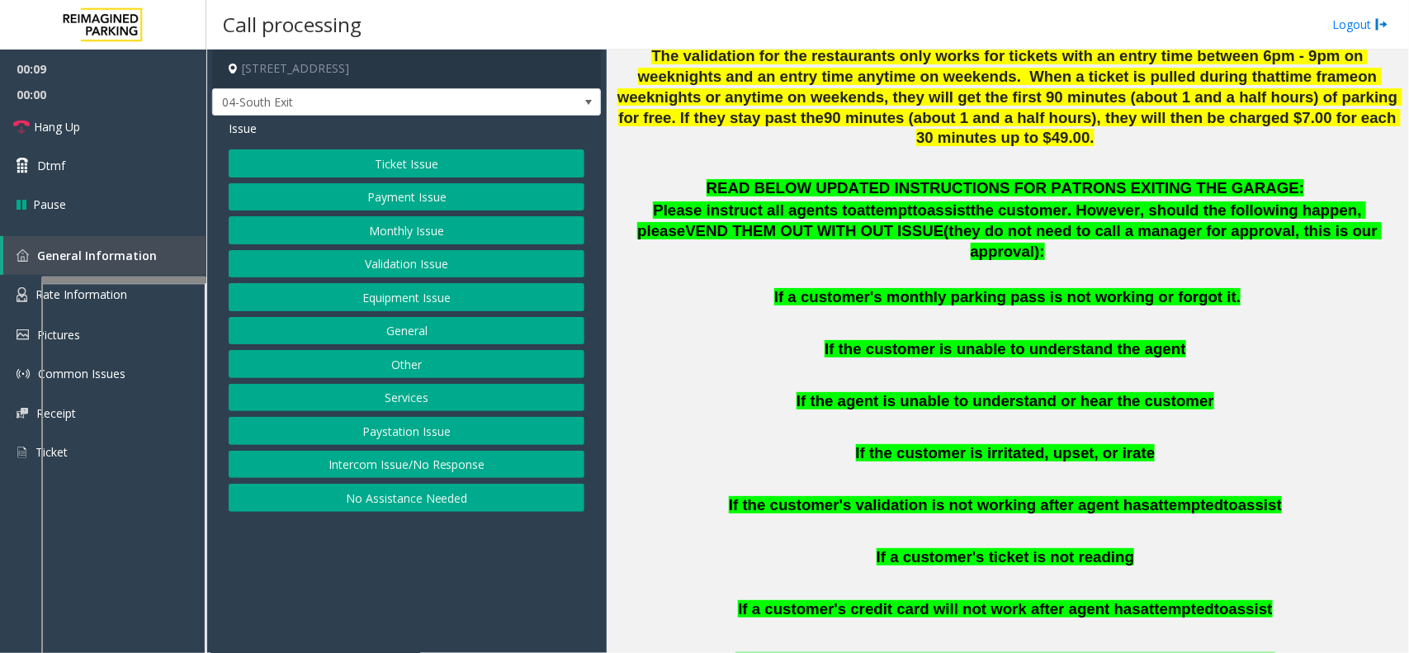
click at [367, 162] on button "Ticket Issue" at bounding box center [407, 163] width 356 height 28
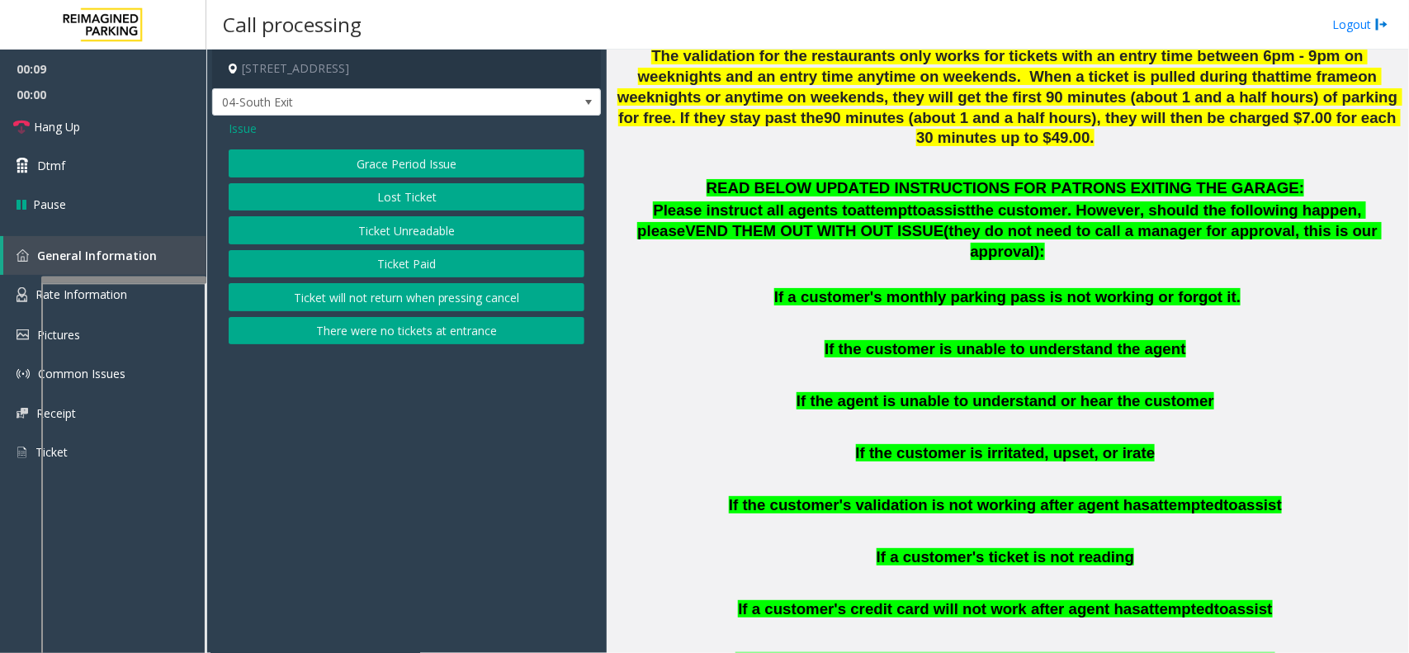
click at [399, 330] on button "There were no tickets at entrance" at bounding box center [407, 331] width 356 height 28
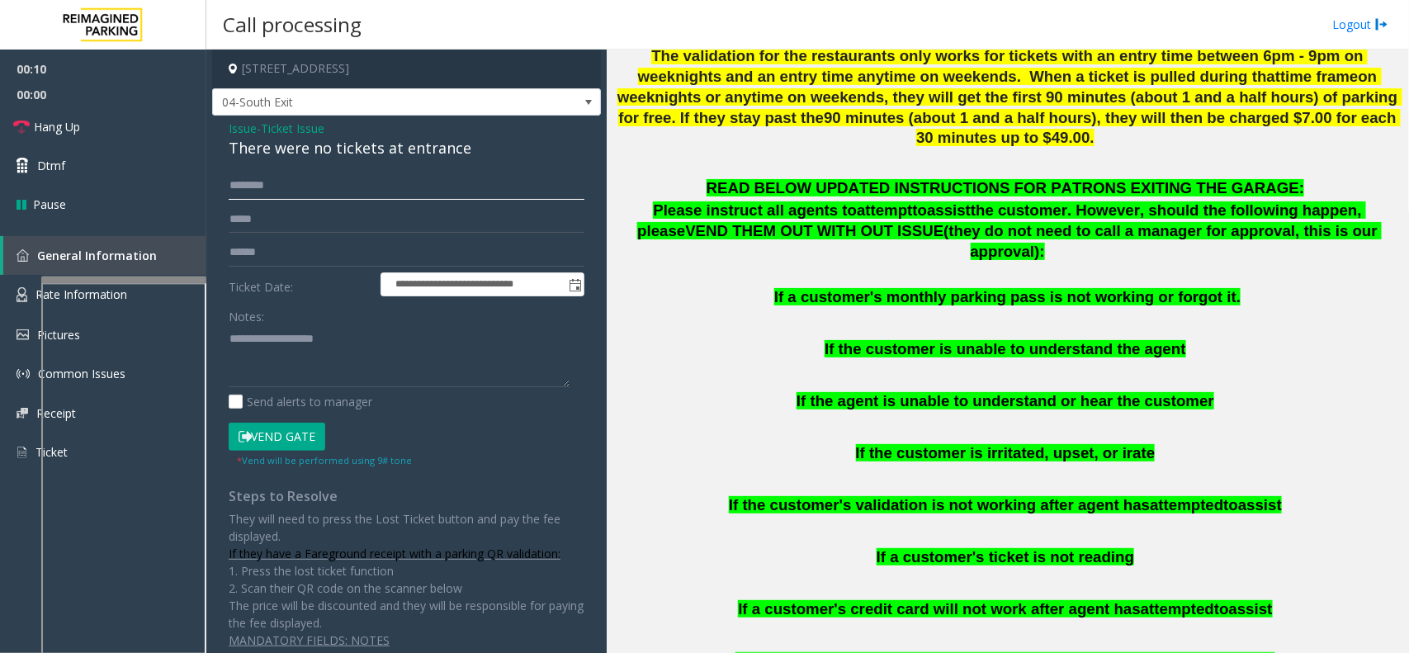
click at [299, 196] on input "text" at bounding box center [407, 186] width 356 height 28
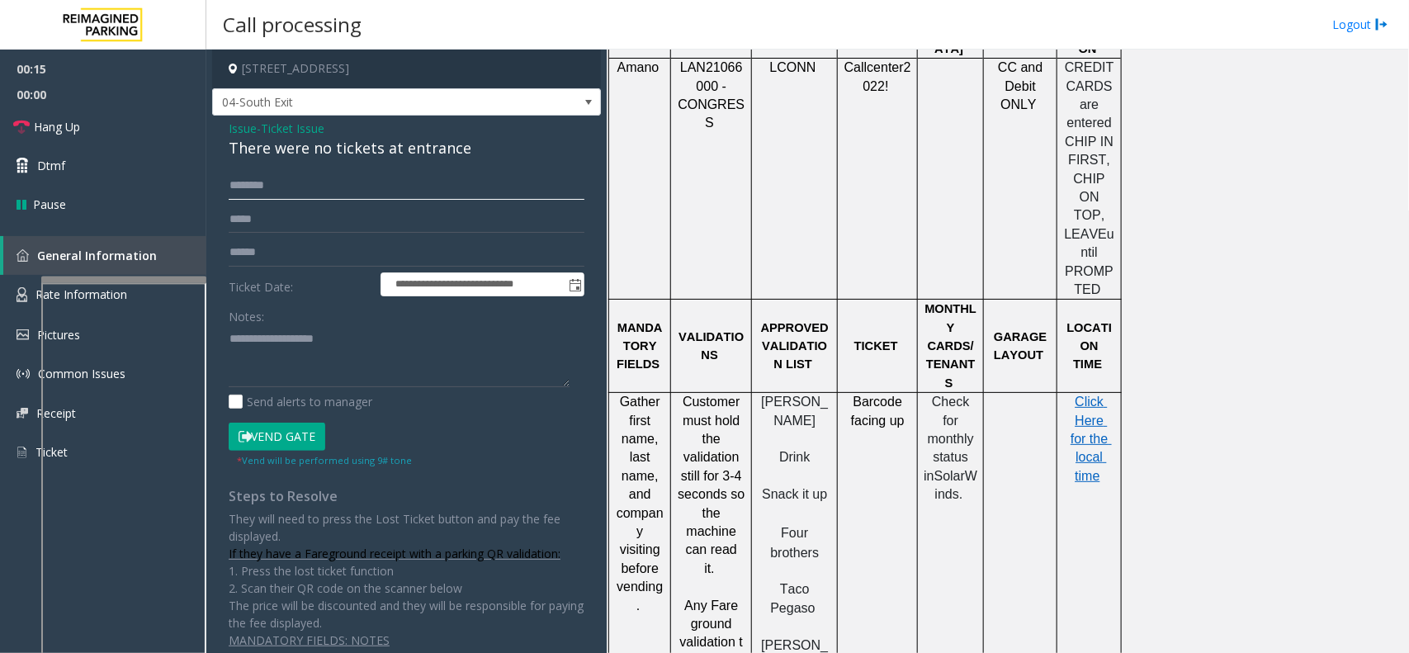
scroll to position [1135, 0]
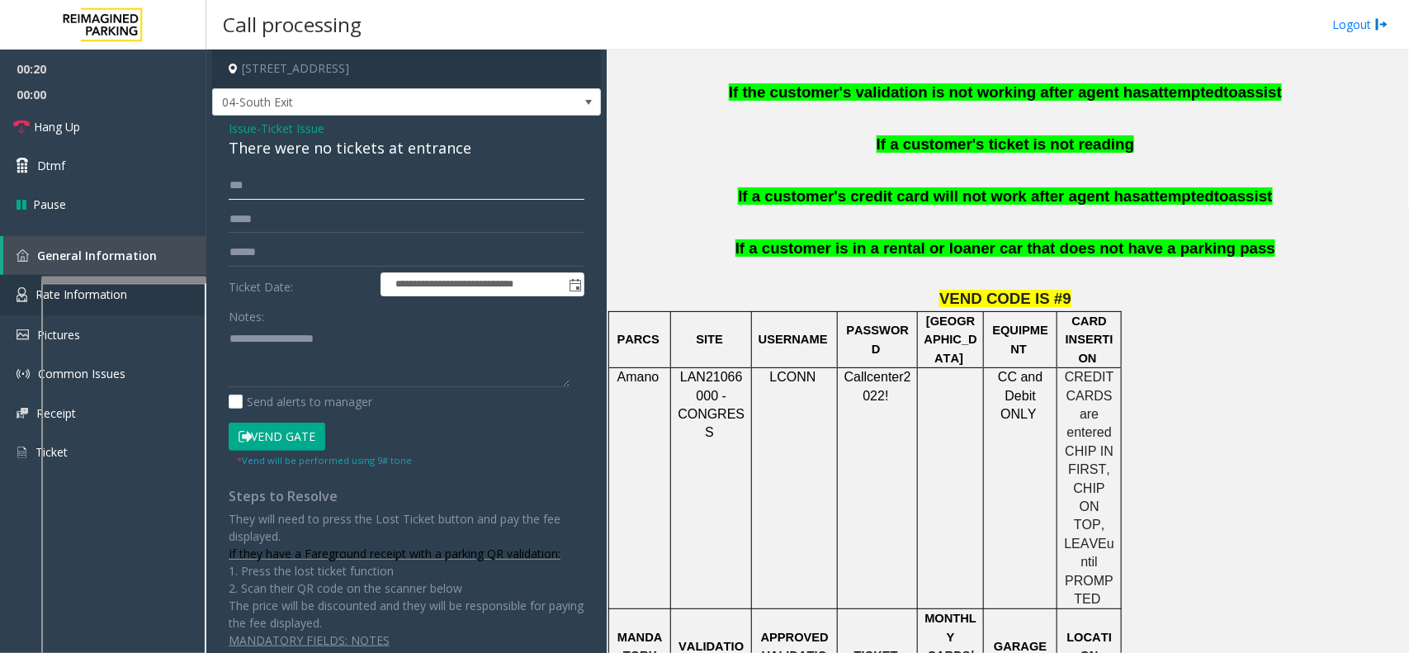
type input "***"
click at [298, 440] on button "Vend Gate" at bounding box center [277, 437] width 97 height 28
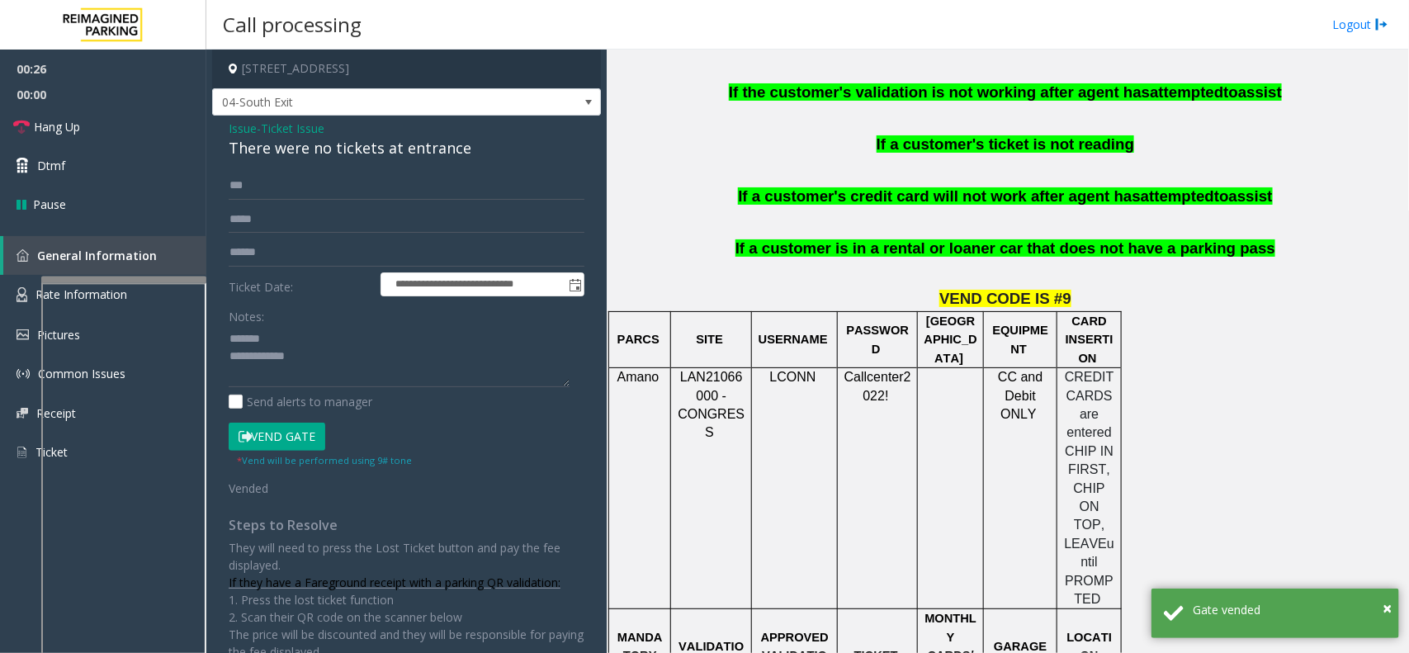
click at [267, 158] on div "There were no tickets at entrance" at bounding box center [407, 148] width 356 height 22
click at [274, 150] on div "There were no tickets at entrance" at bounding box center [407, 148] width 356 height 22
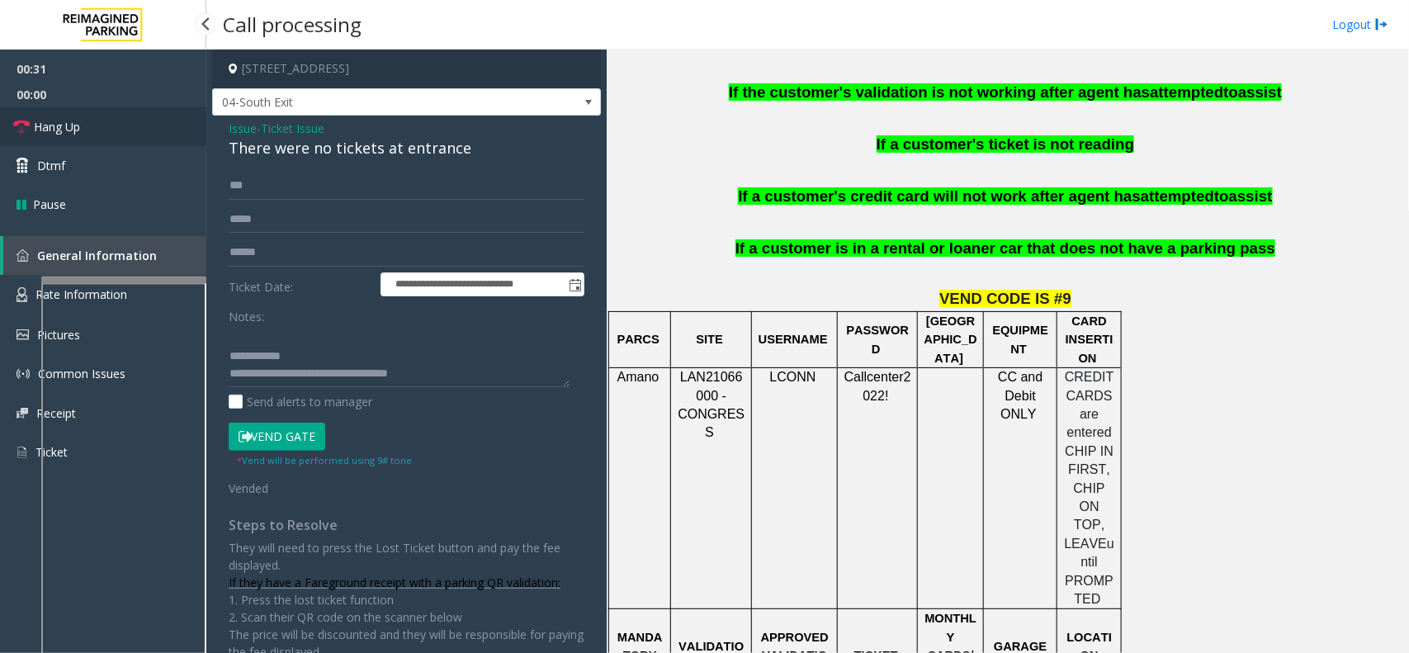
click at [171, 108] on link "Hang Up" at bounding box center [103, 126] width 206 height 39
drag, startPoint x: 475, startPoint y: 377, endPoint x: 484, endPoint y: 381, distance: 9.7
click at [475, 378] on textarea at bounding box center [399, 356] width 341 height 62
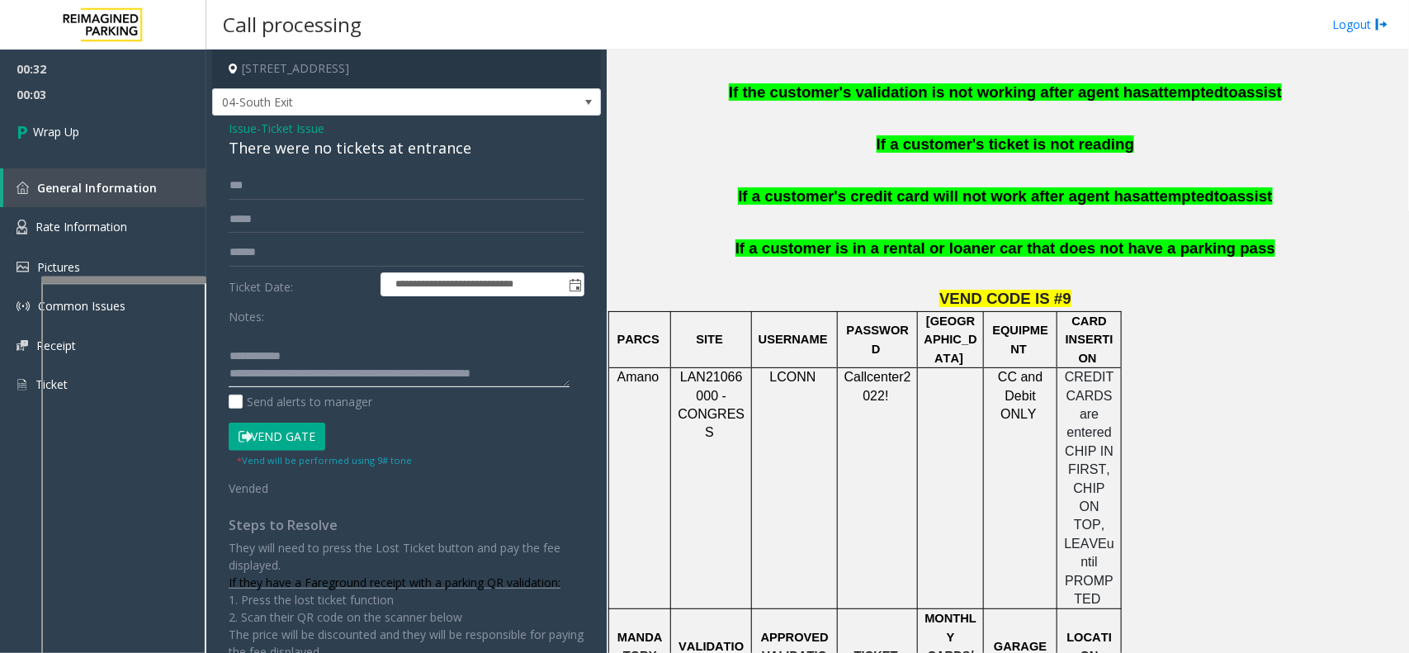
scroll to position [29, 0]
click at [440, 360] on textarea at bounding box center [399, 356] width 341 height 62
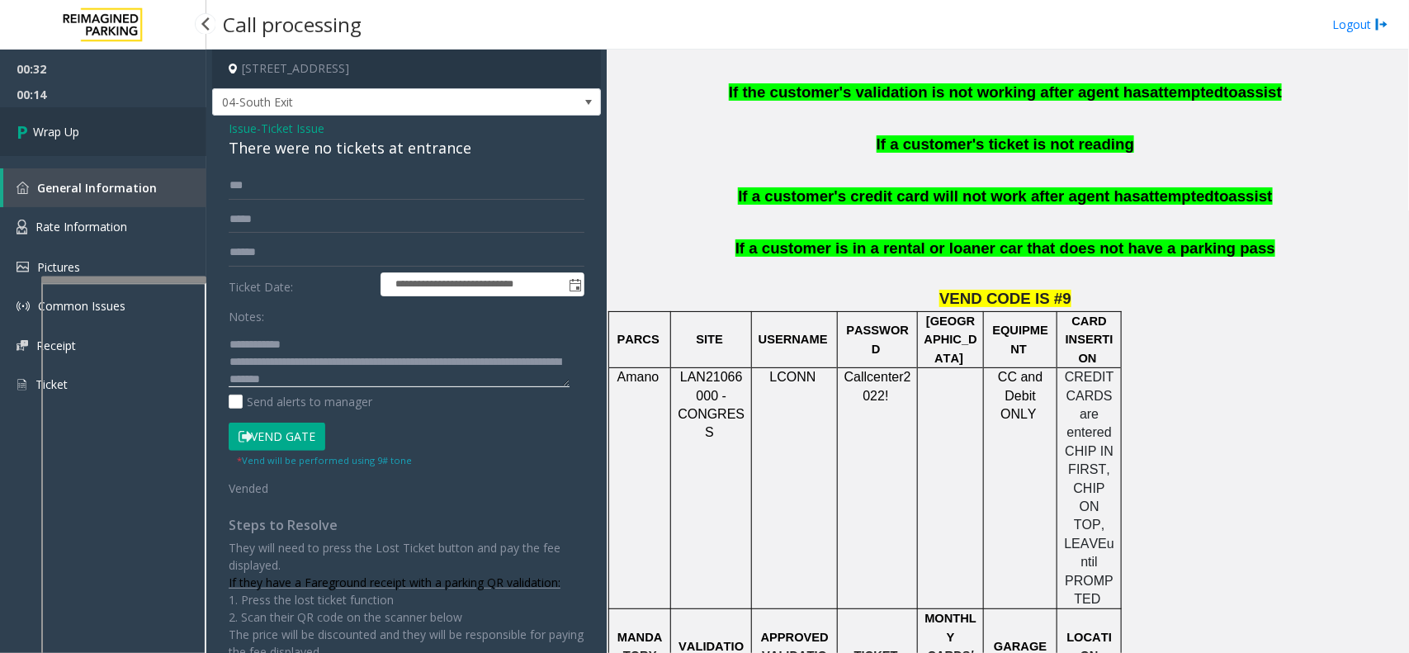
type textarea "**********"
click at [153, 121] on link "Wrap Up" at bounding box center [103, 131] width 206 height 49
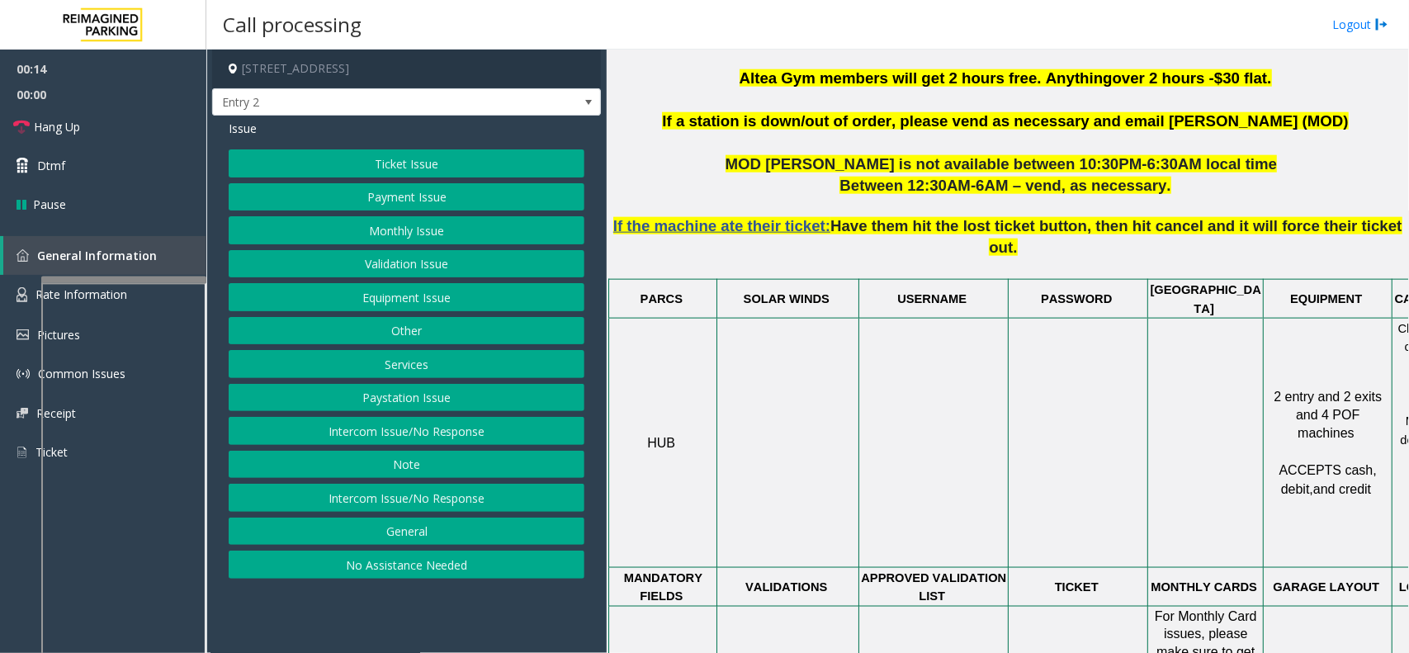
scroll to position [825, 120]
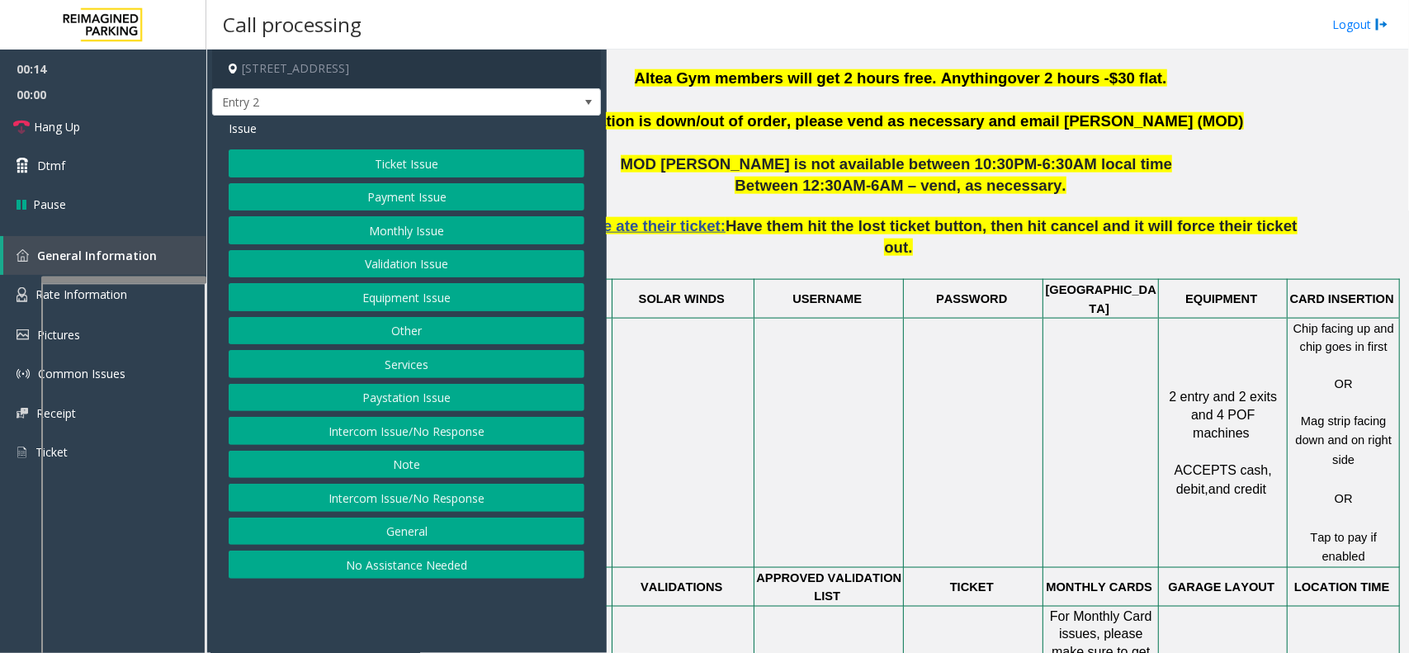
drag, startPoint x: 868, startPoint y: 376, endPoint x: 1005, endPoint y: 386, distance: 137.4
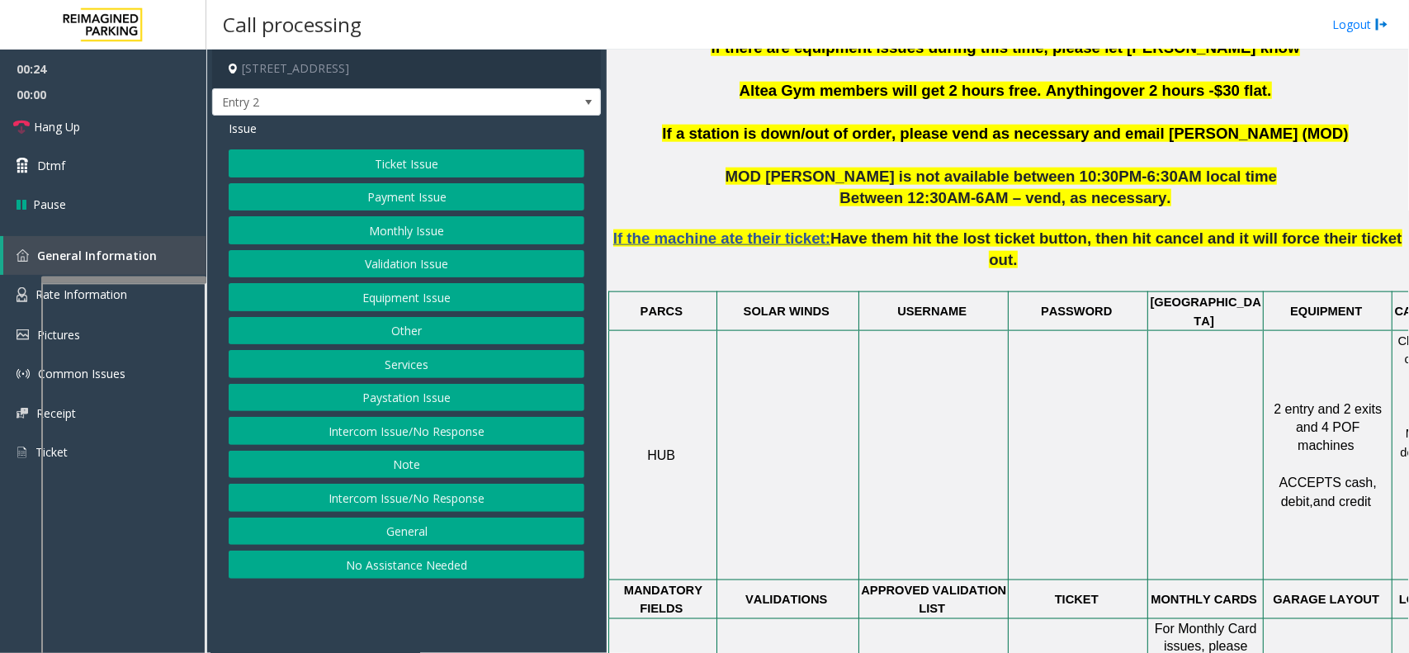
drag, startPoint x: 1003, startPoint y: 385, endPoint x: 731, endPoint y: 360, distance: 272.7
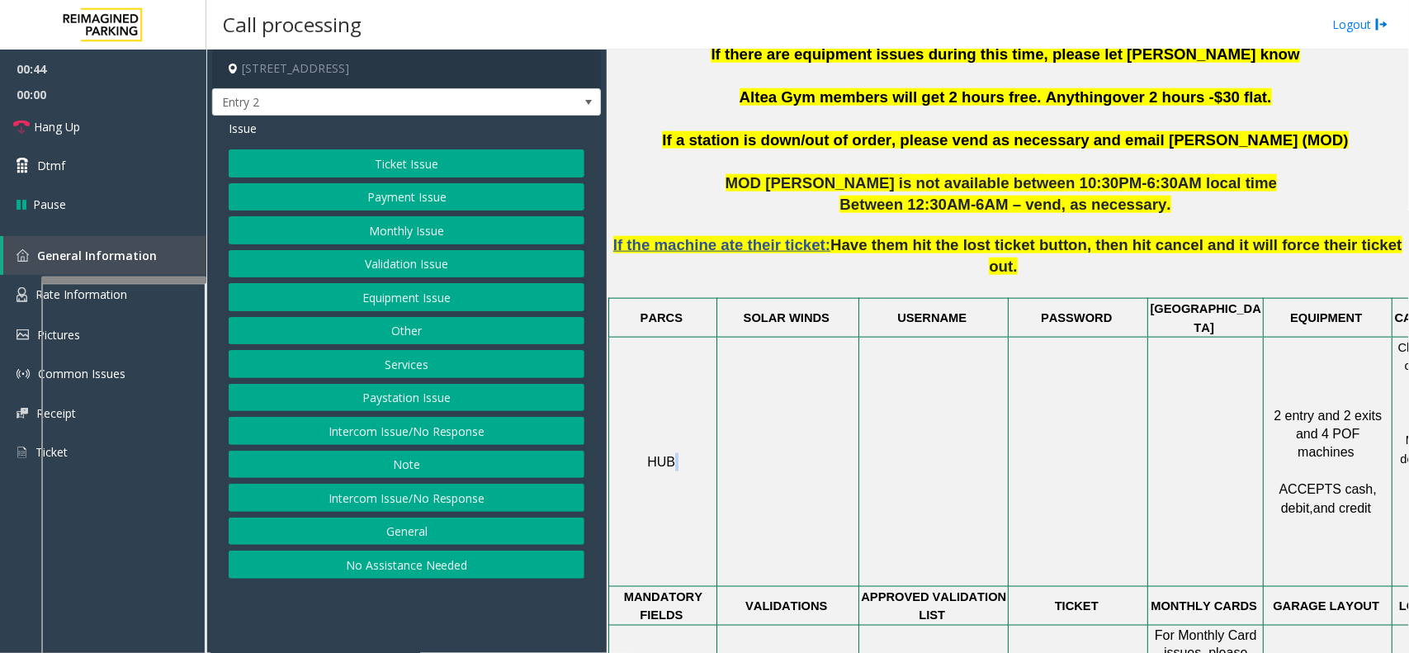
click at [679, 453] on p "HUB" at bounding box center [663, 462] width 106 height 18
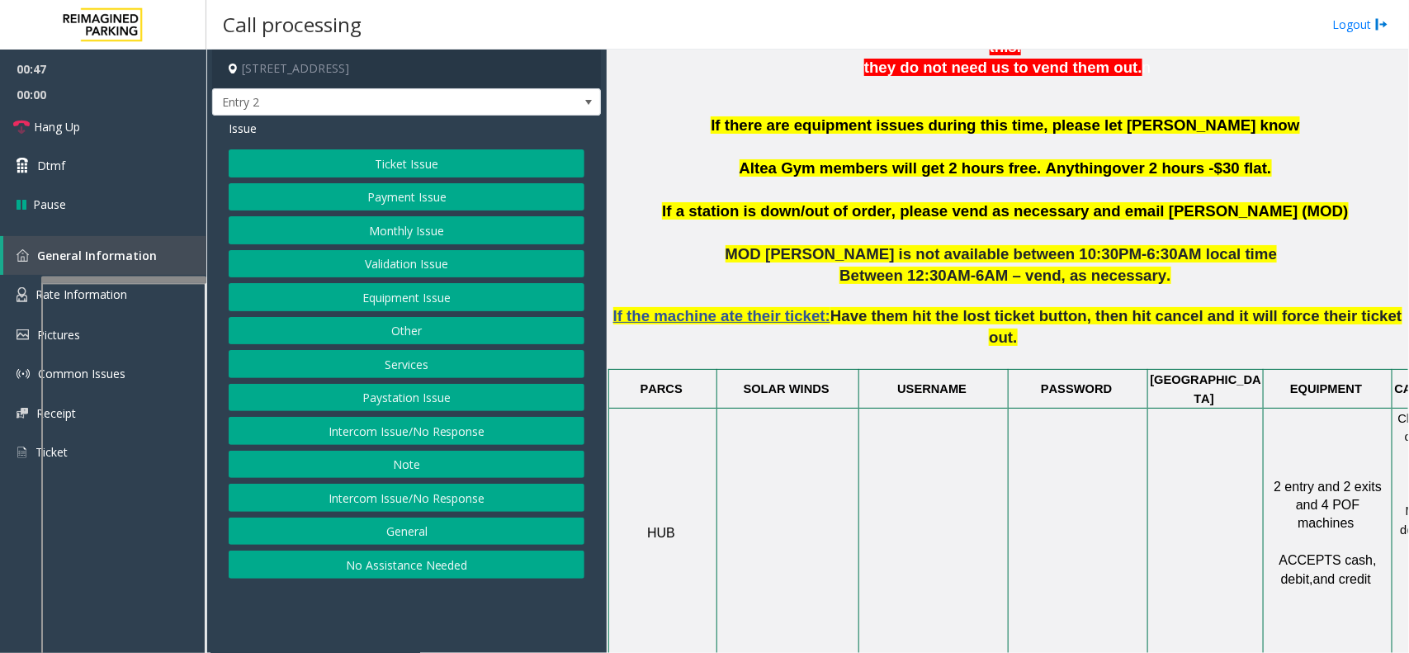
scroll to position [703, 0]
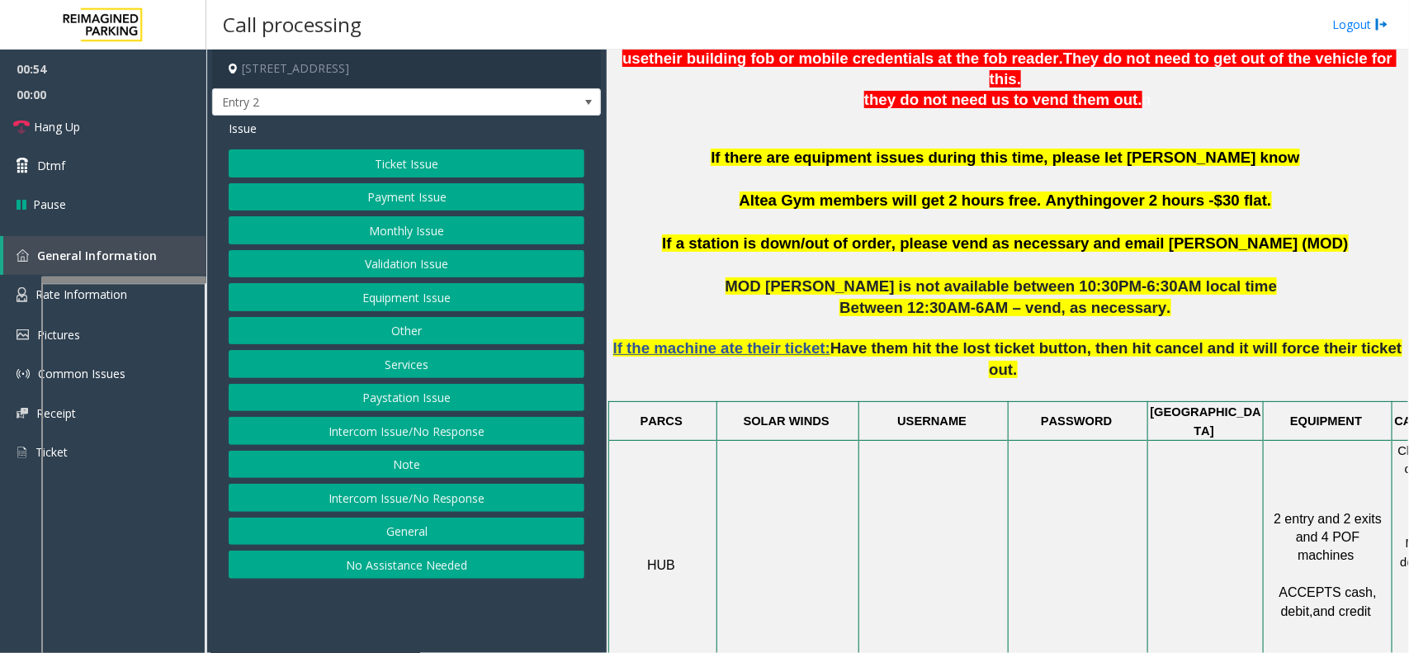
click at [432, 238] on button "Monthly Issue" at bounding box center [407, 230] width 356 height 28
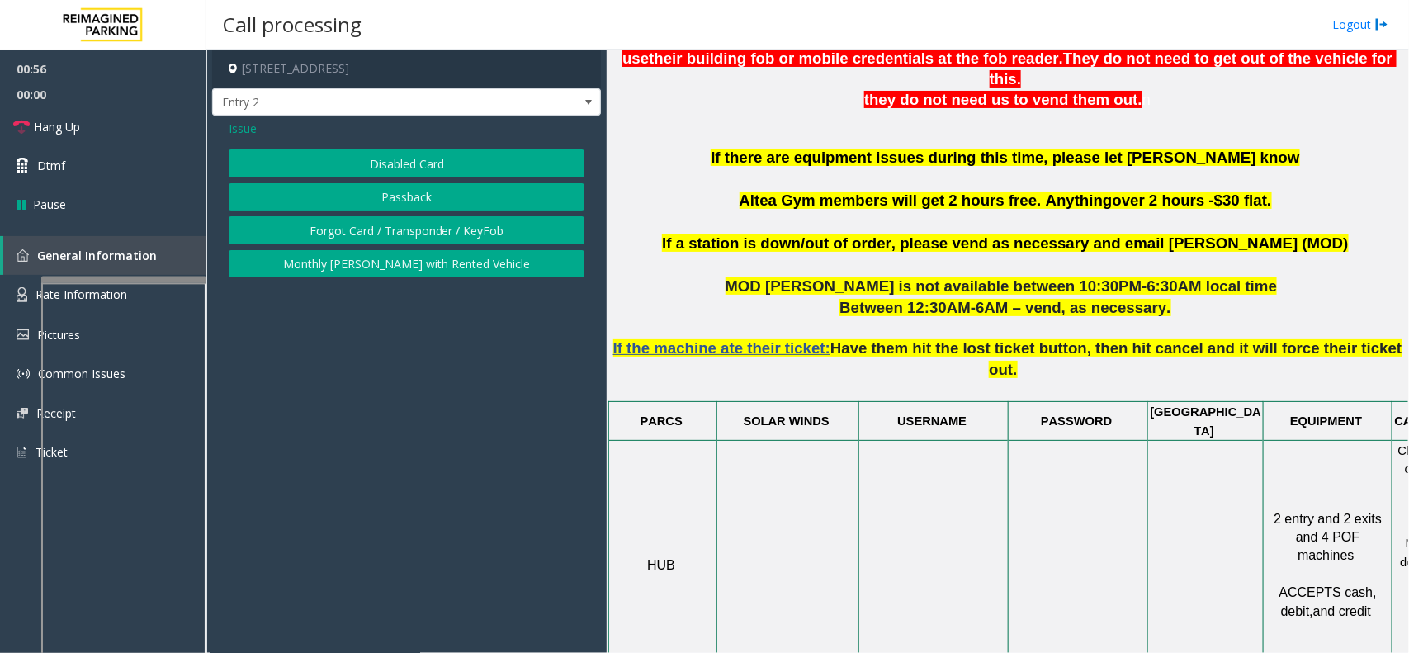
click at [370, 158] on button "Disabled Card" at bounding box center [407, 163] width 356 height 28
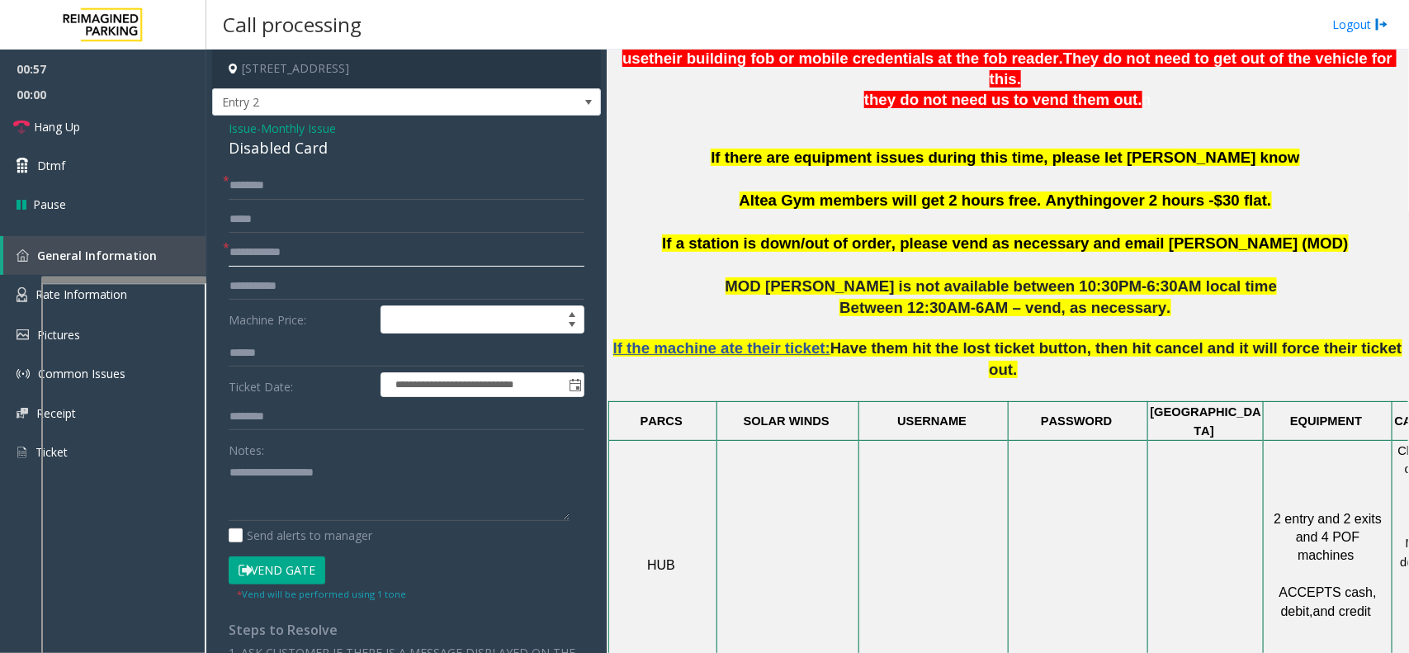
click at [283, 262] on input "text" at bounding box center [407, 253] width 356 height 28
type textarea "**********"
click at [286, 132] on span "Monthly Issue" at bounding box center [298, 128] width 75 height 17
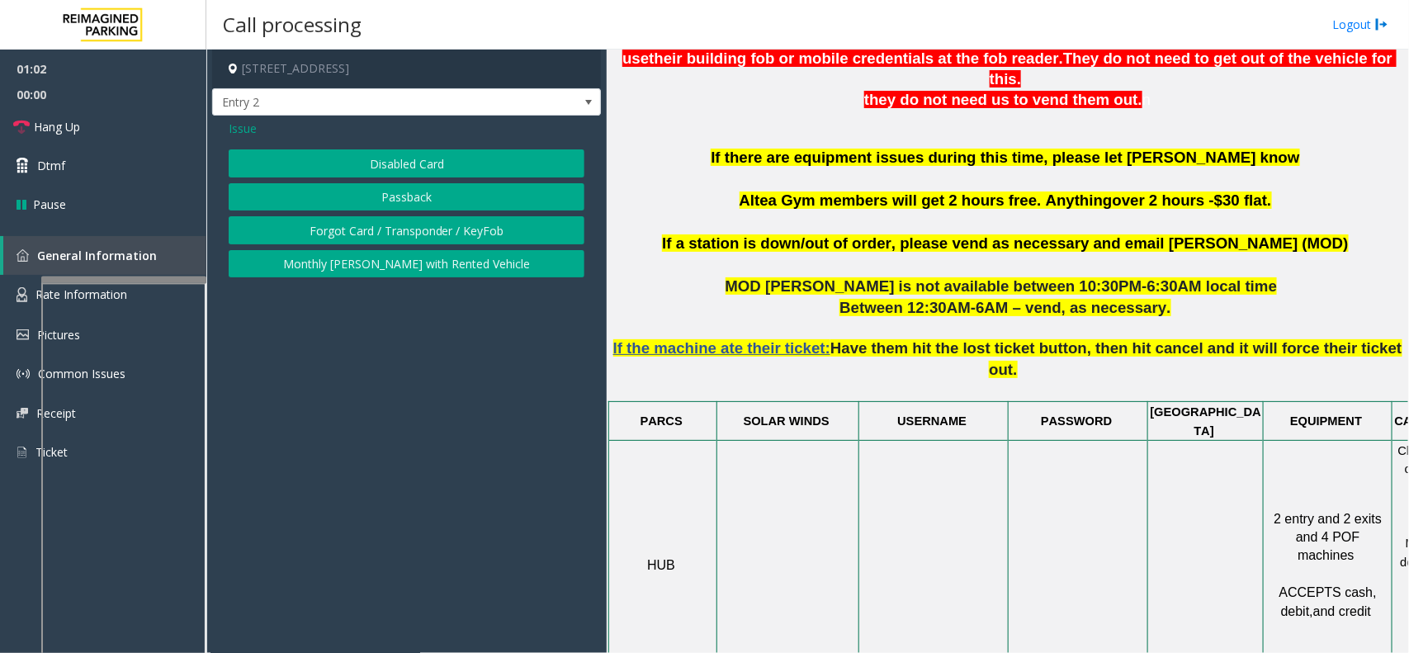
click at [248, 134] on span "Issue" at bounding box center [243, 128] width 28 height 17
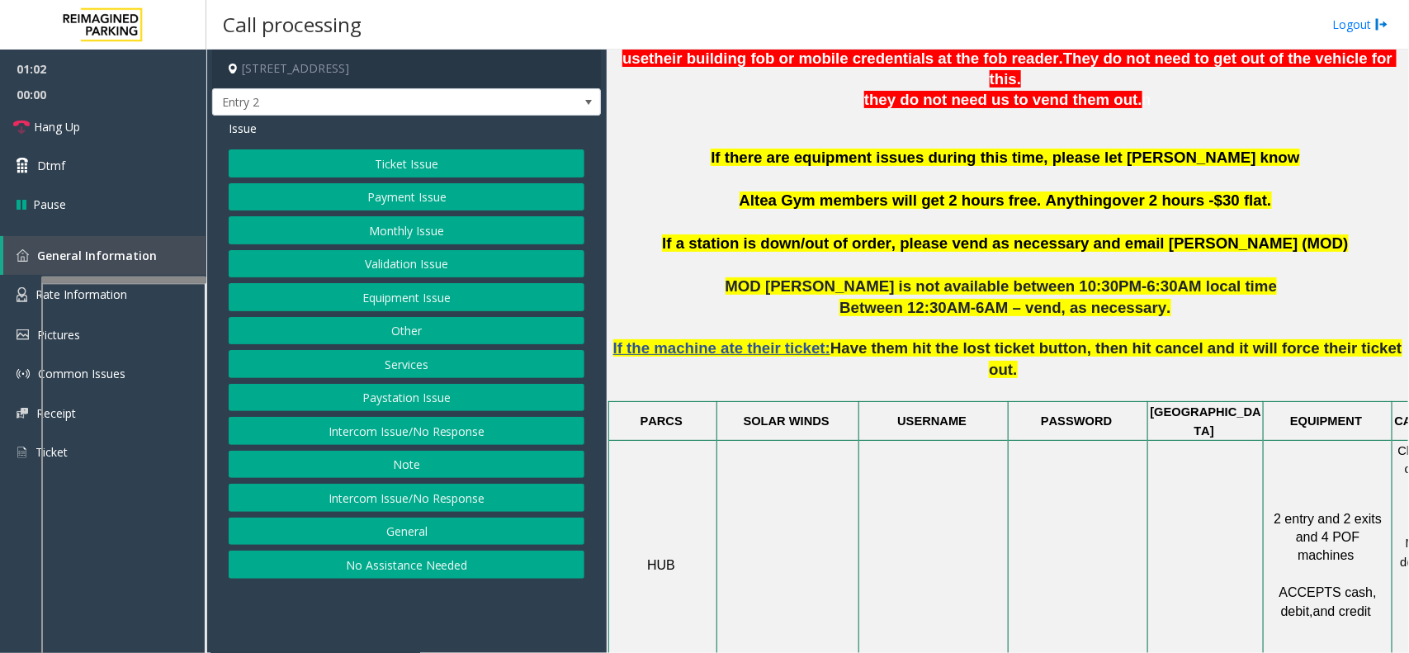
click at [398, 305] on button "Equipment Issue" at bounding box center [407, 297] width 356 height 28
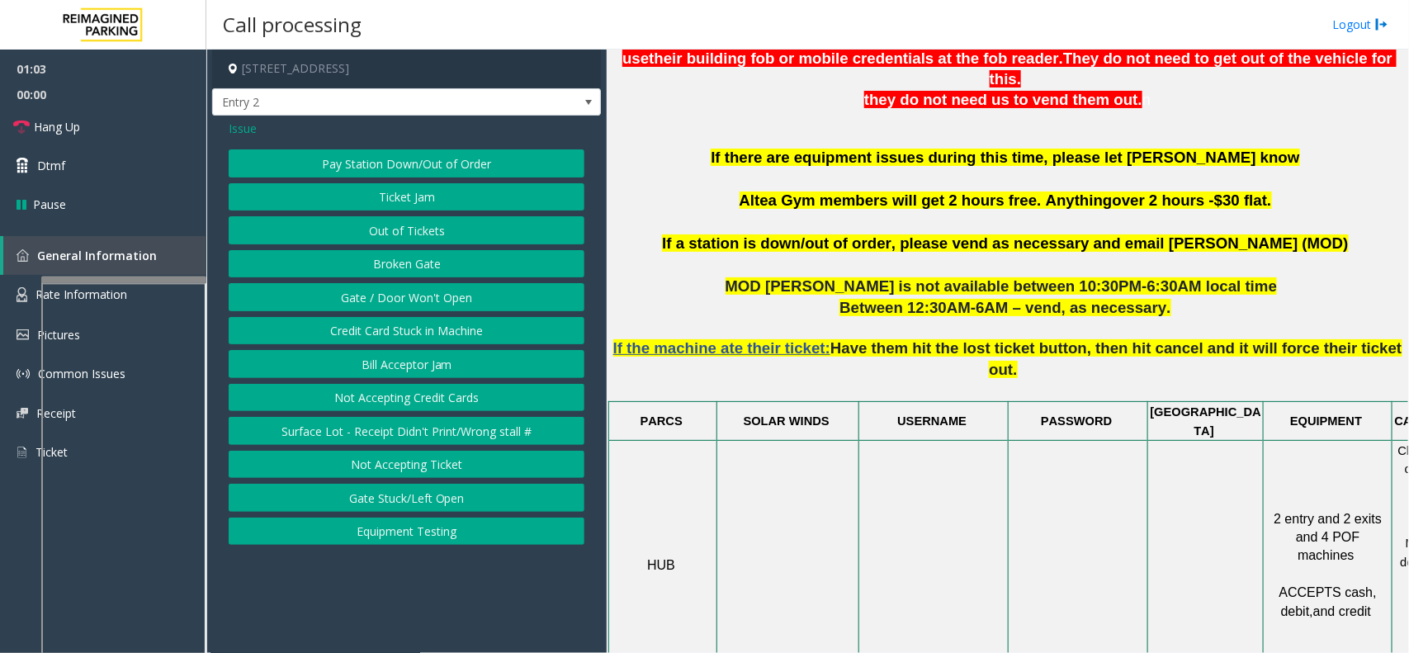
click at [362, 298] on button "Gate / Door Won't Open" at bounding box center [407, 297] width 356 height 28
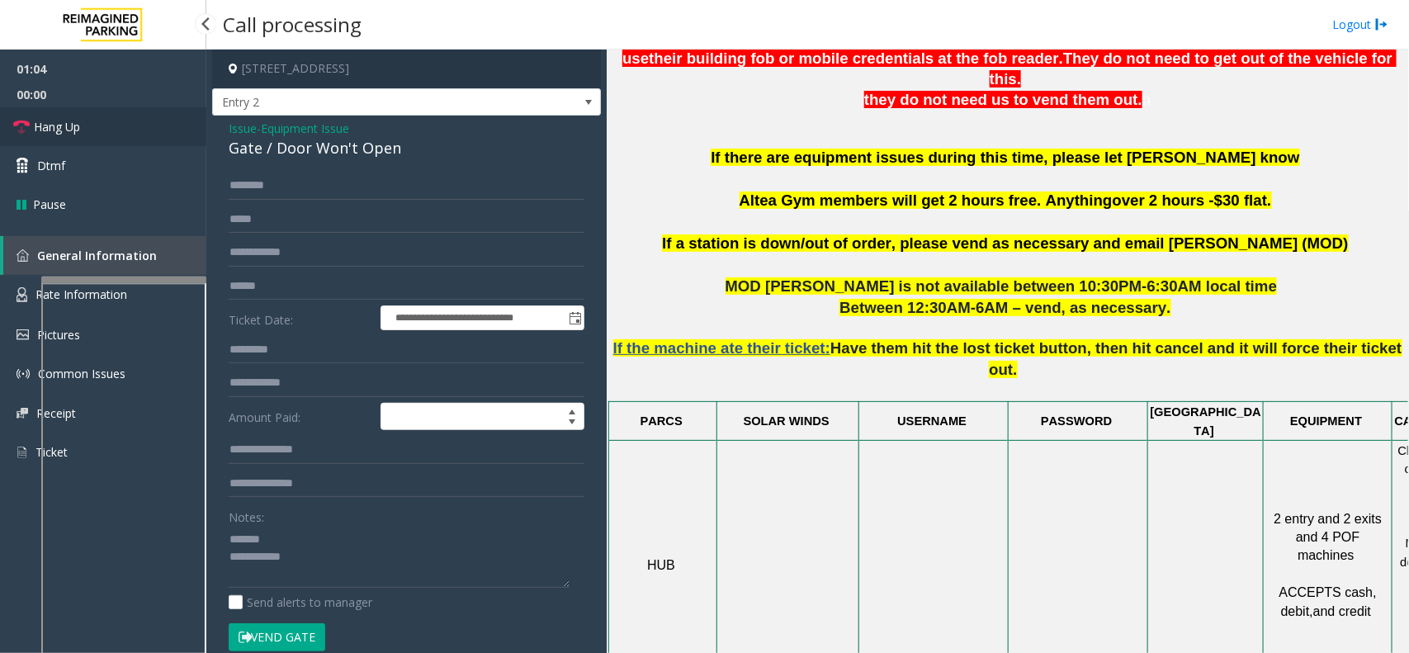
click at [149, 129] on link "Hang Up" at bounding box center [103, 126] width 206 height 39
click at [286, 154] on div "Gate / Door Won't Open" at bounding box center [407, 148] width 356 height 22
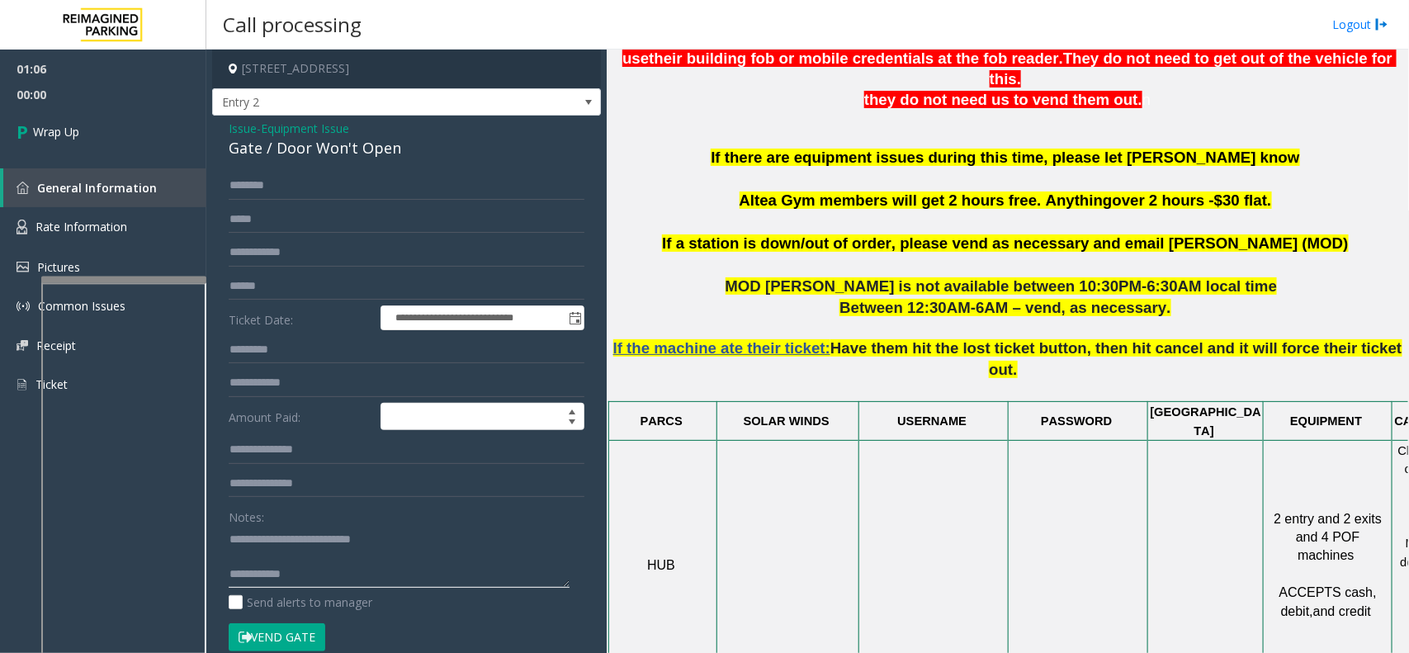
click at [377, 522] on textarea at bounding box center [399, 557] width 341 height 62
click at [376, 522] on textarea at bounding box center [399, 557] width 341 height 62
click at [372, 522] on textarea at bounding box center [399, 557] width 341 height 62
click at [352, 522] on textarea at bounding box center [399, 557] width 341 height 62
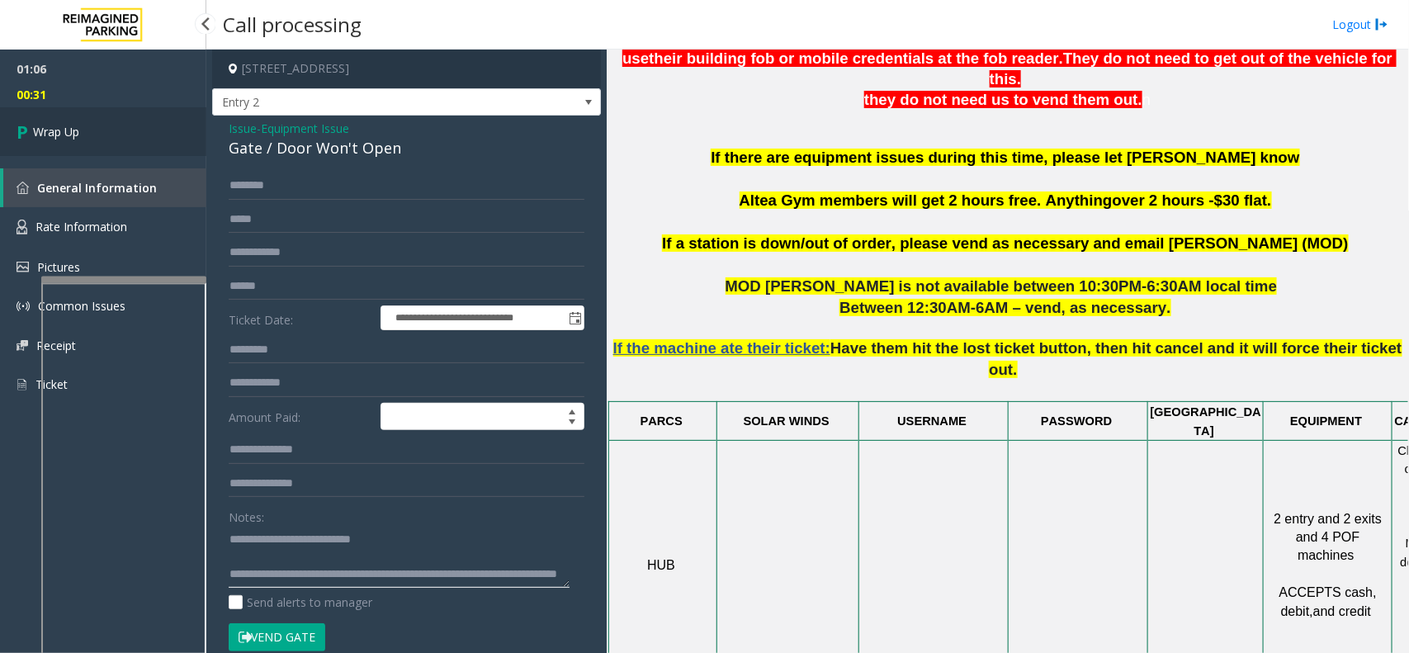
type textarea "**********"
click at [97, 117] on link "Wrap Up" at bounding box center [103, 131] width 206 height 49
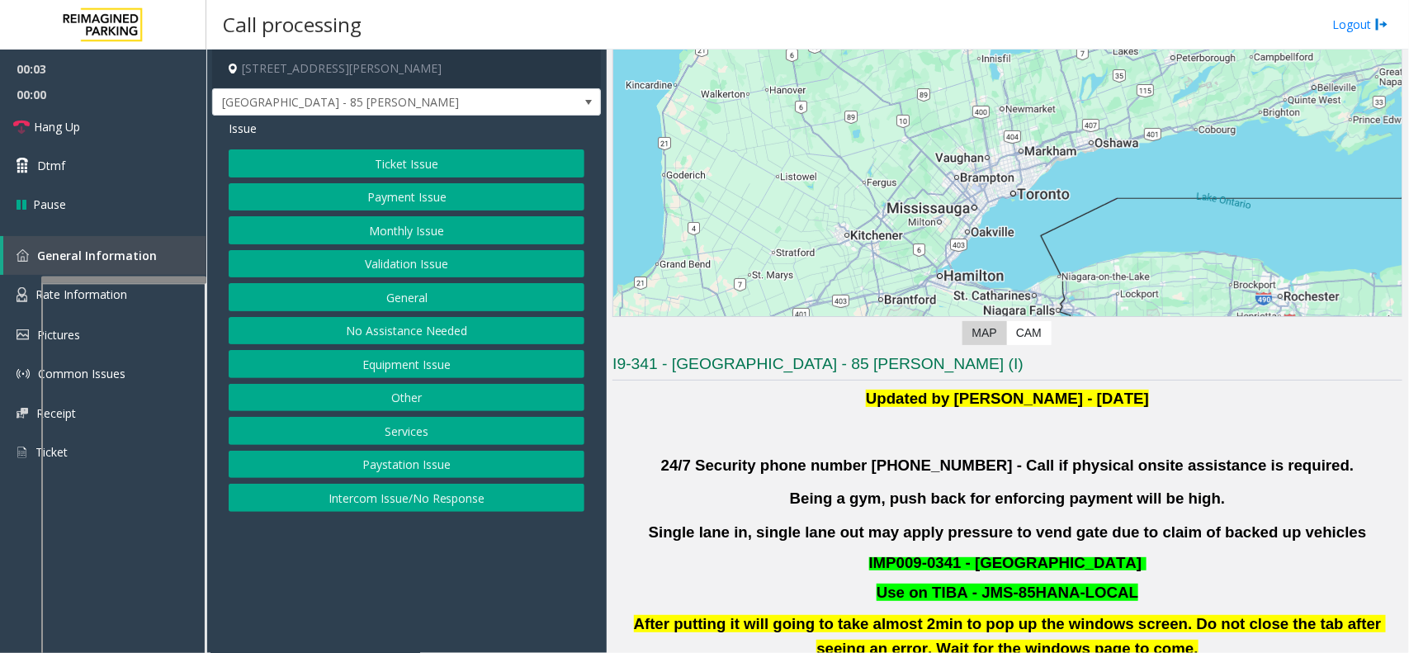
scroll to position [310, 0]
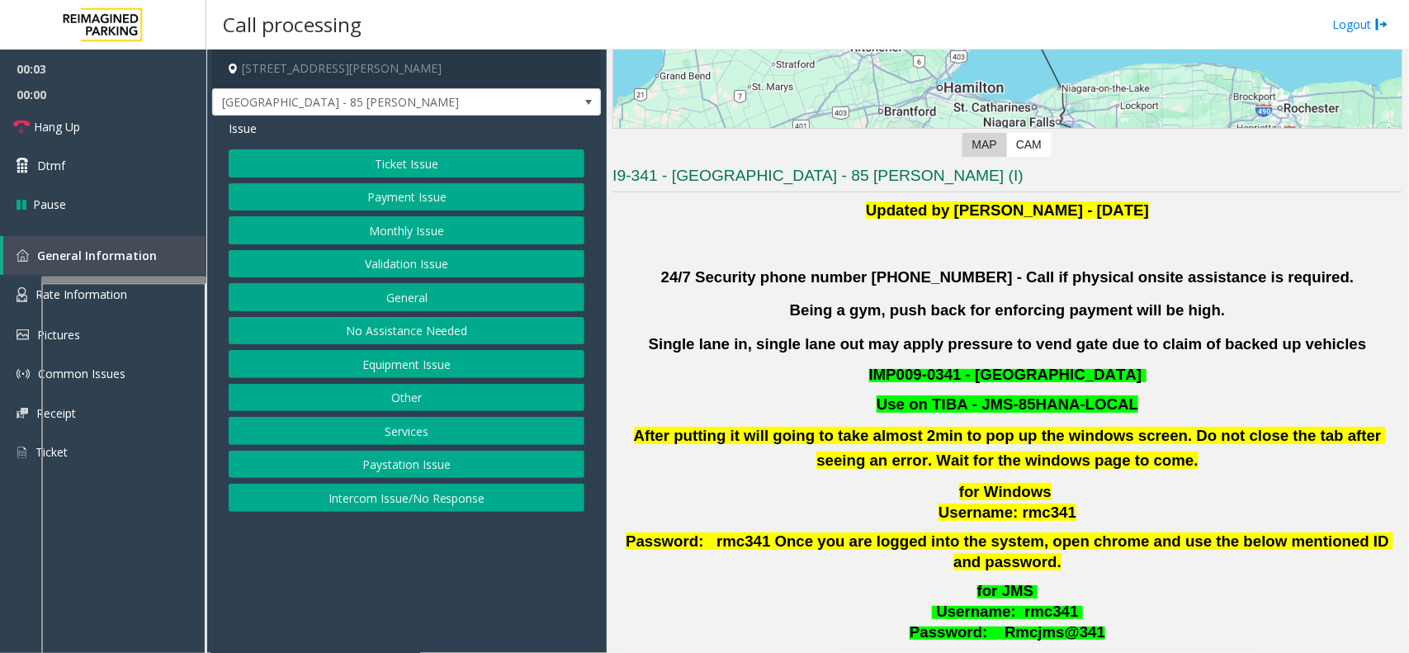
click at [400, 258] on button "Validation Issue" at bounding box center [407, 264] width 356 height 28
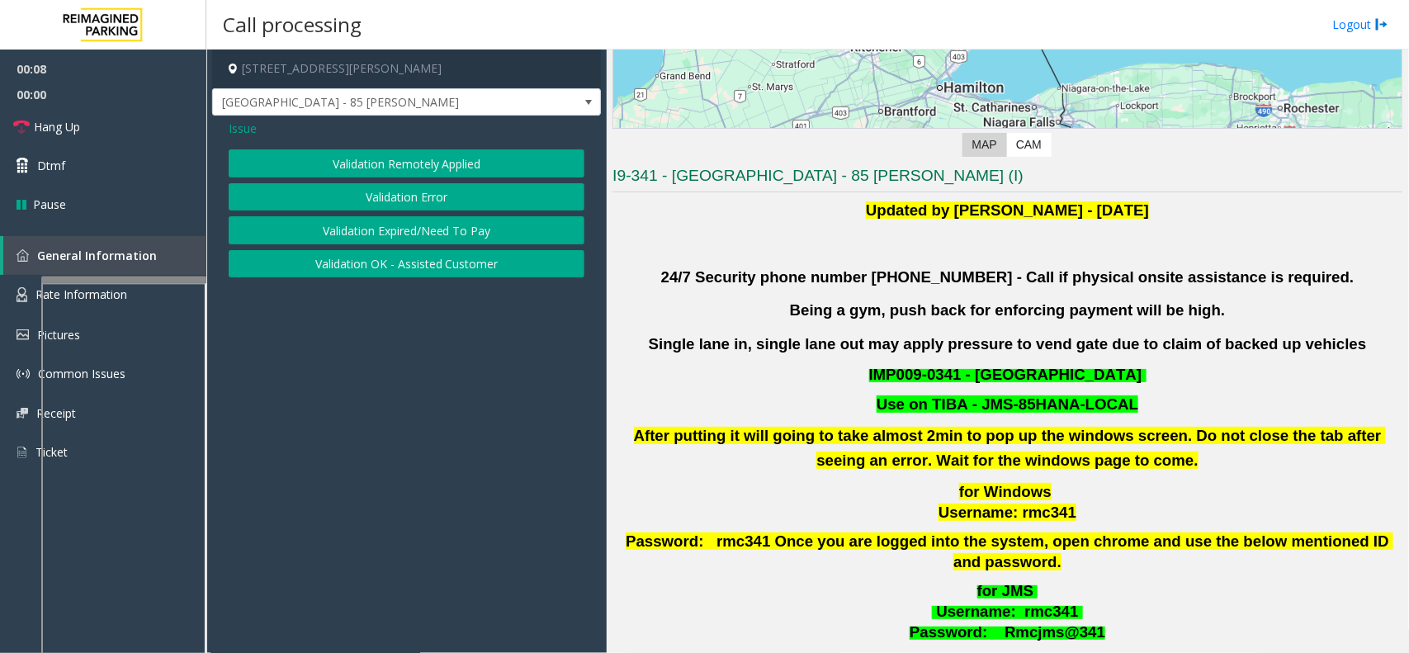
click at [390, 190] on button "Validation Error" at bounding box center [407, 197] width 356 height 28
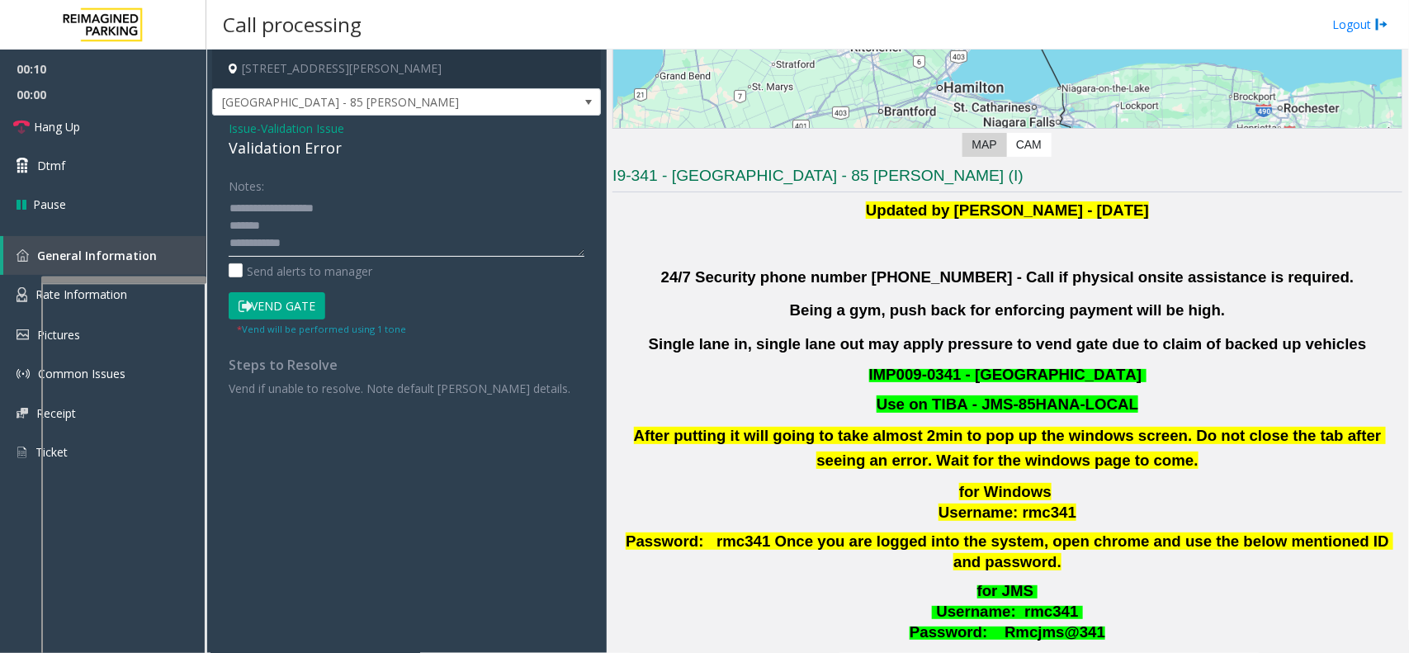
click at [347, 238] on textarea at bounding box center [407, 226] width 356 height 62
click at [315, 239] on textarea at bounding box center [407, 226] width 356 height 62
click at [318, 215] on textarea at bounding box center [407, 226] width 356 height 62
click at [272, 217] on textarea at bounding box center [407, 226] width 356 height 62
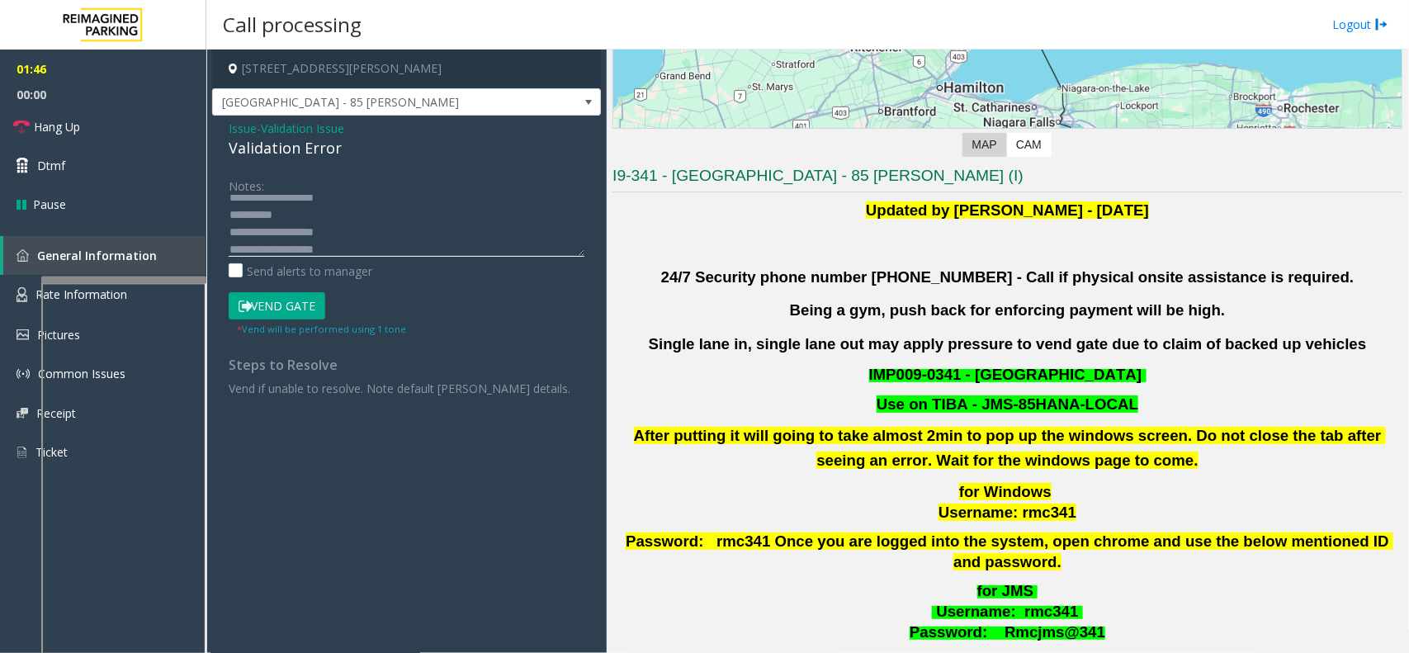
click at [278, 220] on textarea at bounding box center [407, 226] width 356 height 62
click at [301, 217] on textarea at bounding box center [407, 226] width 356 height 62
type textarea "**********"
click at [281, 305] on button "Vend Gate" at bounding box center [277, 306] width 97 height 28
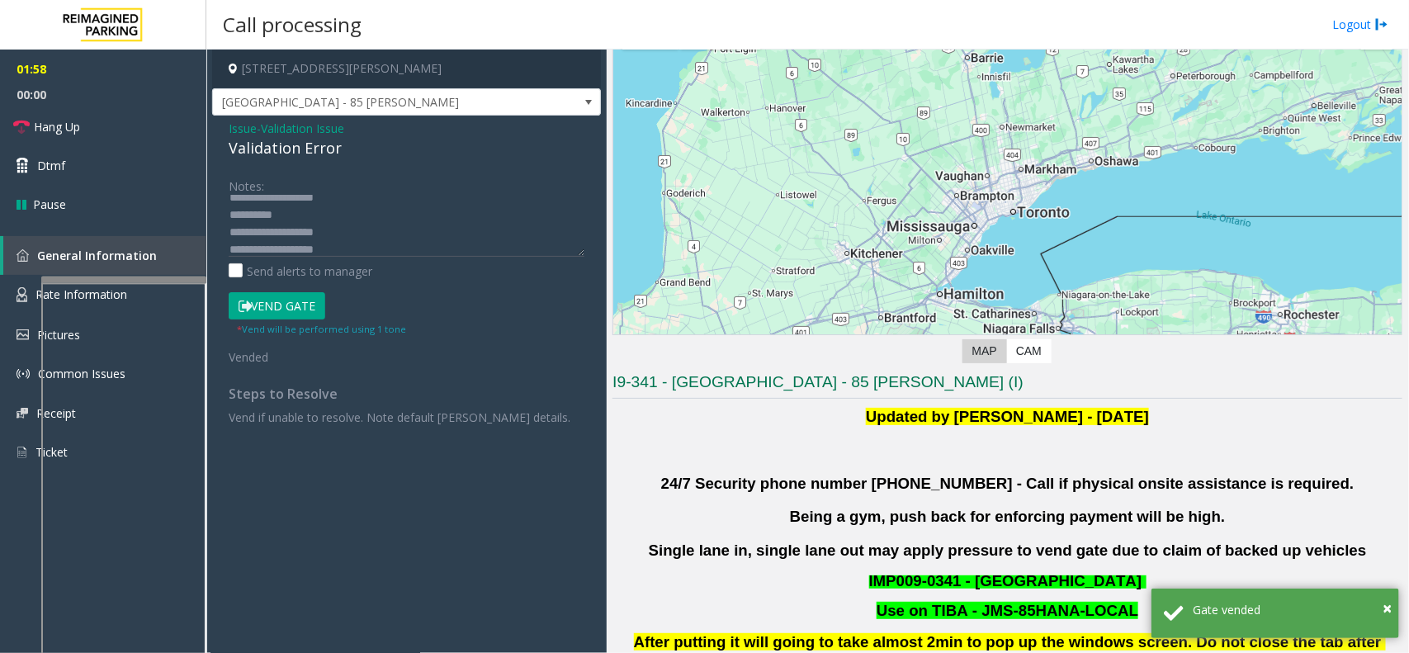
scroll to position [0, 0]
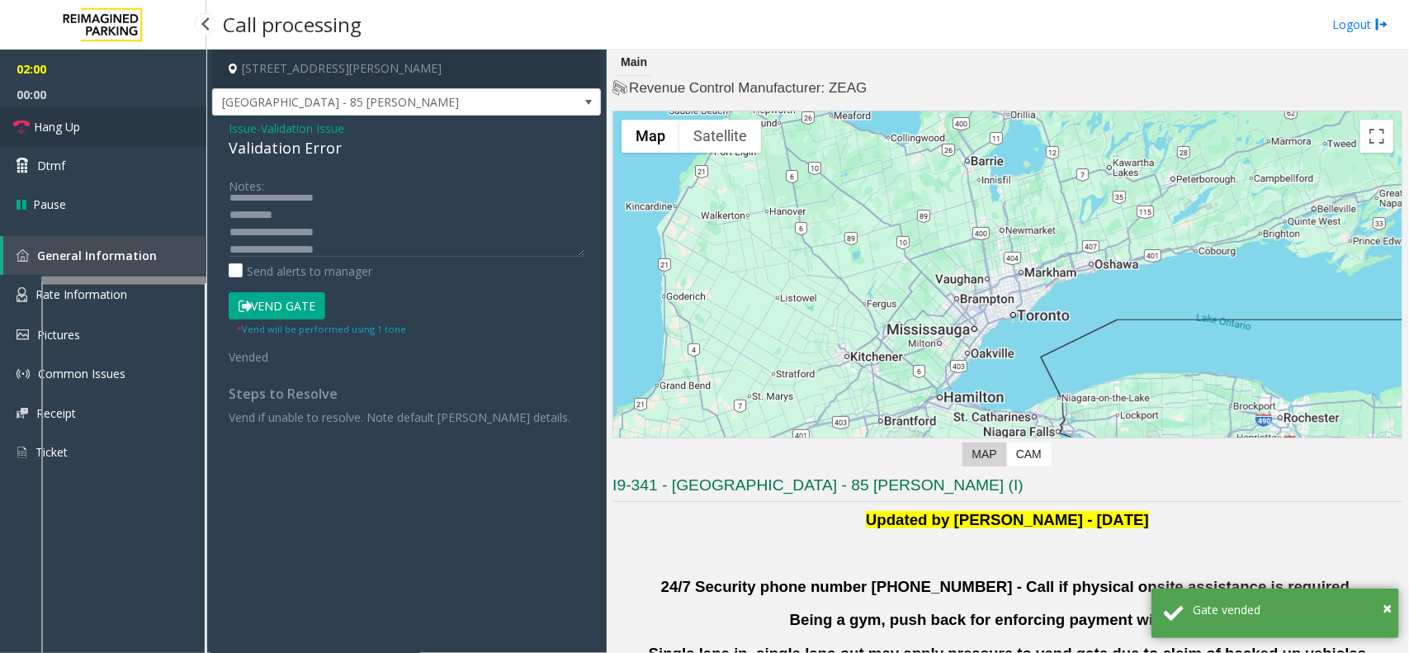
click at [124, 143] on link "Hang Up" at bounding box center [103, 126] width 206 height 39
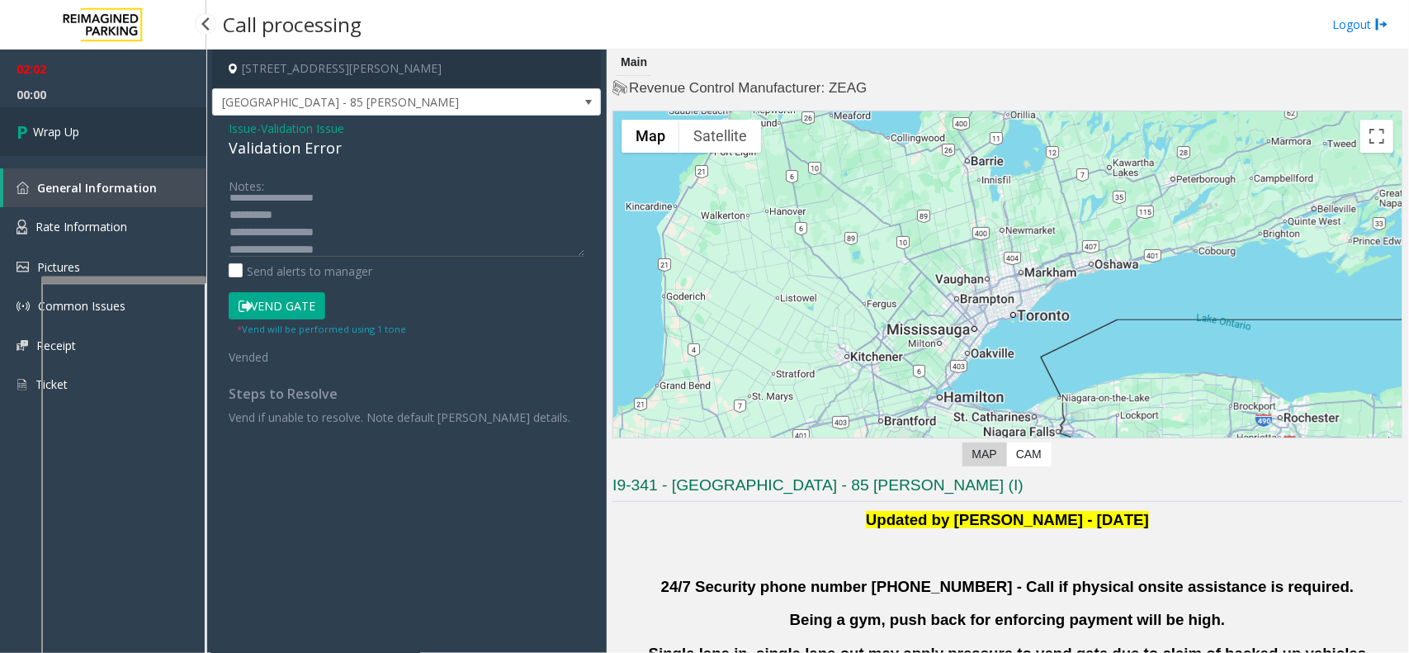
click at [124, 143] on link "Wrap Up" at bounding box center [103, 131] width 206 height 49
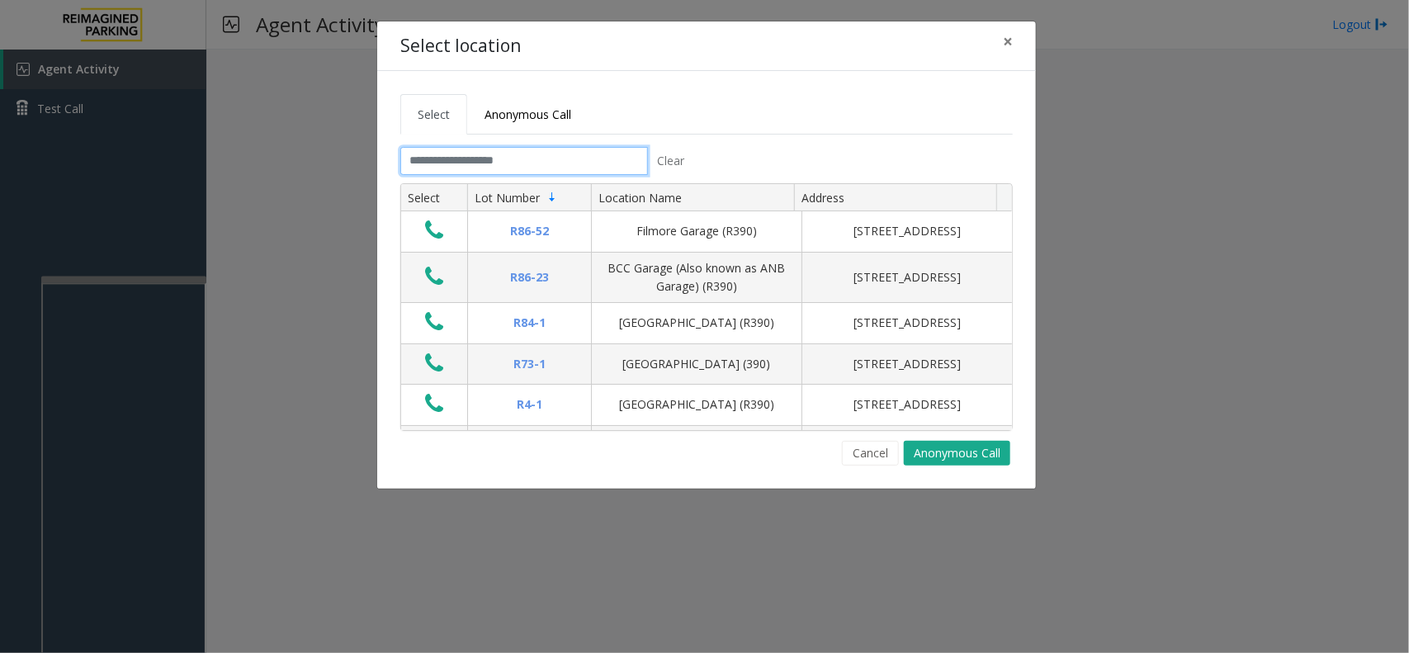
click at [518, 153] on input "text" at bounding box center [524, 161] width 248 height 28
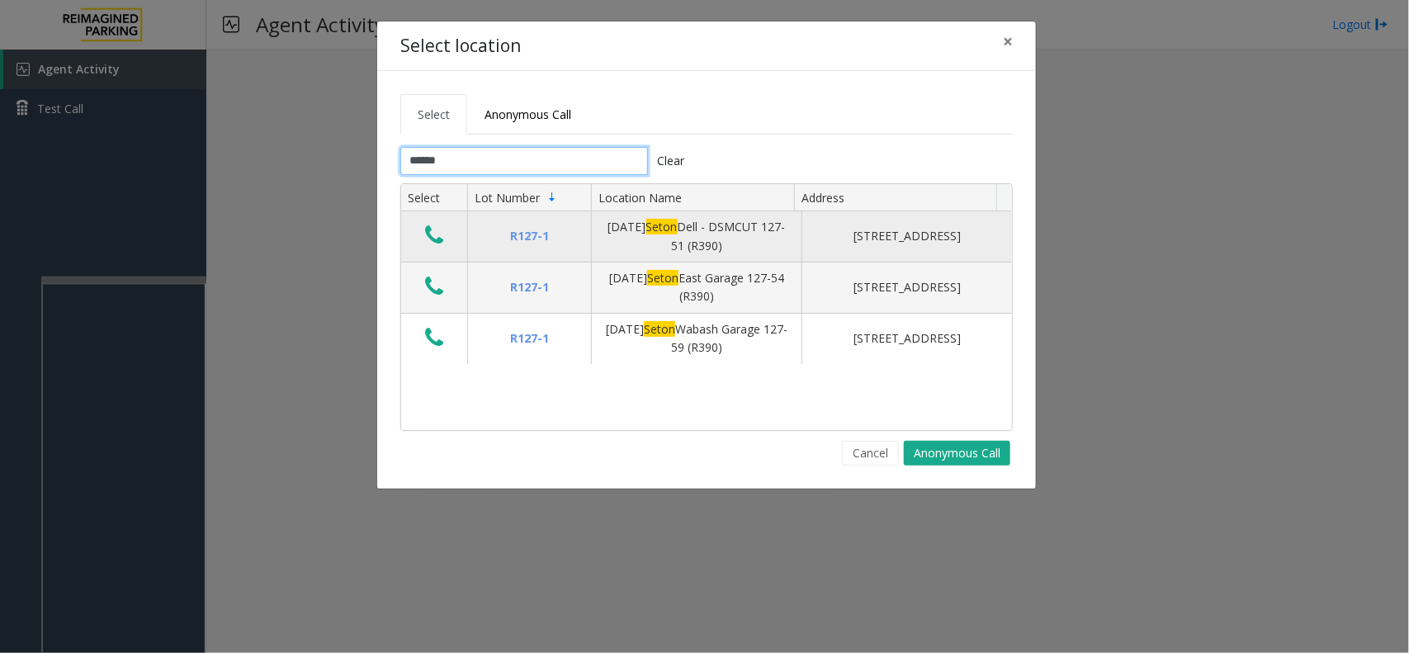
type input "*****"
click at [434, 239] on icon "Data table" at bounding box center [434, 235] width 18 height 23
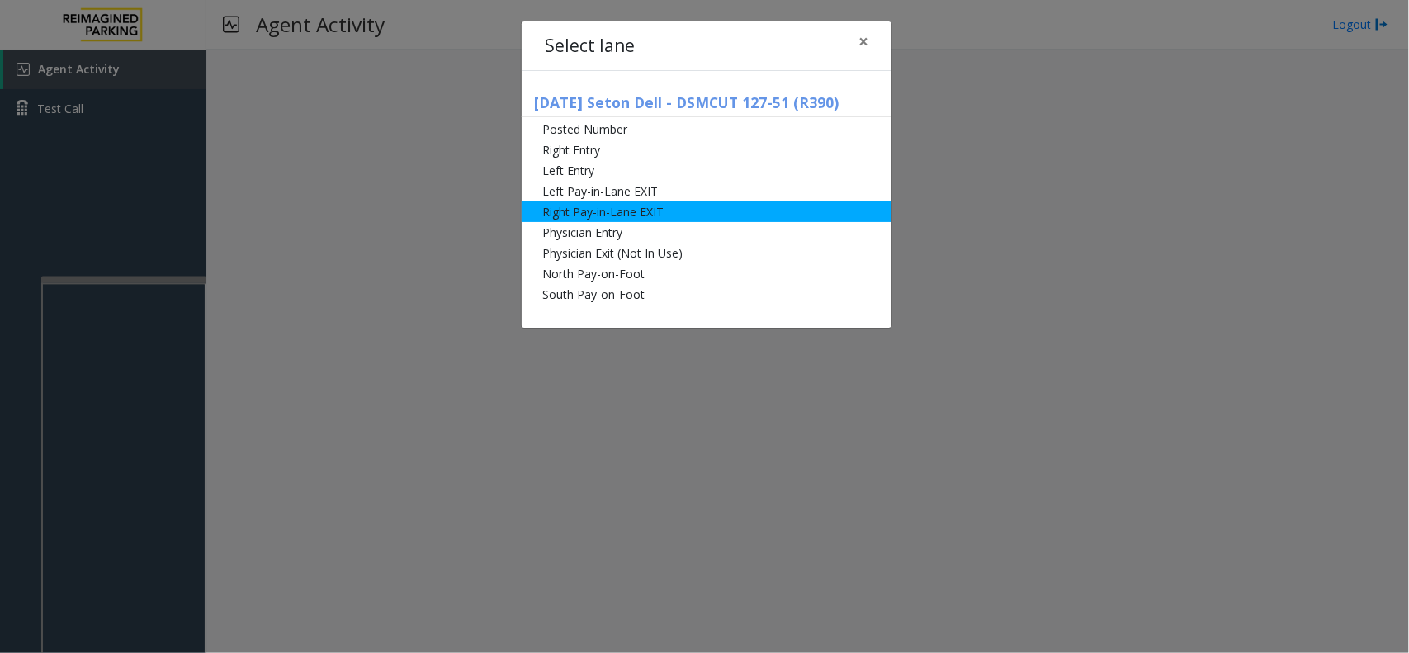
click at [561, 208] on li "Right Pay-in-Lane EXIT" at bounding box center [707, 211] width 370 height 21
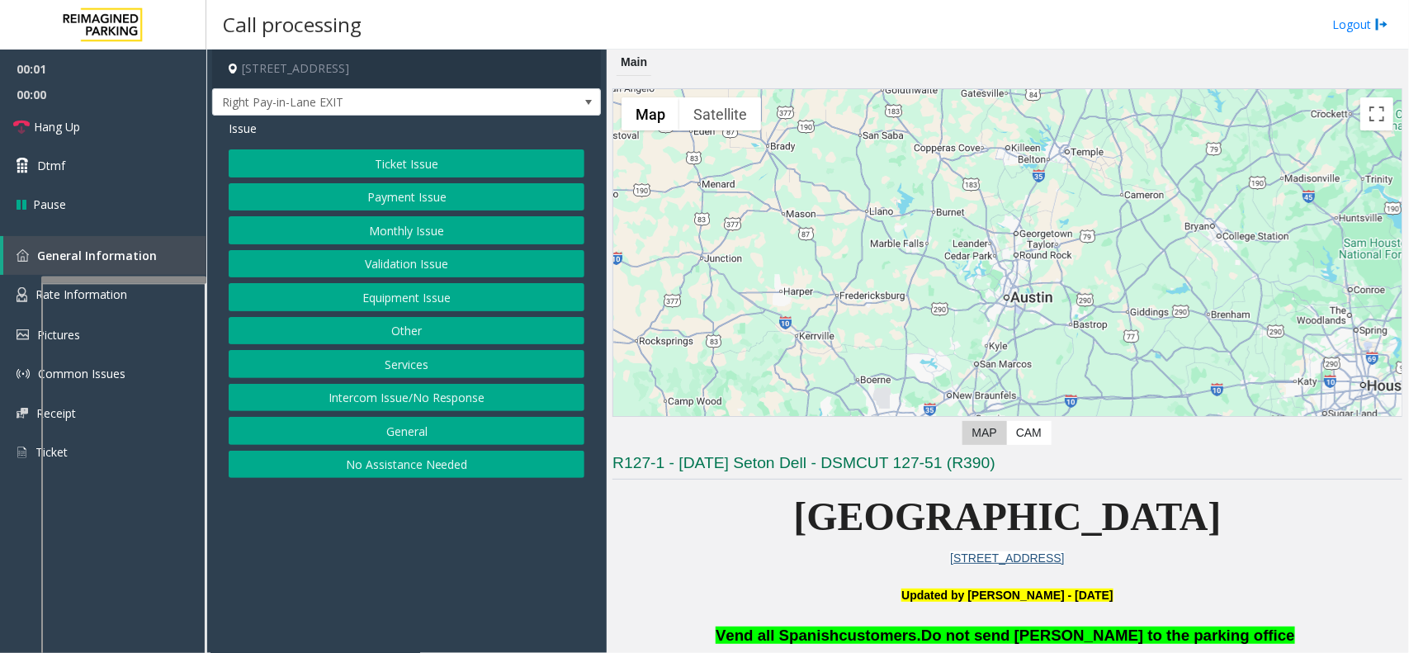
click at [399, 225] on button "Monthly Issue" at bounding box center [407, 230] width 356 height 28
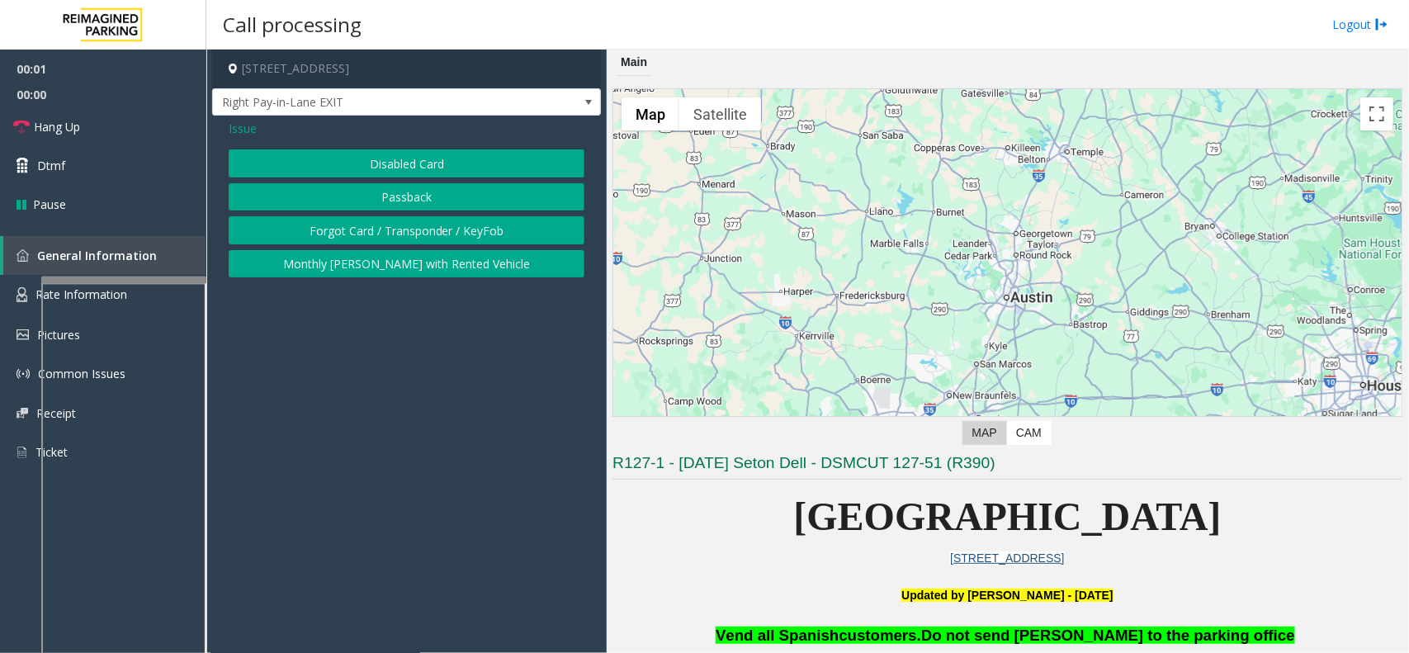
click at [415, 169] on button "Disabled Card" at bounding box center [407, 163] width 356 height 28
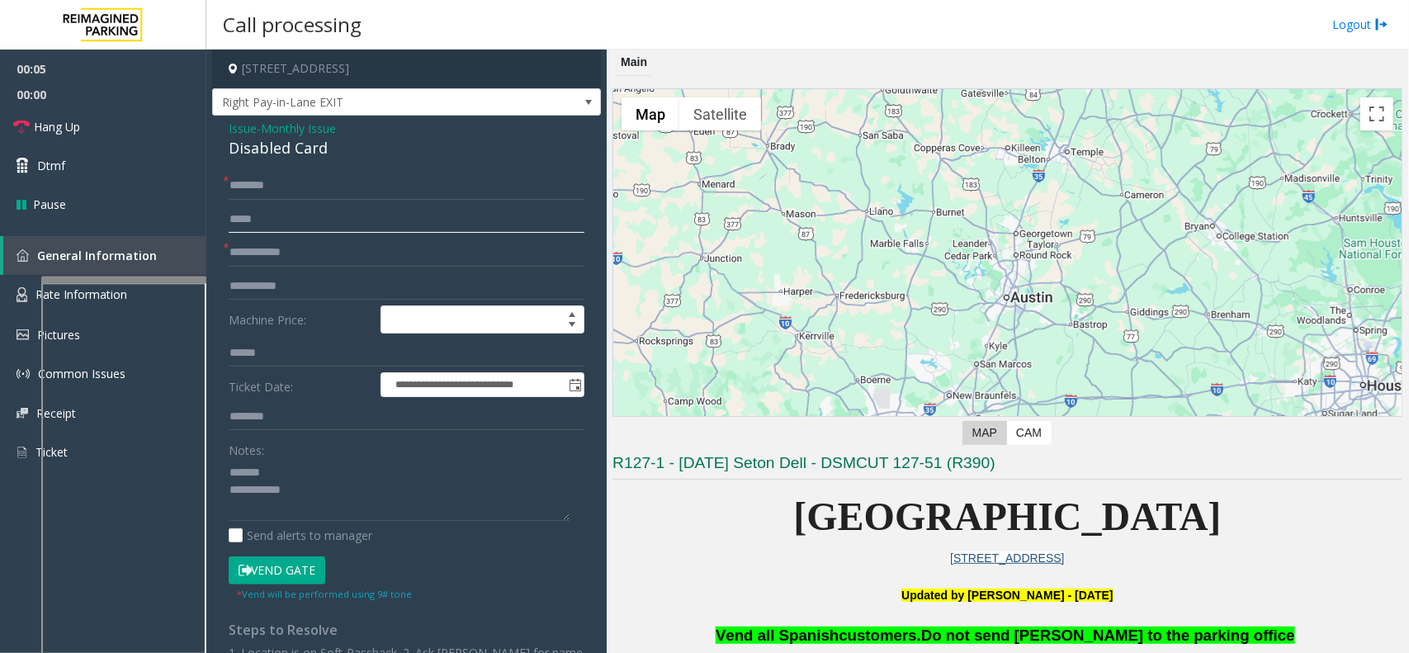
click at [272, 233] on input "text" at bounding box center [407, 220] width 356 height 28
click at [277, 240] on input "text" at bounding box center [407, 253] width 356 height 28
click at [293, 149] on div "Disabled Card" at bounding box center [407, 148] width 356 height 22
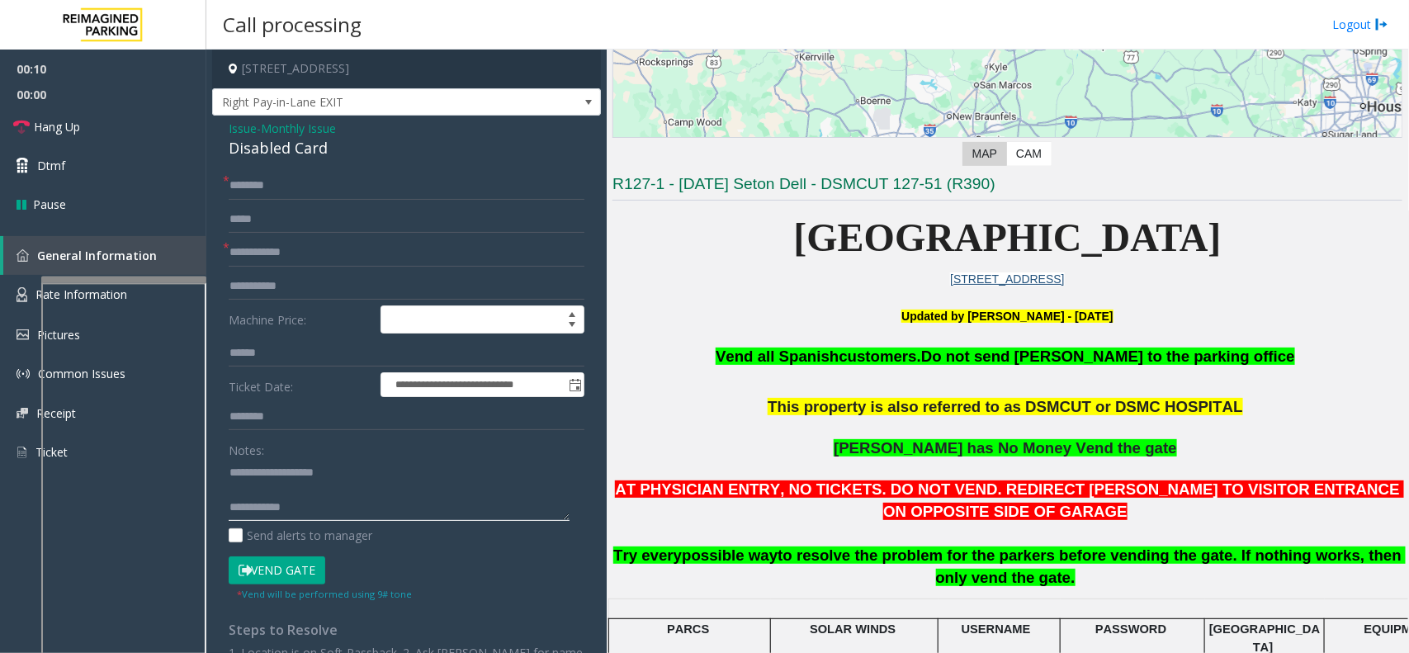
scroll to position [310, 0]
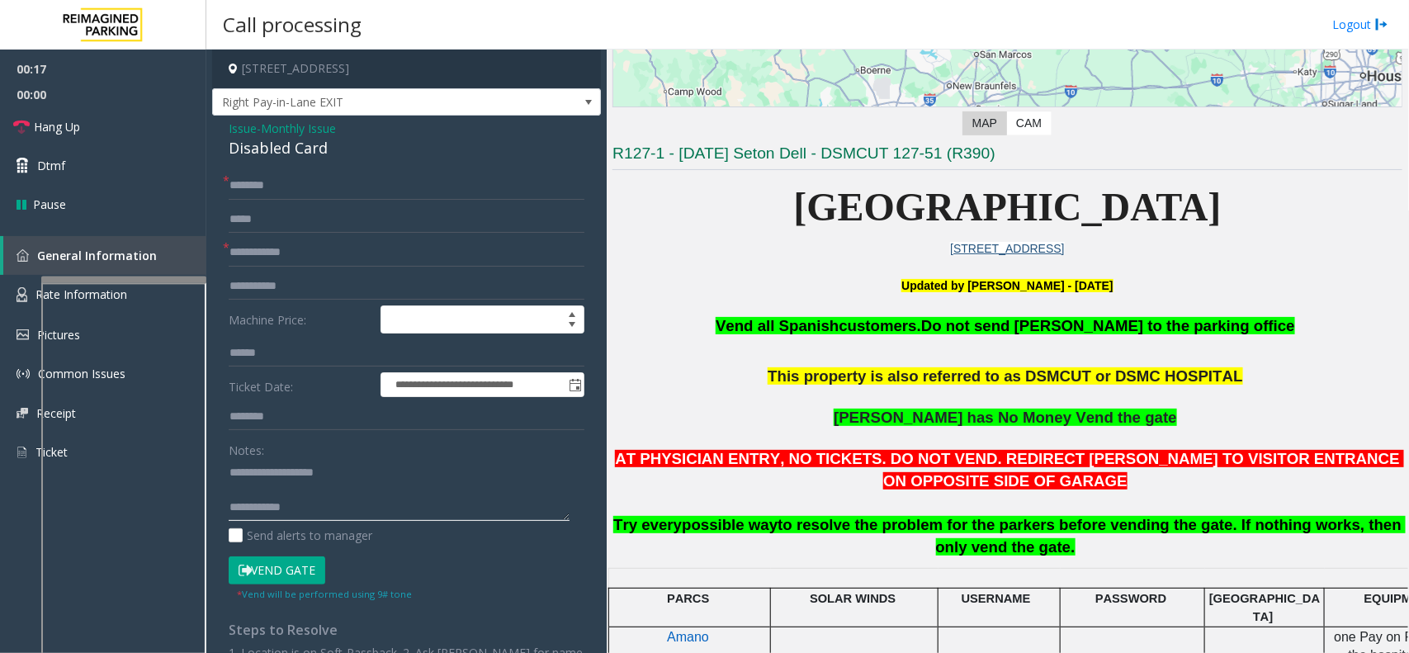
type textarea "**********"
click at [281, 125] on span "Monthly Issue" at bounding box center [298, 128] width 75 height 17
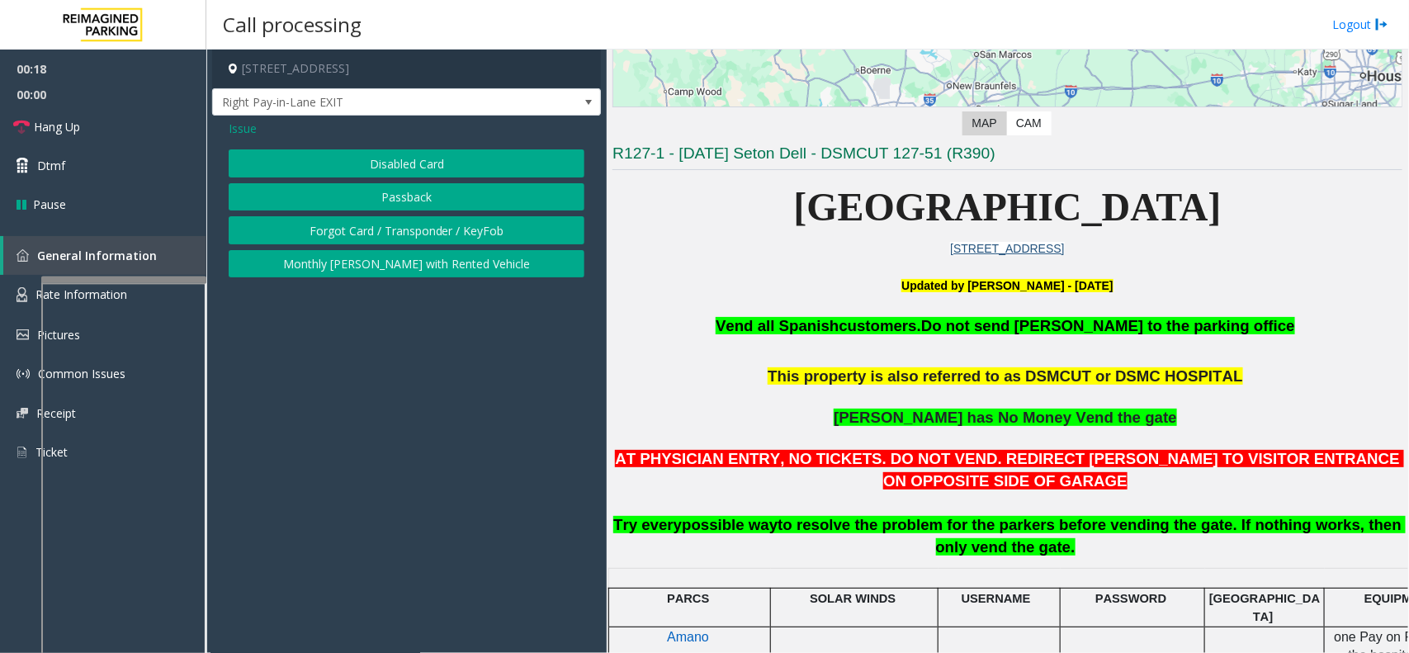
click at [253, 130] on span "Issue" at bounding box center [243, 128] width 28 height 17
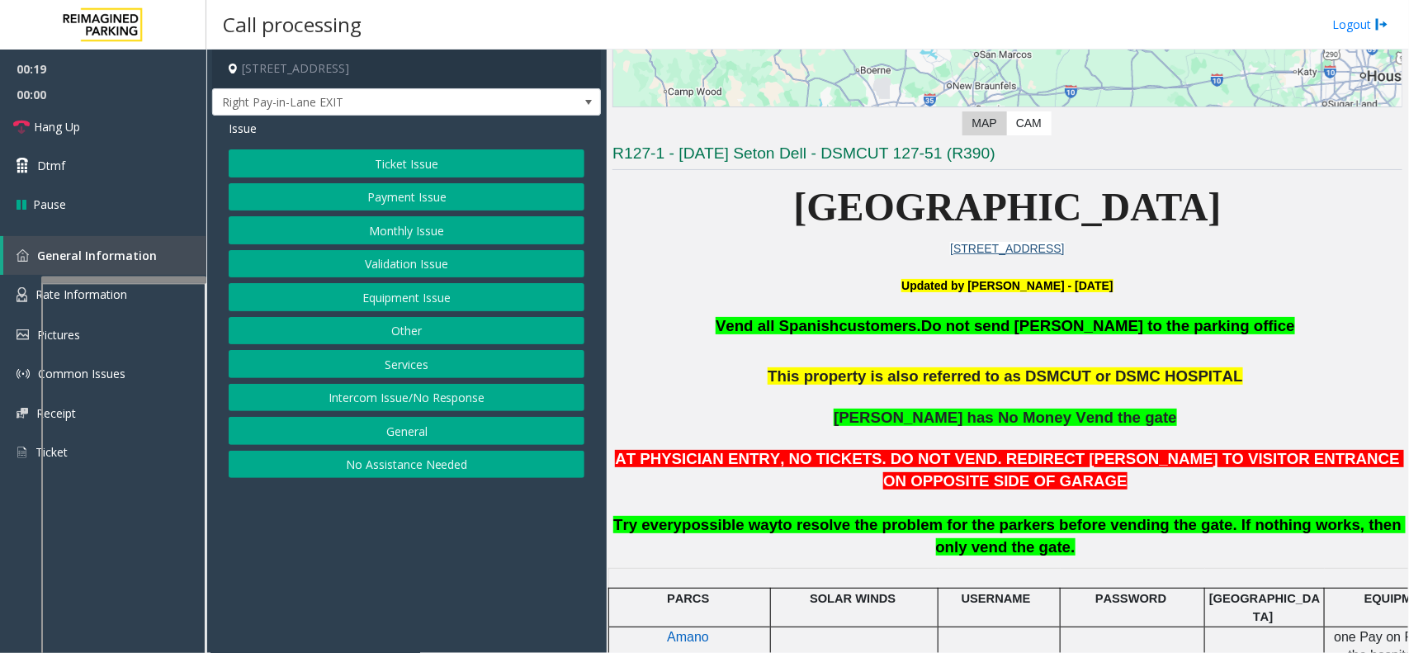
click at [434, 291] on button "Equipment Issue" at bounding box center [407, 297] width 356 height 28
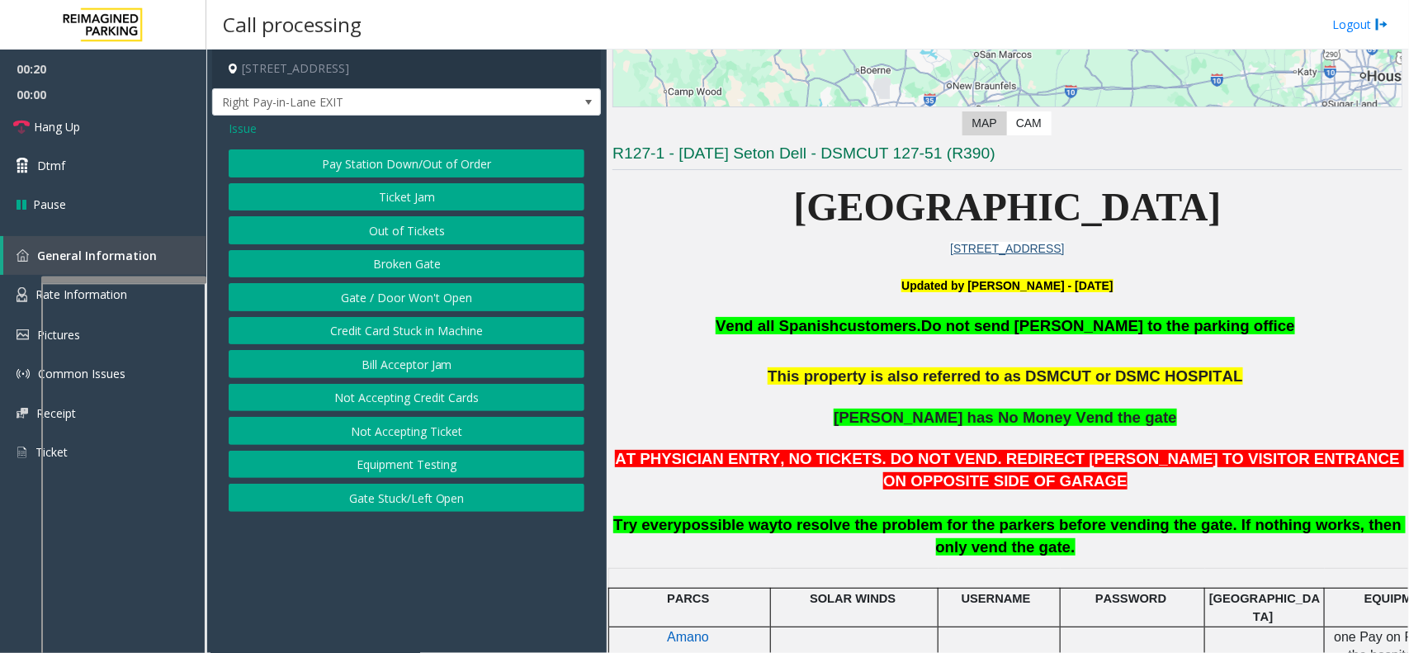
click at [249, 130] on span "Issue" at bounding box center [243, 128] width 28 height 17
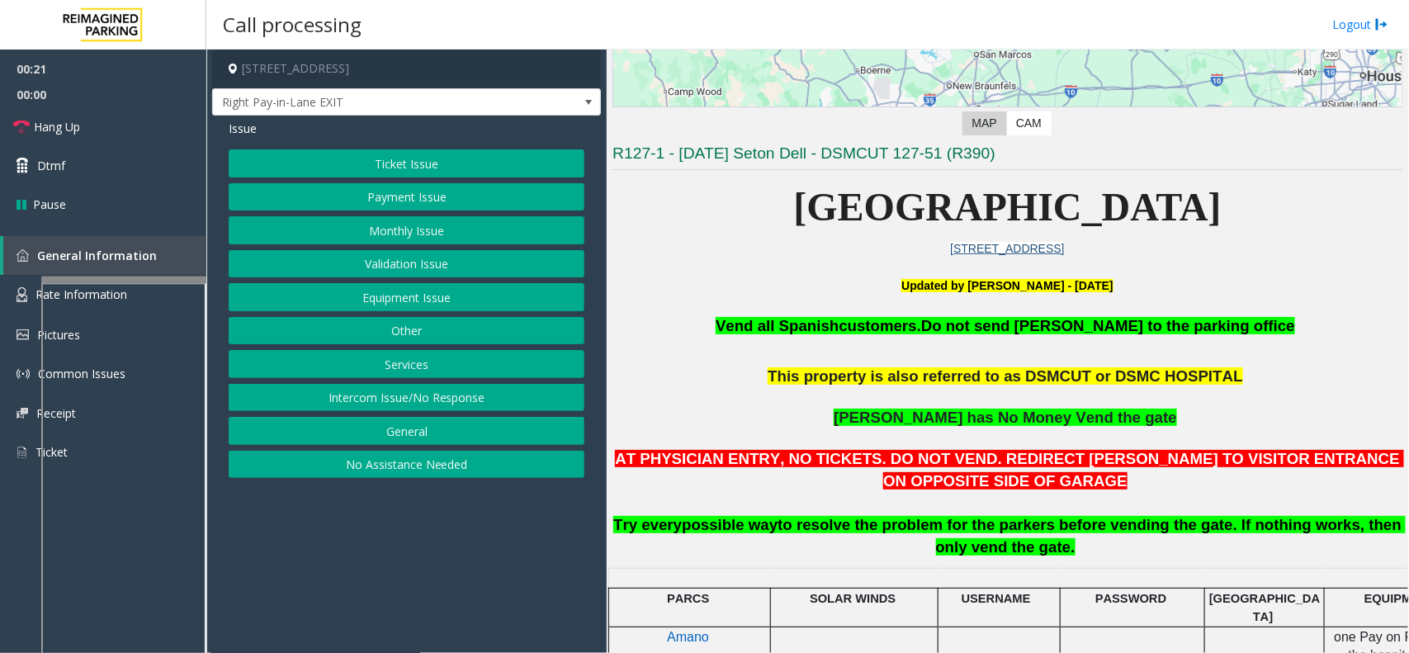
click at [397, 171] on button "Ticket Issue" at bounding box center [407, 163] width 356 height 28
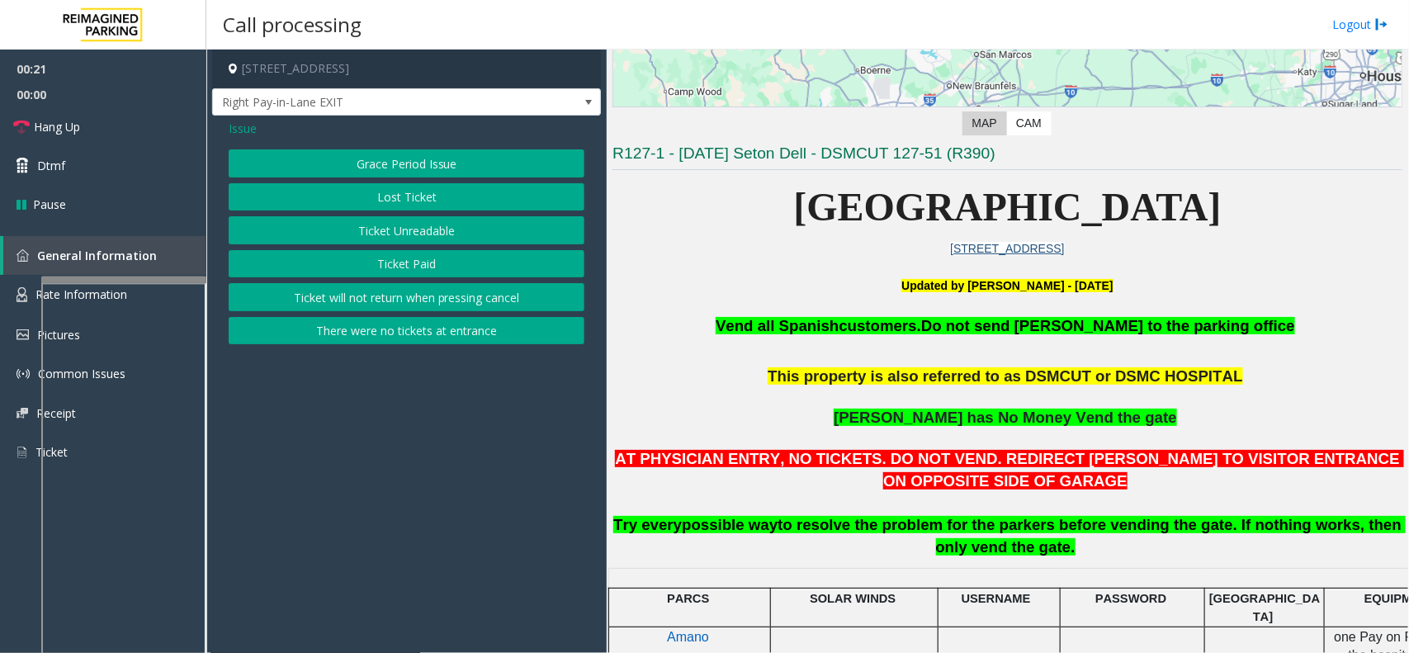
click at [437, 239] on button "Ticket Unreadable" at bounding box center [407, 230] width 356 height 28
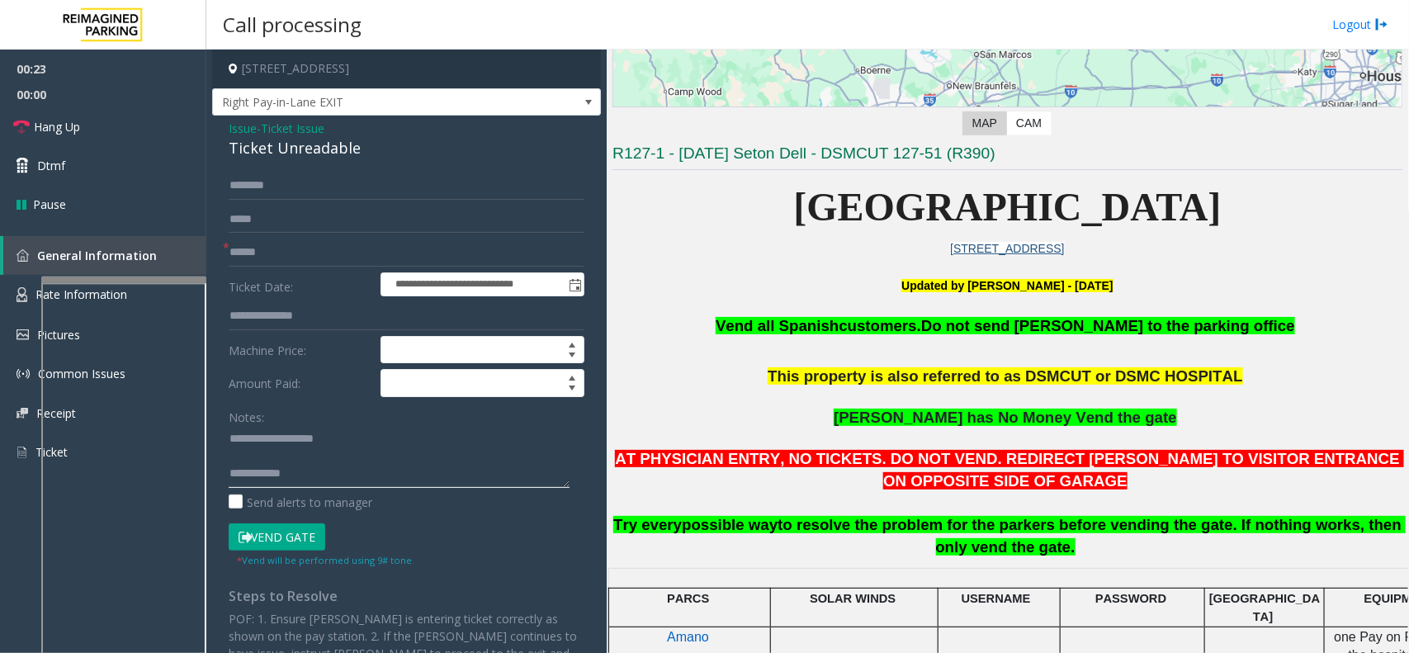
drag, startPoint x: 265, startPoint y: 433, endPoint x: 380, endPoint y: 433, distance: 114.7
click at [380, 433] on textarea at bounding box center [399, 457] width 341 height 62
click at [253, 150] on div "Ticket Unreadable" at bounding box center [407, 148] width 356 height 22
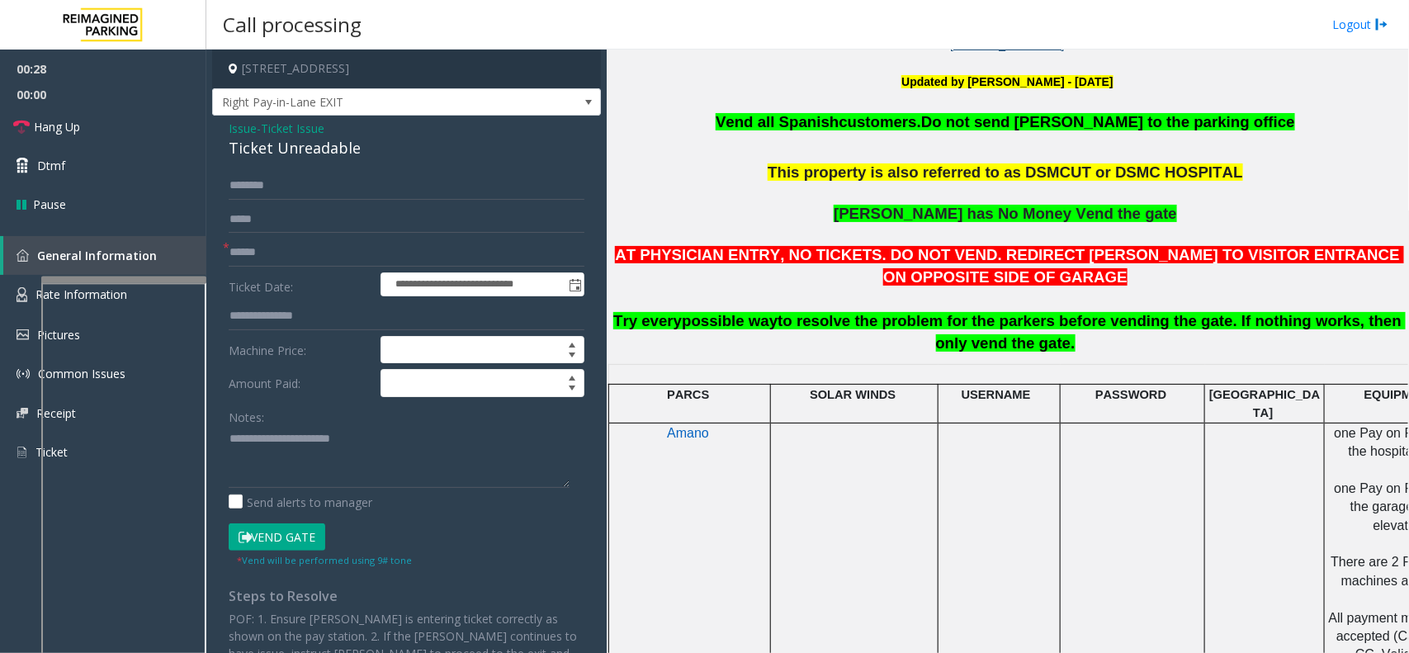
scroll to position [516, 0]
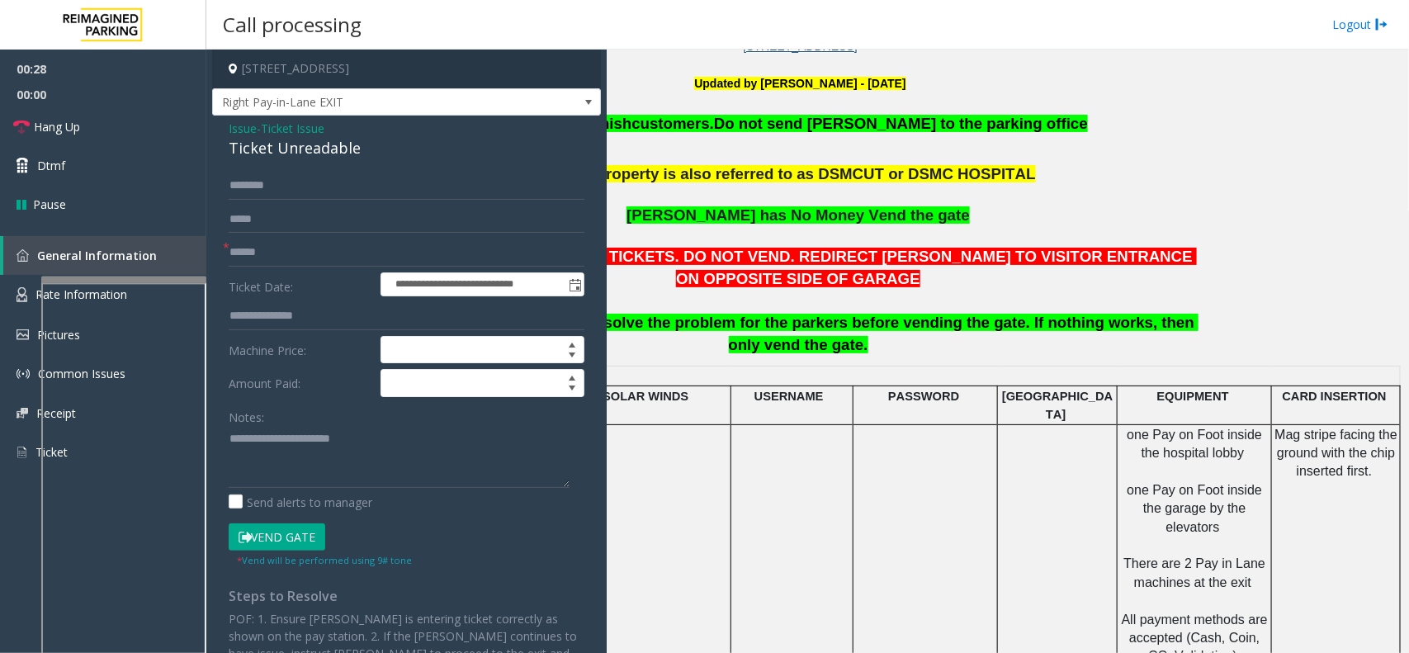
drag, startPoint x: 914, startPoint y: 492, endPoint x: 1078, endPoint y: 477, distance: 164.9
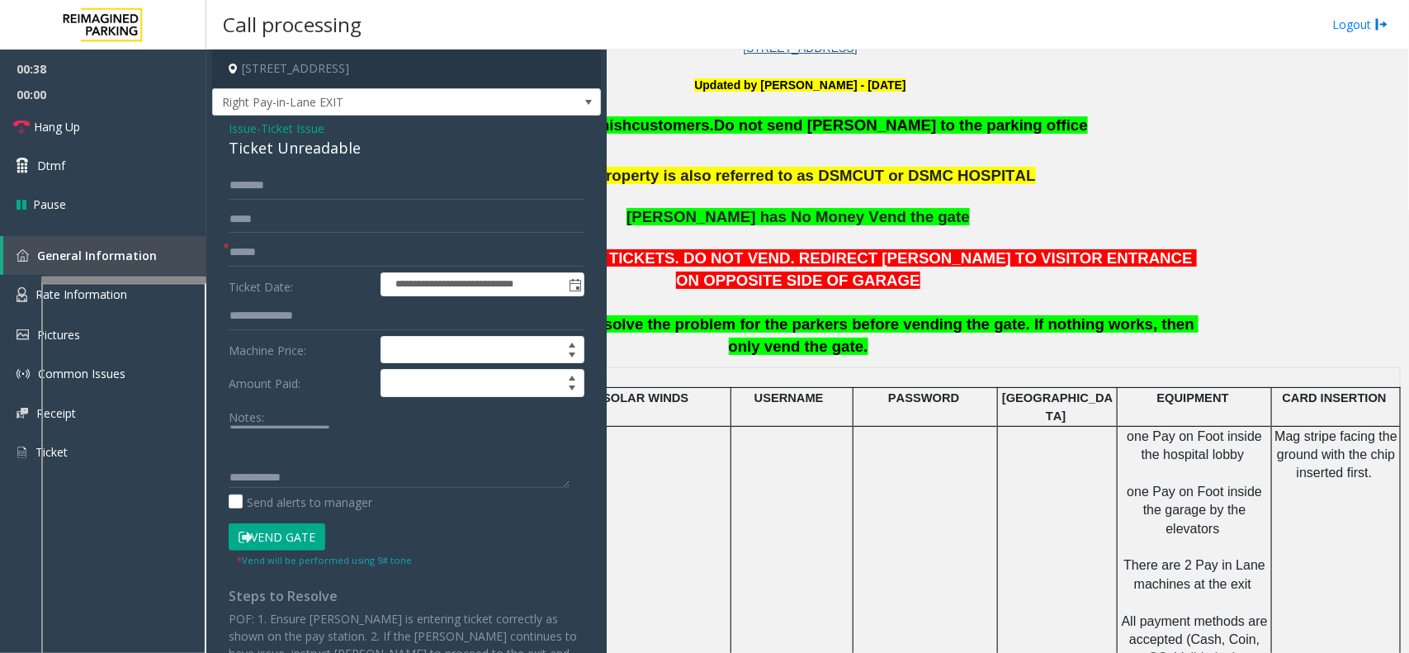
scroll to position [17, 0]
click at [249, 456] on textarea at bounding box center [399, 457] width 341 height 62
click at [335, 468] on textarea at bounding box center [399, 457] width 341 height 62
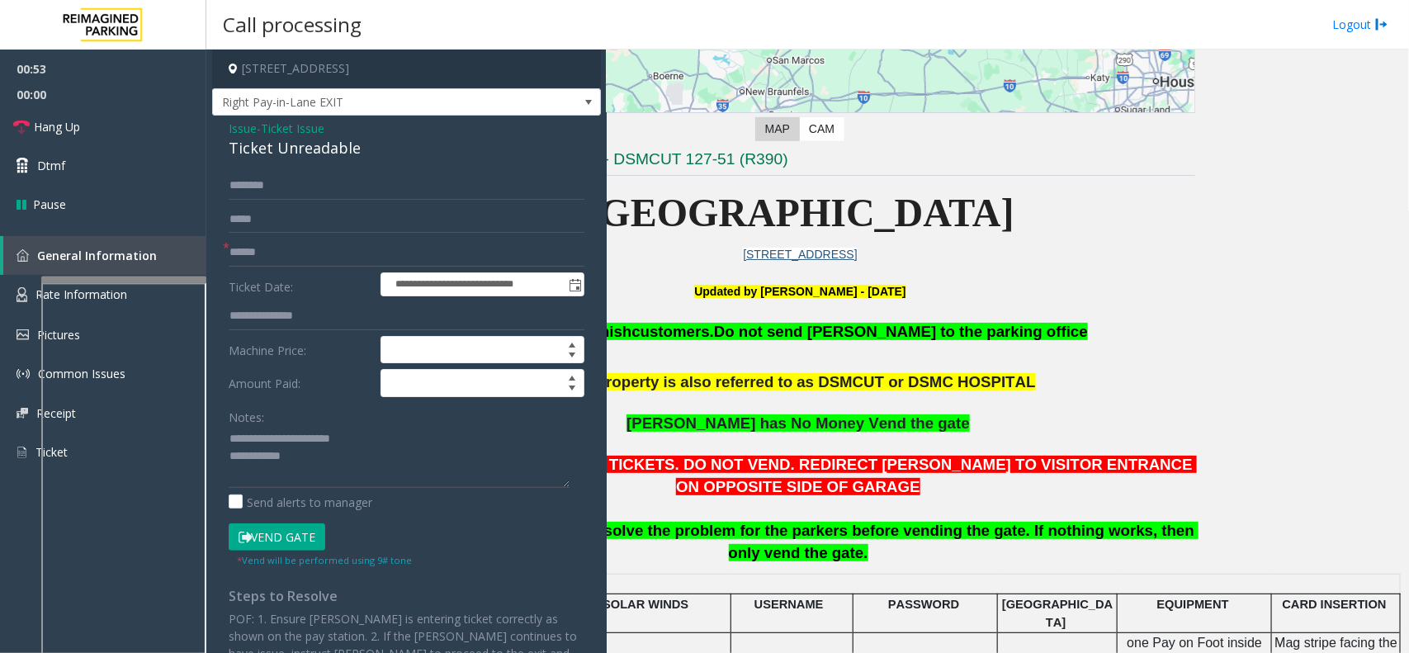
scroll to position [304, 0]
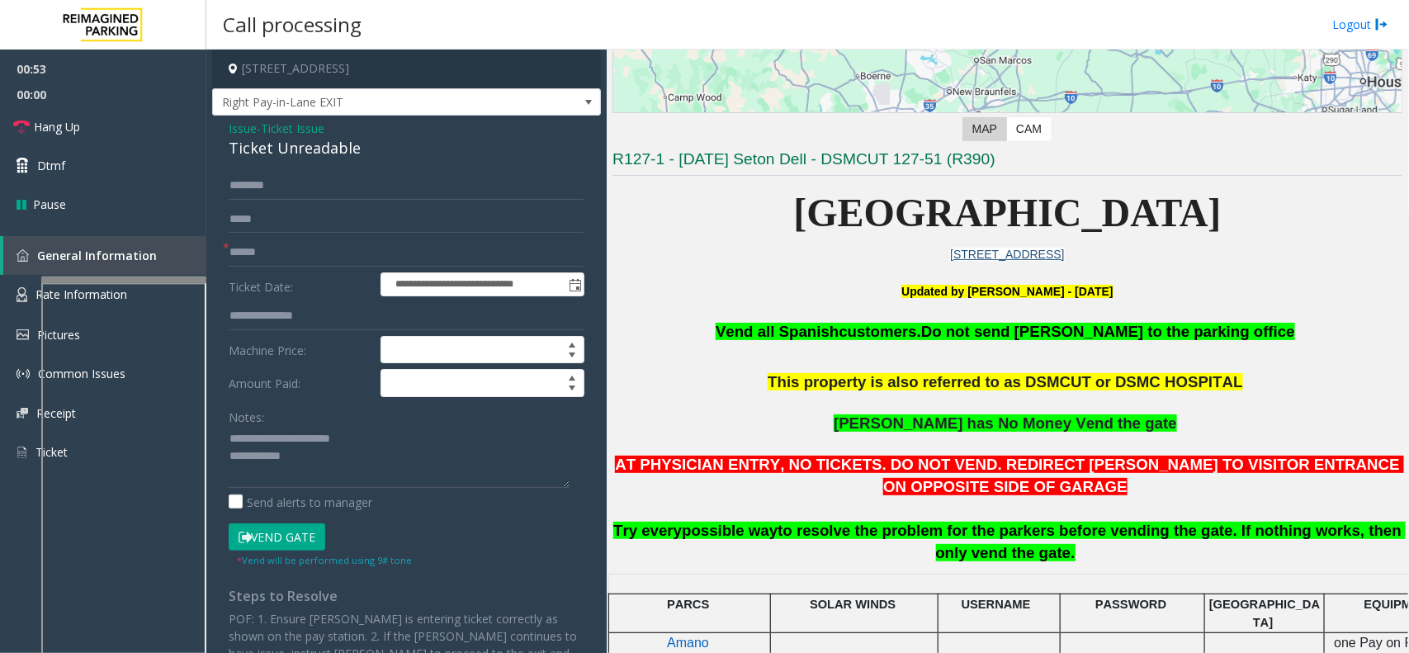
drag, startPoint x: 1071, startPoint y: 488, endPoint x: 839, endPoint y: 481, distance: 232.9
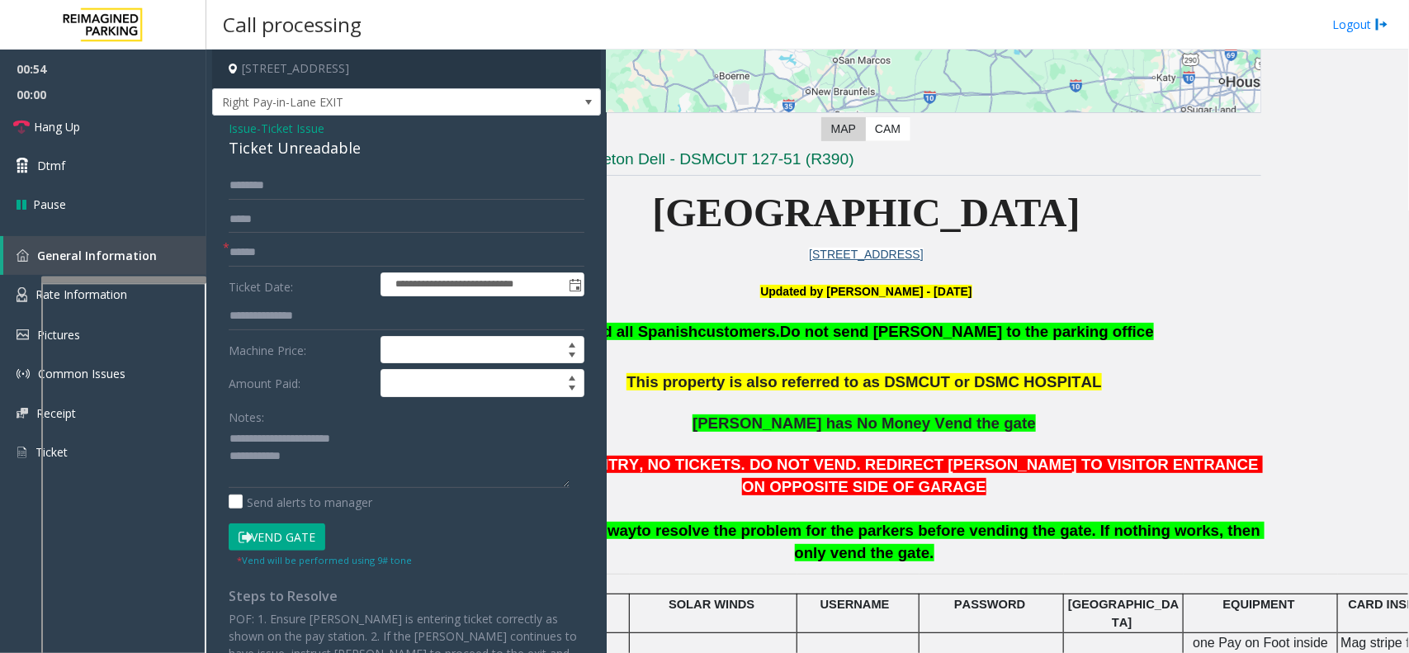
scroll to position [304, 223]
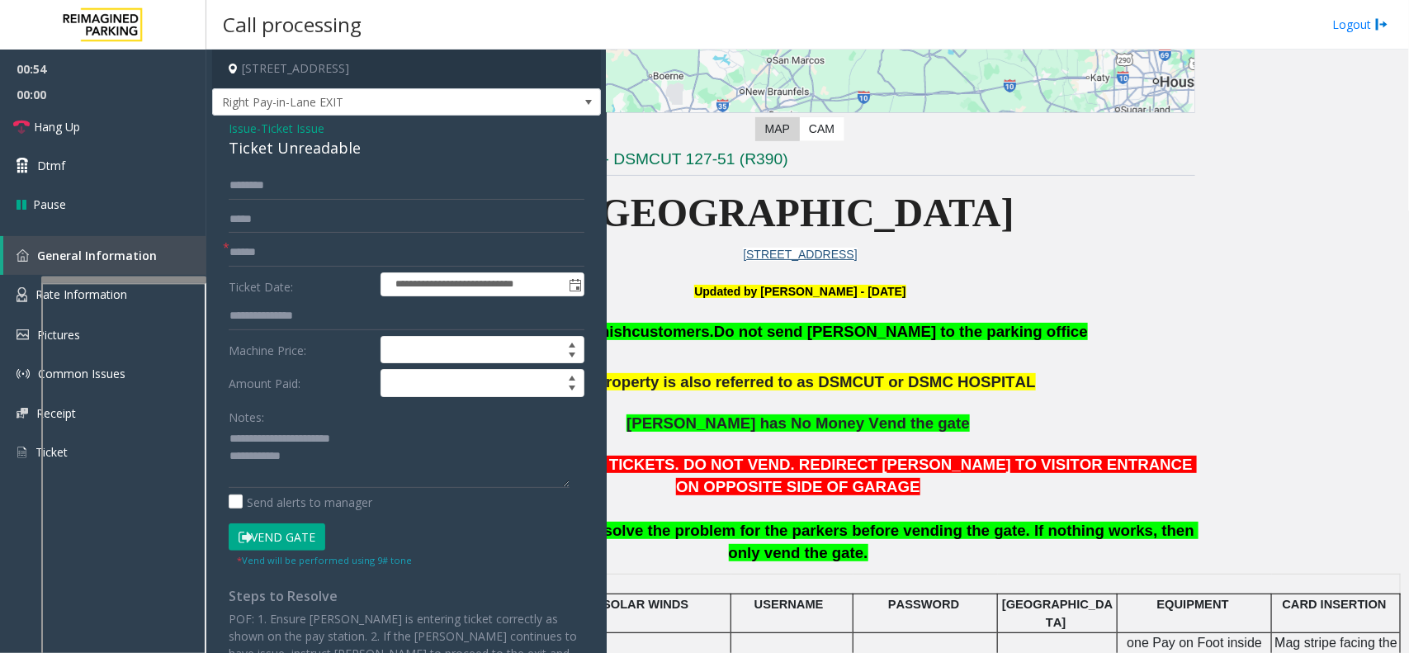
drag, startPoint x: 839, startPoint y: 481, endPoint x: 972, endPoint y: 488, distance: 133.1
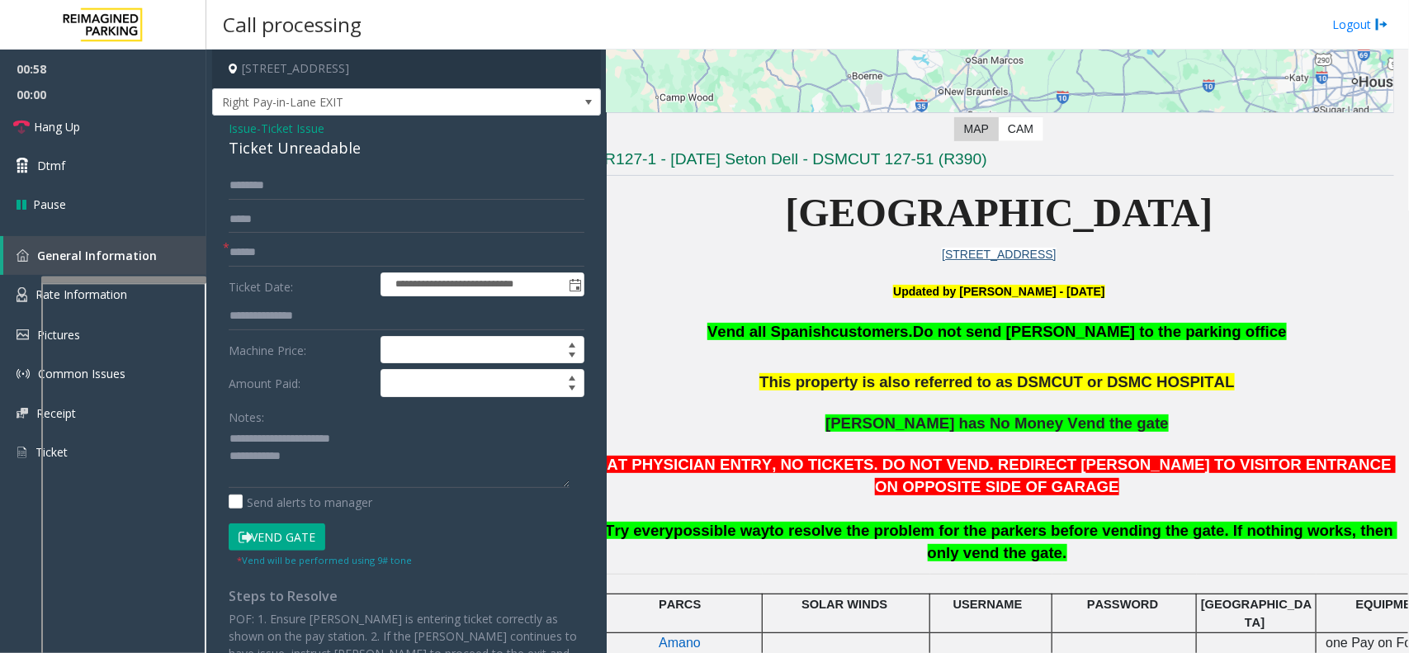
scroll to position [304, 0]
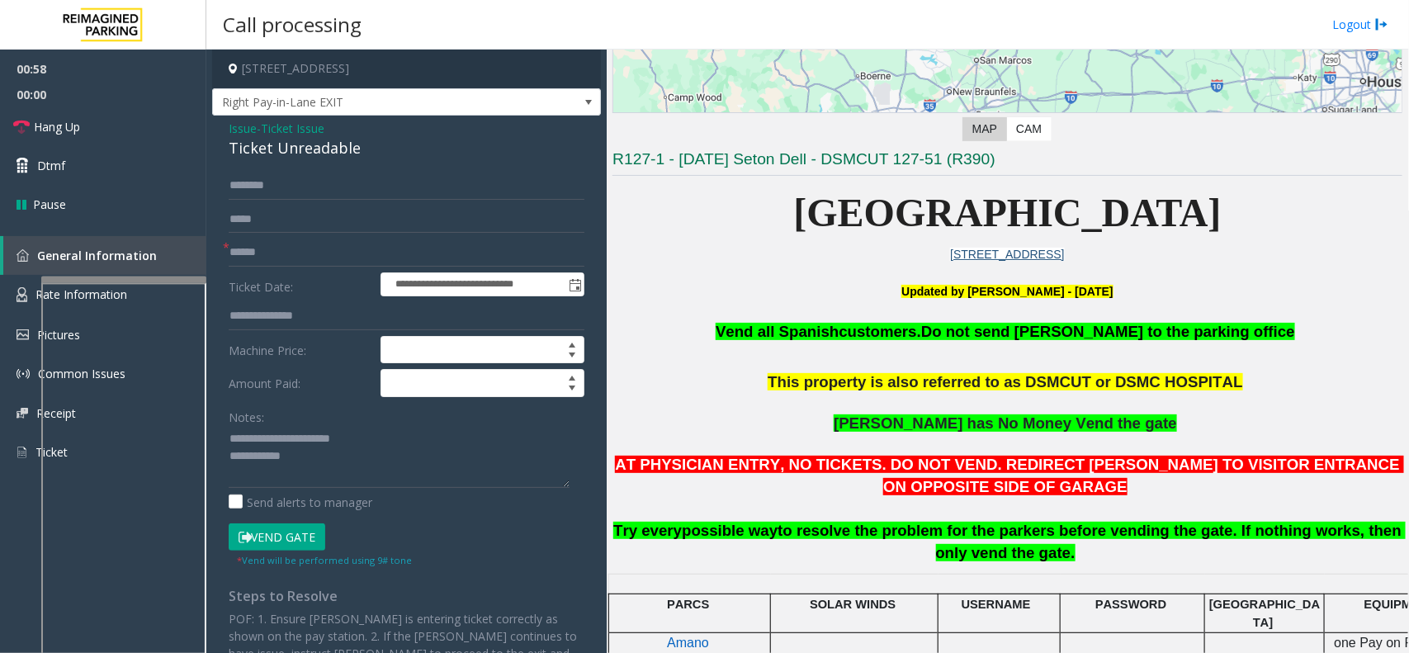
drag, startPoint x: 893, startPoint y: 498, endPoint x: 764, endPoint y: 489, distance: 129.1
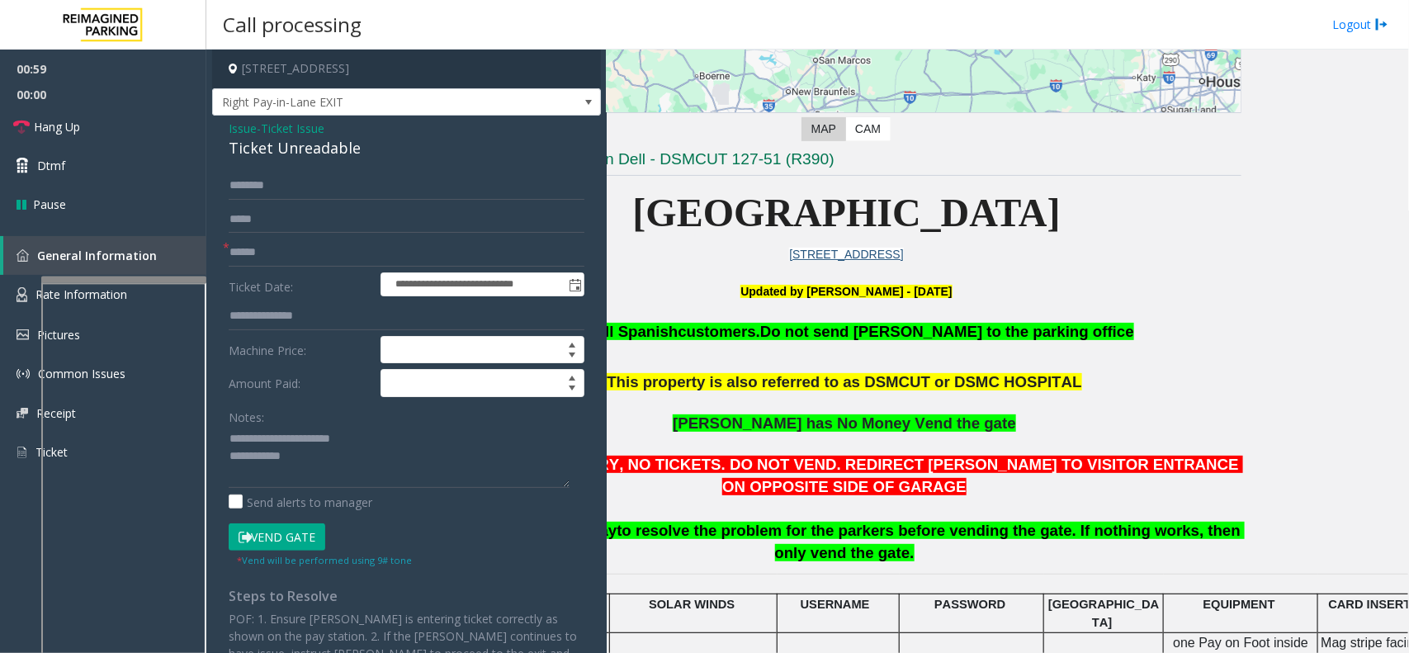
drag, startPoint x: 999, startPoint y: 513, endPoint x: 1081, endPoint y: 505, distance: 82.9
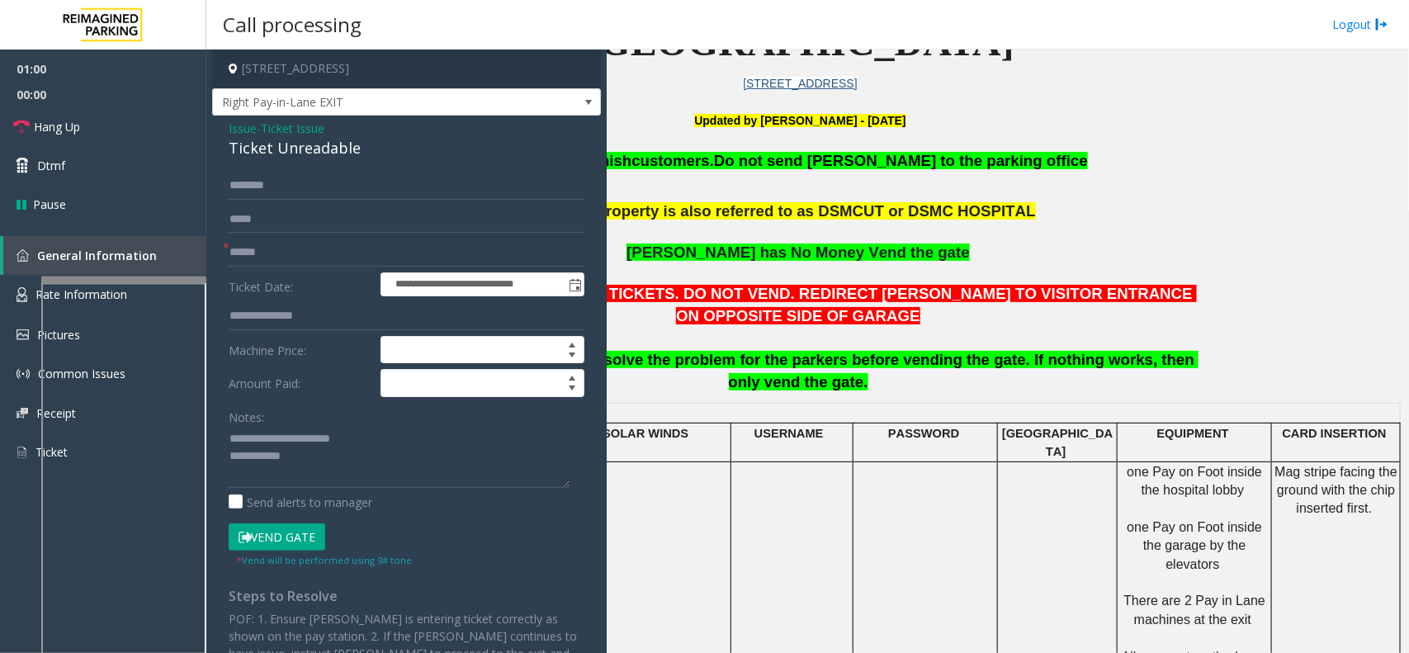
scroll to position [510, 223]
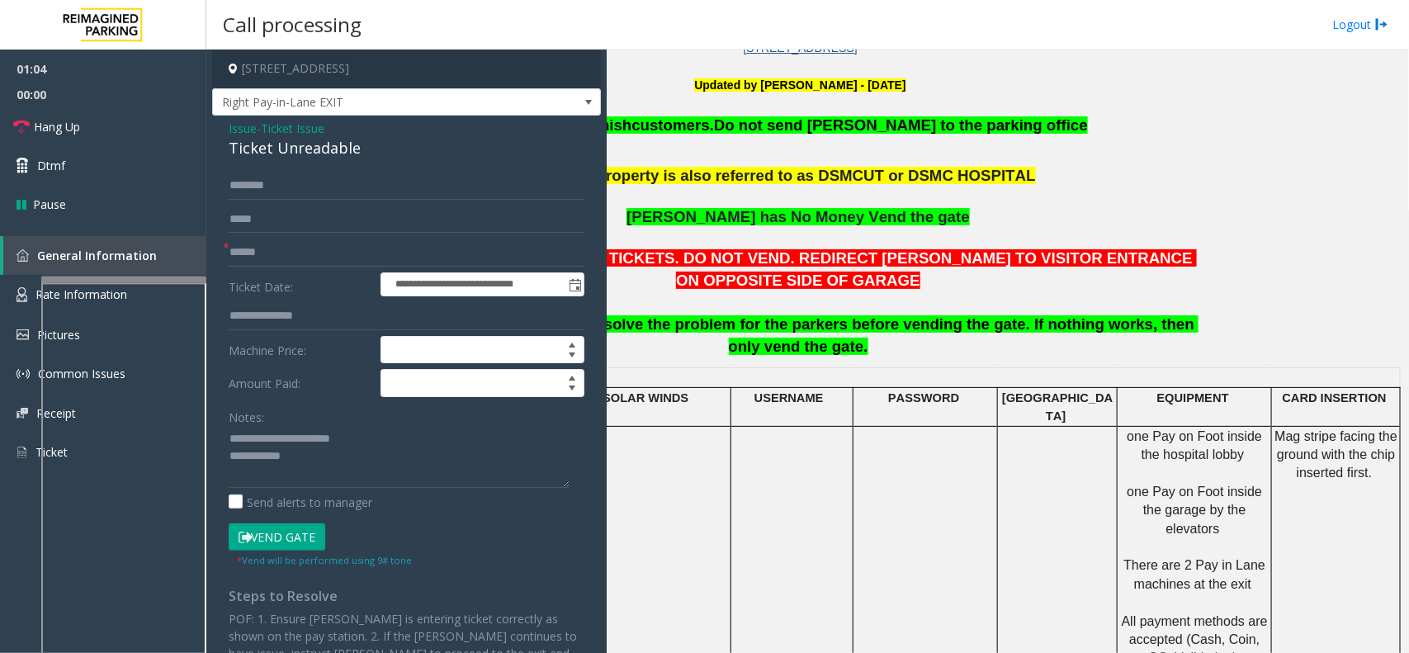
drag, startPoint x: 1032, startPoint y: 525, endPoint x: 865, endPoint y: 508, distance: 167.6
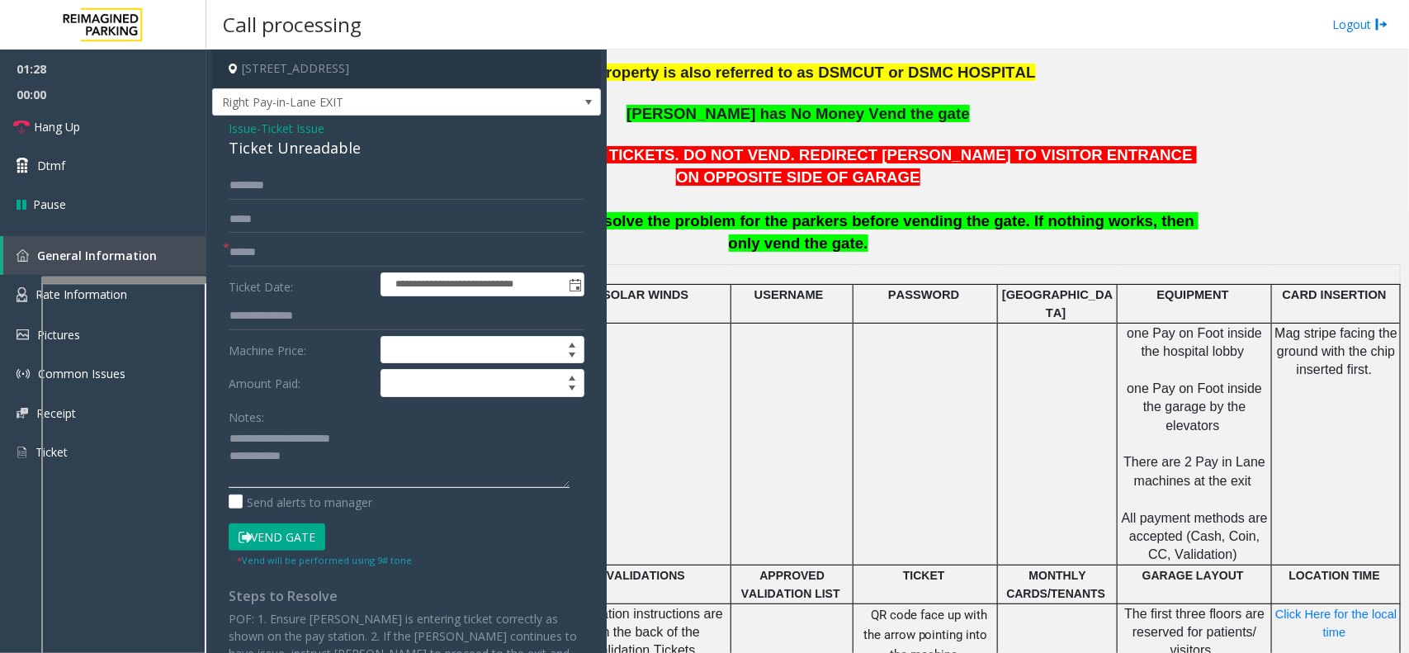
drag, startPoint x: 262, startPoint y: 433, endPoint x: 369, endPoint y: 435, distance: 107.3
click at [369, 435] on textarea at bounding box center [399, 457] width 341 height 62
type textarea "**********"
click at [279, 522] on button "Vend Gate" at bounding box center [277, 537] width 97 height 28
click at [286, 128] on span "Ticket Issue" at bounding box center [293, 128] width 64 height 17
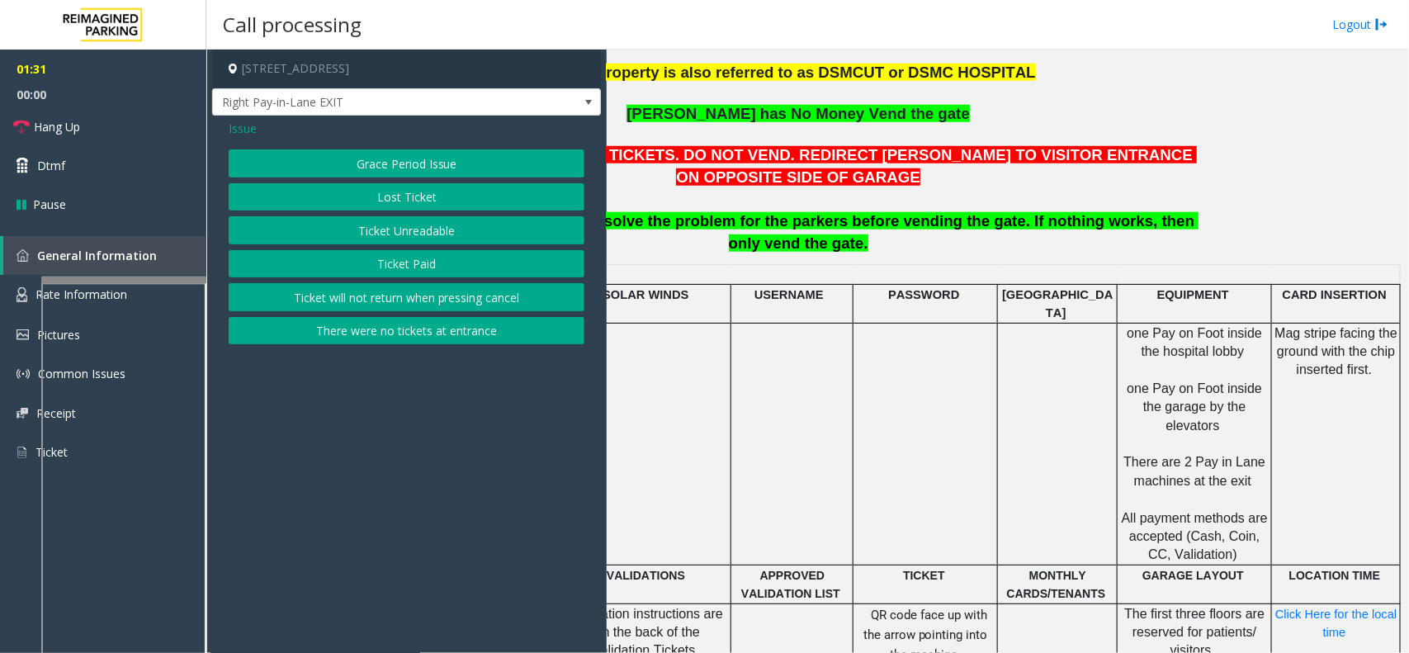
drag, startPoint x: 264, startPoint y: 130, endPoint x: 242, endPoint y: 130, distance: 22.3
click at [262, 130] on div "Issue" at bounding box center [407, 128] width 356 height 17
click at [242, 130] on span "Issue" at bounding box center [243, 128] width 28 height 17
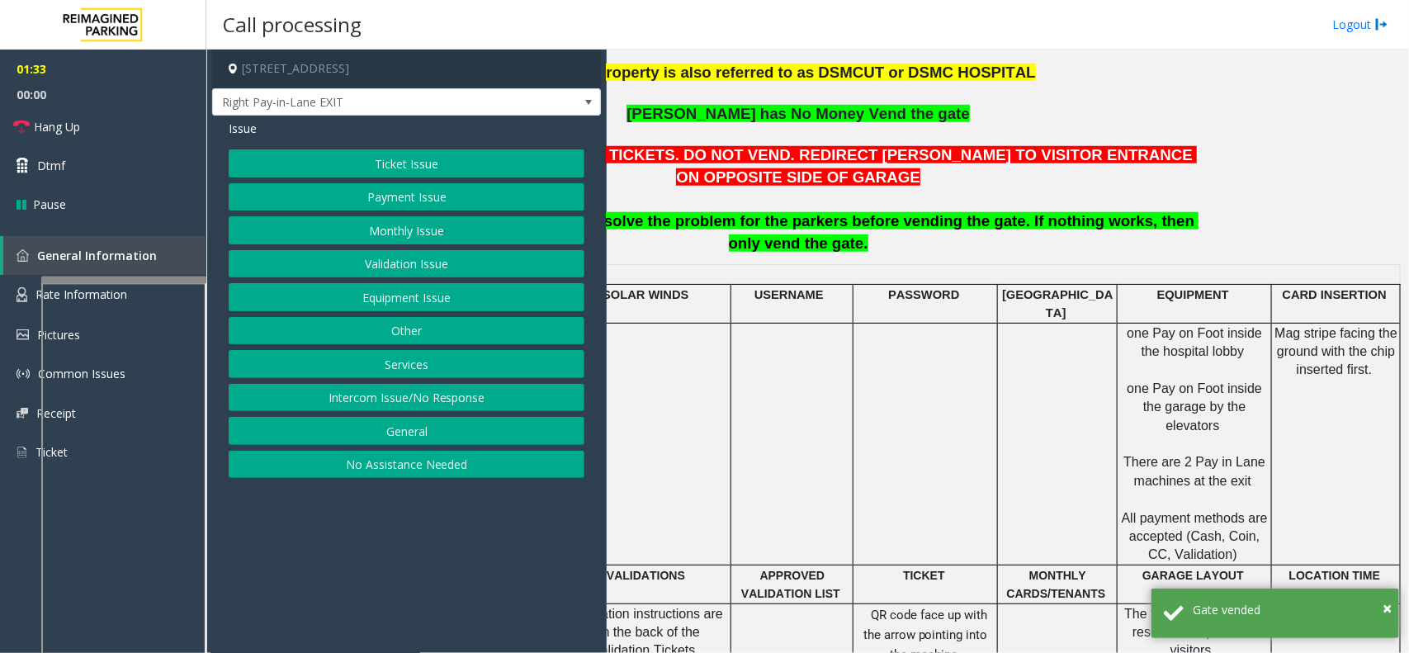
click at [428, 192] on button "Payment Issue" at bounding box center [407, 197] width 356 height 28
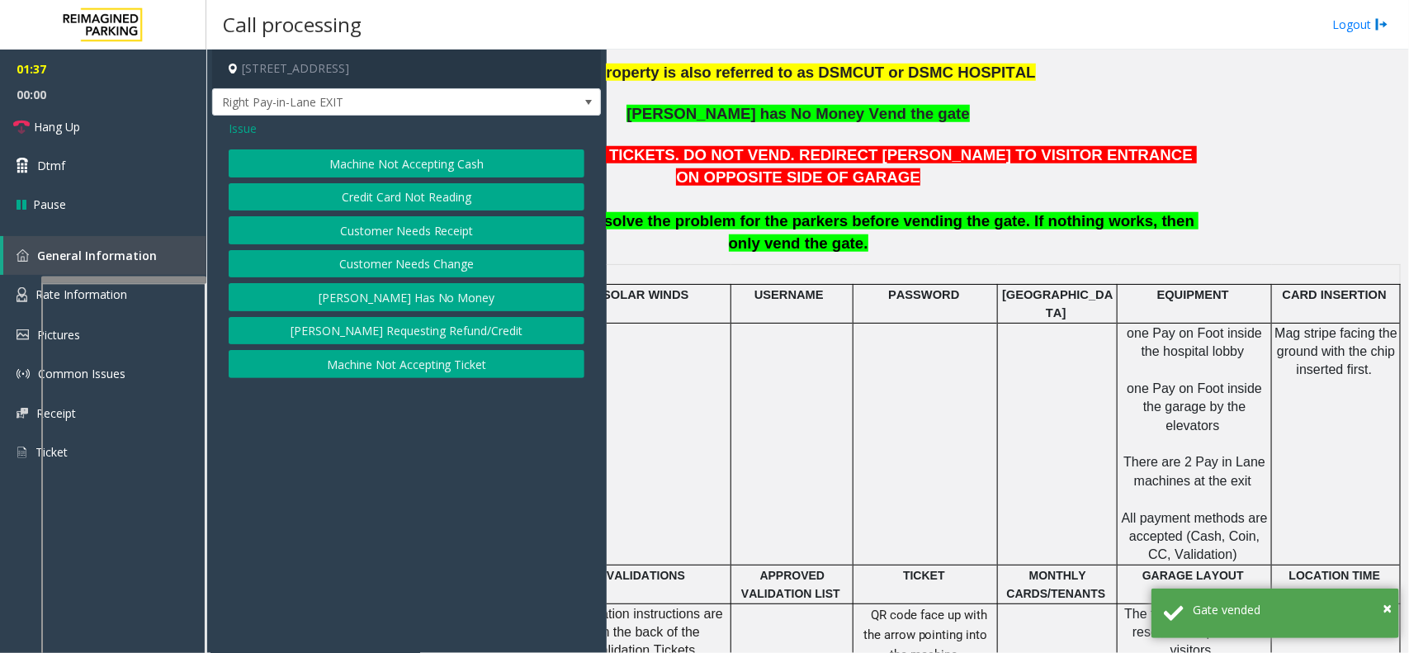
click at [414, 199] on button "Credit Card Not Reading" at bounding box center [407, 197] width 356 height 28
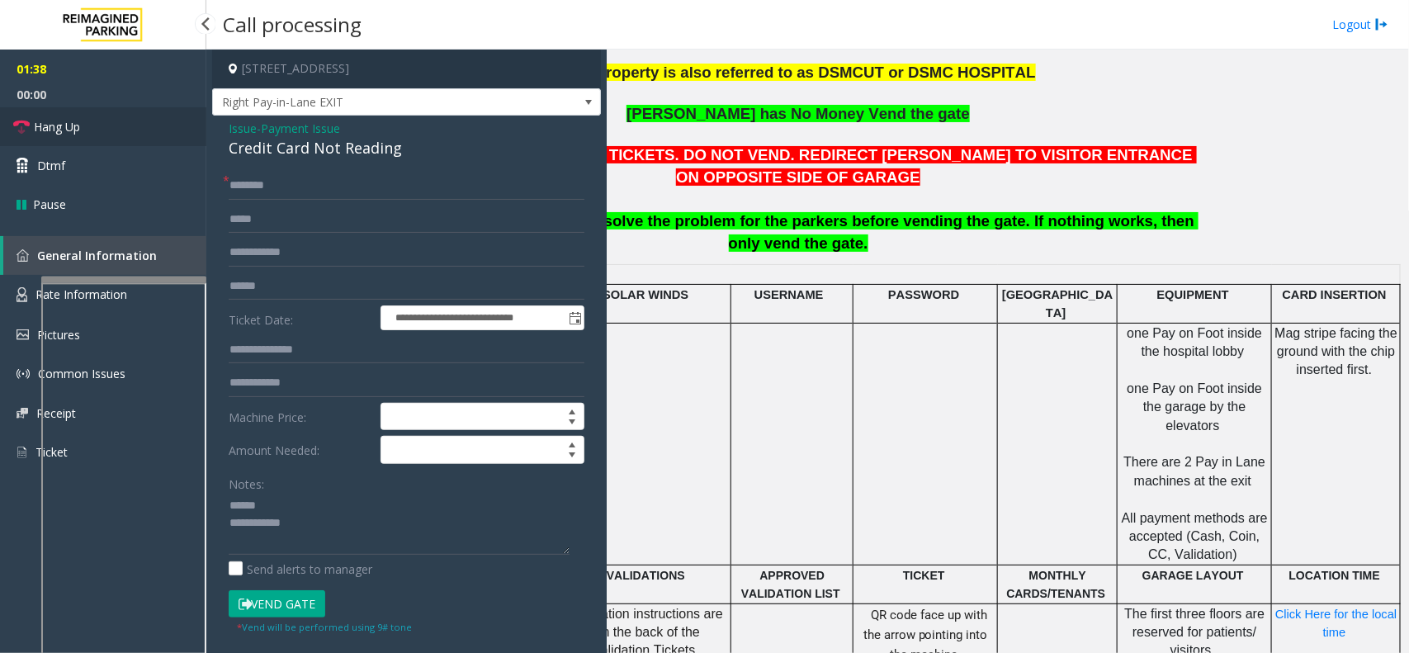
click at [129, 130] on link "Hang Up" at bounding box center [103, 126] width 206 height 39
click at [289, 170] on div "**********" at bounding box center [406, 535] width 389 height 838
click at [283, 182] on input "text" at bounding box center [407, 186] width 356 height 28
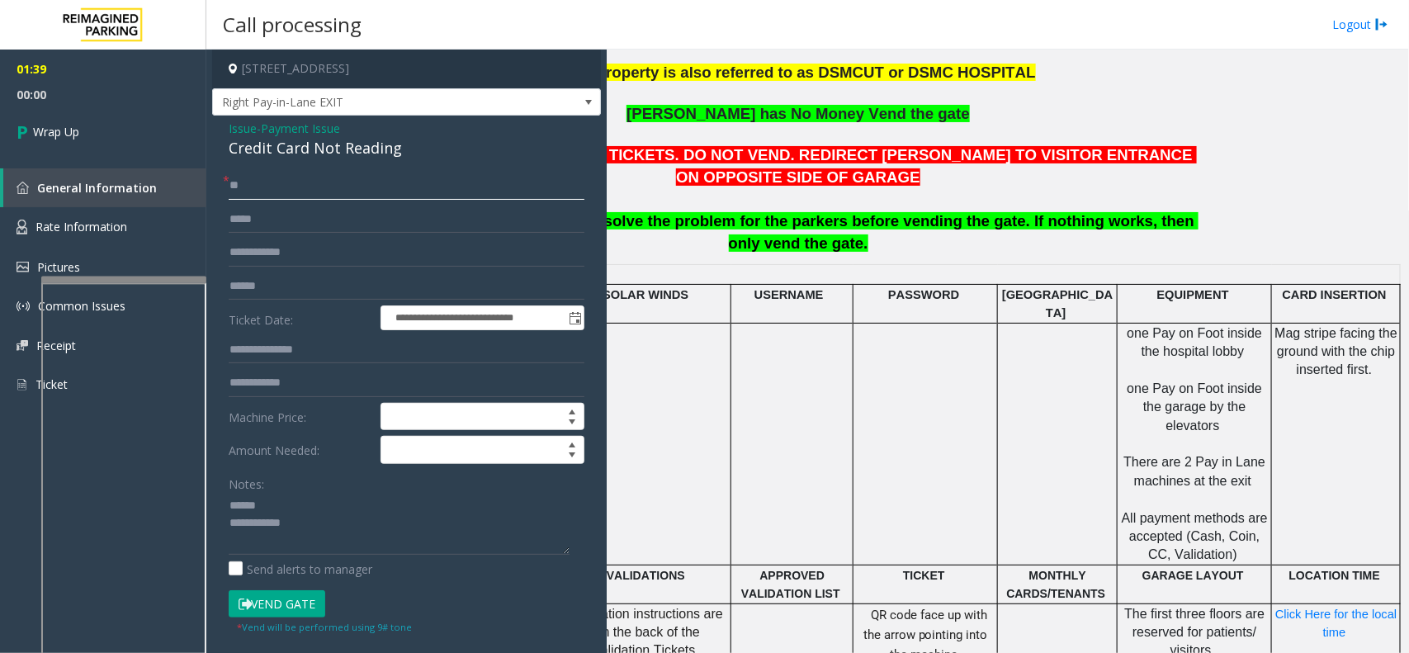
type input "**"
click at [285, 508] on textarea at bounding box center [399, 524] width 341 height 62
click at [285, 163] on div "**********" at bounding box center [406, 535] width 389 height 838
click at [291, 154] on div "Credit Card Not Reading" at bounding box center [407, 148] width 356 height 22
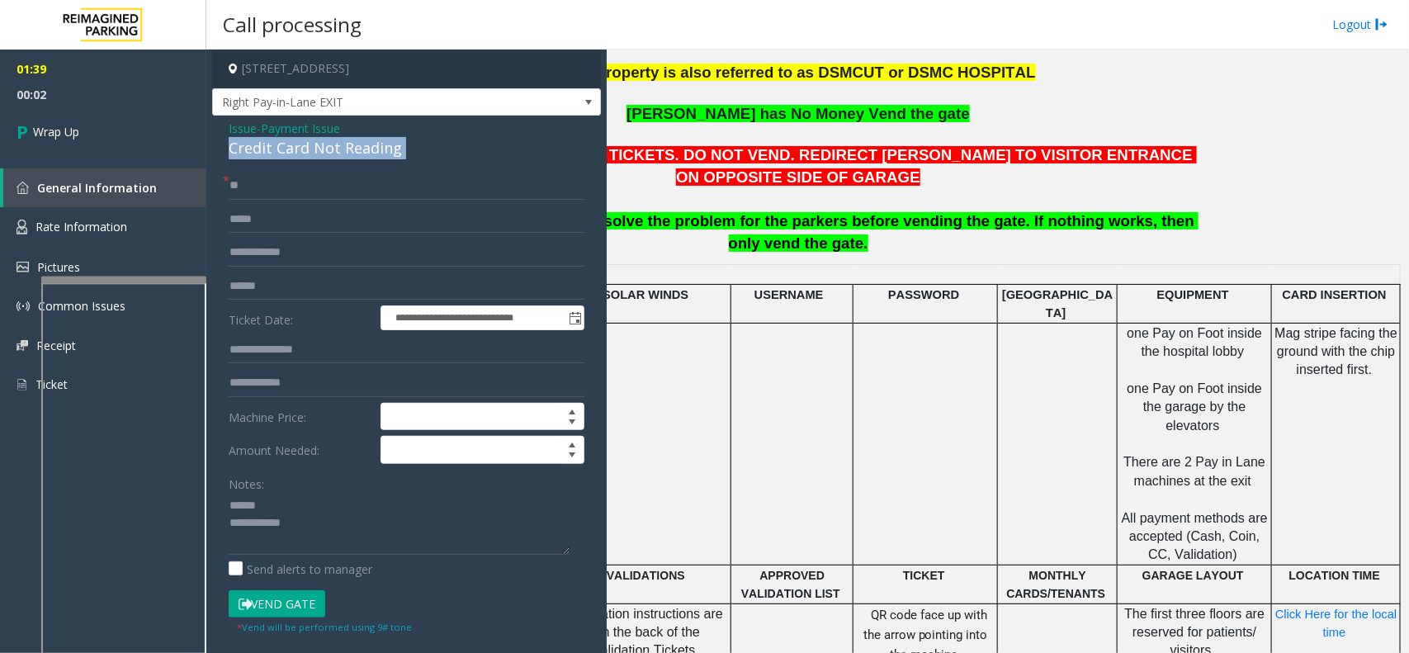
click at [291, 154] on div "Credit Card Not Reading" at bounding box center [407, 148] width 356 height 22
type textarea "**********"
click at [253, 498] on textarea at bounding box center [399, 524] width 341 height 62
